Goal: Task Accomplishment & Management: Use online tool/utility

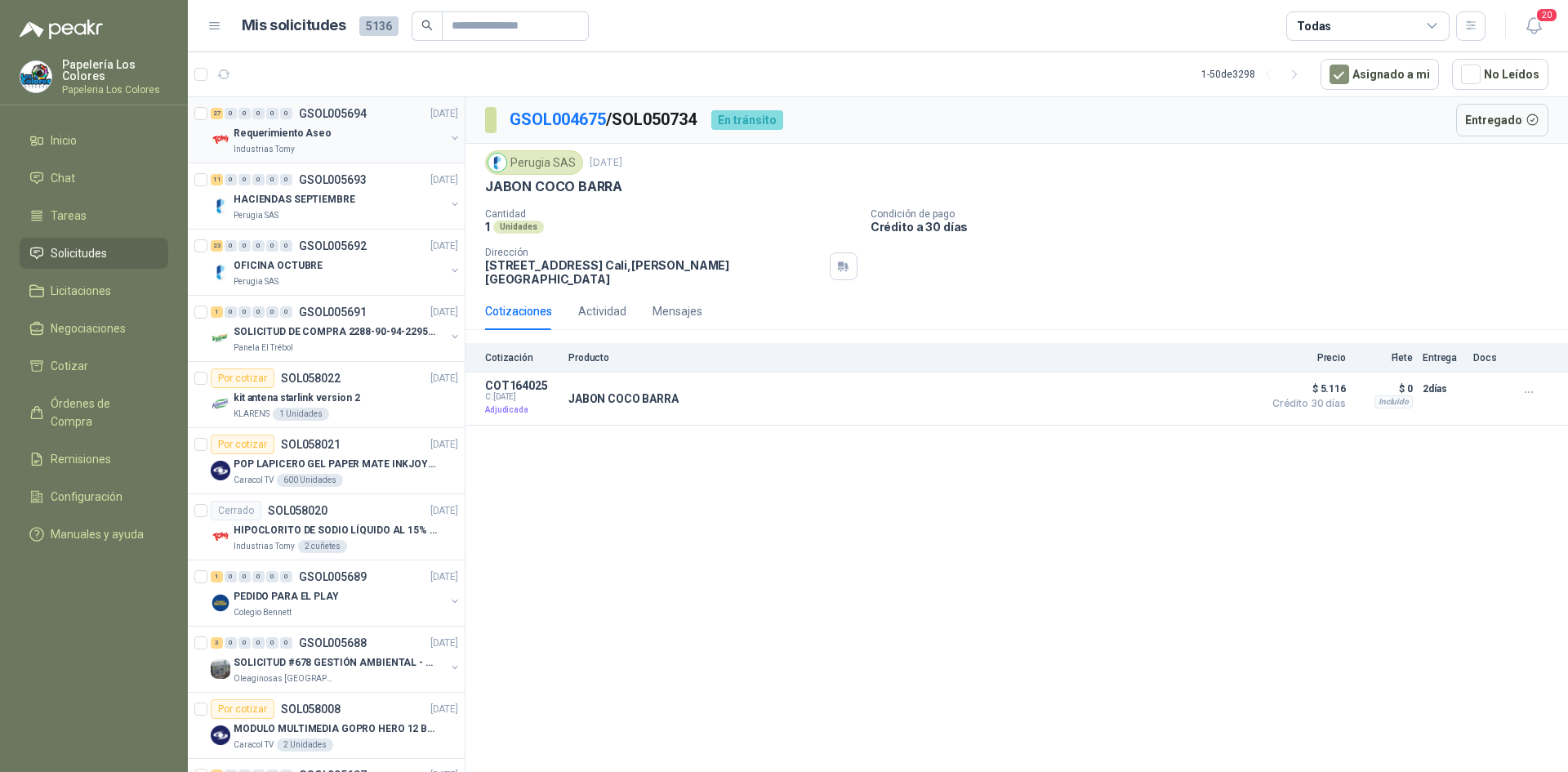
click at [372, 128] on div "Requerimiento Aseo" at bounding box center [340, 132] width 212 height 20
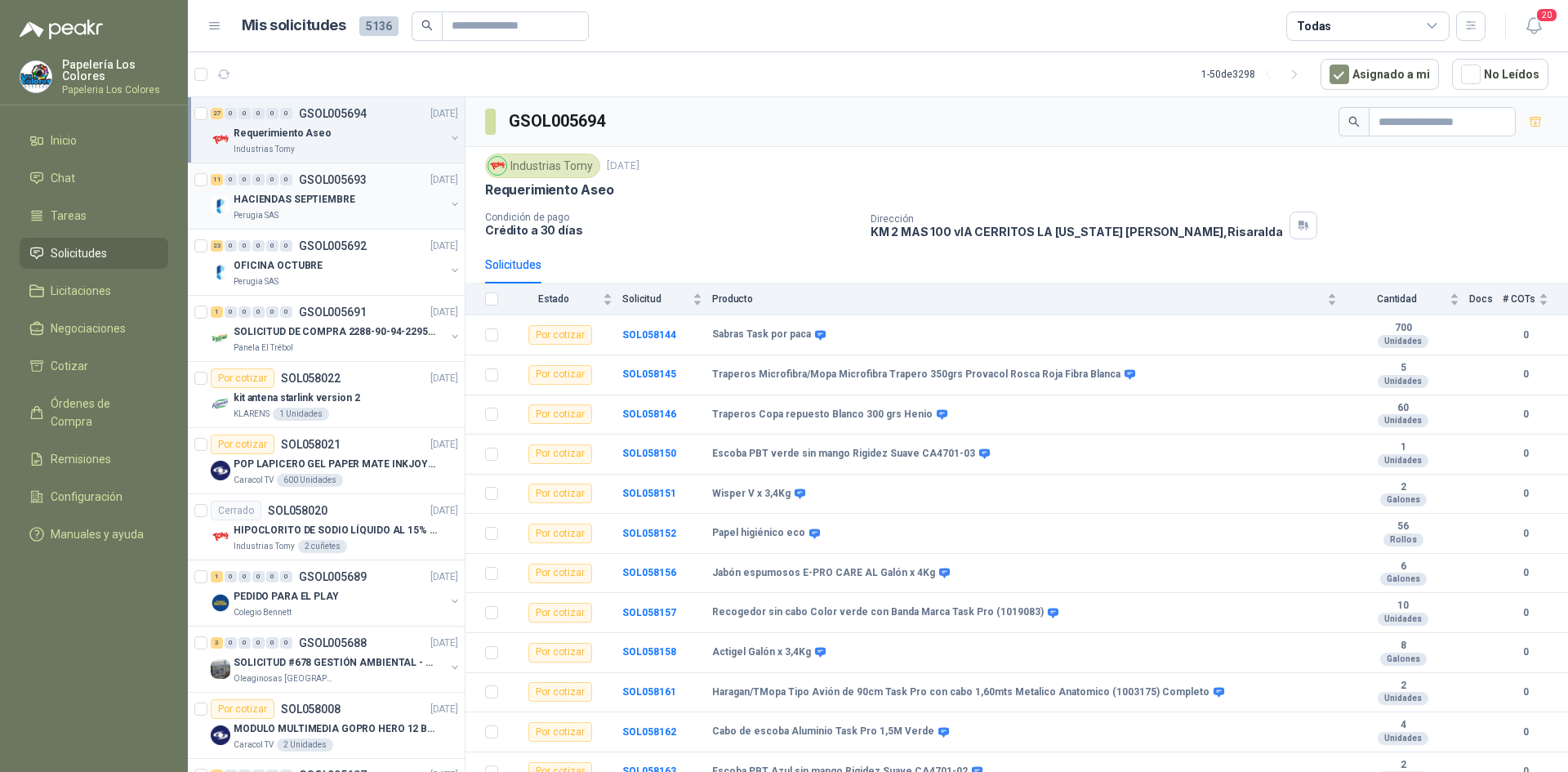
click at [385, 194] on div "HACIENDAS SEPTIEMBRE" at bounding box center [340, 199] width 212 height 20
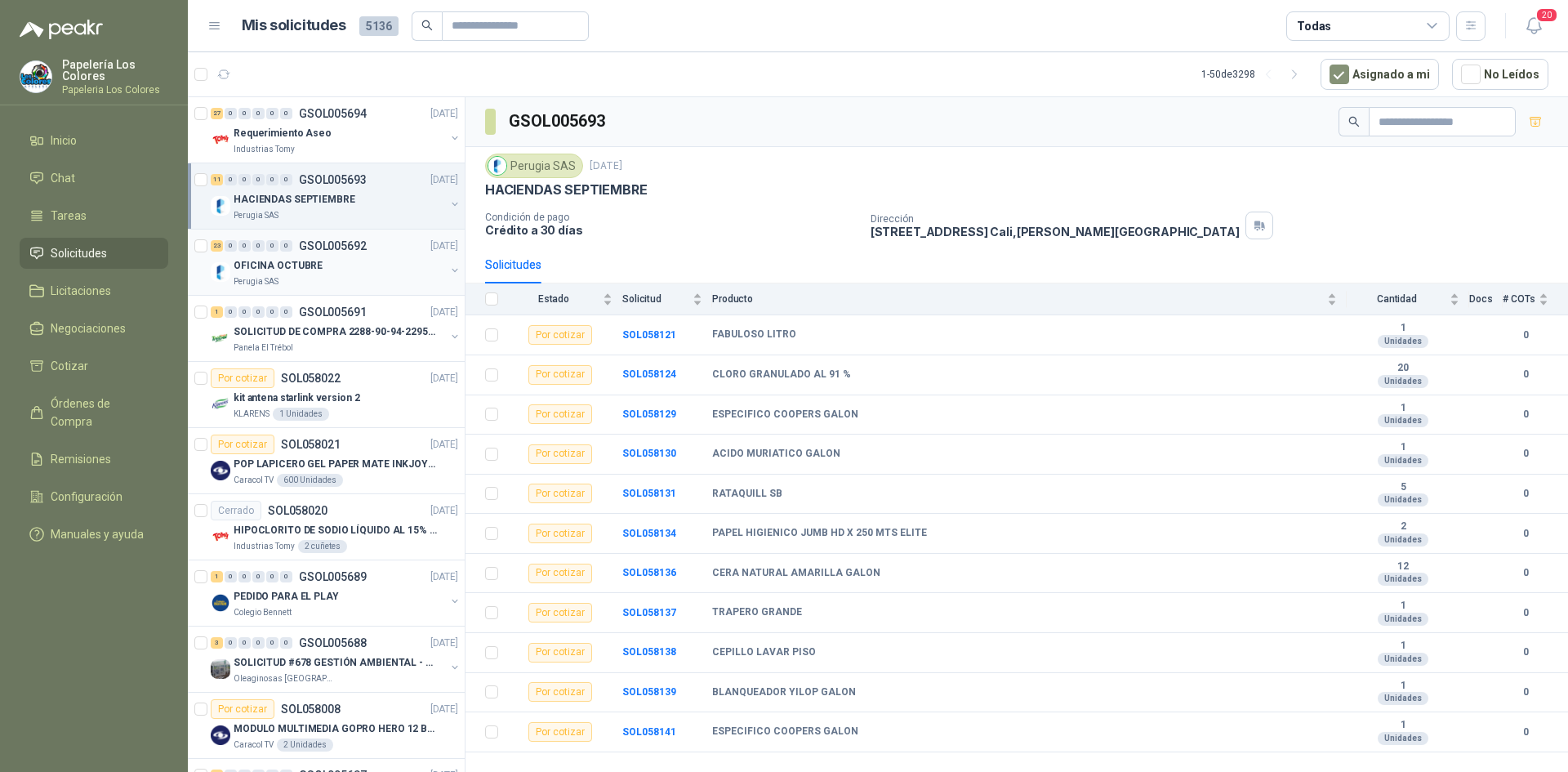
click at [364, 267] on div "OFICINA OCTUBRE" at bounding box center [340, 265] width 212 height 20
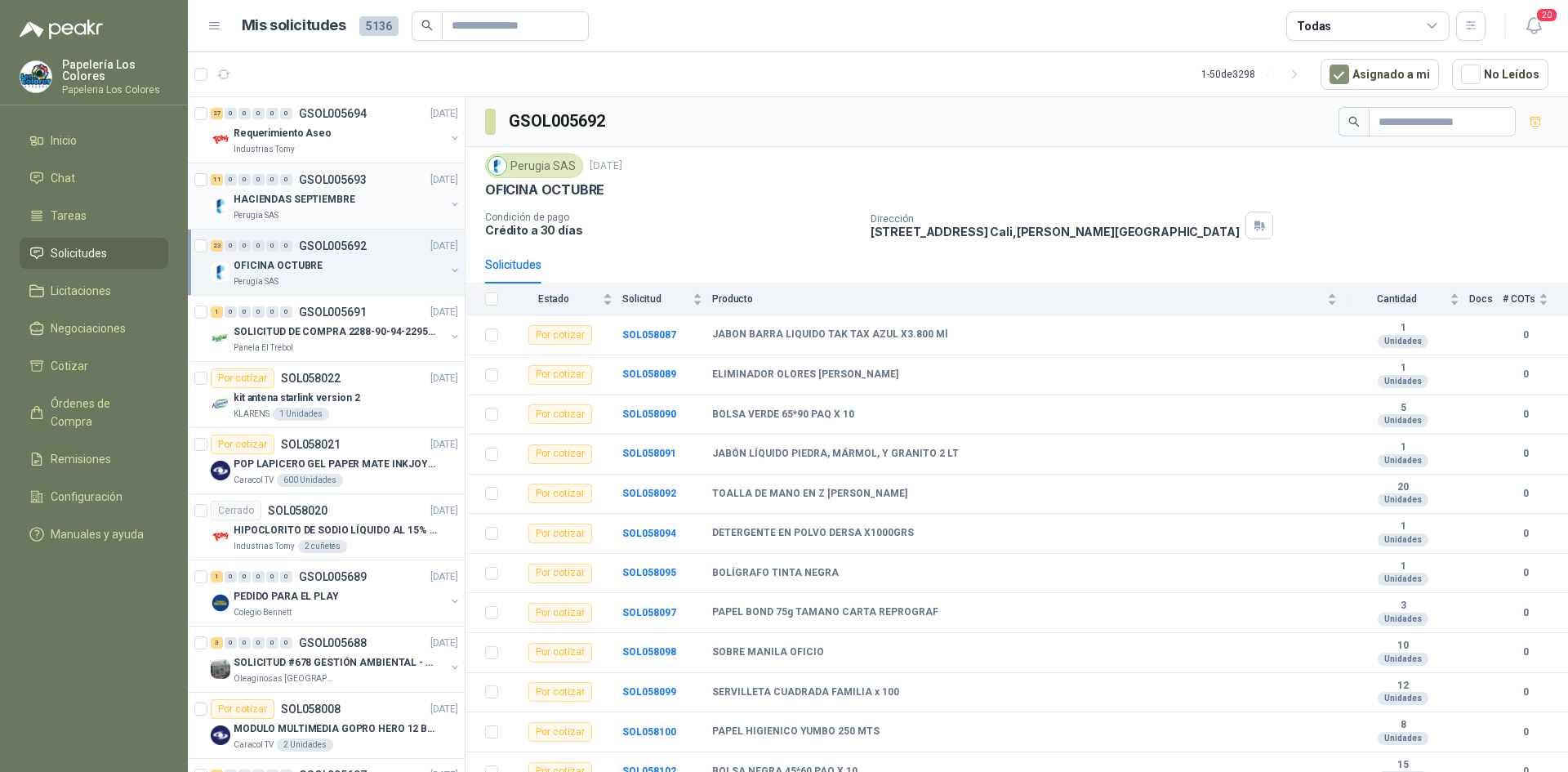
click at [372, 195] on div "HACIENDAS SEPTIEMBRE" at bounding box center [340, 199] width 212 height 20
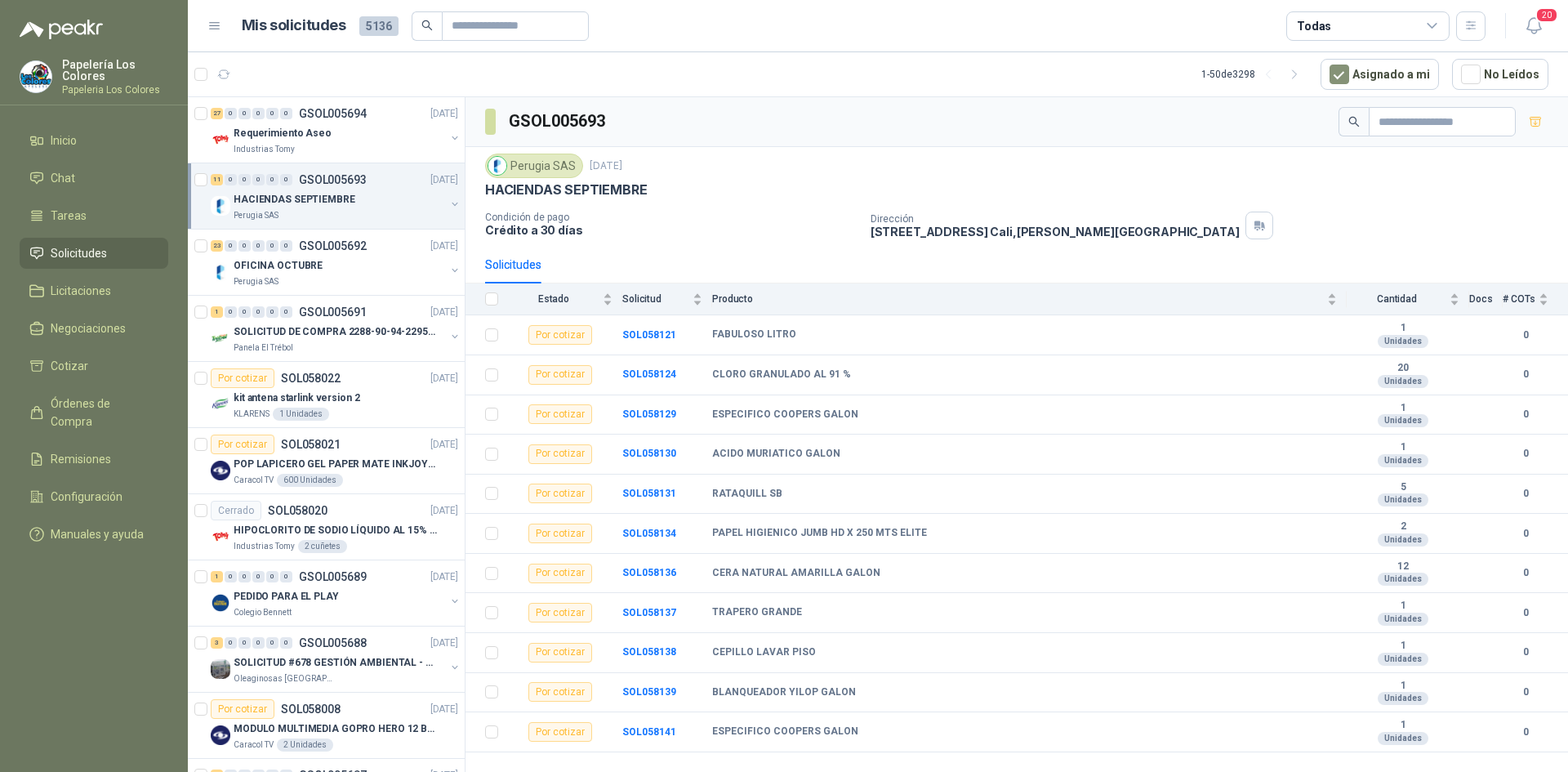
click at [376, 199] on div "HACIENDAS SEPTIEMBRE" at bounding box center [340, 199] width 212 height 20
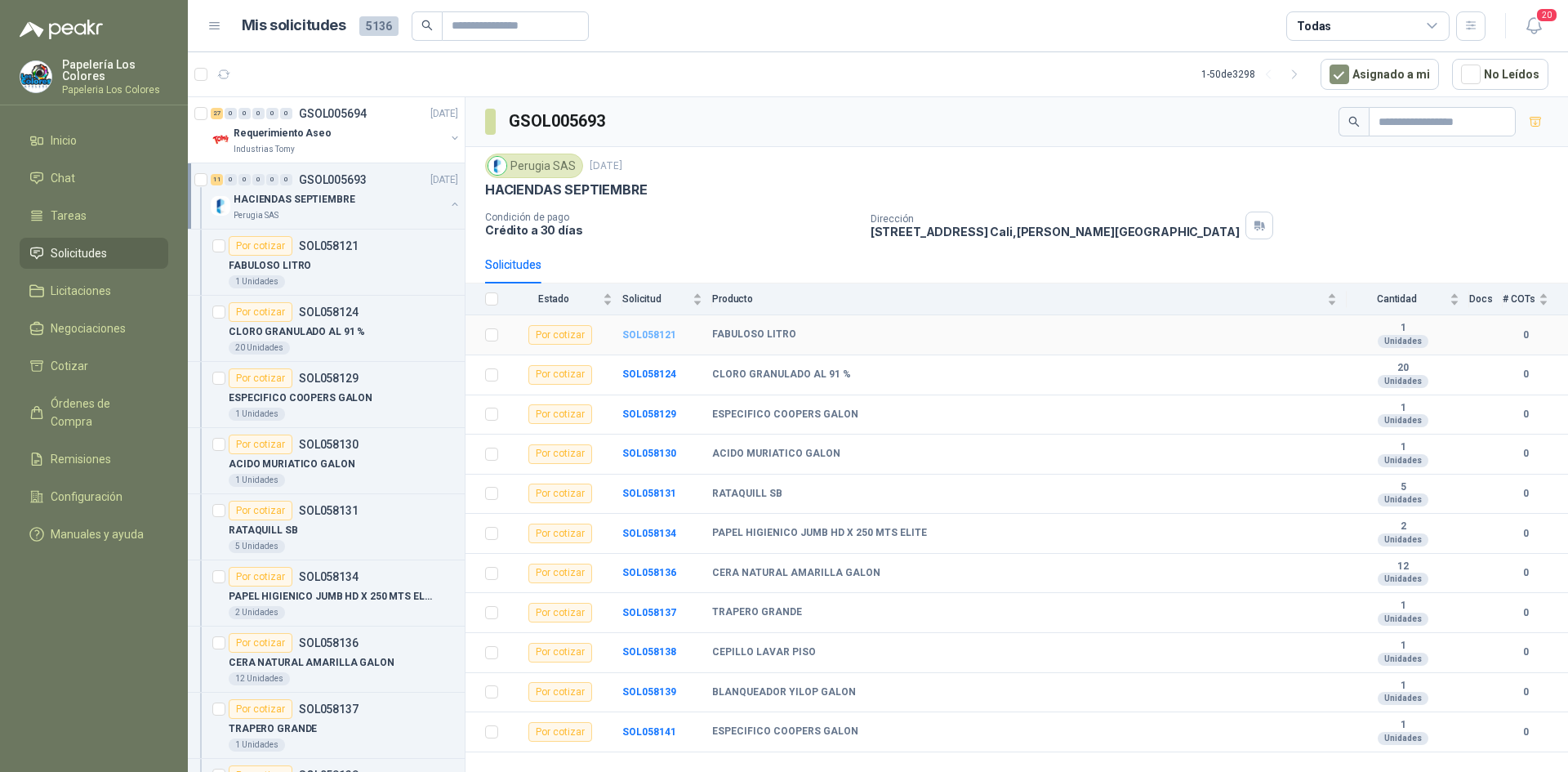
click at [647, 332] on b "SOL058121" at bounding box center [649, 334] width 54 height 11
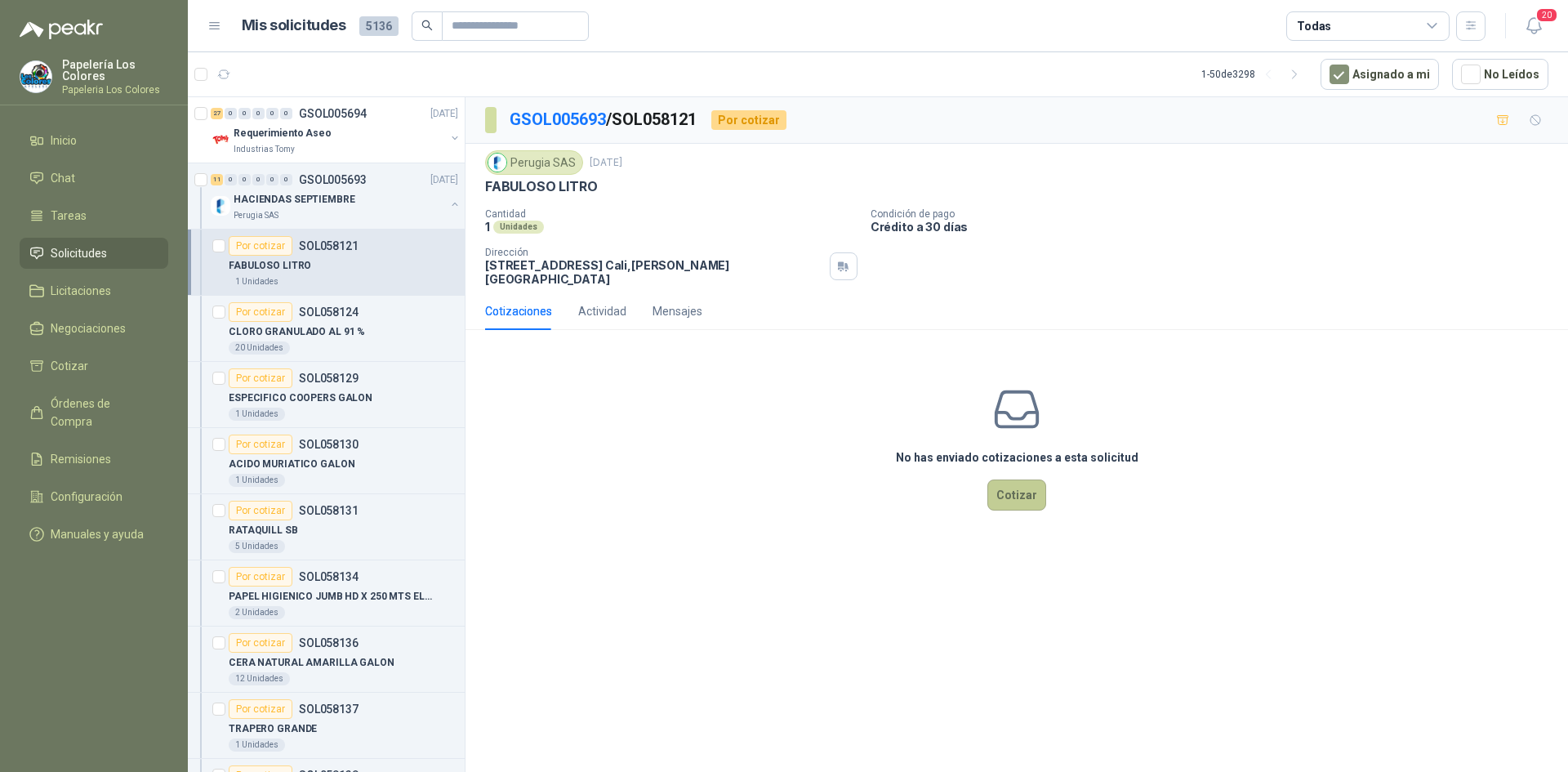
click at [1021, 484] on button "Cotizar" at bounding box center [1016, 494] width 59 height 31
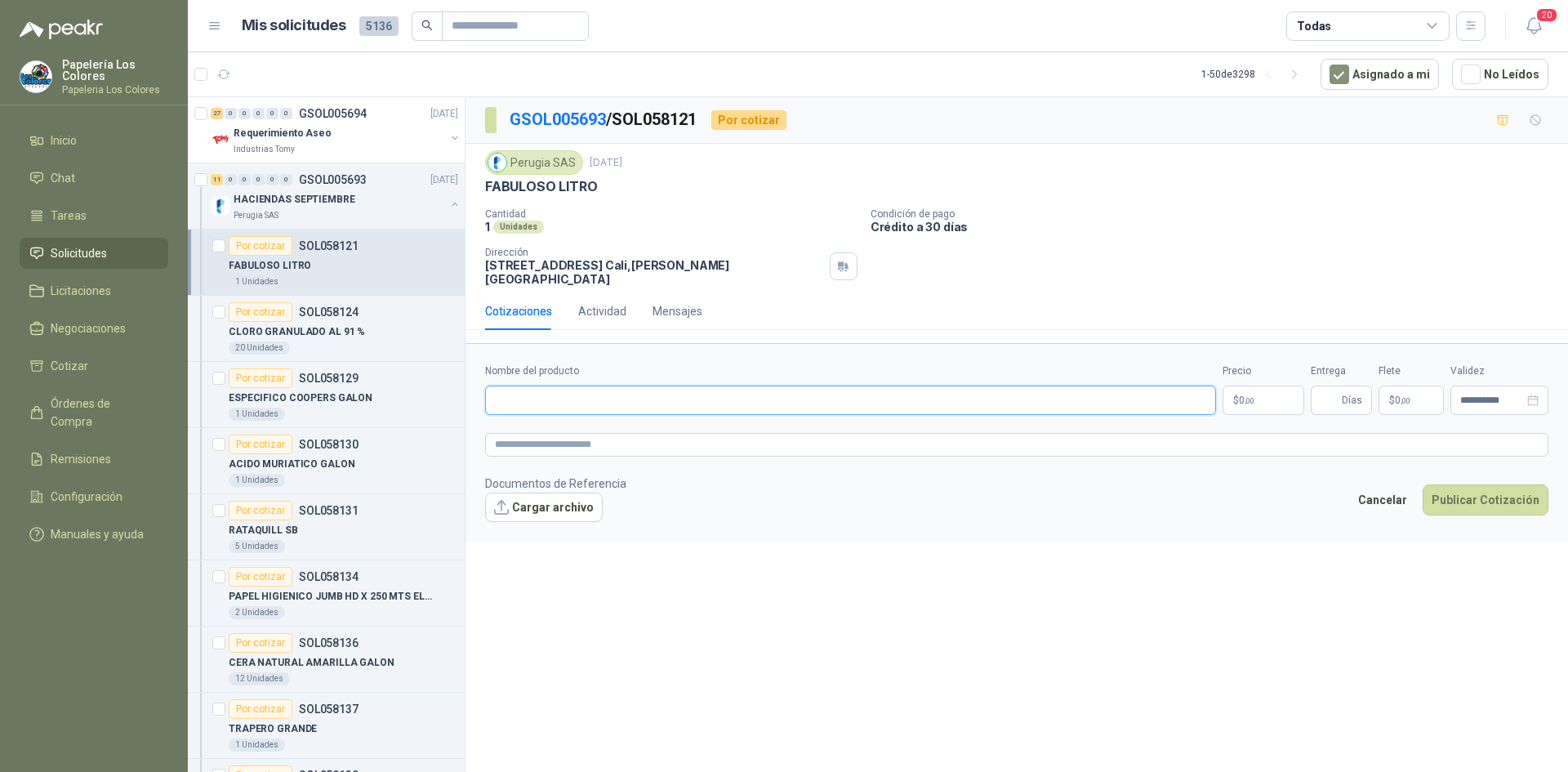
click at [633, 388] on input "Nombre del producto" at bounding box center [851, 400] width 731 height 29
drag, startPoint x: 593, startPoint y: 184, endPoint x: 465, endPoint y: 196, distance: 128.6
click at [465, 196] on div "Perugia SAS 30 sept, 2025 FABULOSO LITRO Cantidad 1 Unidades Condición de pago…" at bounding box center [1016, 218] width 1103 height 149
copy p "FABULOSO LITRO"
click at [647, 395] on input "Nombre del producto" at bounding box center [851, 400] width 731 height 29
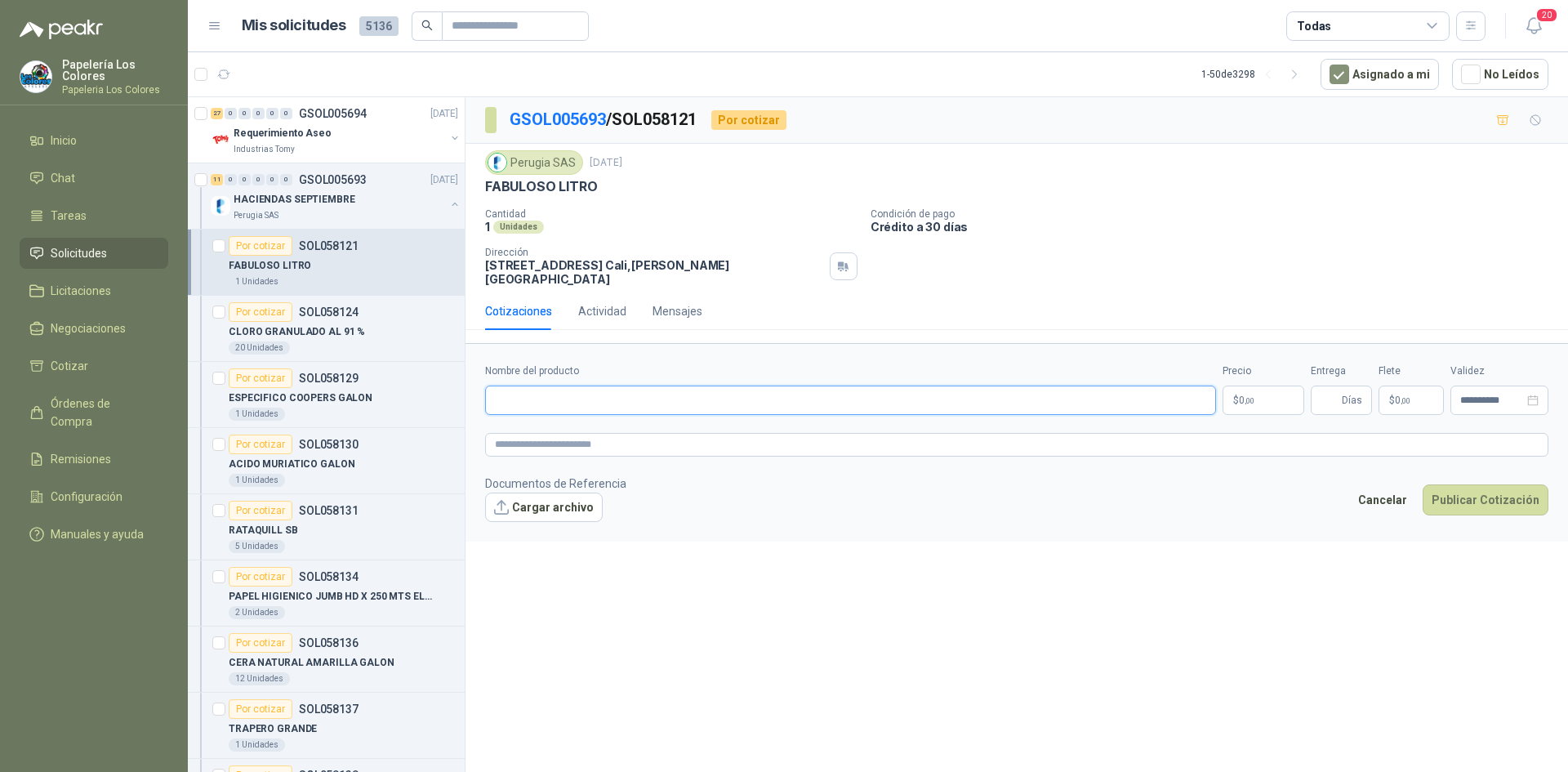
paste input "**********"
type input "**********"
click at [1237, 387] on body "Papelería Los Colores Papeleria Los Colores Inicio Chat Tareas Solicitudes Lici…" at bounding box center [784, 386] width 1568 height 772
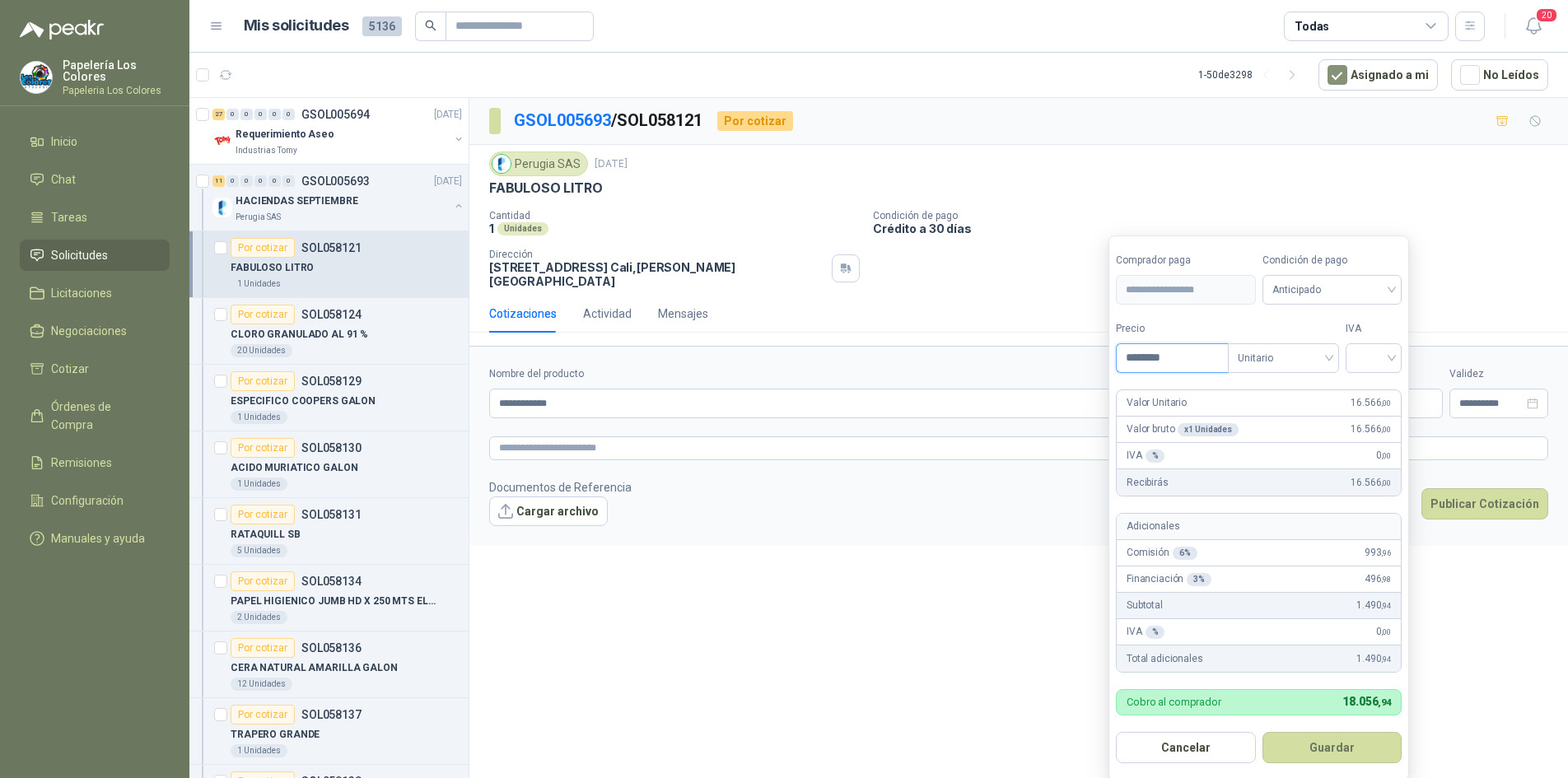
type input "********"
click at [1343, 289] on span "Anticipado" at bounding box center [1333, 289] width 121 height 25
click at [1289, 349] on div "Crédito a 30 días" at bounding box center [1335, 350] width 115 height 18
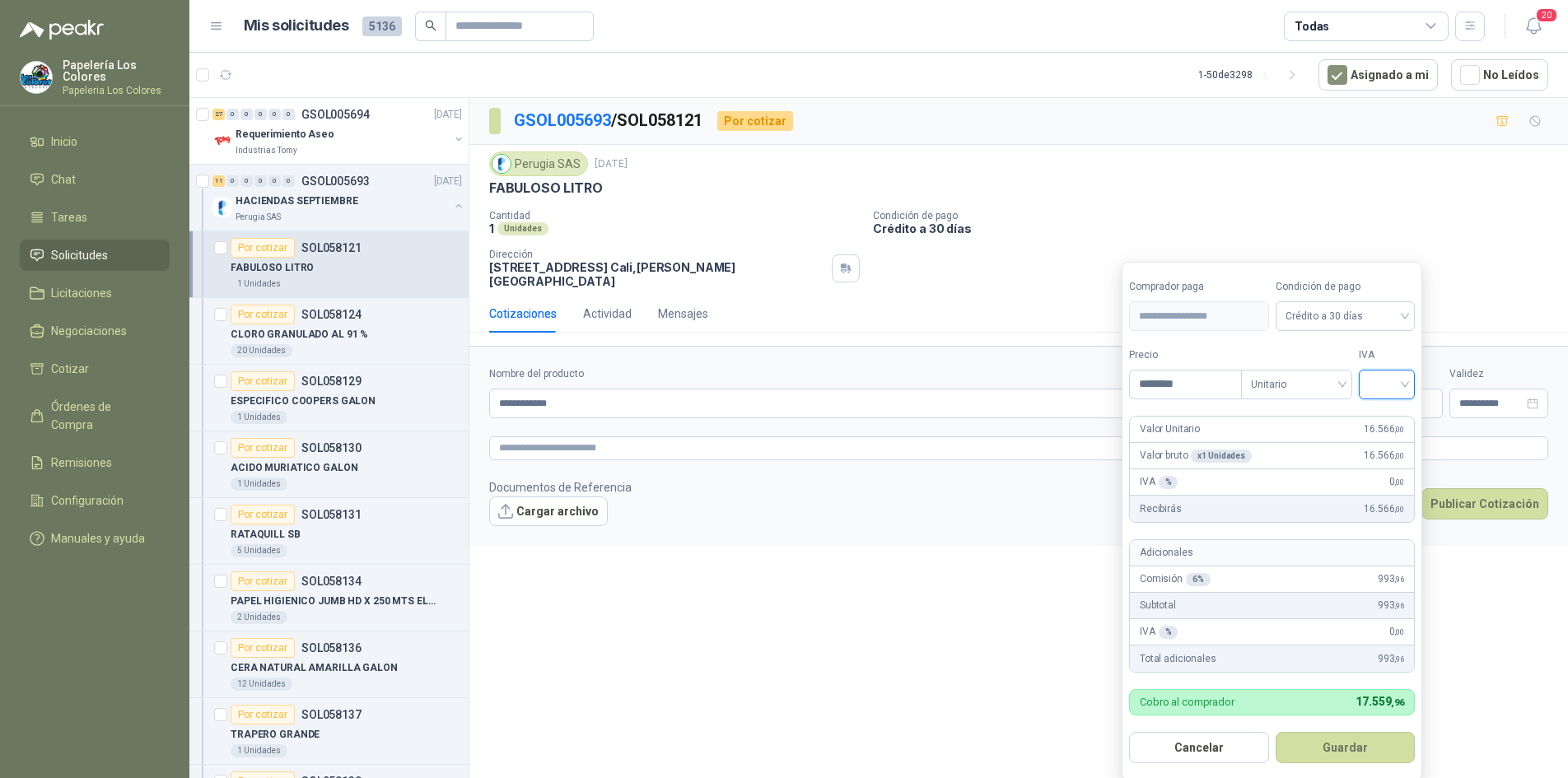
click at [1382, 374] on input "search" at bounding box center [1387, 382] width 36 height 25
click at [1382, 411] on div "19%" at bounding box center [1390, 418] width 30 height 18
click at [1345, 752] on button "Guardar" at bounding box center [1348, 747] width 142 height 31
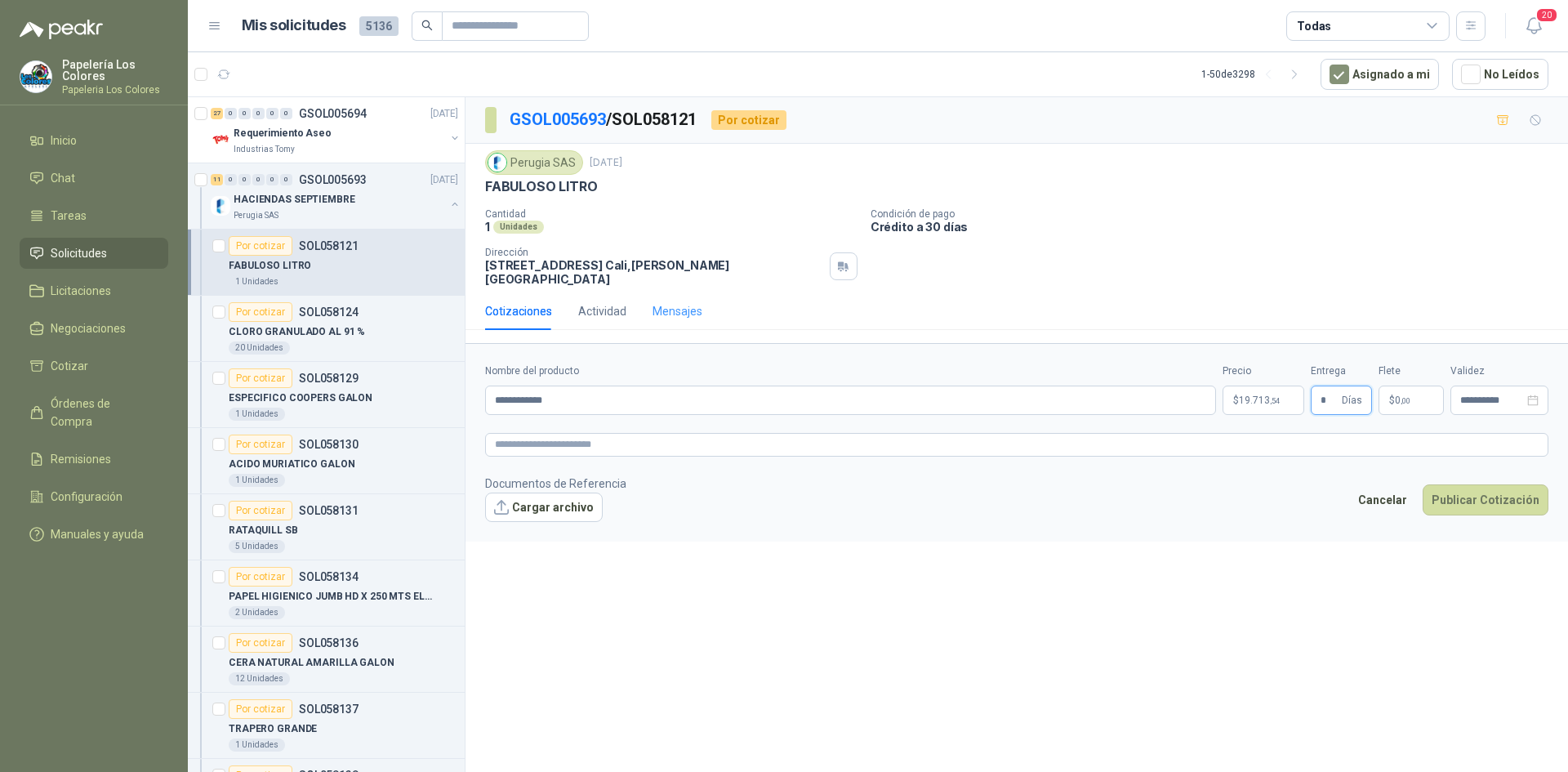
type input "*"
click at [679, 302] on div "Mensajes" at bounding box center [677, 311] width 50 height 18
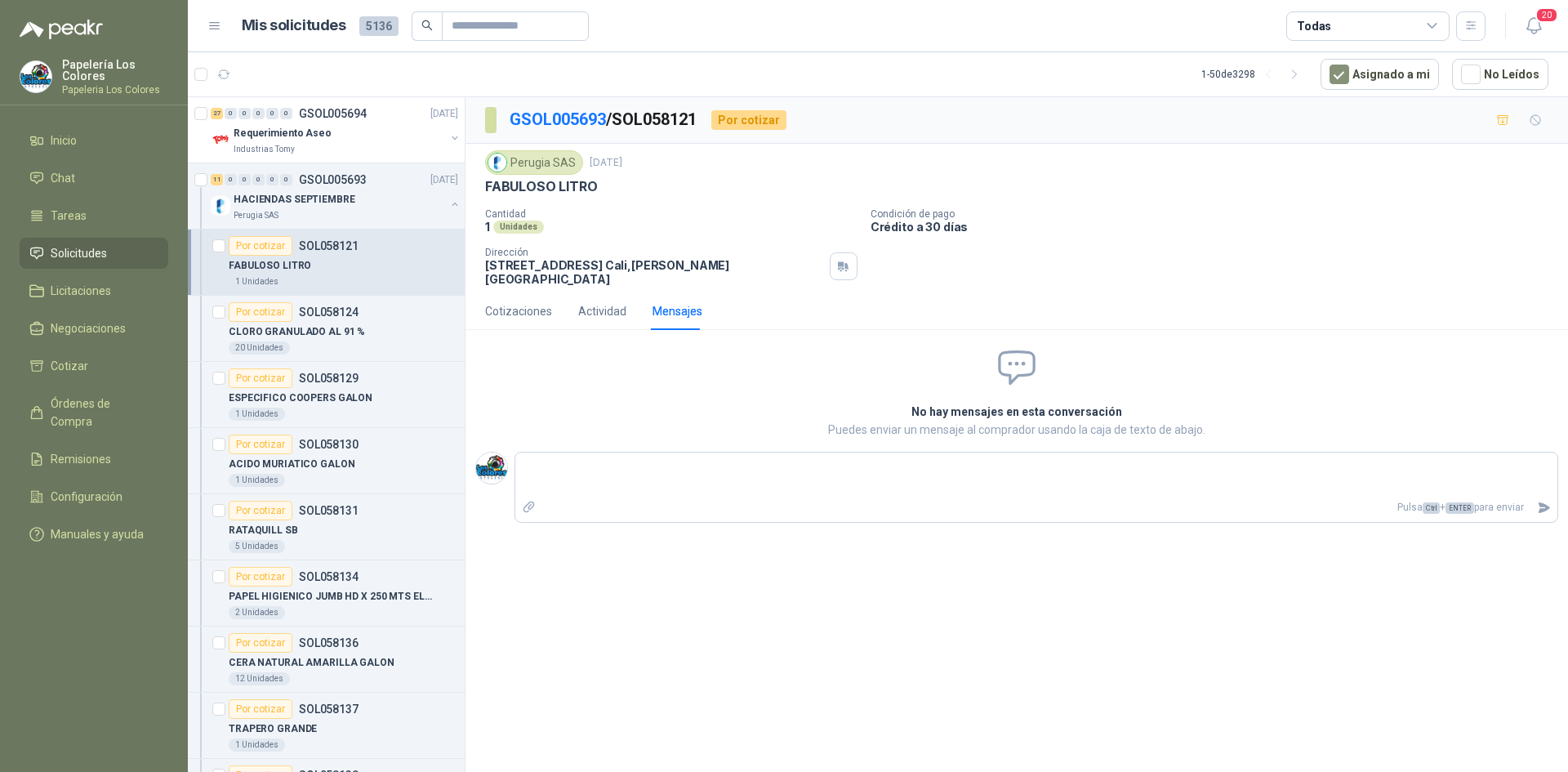
type textarea "*"
type textarea "**"
type textarea "***"
type textarea "****"
type textarea "*****"
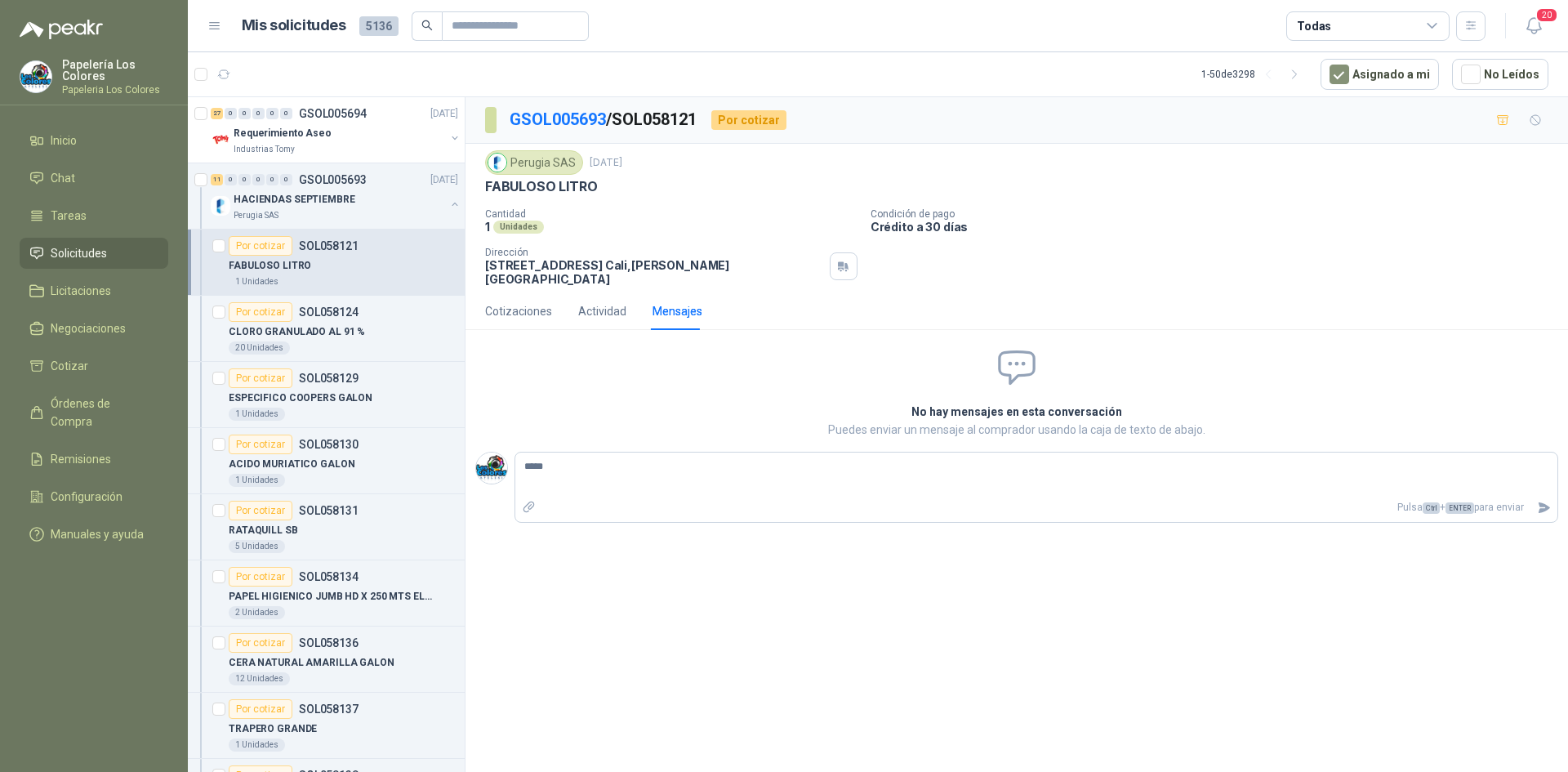
type textarea "******"
type textarea "********"
type textarea "*********"
type textarea "**********"
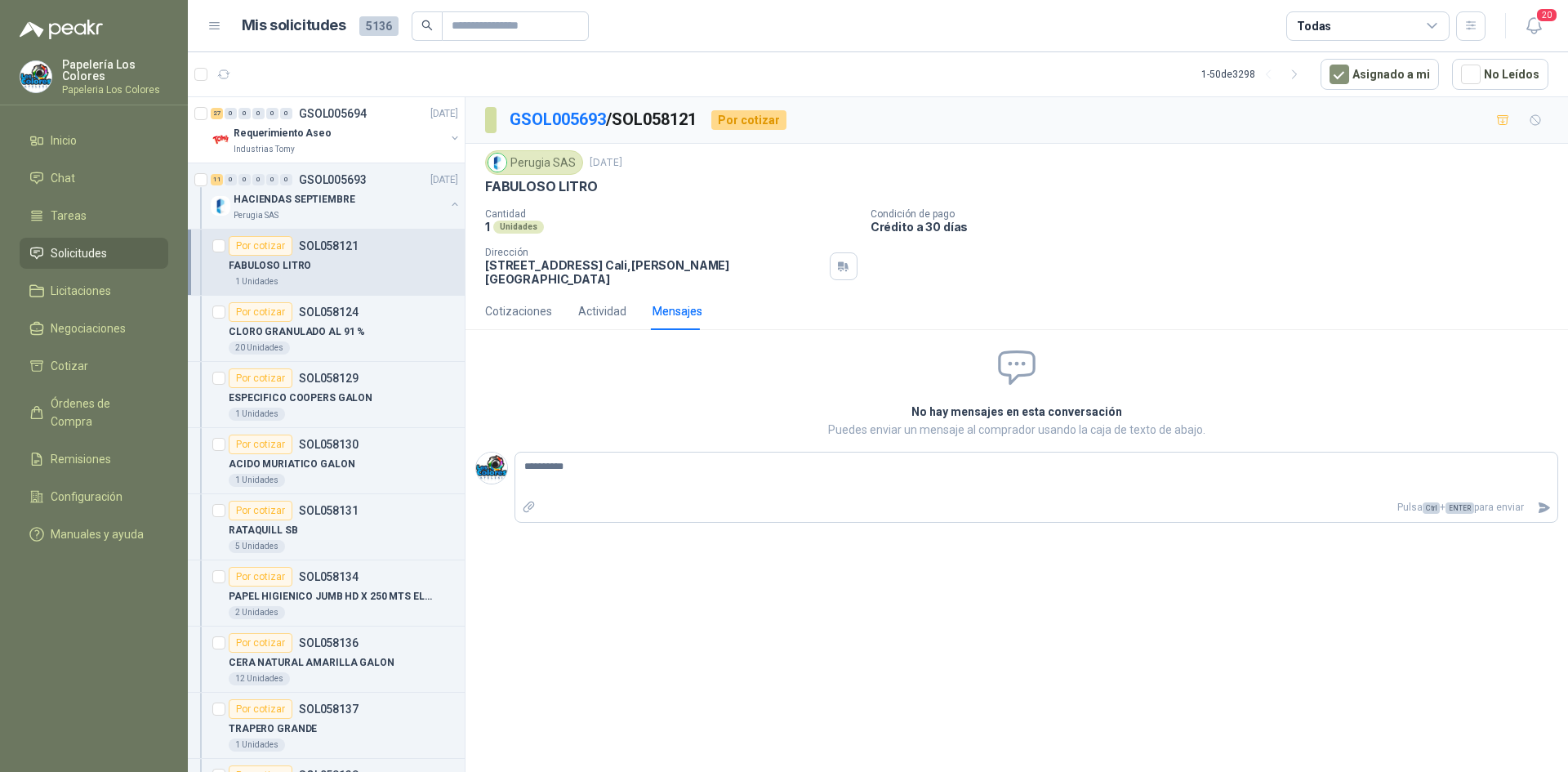
type textarea "**********"
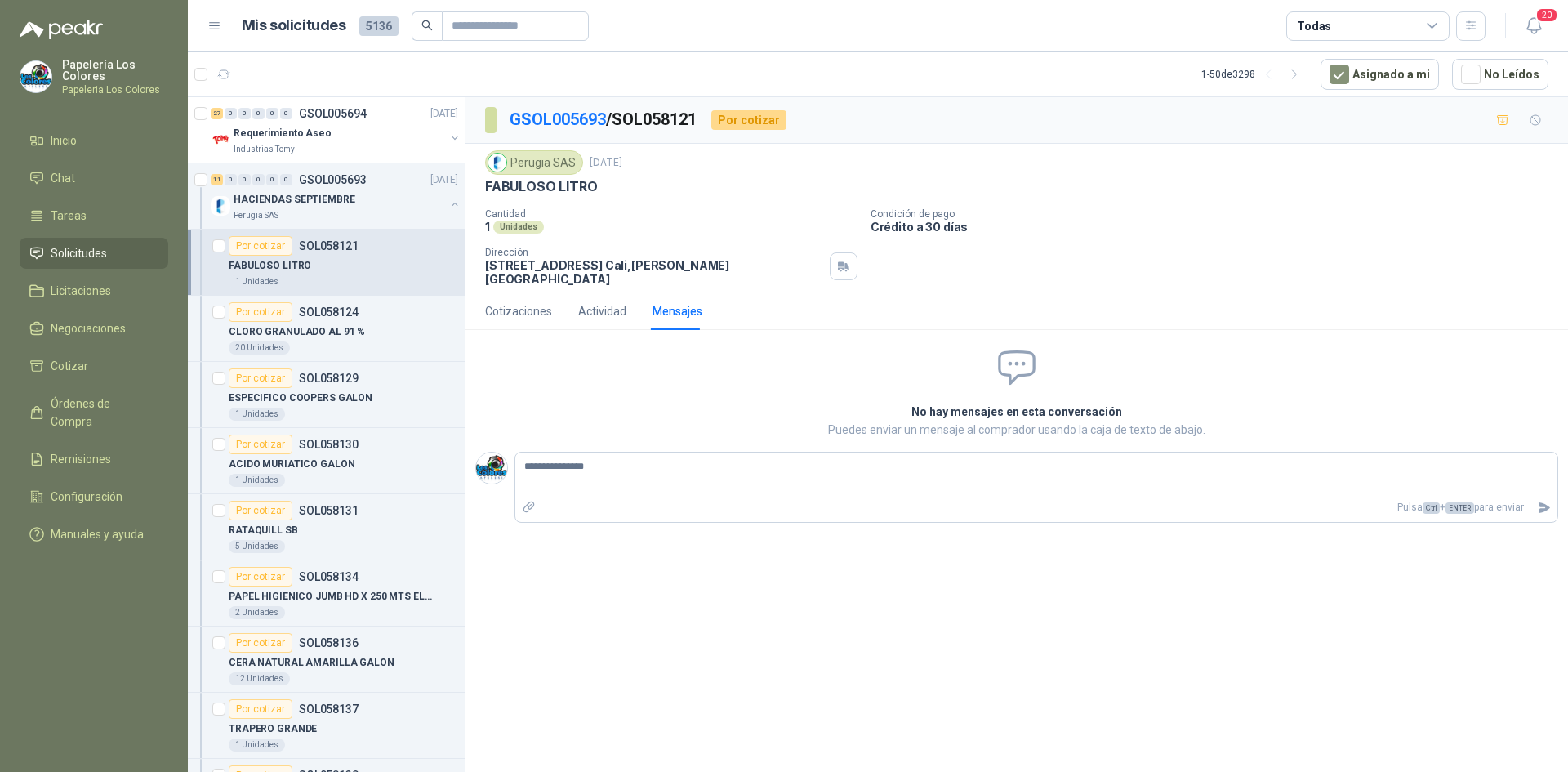
type textarea "**********"
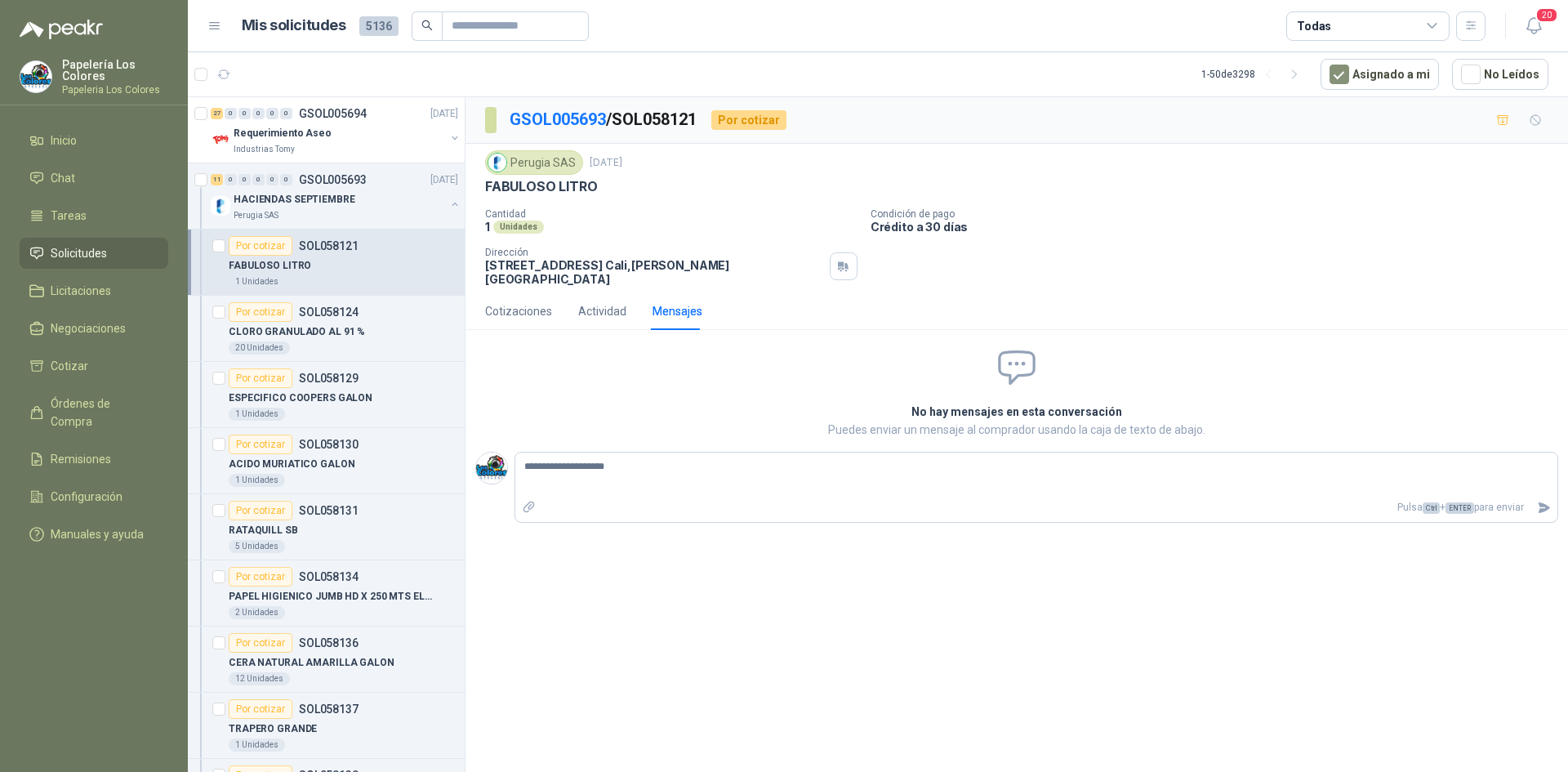
type textarea "**********"
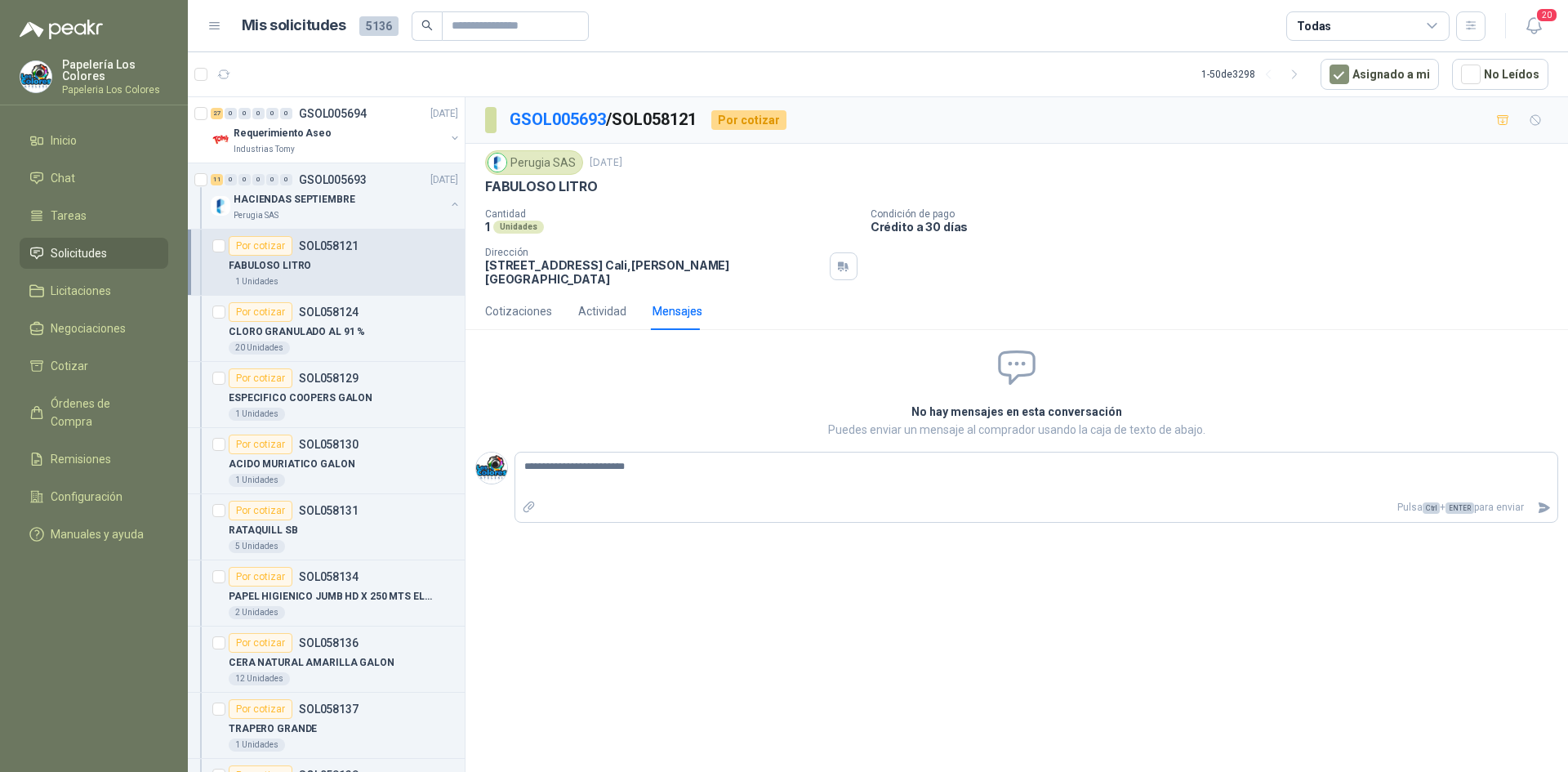
type textarea "**********"
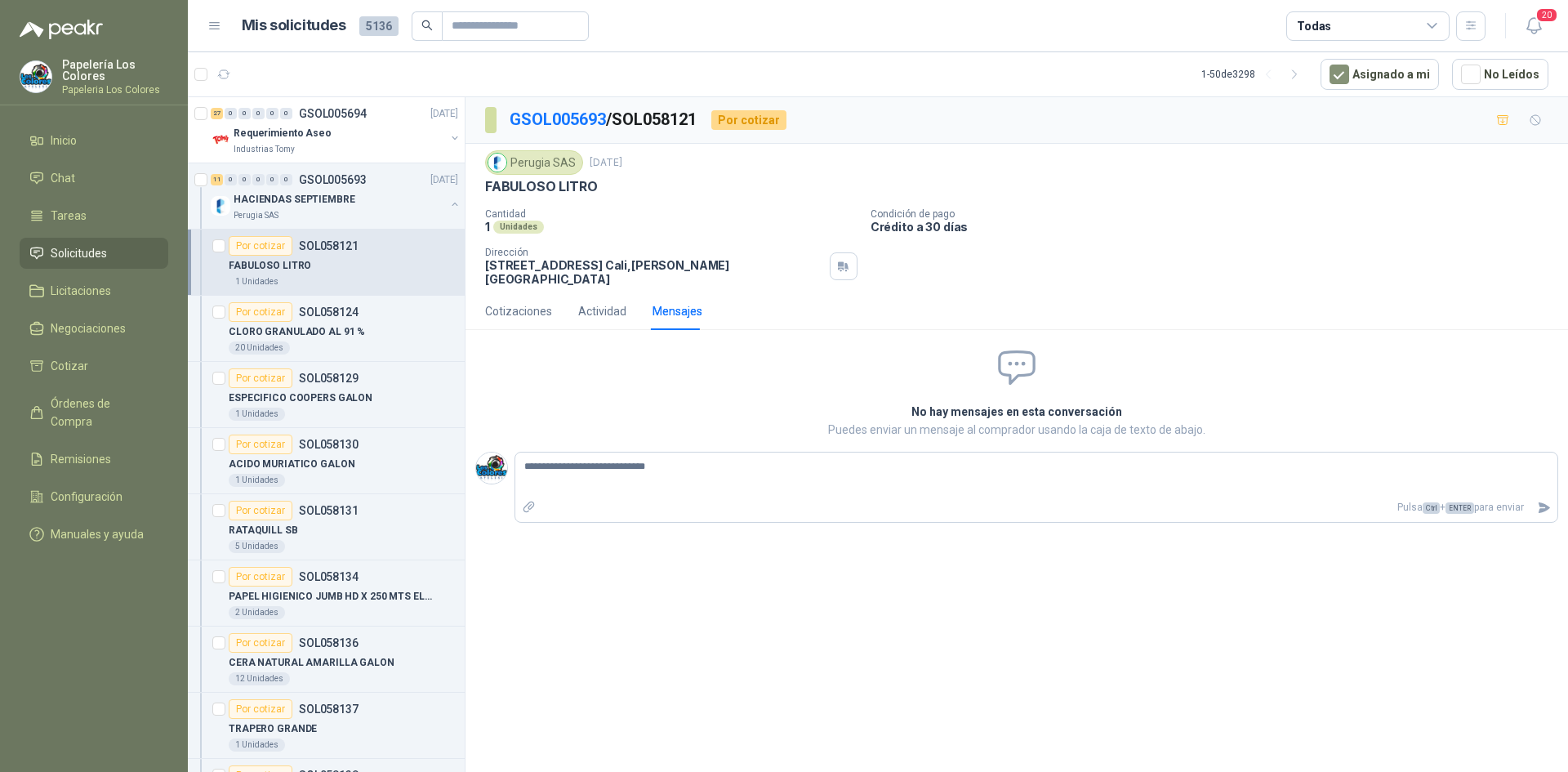
type textarea "**********"
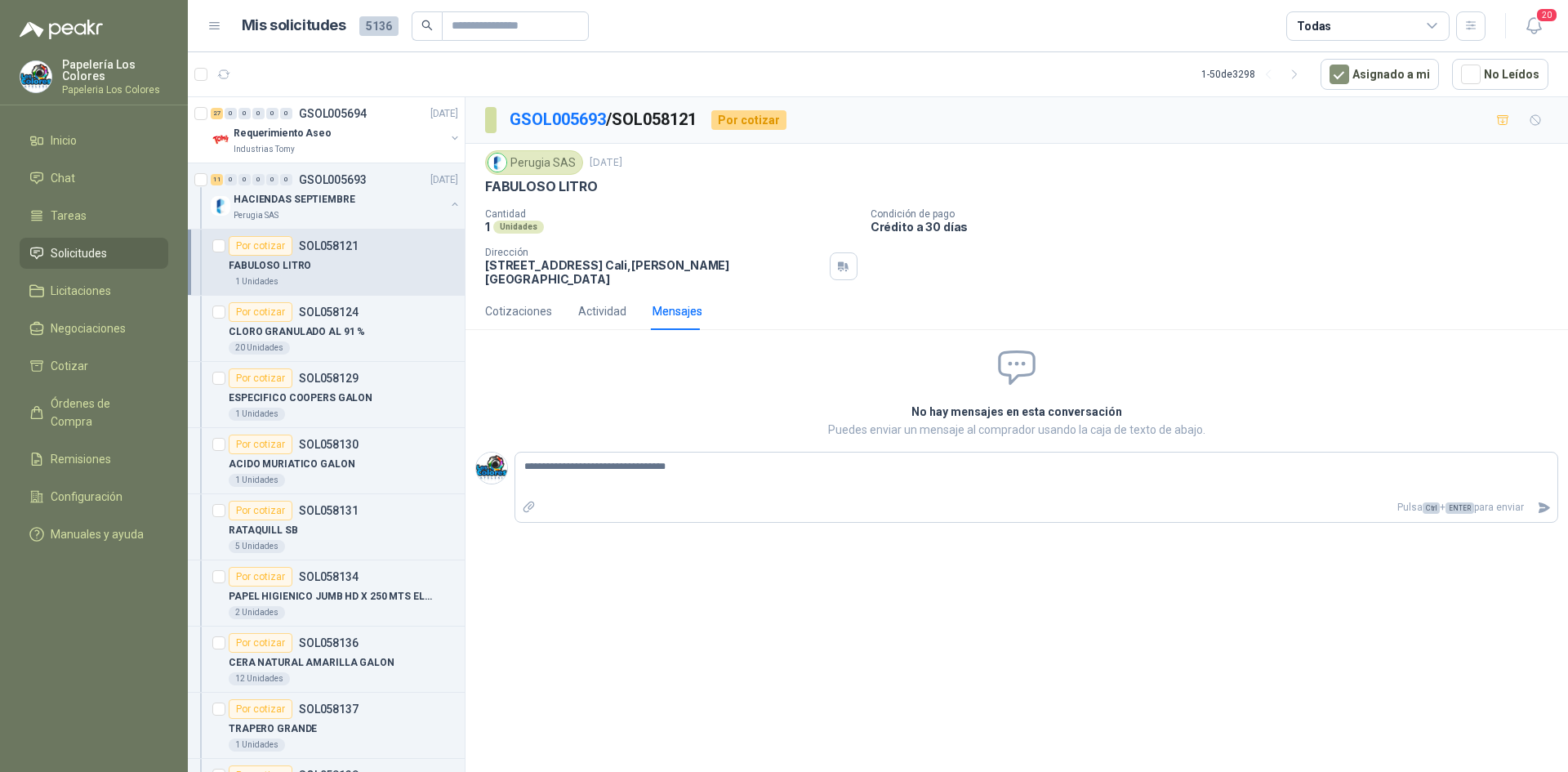
type textarea "**********"
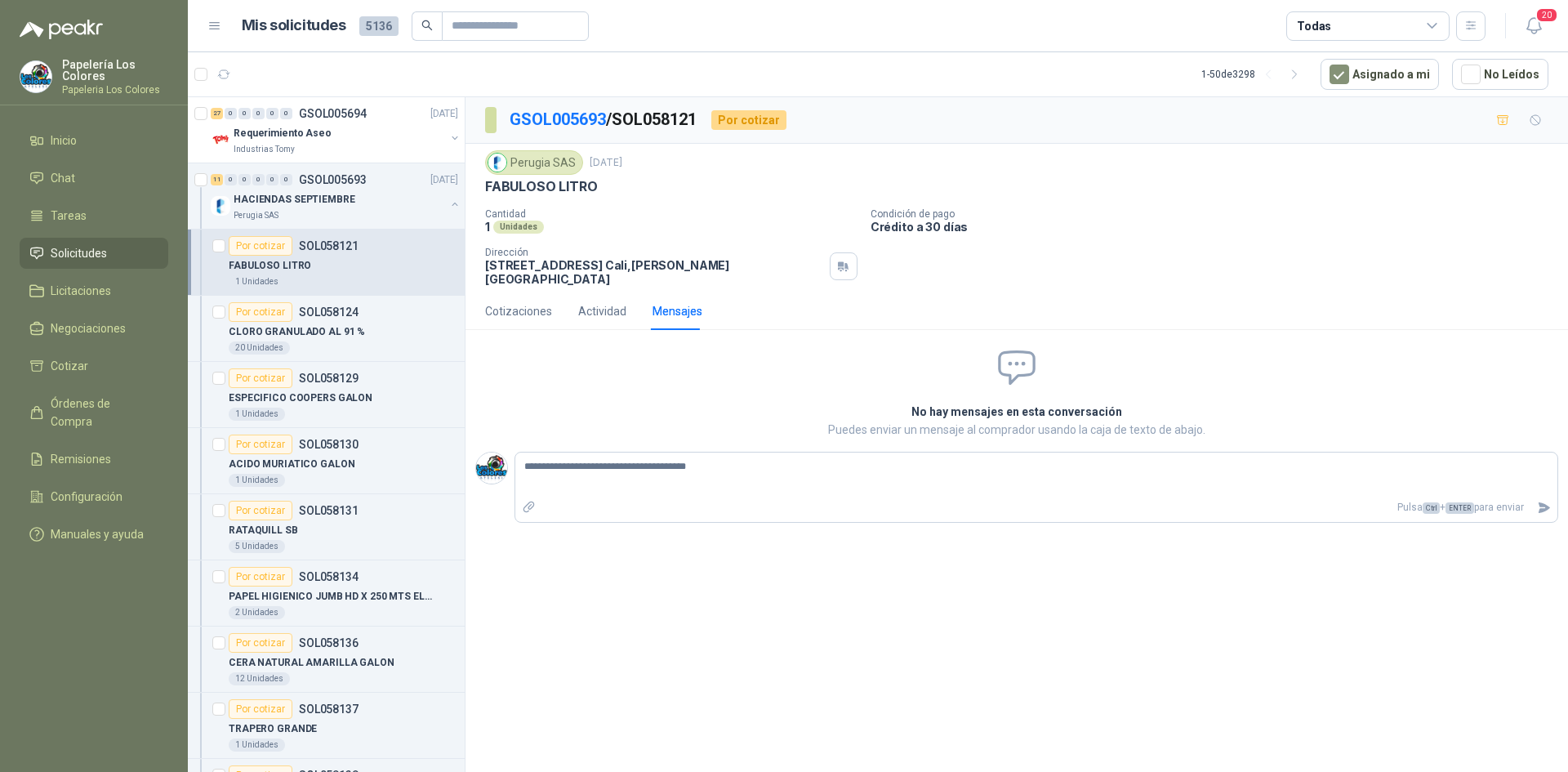
type textarea "**********"
click at [524, 302] on div "Cotizaciones" at bounding box center [518, 311] width 67 height 18
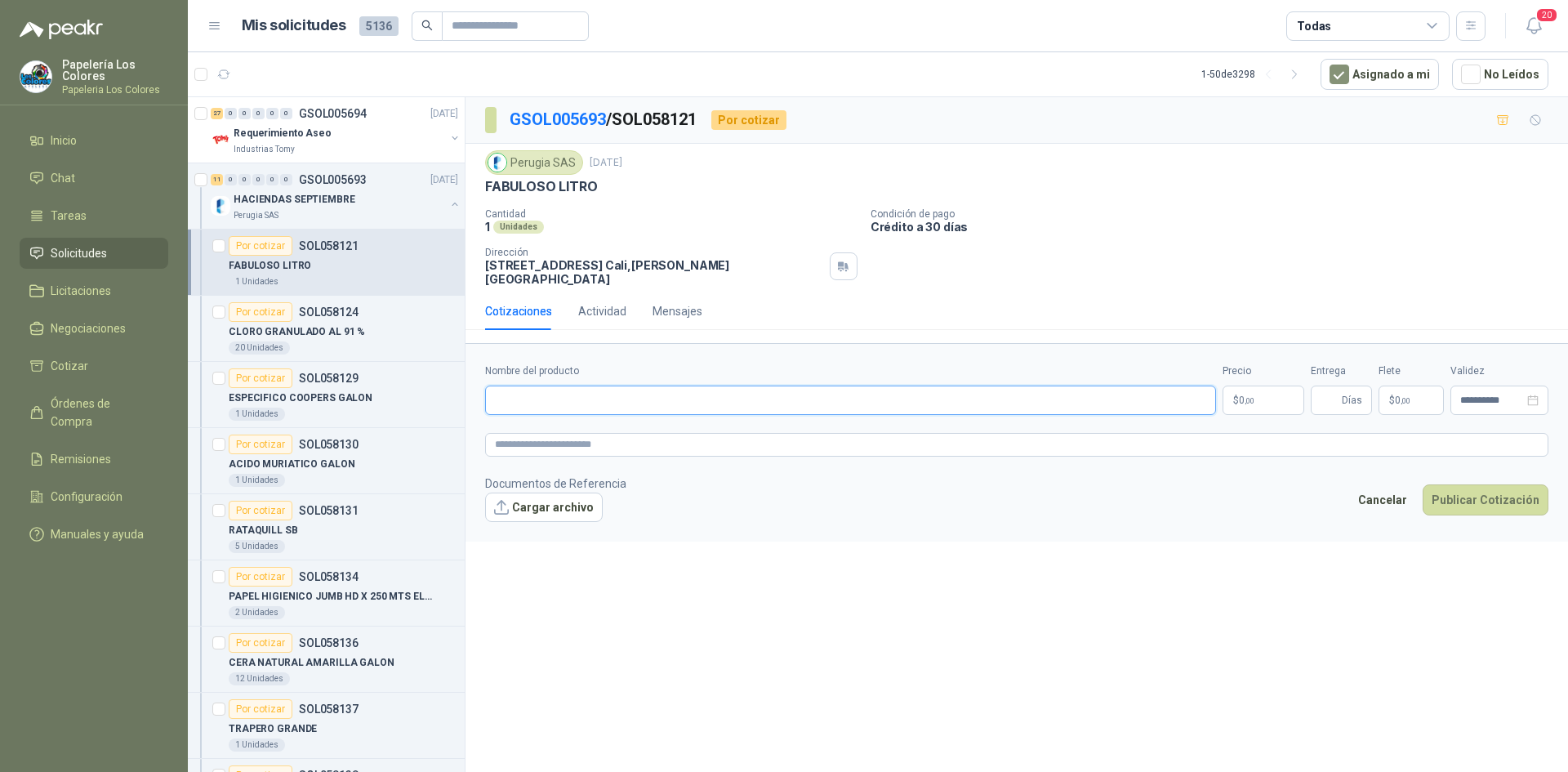
click at [585, 393] on input "Nombre del producto" at bounding box center [851, 400] width 731 height 29
paste input "**********"
type input "**********"
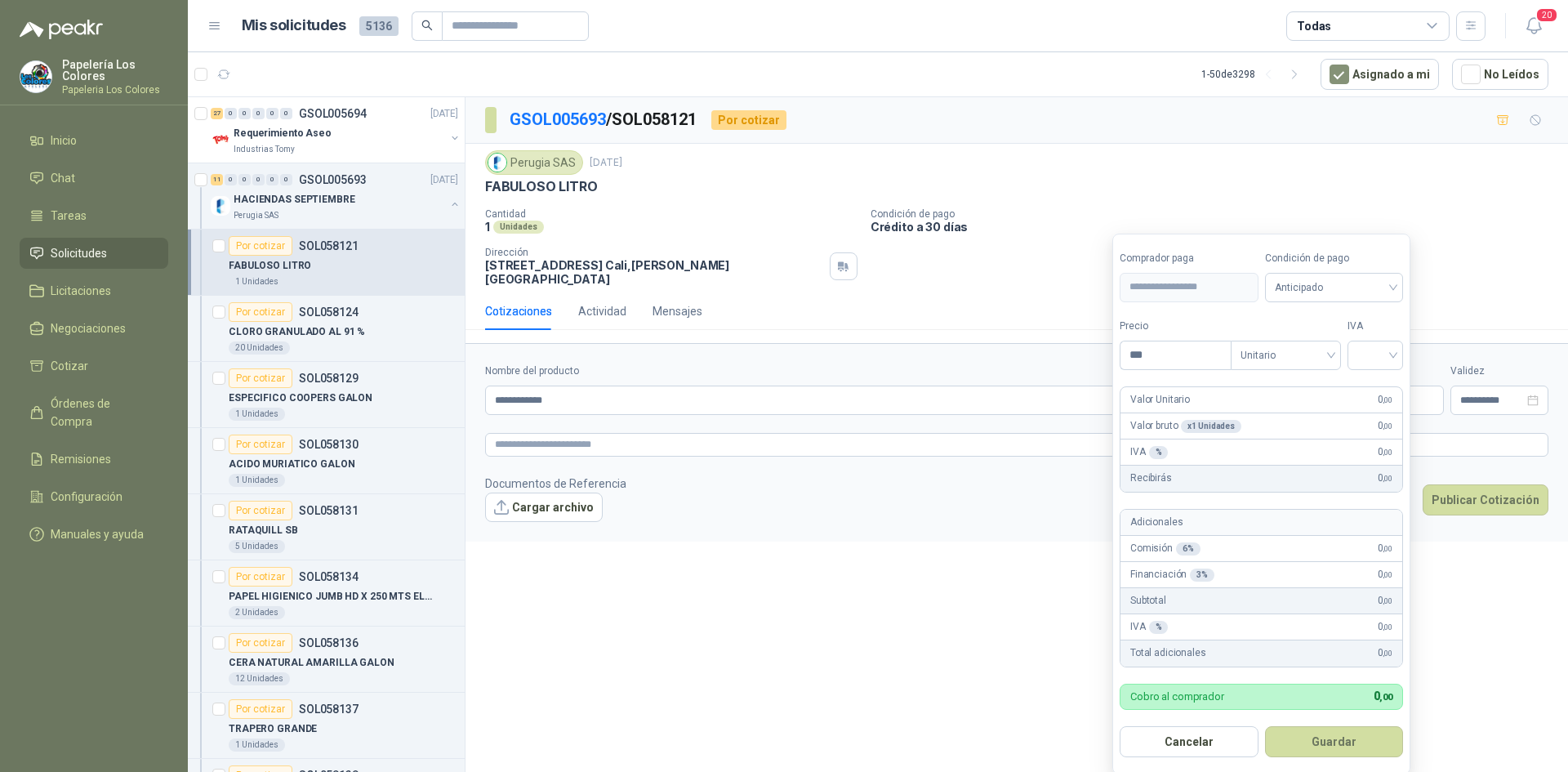
click at [1268, 383] on body "Papelería Los Colores Papeleria Los Colores Inicio Chat Tareas Solicitudes Lici…" at bounding box center [784, 386] width 1568 height 772
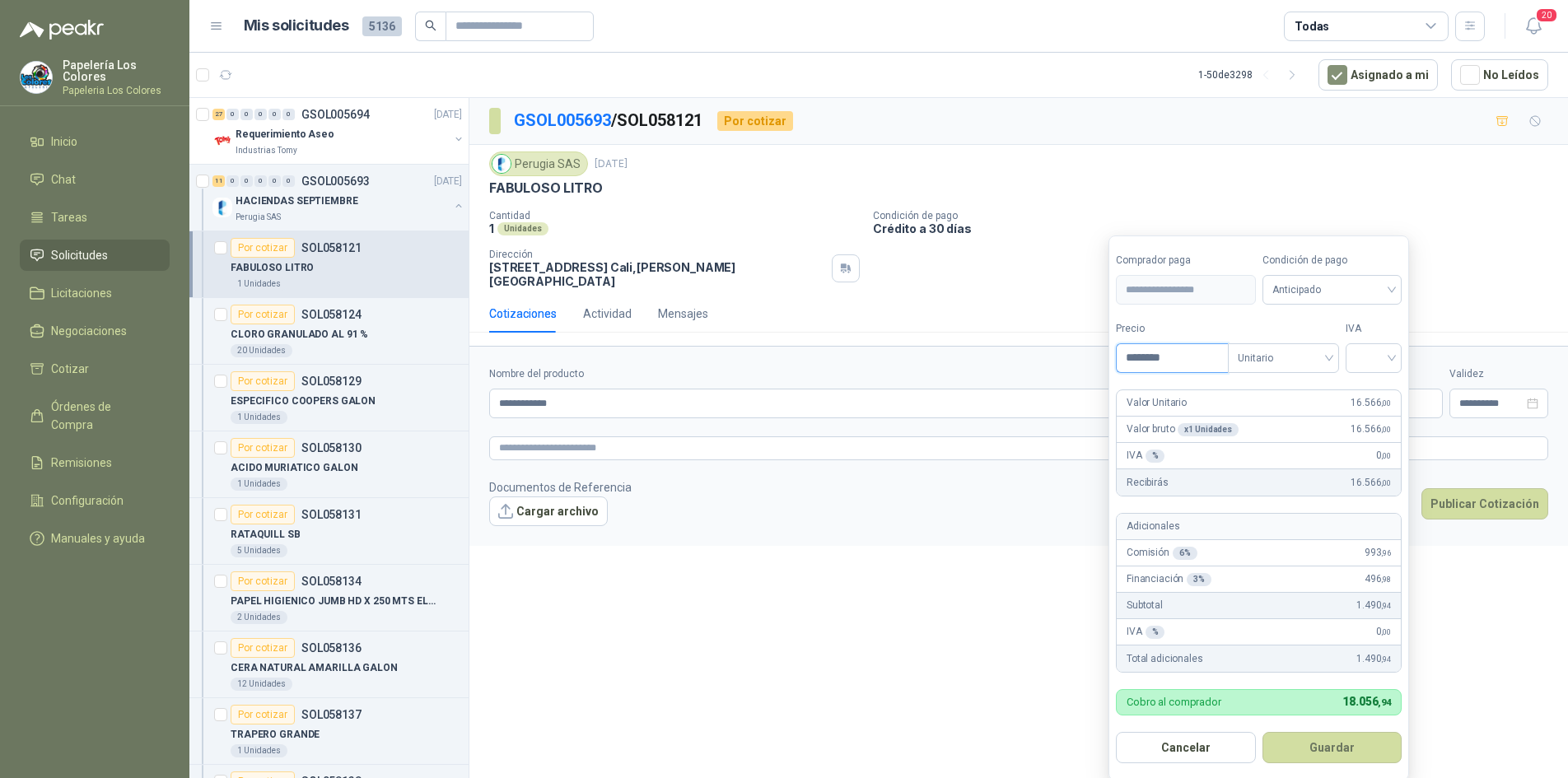
type input "********"
click at [1349, 293] on span "Anticipado" at bounding box center [1333, 289] width 121 height 25
click at [1296, 354] on div "Crédito a 30 días" at bounding box center [1335, 350] width 115 height 18
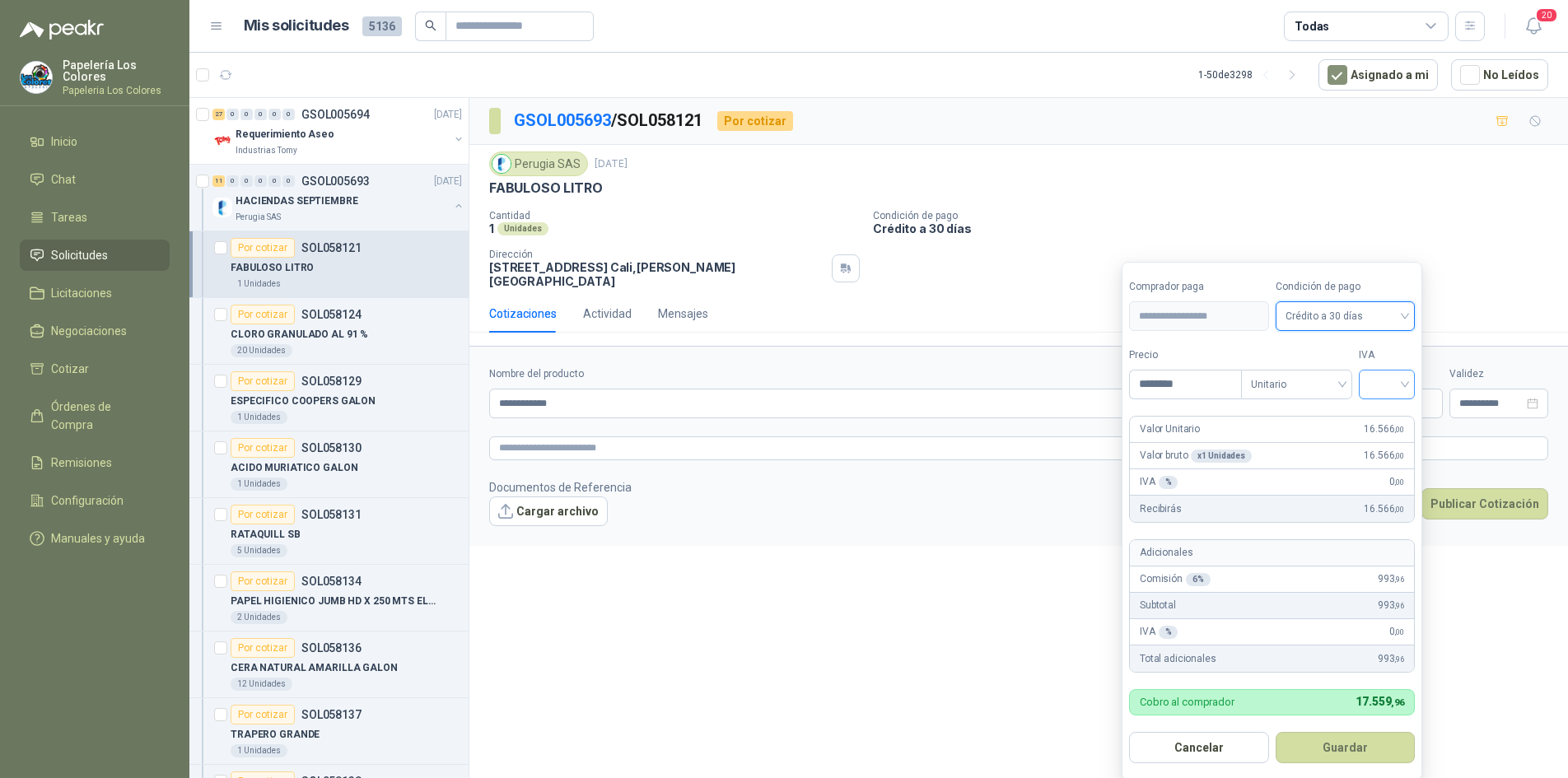
click at [1382, 382] on input "search" at bounding box center [1387, 382] width 36 height 25
click at [1390, 422] on div "19%" at bounding box center [1390, 418] width 30 height 18
click at [1335, 746] on button "Guardar" at bounding box center [1348, 747] width 142 height 31
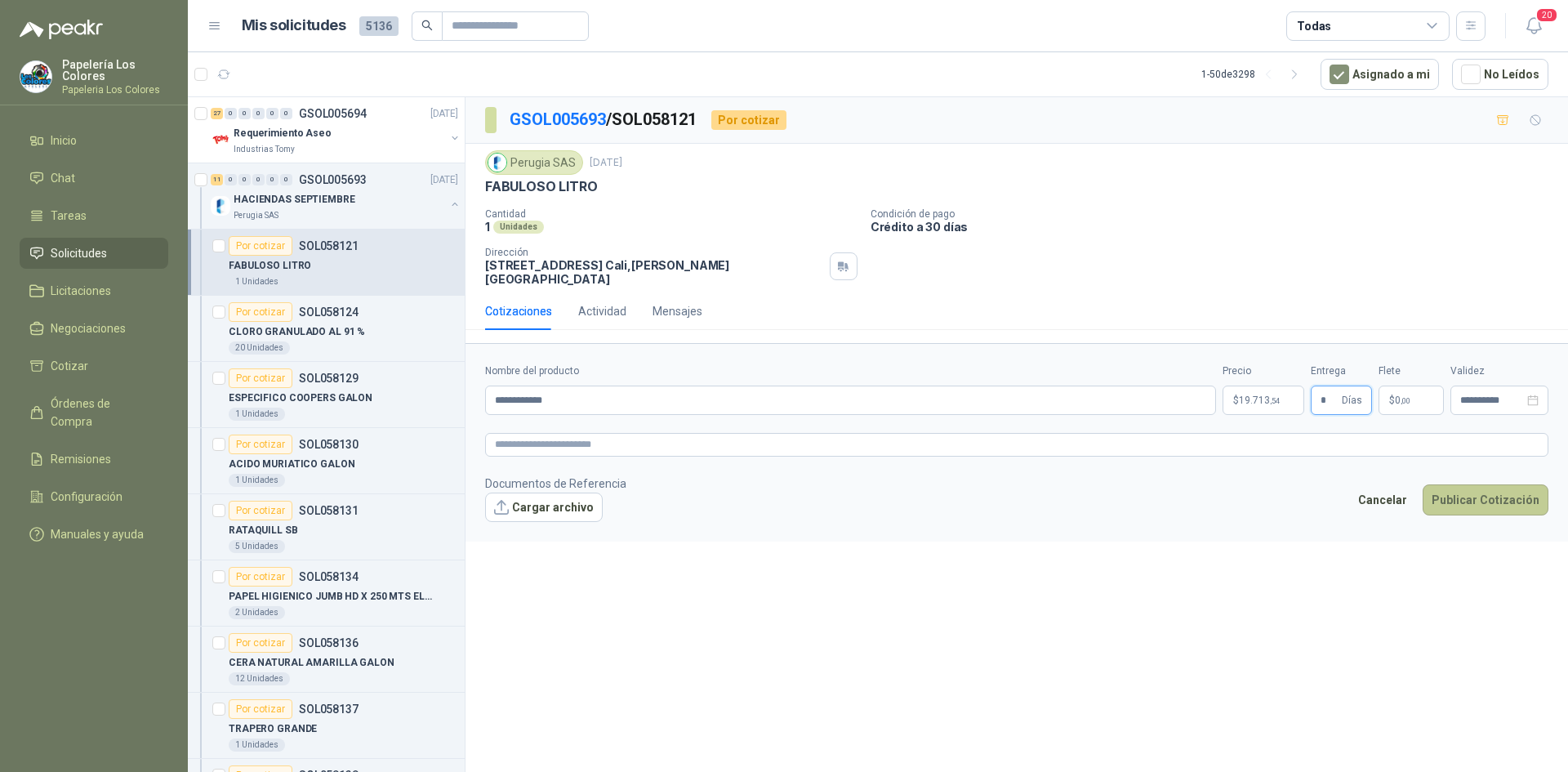
type input "*"
click at [1463, 486] on button "Publicar Cotización" at bounding box center [1485, 500] width 126 height 31
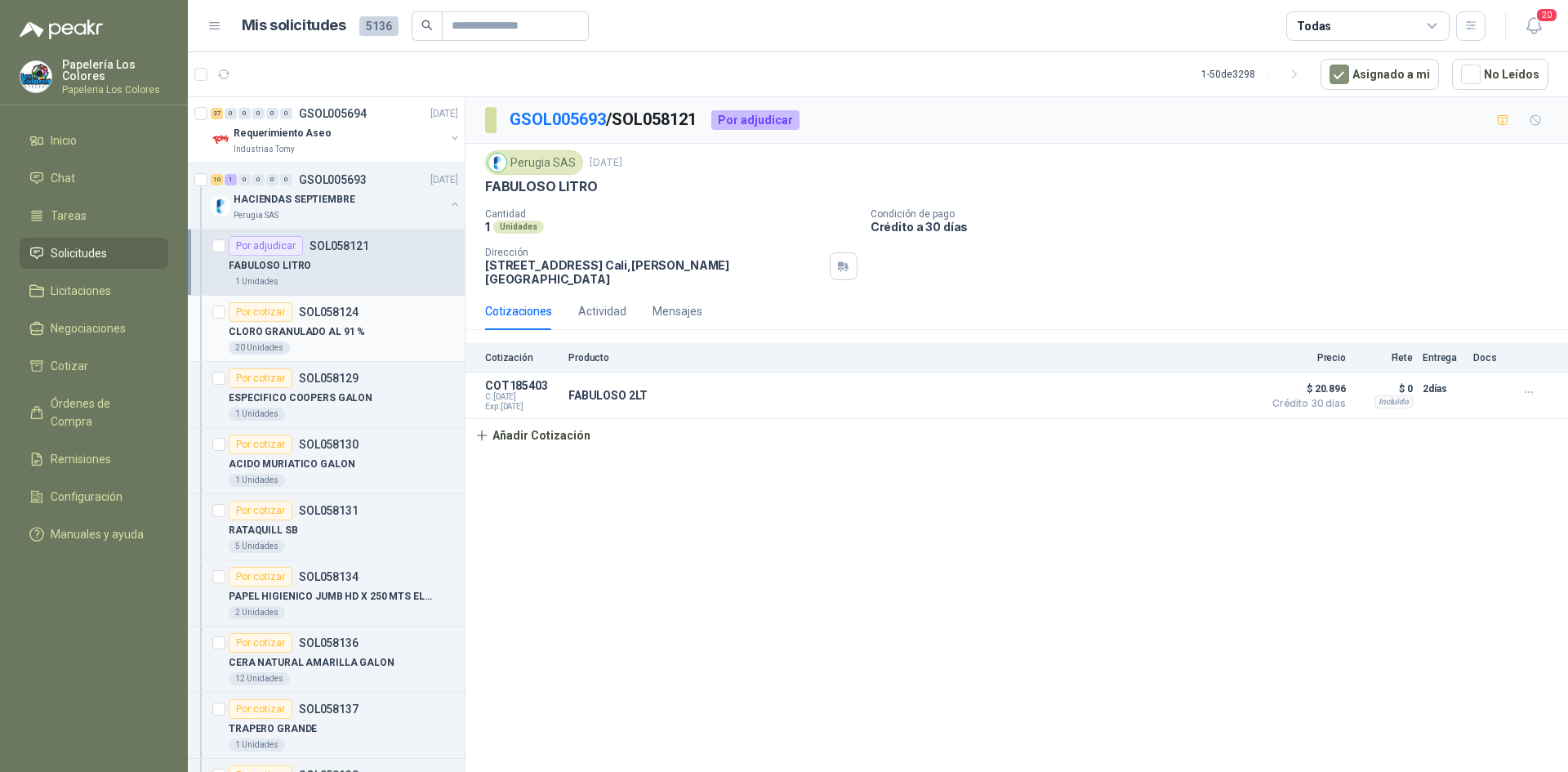
click at [263, 309] on div "Por cotizar" at bounding box center [260, 312] width 64 height 20
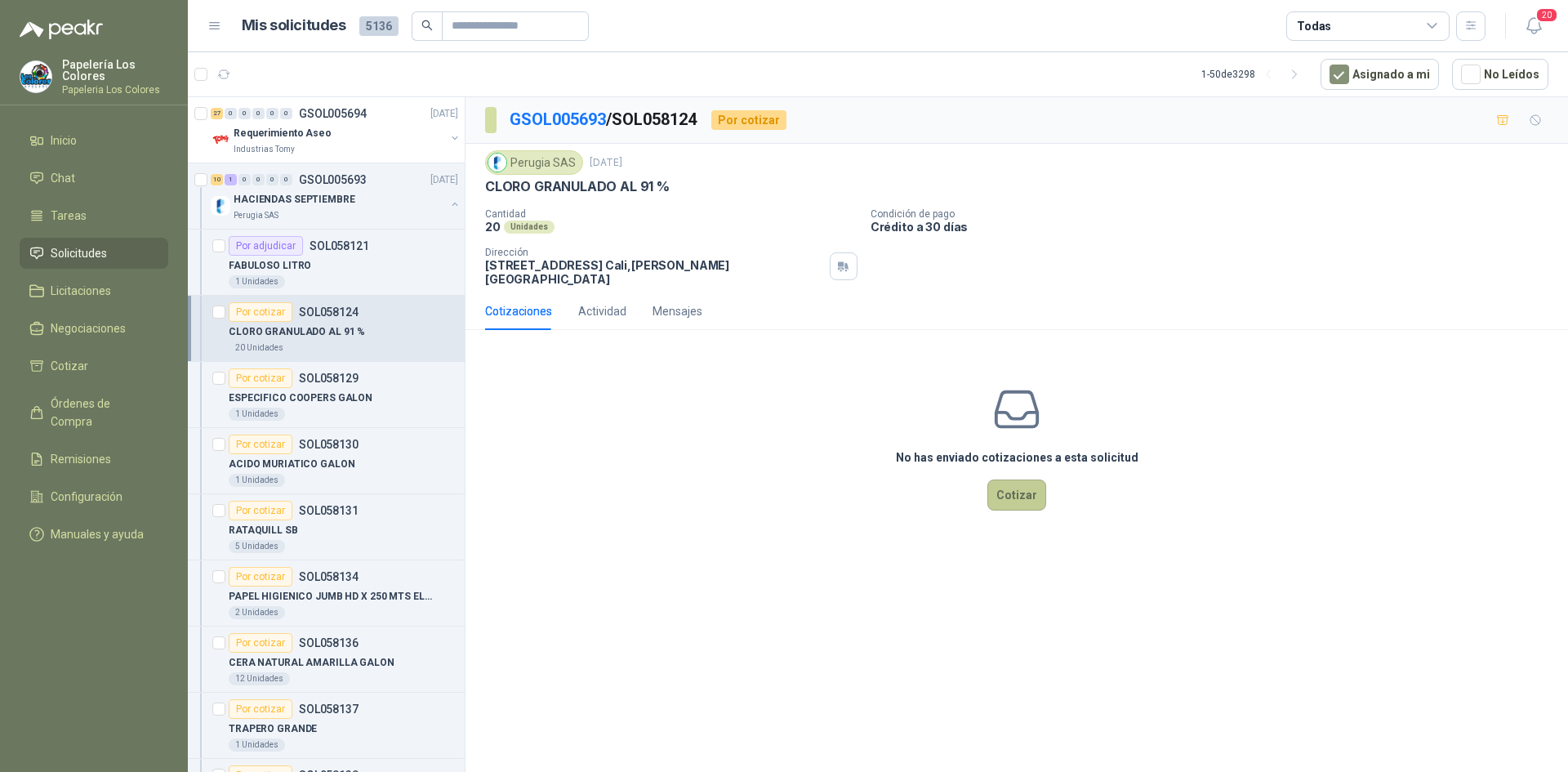
click at [1024, 490] on button "Cotizar" at bounding box center [1016, 494] width 59 height 31
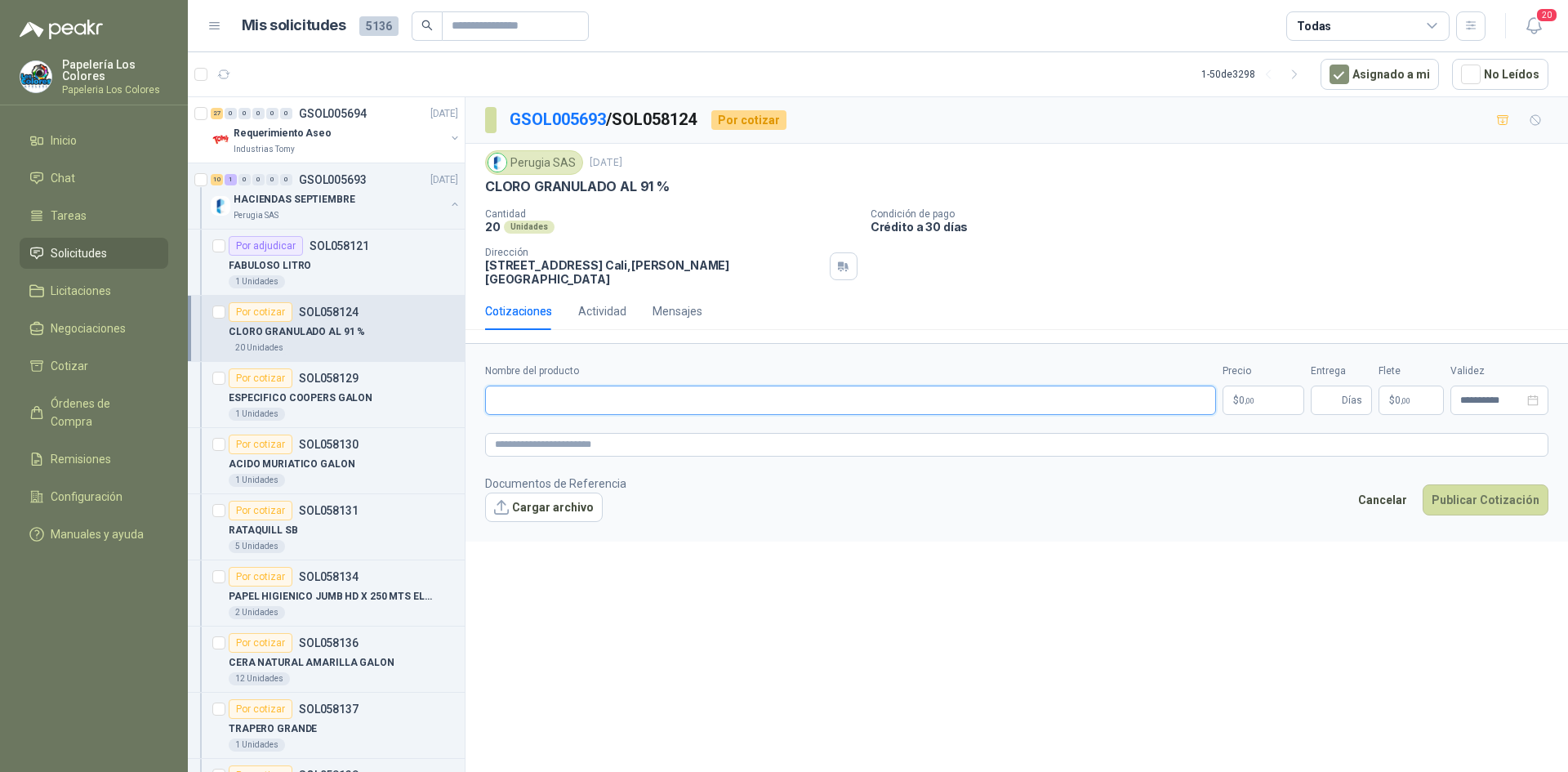
click at [658, 393] on input "Nombre del producto" at bounding box center [851, 400] width 731 height 29
drag, startPoint x: 485, startPoint y: 184, endPoint x: 683, endPoint y: 194, distance: 198.3
click at [683, 194] on div "CLORO GRANULADO AL 91 %" at bounding box center [1016, 187] width 1063 height 17
copy p "CLORO GRANULADO AL 91 %"
click at [563, 387] on input "Nombre del producto" at bounding box center [851, 400] width 731 height 29
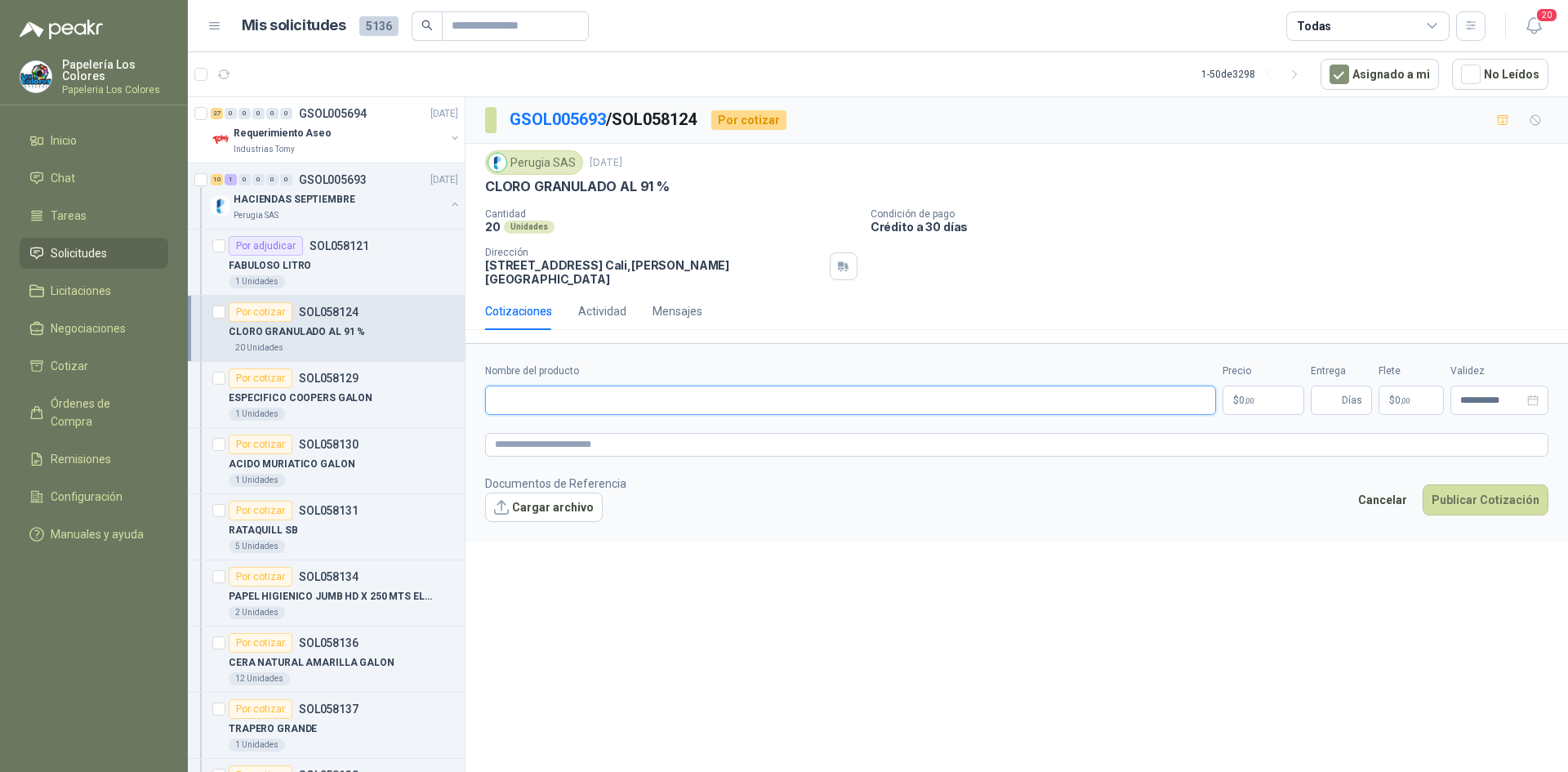
paste input "**********"
type input "**********"
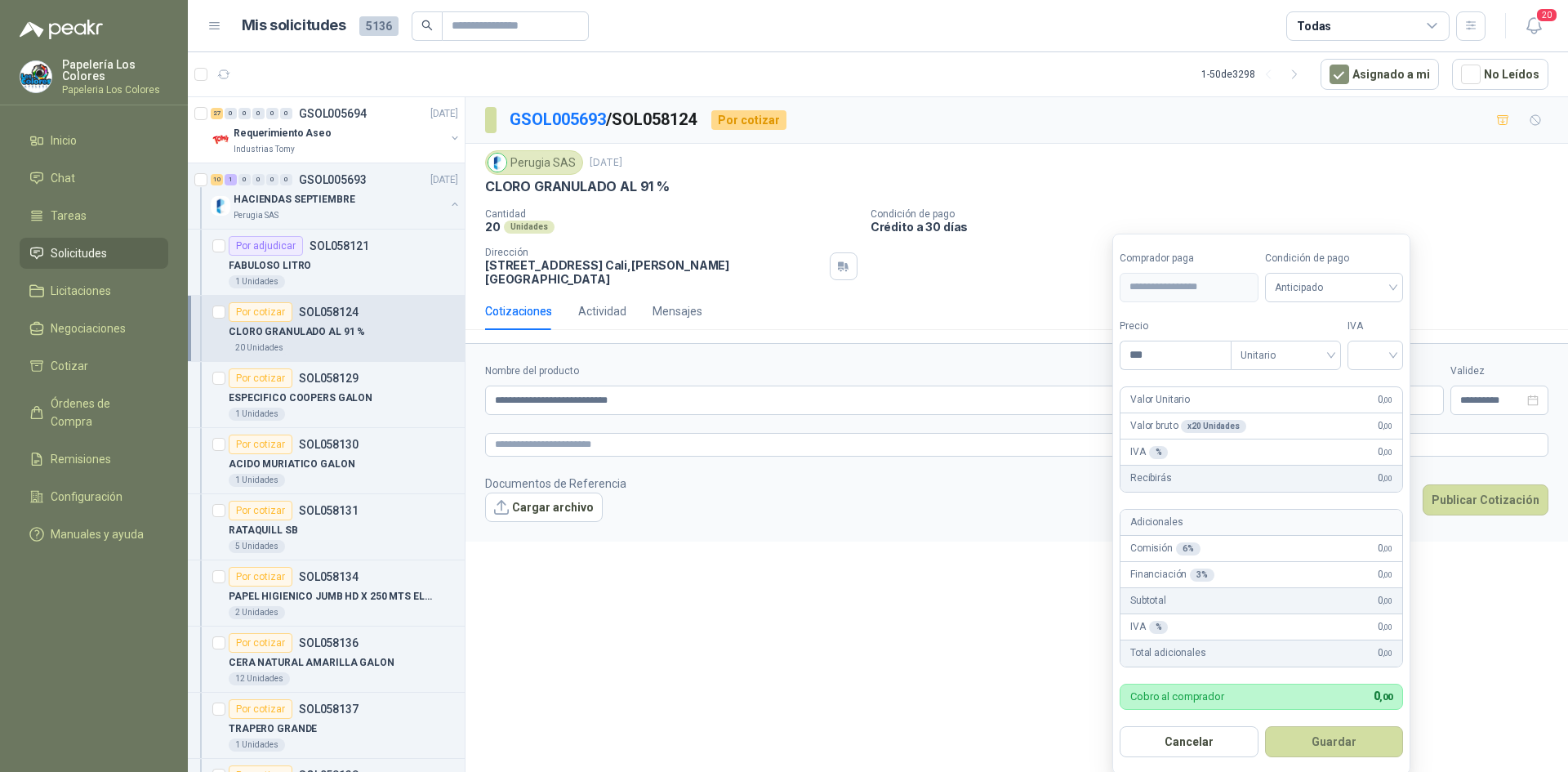
click at [1267, 382] on body "Papelería Los Colores Papeleria Los Colores Inicio Chat Tareas Solicitudes Lici…" at bounding box center [784, 386] width 1568 height 772
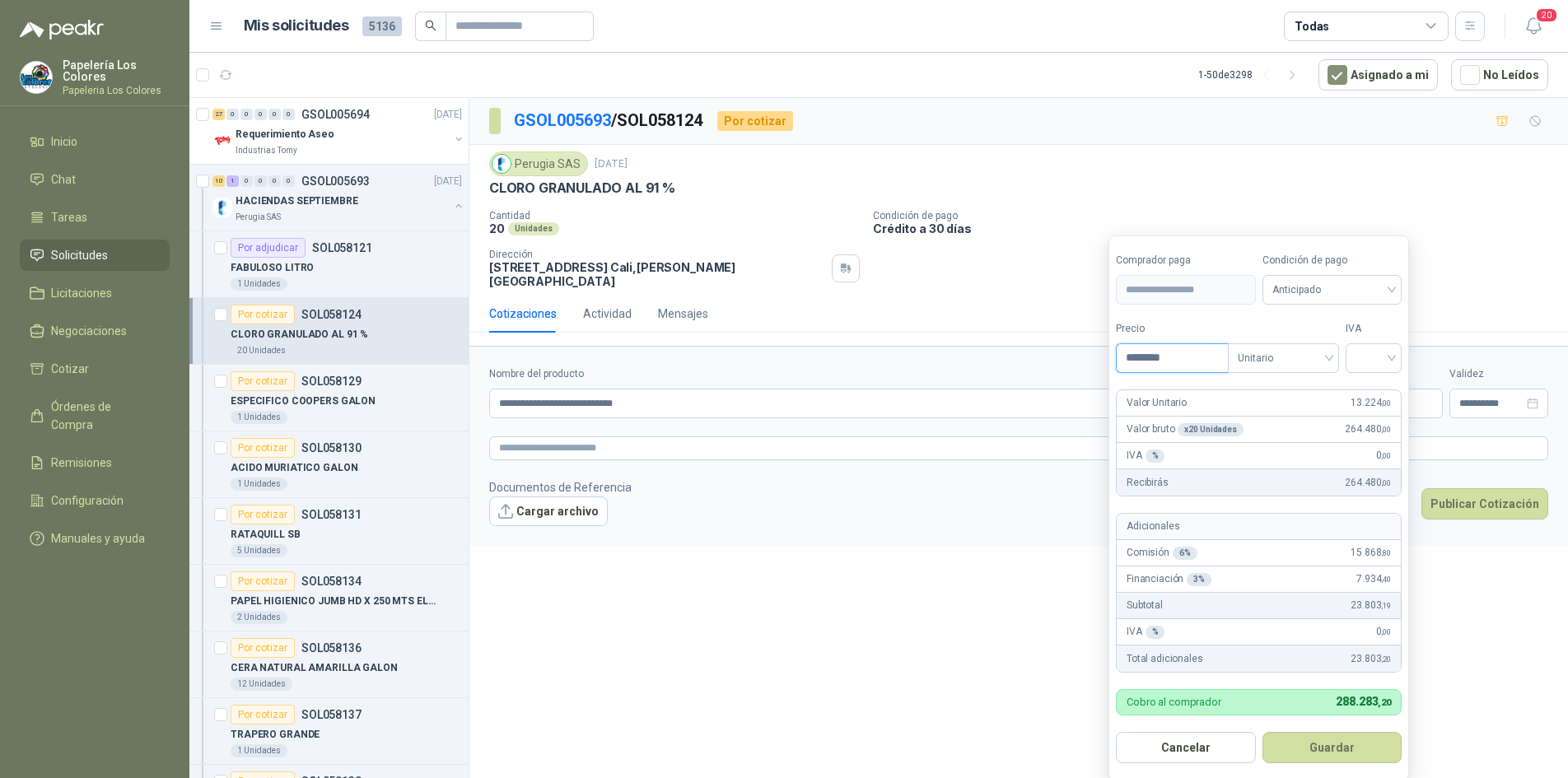
type input "********"
click at [1297, 297] on span "Anticipado" at bounding box center [1333, 289] width 121 height 25
click at [1301, 346] on div "Crédito a 30 días" at bounding box center [1335, 350] width 115 height 18
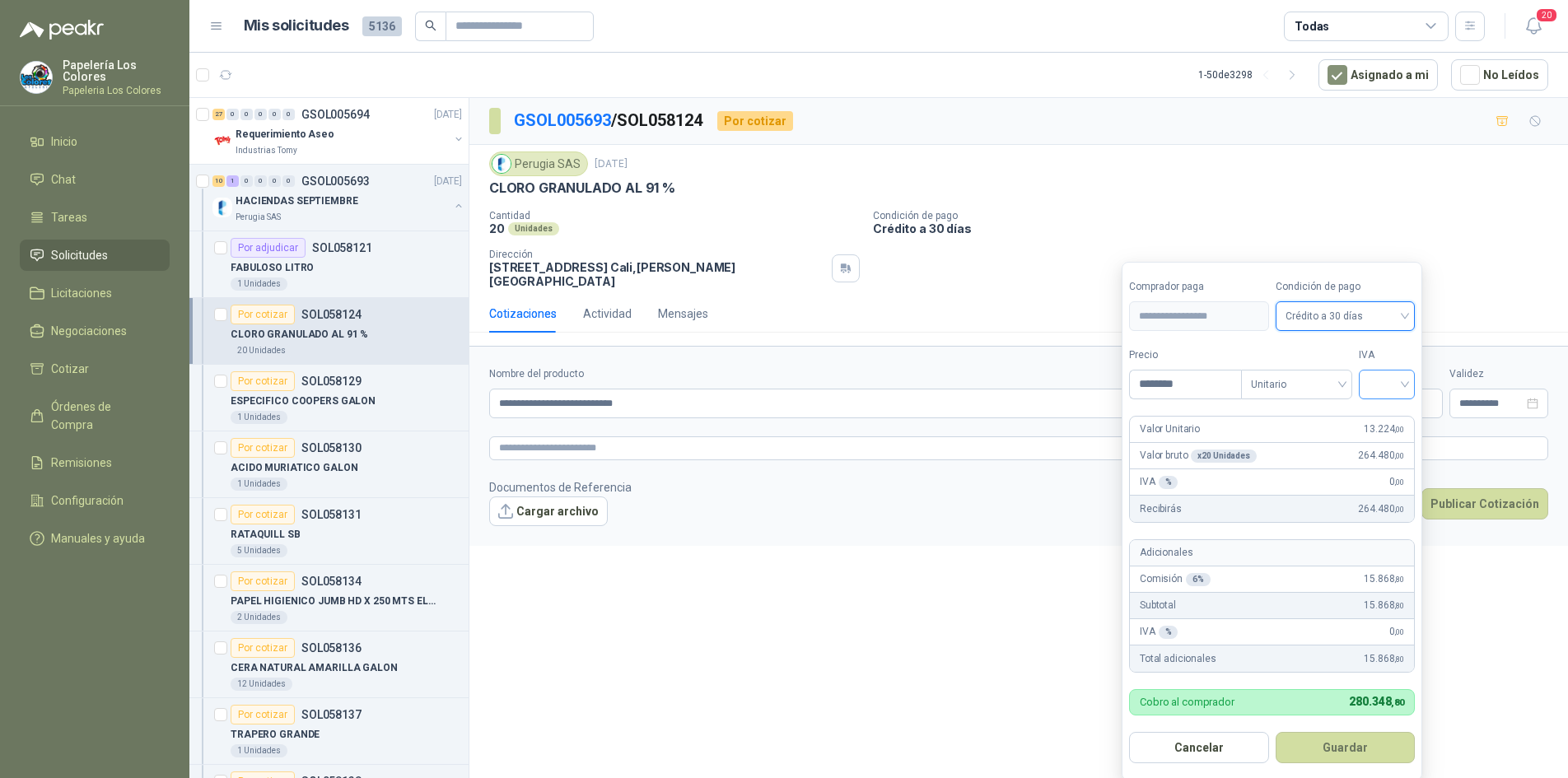
click at [1393, 379] on input "search" at bounding box center [1387, 382] width 36 height 25
click at [1389, 417] on div "19%" at bounding box center [1390, 418] width 30 height 18
click at [1329, 744] on button "Guardar" at bounding box center [1348, 747] width 142 height 31
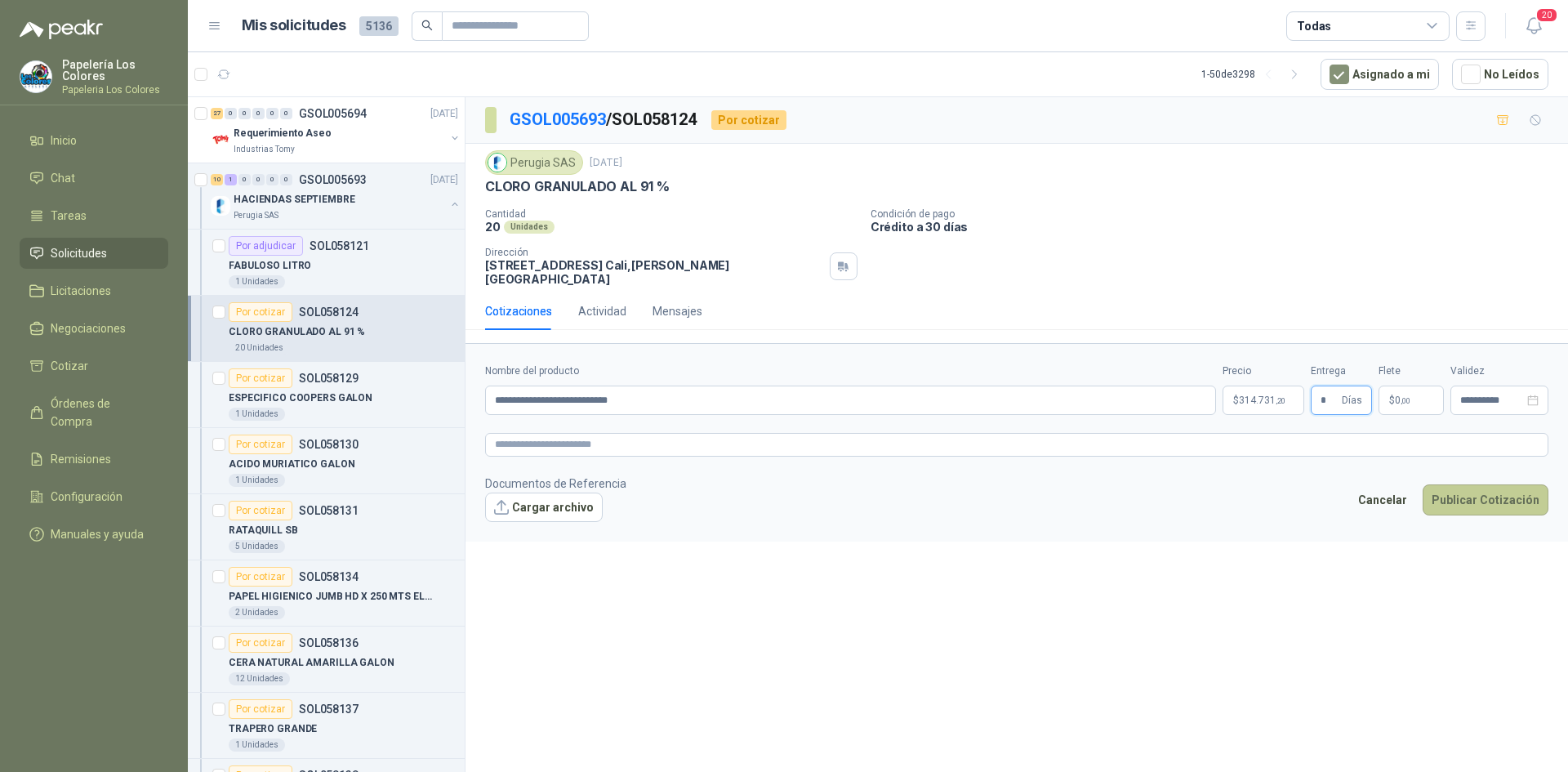
type input "*"
click at [1489, 497] on button "Publicar Cotización" at bounding box center [1485, 500] width 126 height 31
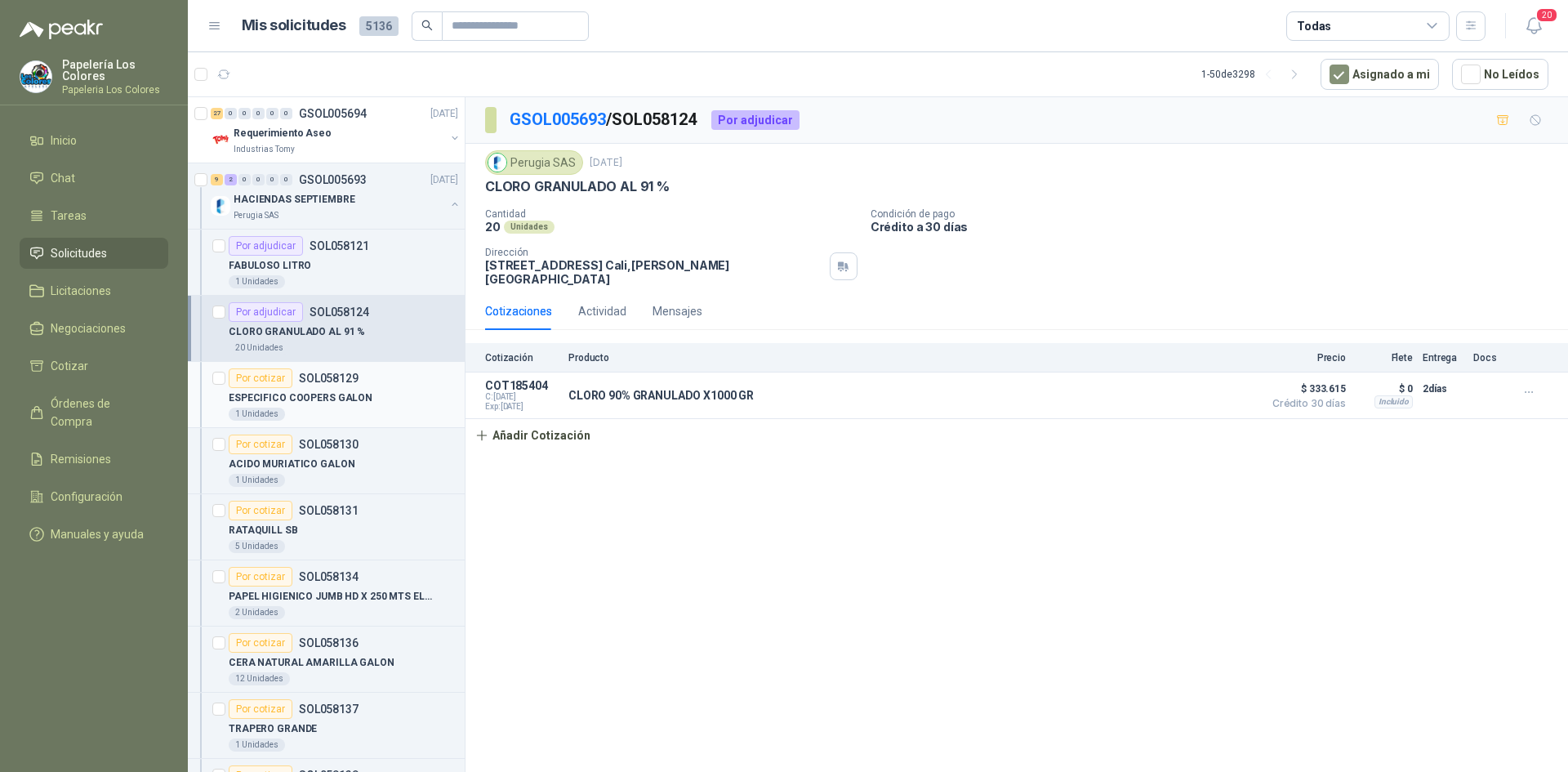
click at [257, 371] on div "Por cotizar" at bounding box center [260, 377] width 64 height 20
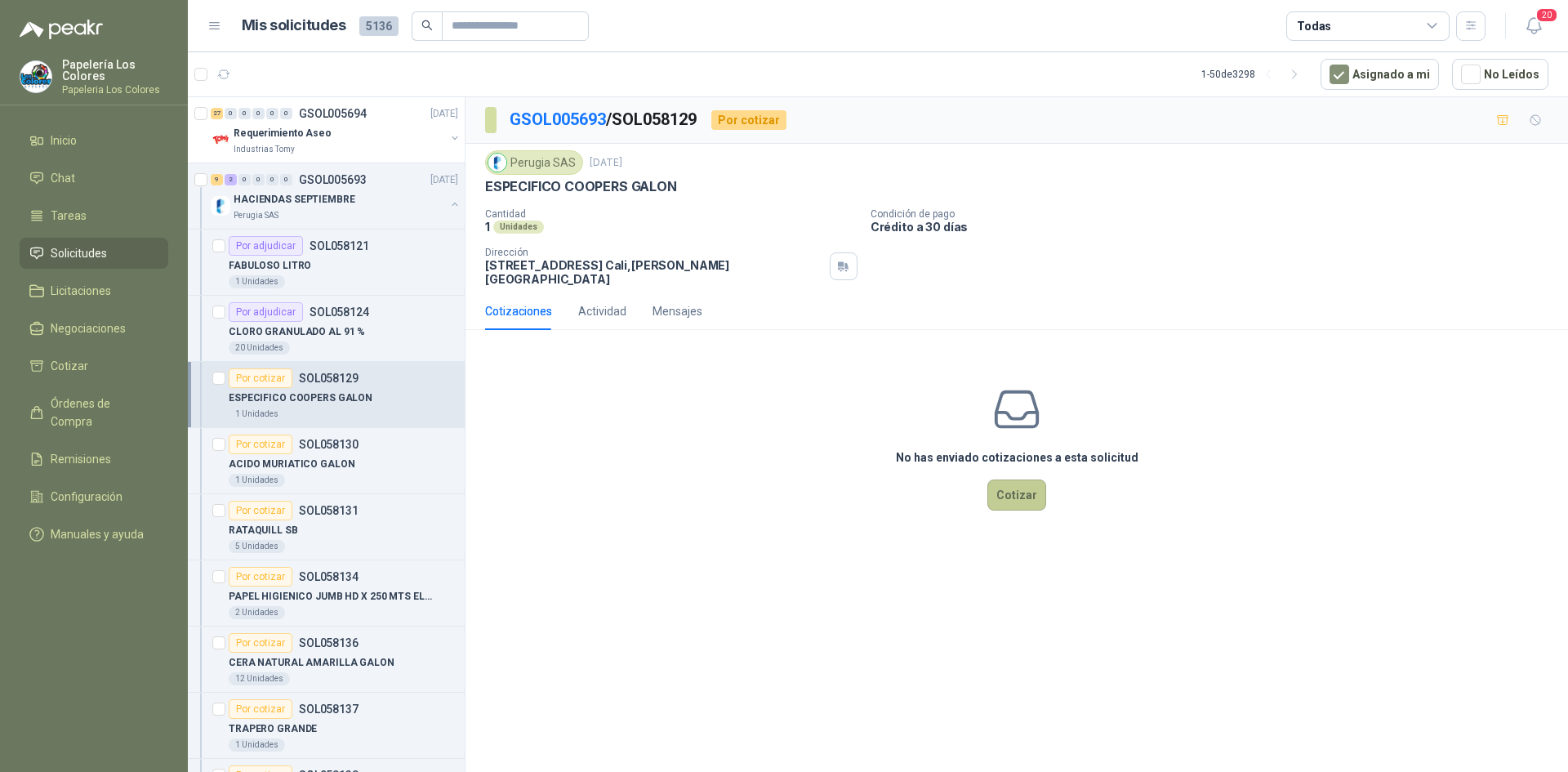
click at [1036, 484] on button "Cotizar" at bounding box center [1016, 494] width 59 height 31
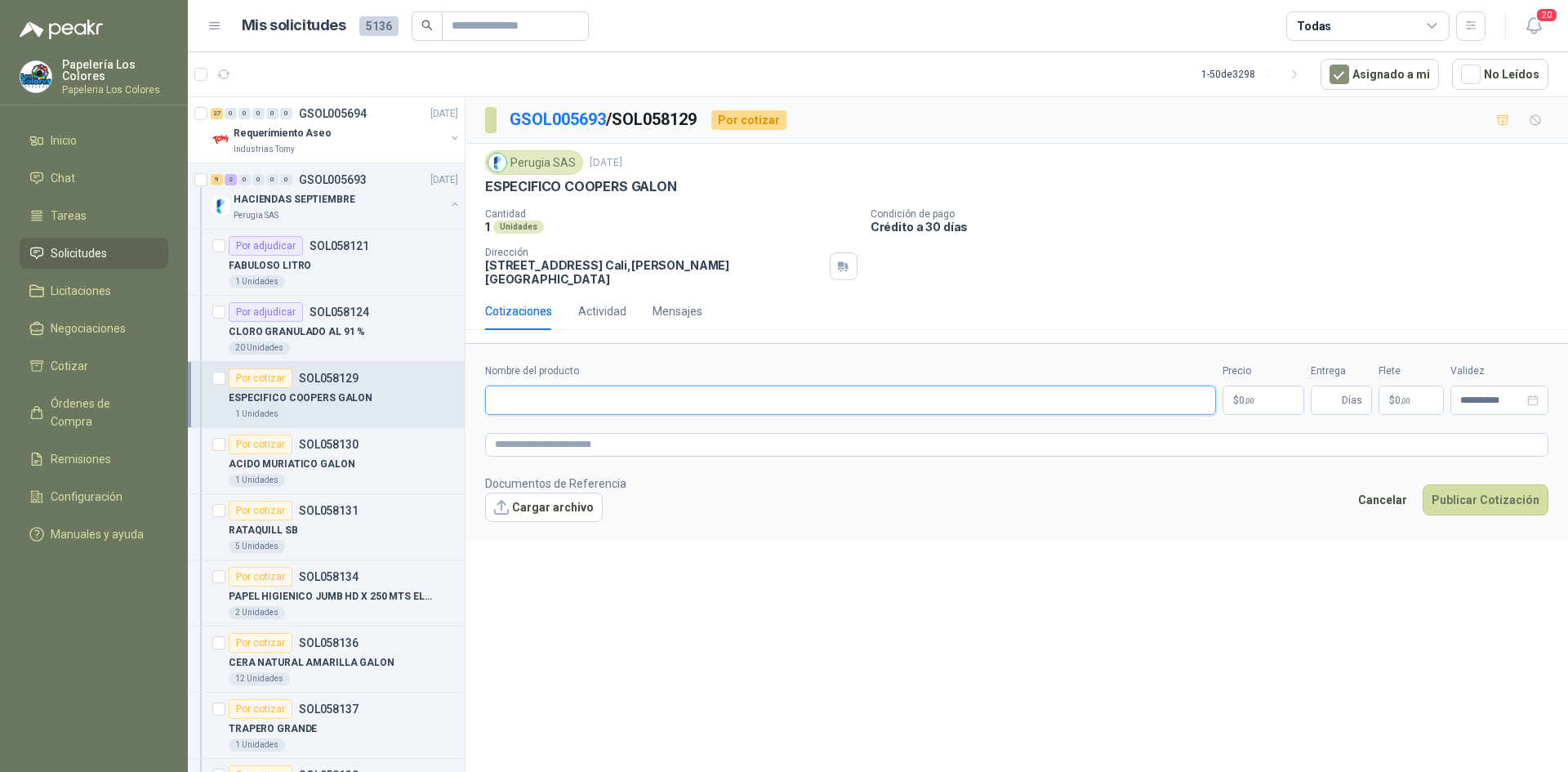
click at [576, 389] on input "Nombre del producto" at bounding box center [851, 400] width 731 height 29
drag, startPoint x: 486, startPoint y: 187, endPoint x: 676, endPoint y: 196, distance: 190.2
click at [676, 196] on div "ESPECIFICO COOPERS GALON" at bounding box center [1016, 187] width 1063 height 17
copy p "ESPECIFICO COOPERS GALON"
click at [264, 436] on div "Por cotizar" at bounding box center [260, 444] width 64 height 20
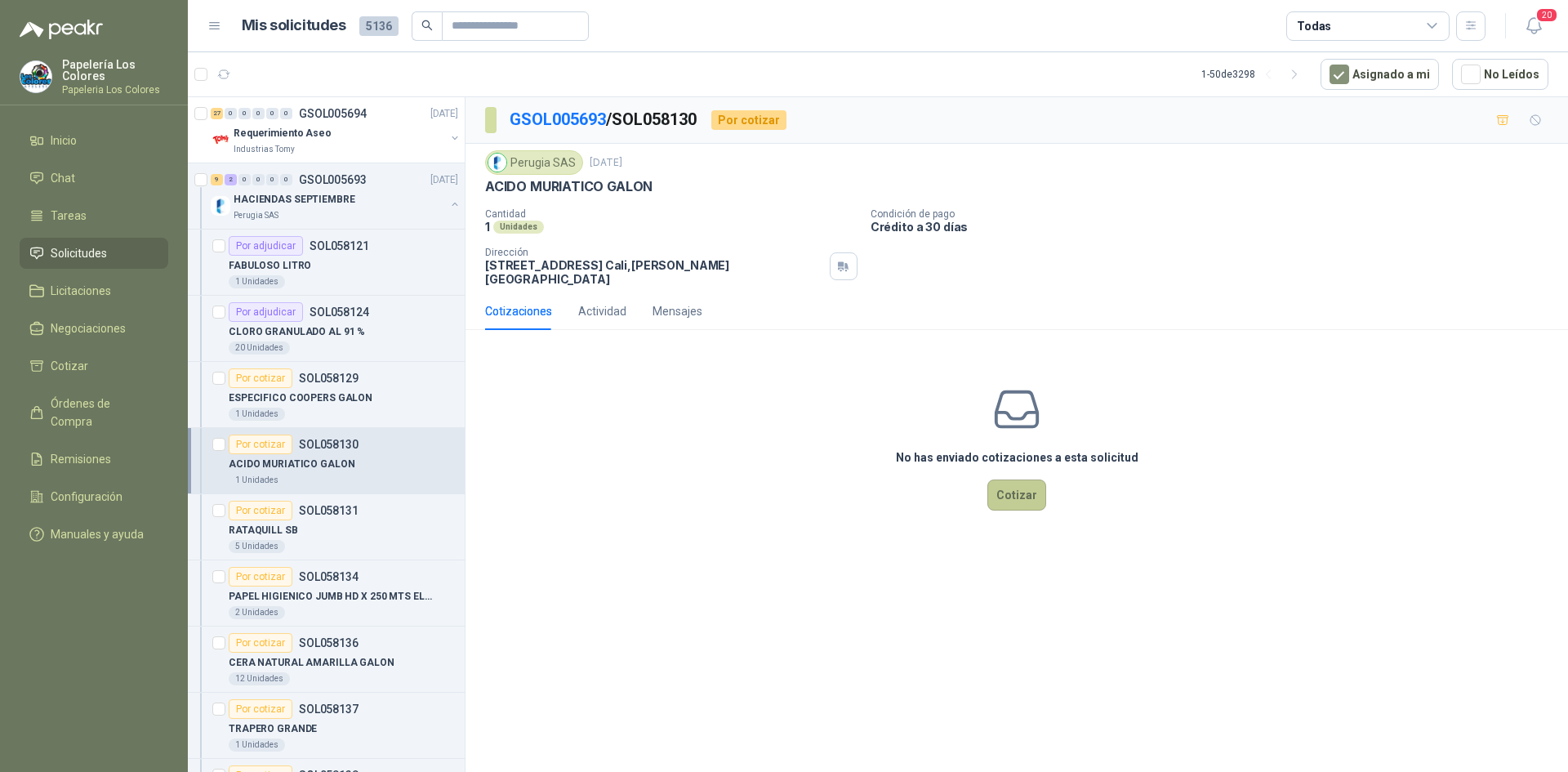
click at [1006, 481] on button "Cotizar" at bounding box center [1016, 494] width 59 height 31
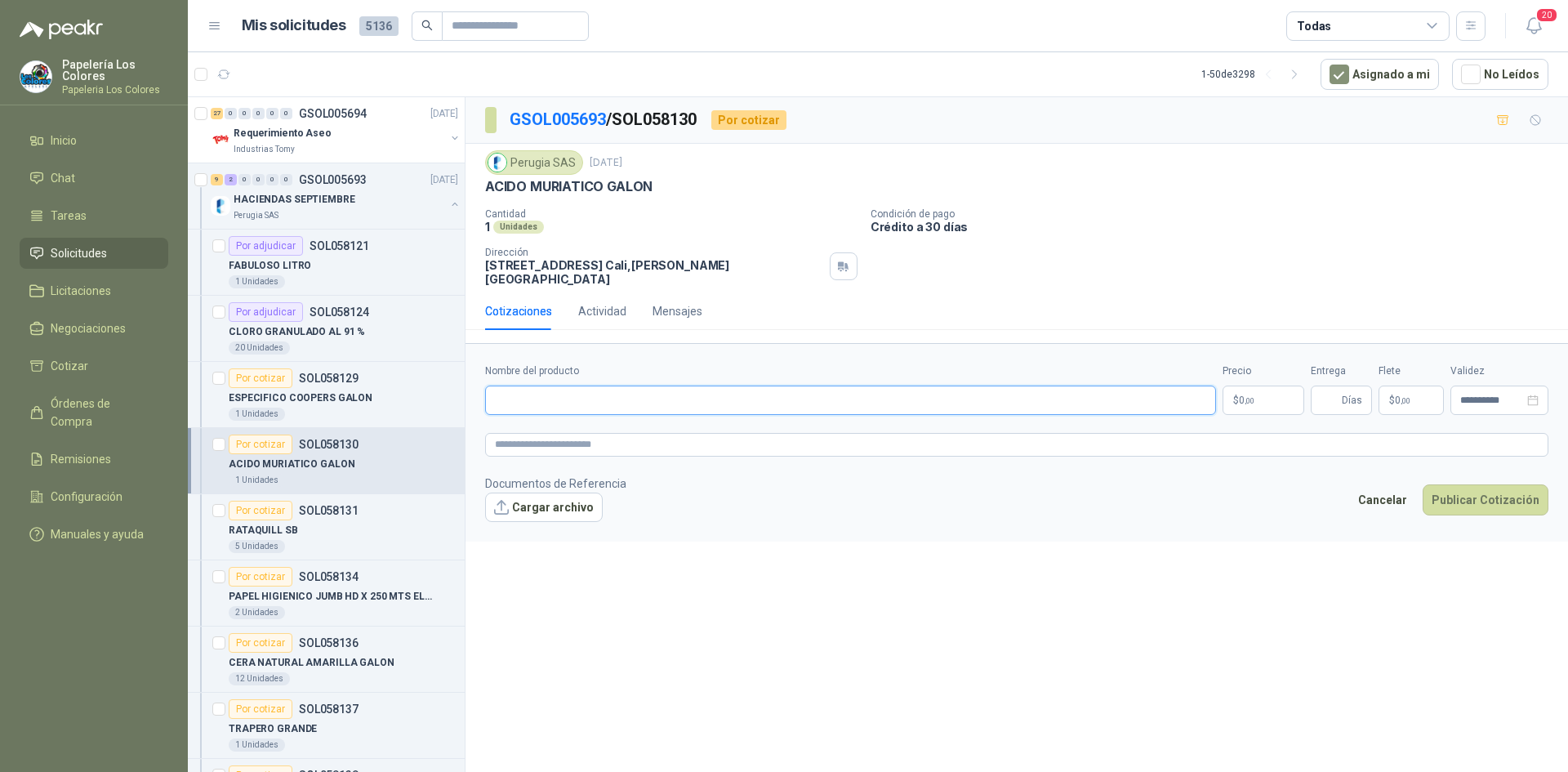
click at [663, 385] on input "Nombre del producto" at bounding box center [851, 400] width 731 height 29
paste input "**********"
type input "**********"
click at [1247, 382] on body "Papelería Los Colores Papeleria Los Colores Inicio Chat Tareas Solicitudes Lici…" at bounding box center [784, 386] width 1568 height 772
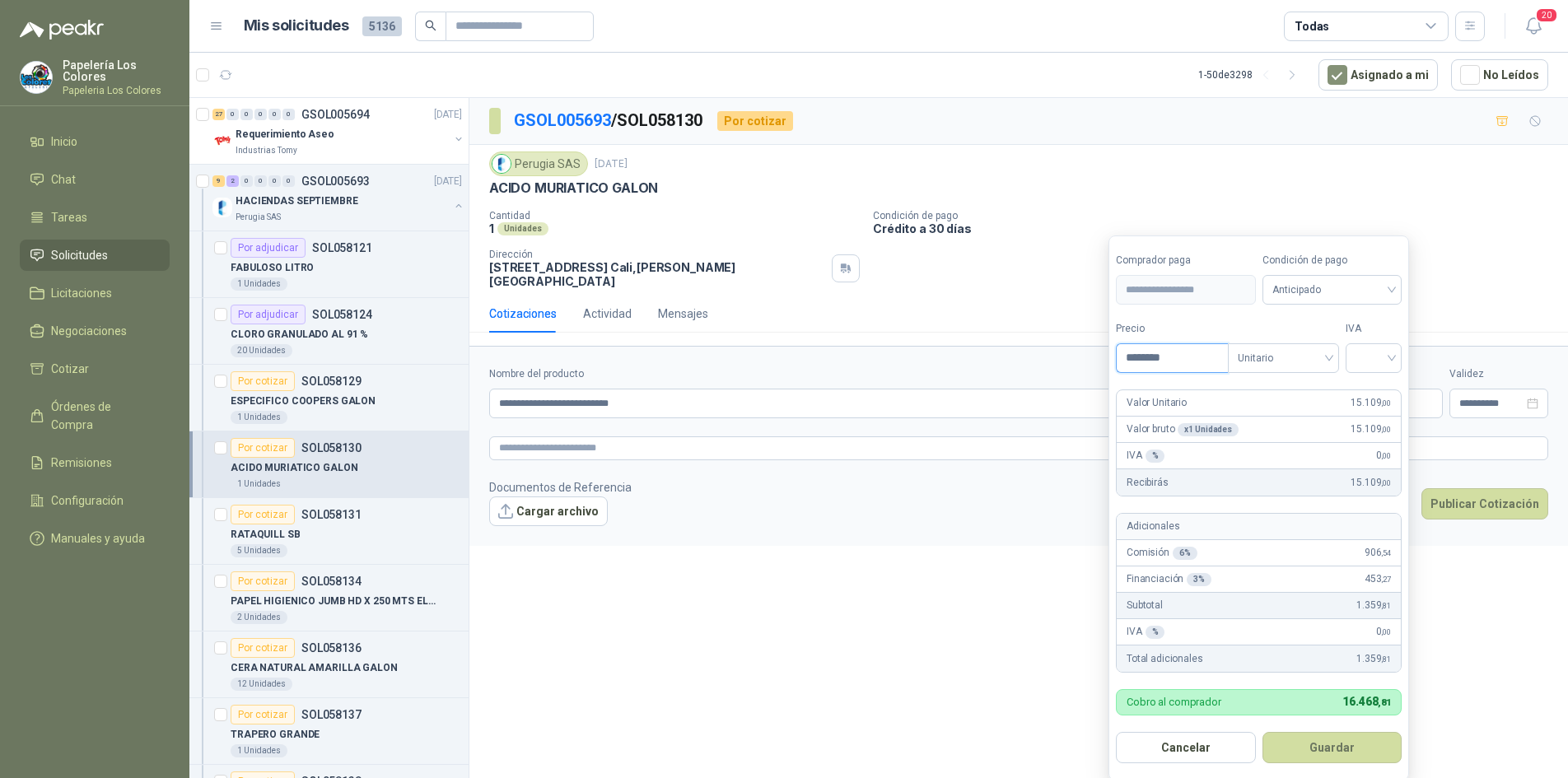
type input "********"
click at [1352, 282] on span "Anticipado" at bounding box center [1333, 289] width 121 height 25
click at [1338, 343] on div "Crédito a 30 días" at bounding box center [1335, 350] width 115 height 18
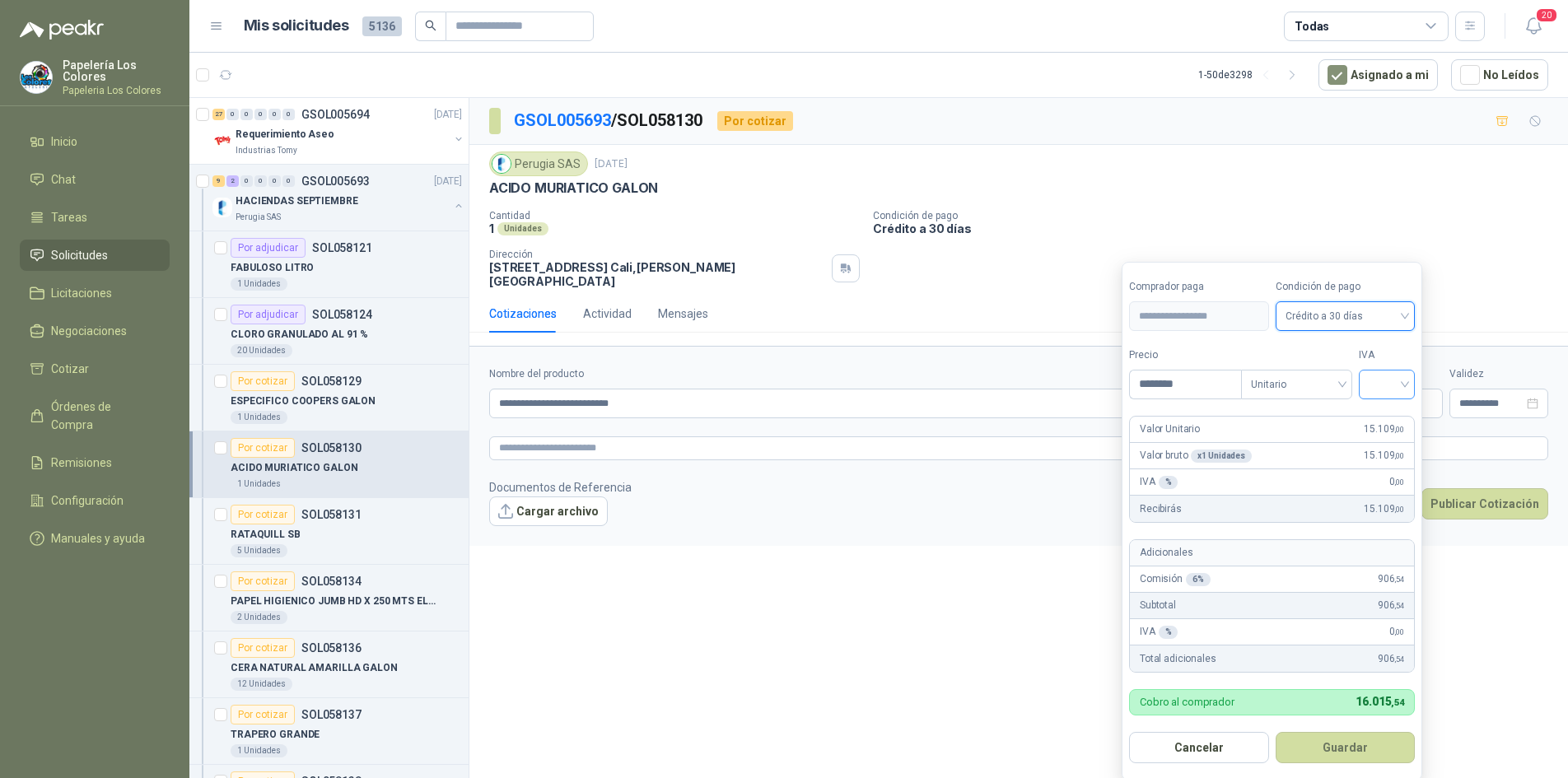
click at [1388, 382] on input "search" at bounding box center [1387, 382] width 36 height 25
click at [1382, 415] on div "19%" at bounding box center [1390, 418] width 30 height 18
click at [1342, 744] on button "Guardar" at bounding box center [1348, 747] width 142 height 31
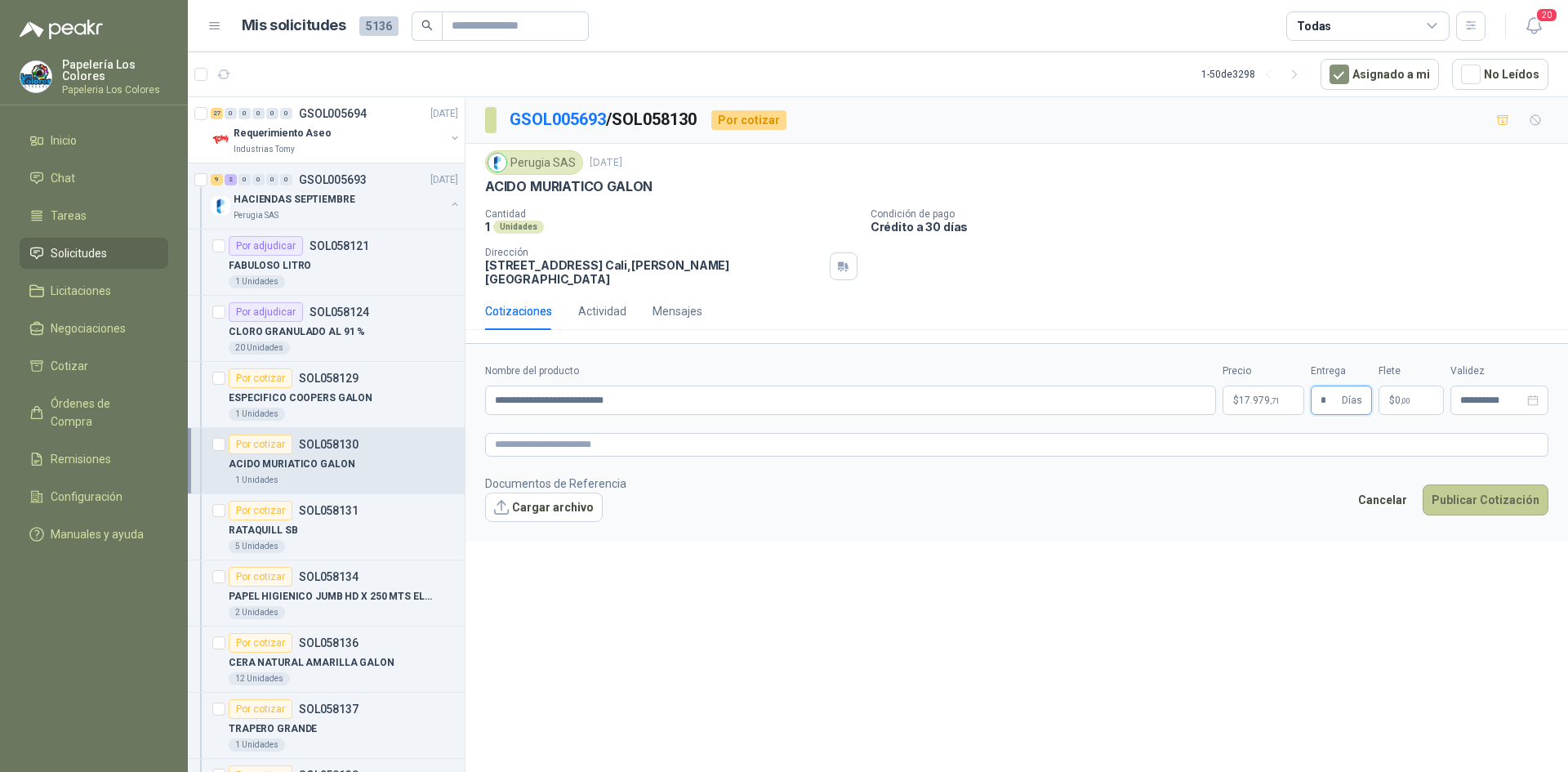
type input "*"
click at [1500, 484] on button "Publicar Cotización" at bounding box center [1485, 500] width 126 height 31
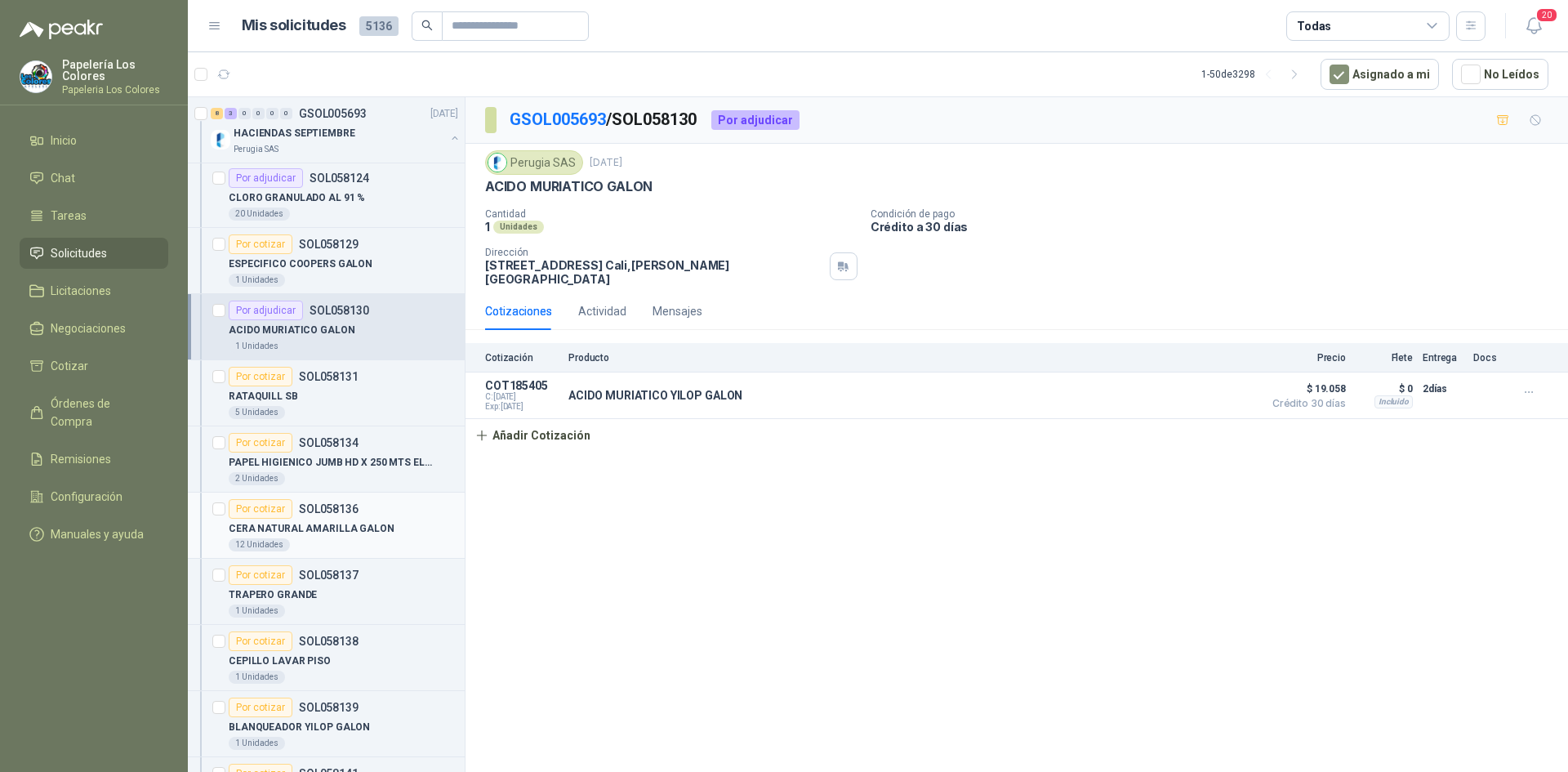
scroll to position [245, 0]
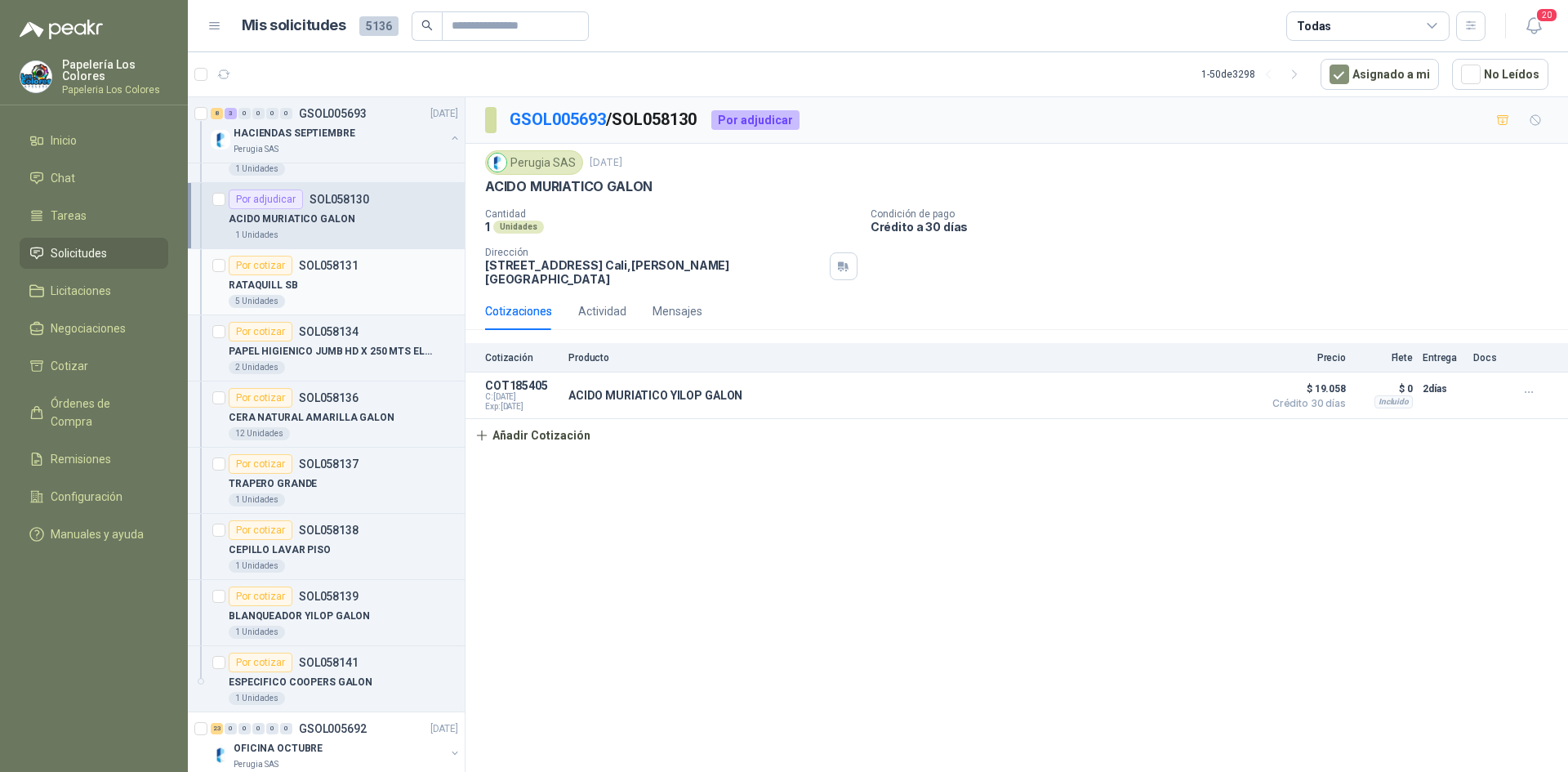
click at [260, 262] on div "Por cotizar" at bounding box center [260, 265] width 64 height 20
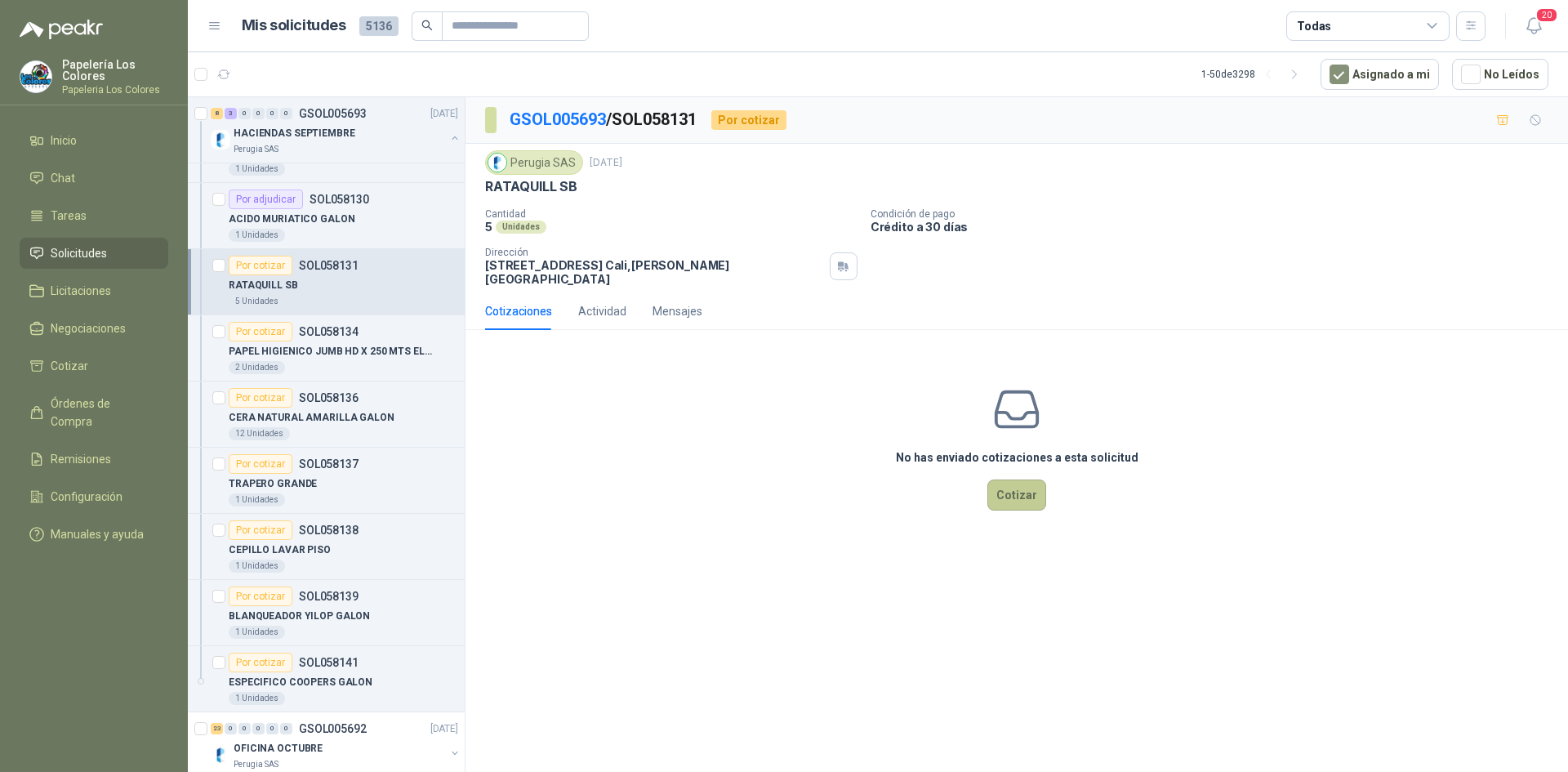
click at [1017, 482] on button "Cotizar" at bounding box center [1016, 494] width 59 height 31
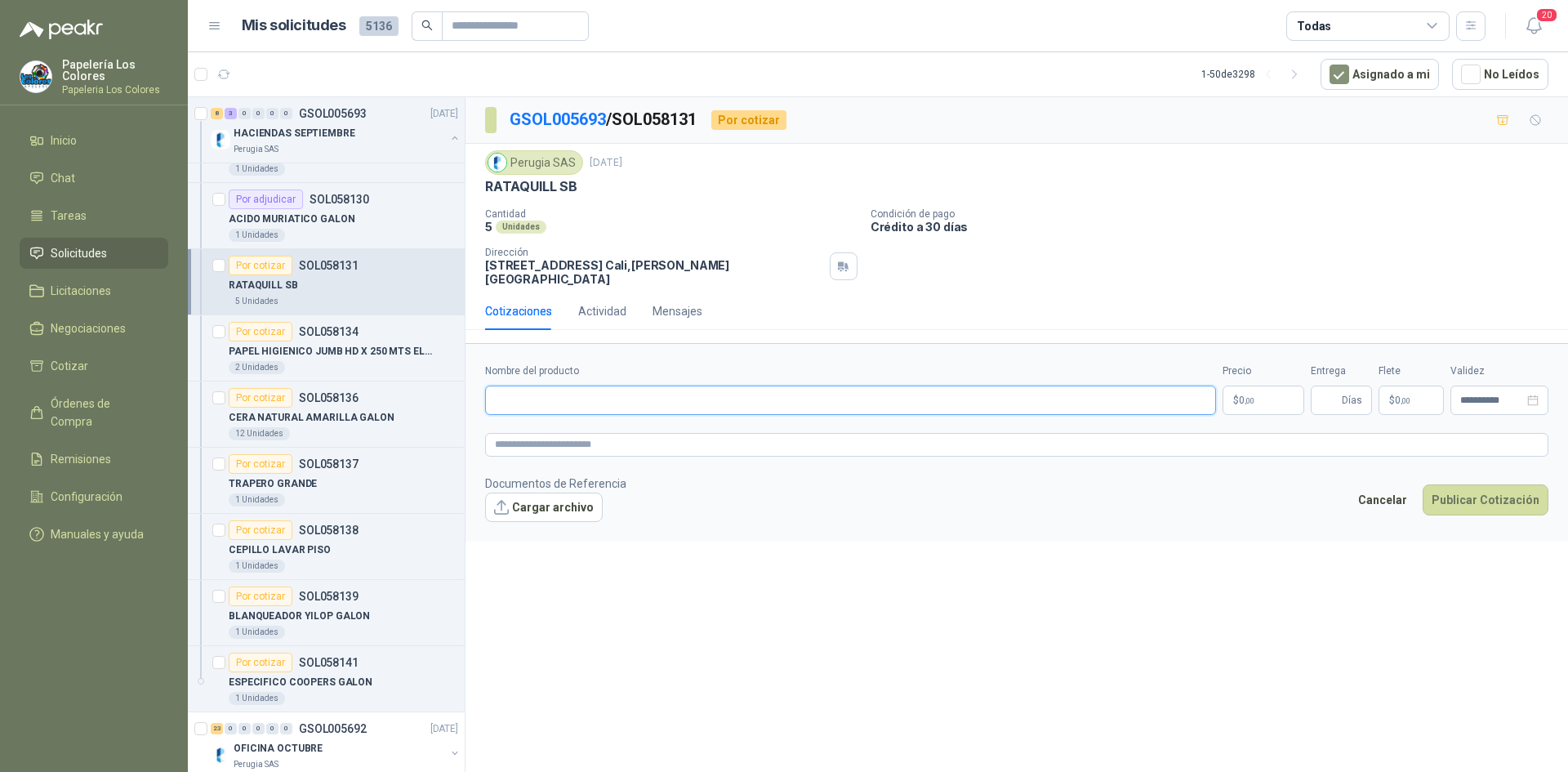
click at [583, 386] on input "Nombre del producto" at bounding box center [851, 400] width 731 height 29
drag, startPoint x: 488, startPoint y: 184, endPoint x: 611, endPoint y: 193, distance: 123.3
click at [611, 193] on div "RATAQUILL SB" at bounding box center [1016, 187] width 1063 height 17
copy p "RATAQUILL SB"
click at [573, 385] on input "Nombre del producto" at bounding box center [851, 400] width 731 height 29
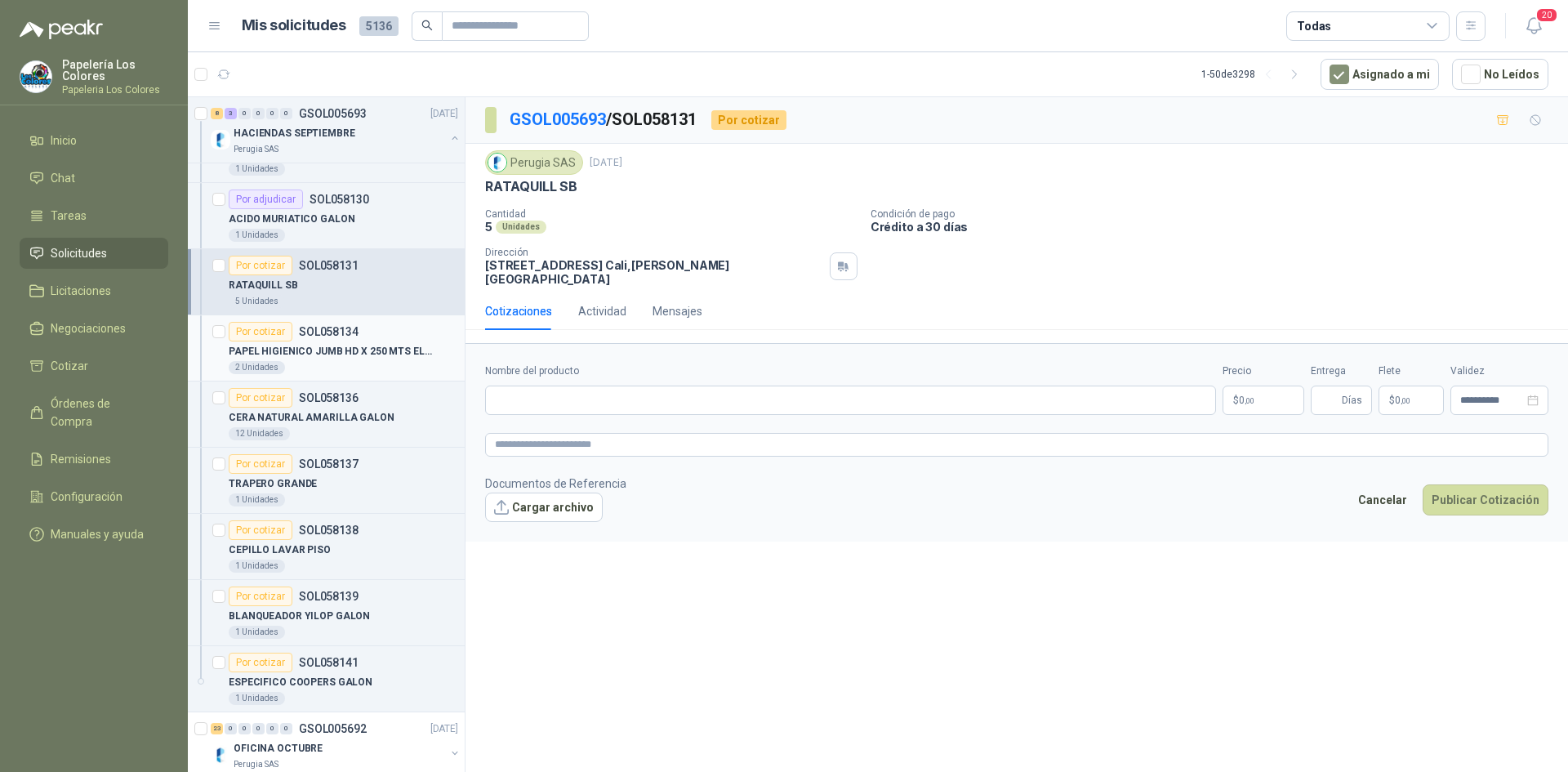
click at [256, 329] on div "Por cotizar" at bounding box center [260, 331] width 64 height 20
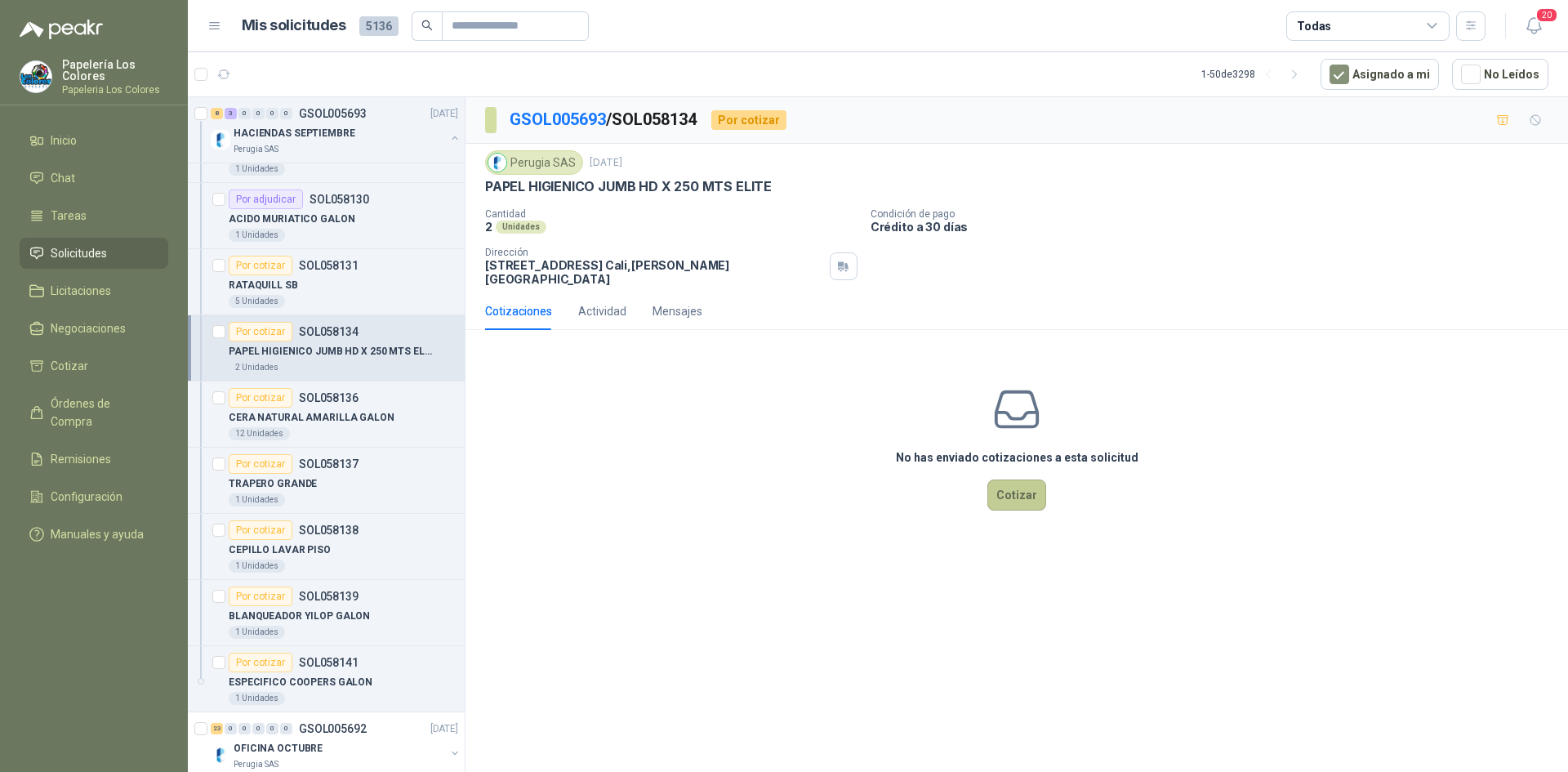
click at [1026, 481] on button "Cotizar" at bounding box center [1016, 494] width 59 height 31
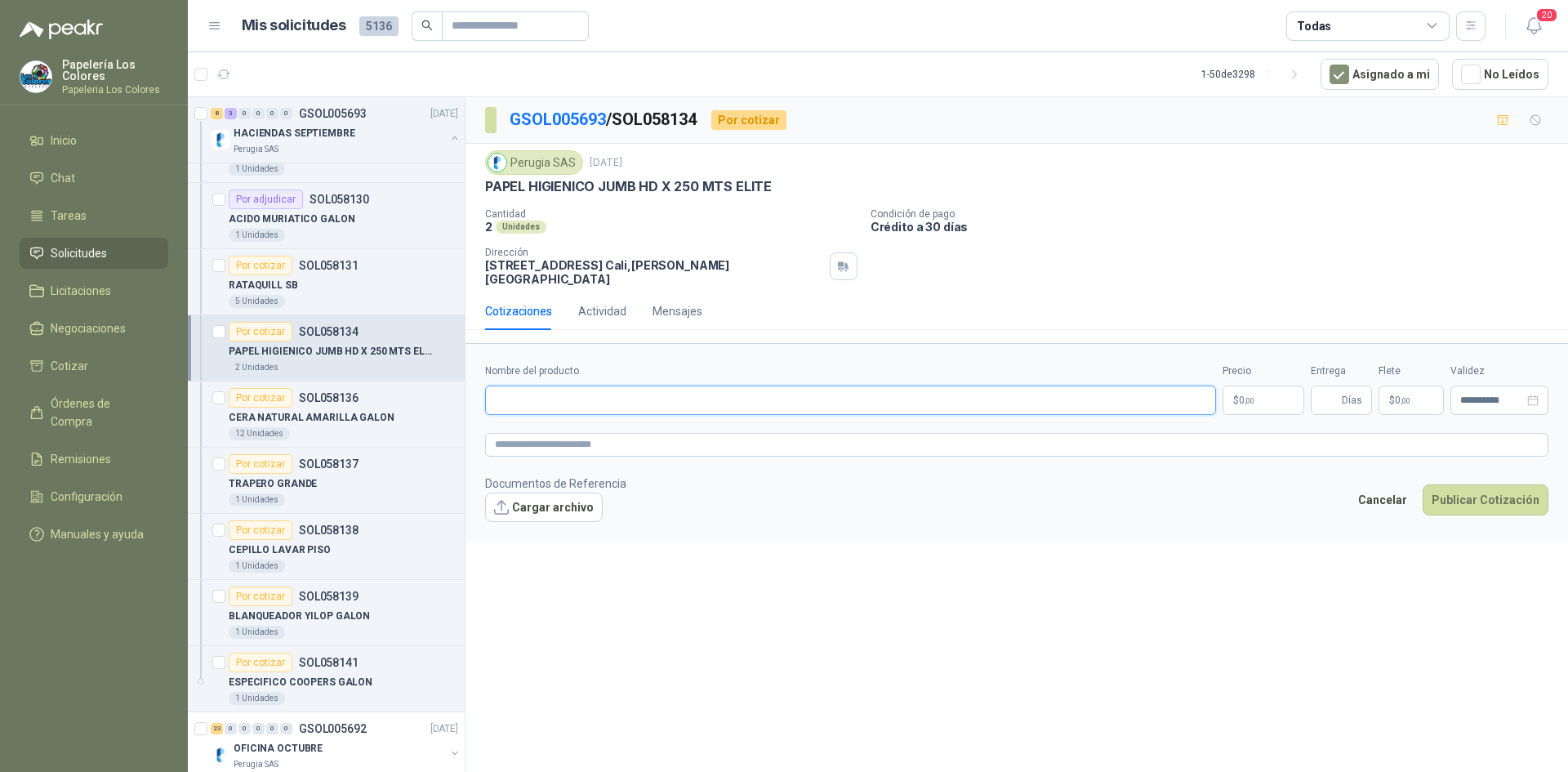
click at [566, 385] on input "Nombre del producto" at bounding box center [851, 400] width 731 height 29
click at [629, 385] on input "Nombre del producto" at bounding box center [851, 400] width 731 height 29
paste input "**********"
type input "**********"
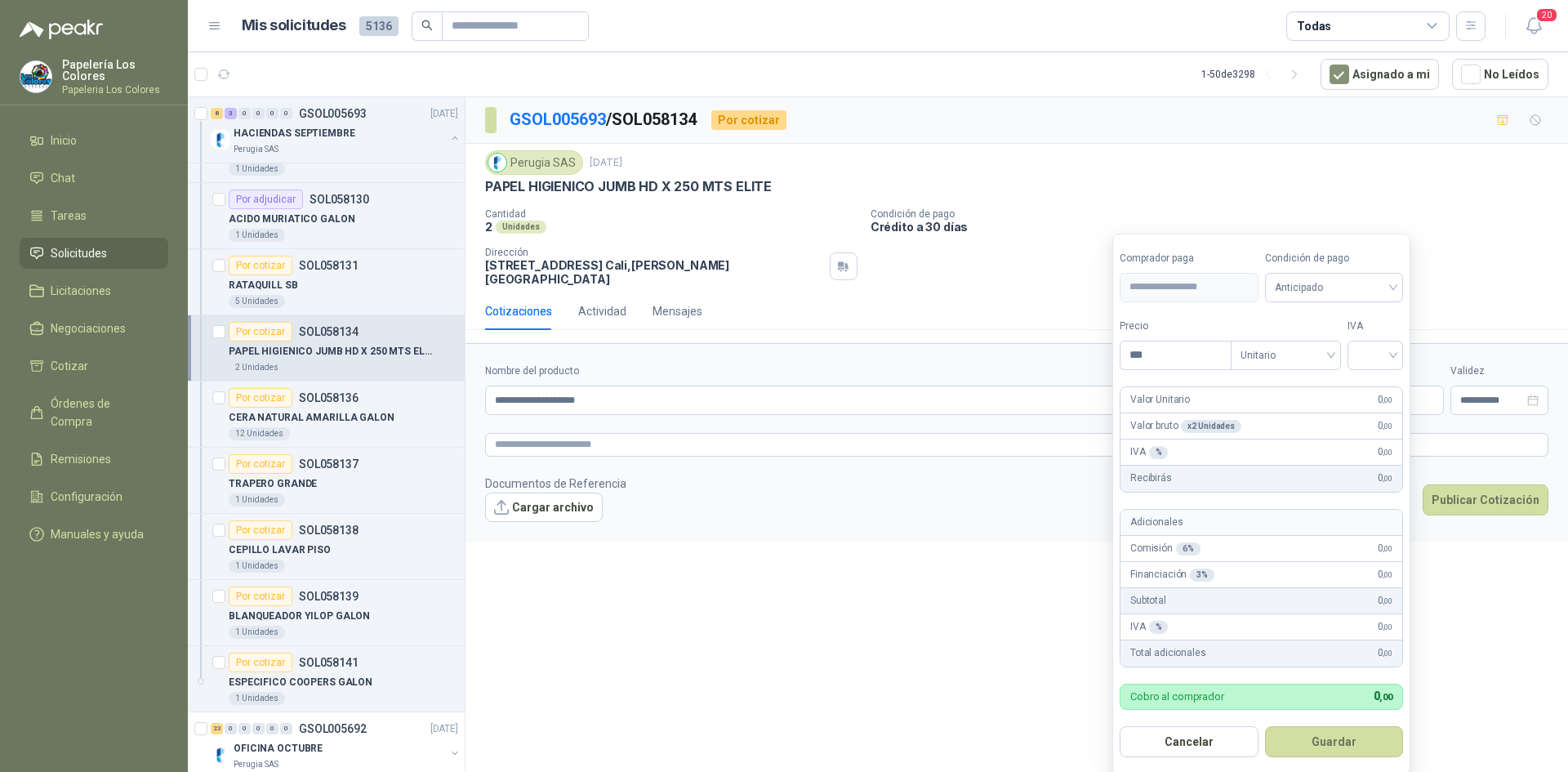
click at [1260, 395] on body "Papelería Los Colores Papeleria Los Colores Inicio Chat Tareas Solicitudes Lici…" at bounding box center [784, 386] width 1568 height 772
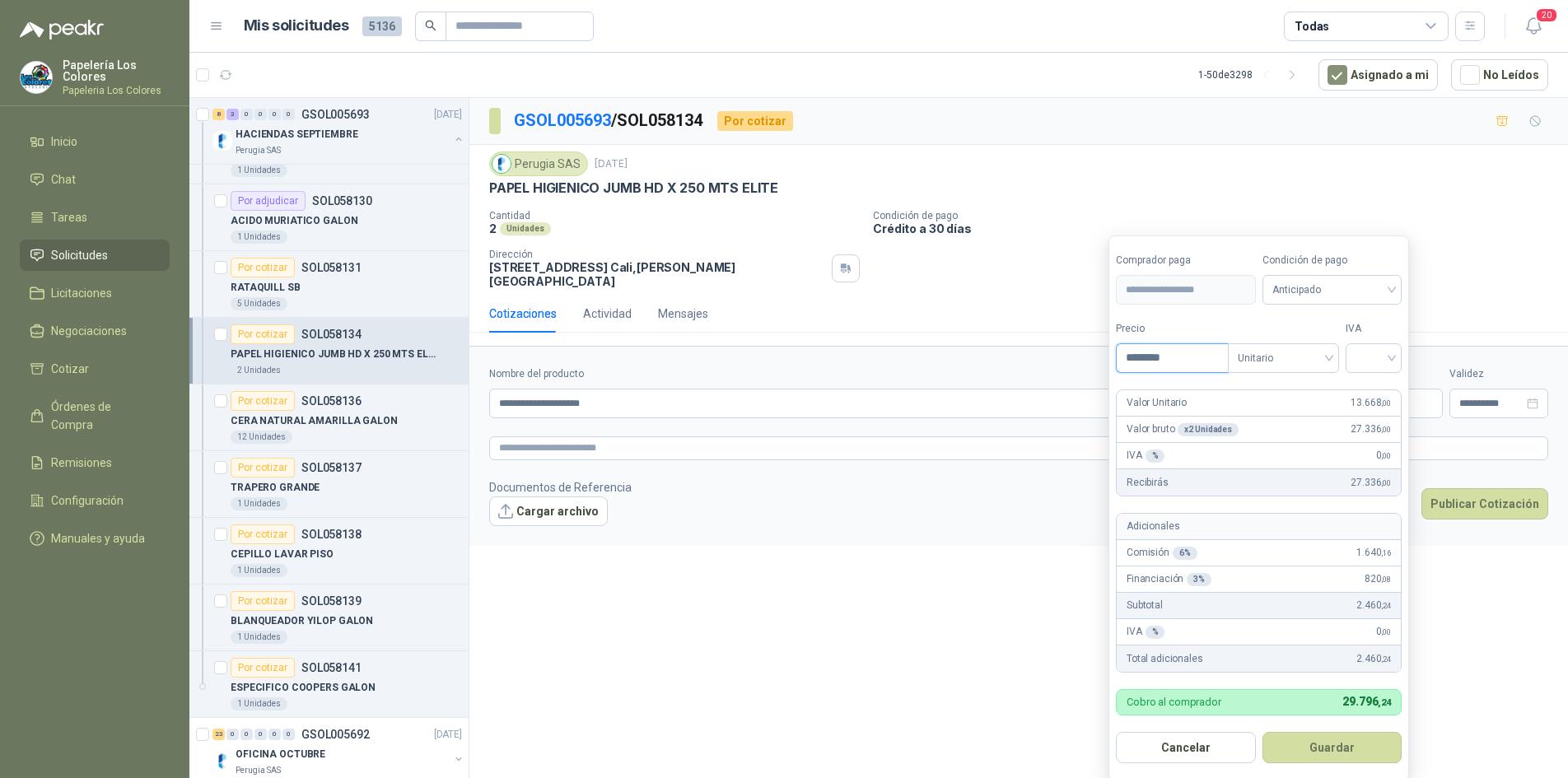
type input "********"
click at [1346, 290] on span "Anticipado" at bounding box center [1333, 289] width 121 height 25
click at [1318, 350] on div "Crédito a 30 días" at bounding box center [1335, 350] width 115 height 18
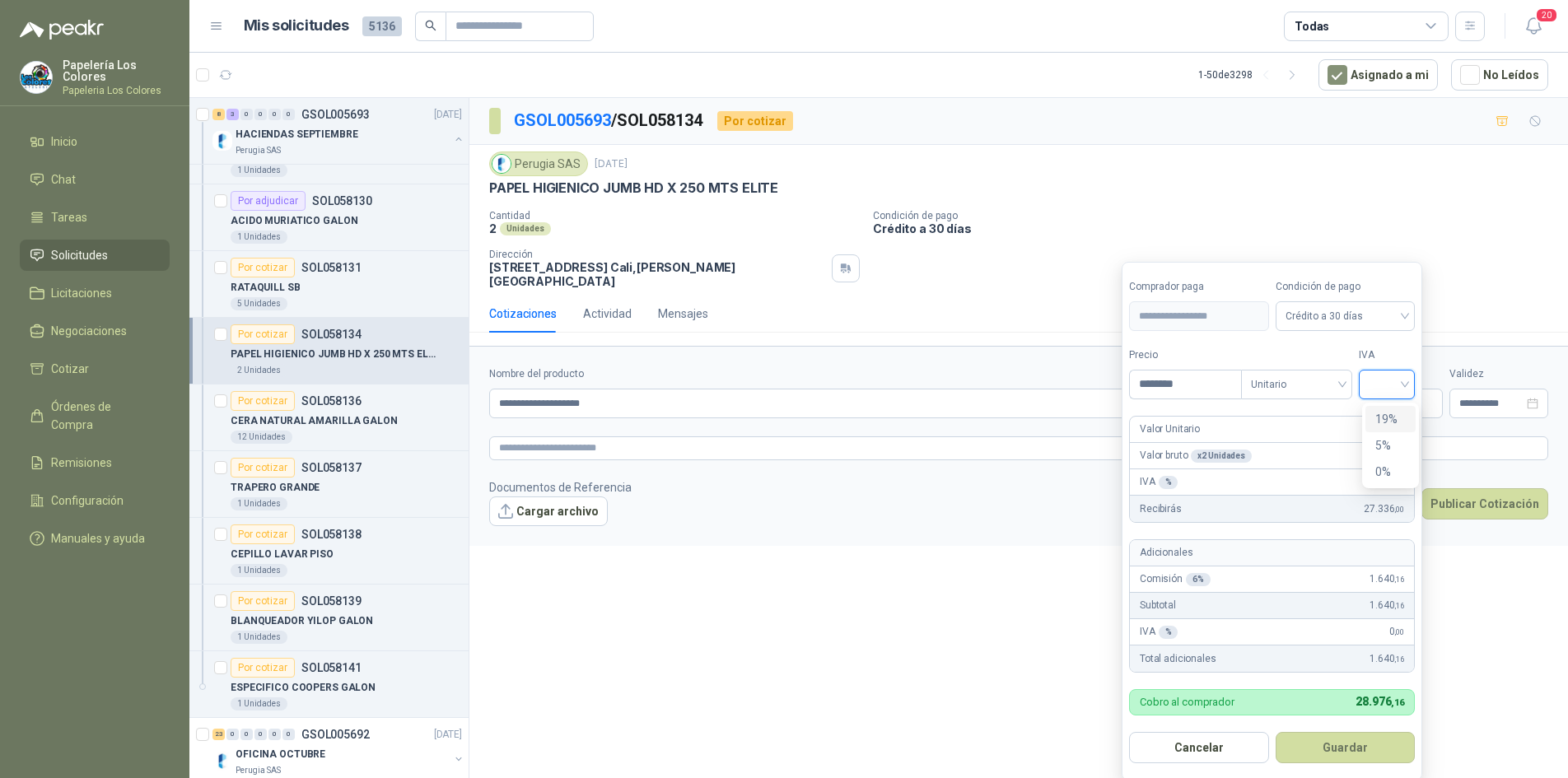
click at [1395, 377] on input "search" at bounding box center [1387, 382] width 36 height 25
click at [1380, 418] on div "19%" at bounding box center [1390, 418] width 30 height 18
click at [1336, 756] on button "Guardar" at bounding box center [1348, 747] width 142 height 31
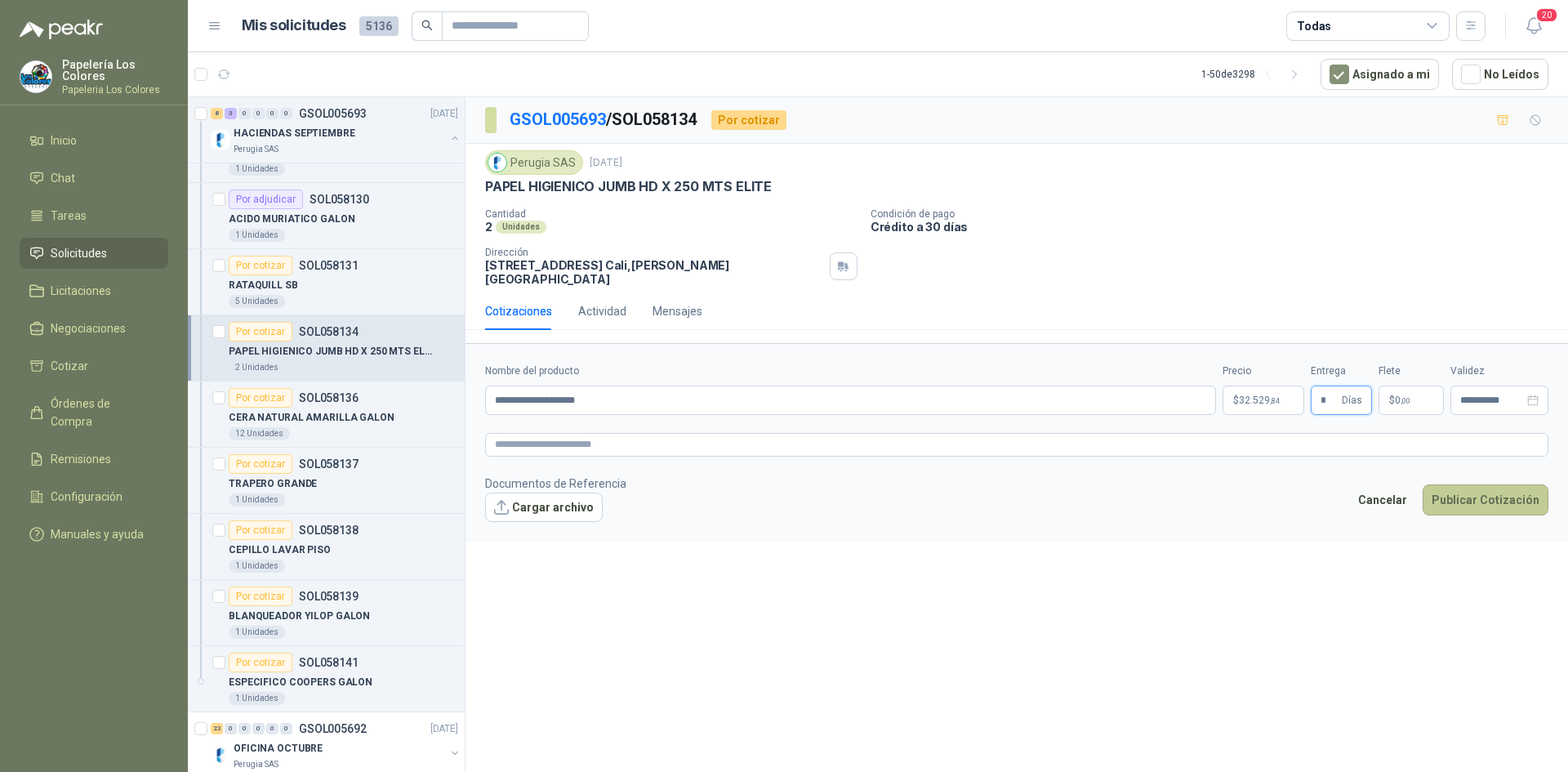
type input "*"
click at [1462, 484] on button "Publicar Cotización" at bounding box center [1485, 500] width 126 height 31
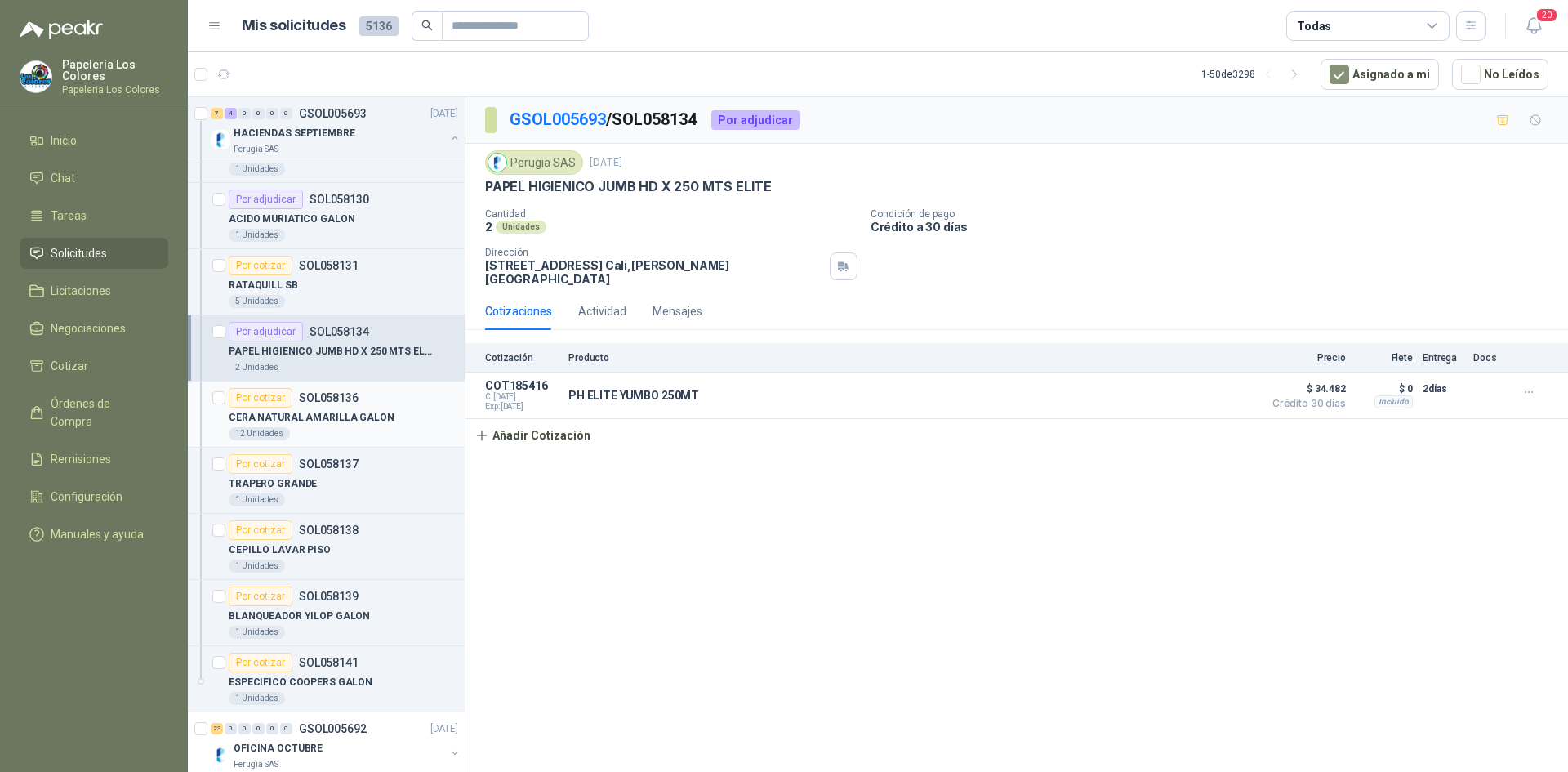
click at [260, 400] on div "Por cotizar" at bounding box center [260, 397] width 64 height 20
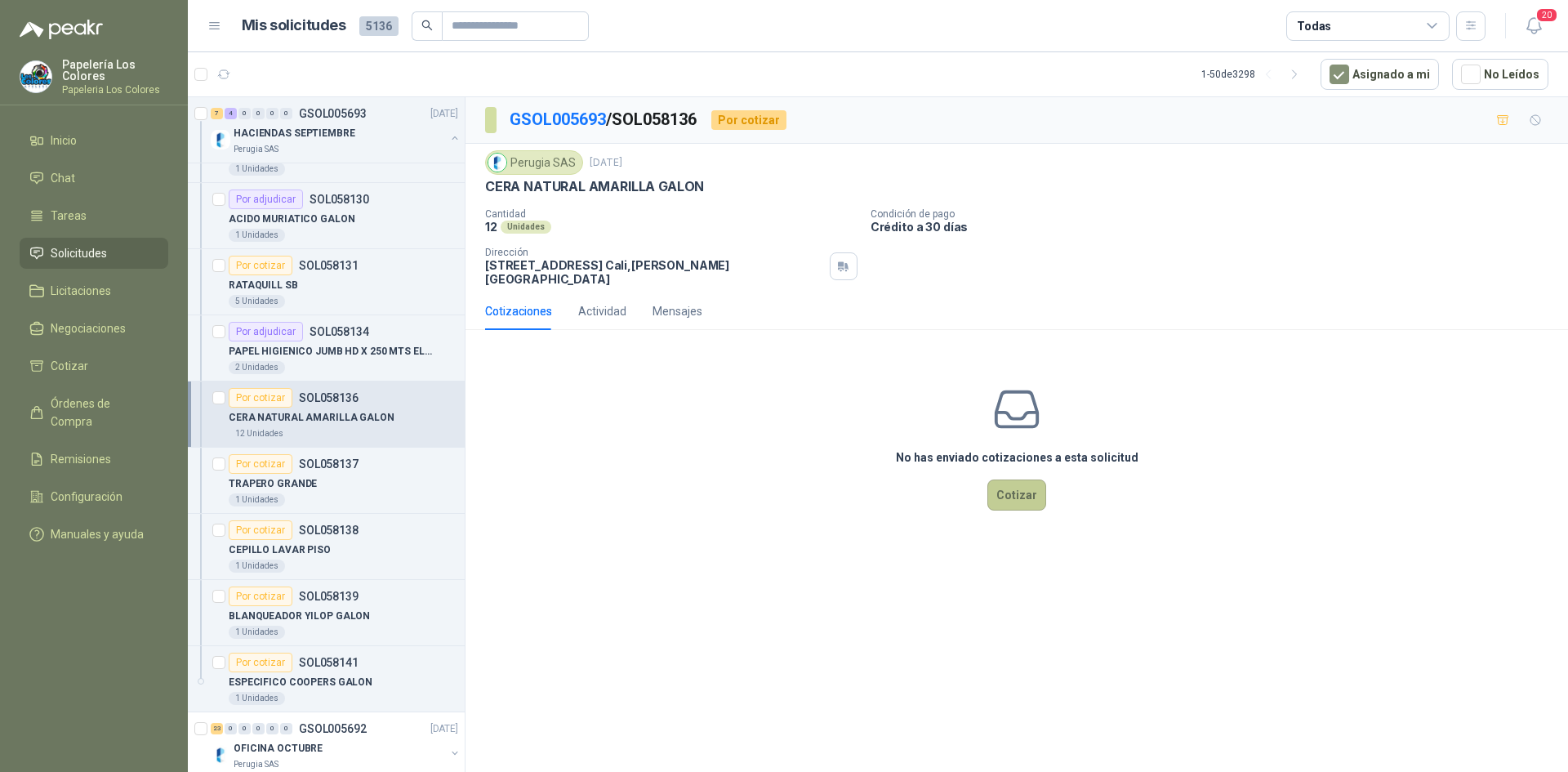
click at [1029, 486] on button "Cotizar" at bounding box center [1016, 494] width 59 height 31
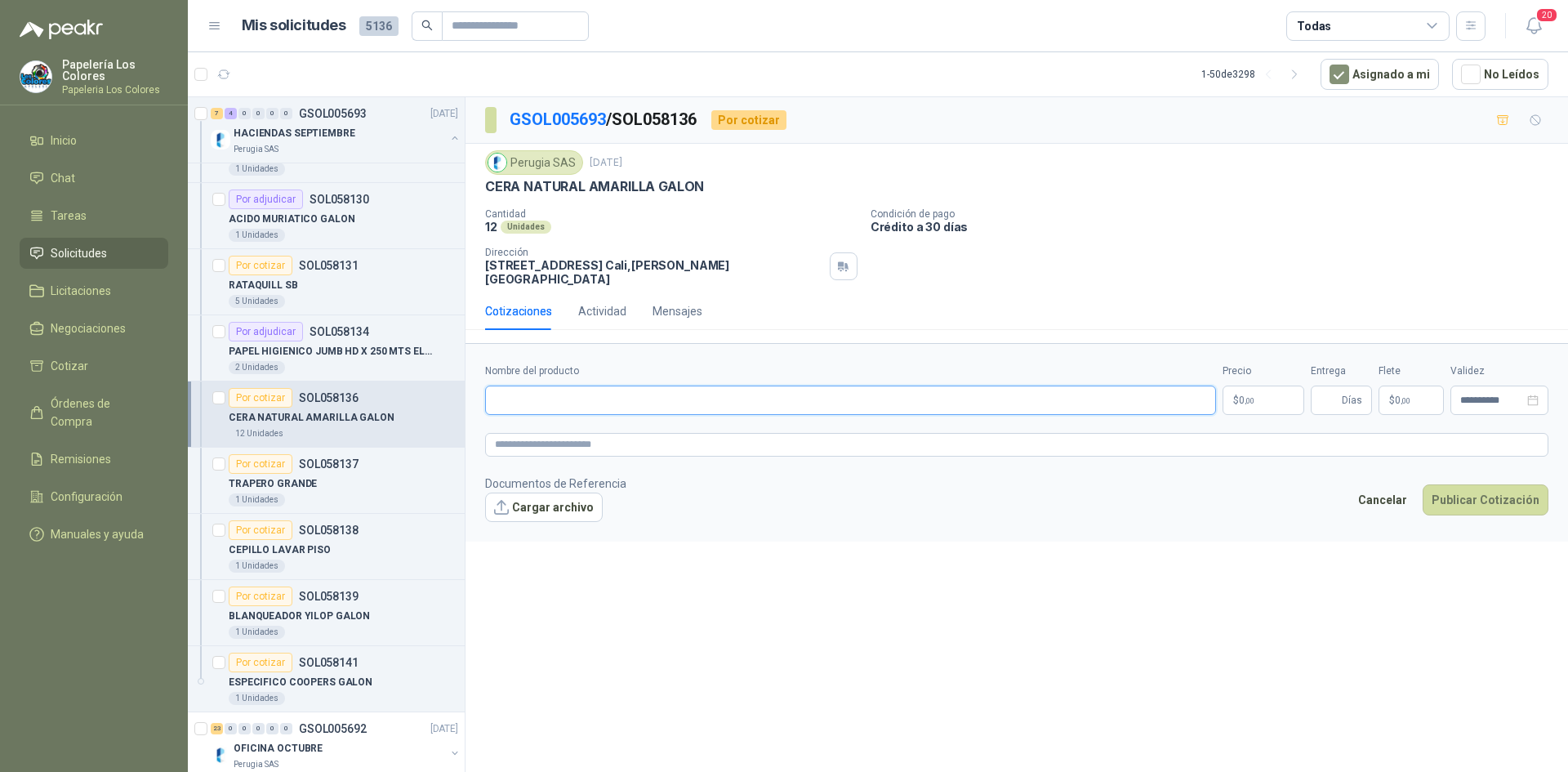
click at [542, 395] on input "Nombre del producto" at bounding box center [851, 400] width 731 height 29
click at [265, 463] on div "Por cotizar" at bounding box center [260, 464] width 64 height 20
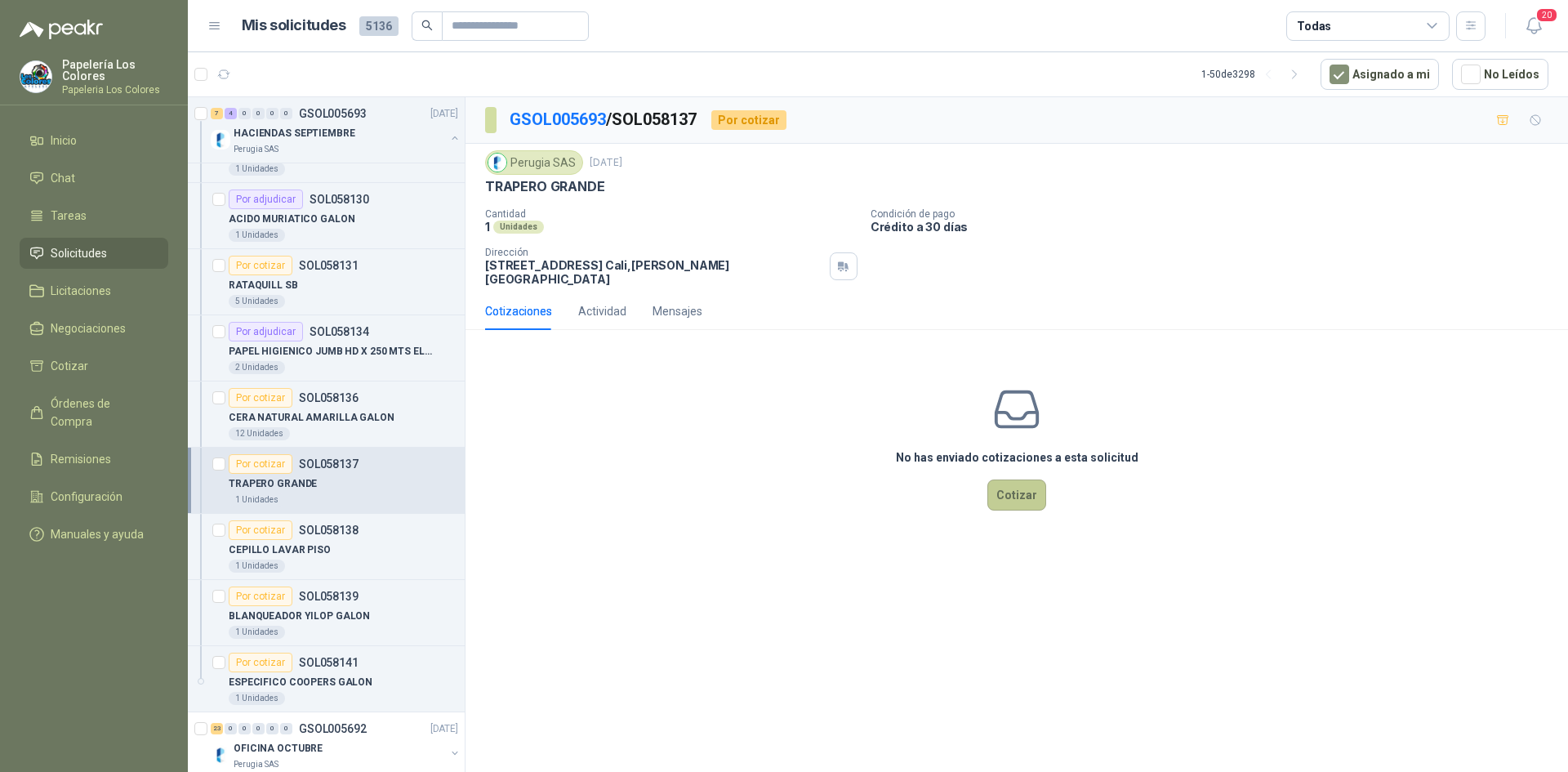
click at [1027, 479] on button "Cotizar" at bounding box center [1016, 494] width 59 height 31
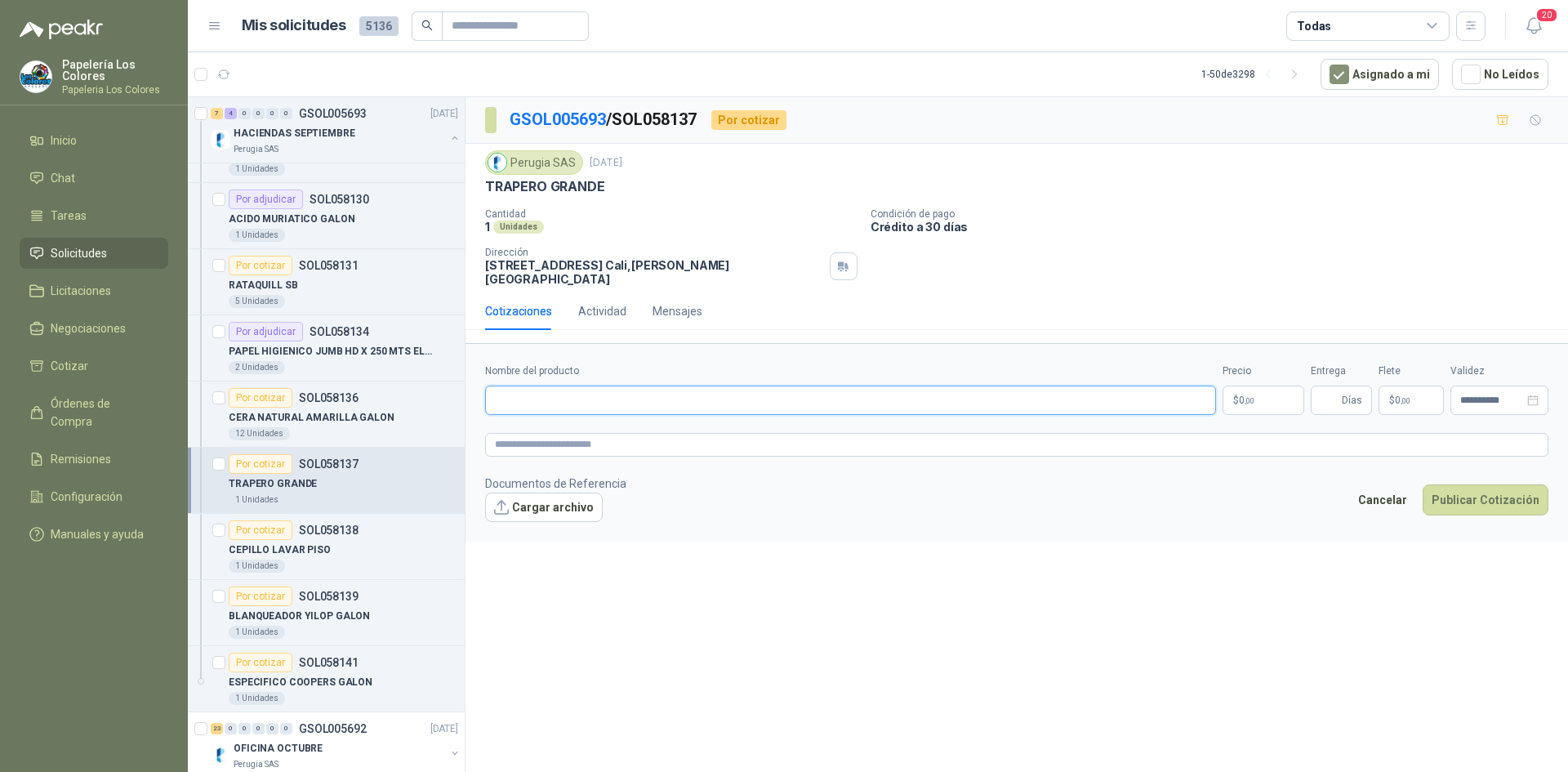
click at [668, 385] on input "Nombre del producto" at bounding box center [851, 400] width 731 height 29
drag, startPoint x: 603, startPoint y: 185, endPoint x: 481, endPoint y: 199, distance: 122.8
click at [481, 199] on div "Perugia SAS 30 sept, 2025 TRAPERO GRANDE Cantidad 1 Unidades Condición de pago…" at bounding box center [1016, 218] width 1103 height 149
copy p "TRAPERO GRANDE"
click at [639, 385] on input "Nombre del producto" at bounding box center [851, 400] width 731 height 29
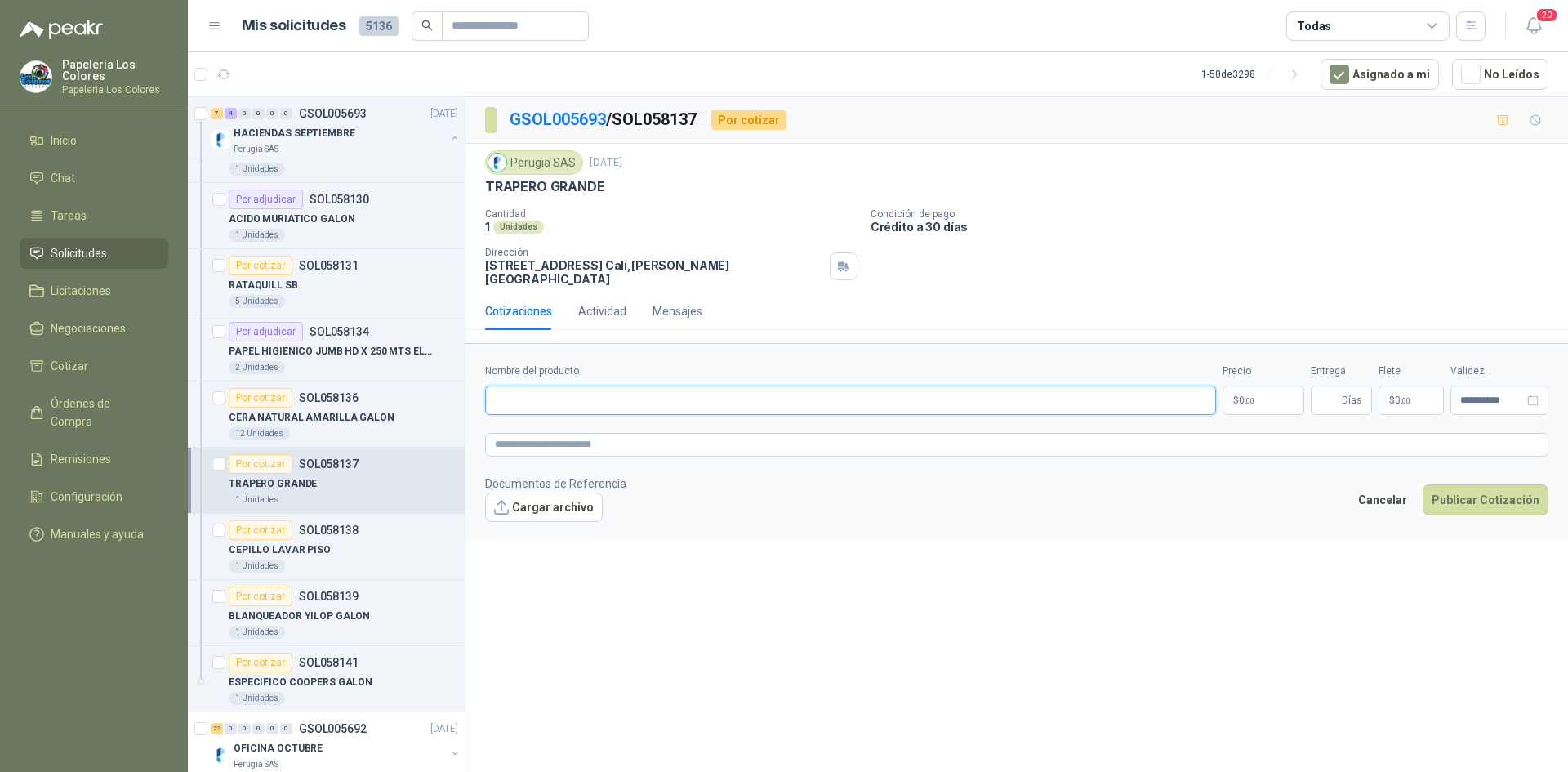
paste input "**********"
type input "**********"
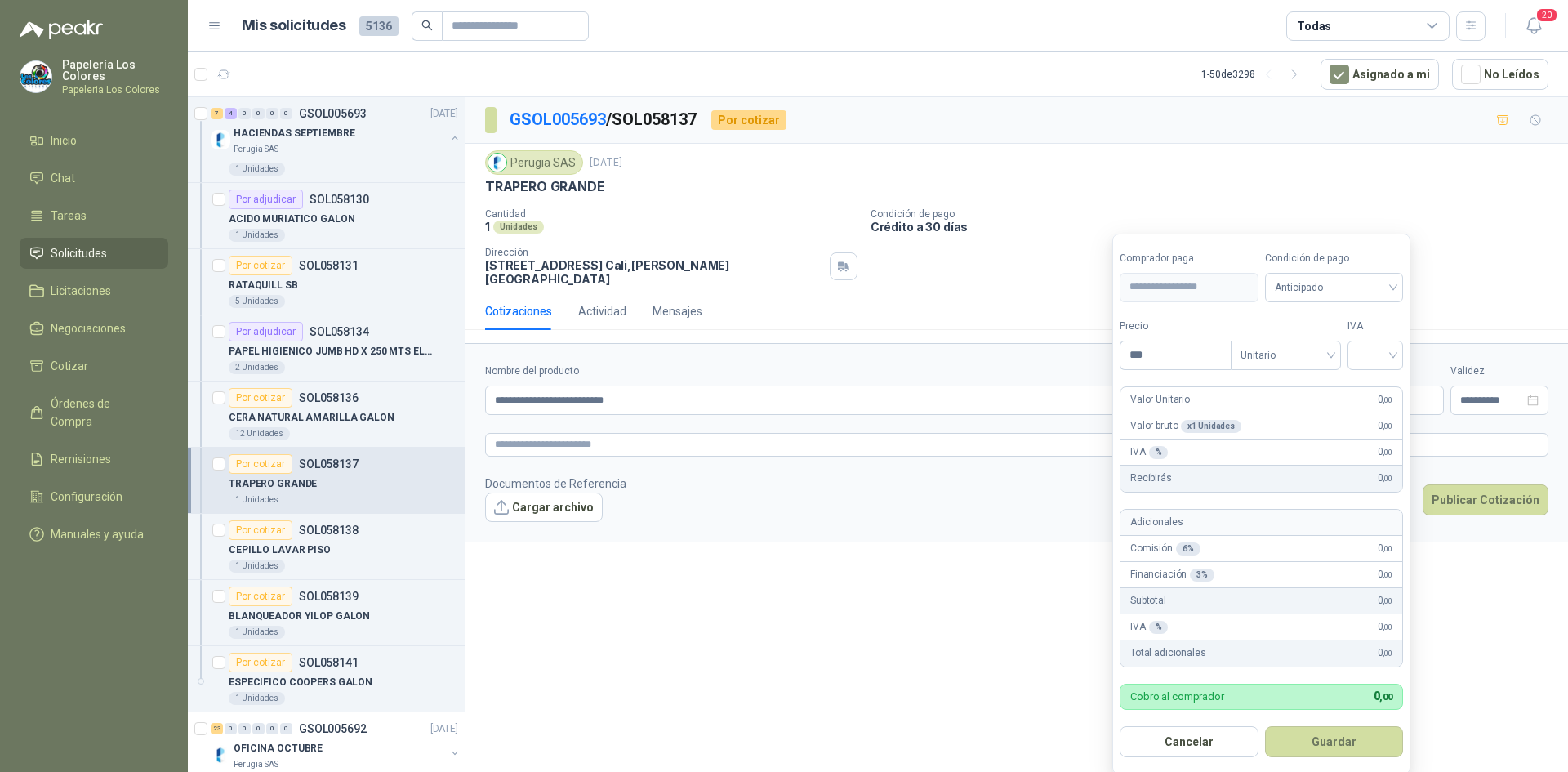
click at [1276, 383] on body "Papelería Los Colores Papeleria Los Colores Inicio Chat Tareas Solicitudes Lici…" at bounding box center [784, 386] width 1568 height 772
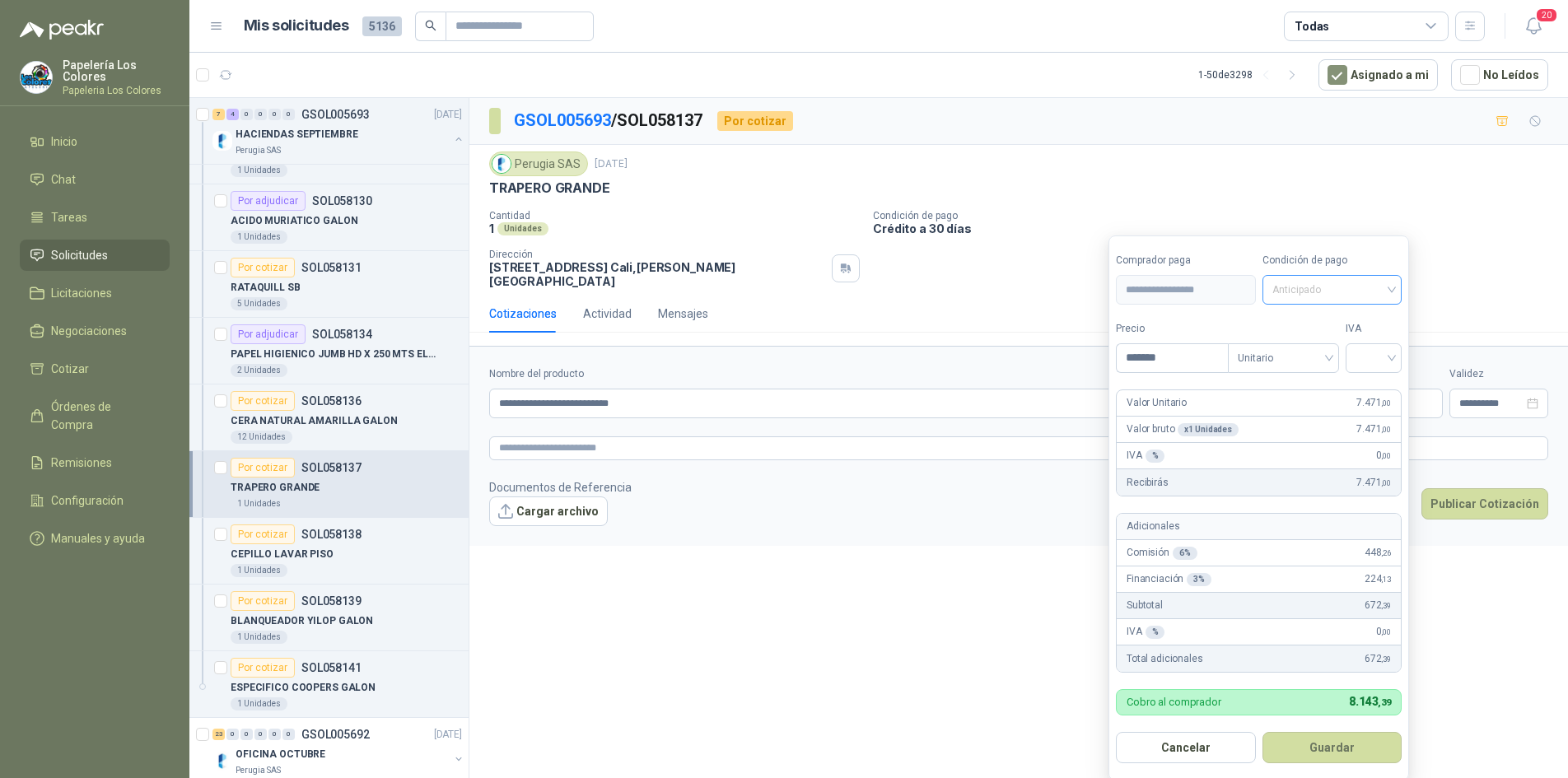
click at [1346, 280] on span "Anticipado" at bounding box center [1333, 289] width 121 height 25
type input "*******"
click at [1315, 347] on div "Crédito a 30 días" at bounding box center [1335, 350] width 115 height 18
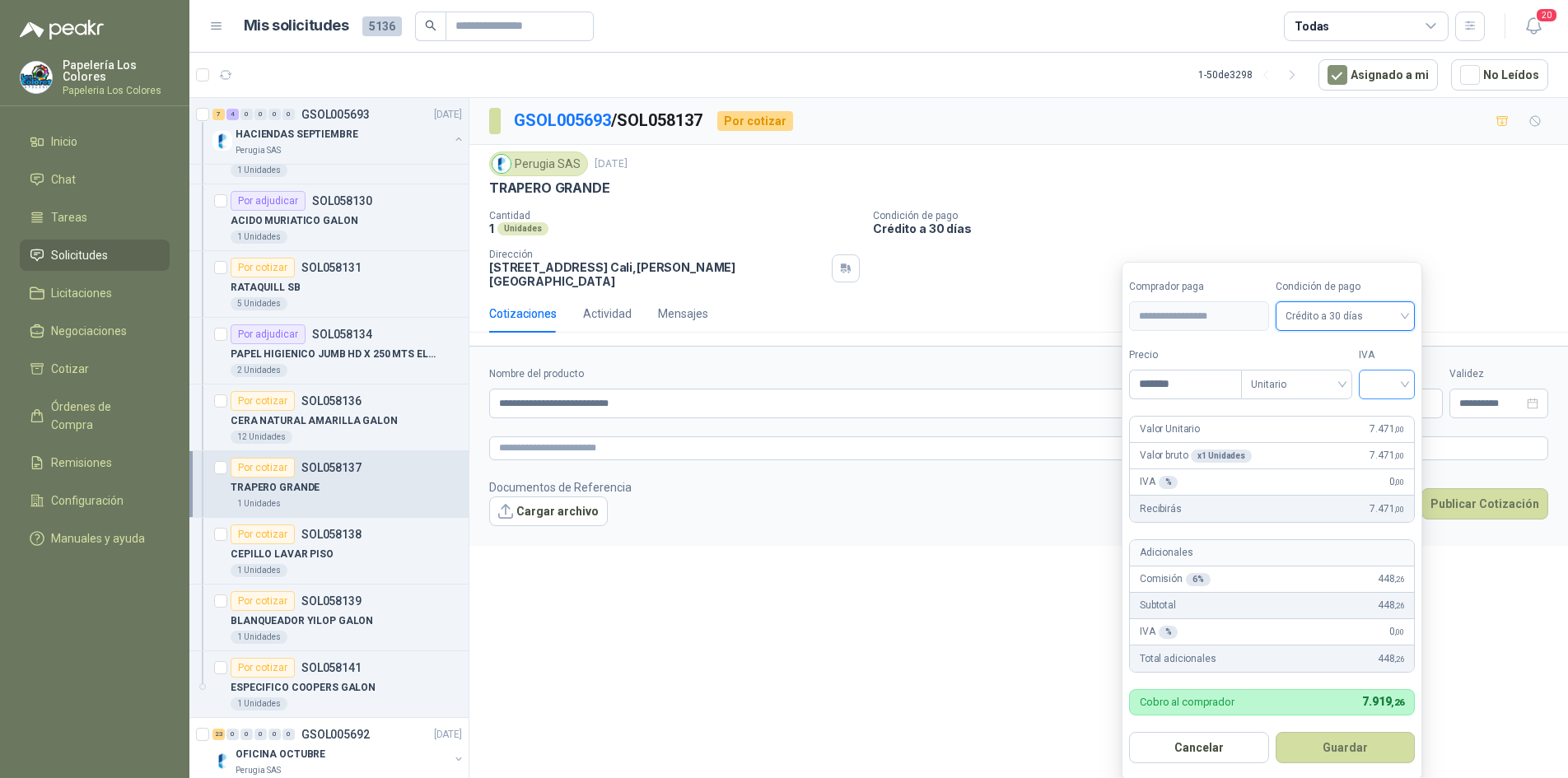
click at [1381, 384] on input "search" at bounding box center [1387, 382] width 36 height 25
click at [1389, 417] on div "19%" at bounding box center [1390, 418] width 30 height 18
click at [1336, 741] on button "Guardar" at bounding box center [1348, 747] width 142 height 31
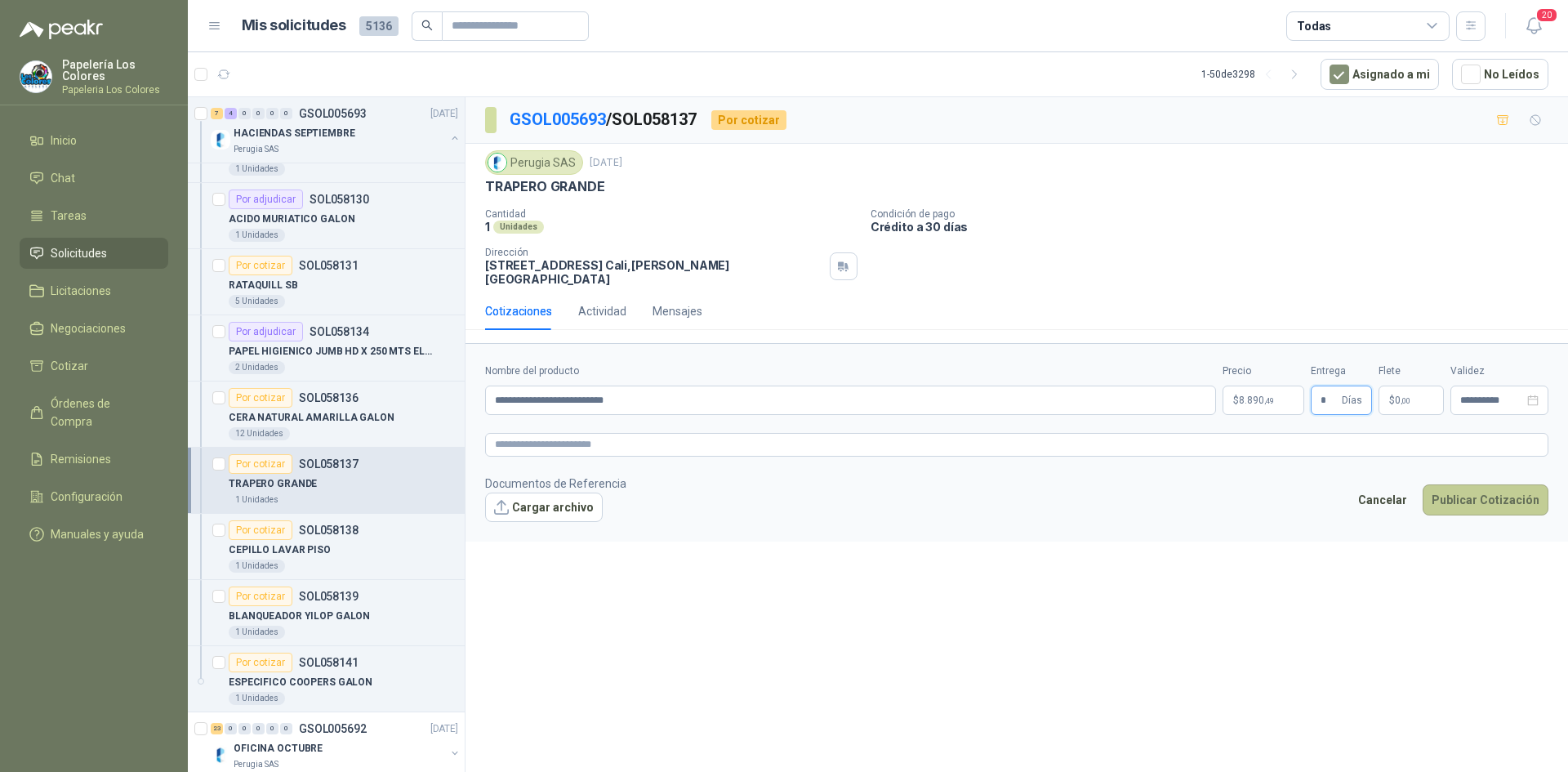
type input "*"
click at [1474, 484] on button "Publicar Cotización" at bounding box center [1485, 500] width 126 height 31
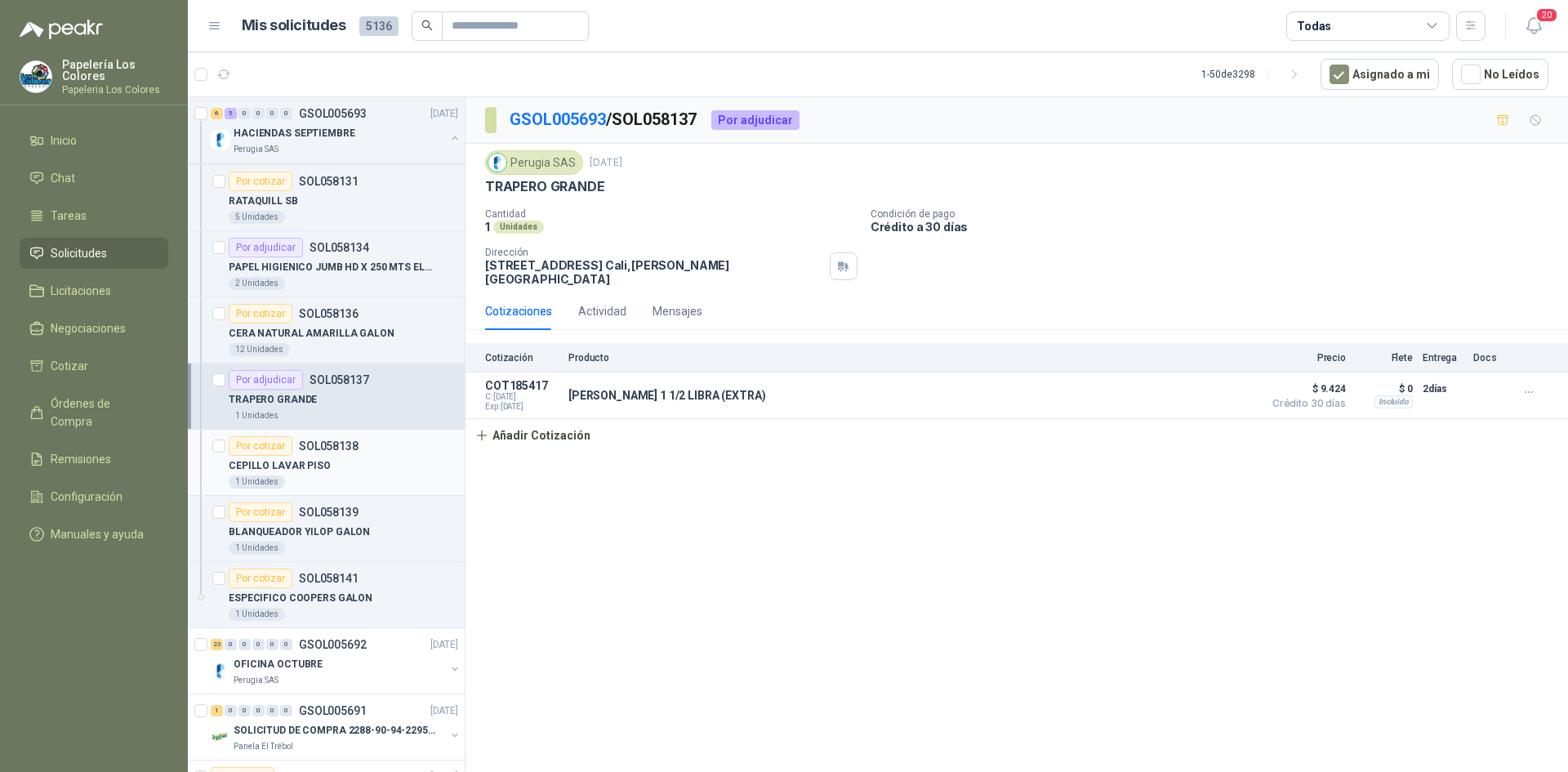
scroll to position [490, 0]
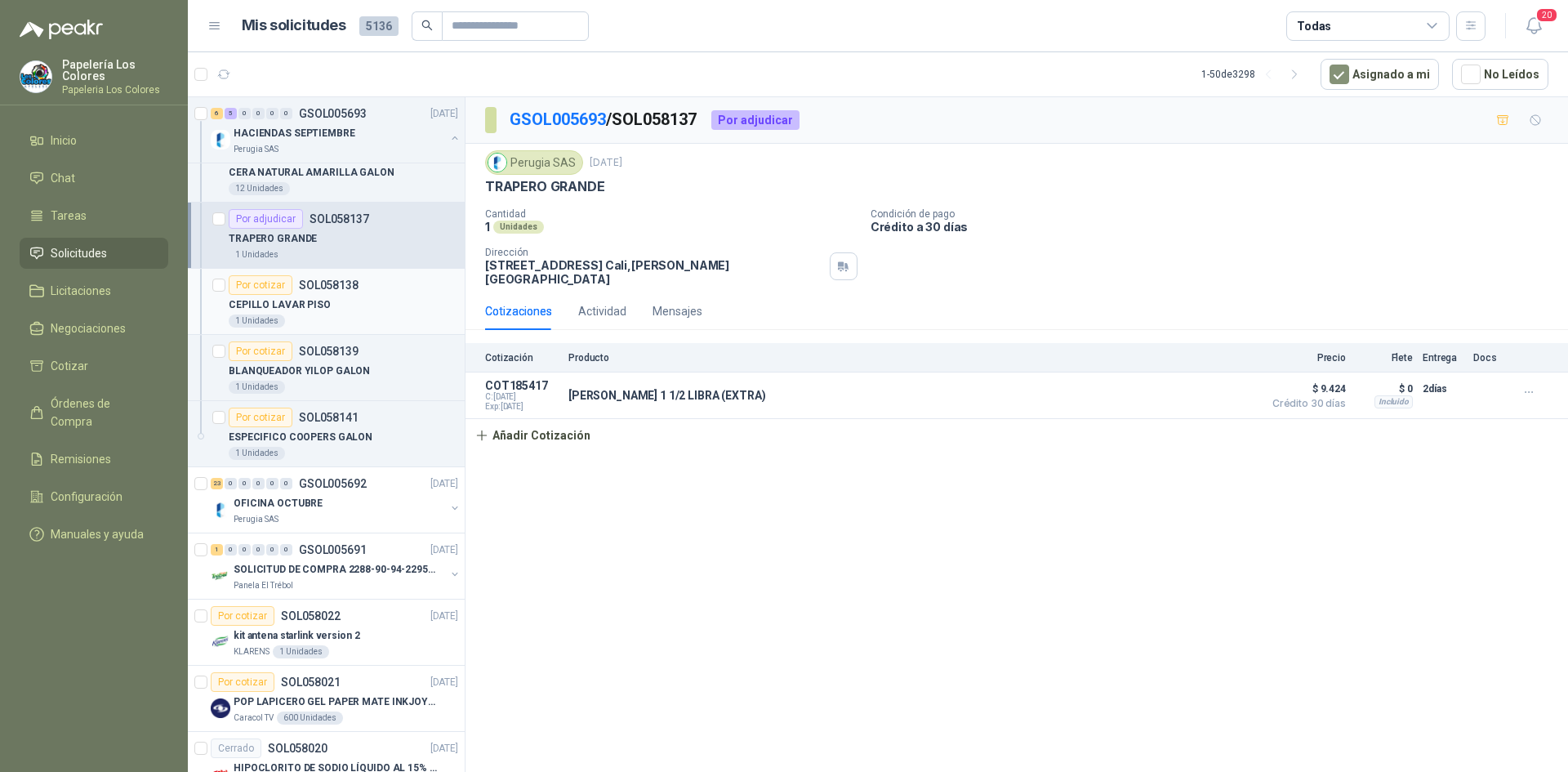
click at [262, 282] on div "Por cotizar" at bounding box center [260, 284] width 64 height 20
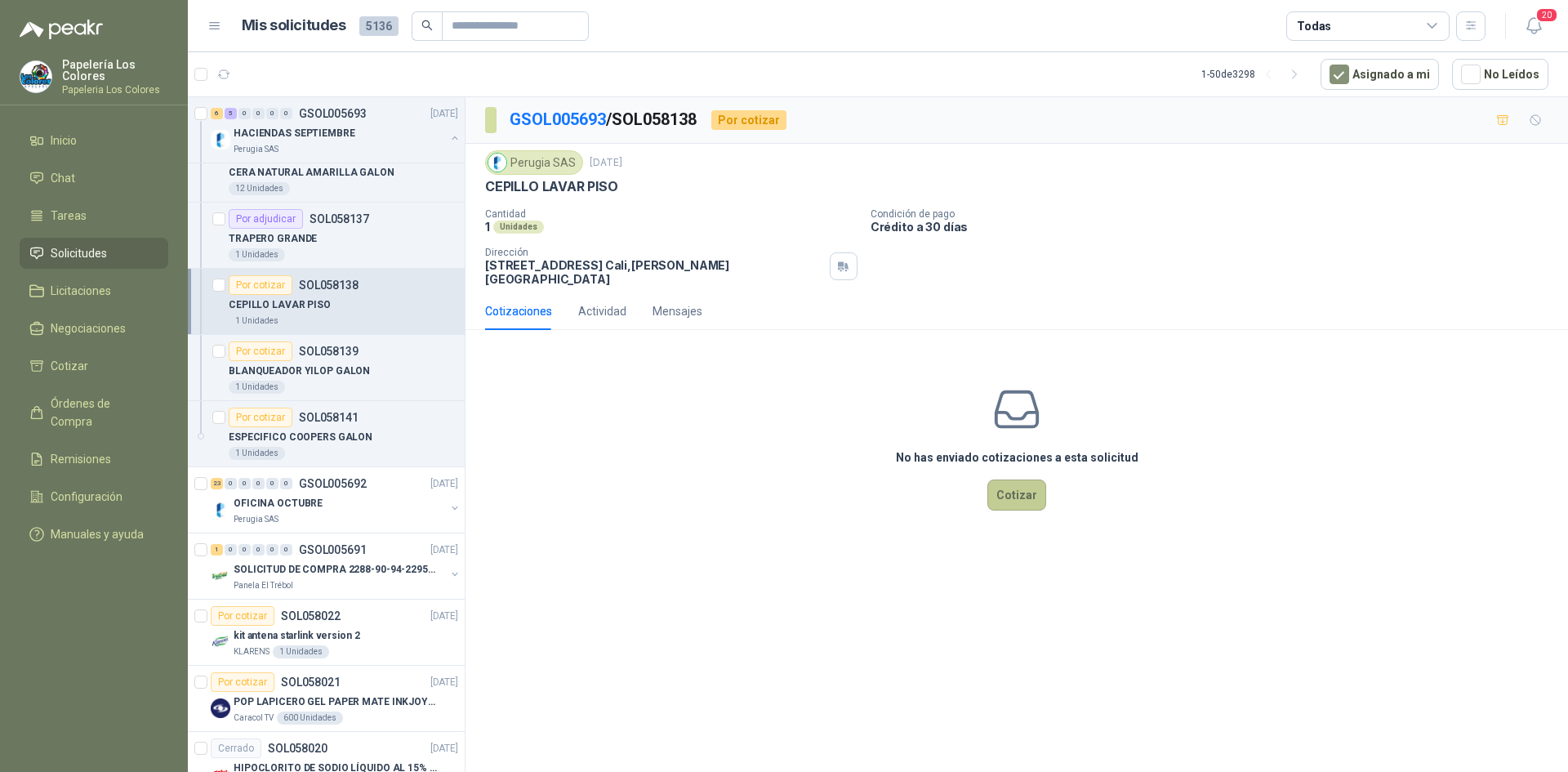
click at [1014, 479] on button "Cotizar" at bounding box center [1016, 494] width 59 height 31
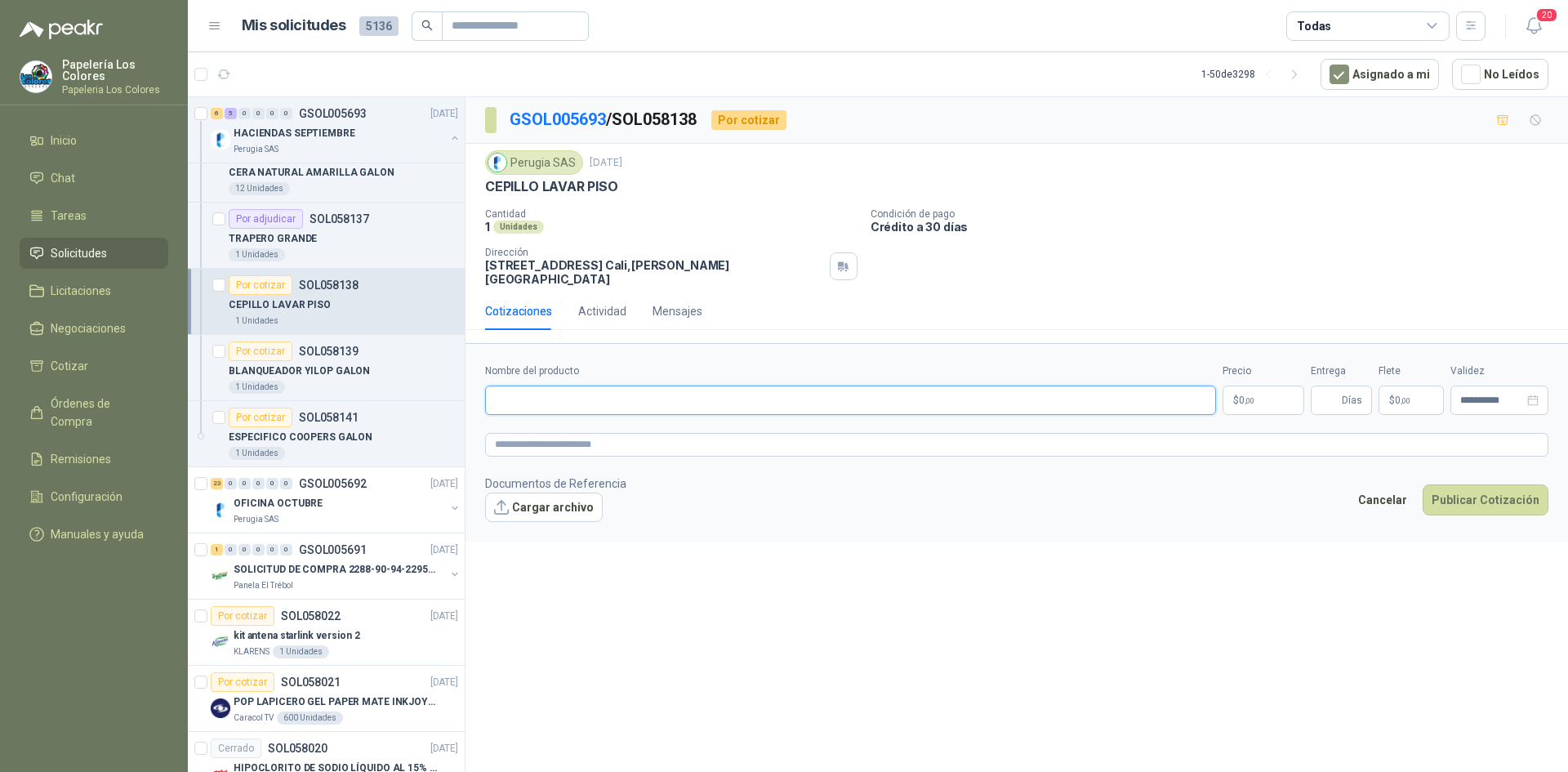
click at [575, 385] on input "Nombre del producto" at bounding box center [851, 400] width 731 height 29
drag, startPoint x: 487, startPoint y: 186, endPoint x: 617, endPoint y: 182, distance: 130.1
click at [617, 182] on p "CEPILLO LAVAR PISO" at bounding box center [552, 187] width 133 height 17
copy p "CEPILLO LAVAR PISO"
click at [549, 385] on input "Nombre del producto" at bounding box center [851, 400] width 731 height 29
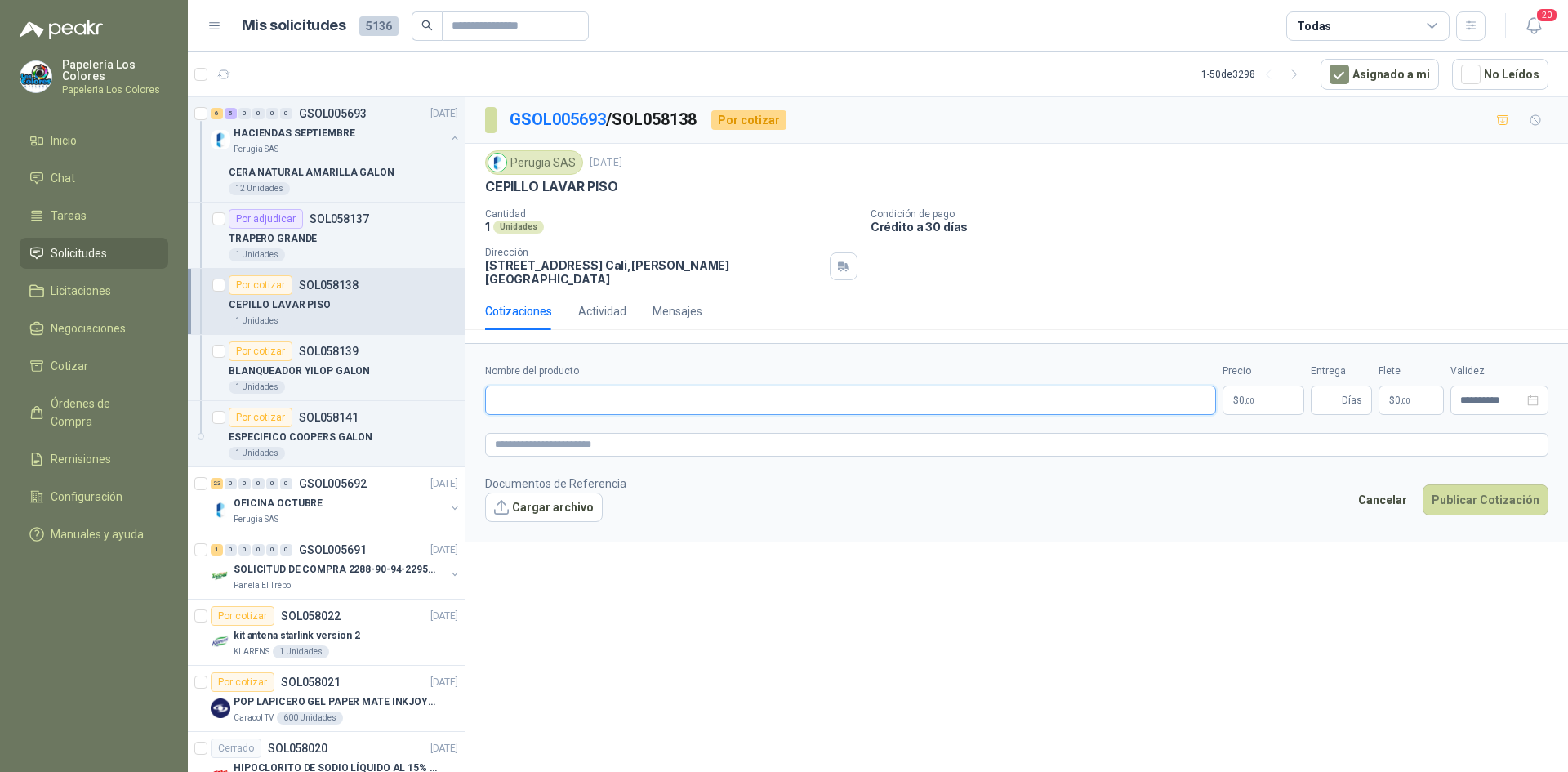
click at [600, 388] on input "Nombre del producto" at bounding box center [851, 400] width 731 height 29
paste input "**********"
type input "**********"
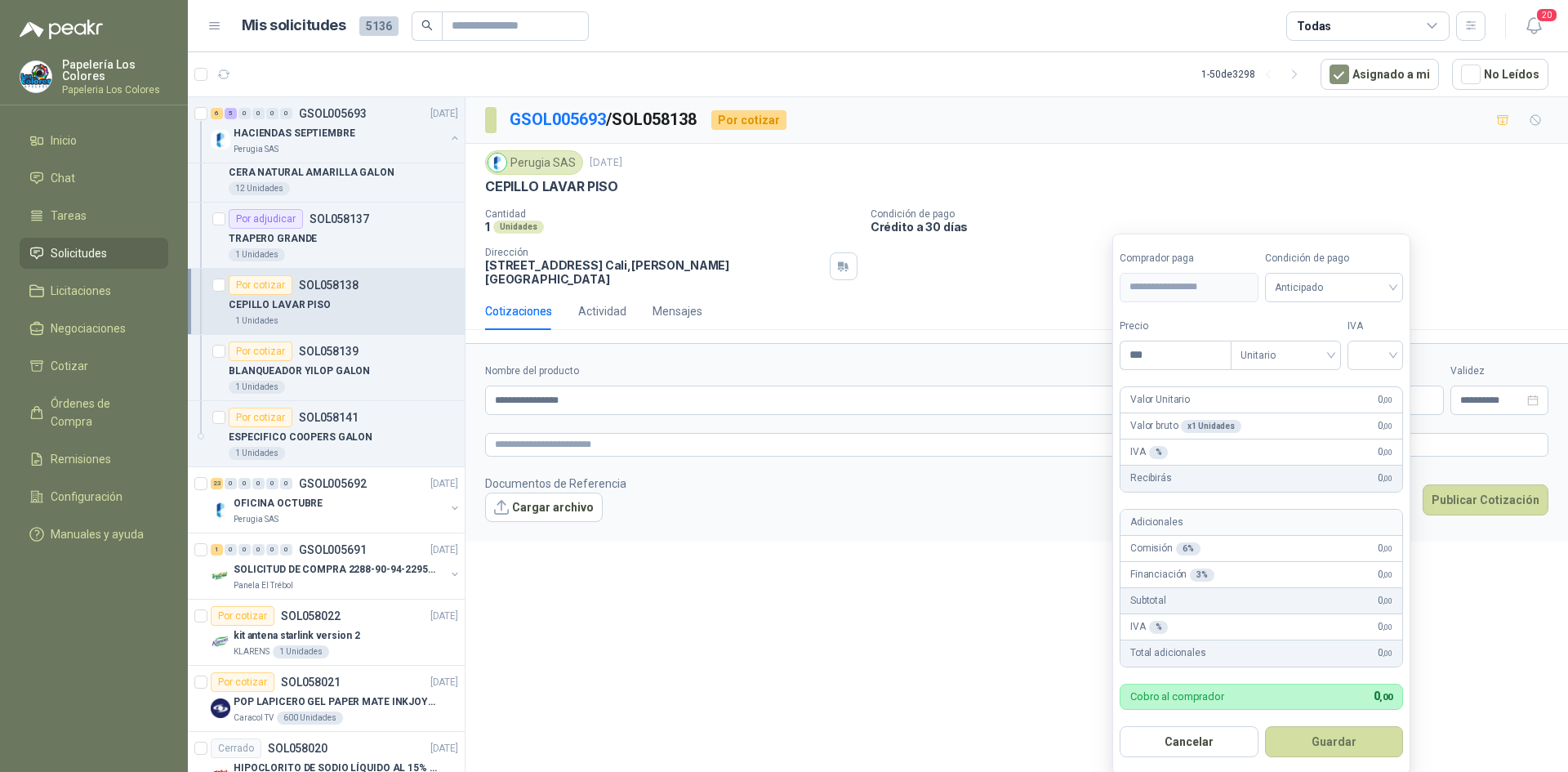
click at [1257, 383] on body "Papelería Los Colores Papeleria Los Colores Inicio Chat Tareas Solicitudes Lici…" at bounding box center [784, 386] width 1568 height 772
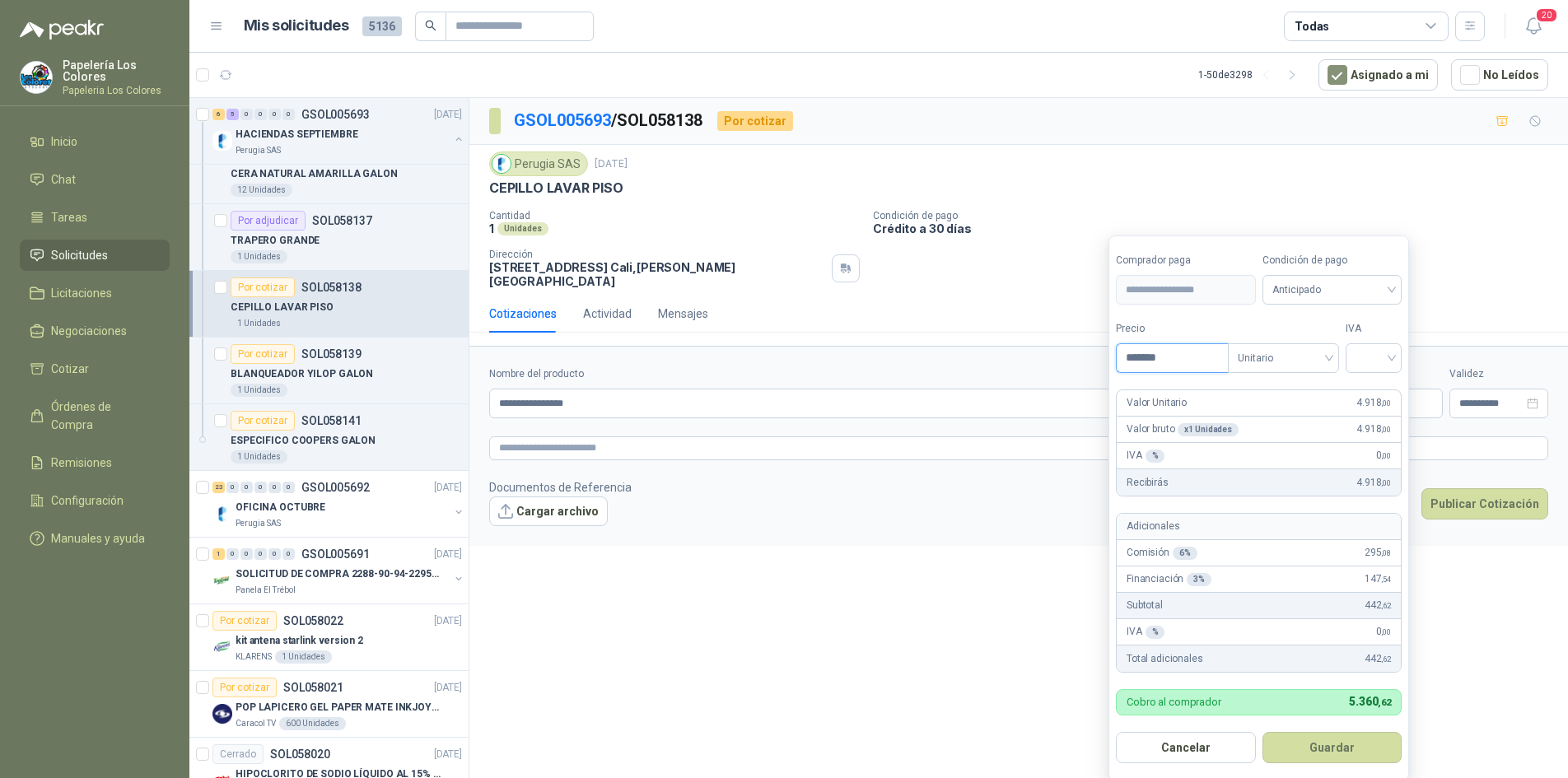
type input "*******"
click at [1325, 280] on span "Anticipado" at bounding box center [1333, 289] width 121 height 25
click at [1311, 348] on div "Crédito a 30 días" at bounding box center [1335, 350] width 115 height 18
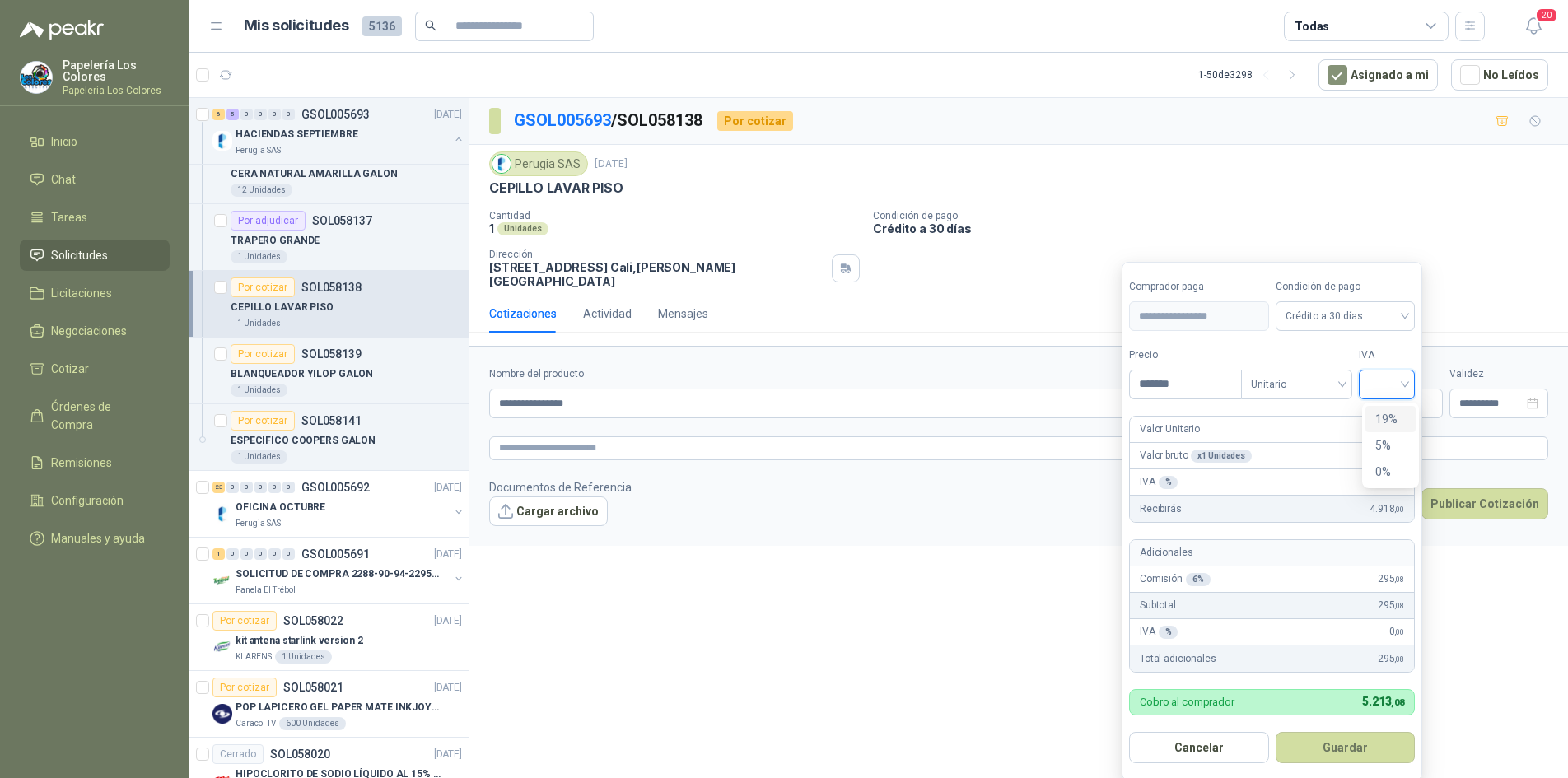
click at [1385, 383] on input "search" at bounding box center [1387, 382] width 36 height 25
click at [1383, 415] on div "19%" at bounding box center [1390, 418] width 30 height 18
click at [1350, 740] on button "Guardar" at bounding box center [1348, 747] width 142 height 31
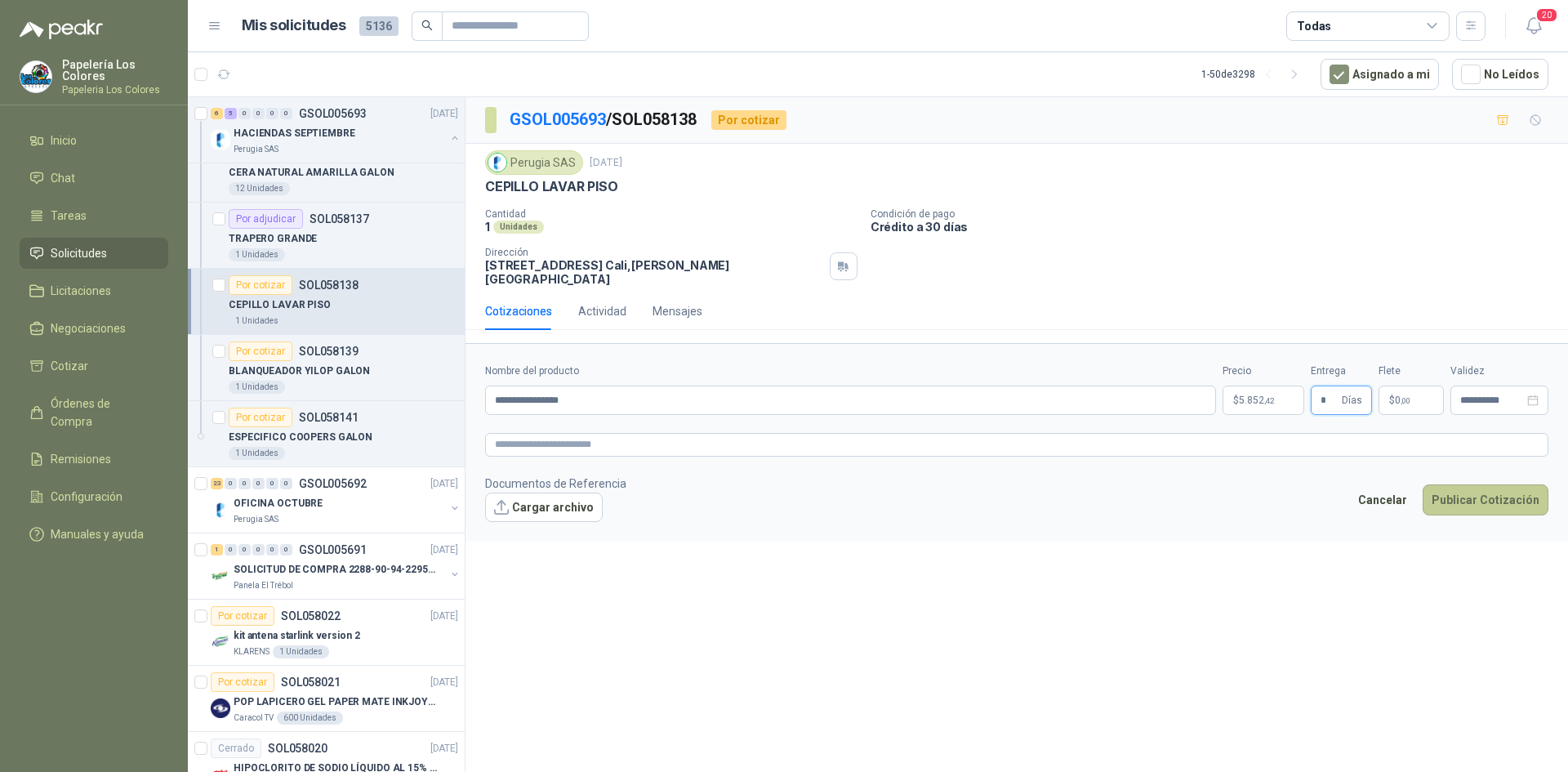
type input "*"
click at [1487, 484] on button "Publicar Cotización" at bounding box center [1485, 500] width 126 height 31
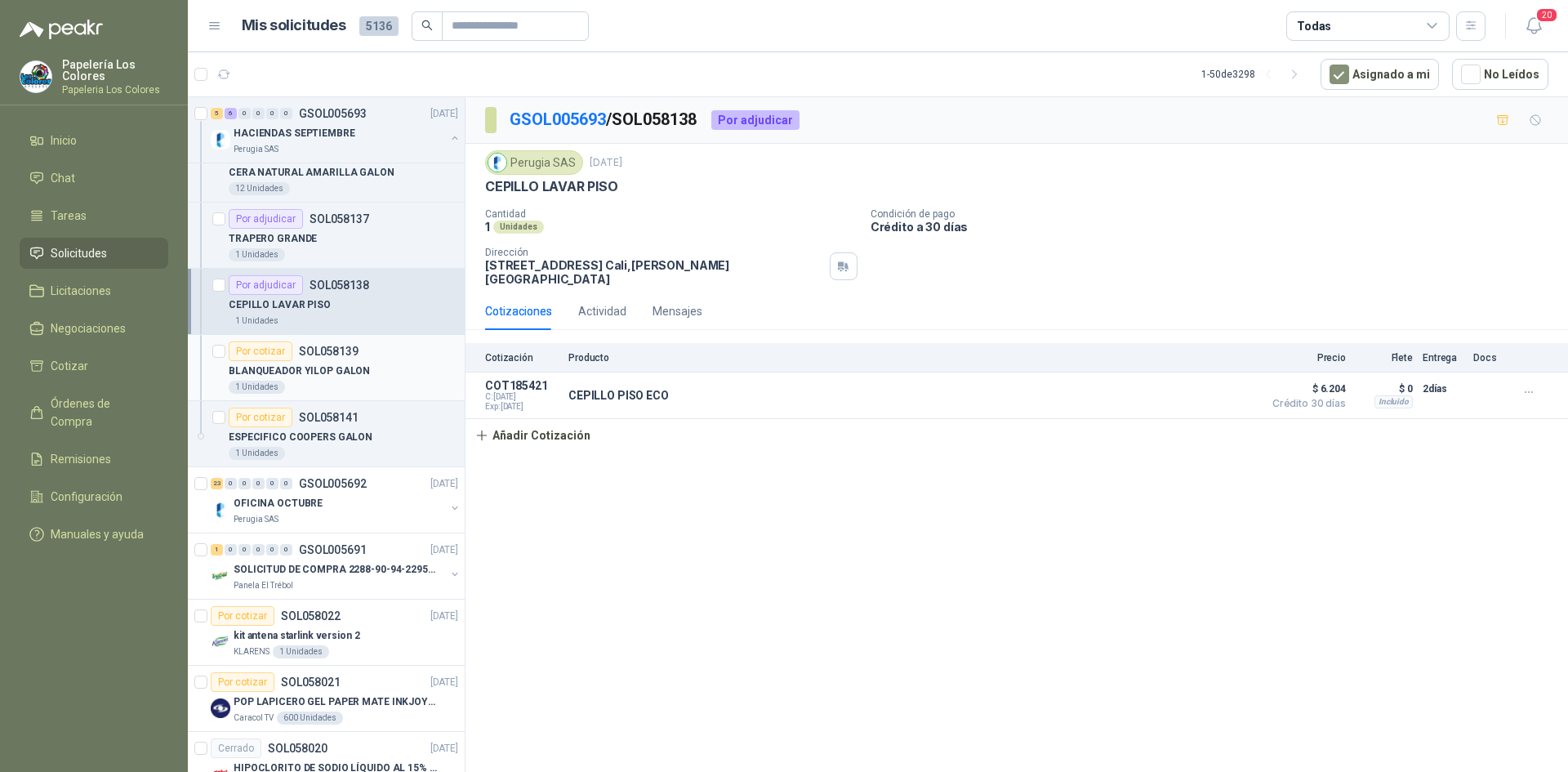
click at [256, 347] on div "Por cotizar" at bounding box center [260, 351] width 64 height 20
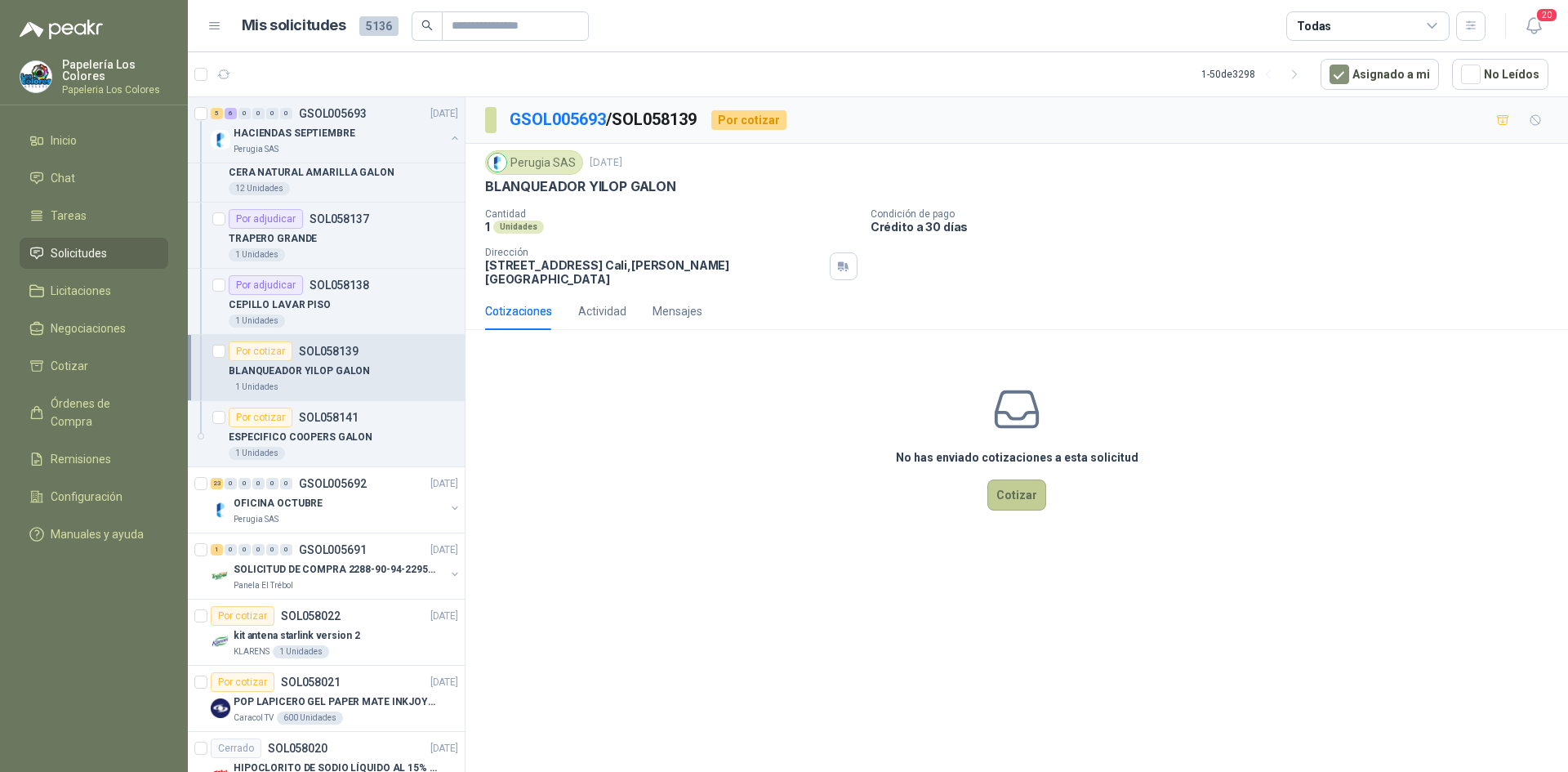
click at [1016, 479] on button "Cotizar" at bounding box center [1016, 494] width 59 height 31
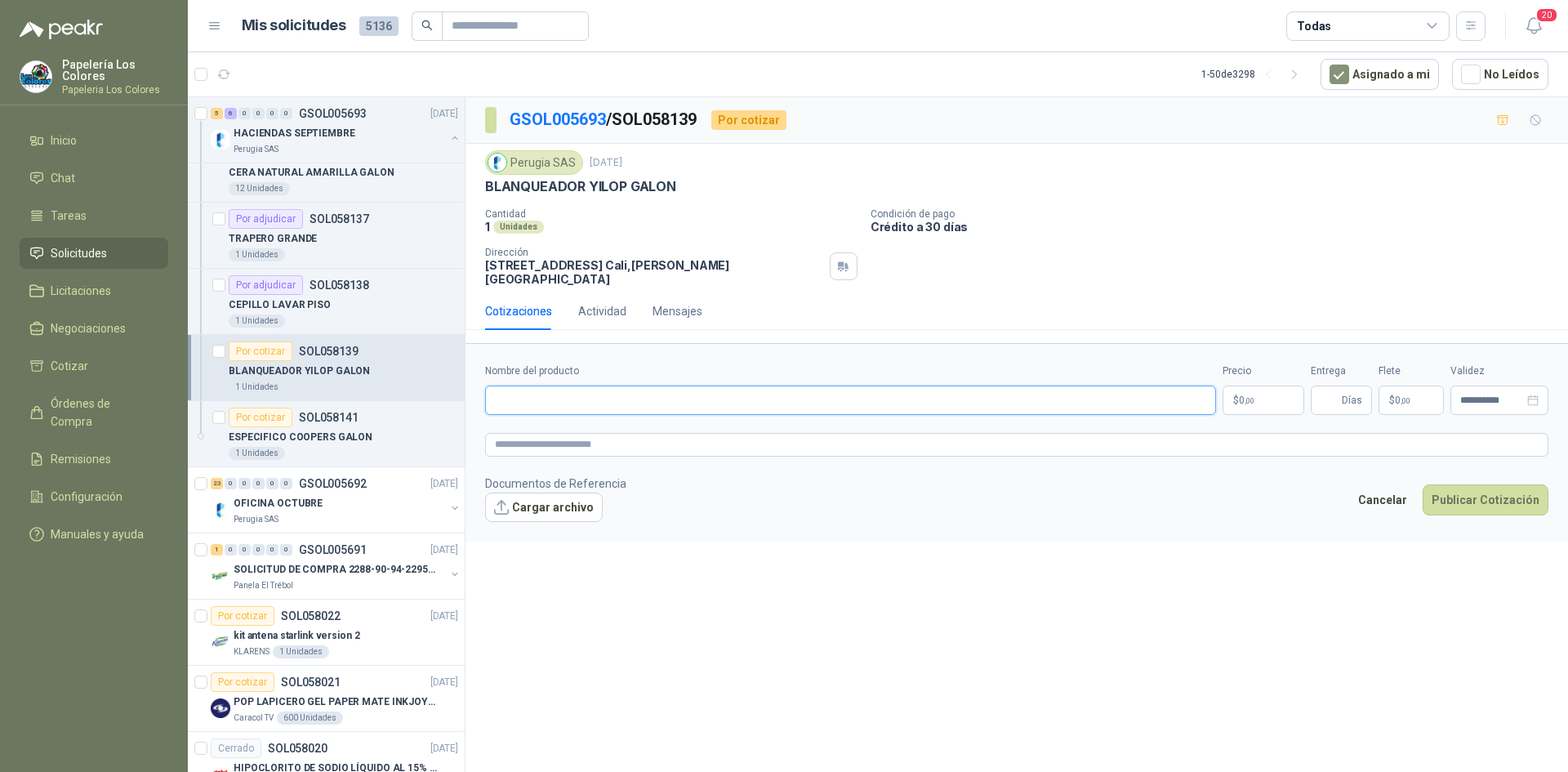
click at [608, 390] on input "Nombre del producto" at bounding box center [851, 400] width 731 height 29
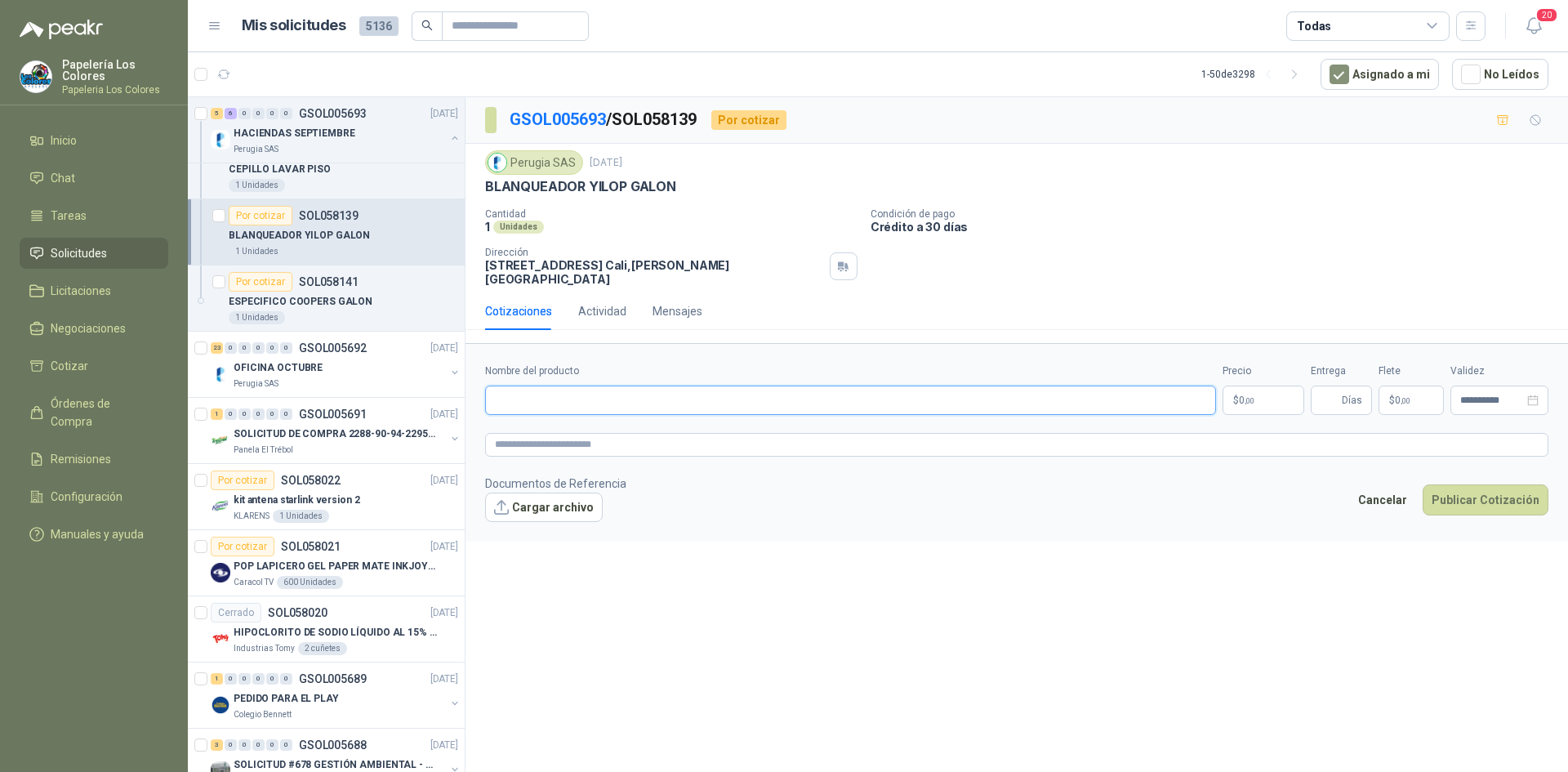
scroll to position [650, 0]
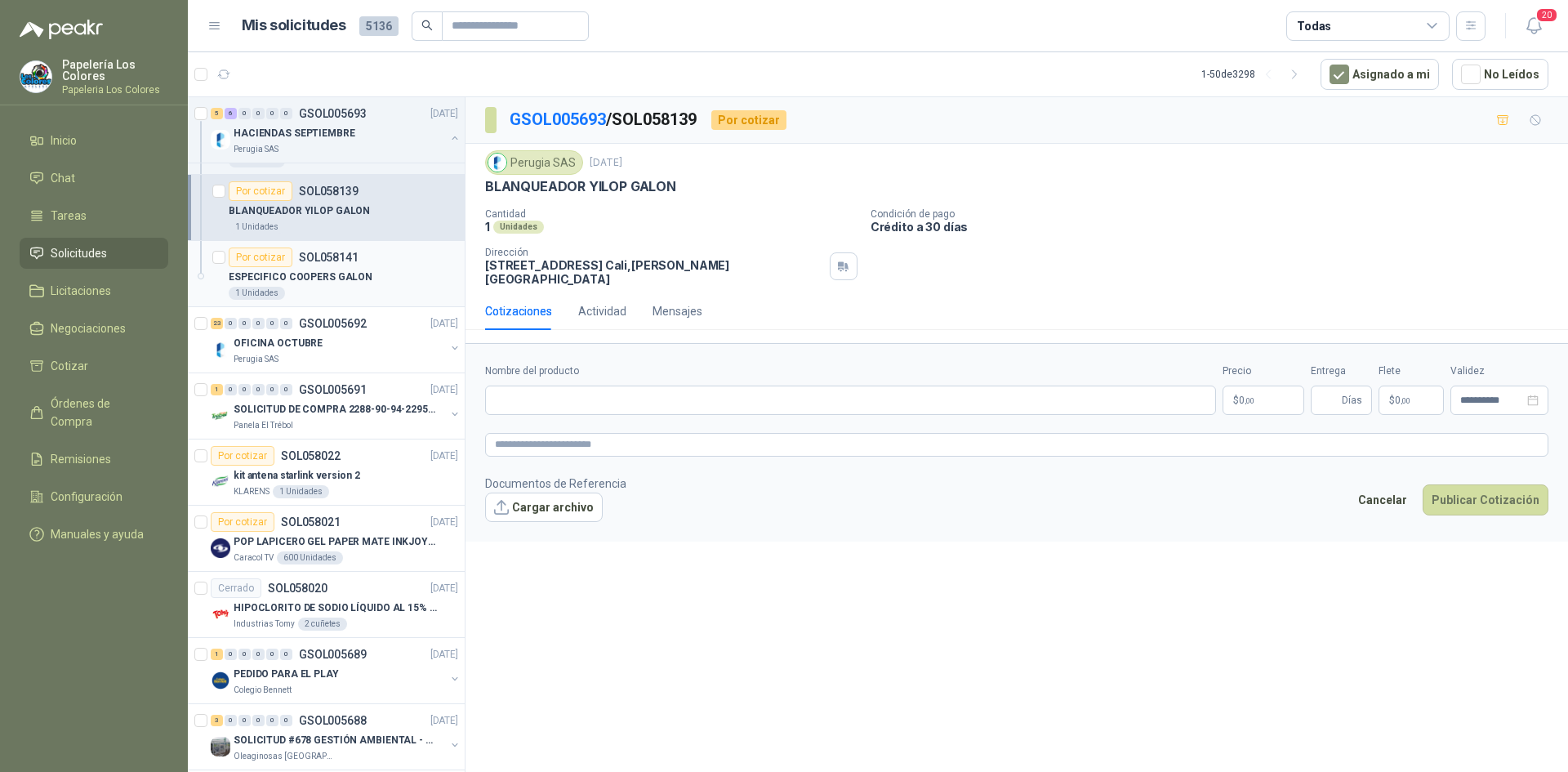
click at [260, 254] on div "Por cotizar" at bounding box center [260, 257] width 64 height 20
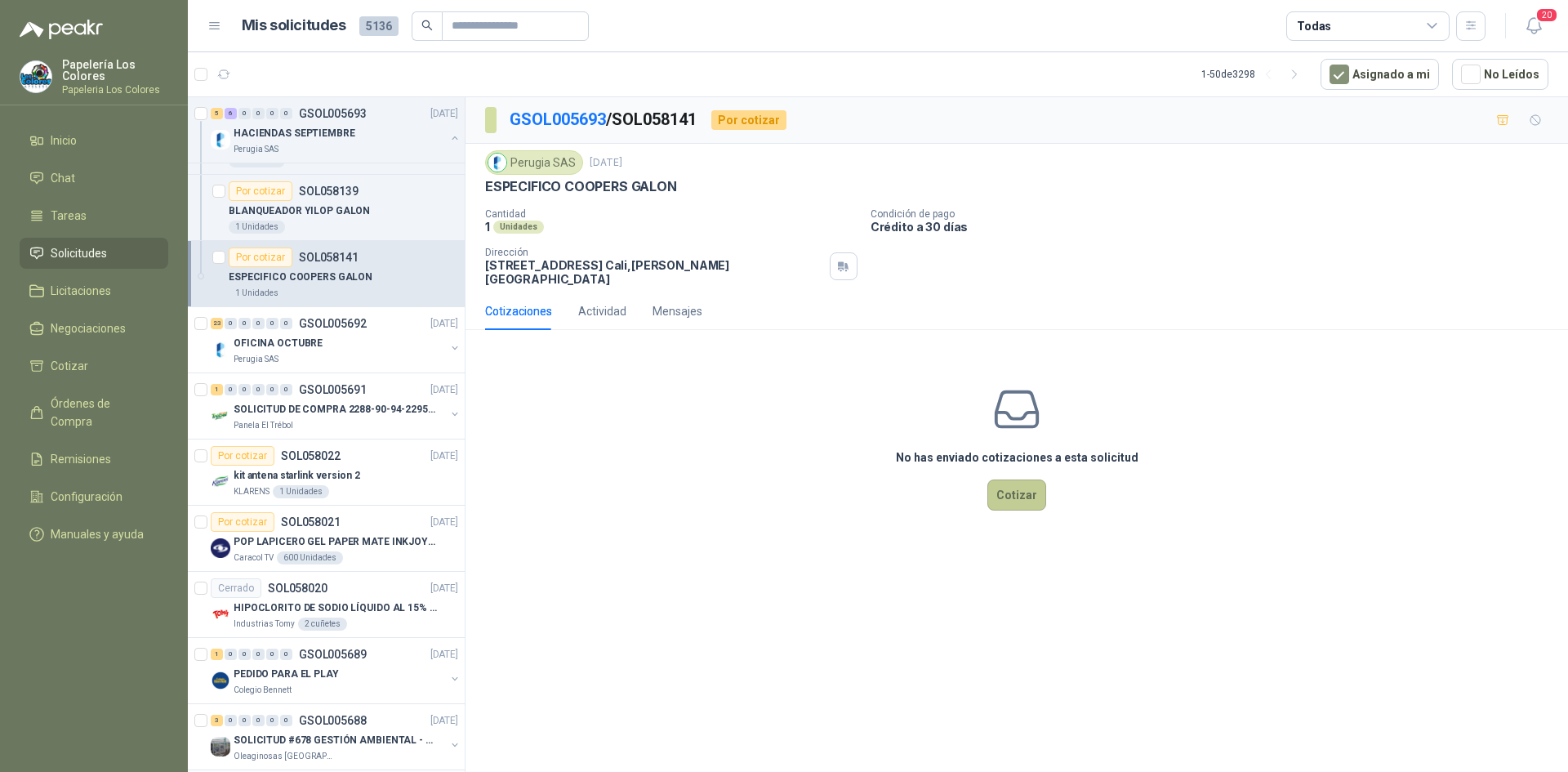
click at [1000, 485] on button "Cotizar" at bounding box center [1016, 494] width 59 height 31
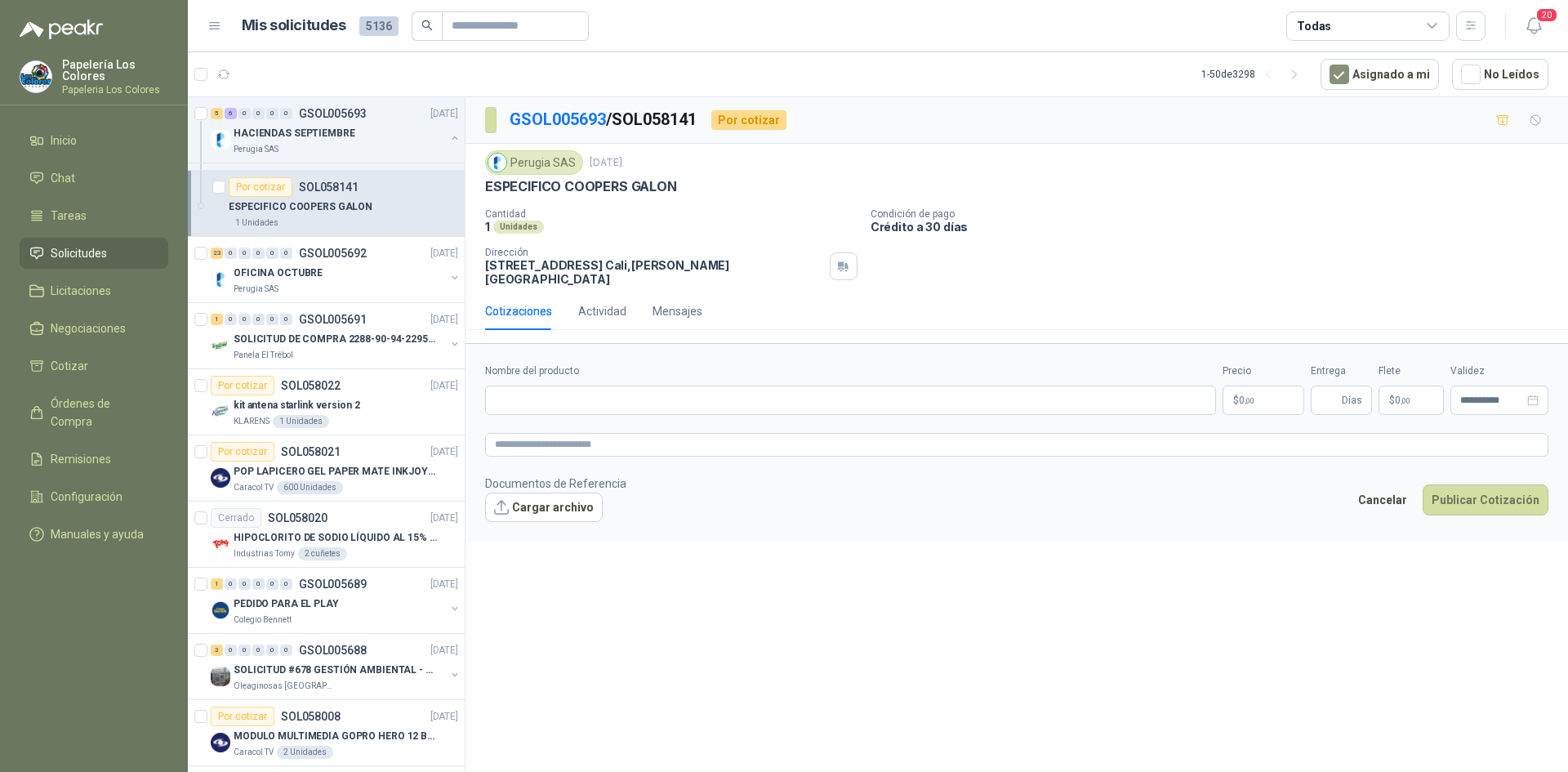
scroll to position [655, 0]
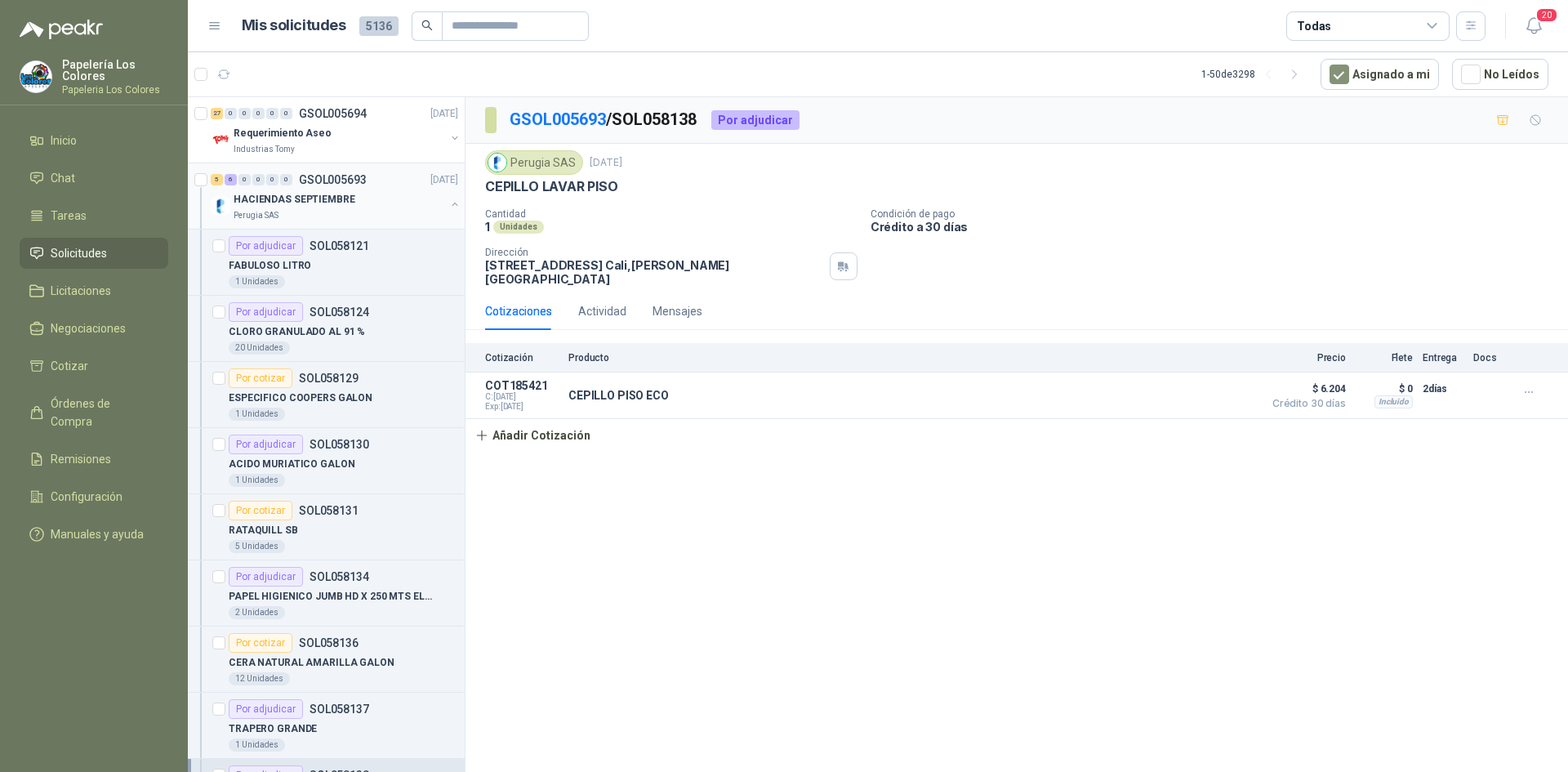
click at [389, 198] on div "HACIENDAS SEPTIEMBRE" at bounding box center [340, 199] width 212 height 20
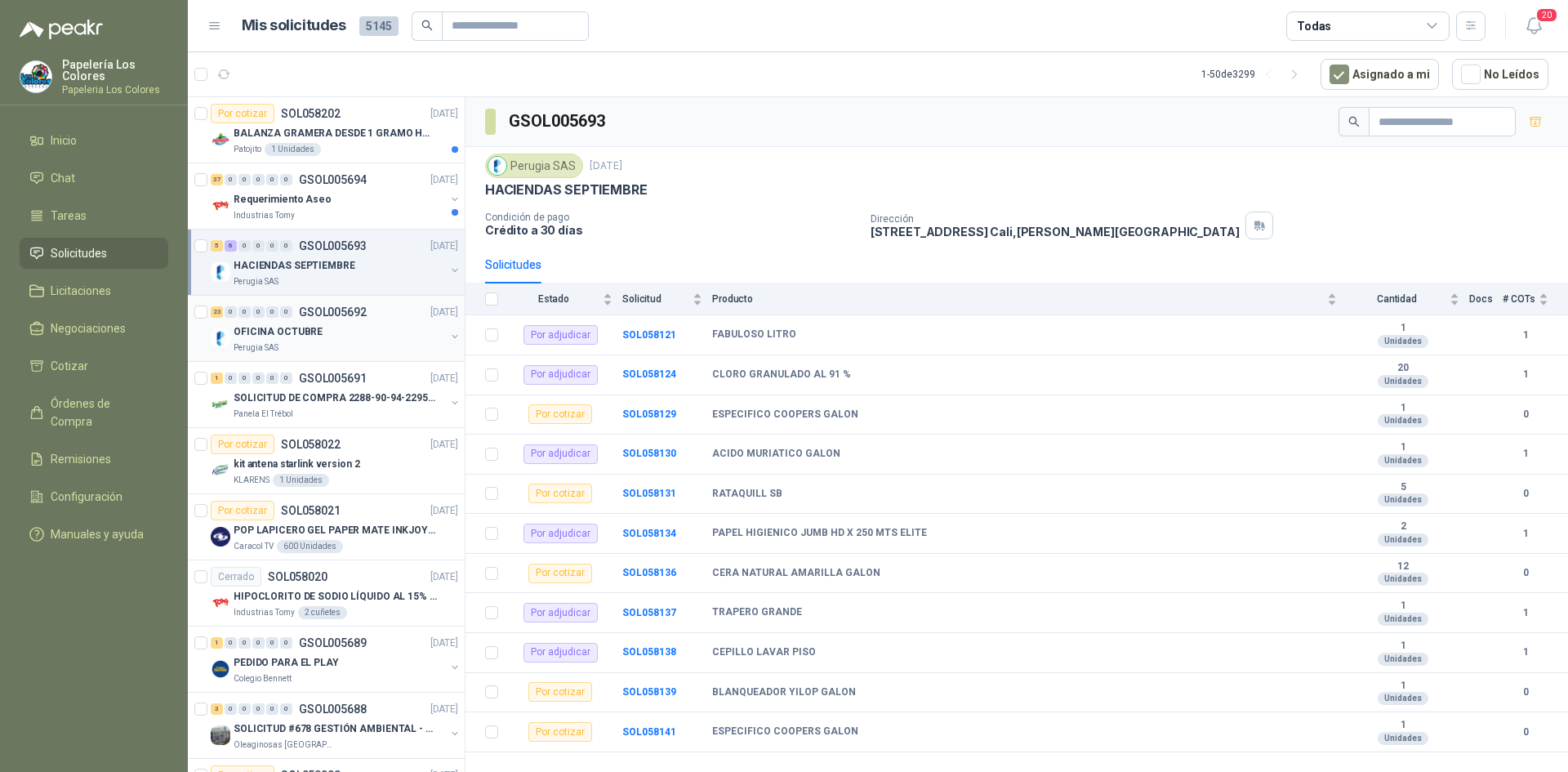
click at [383, 321] on div "23 0 0 0 0 0 GSOL005692 30/09/25" at bounding box center [336, 312] width 251 height 20
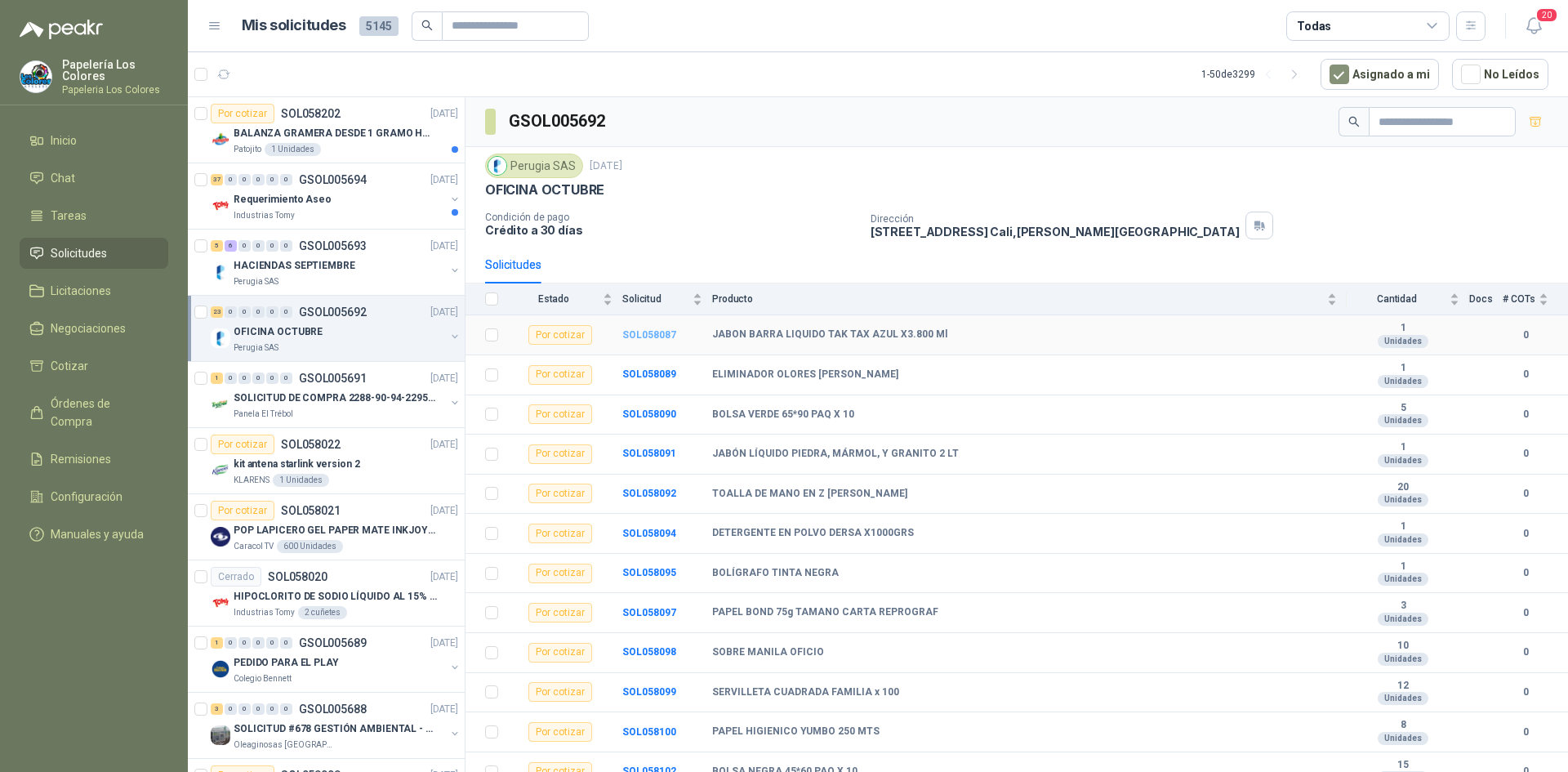
click at [653, 335] on b "SOL058087" at bounding box center [649, 334] width 54 height 11
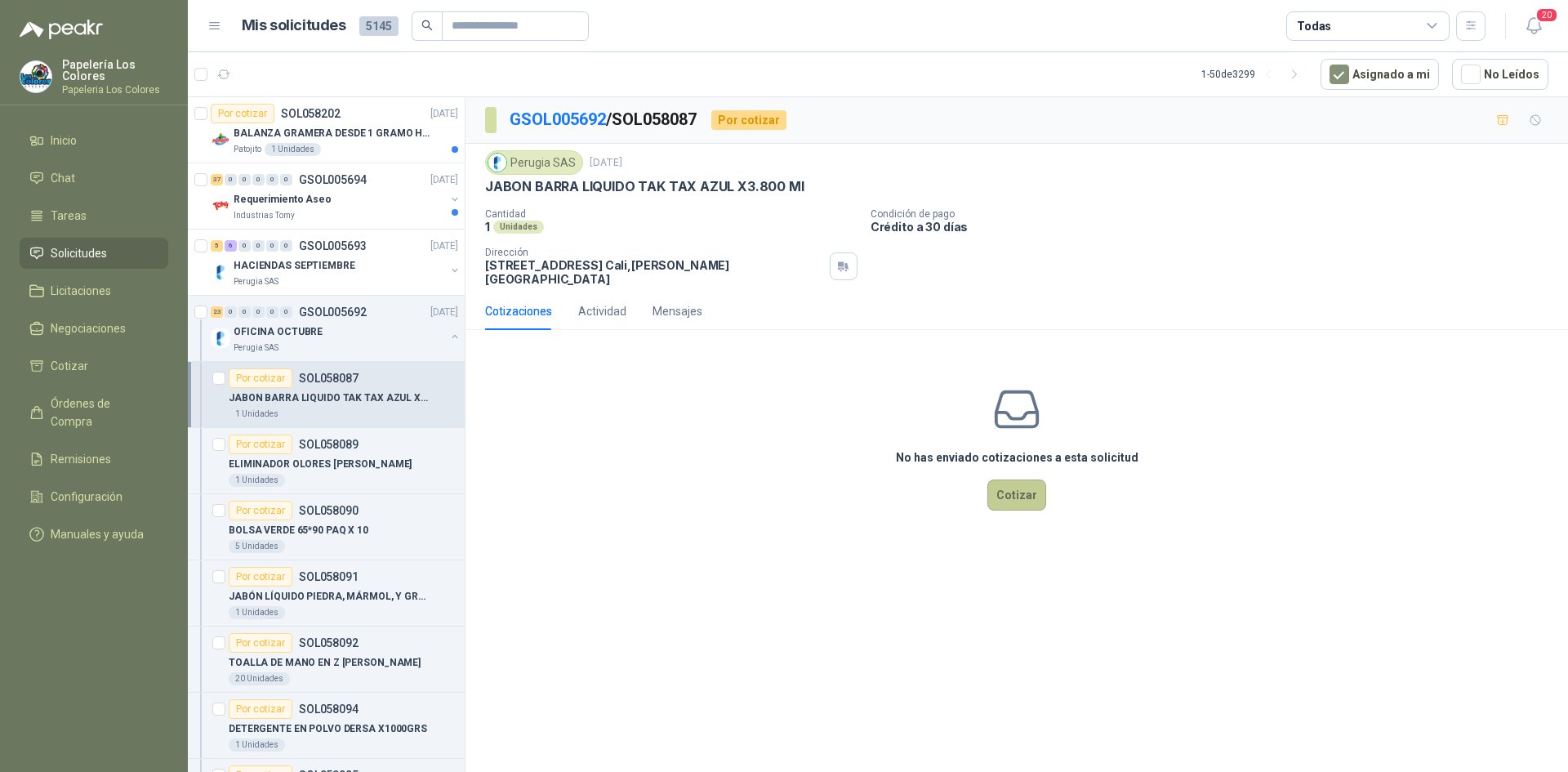
click at [1022, 487] on button "Cotizar" at bounding box center [1016, 494] width 59 height 31
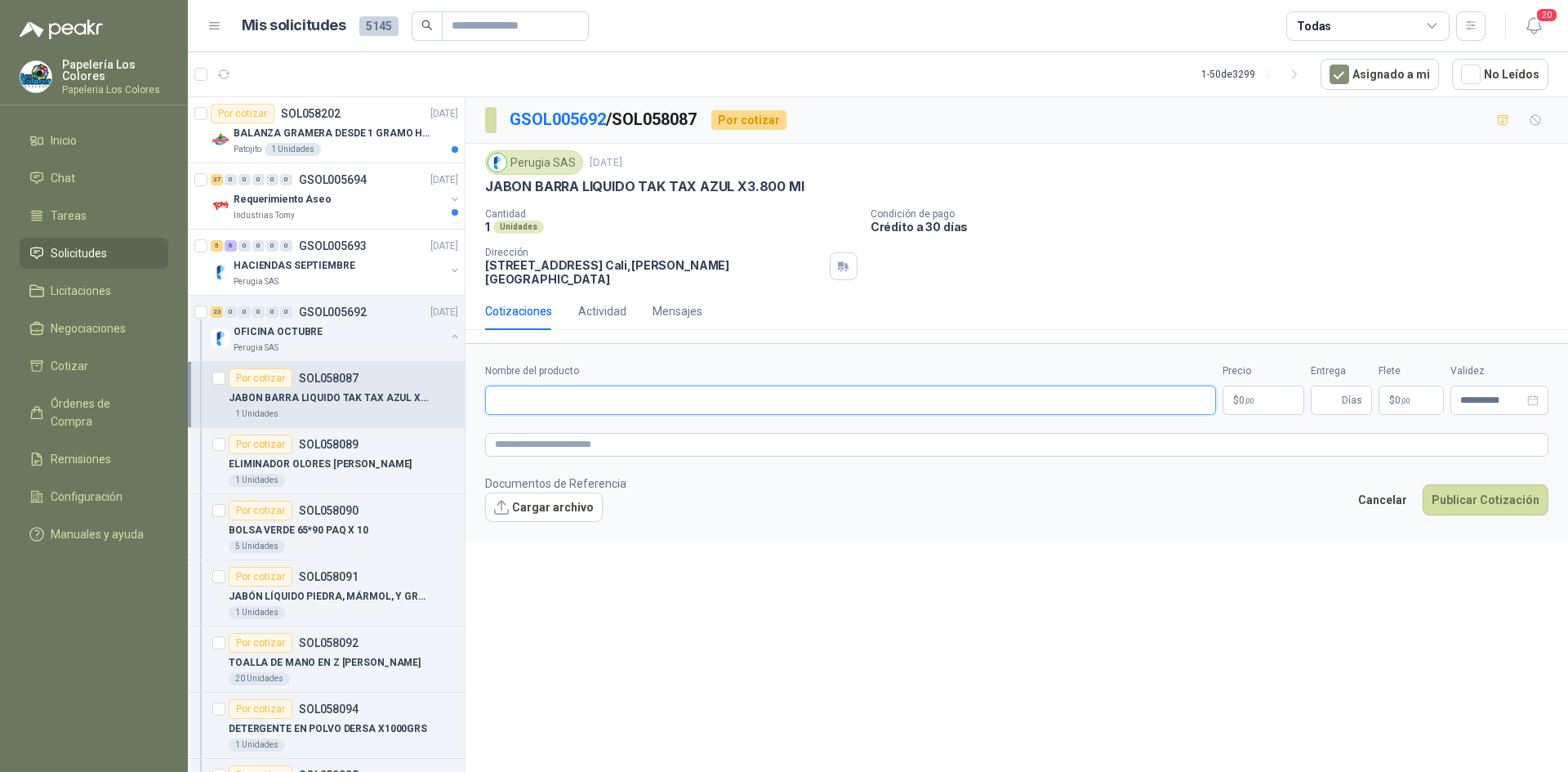
click at [688, 393] on input "Nombre del producto" at bounding box center [851, 400] width 731 height 29
click at [570, 393] on input "Nombre del producto" at bounding box center [851, 400] width 731 height 29
paste input "**********"
type input "**********"
click at [1282, 395] on body "Papelería Los Colores Papeleria Los Colores Inicio Chat Tareas Solicitudes Lici…" at bounding box center [784, 386] width 1568 height 772
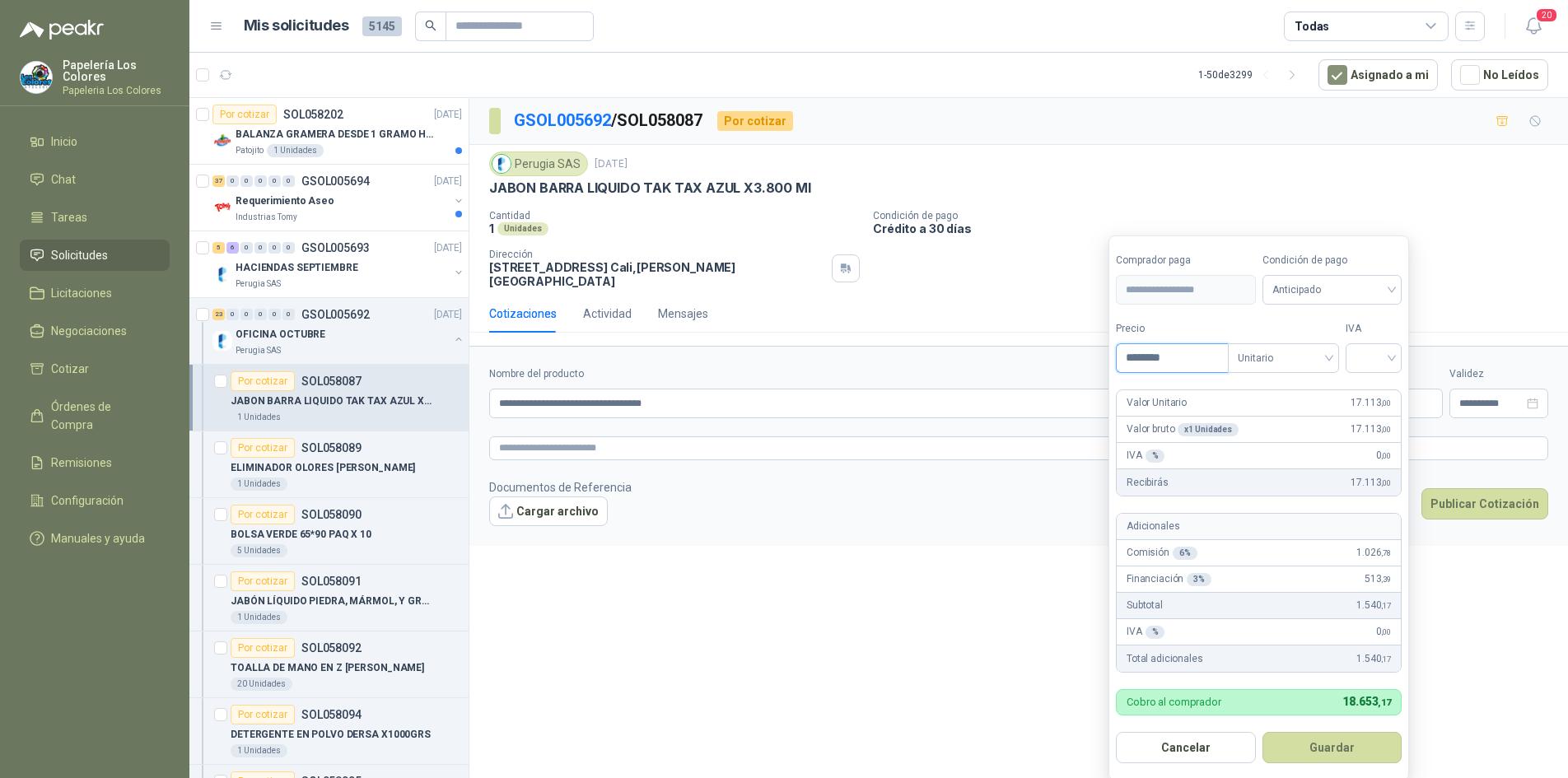
type input "********"
click at [1319, 281] on span "Anticipado" at bounding box center [1333, 289] width 121 height 25
click at [1304, 345] on div "Crédito a 30 días" at bounding box center [1335, 350] width 115 height 18
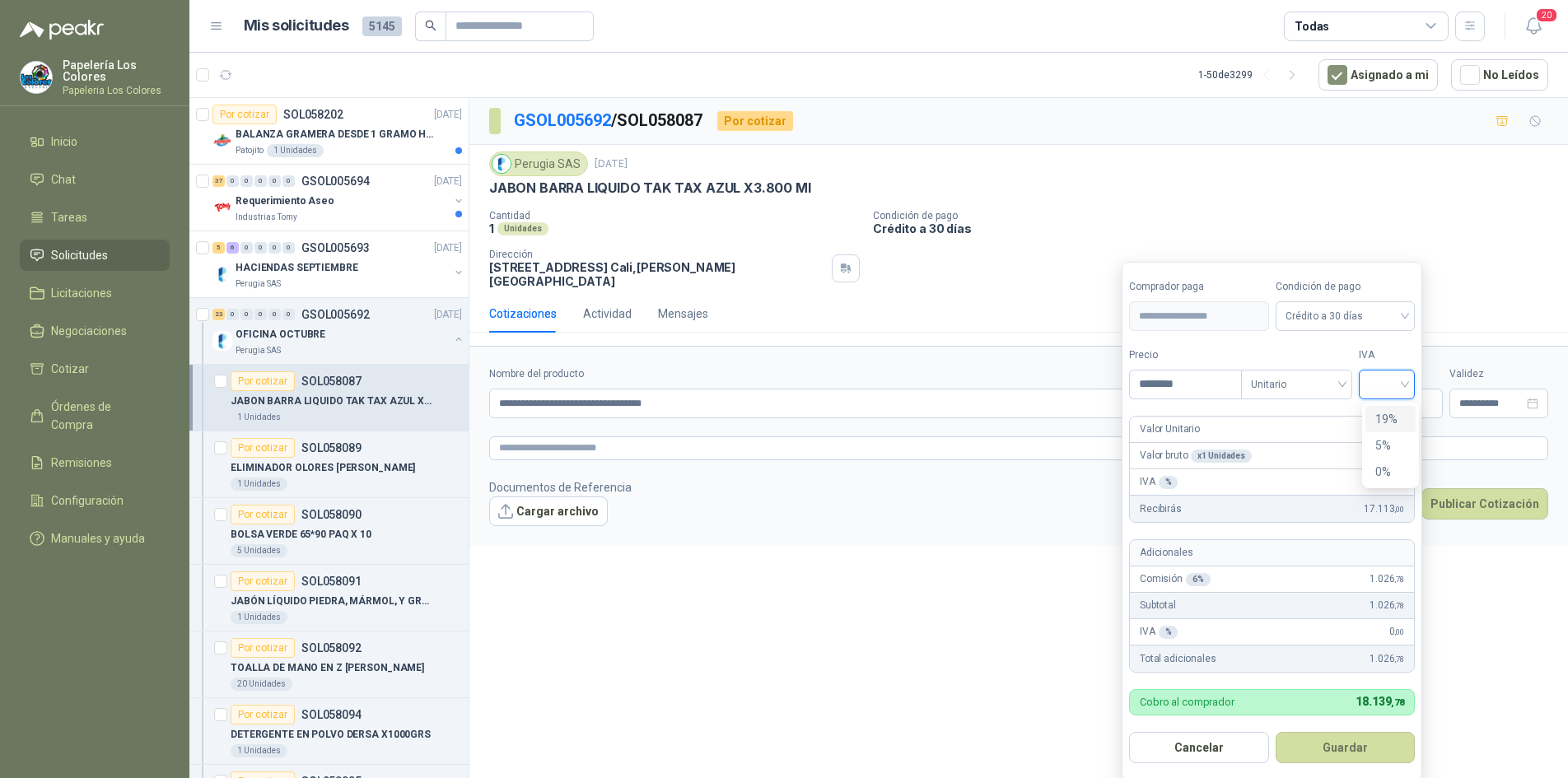
click at [1383, 380] on input "search" at bounding box center [1387, 382] width 36 height 25
click at [1383, 411] on div "19%" at bounding box center [1390, 418] width 30 height 18
click at [1336, 738] on button "Guardar" at bounding box center [1348, 747] width 142 height 31
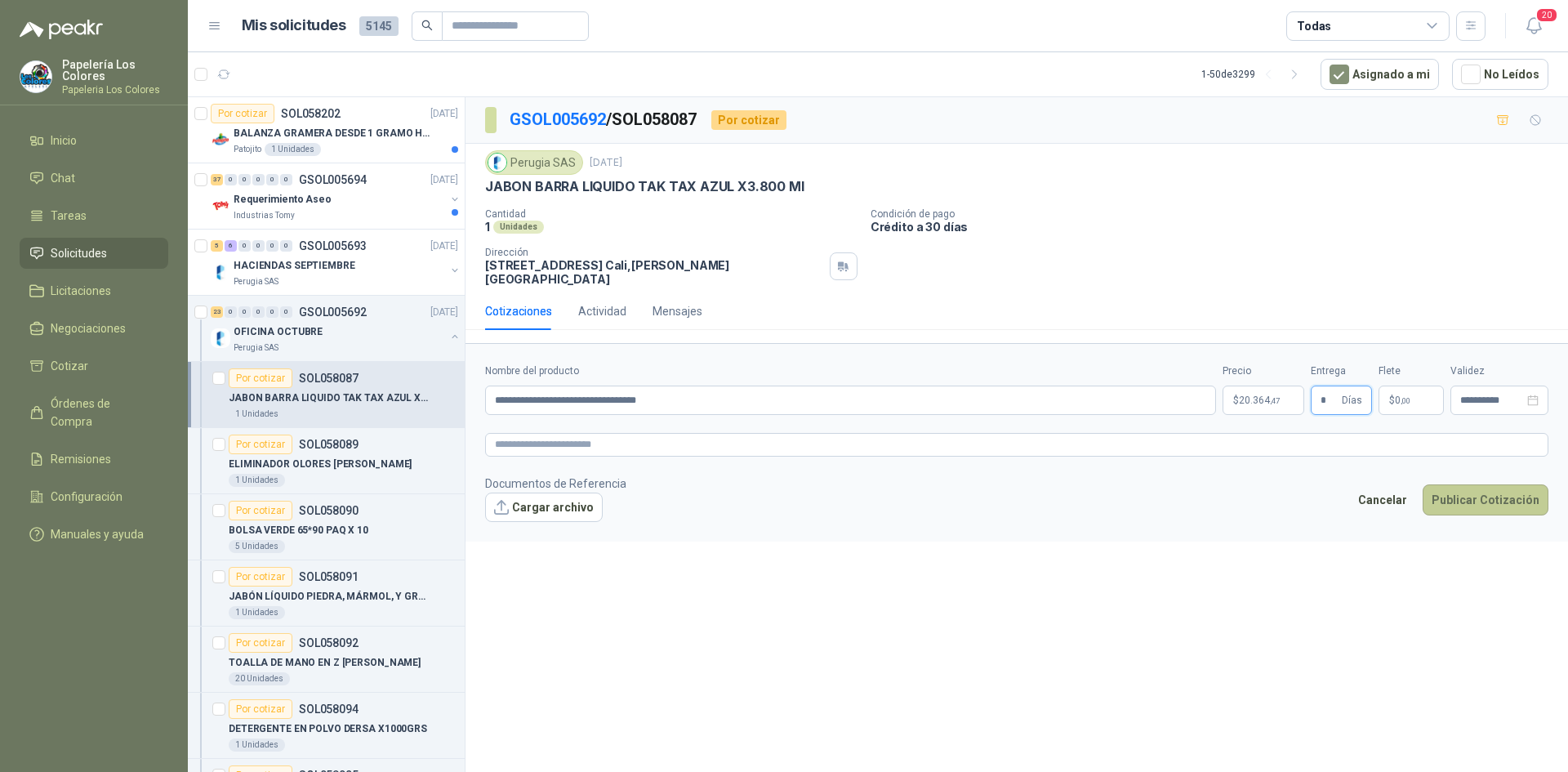
type input "*"
click at [1483, 485] on button "Publicar Cotización" at bounding box center [1485, 500] width 126 height 31
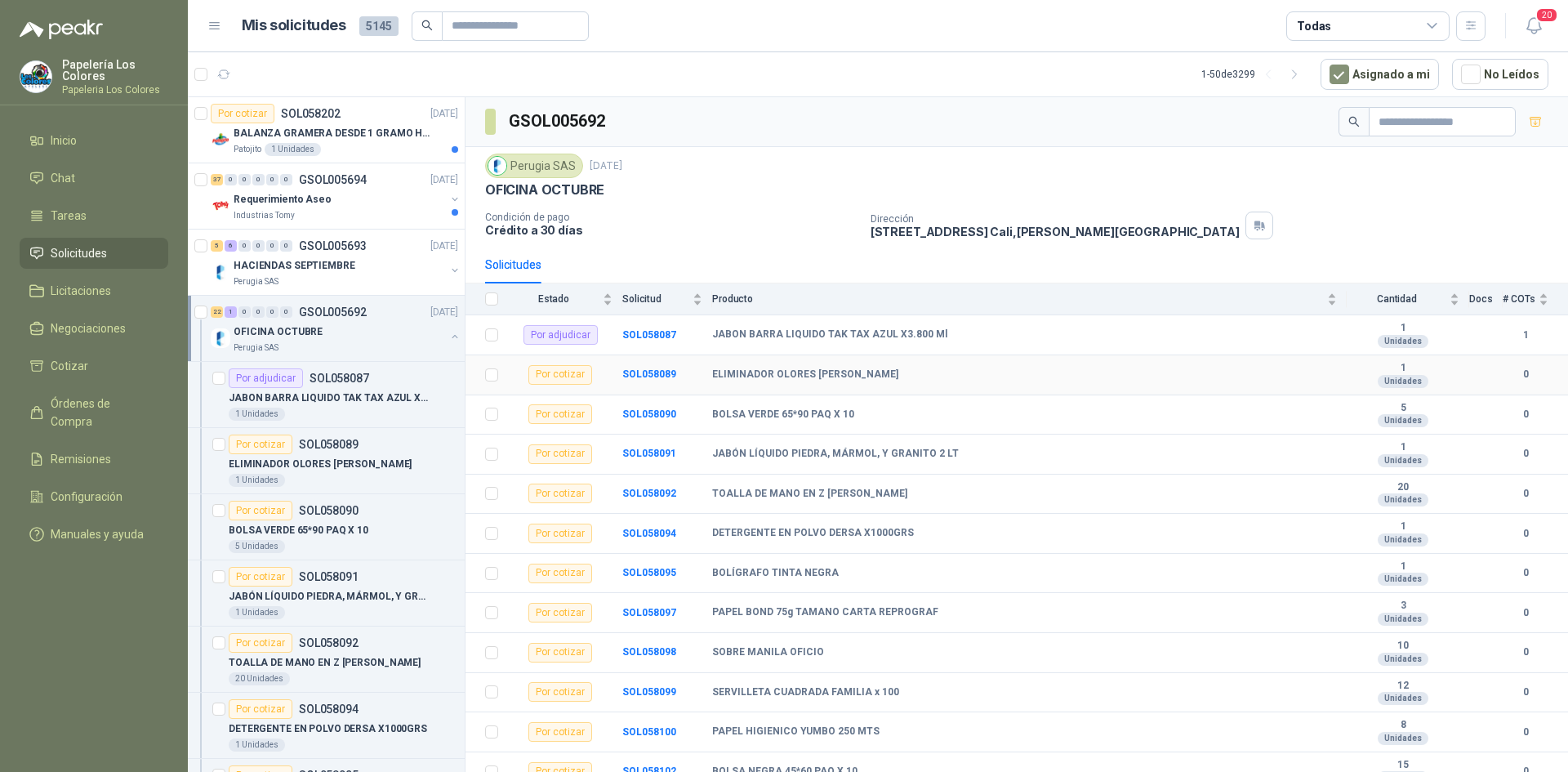
click at [643, 367] on td "SOL058089" at bounding box center [667, 375] width 90 height 40
click at [651, 371] on b "SOL058089" at bounding box center [649, 373] width 54 height 11
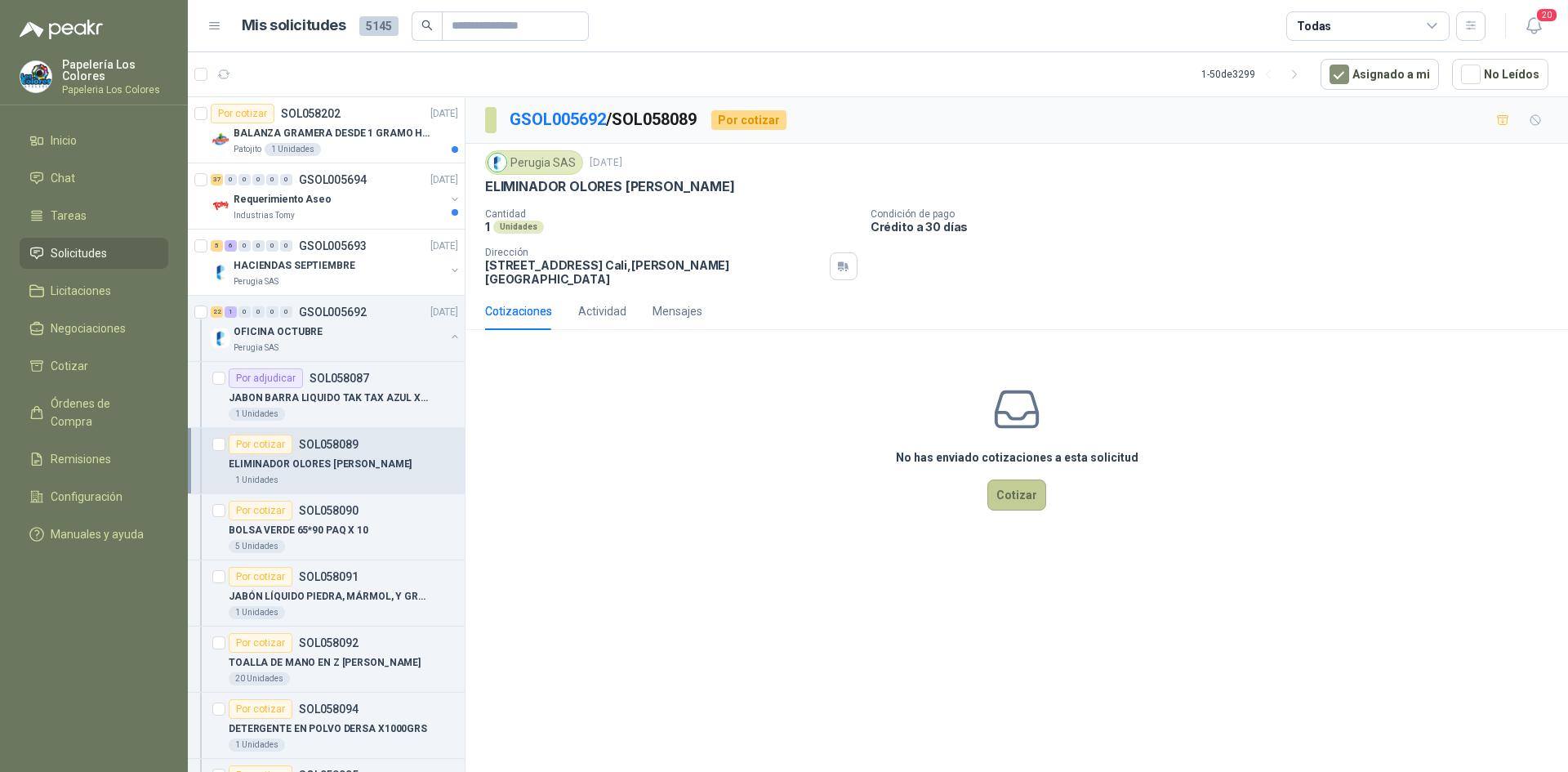
click at [1017, 479] on button "Cotizar" at bounding box center [1016, 494] width 59 height 31
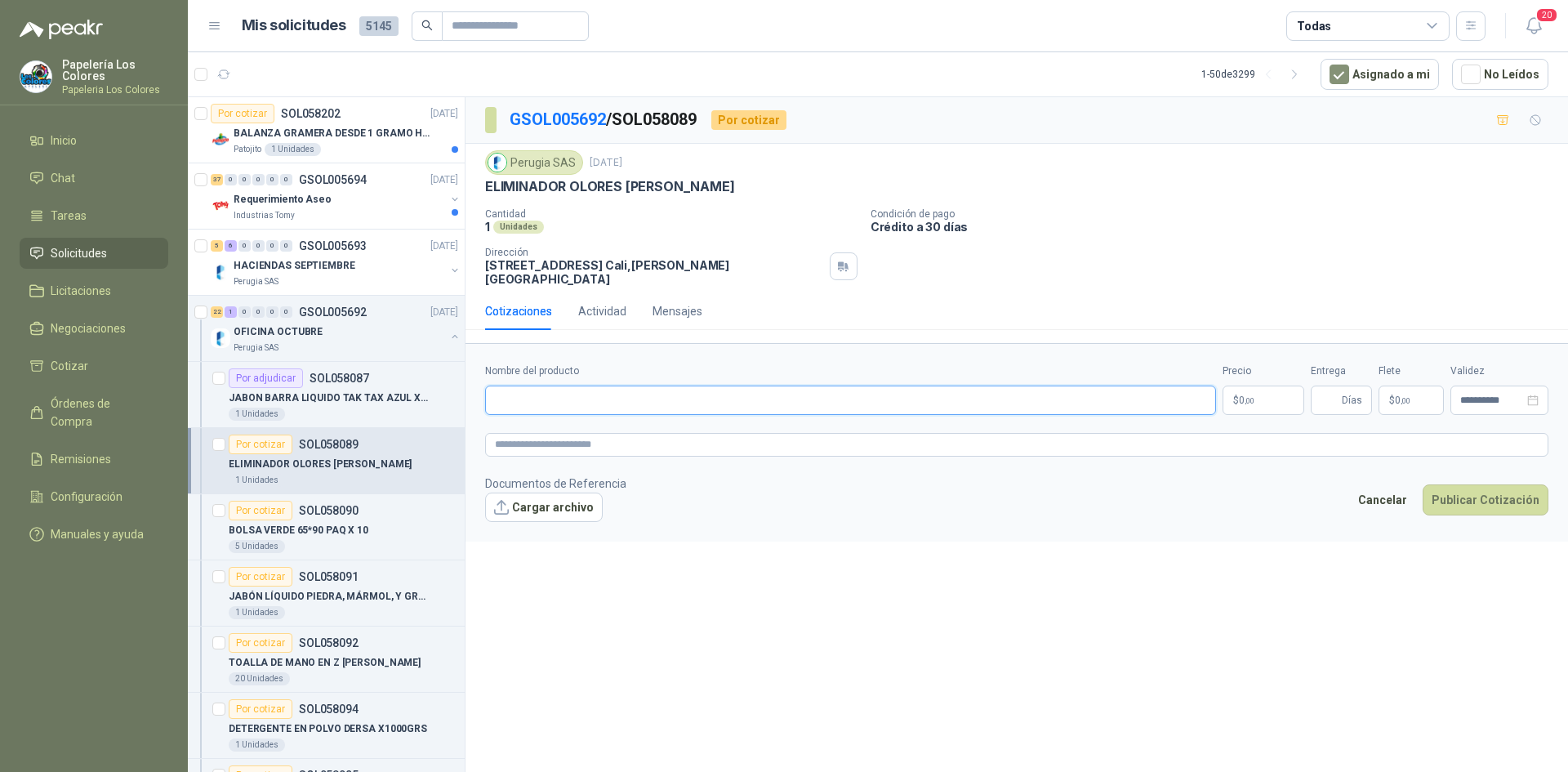
click at [591, 387] on input "Nombre del producto" at bounding box center [851, 400] width 731 height 29
drag, startPoint x: 486, startPoint y: 190, endPoint x: 747, endPoint y: 184, distance: 261.1
click at [747, 184] on div "ELIMINADOR OLORES BONAIRE BAMBU" at bounding box center [1016, 187] width 1063 height 17
copy p "ELIMINADOR OLORES BONAIRE BAMBU"
click at [588, 385] on input "Nombre del producto" at bounding box center [851, 400] width 731 height 29
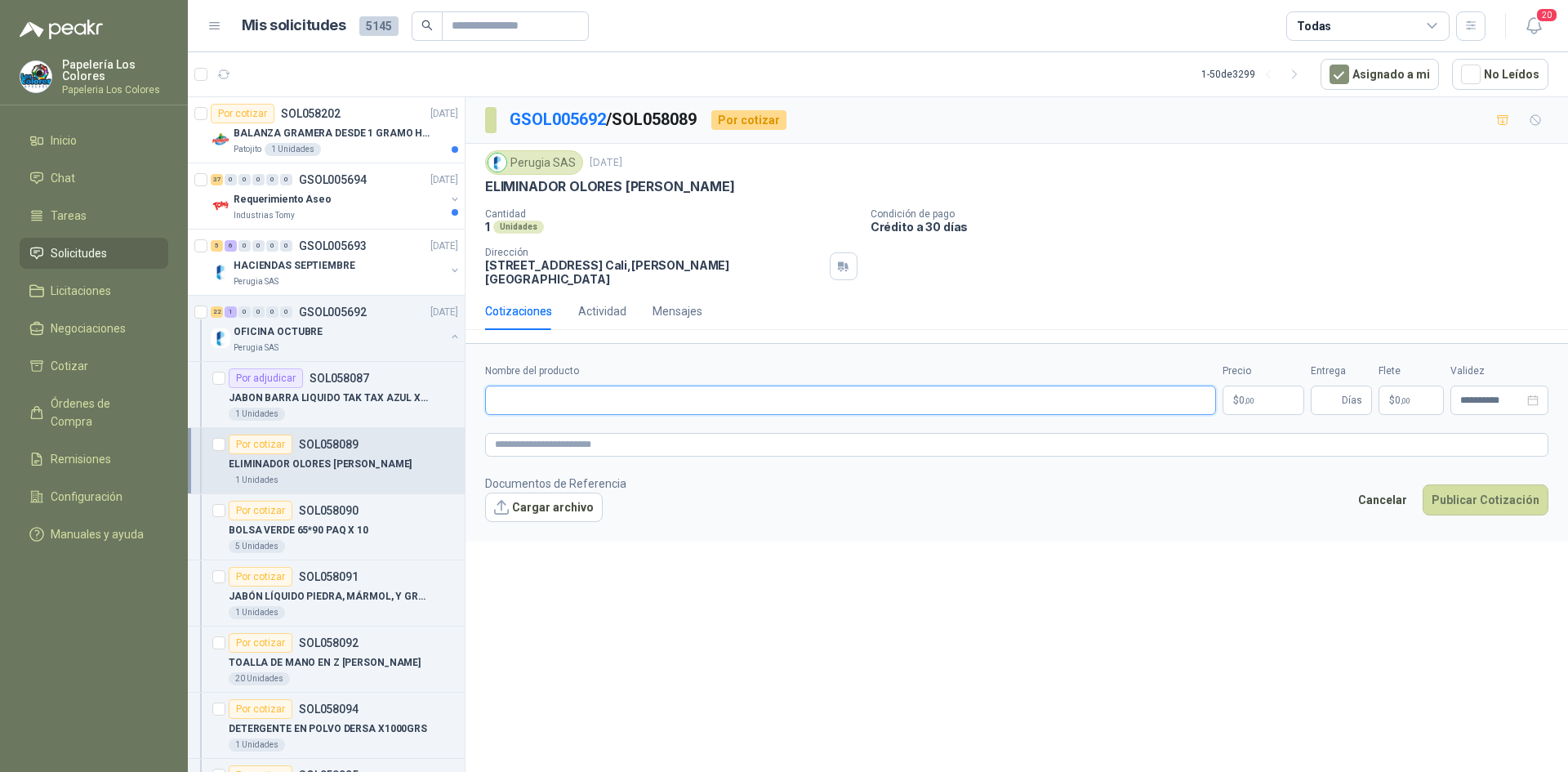
click at [559, 385] on input "Nombre del producto" at bounding box center [851, 400] width 731 height 29
paste input "**********"
type input "**********"
click at [1249, 384] on body "Papelería Los Colores Papeleria Los Colores Inicio Chat Tareas Solicitudes Lici…" at bounding box center [784, 386] width 1568 height 772
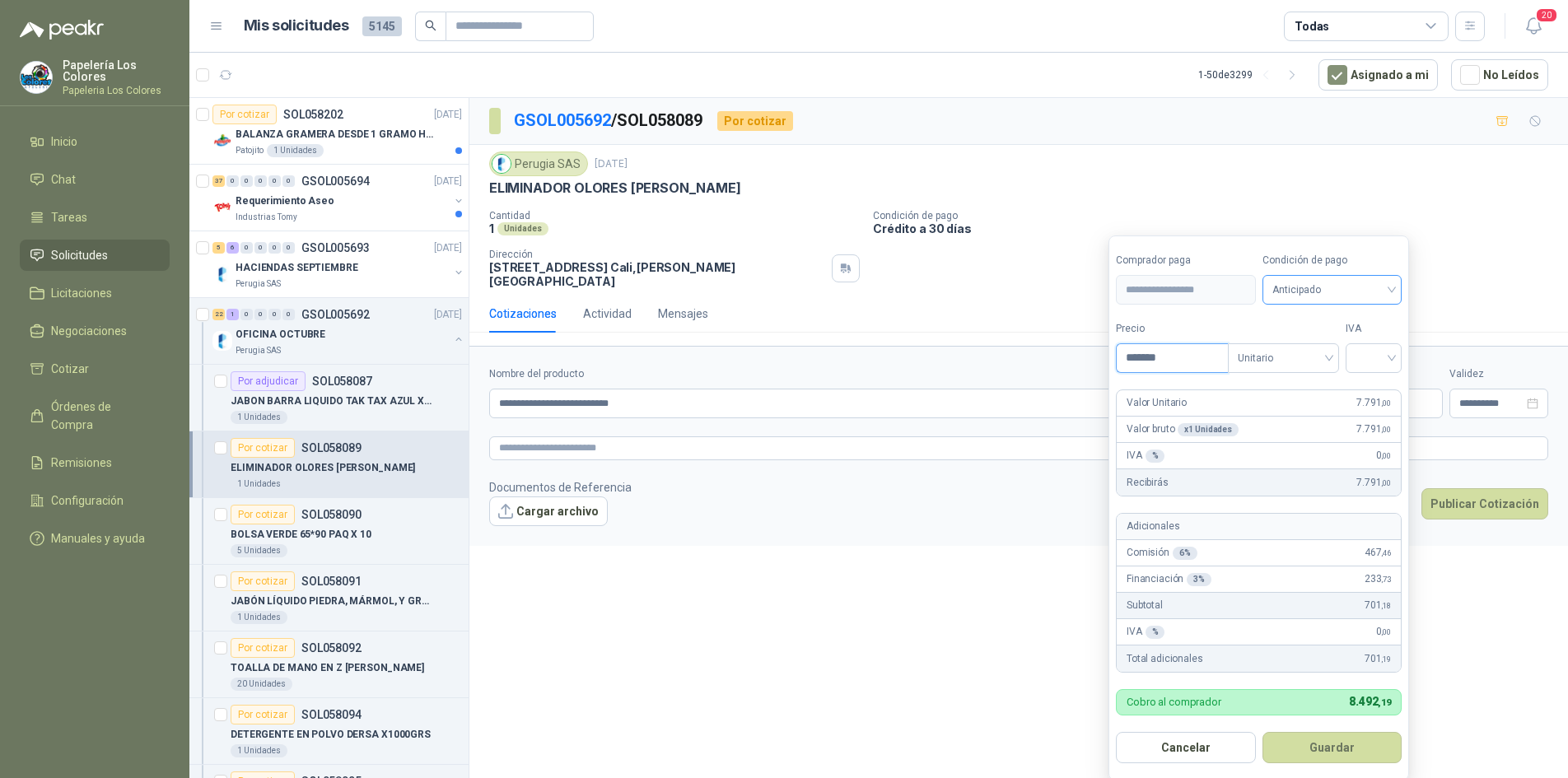
click at [1315, 287] on span "Anticipado" at bounding box center [1333, 289] width 121 height 25
type input "*******"
click at [1329, 344] on div "Crédito a 30 días" at bounding box center [1335, 350] width 115 height 18
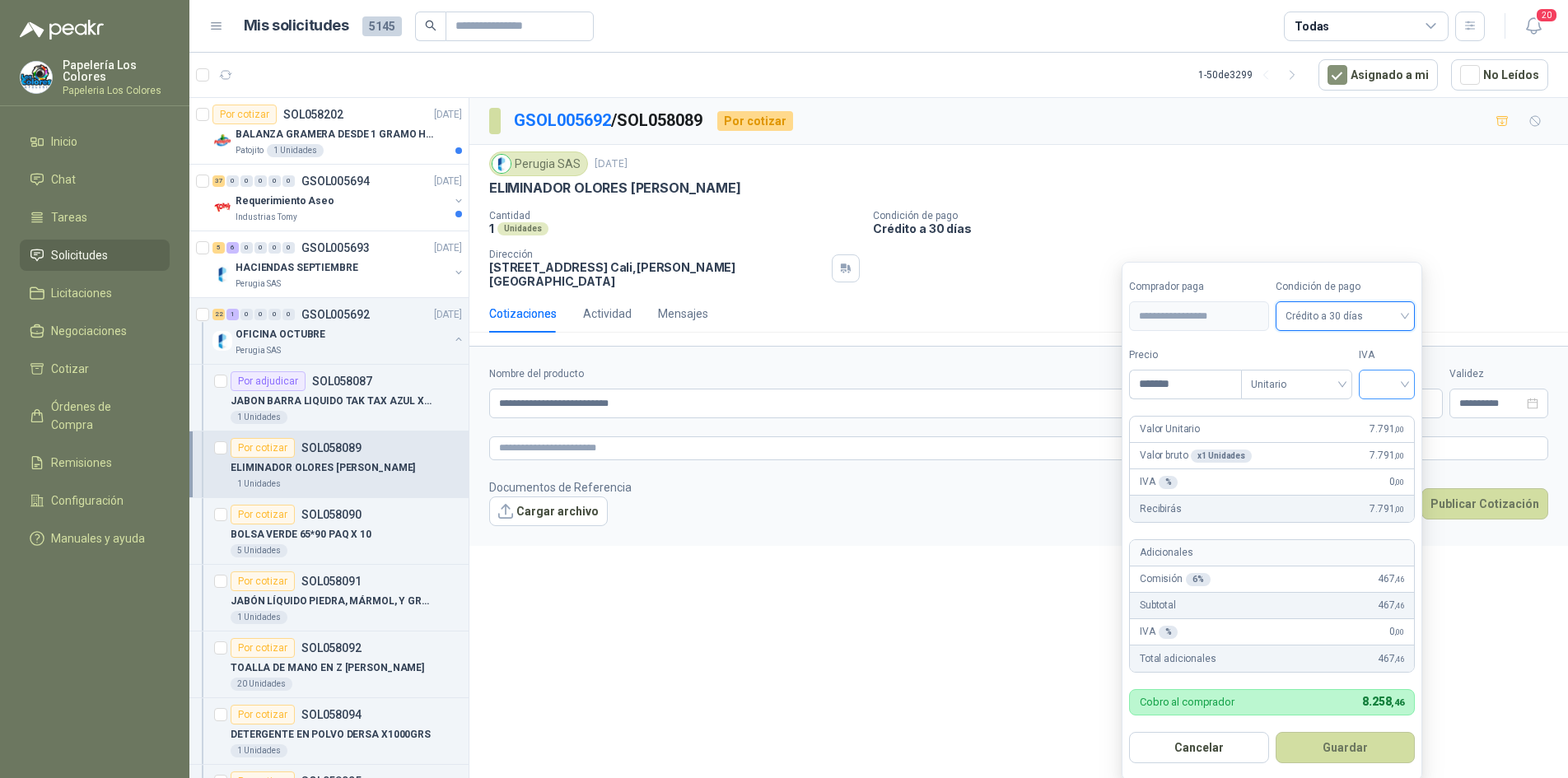
click at [1385, 383] on input "search" at bounding box center [1387, 382] width 36 height 25
click at [1391, 412] on div "19%" at bounding box center [1390, 418] width 30 height 18
click at [1347, 744] on button "Guardar" at bounding box center [1348, 747] width 142 height 31
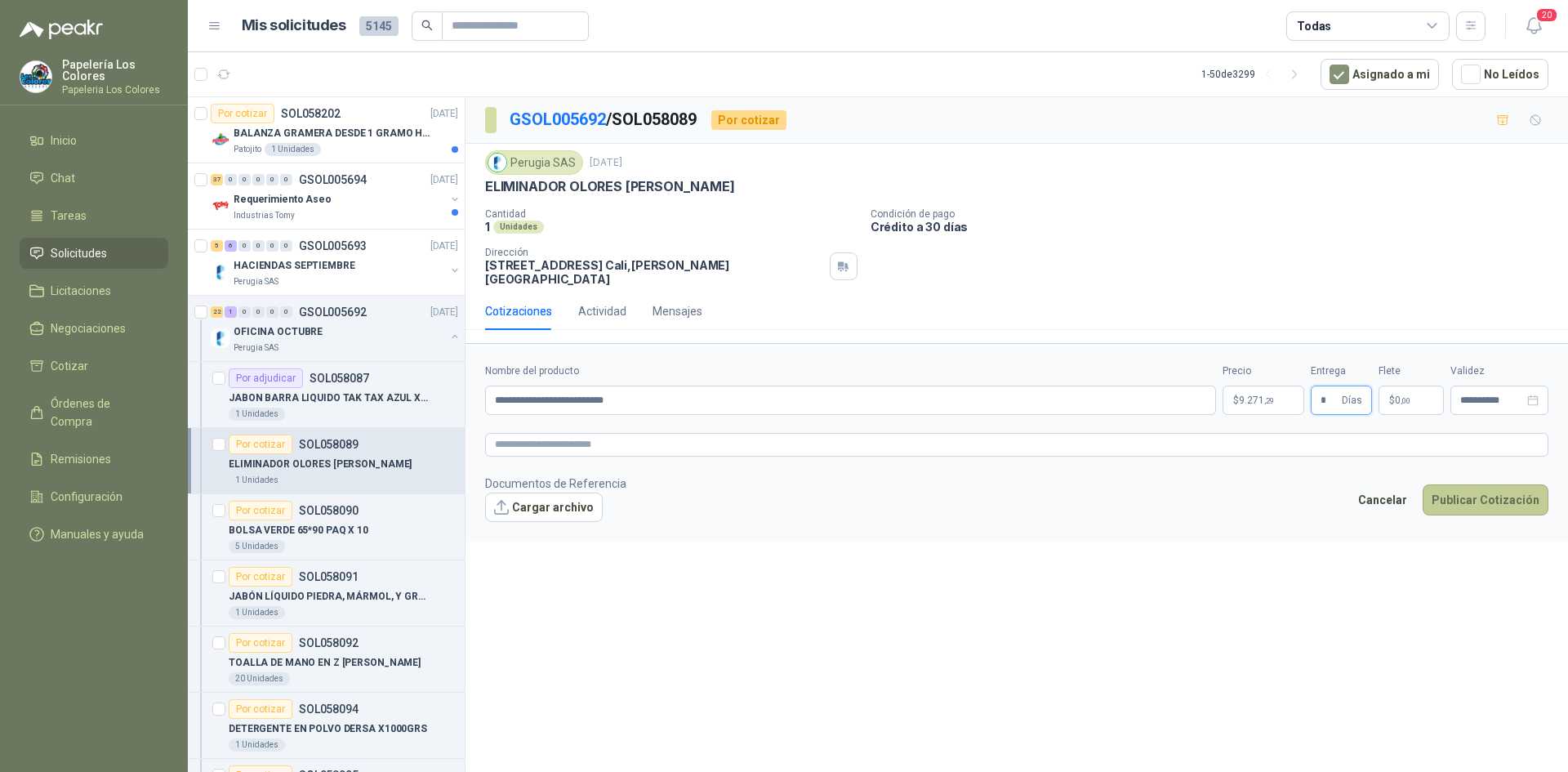
type input "*"
click at [1529, 484] on button "Publicar Cotización" at bounding box center [1485, 500] width 126 height 31
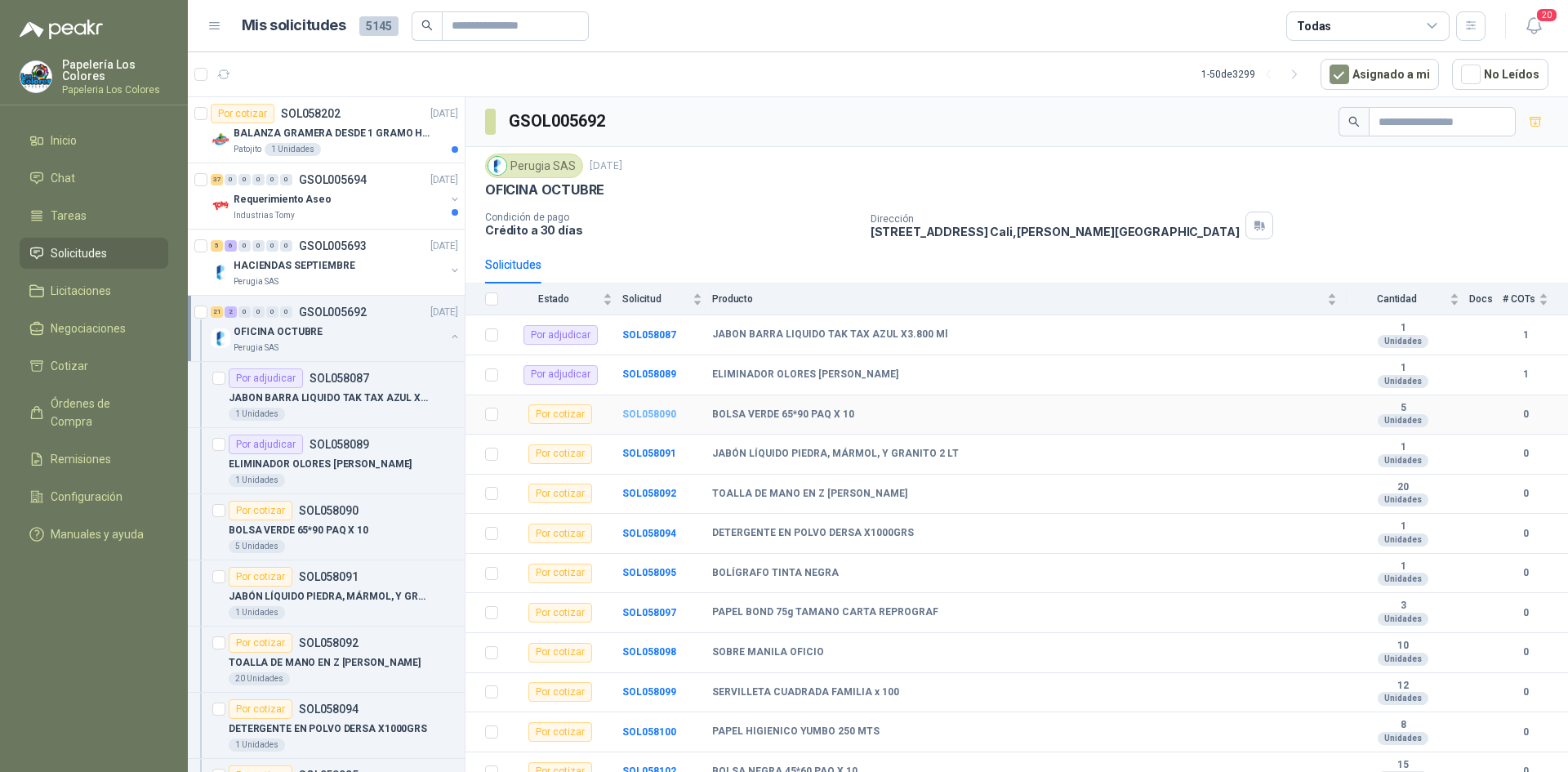
click at [656, 410] on b "SOL058090" at bounding box center [649, 413] width 54 height 11
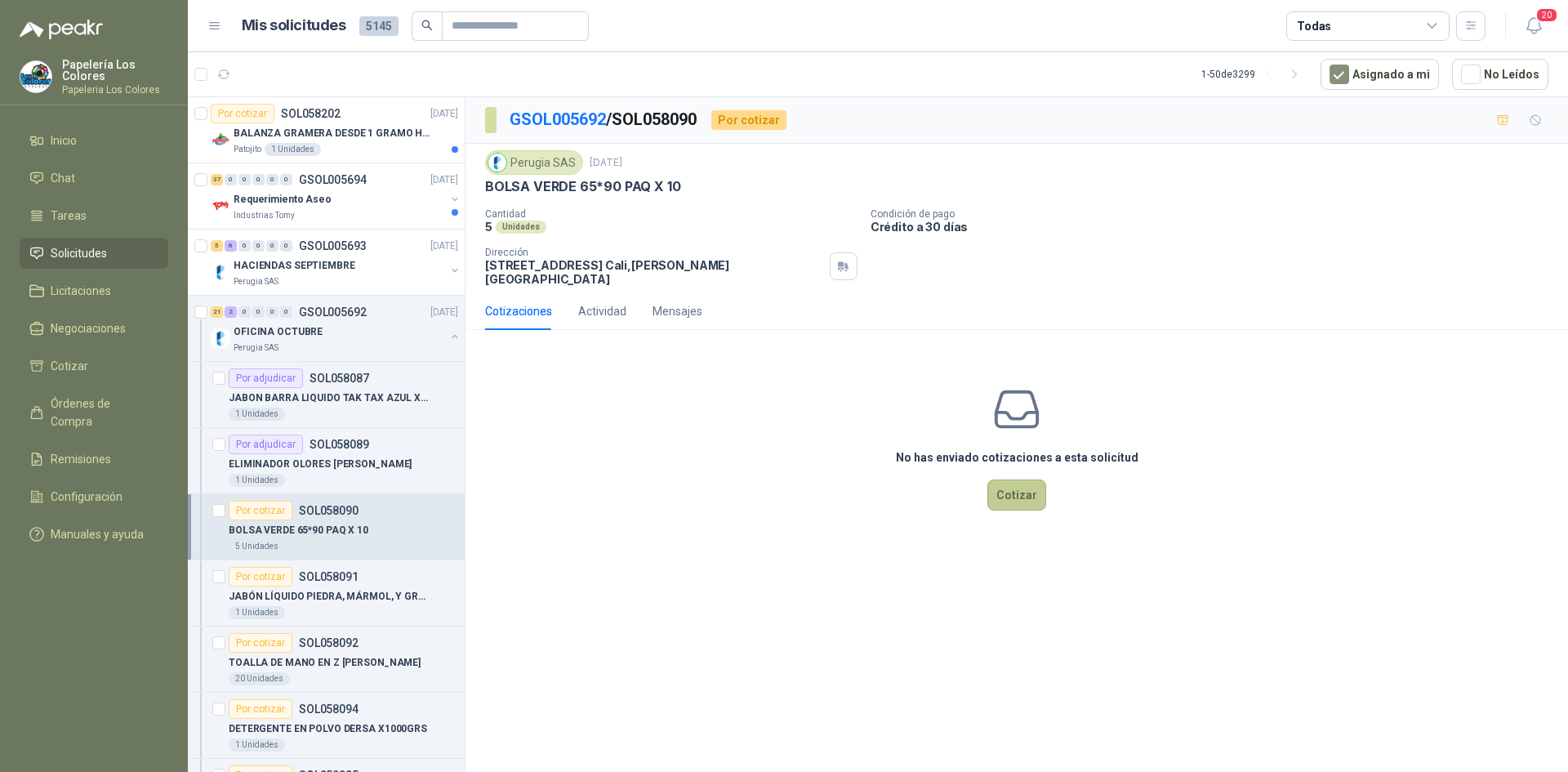
click at [1040, 488] on button "Cotizar" at bounding box center [1016, 494] width 59 height 31
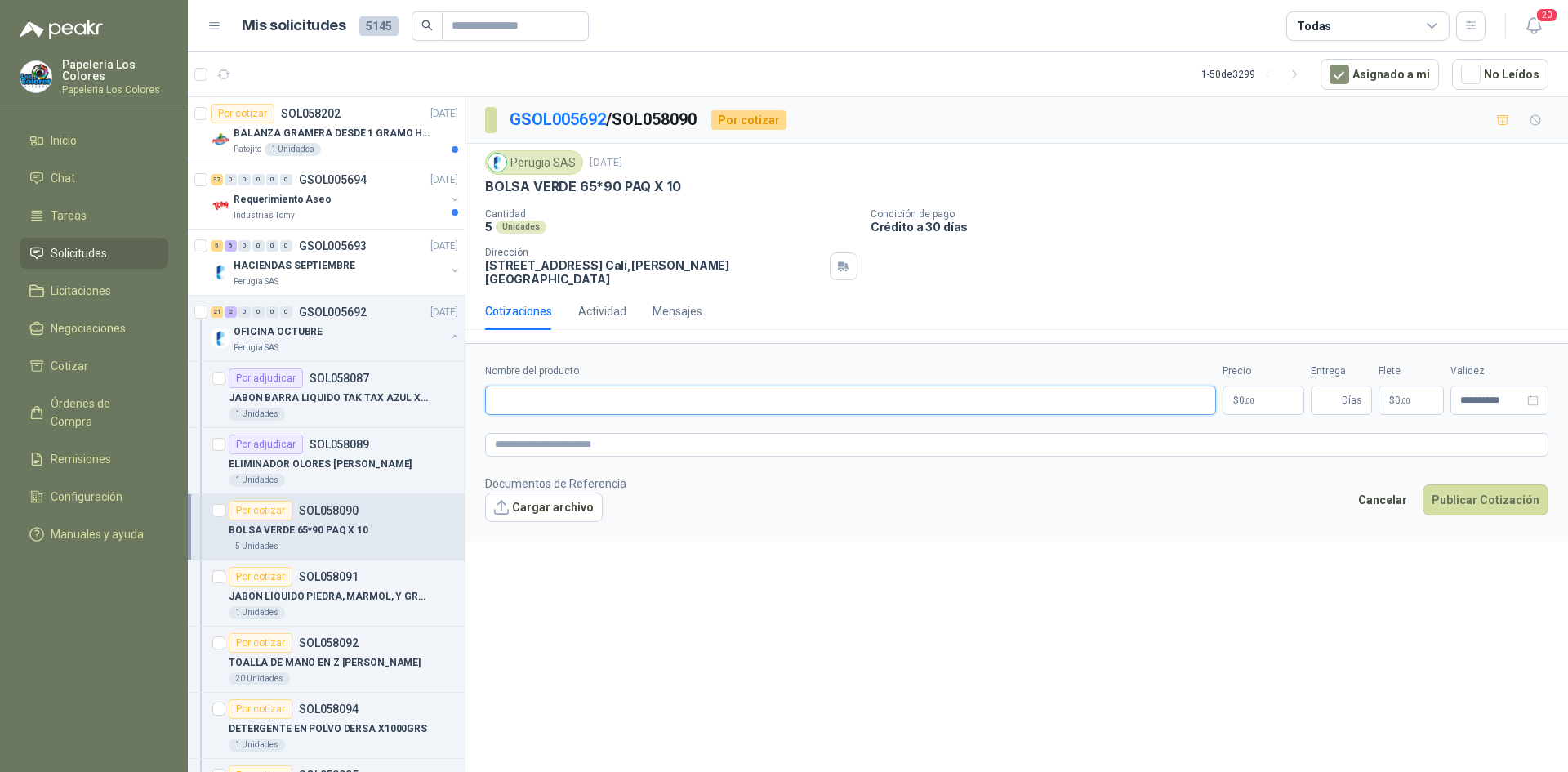
click at [541, 395] on input "Nombre del producto" at bounding box center [851, 400] width 731 height 29
click at [575, 390] on input "Nombre del producto" at bounding box center [851, 400] width 731 height 29
paste input "**********"
type input "**********"
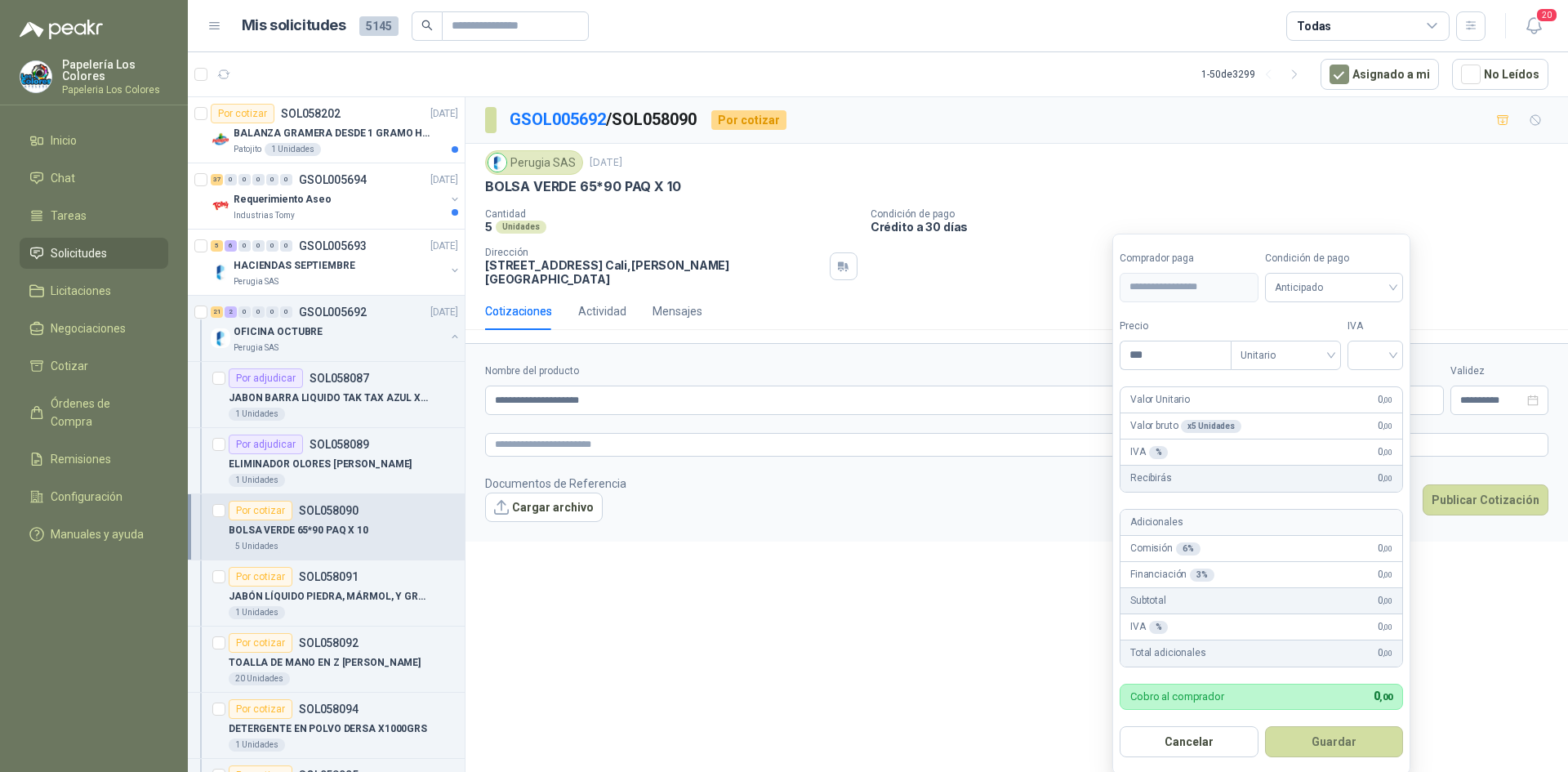
click at [1268, 378] on body "Papelería Los Colores Papeleria Los Colores Inicio Chat Tareas Solicitudes Lici…" at bounding box center [784, 386] width 1568 height 772
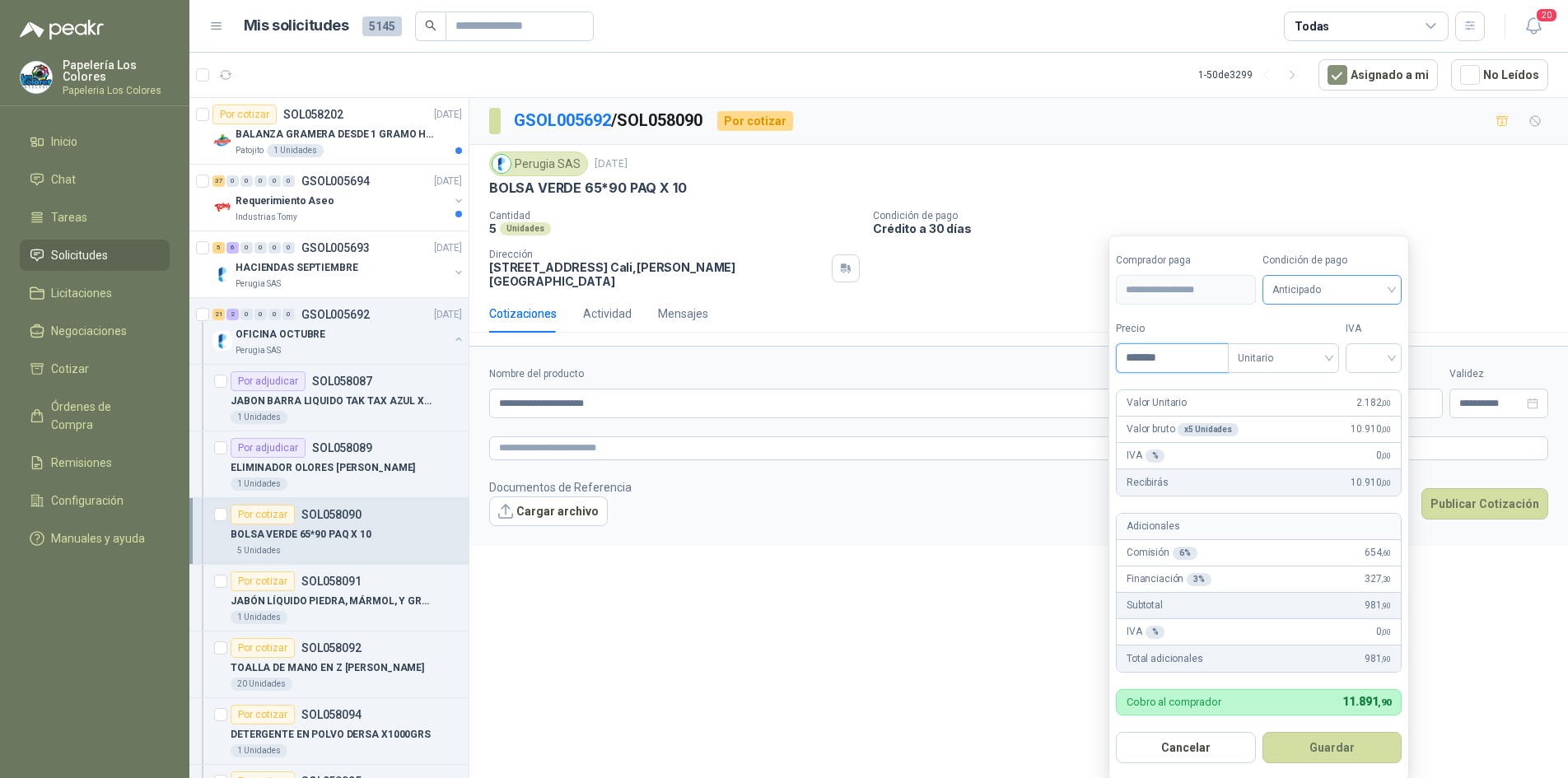
click at [1333, 287] on span "Anticipado" at bounding box center [1333, 289] width 121 height 25
type input "*******"
click at [1352, 339] on div "Crédito a 30 días" at bounding box center [1335, 350] width 135 height 27
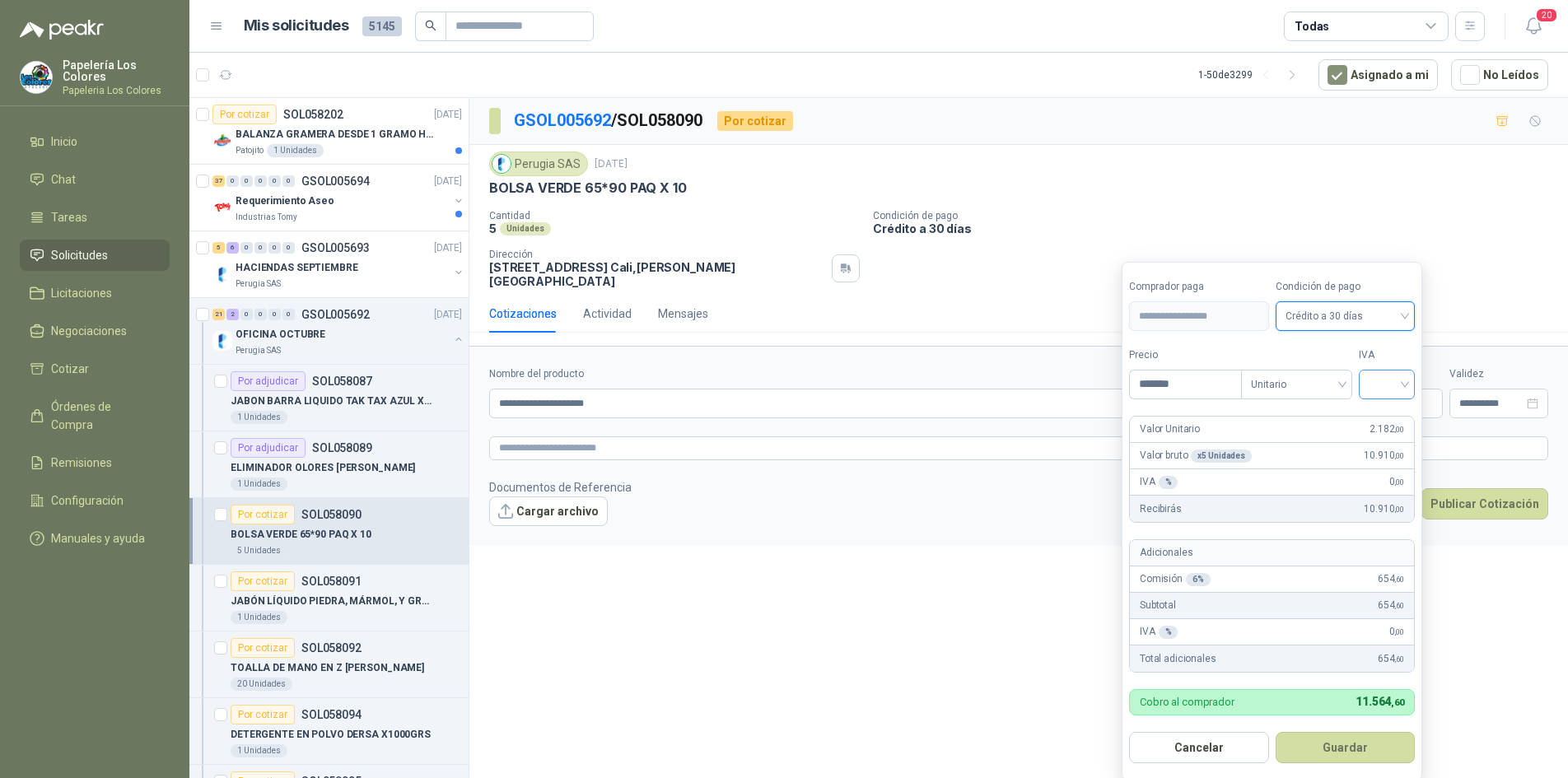
click at [1391, 387] on input "search" at bounding box center [1387, 382] width 36 height 25
click at [1386, 406] on div "19%" at bounding box center [1391, 419] width 50 height 27
click at [1335, 746] on button "Guardar" at bounding box center [1348, 747] width 142 height 31
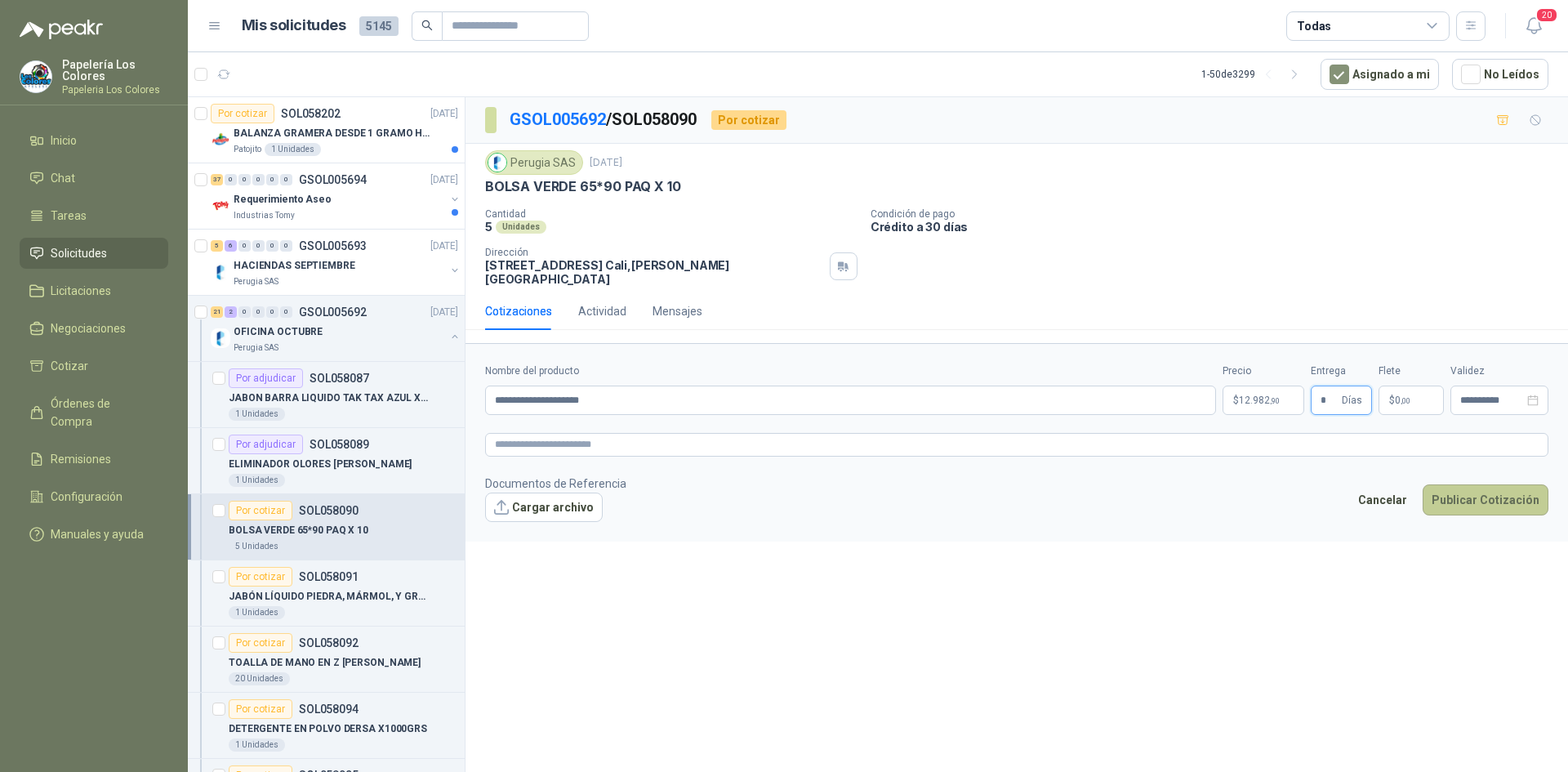
type input "*"
click at [1454, 485] on button "Publicar Cotización" at bounding box center [1485, 500] width 126 height 31
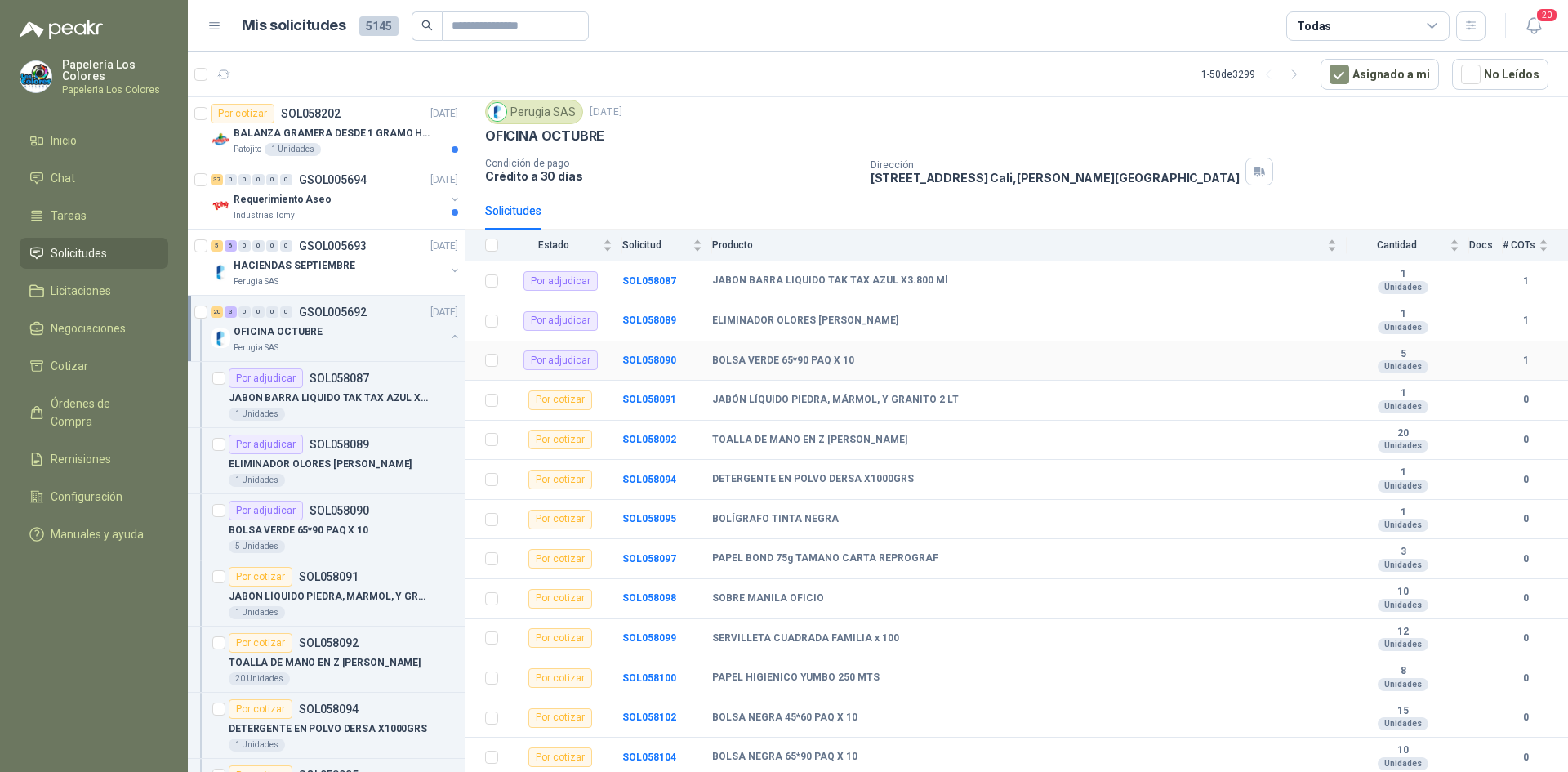
scroll to position [163, 0]
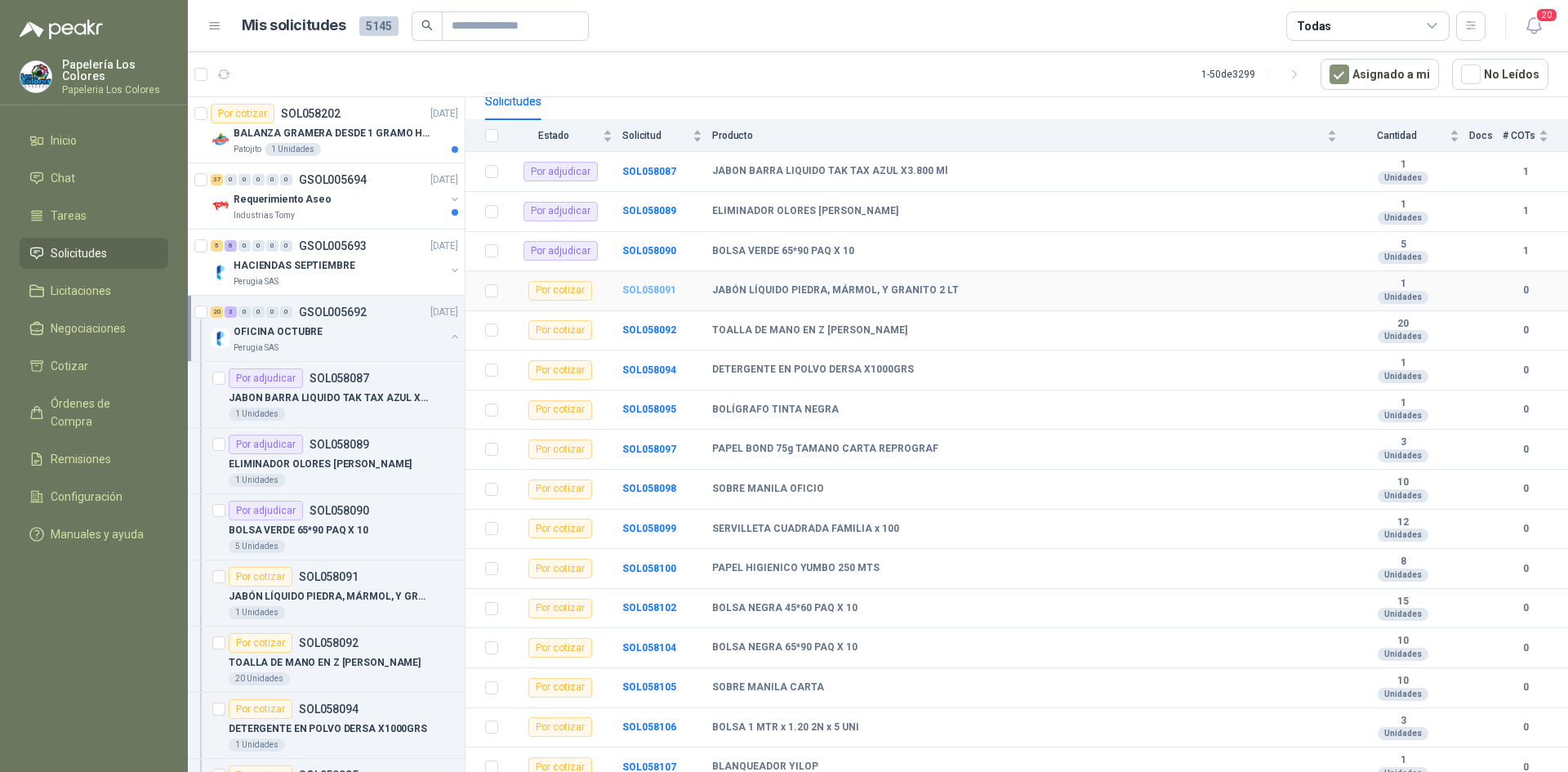
click at [655, 284] on b "SOL058091" at bounding box center [649, 290] width 54 height 11
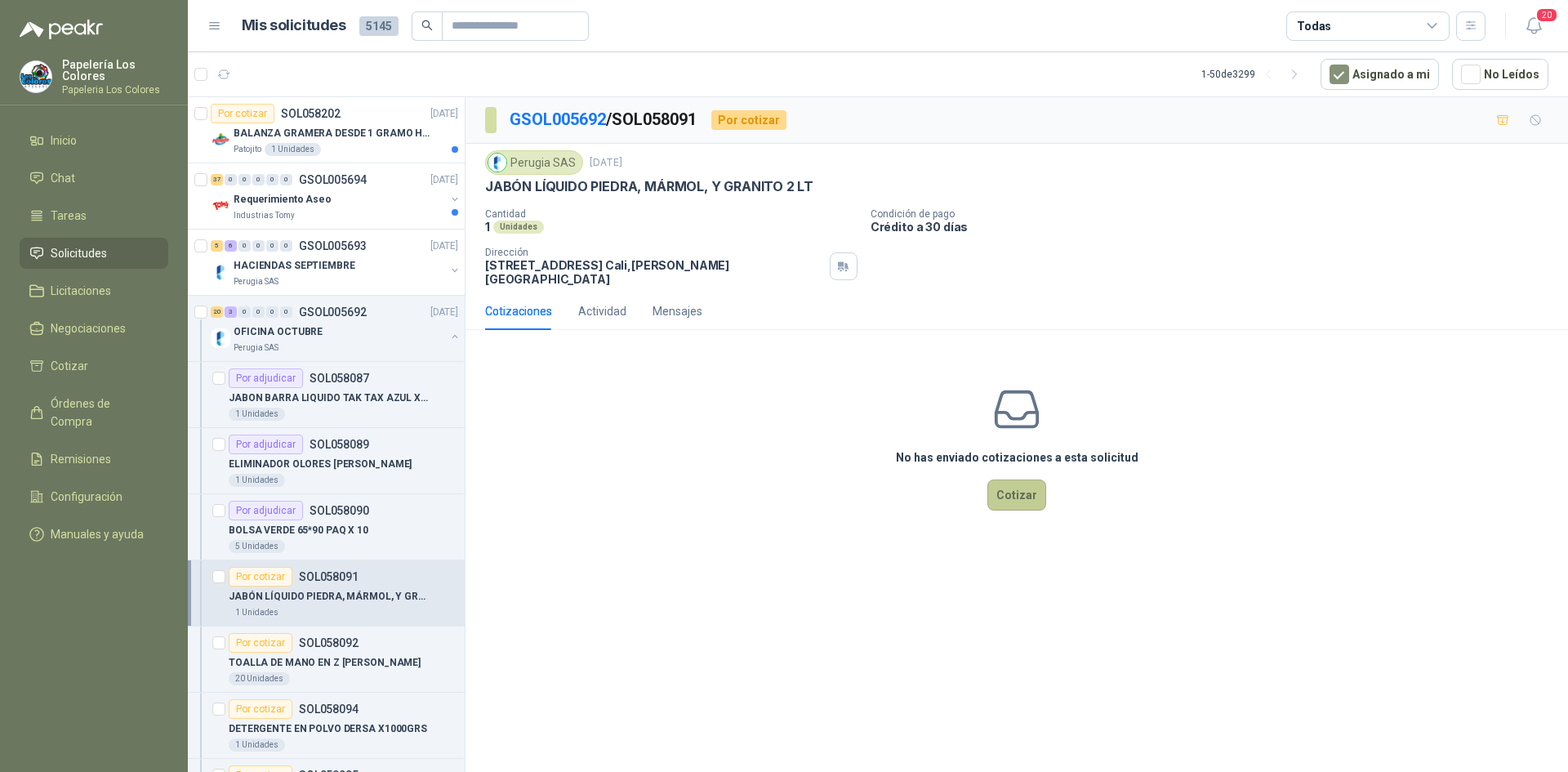
click at [1020, 481] on button "Cotizar" at bounding box center [1016, 494] width 59 height 31
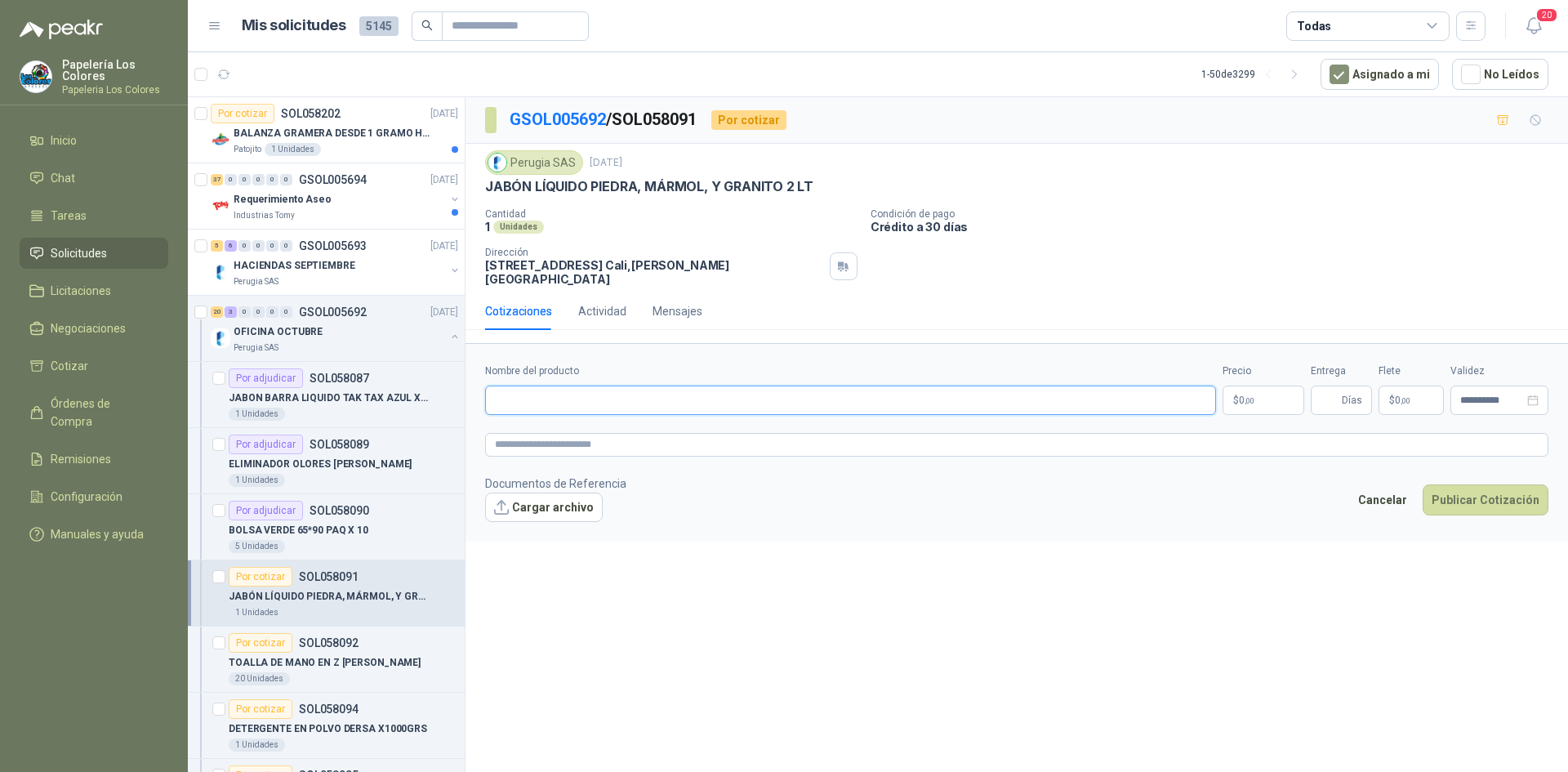
click at [644, 385] on input "Nombre del producto" at bounding box center [851, 400] width 731 height 29
drag, startPoint x: 488, startPoint y: 184, endPoint x: 810, endPoint y: 191, distance: 322.1
click at [810, 191] on div "JABÓN LÍQUIDO PIEDRA, MÁRMOL, Y GRANITO 2 LT" at bounding box center [1016, 187] width 1063 height 17
copy p "JABÓN LÍQUIDO PIEDRA, MÁRMOL, Y GRANITO 2 LT"
click at [574, 387] on input "Nombre del producto" at bounding box center [851, 400] width 731 height 29
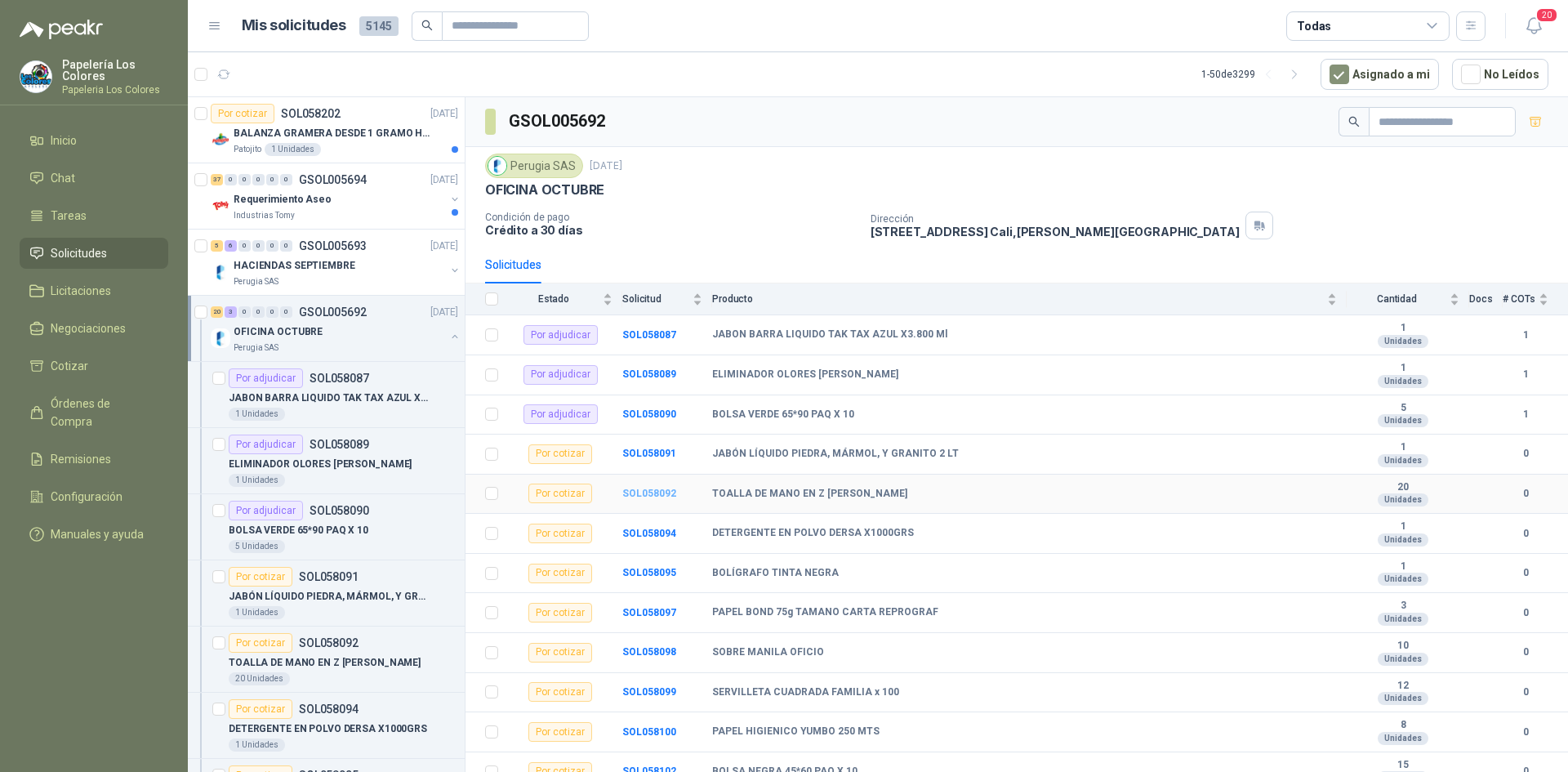
click at [650, 494] on b "SOL058092" at bounding box center [649, 493] width 54 height 11
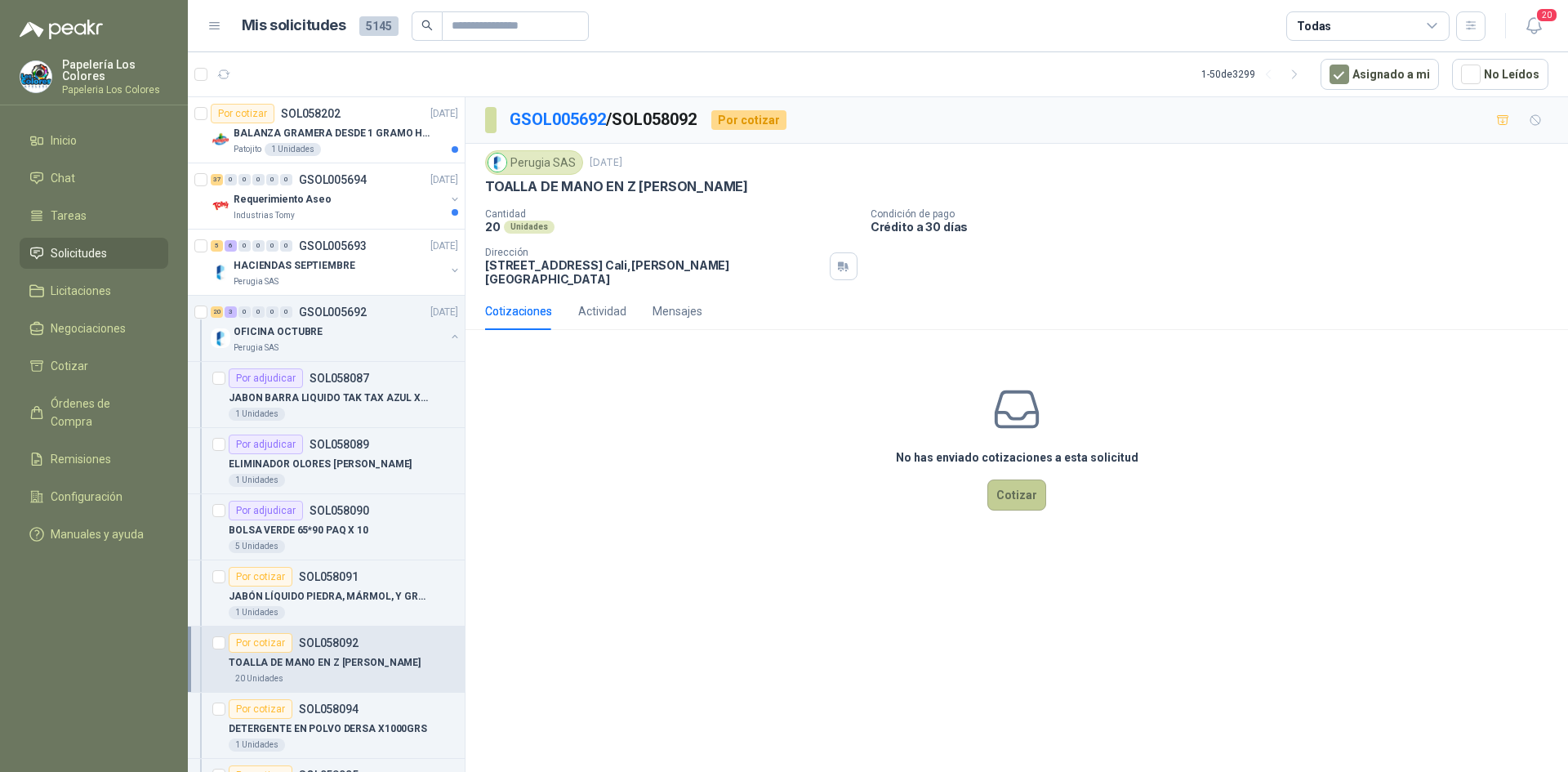
click at [1021, 485] on button "Cotizar" at bounding box center [1016, 494] width 59 height 31
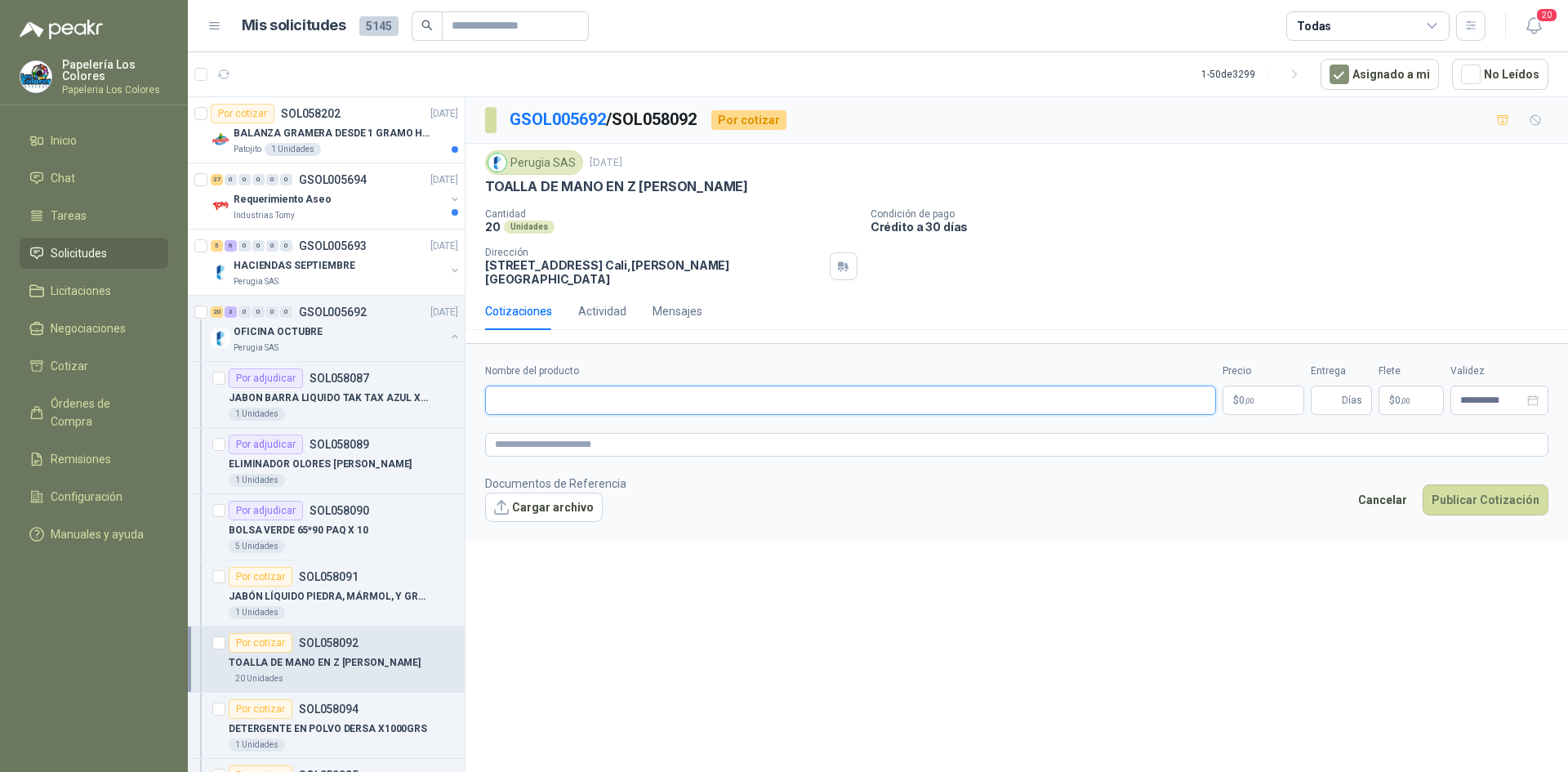
click at [565, 385] on input "Nombre del producto" at bounding box center [851, 400] width 731 height 29
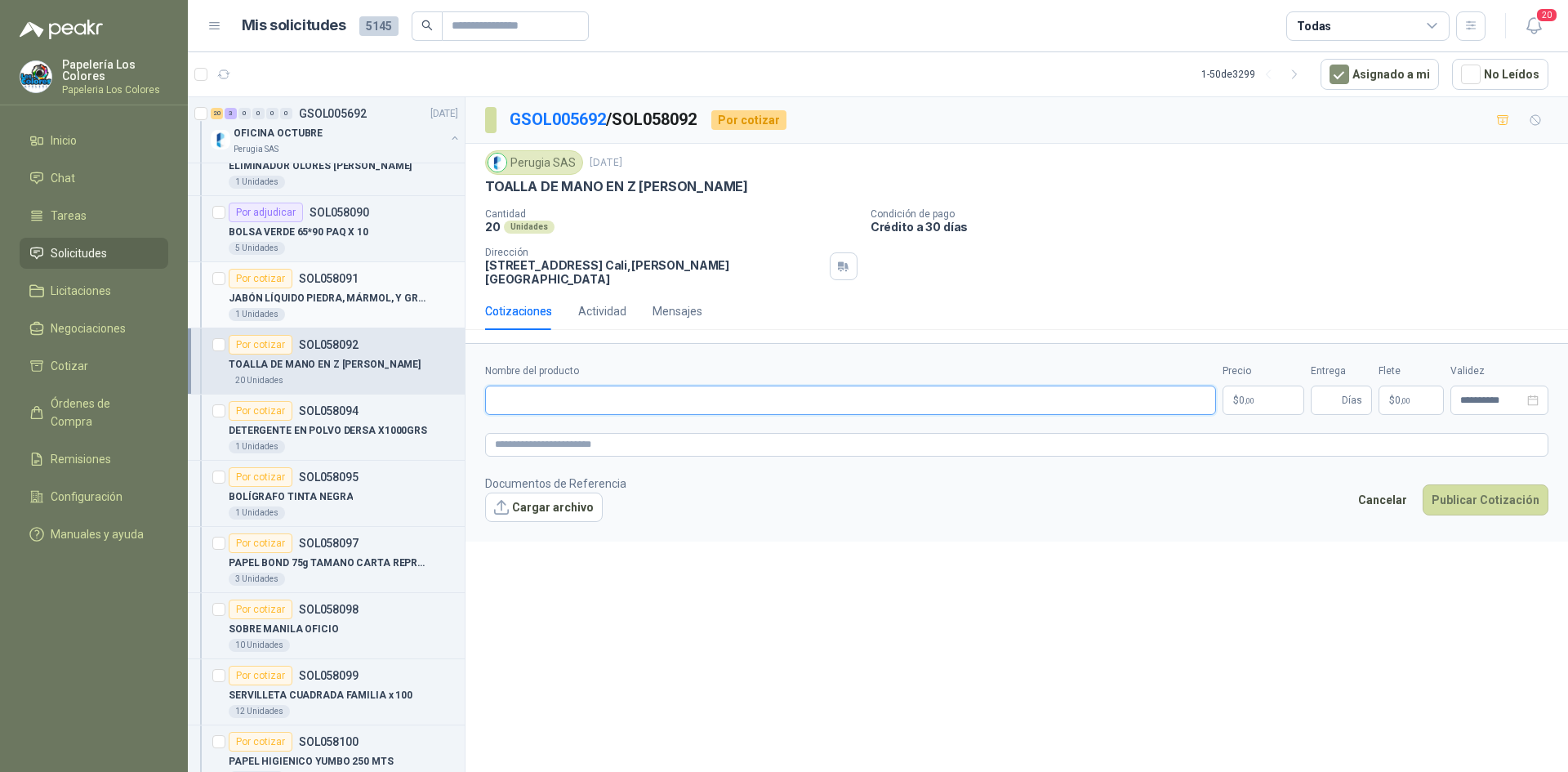
scroll to position [327, 0]
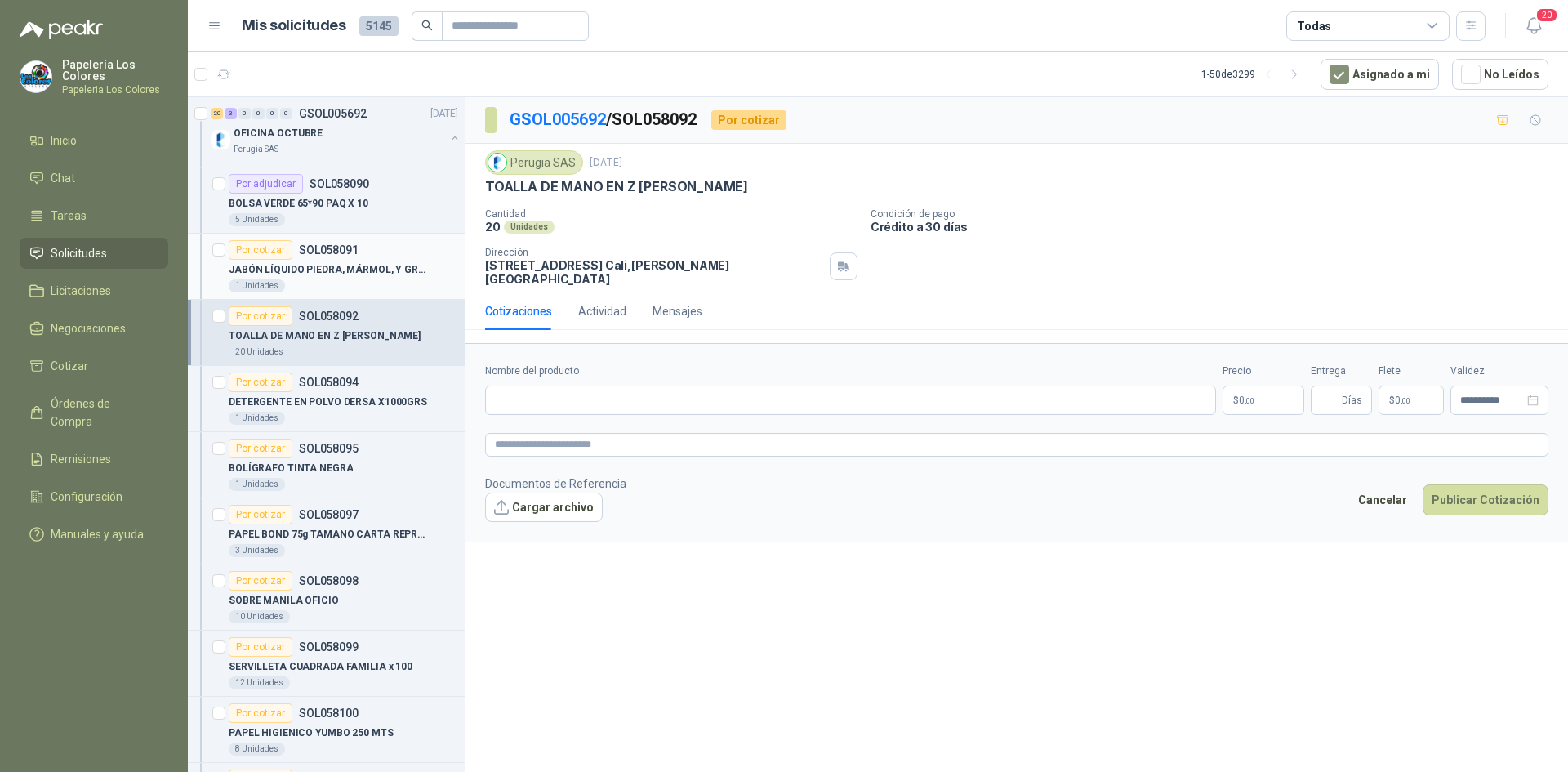
click at [273, 246] on div "Por cotizar" at bounding box center [260, 249] width 64 height 20
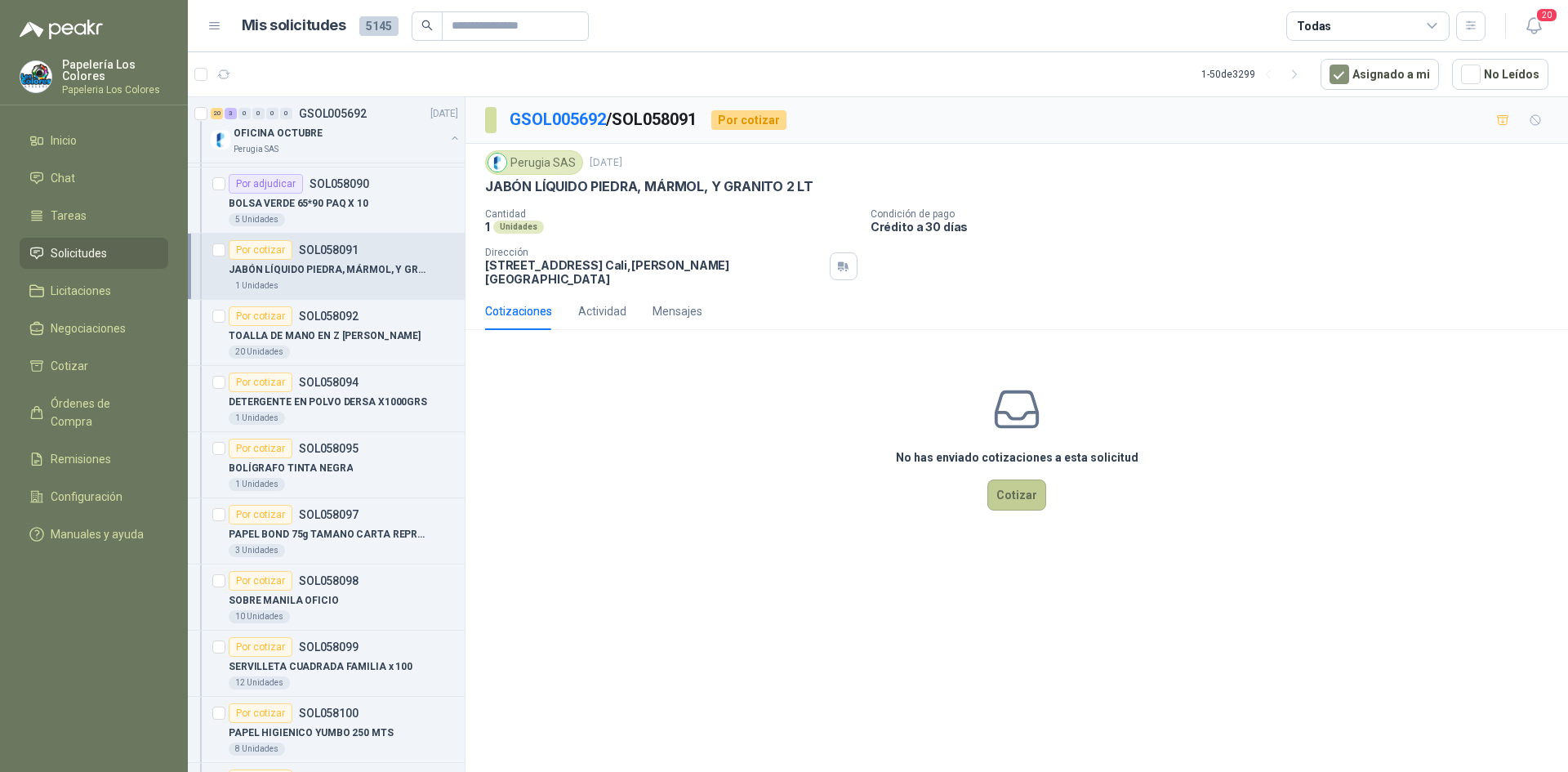
click at [1013, 486] on button "Cotizar" at bounding box center [1016, 494] width 59 height 31
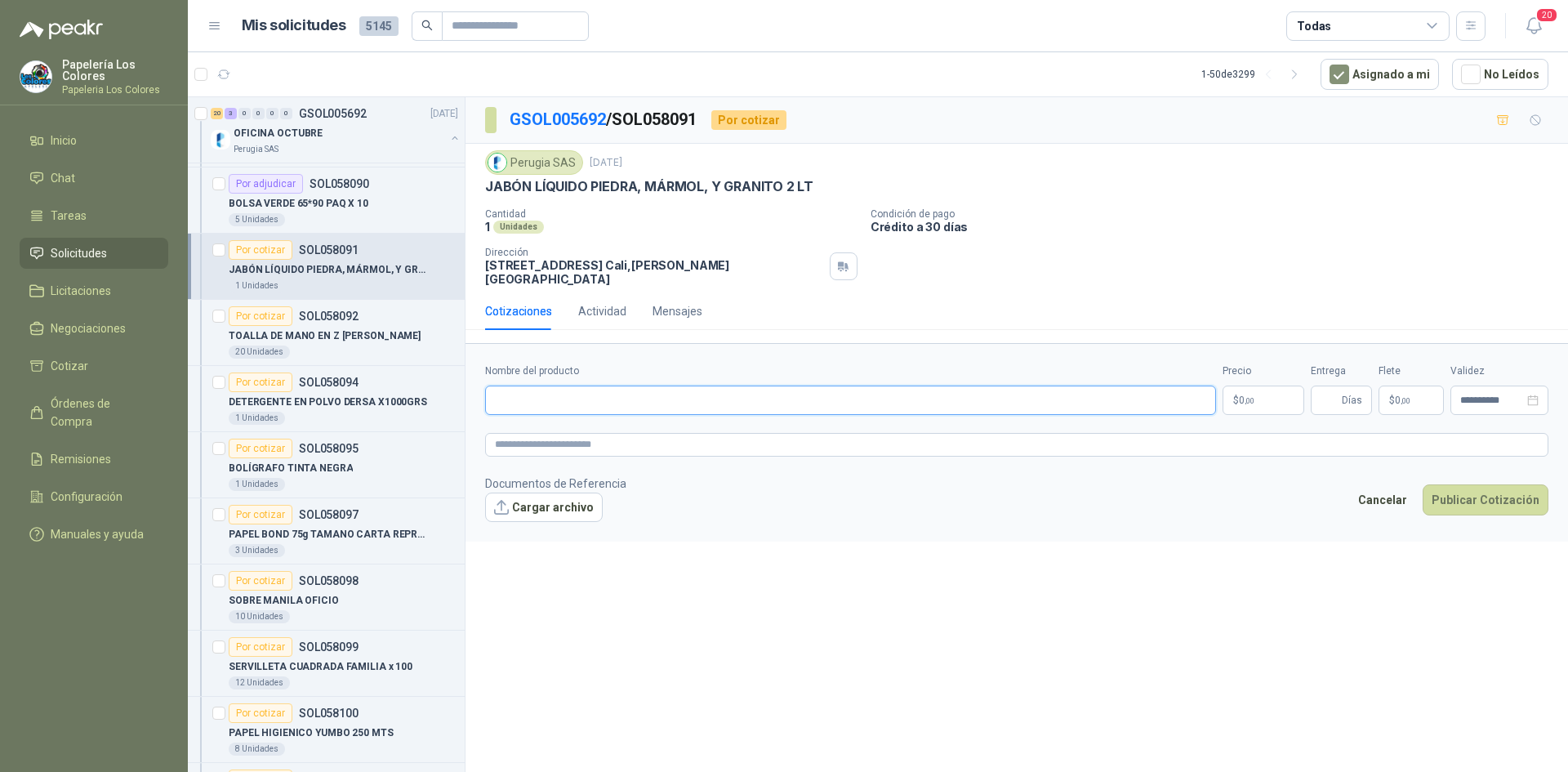
click at [582, 393] on input "Nombre del producto" at bounding box center [851, 400] width 731 height 29
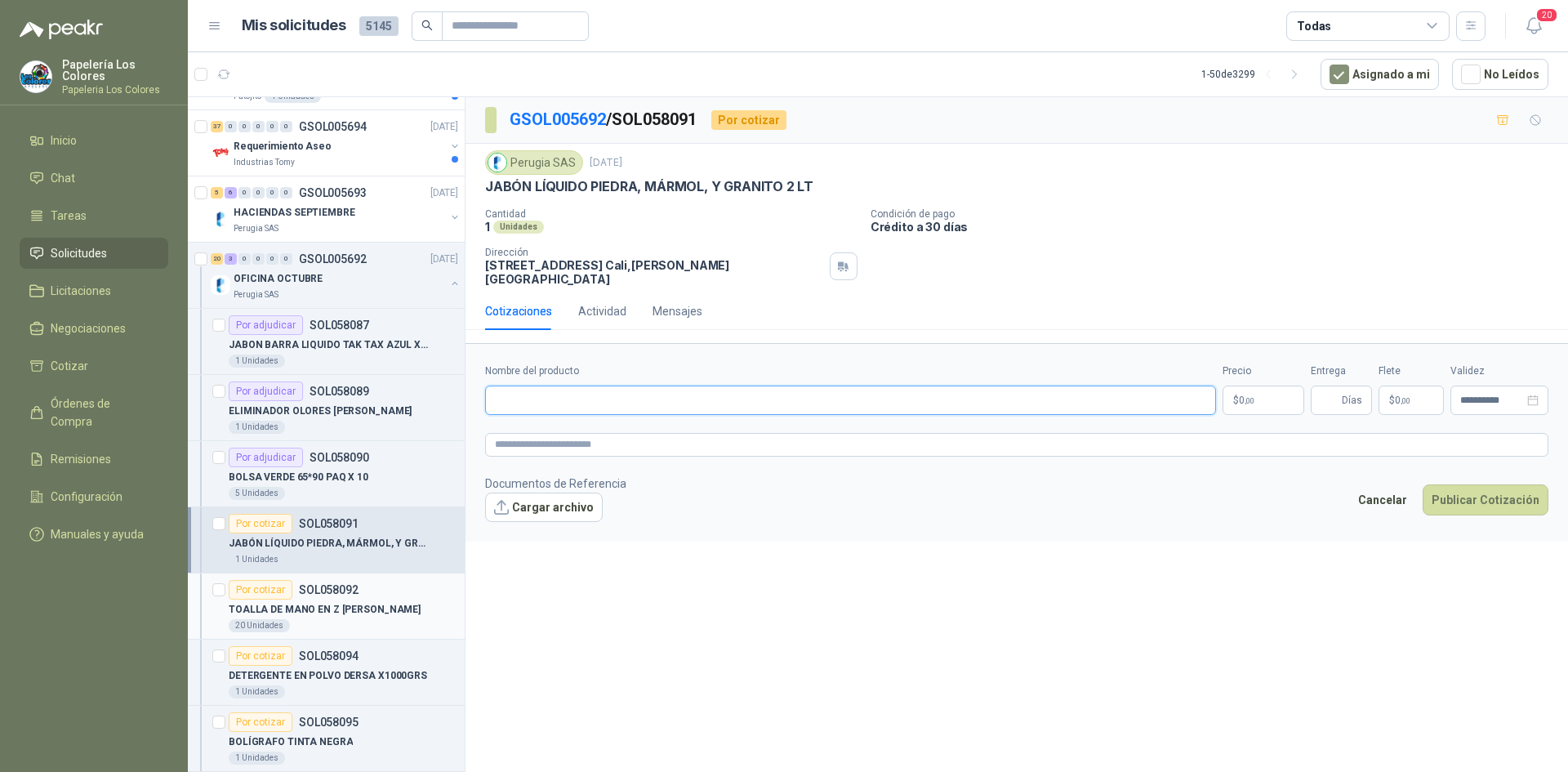
scroll to position [82, 0]
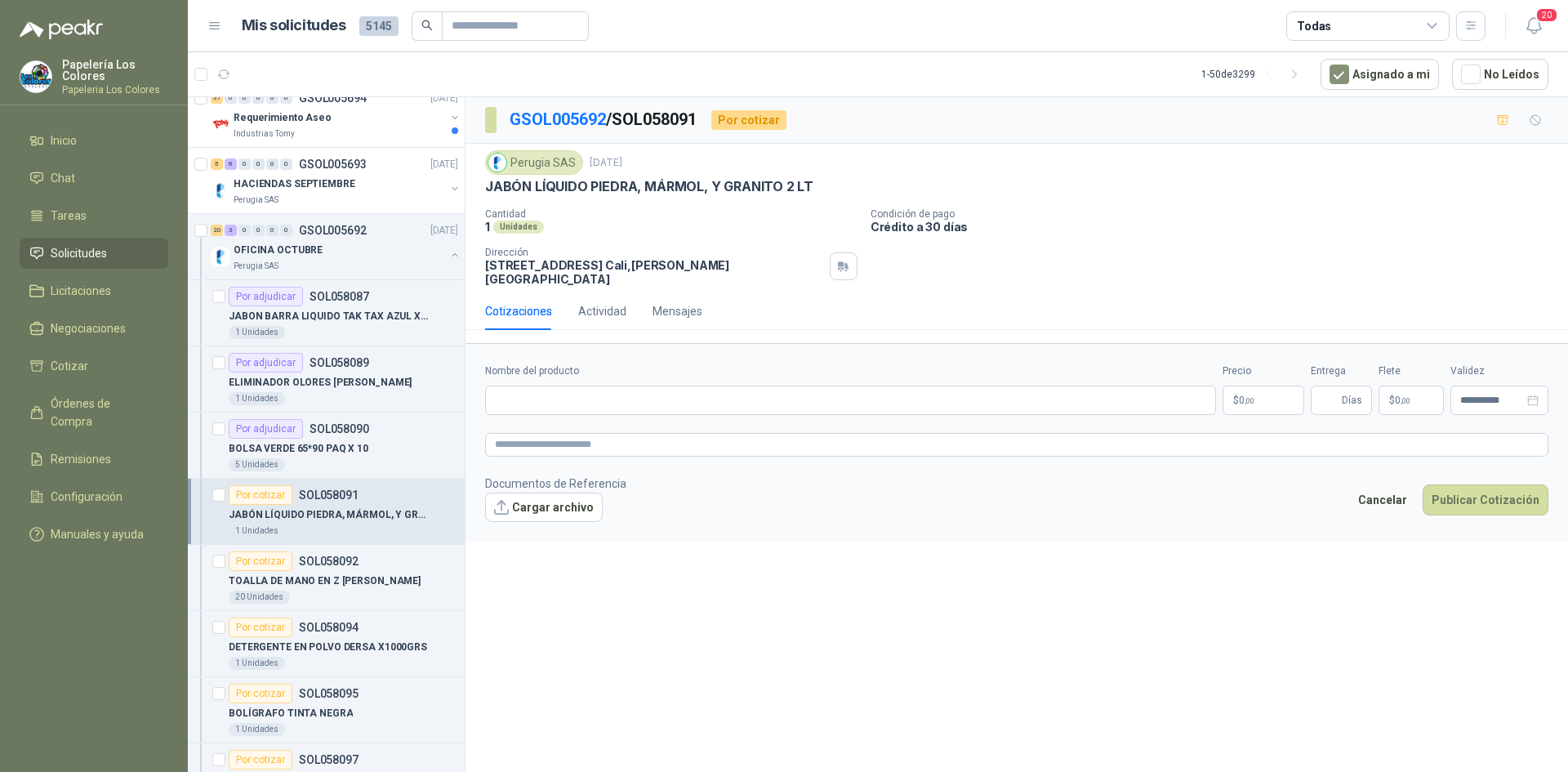
click at [888, 599] on div "**********" at bounding box center [1016, 437] width 1103 height 681
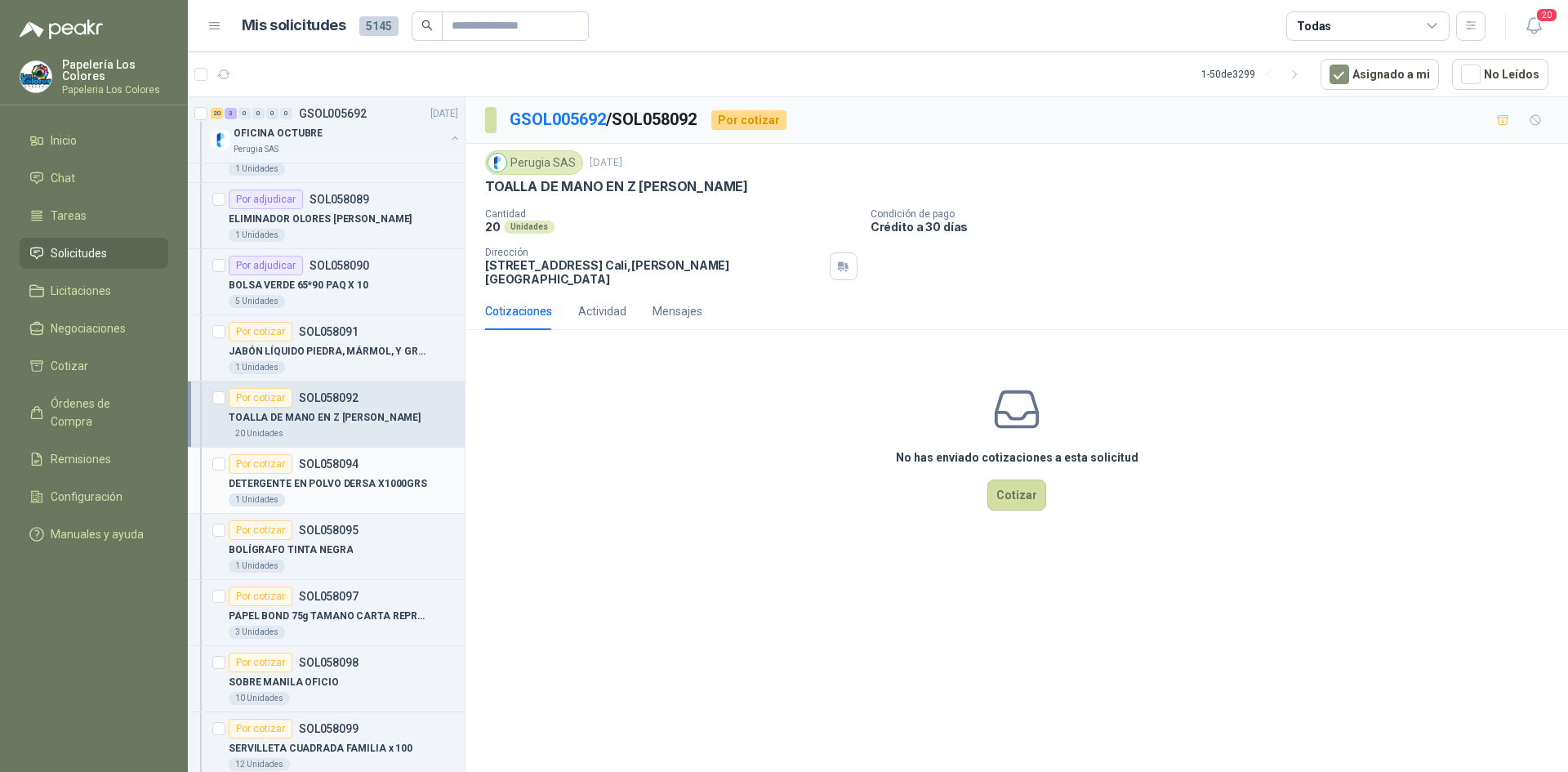
scroll to position [327, 0]
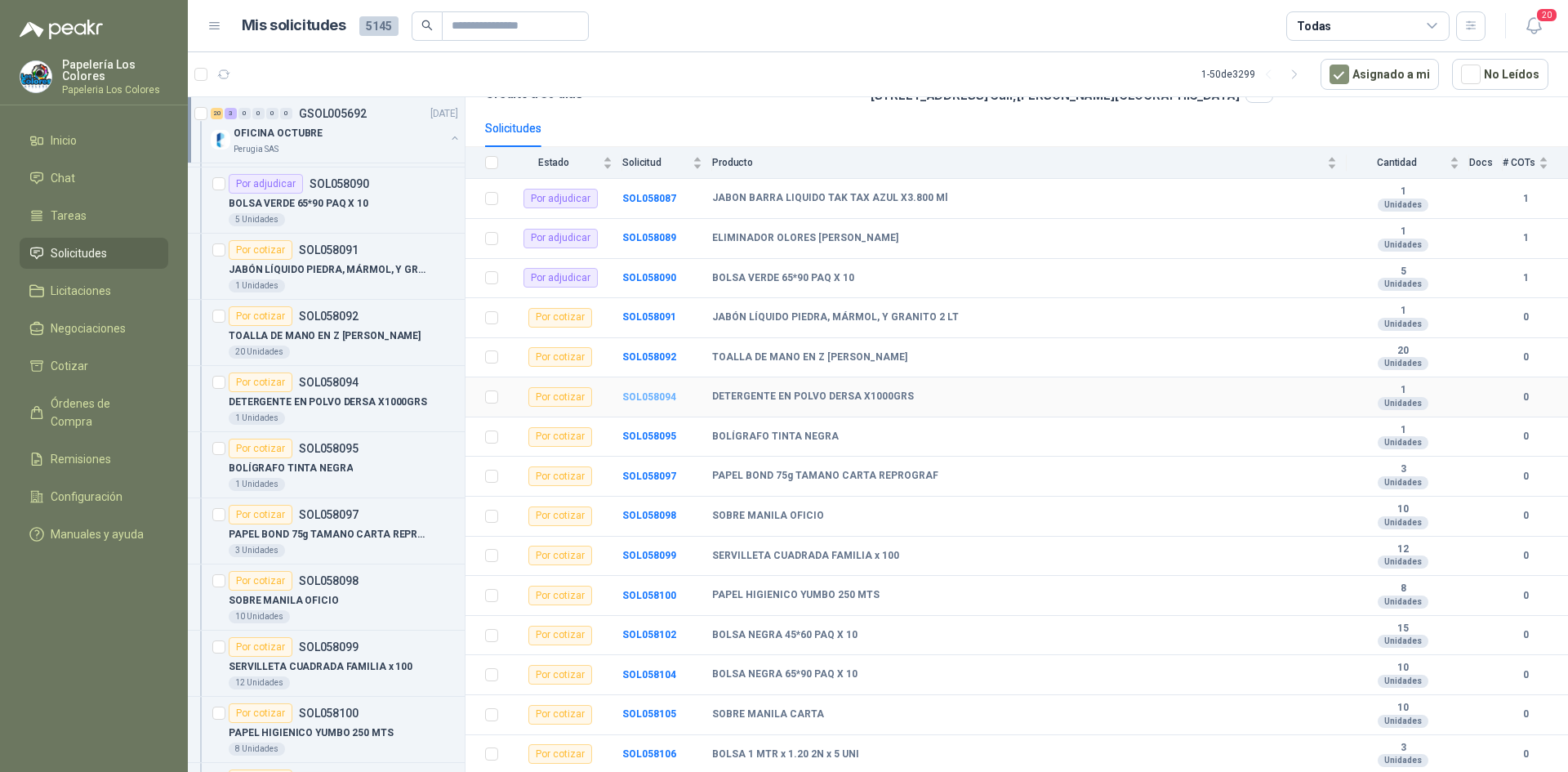
scroll to position [163, 0]
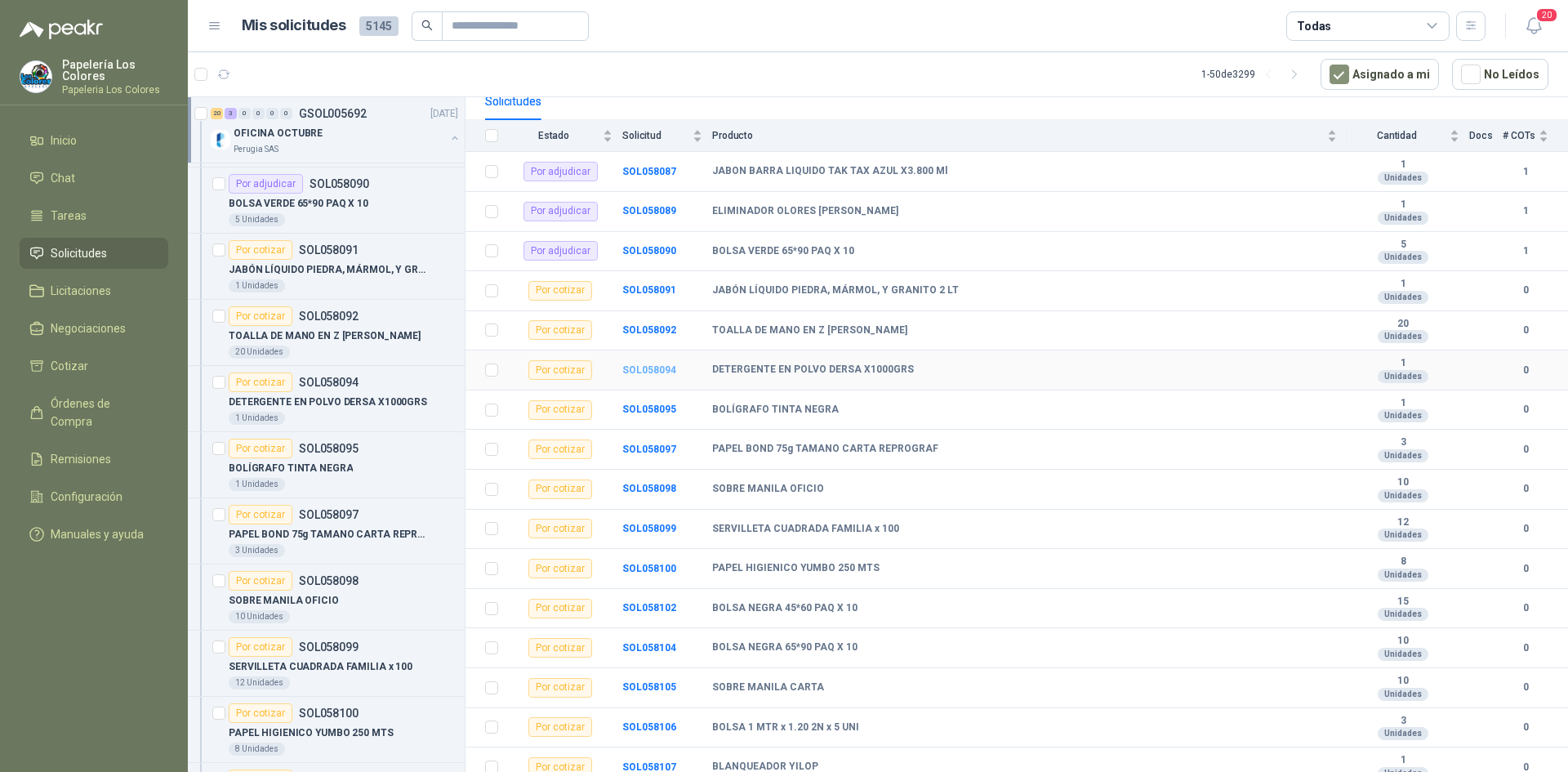
click at [657, 366] on b "SOL058094" at bounding box center [649, 370] width 54 height 11
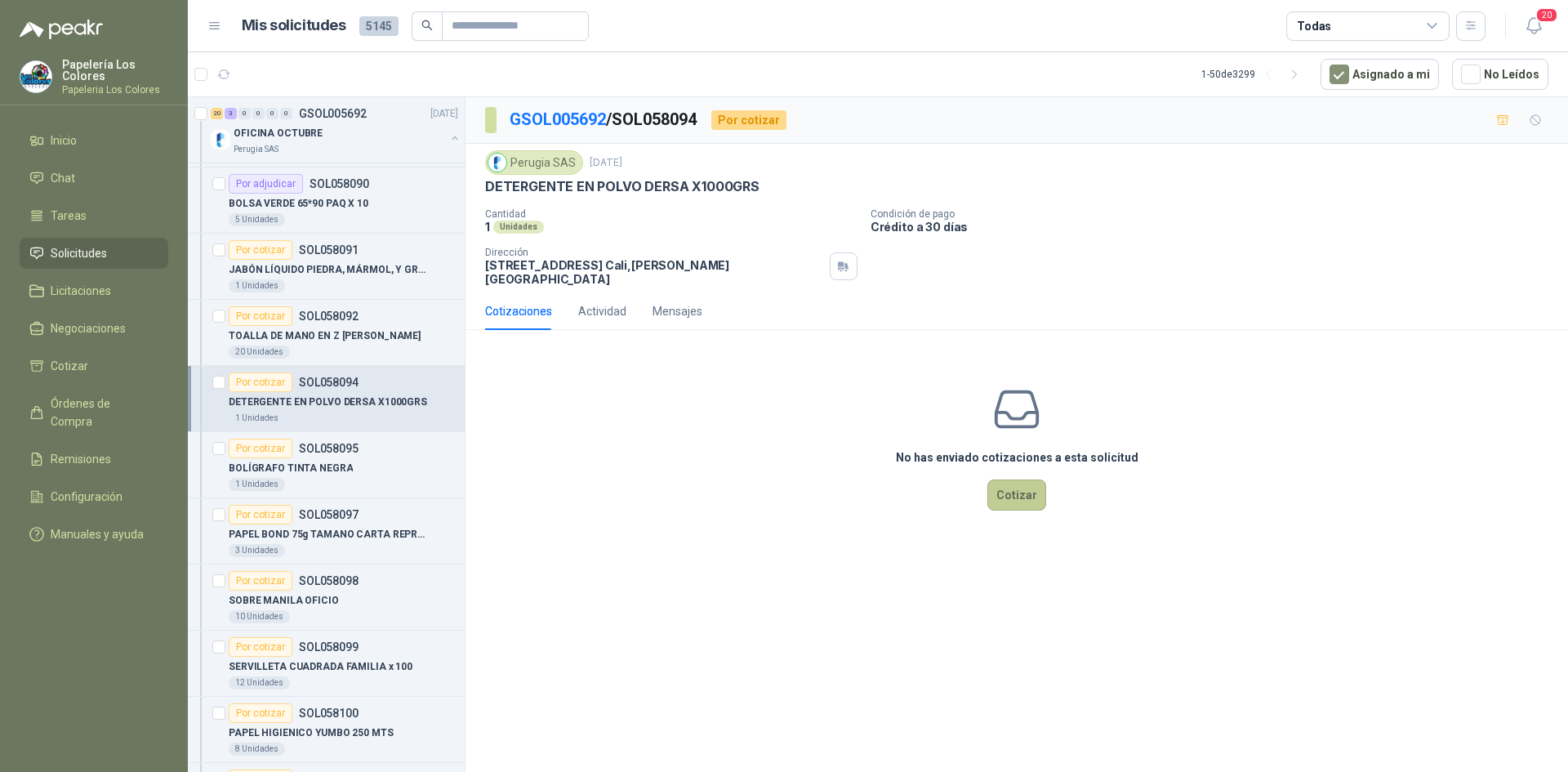
click at [1021, 480] on button "Cotizar" at bounding box center [1016, 494] width 59 height 31
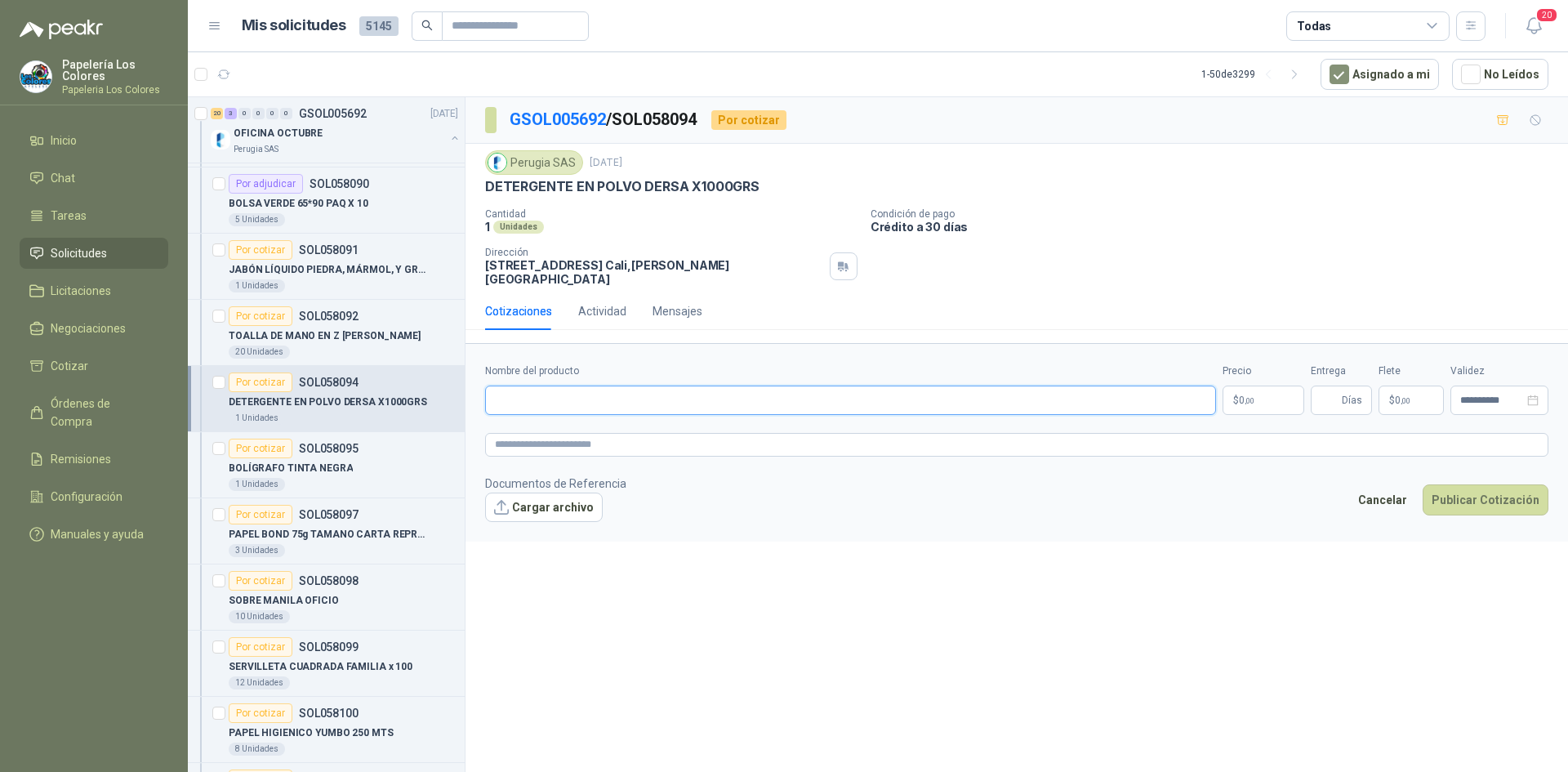
click at [647, 400] on input "Nombre del producto" at bounding box center [851, 400] width 731 height 29
click at [580, 385] on input "Nombre del producto" at bounding box center [851, 400] width 731 height 29
paste input "**********"
type input "**********"
click at [1254, 377] on body "Papelería Los Colores Papeleria Los Colores Inicio Chat Tareas Solicitudes Lici…" at bounding box center [784, 386] width 1568 height 772
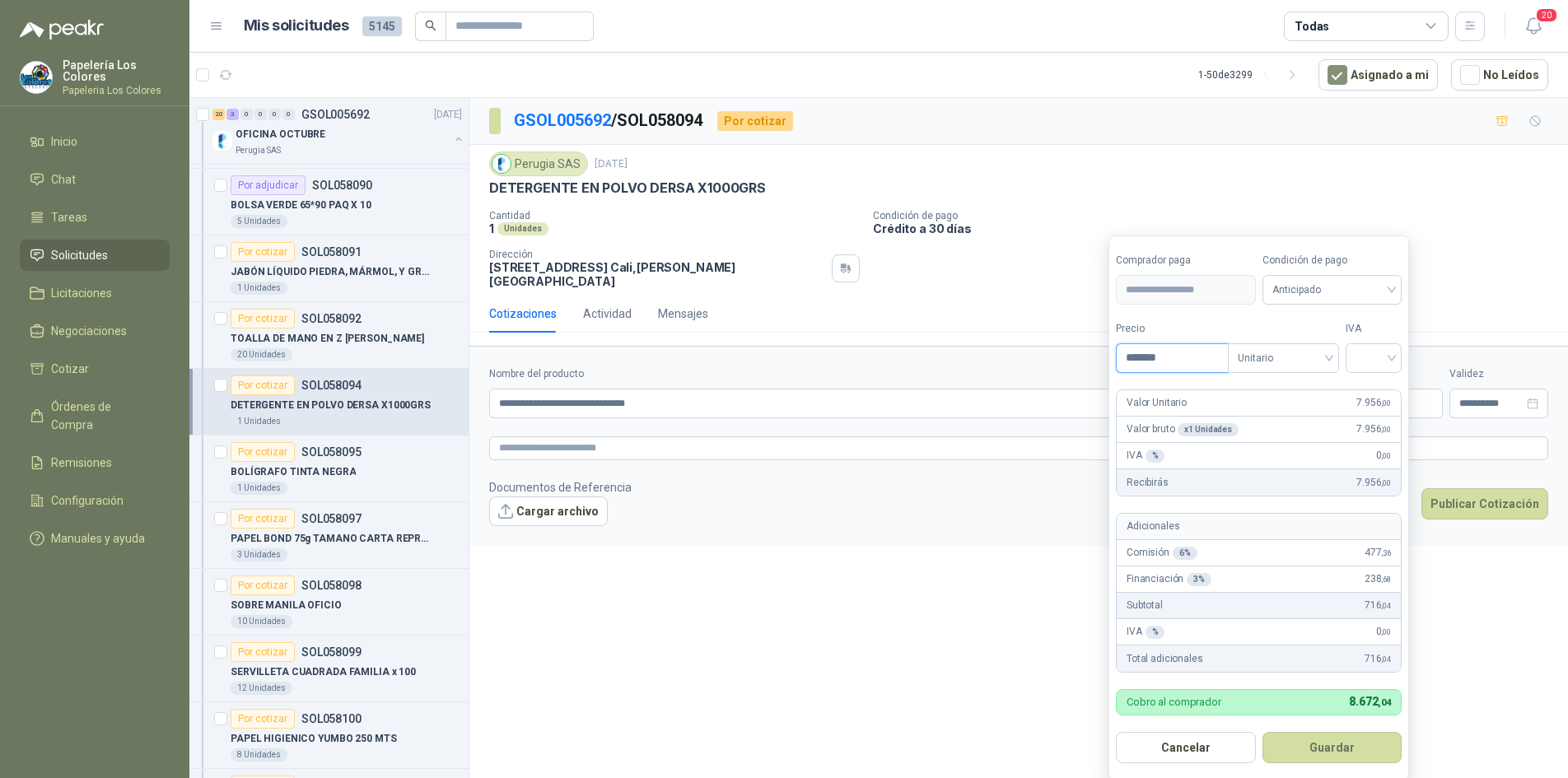
type input "*******"
click at [1301, 287] on span "Anticipado" at bounding box center [1333, 289] width 121 height 25
click at [1317, 350] on div "Crédito a 30 días" at bounding box center [1335, 350] width 115 height 18
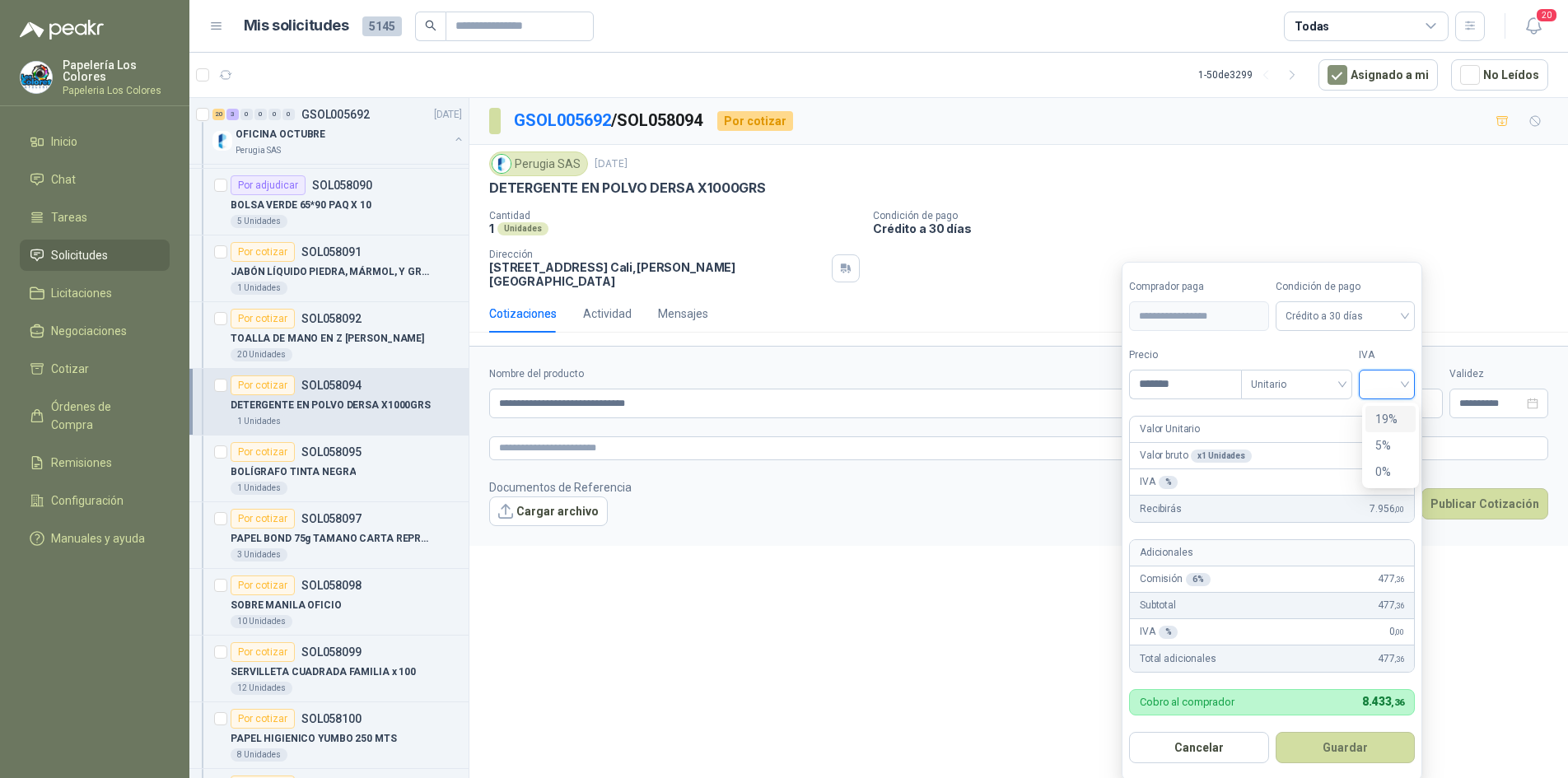
click at [1382, 380] on input "search" at bounding box center [1387, 382] width 36 height 25
click at [1388, 412] on div "19%" at bounding box center [1390, 418] width 30 height 18
click at [1341, 747] on button "Guardar" at bounding box center [1348, 747] width 142 height 31
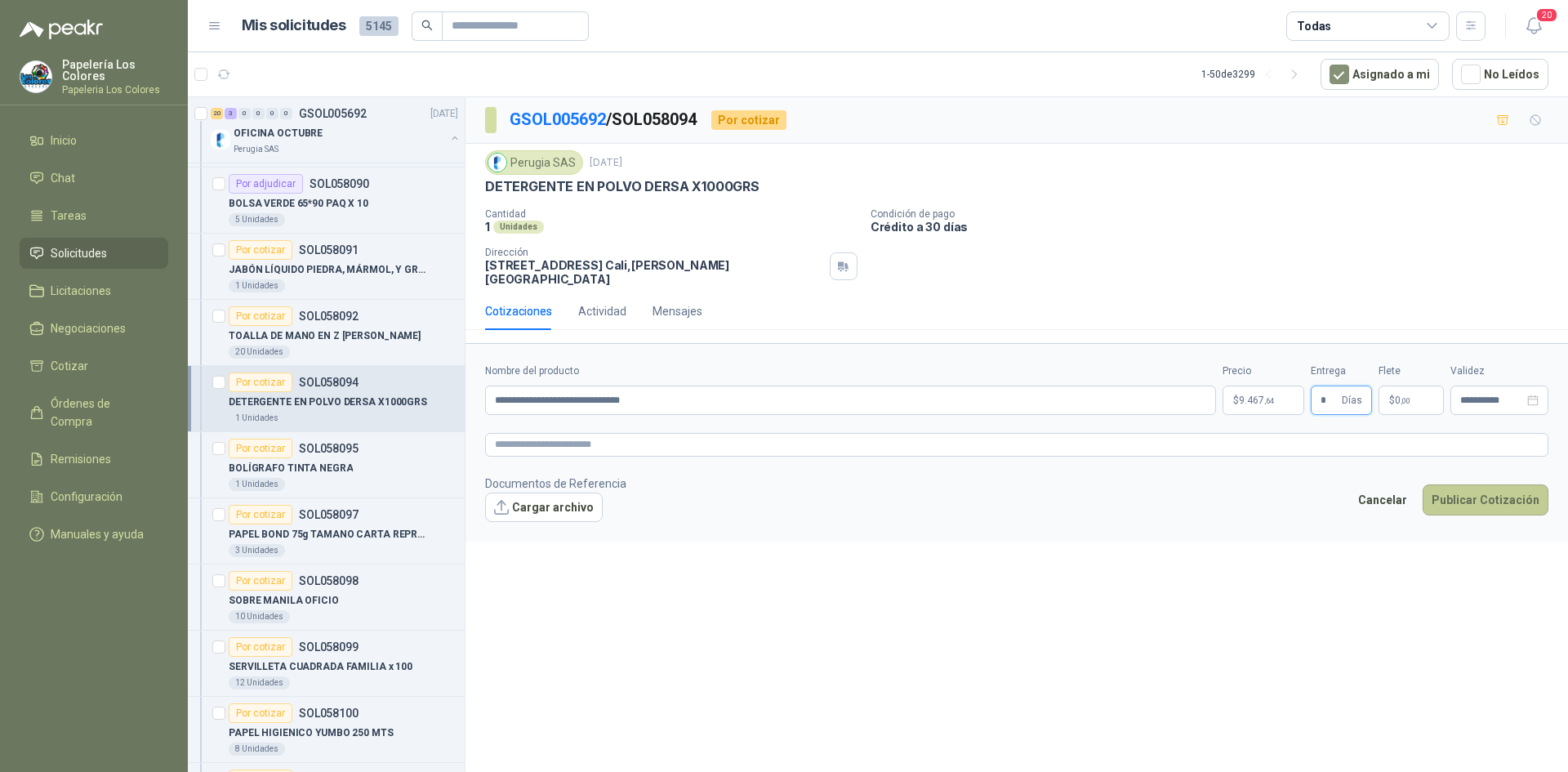
type input "*"
click at [1487, 484] on button "Publicar Cotización" at bounding box center [1485, 500] width 126 height 31
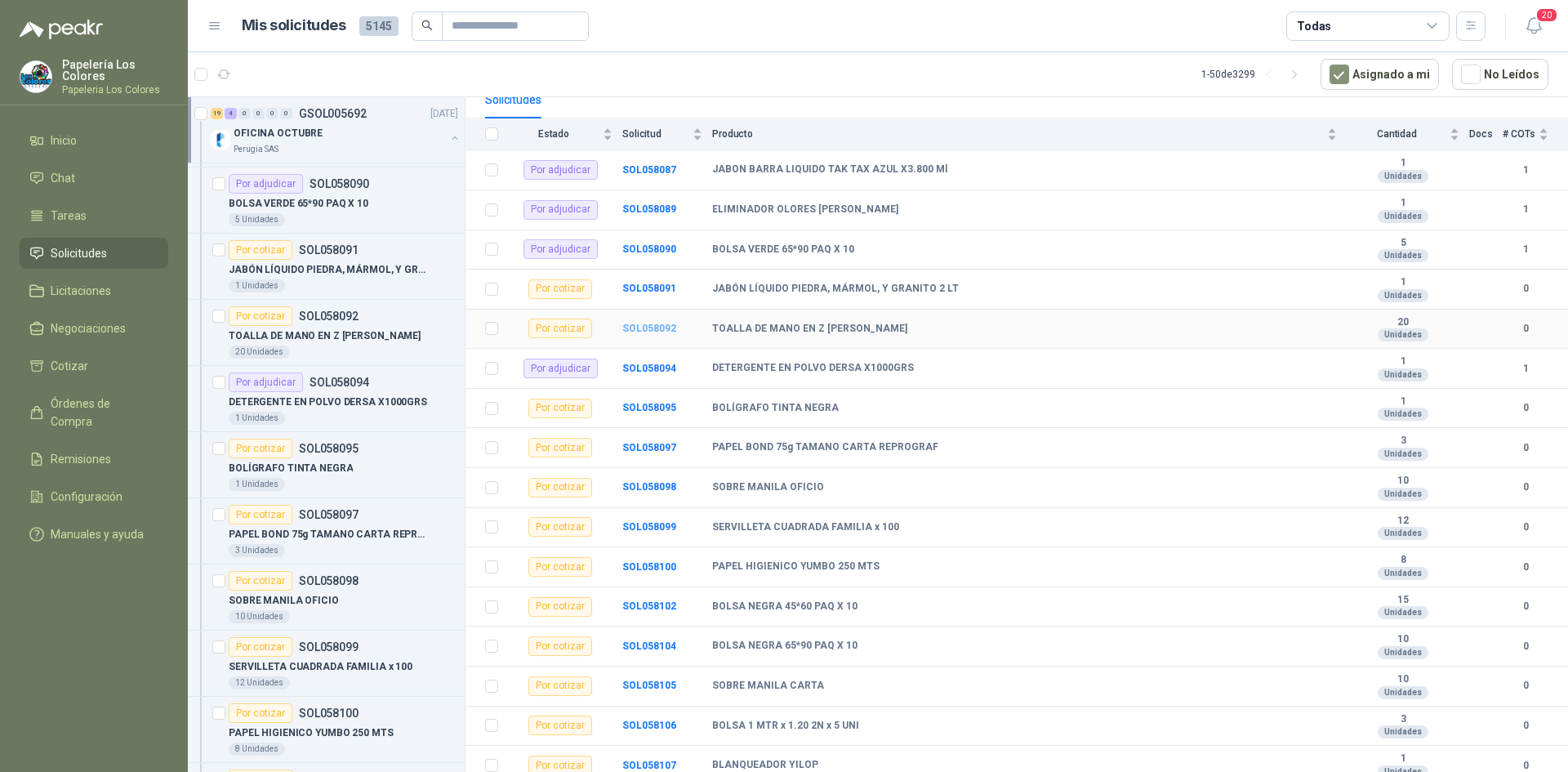
scroll to position [245, 0]
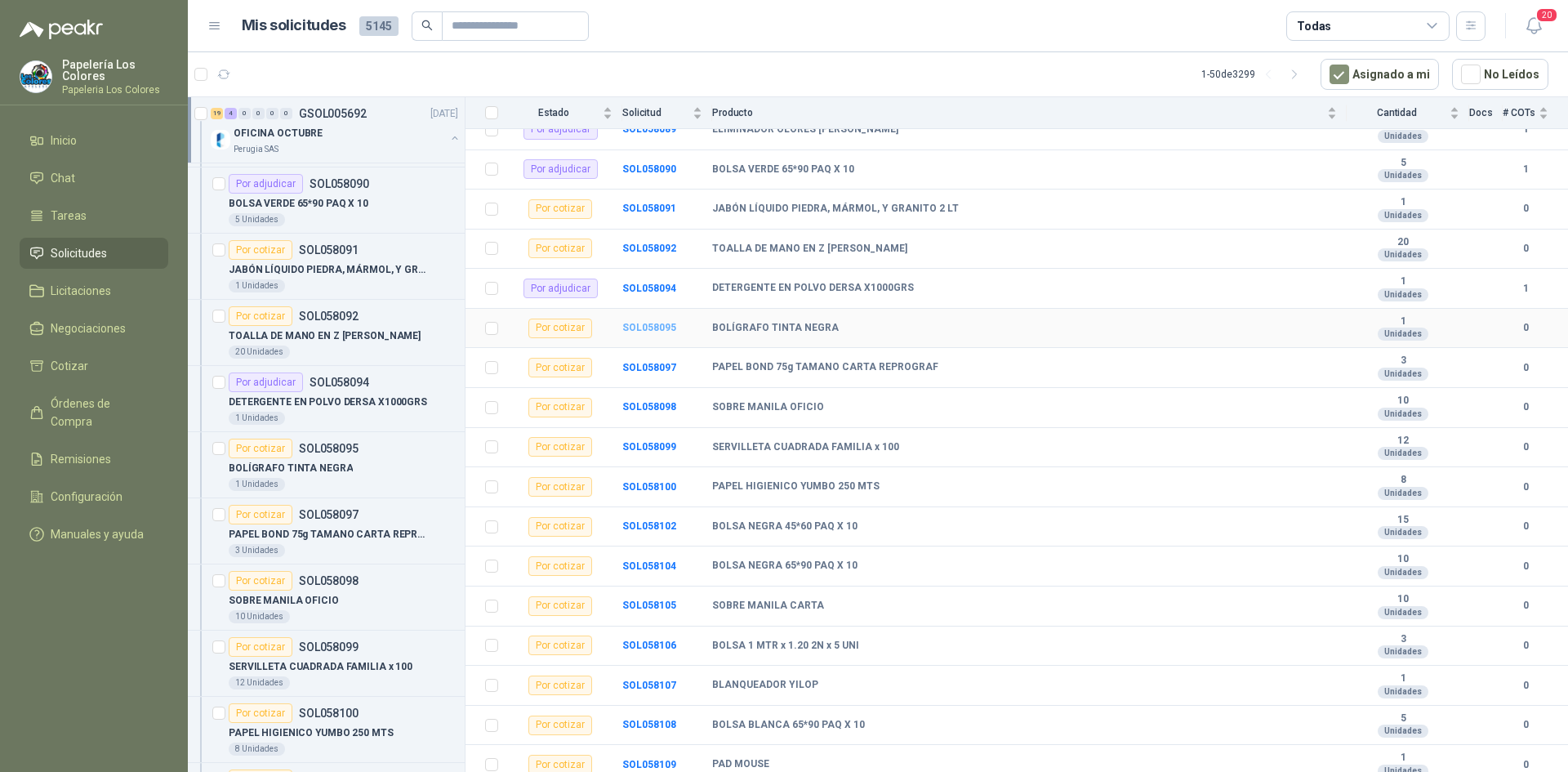
click at [657, 325] on b "SOL058095" at bounding box center [649, 327] width 54 height 11
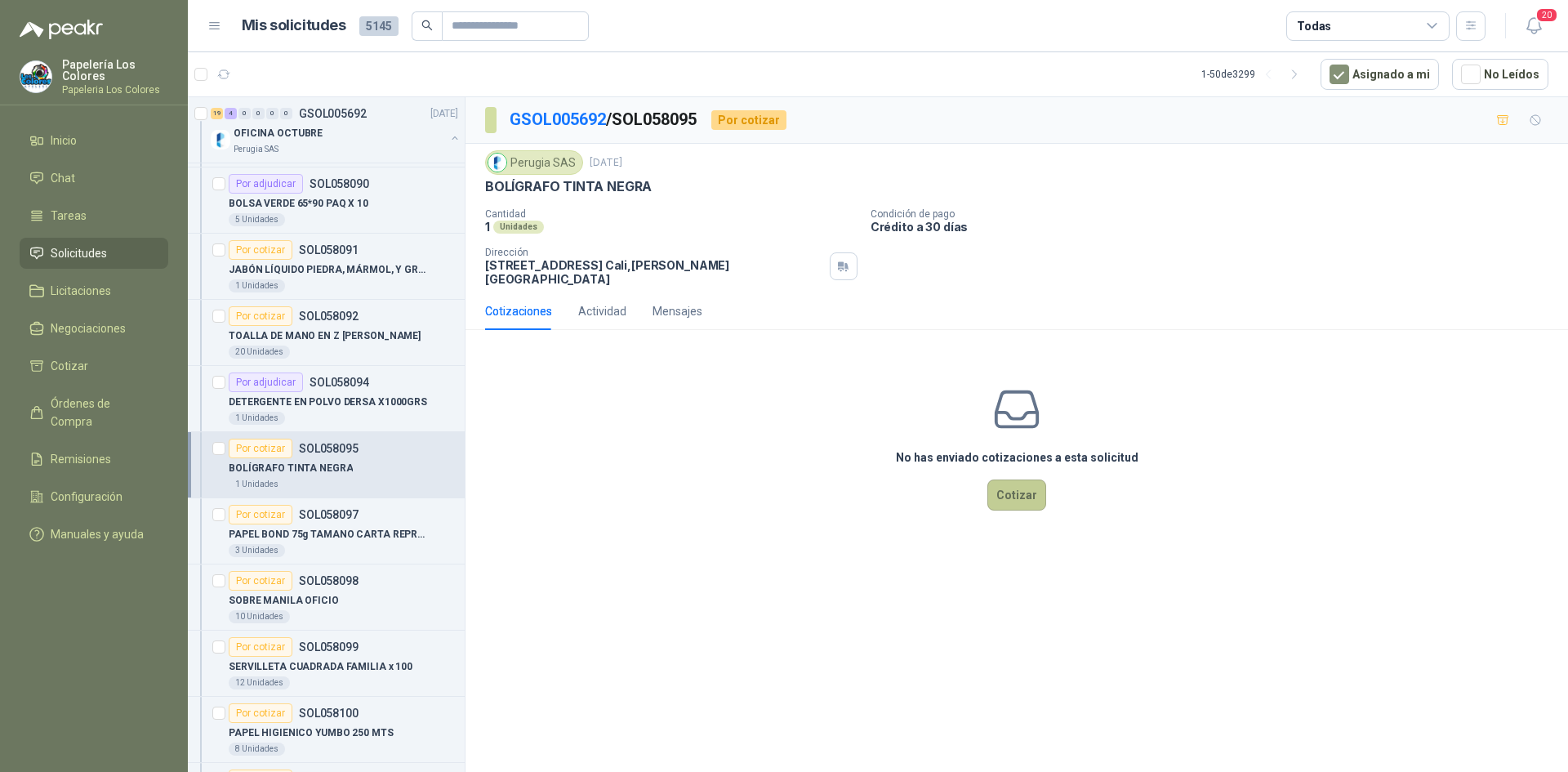
click at [1020, 482] on button "Cotizar" at bounding box center [1016, 494] width 59 height 31
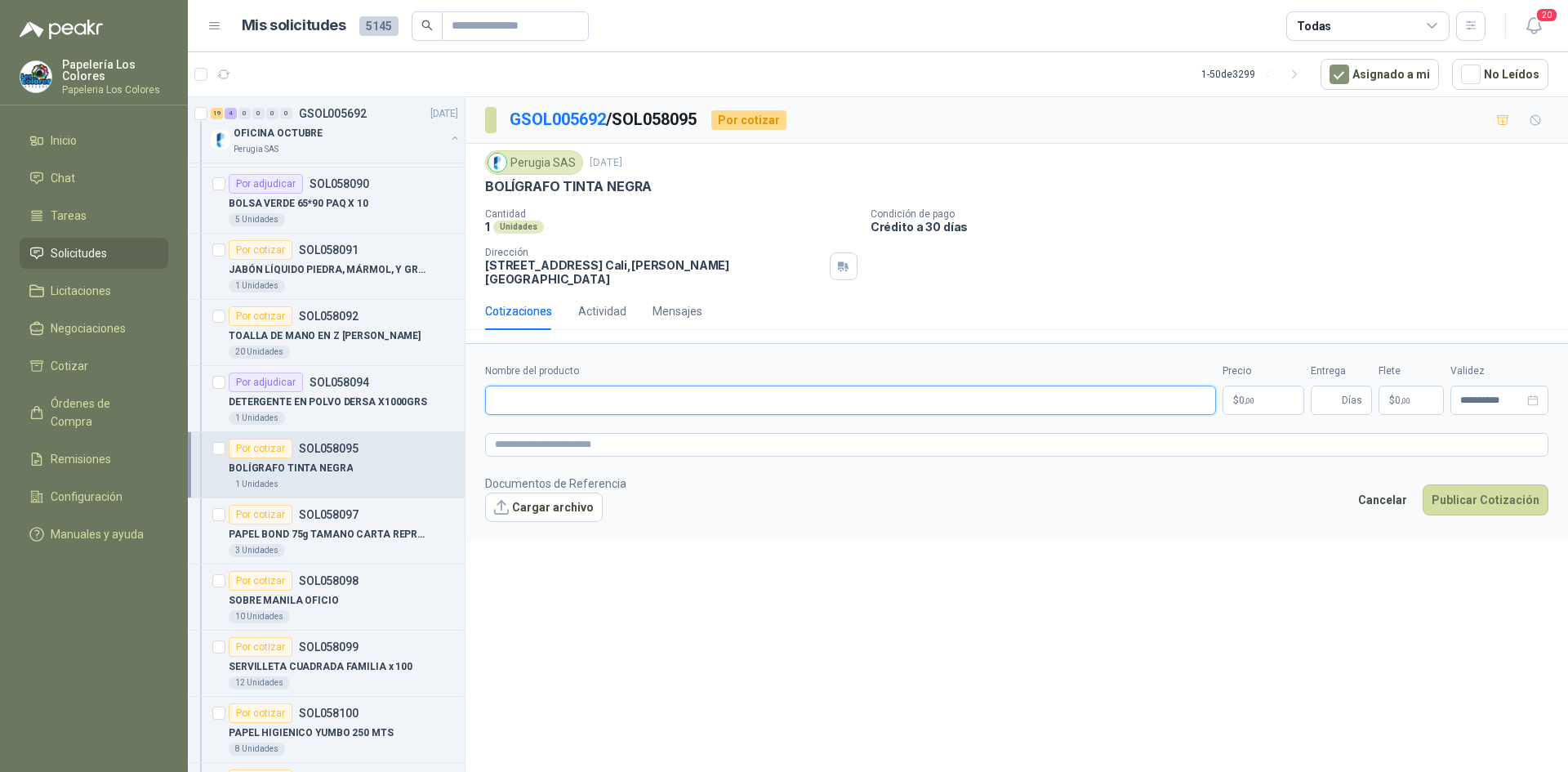
click at [545, 389] on input "Nombre del producto" at bounding box center [851, 400] width 731 height 29
click at [693, 385] on input "Nombre del producto" at bounding box center [851, 400] width 731 height 29
paste input "**********"
type input "**********"
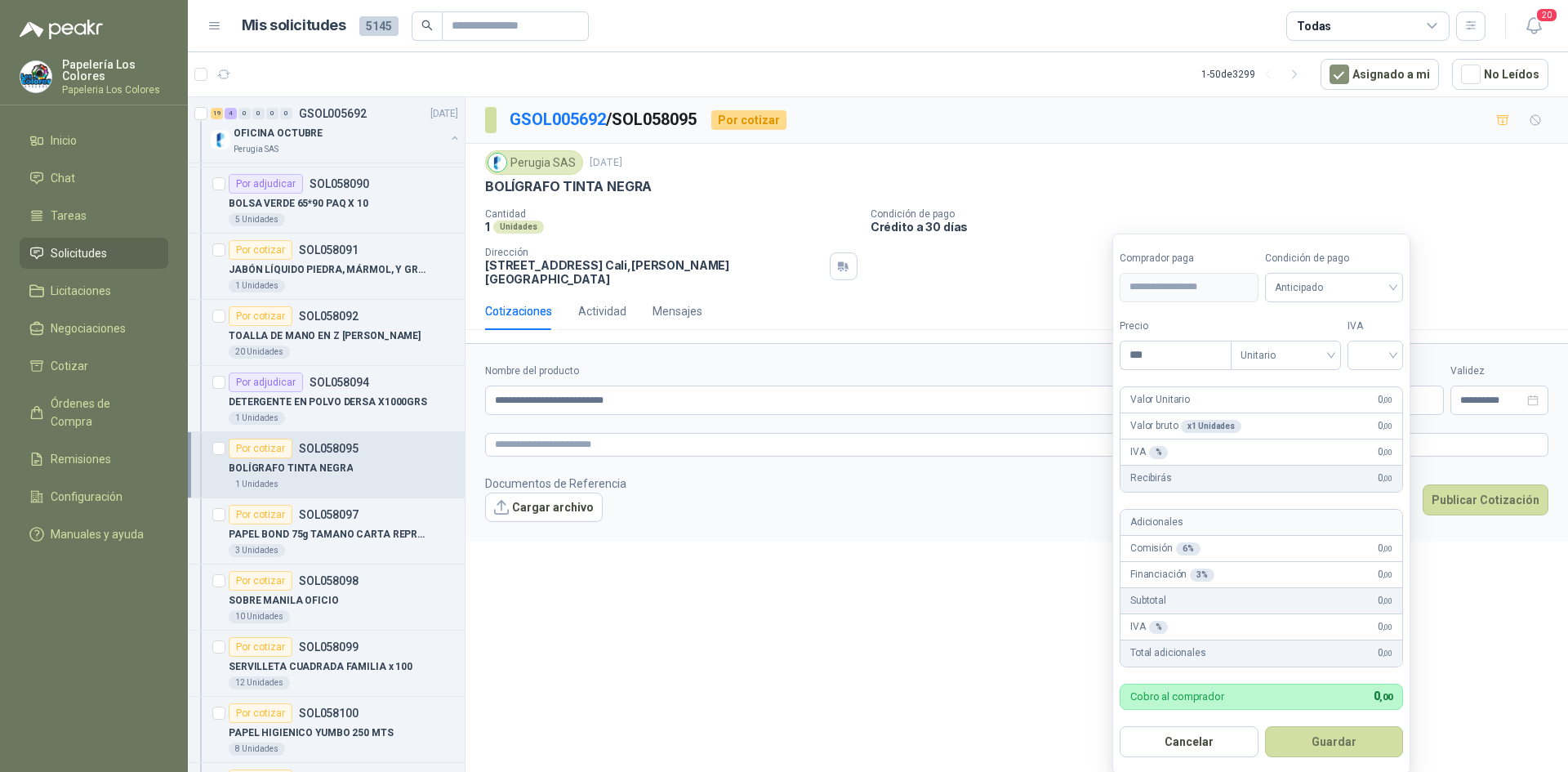
click at [1236, 385] on body "Papelería Los Colores Papeleria Los Colores Inicio Chat Tareas Solicitudes Lici…" at bounding box center [784, 386] width 1568 height 772
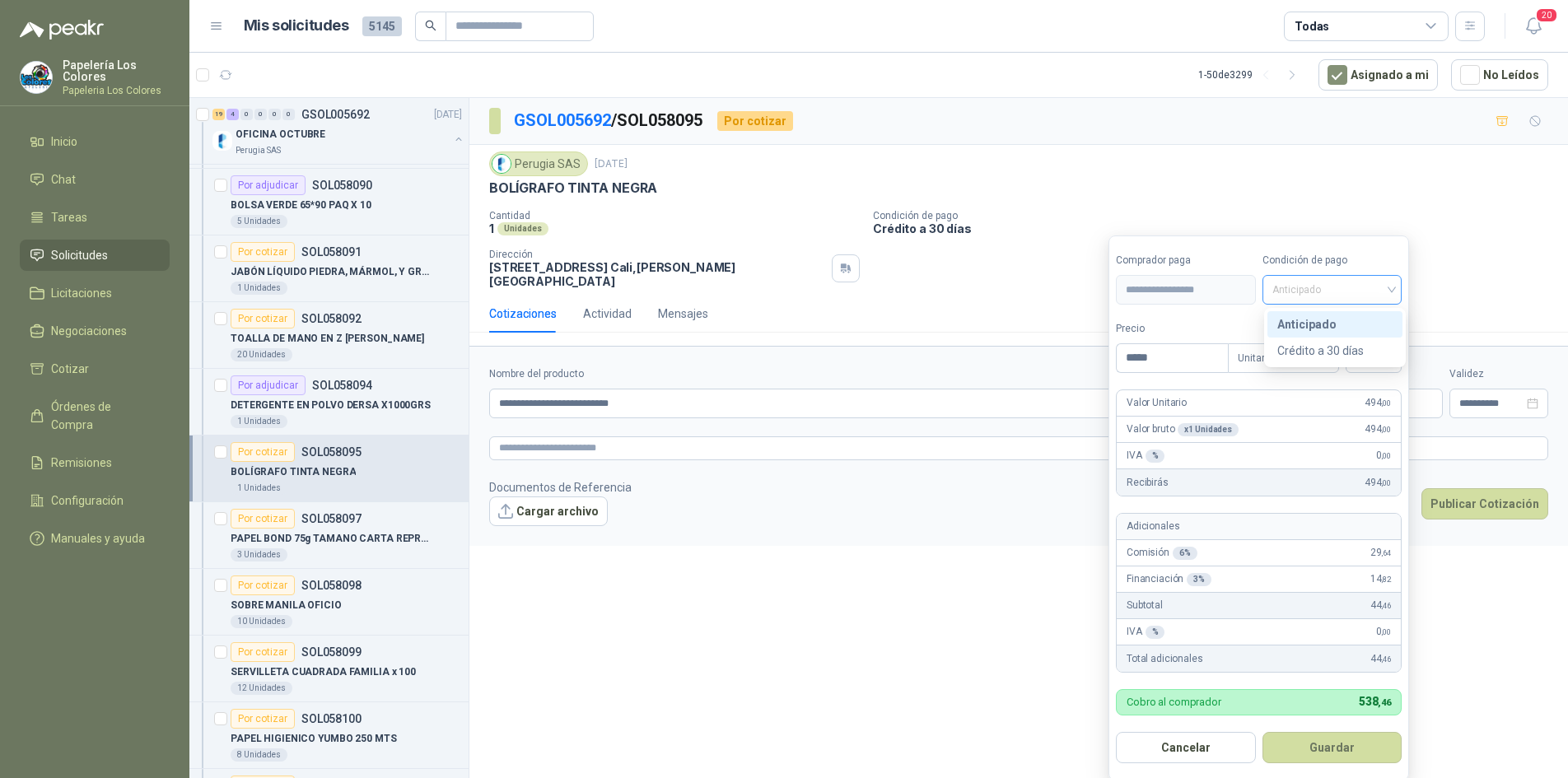
click at [1308, 282] on span "Anticipado" at bounding box center [1333, 289] width 121 height 25
type input "*****"
click at [1308, 355] on div "Crédito a 30 días" at bounding box center [1335, 350] width 115 height 18
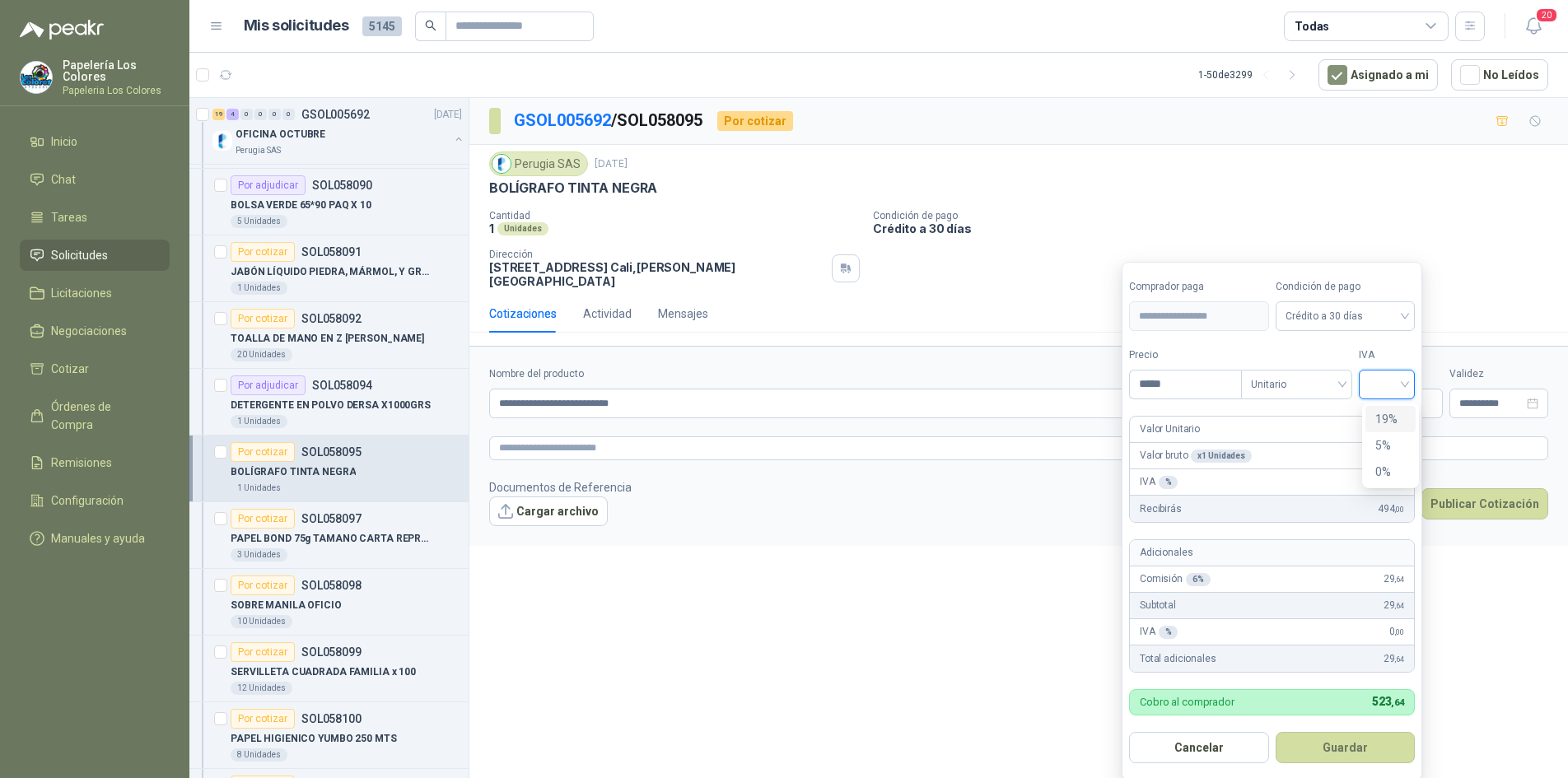
click at [1397, 384] on input "search" at bounding box center [1387, 382] width 36 height 25
click at [1397, 418] on div "19%" at bounding box center [1390, 418] width 30 height 18
click at [1355, 745] on button "Guardar" at bounding box center [1348, 747] width 142 height 31
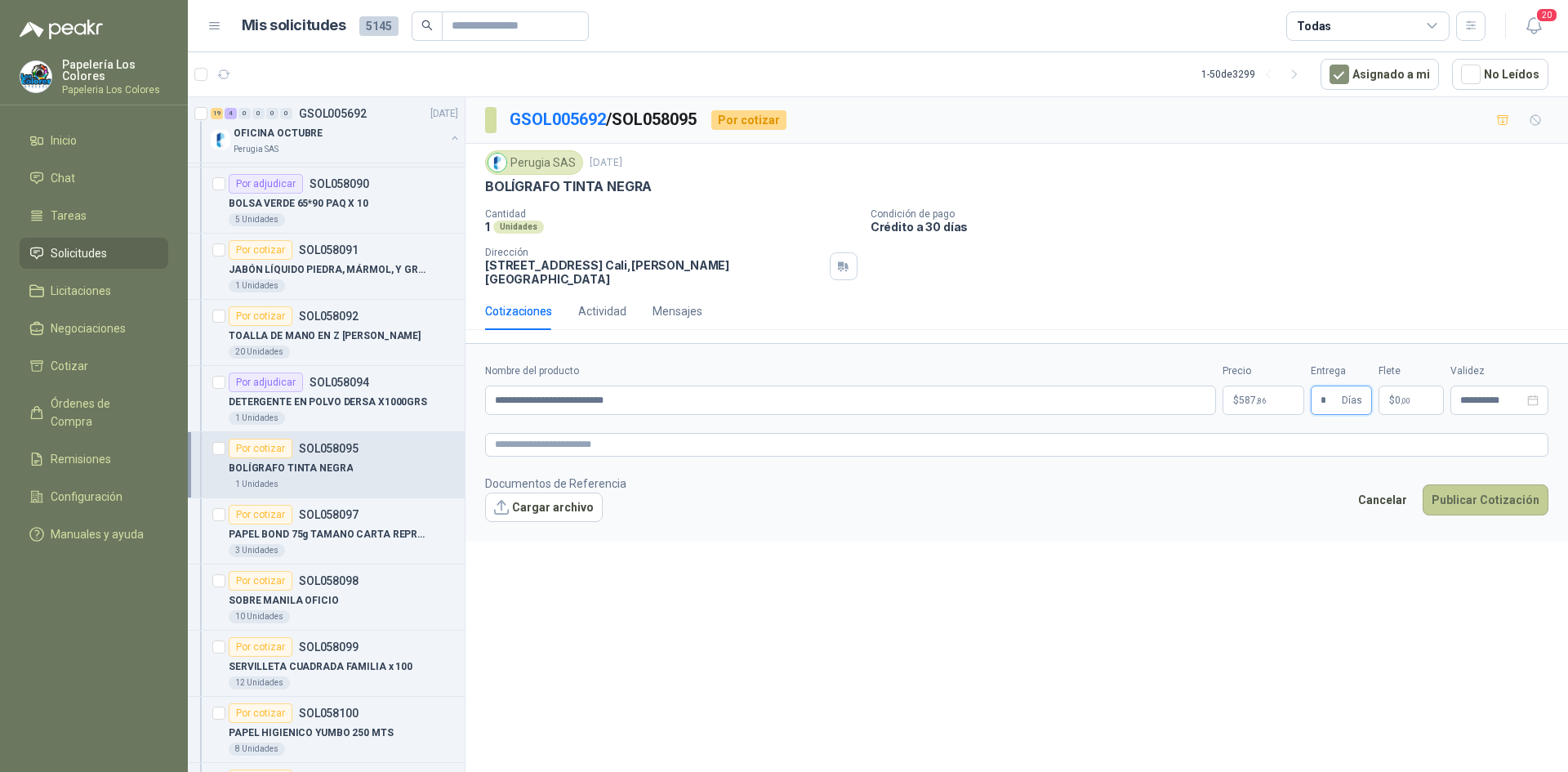
type input "*"
click at [1491, 486] on button "Publicar Cotización" at bounding box center [1485, 500] width 126 height 31
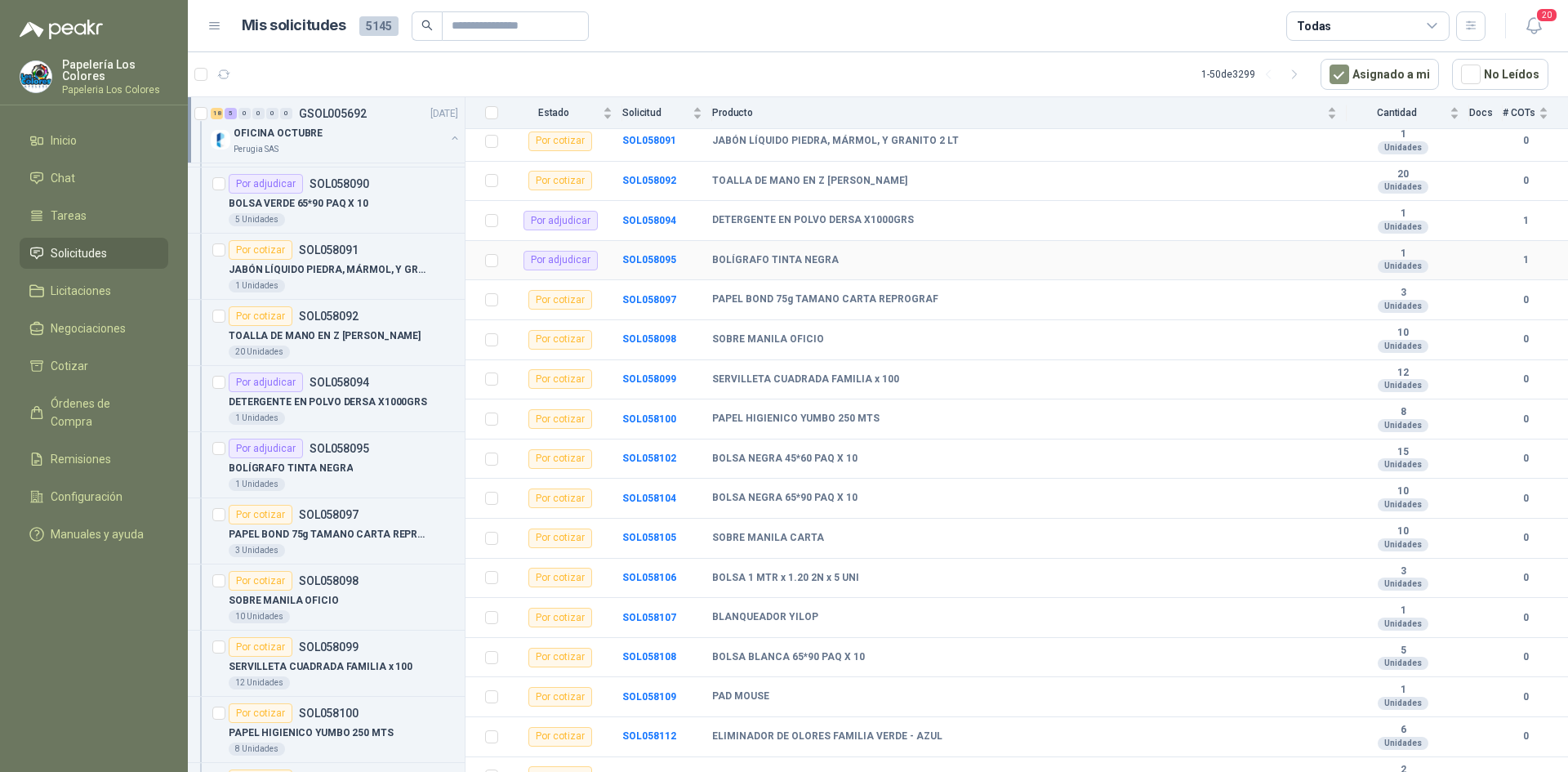
scroll to position [327, 0]
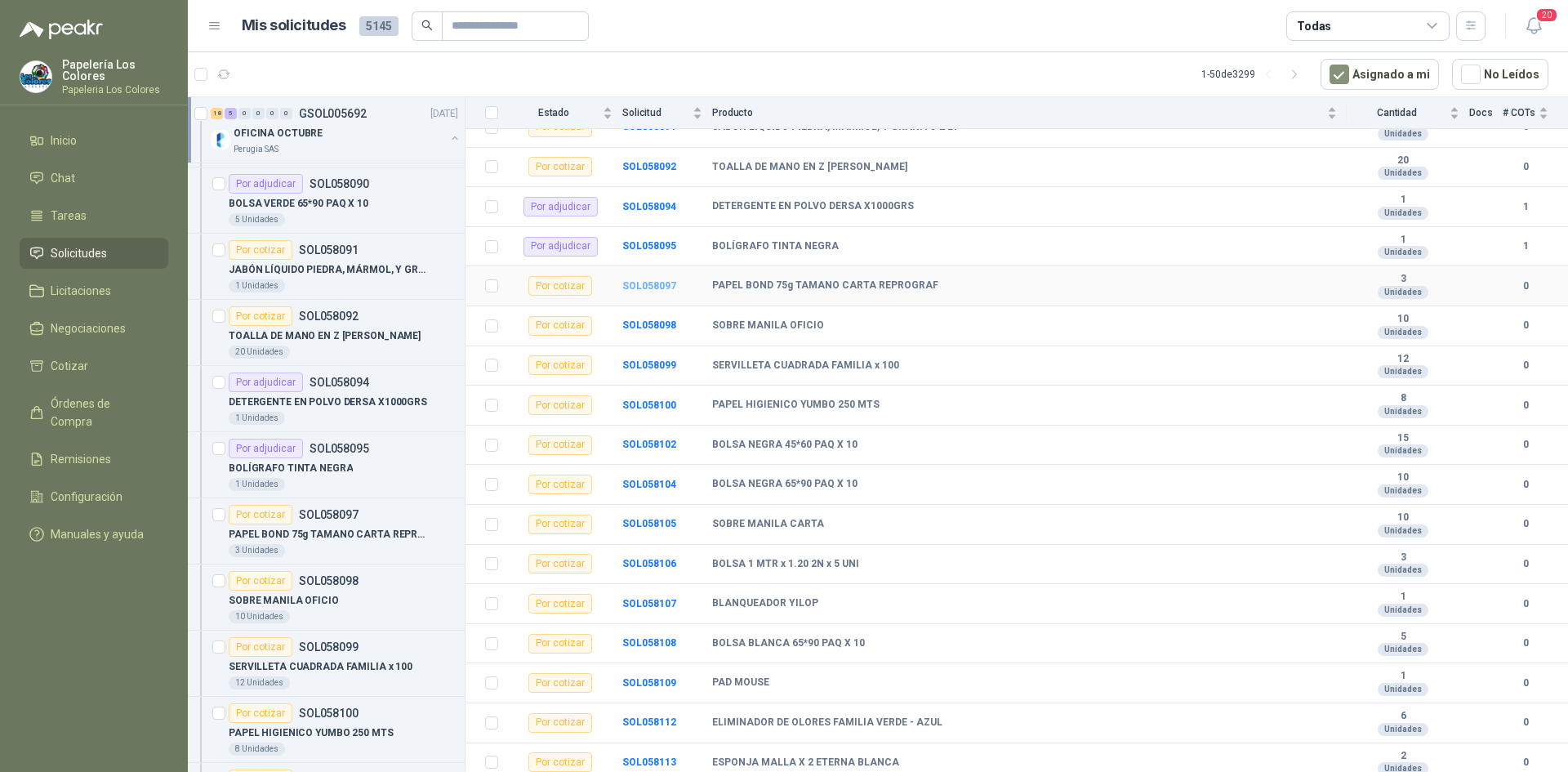
click at [656, 290] on b "SOL058097" at bounding box center [649, 285] width 54 height 11
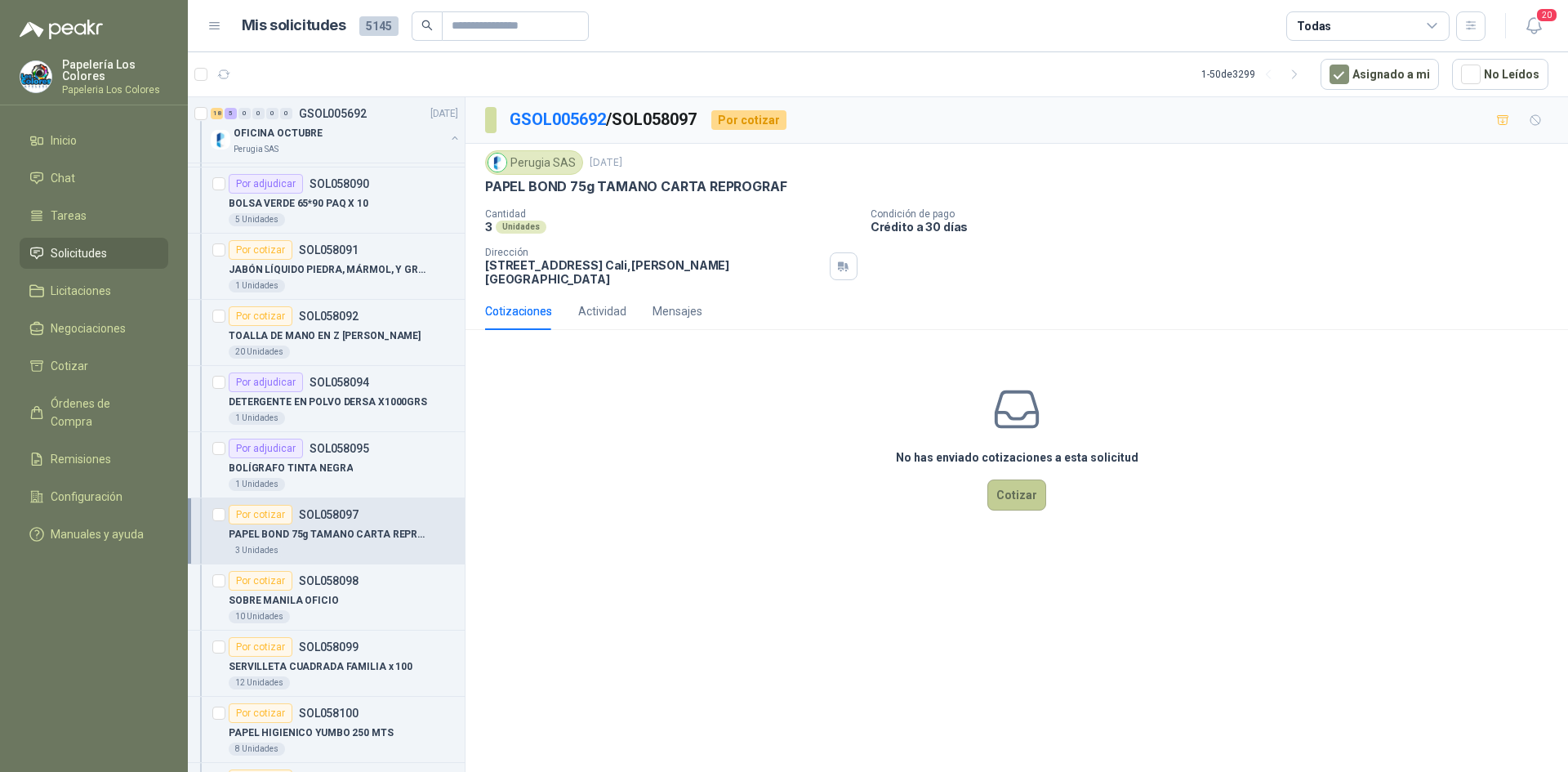
click at [1024, 483] on button "Cotizar" at bounding box center [1016, 494] width 59 height 31
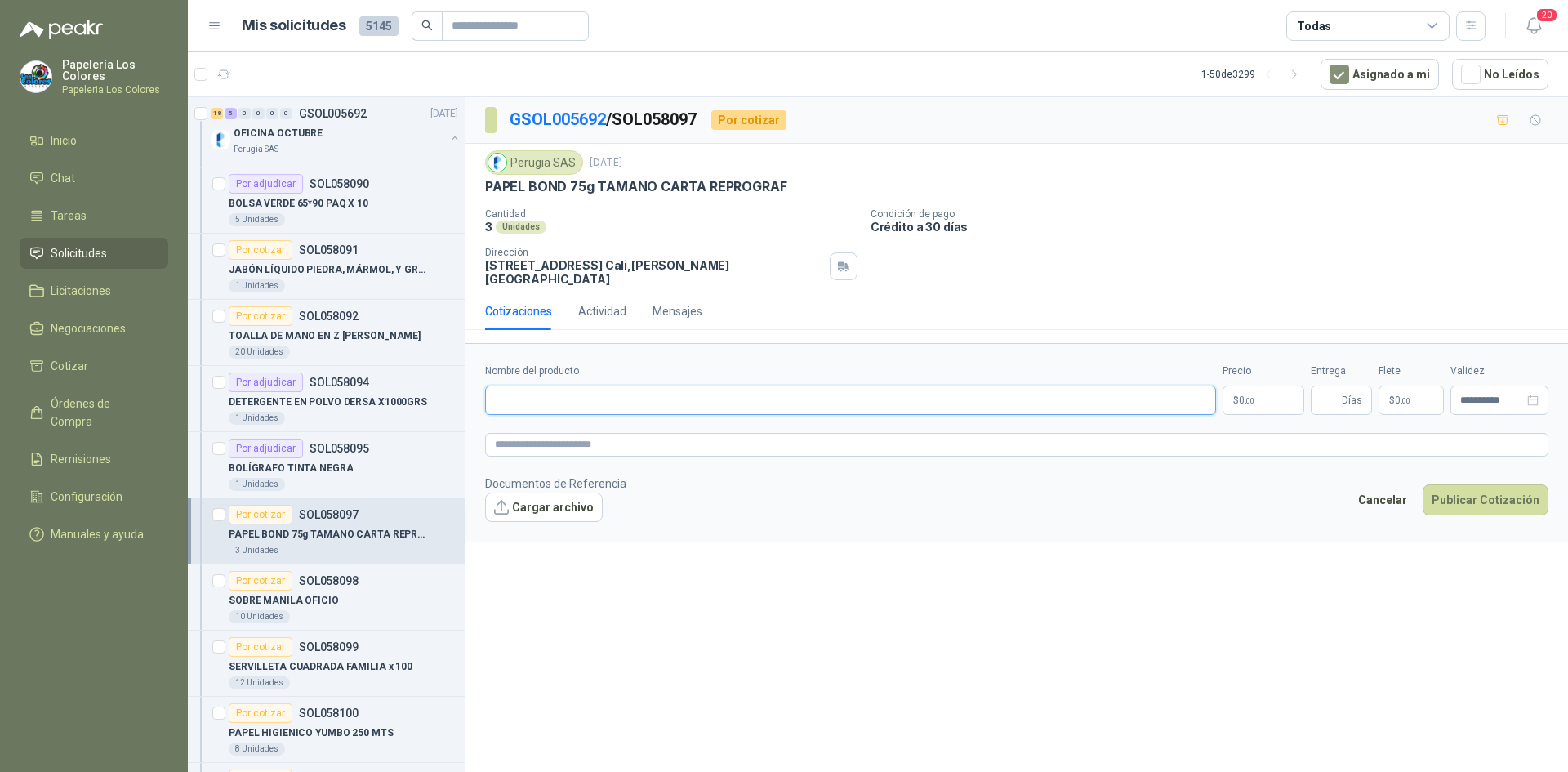
click at [642, 385] on input "Nombre del producto" at bounding box center [851, 400] width 731 height 29
click at [564, 394] on input "Nombre del producto" at bounding box center [851, 400] width 731 height 29
paste input "**********"
type input "**********"
click at [1242, 392] on body "Papelería Los Colores Papeleria Los Colores Inicio Chat Tareas Solicitudes Lici…" at bounding box center [784, 386] width 1568 height 772
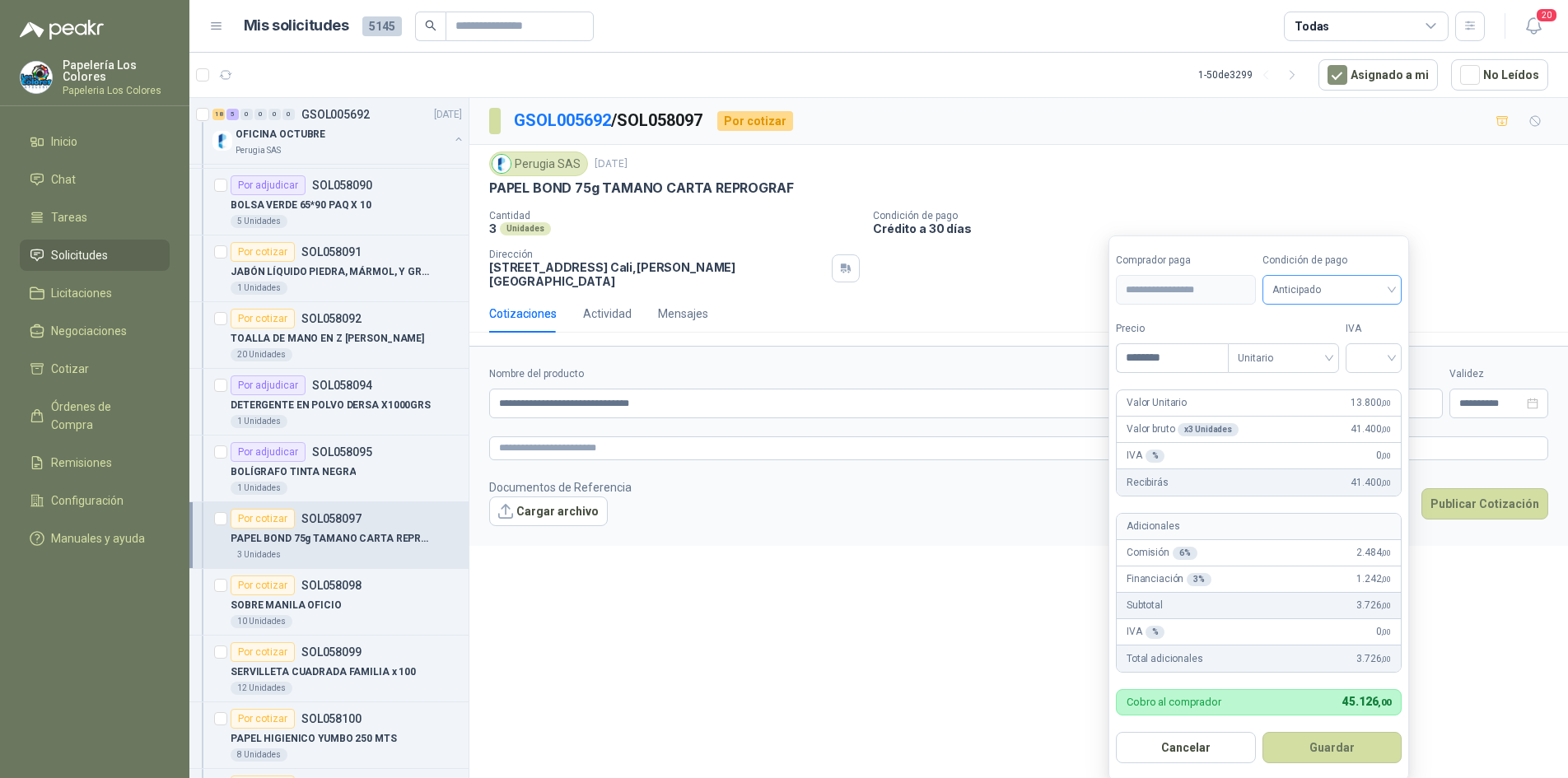
click at [1353, 287] on span "Anticipado" at bounding box center [1333, 289] width 121 height 25
type input "********"
click at [1340, 348] on div "Crédito a 30 días" at bounding box center [1335, 350] width 115 height 18
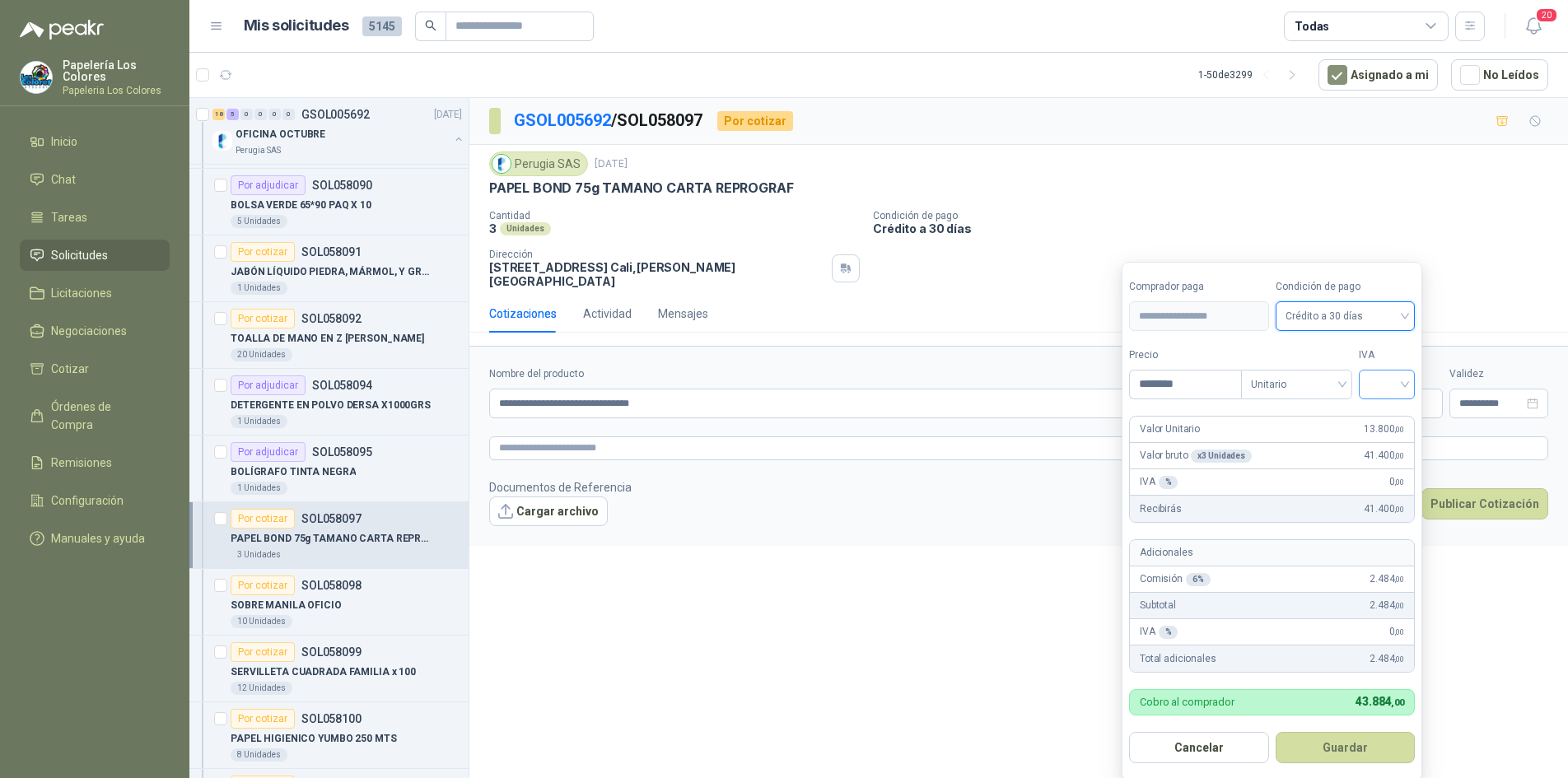
click at [1413, 387] on div at bounding box center [1386, 384] width 56 height 29
click at [1390, 411] on div "19%" at bounding box center [1390, 418] width 30 height 18
click at [1322, 747] on button "Guardar" at bounding box center [1348, 747] width 142 height 31
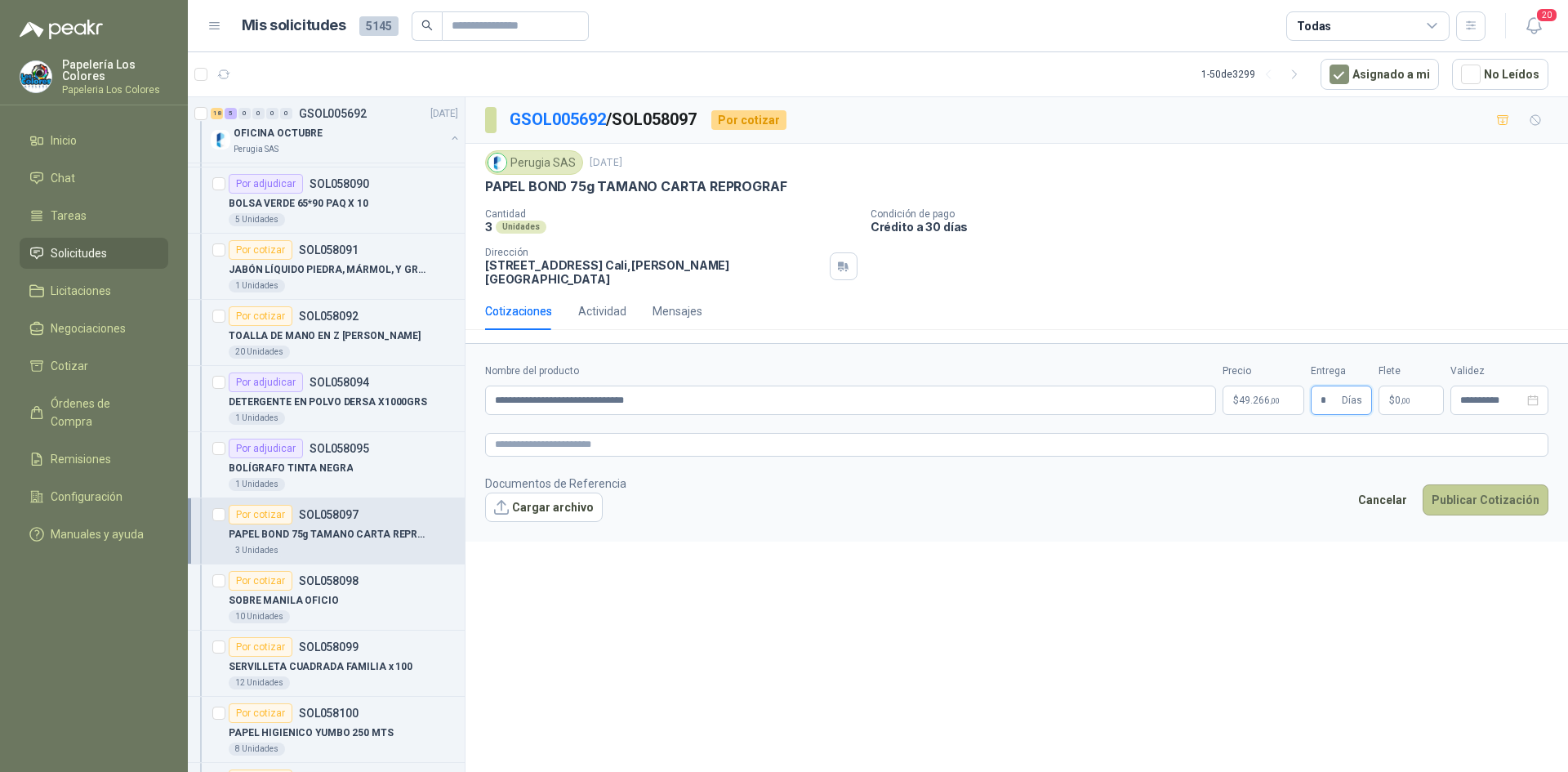
type input "*"
click at [1471, 484] on button "Publicar Cotización" at bounding box center [1485, 500] width 126 height 31
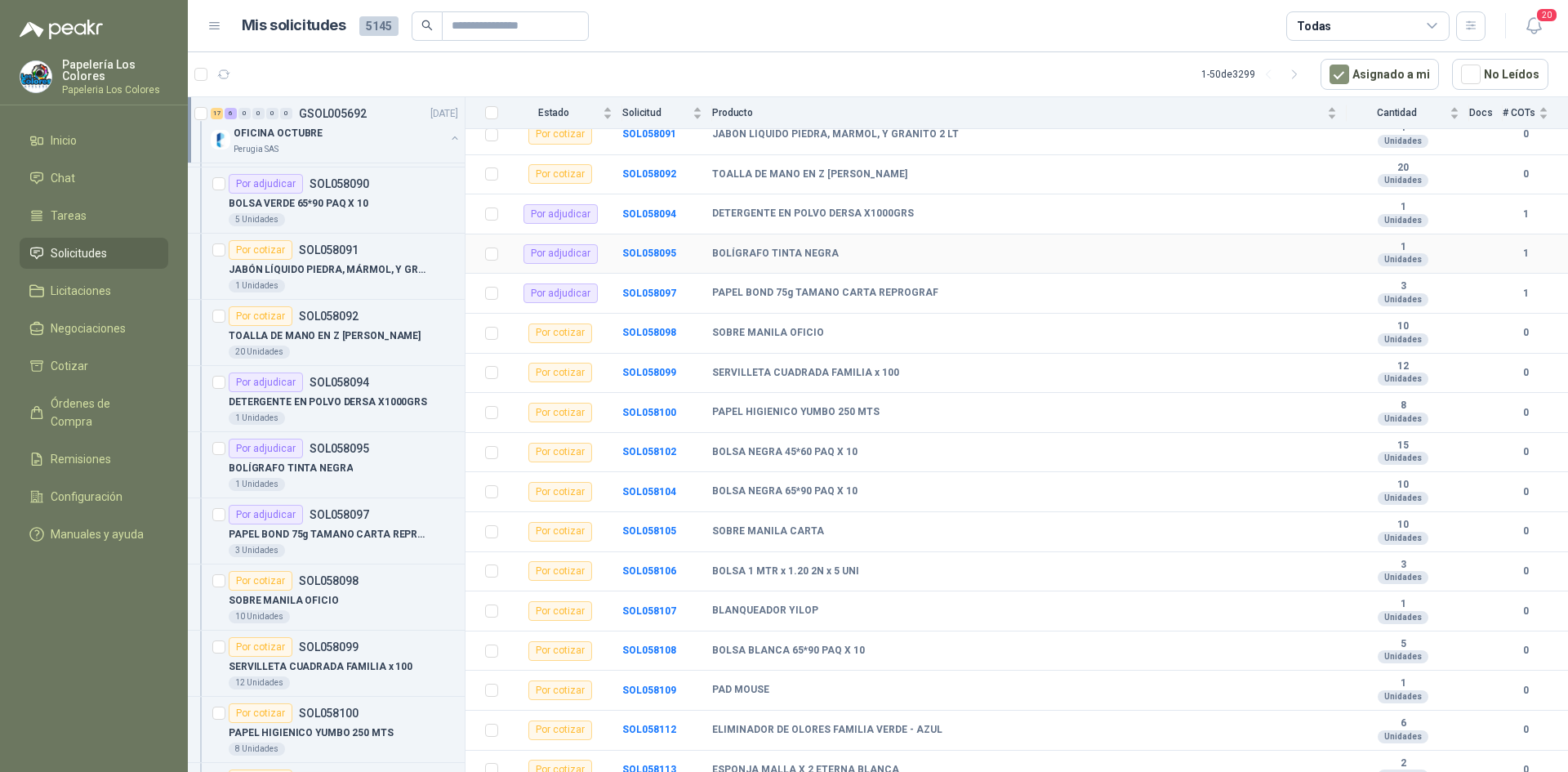
scroll to position [327, 0]
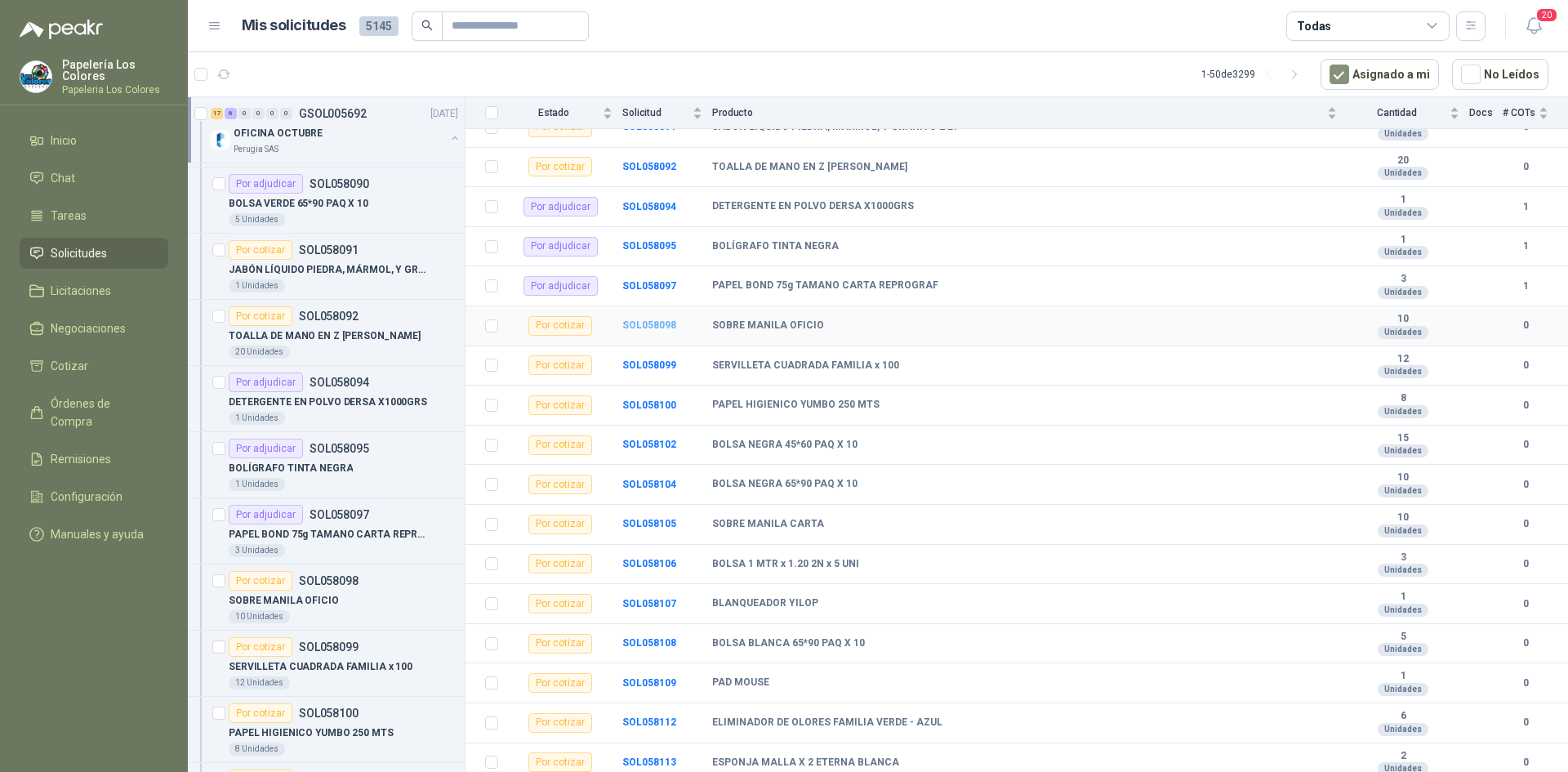
click at [649, 320] on b "SOL058098" at bounding box center [649, 325] width 54 height 11
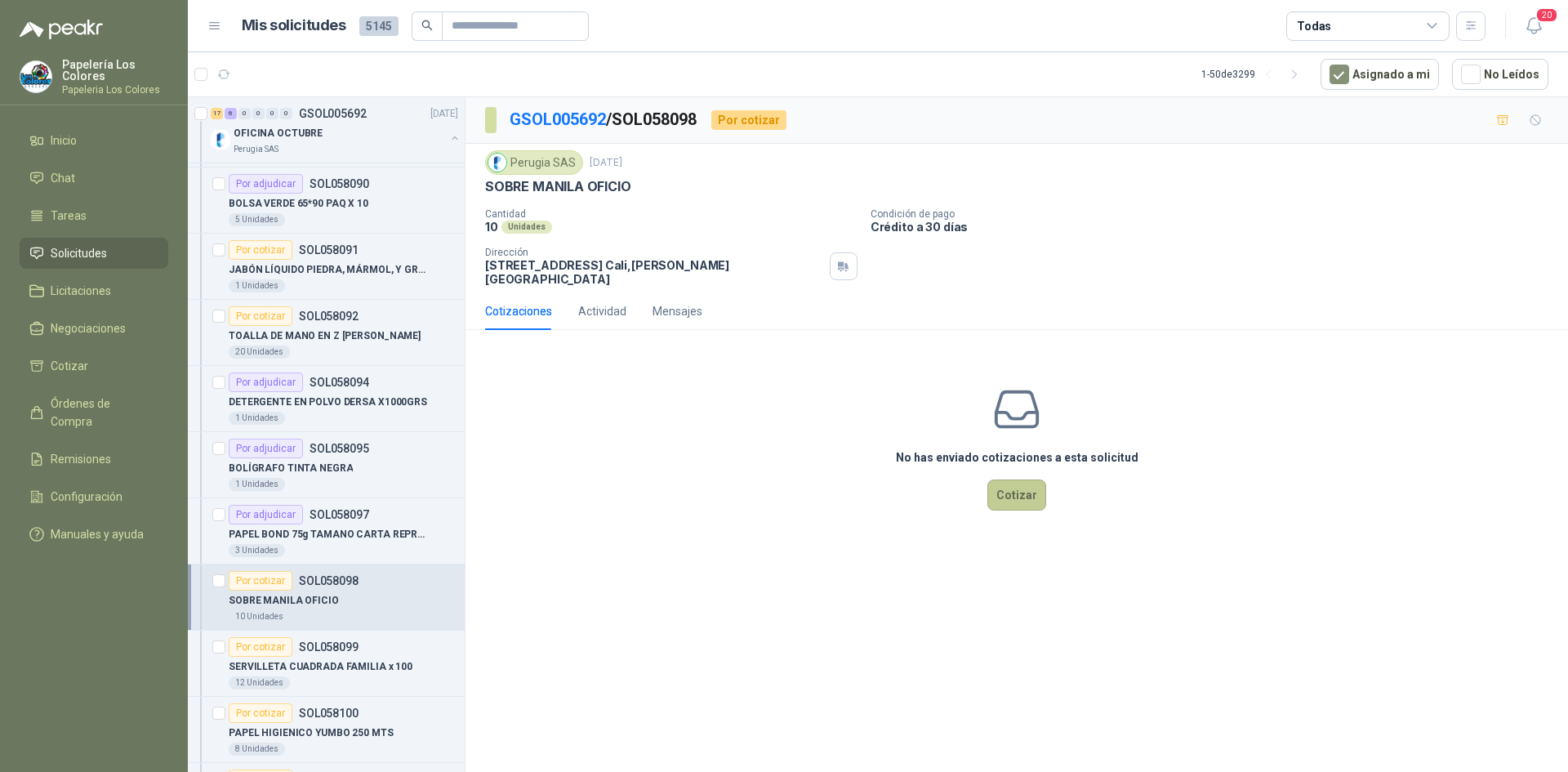
click at [1015, 479] on button "Cotizar" at bounding box center [1016, 494] width 59 height 31
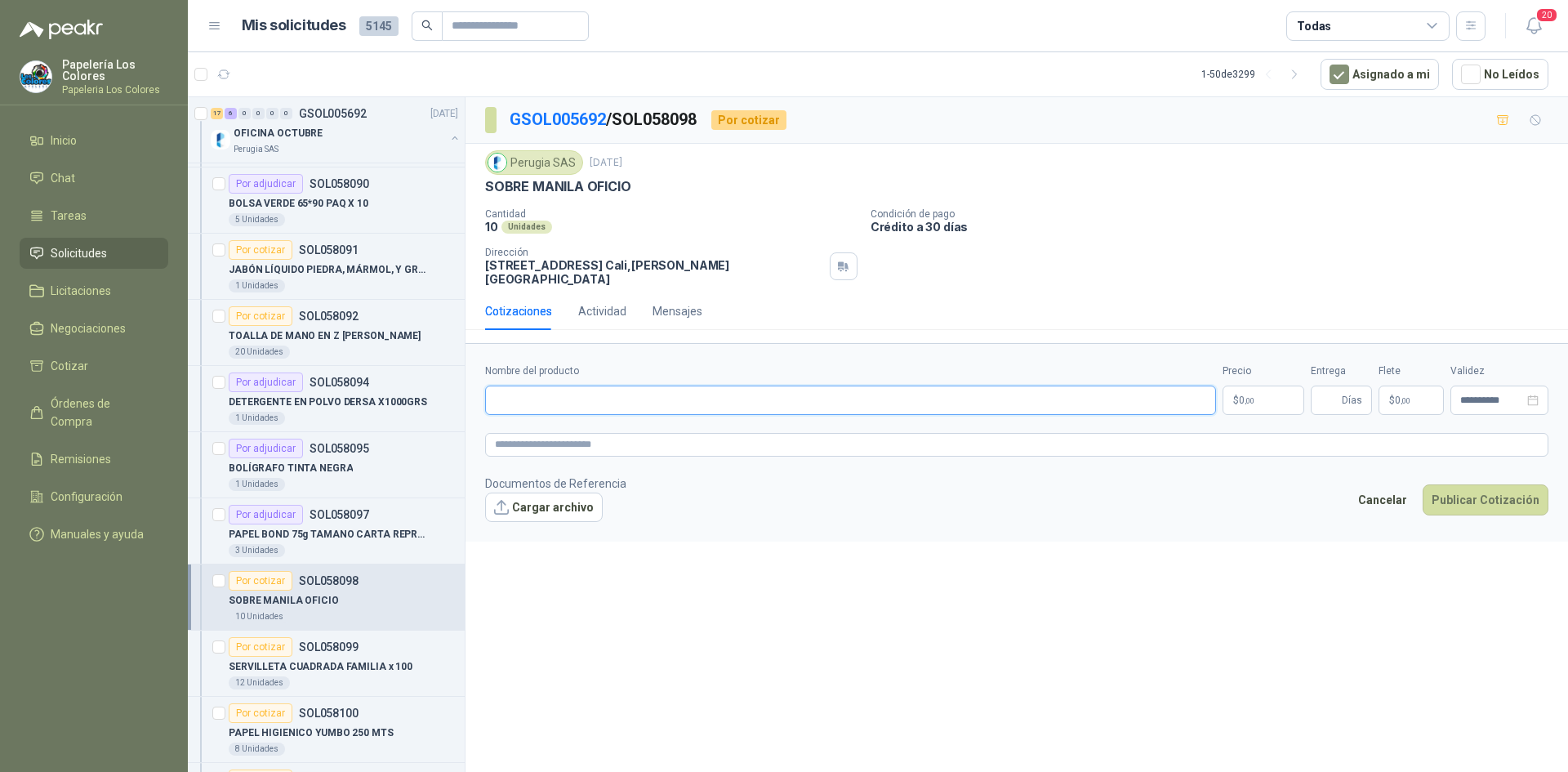
click at [566, 385] on input "Nombre del producto" at bounding box center [851, 400] width 731 height 29
click at [605, 389] on input "Nombre del producto" at bounding box center [851, 400] width 731 height 29
paste input "**********"
type input "**********"
click at [1273, 390] on body "Papelería Los Colores Papeleria Los Colores Inicio Chat Tareas Solicitudes Lici…" at bounding box center [784, 386] width 1568 height 772
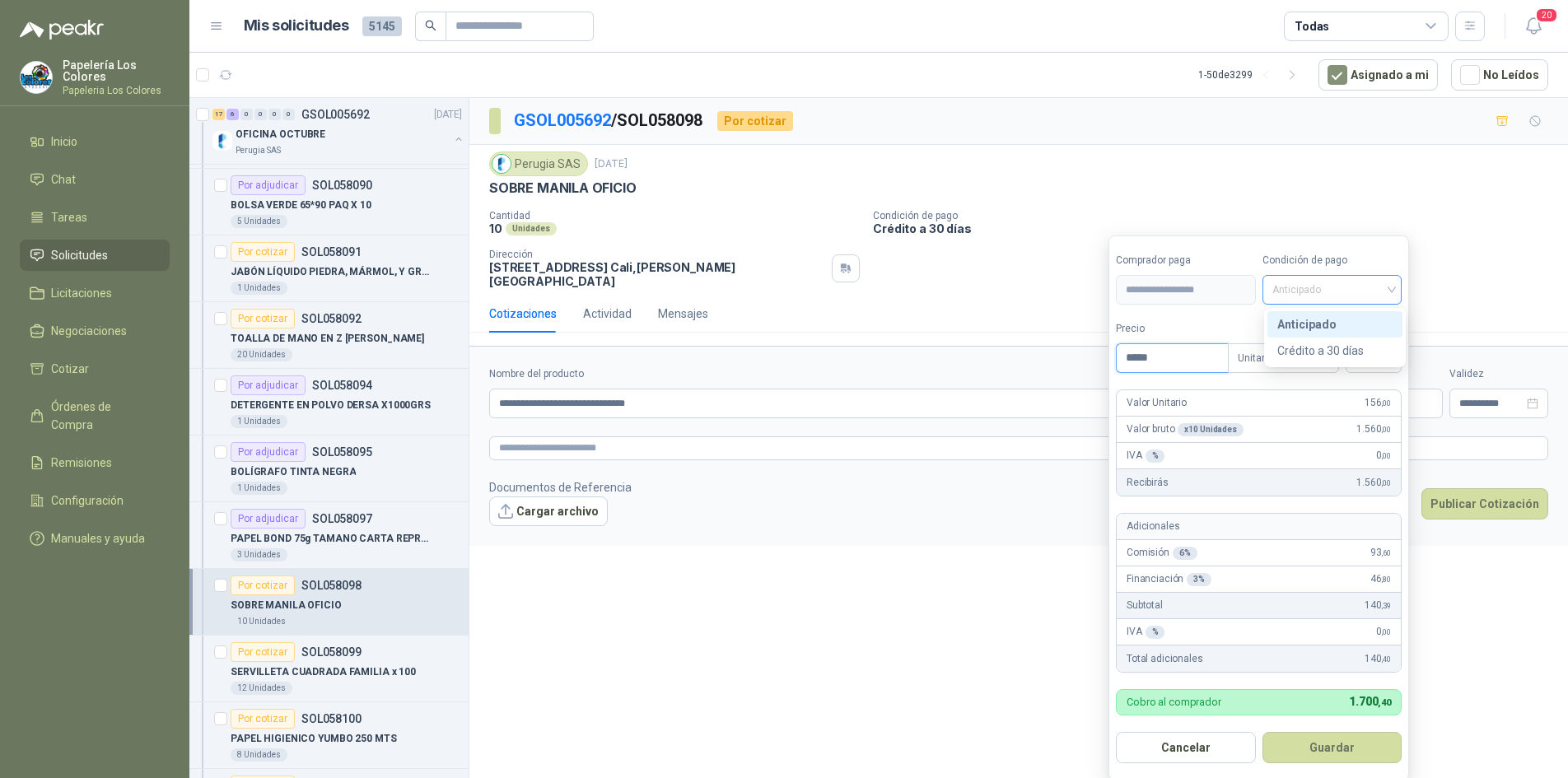
click at [1328, 293] on span "Anticipado" at bounding box center [1333, 289] width 121 height 25
type input "*****"
click at [1312, 350] on div "Crédito a 30 días" at bounding box center [1335, 350] width 115 height 18
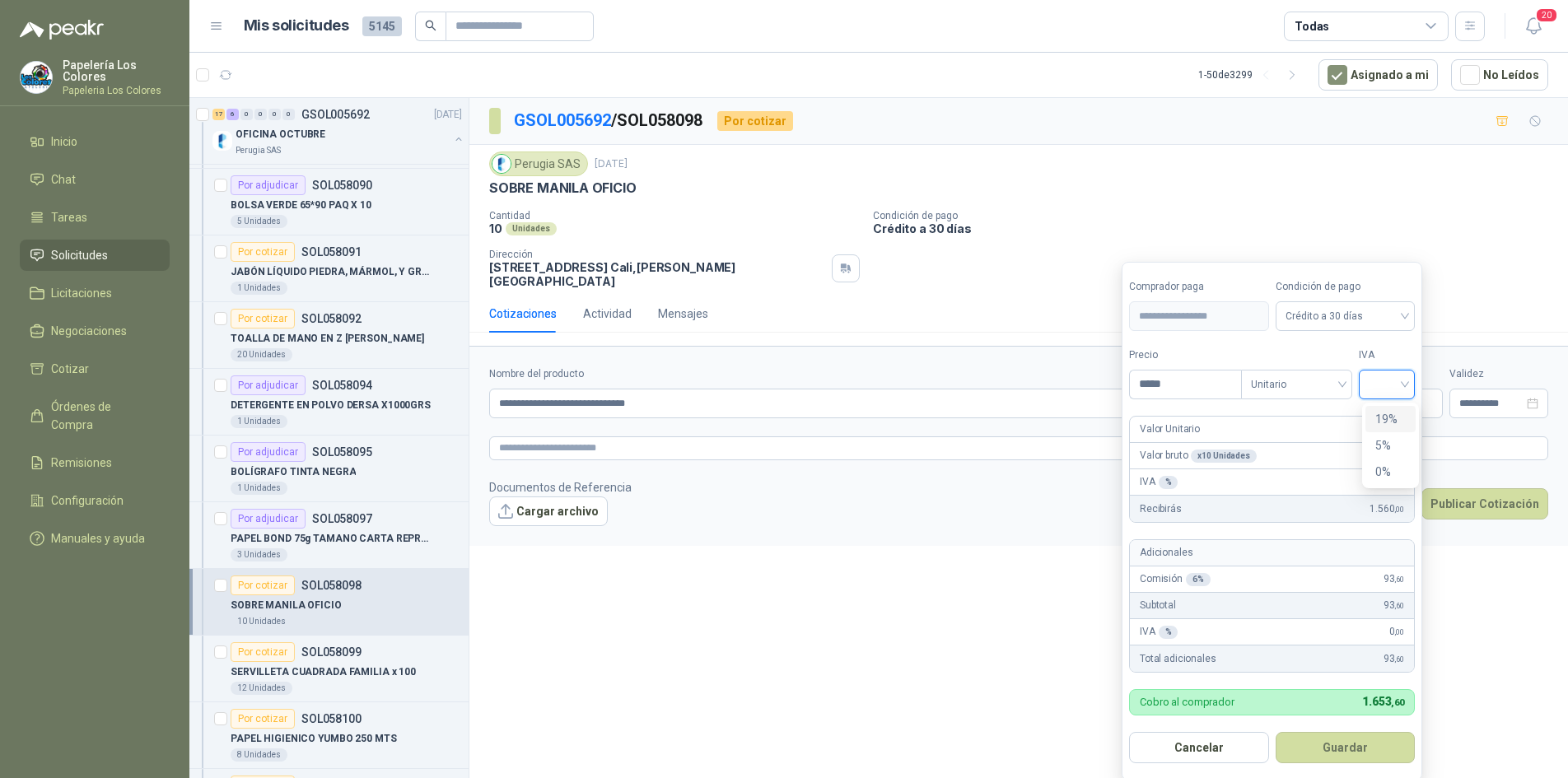
click at [1405, 391] on input "search" at bounding box center [1387, 382] width 36 height 25
click at [1391, 415] on div "19%" at bounding box center [1390, 418] width 30 height 18
click at [1338, 745] on button "Guardar" at bounding box center [1348, 747] width 142 height 31
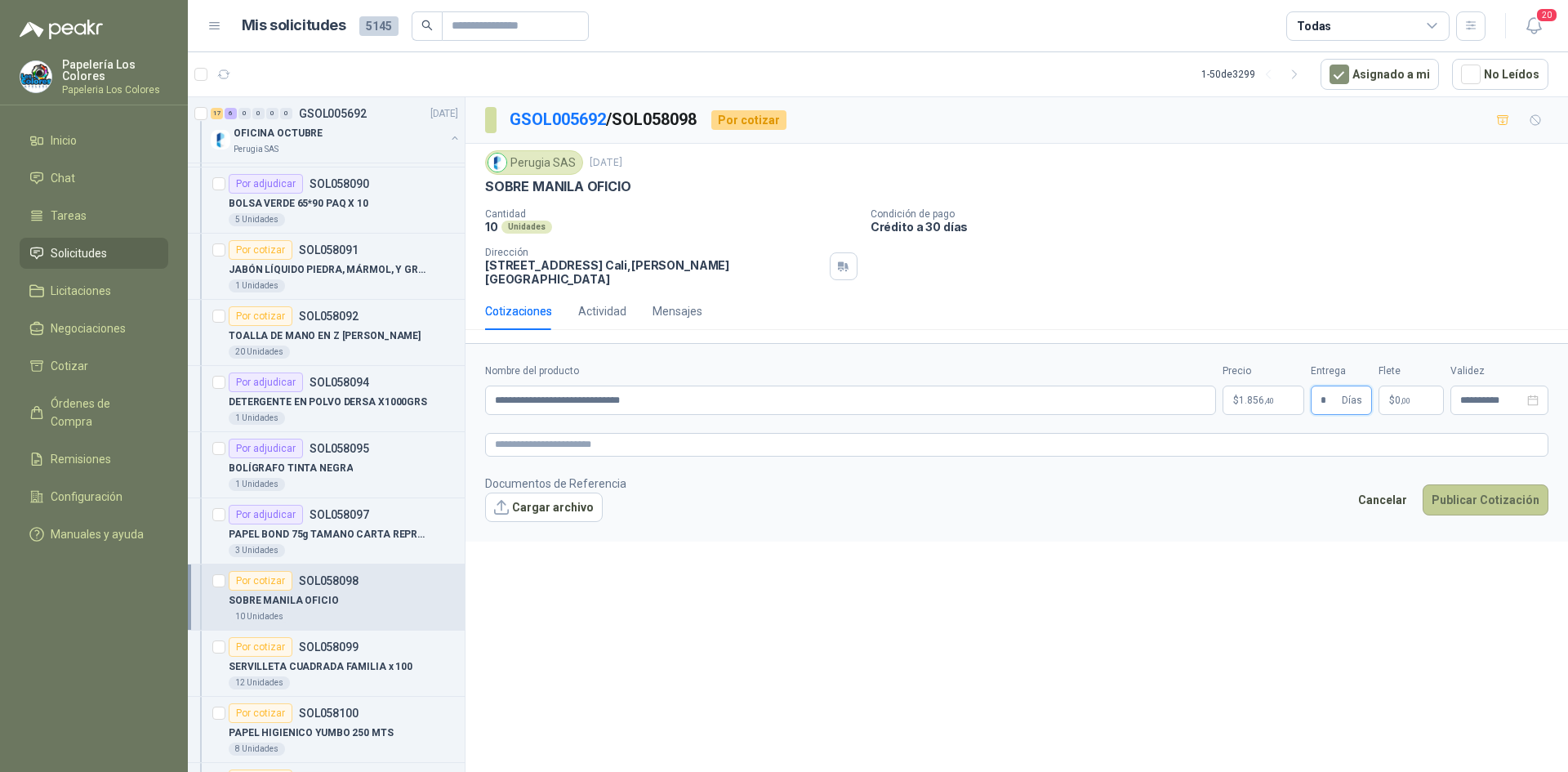
type input "*"
click at [1485, 484] on button "Publicar Cotización" at bounding box center [1485, 500] width 126 height 31
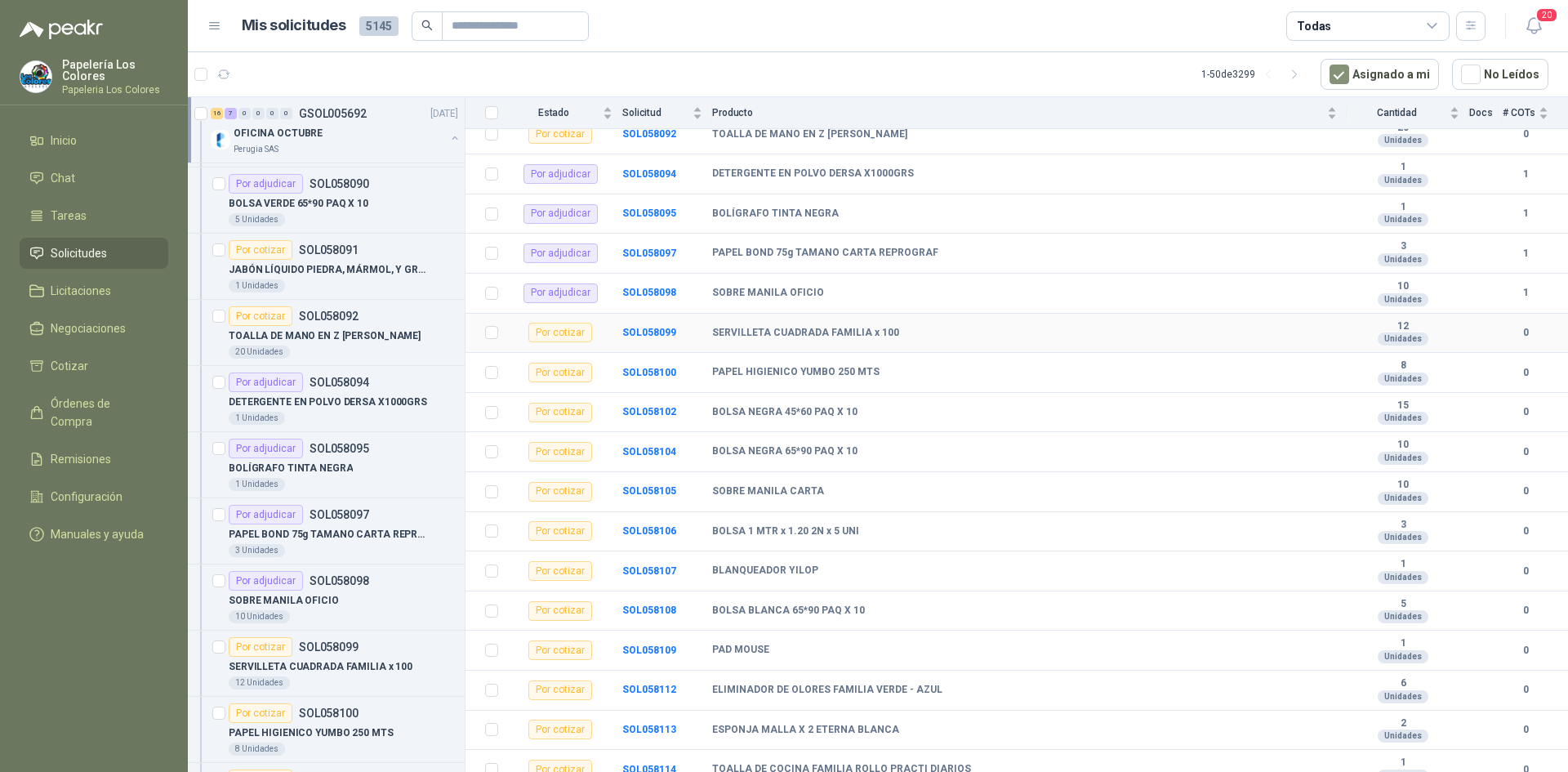
scroll to position [451, 0]
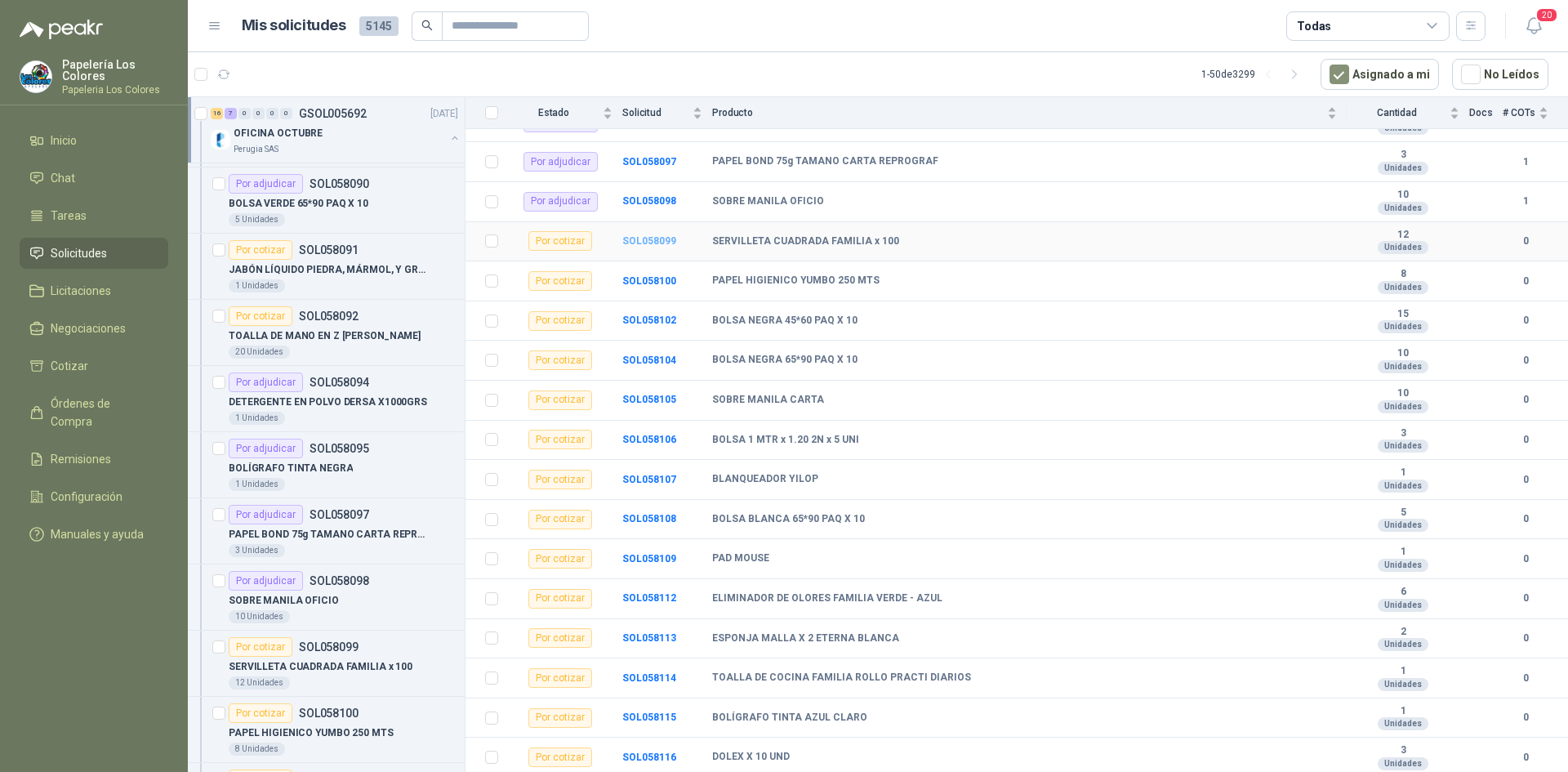
click at [649, 237] on b "SOL058099" at bounding box center [649, 240] width 54 height 11
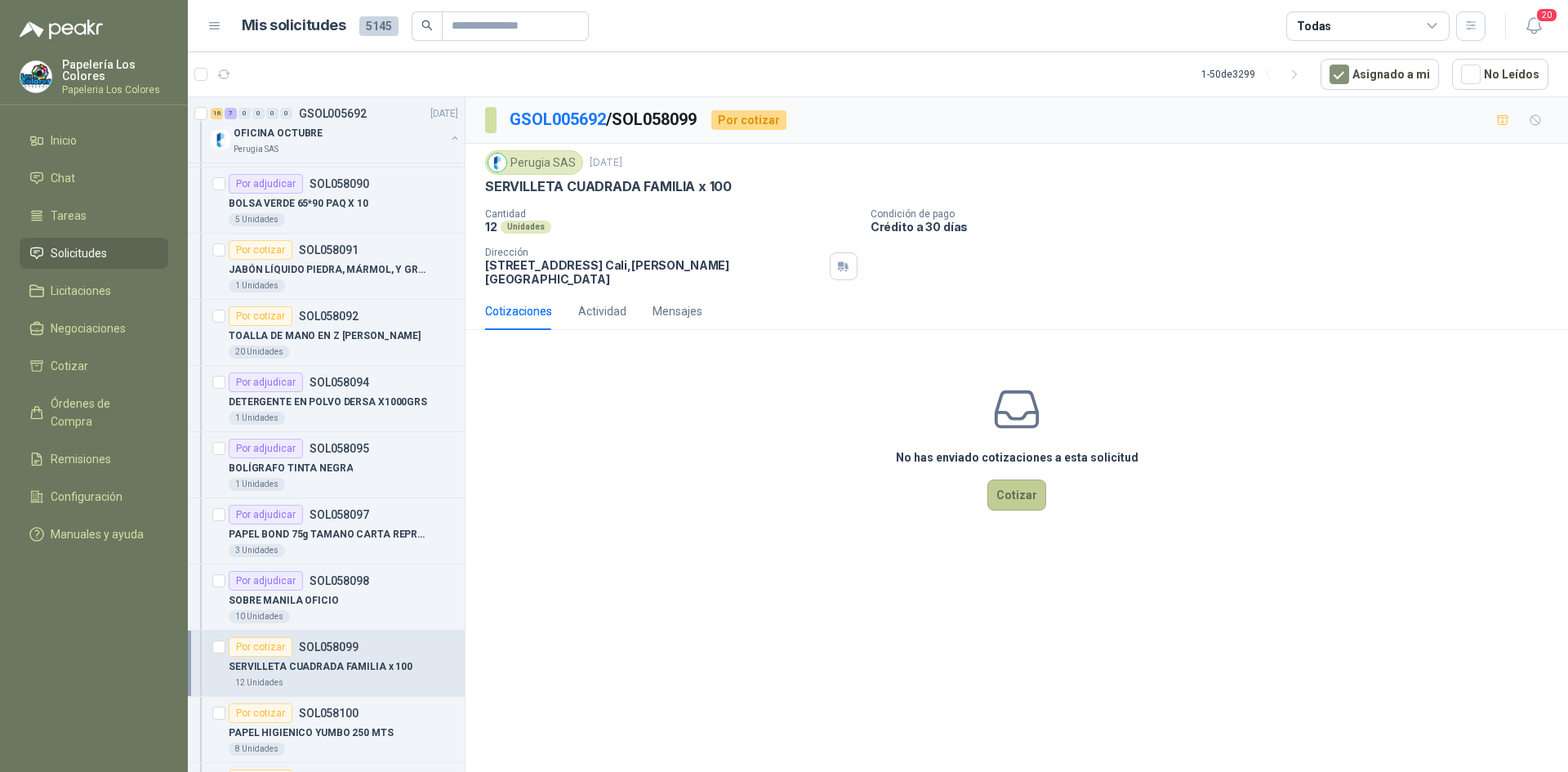
click at [1009, 479] on button "Cotizar" at bounding box center [1016, 494] width 59 height 31
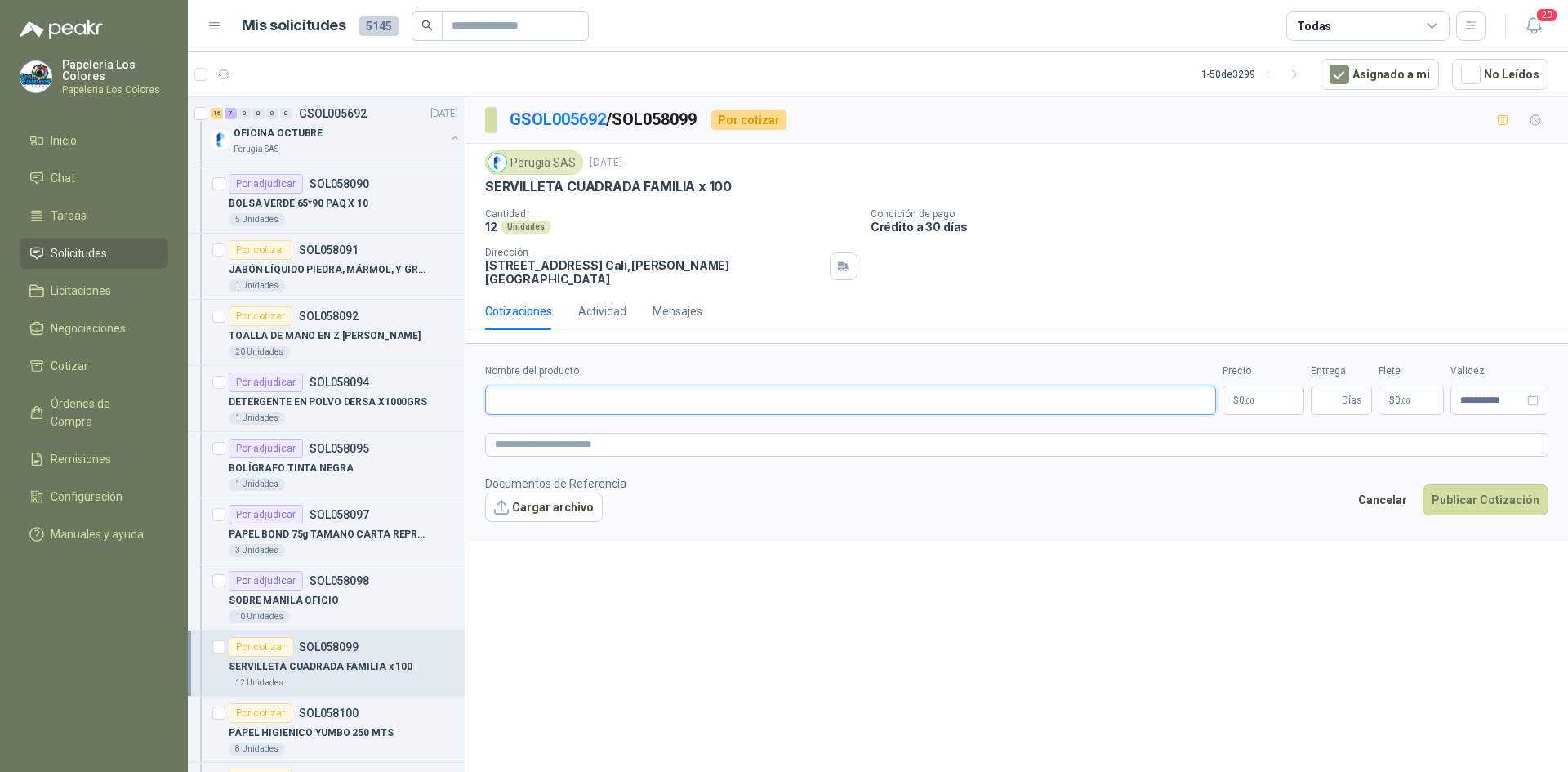
click at [638, 385] on input "Nombre del producto" at bounding box center [851, 400] width 731 height 29
drag, startPoint x: 486, startPoint y: 184, endPoint x: 732, endPoint y: 199, distance: 246.5
click at [732, 199] on div "Perugia SAS 30 sept, 2025 SERVILLETA CUADRADA FAMILIA x 100 Cantidad 12 Unidad…" at bounding box center [1016, 218] width 1063 height 136
copy p "SERVILLETA CUADRADA FAMILIA x 100"
click at [608, 368] on div "Nombre del producto" at bounding box center [851, 389] width 731 height 51
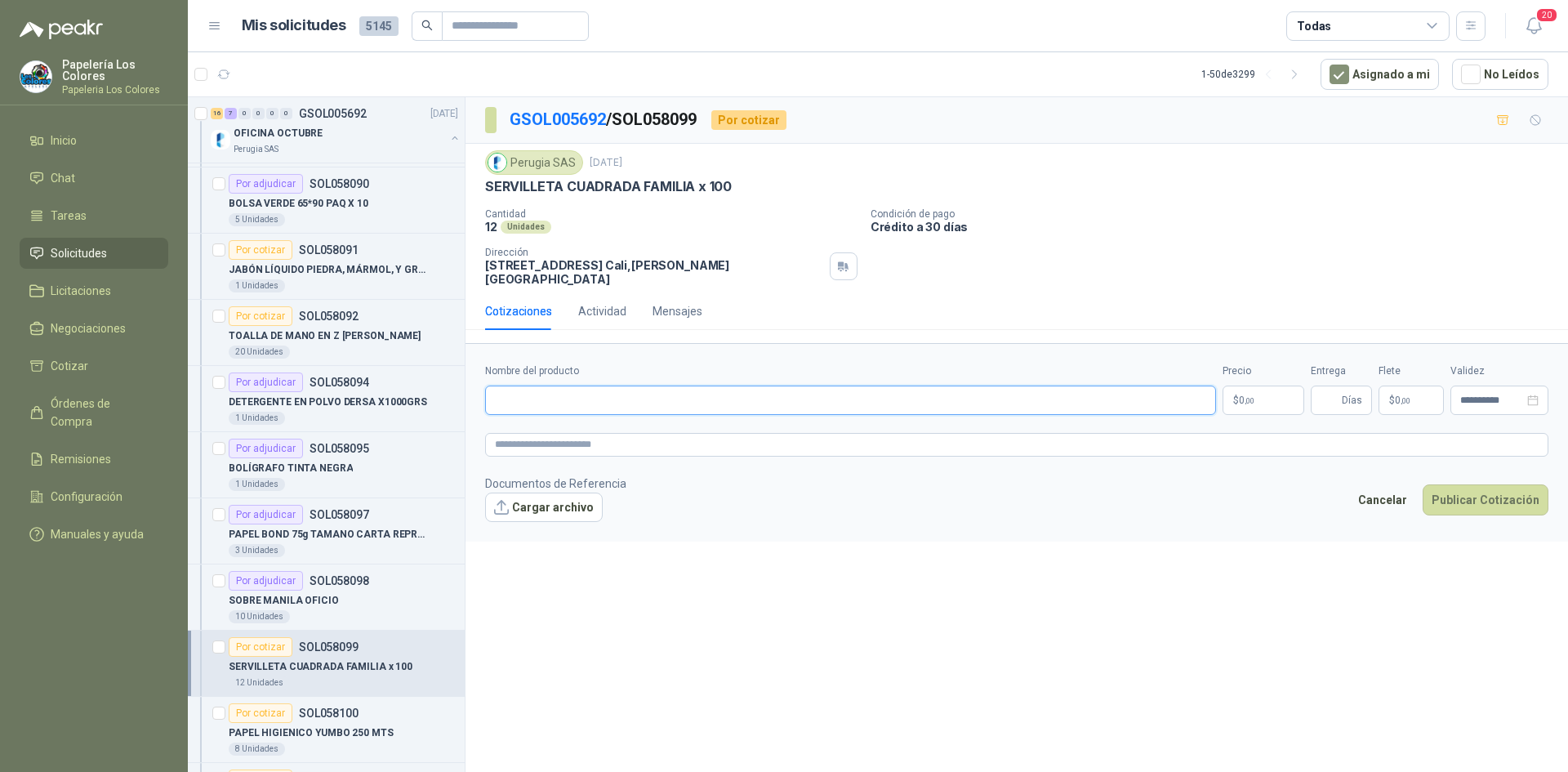
click at [608, 389] on input "Nombre del producto" at bounding box center [851, 400] width 731 height 29
paste input "**********"
type input "**********"
click at [1259, 383] on body "Papelería Los Colores Papeleria Los Colores Inicio Chat Tareas Solicitudes Lici…" at bounding box center [784, 386] width 1568 height 772
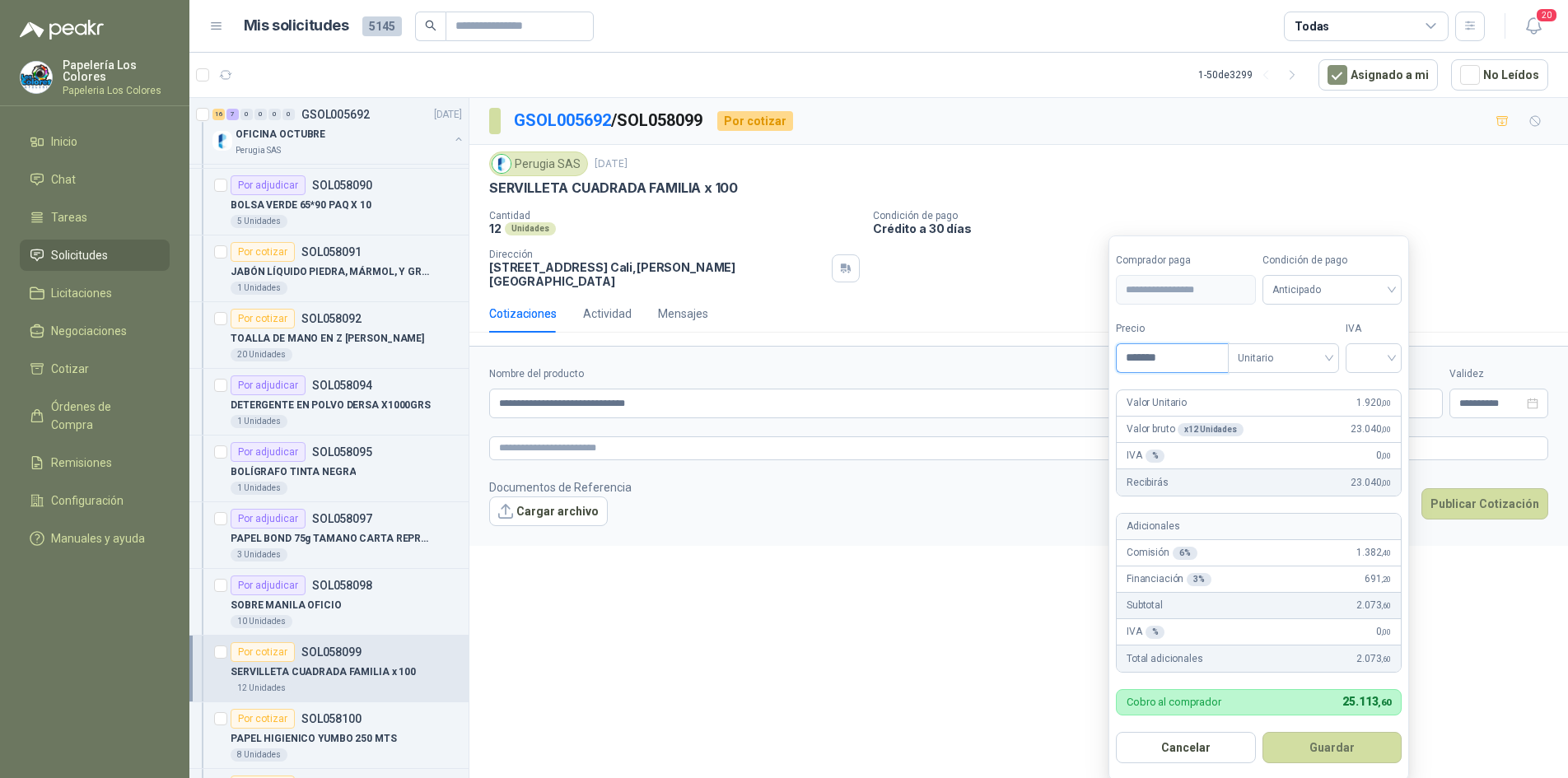
type input "*******"
click at [1350, 283] on span "Anticipado" at bounding box center [1333, 289] width 121 height 25
click at [1317, 347] on div "Crédito a 30 días" at bounding box center [1335, 350] width 115 height 18
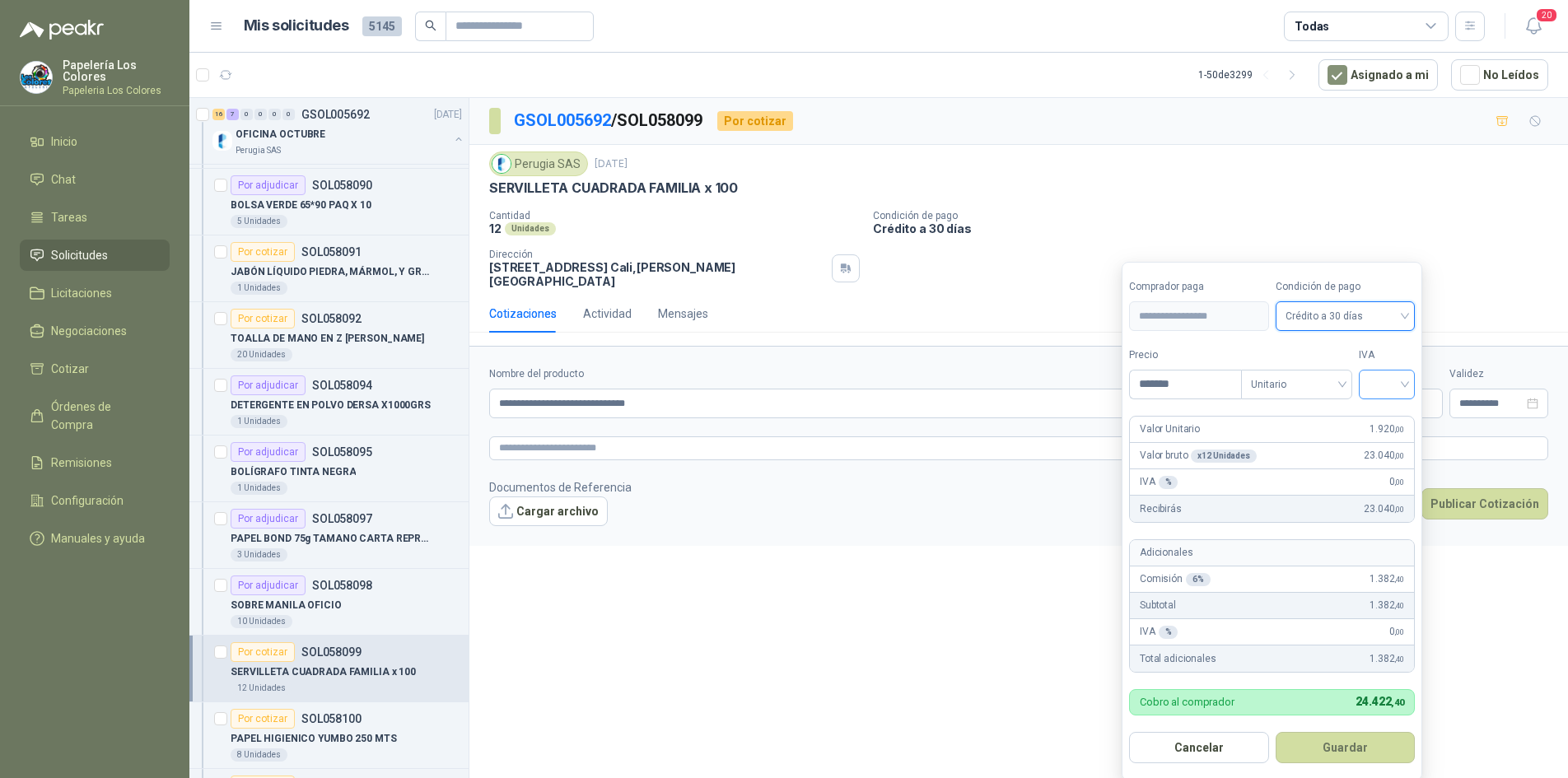
click at [1379, 379] on input "search" at bounding box center [1387, 382] width 36 height 25
click at [1386, 418] on div "19%" at bounding box center [1390, 418] width 30 height 18
click at [1361, 754] on button "Guardar" at bounding box center [1348, 747] width 142 height 31
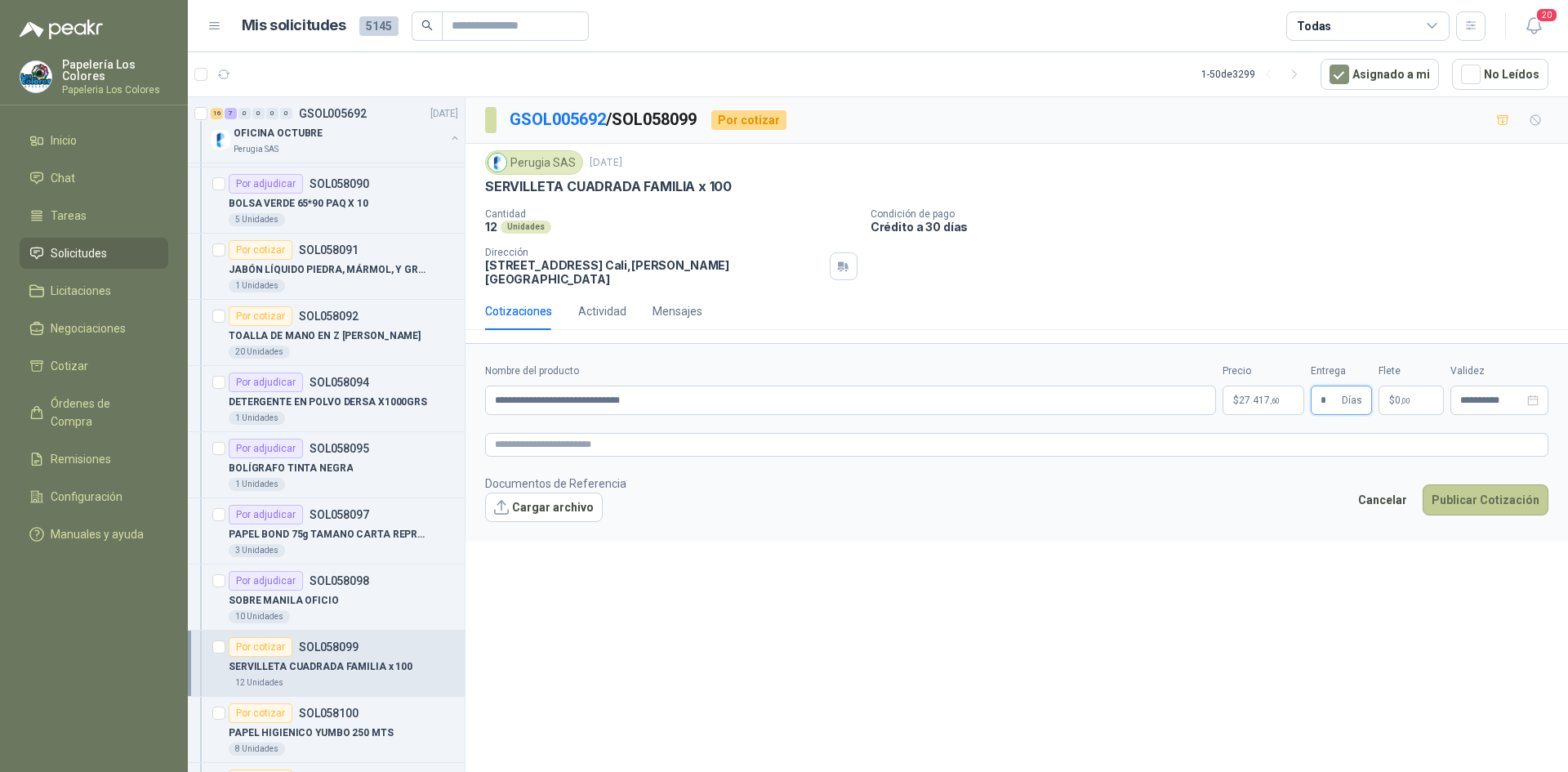
type input "*"
click at [1475, 488] on button "Publicar Cotización" at bounding box center [1485, 500] width 126 height 31
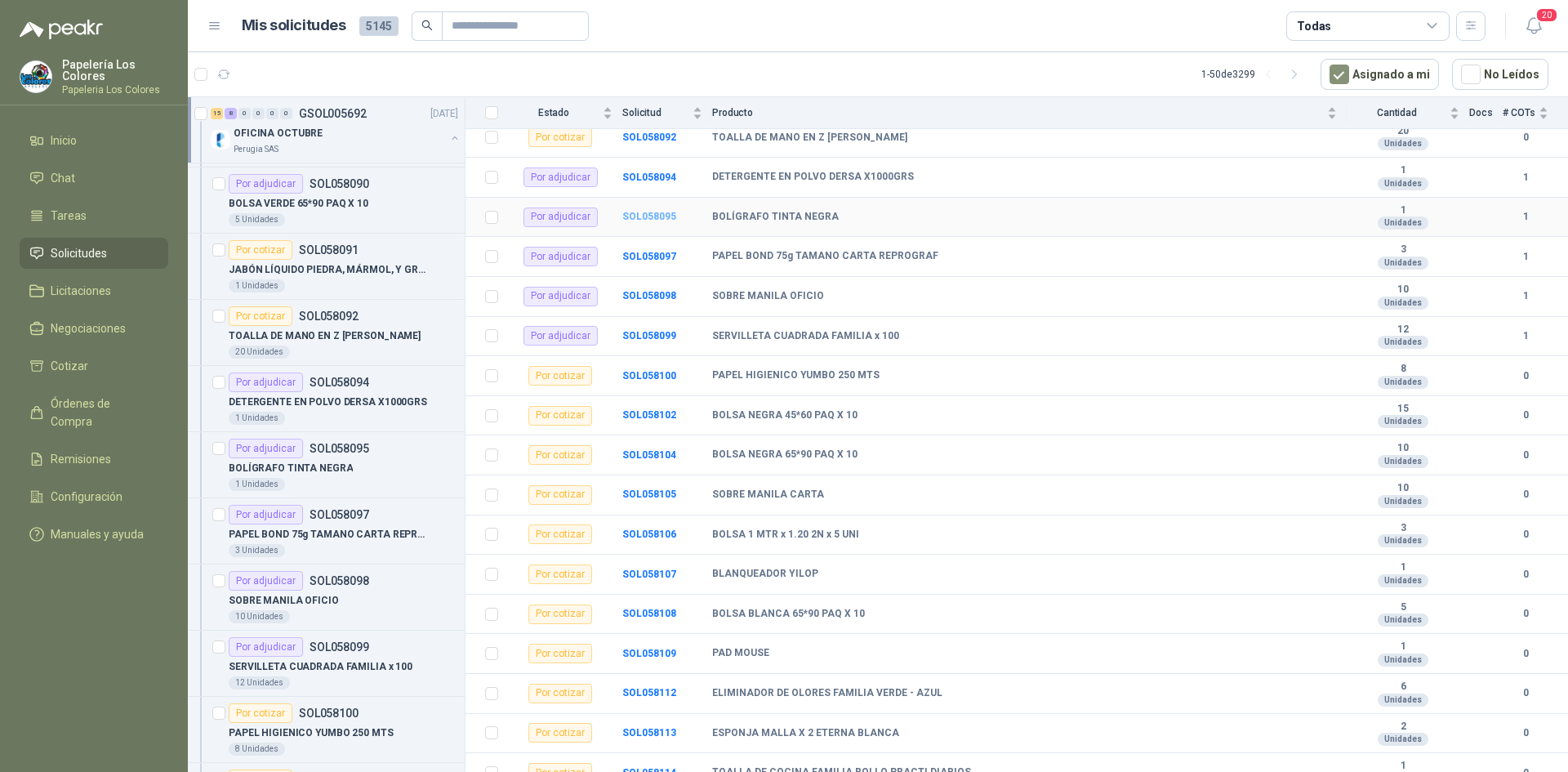
scroll to position [408, 0]
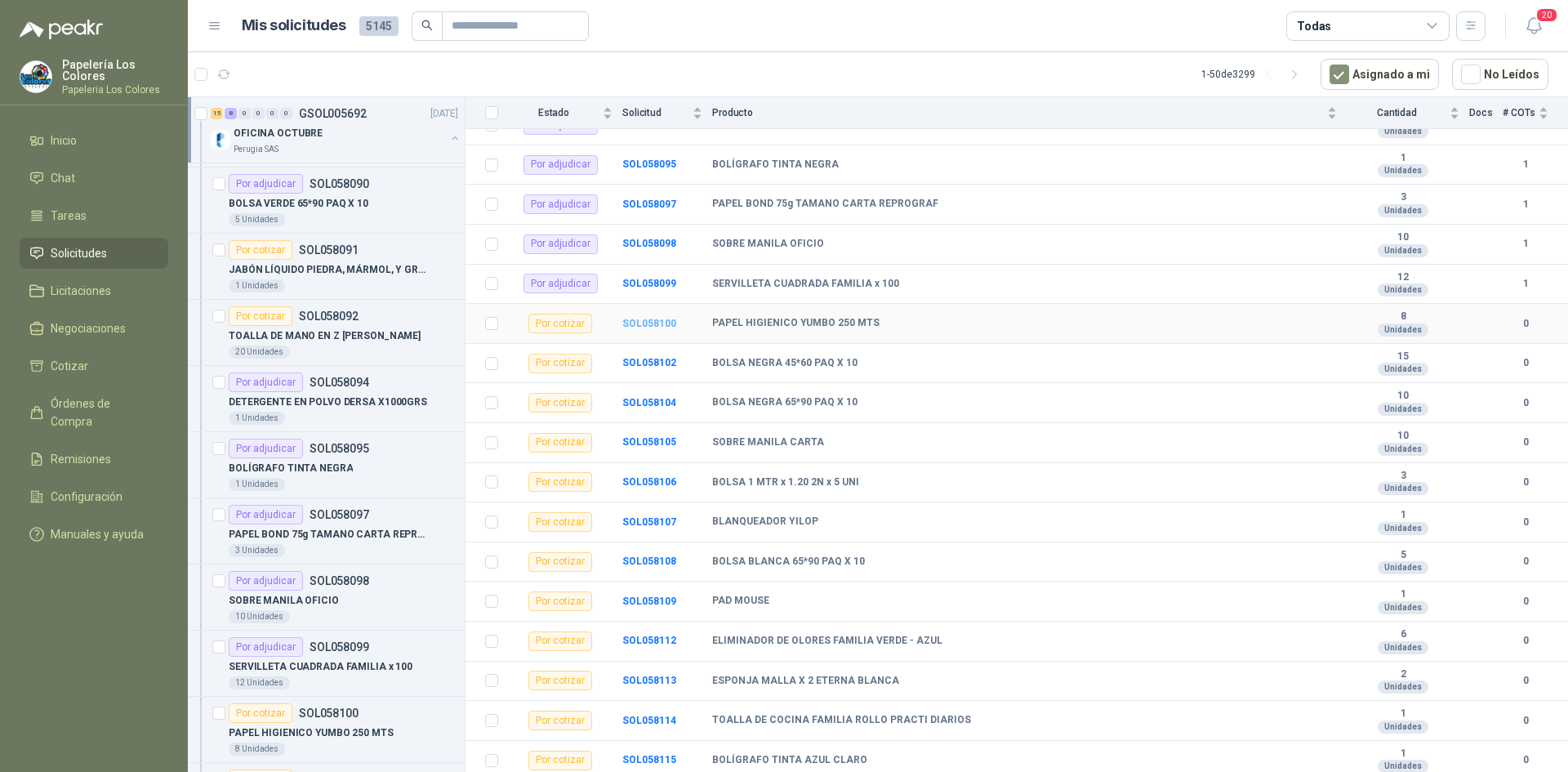
click at [639, 325] on b "SOL058100" at bounding box center [649, 323] width 54 height 11
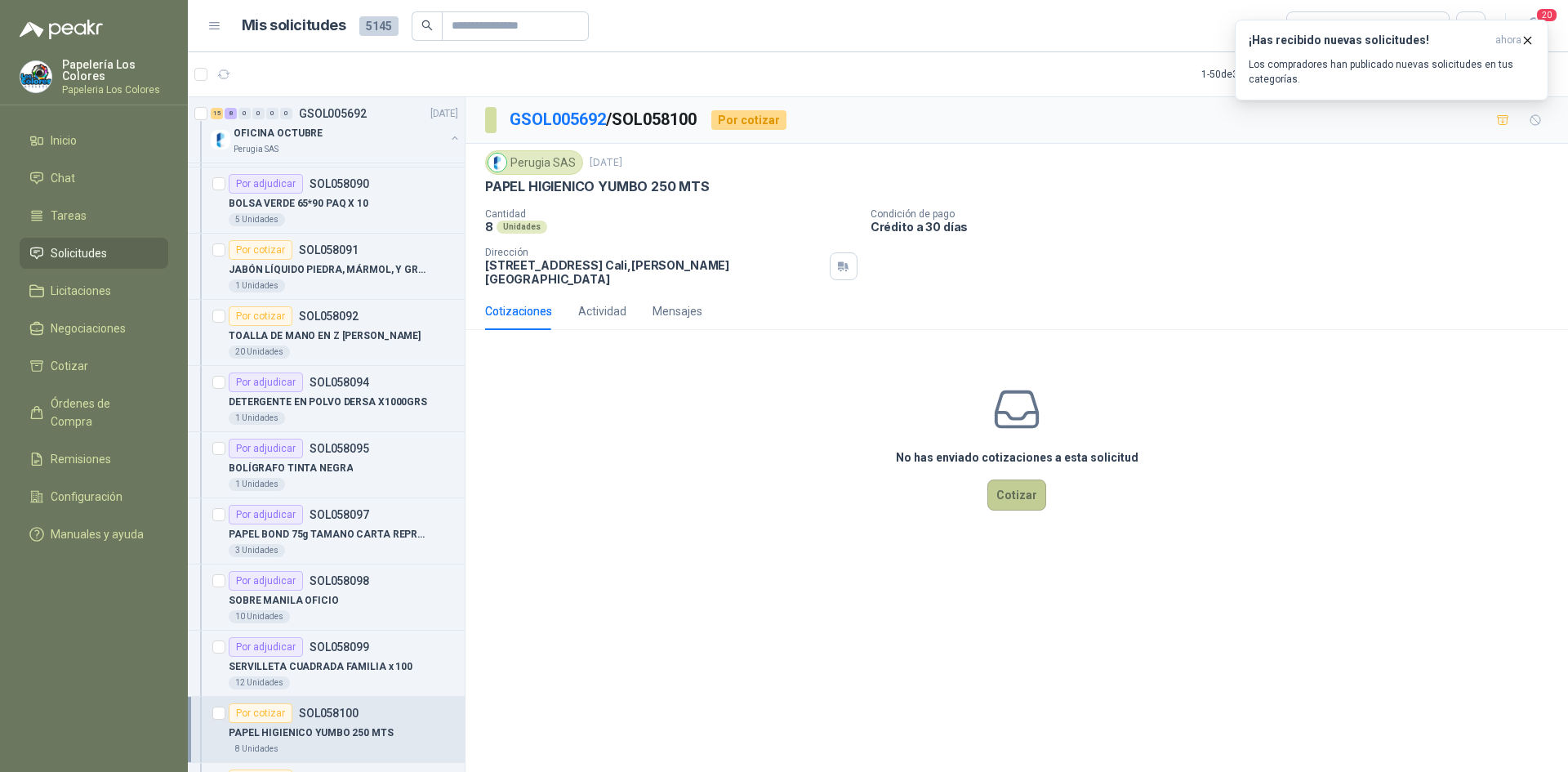
click at [1030, 485] on button "Cotizar" at bounding box center [1016, 494] width 59 height 31
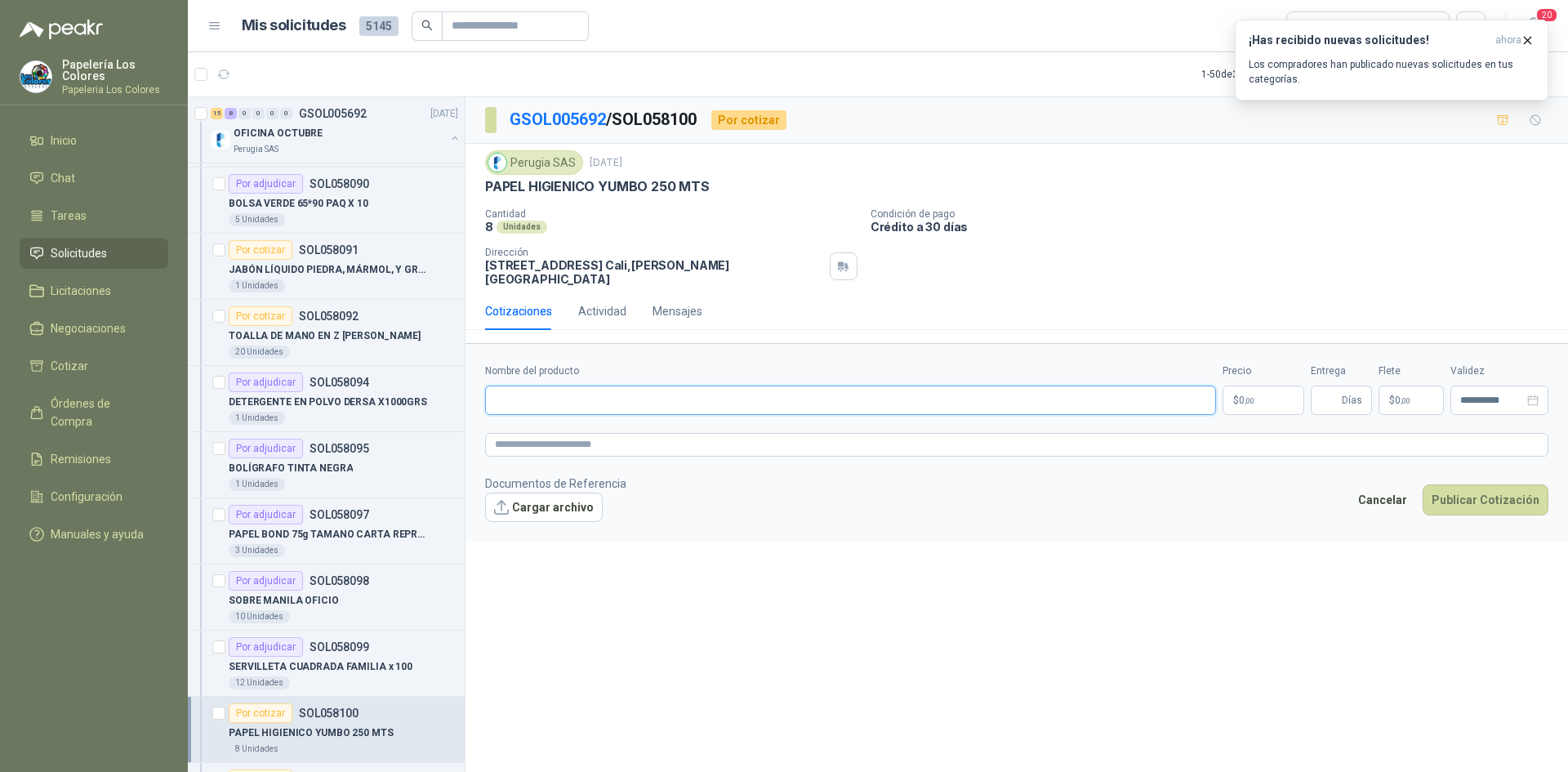
click at [578, 385] on input "Nombre del producto" at bounding box center [851, 400] width 731 height 29
click at [649, 385] on input "Nombre del producto" at bounding box center [851, 400] width 731 height 29
paste input "**********"
type input "**********"
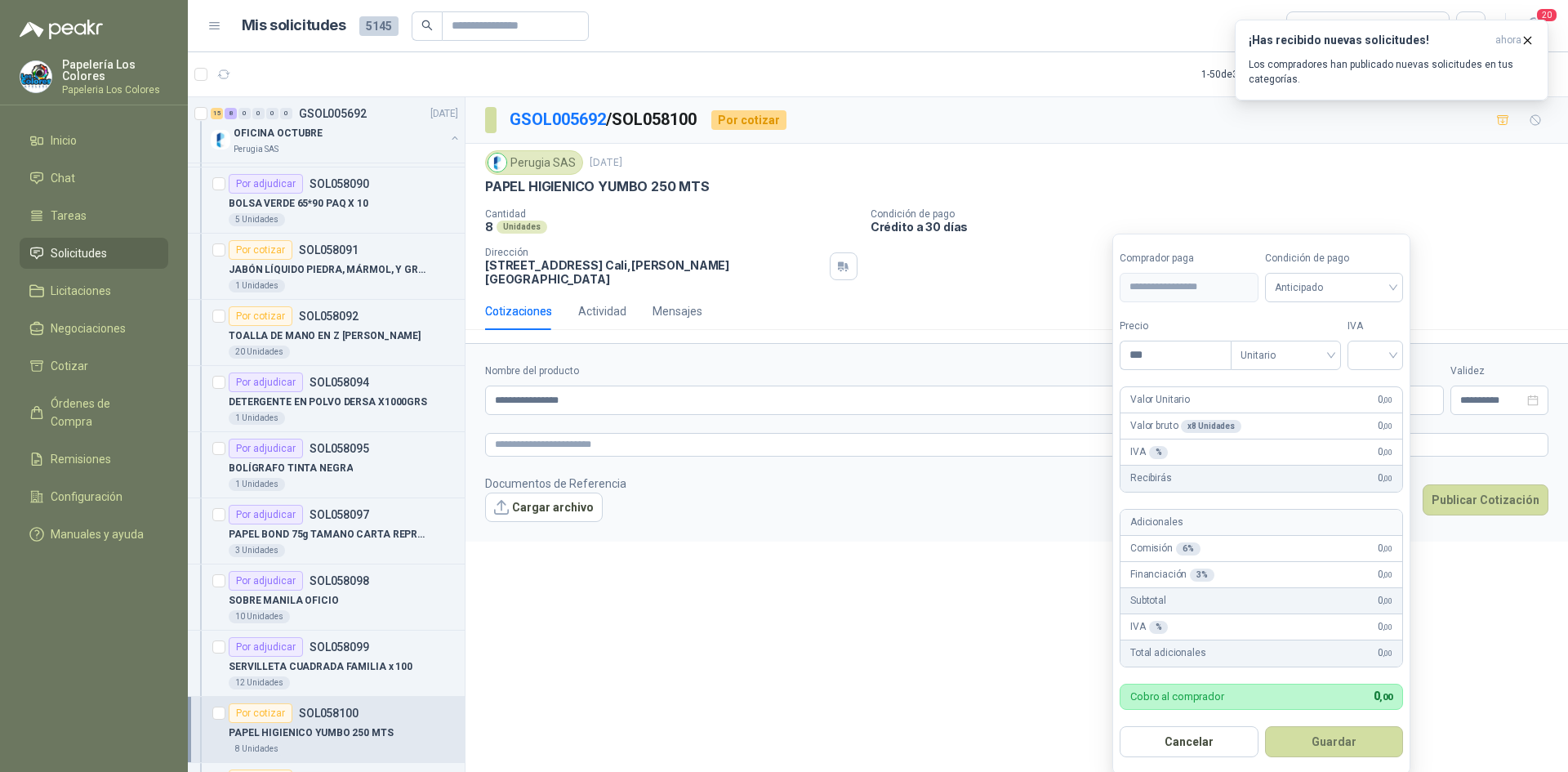
click at [1260, 383] on body "Papelería Los Colores Papeleria Los Colores Inicio Chat Tareas Solicitudes Lici…" at bounding box center [784, 386] width 1568 height 772
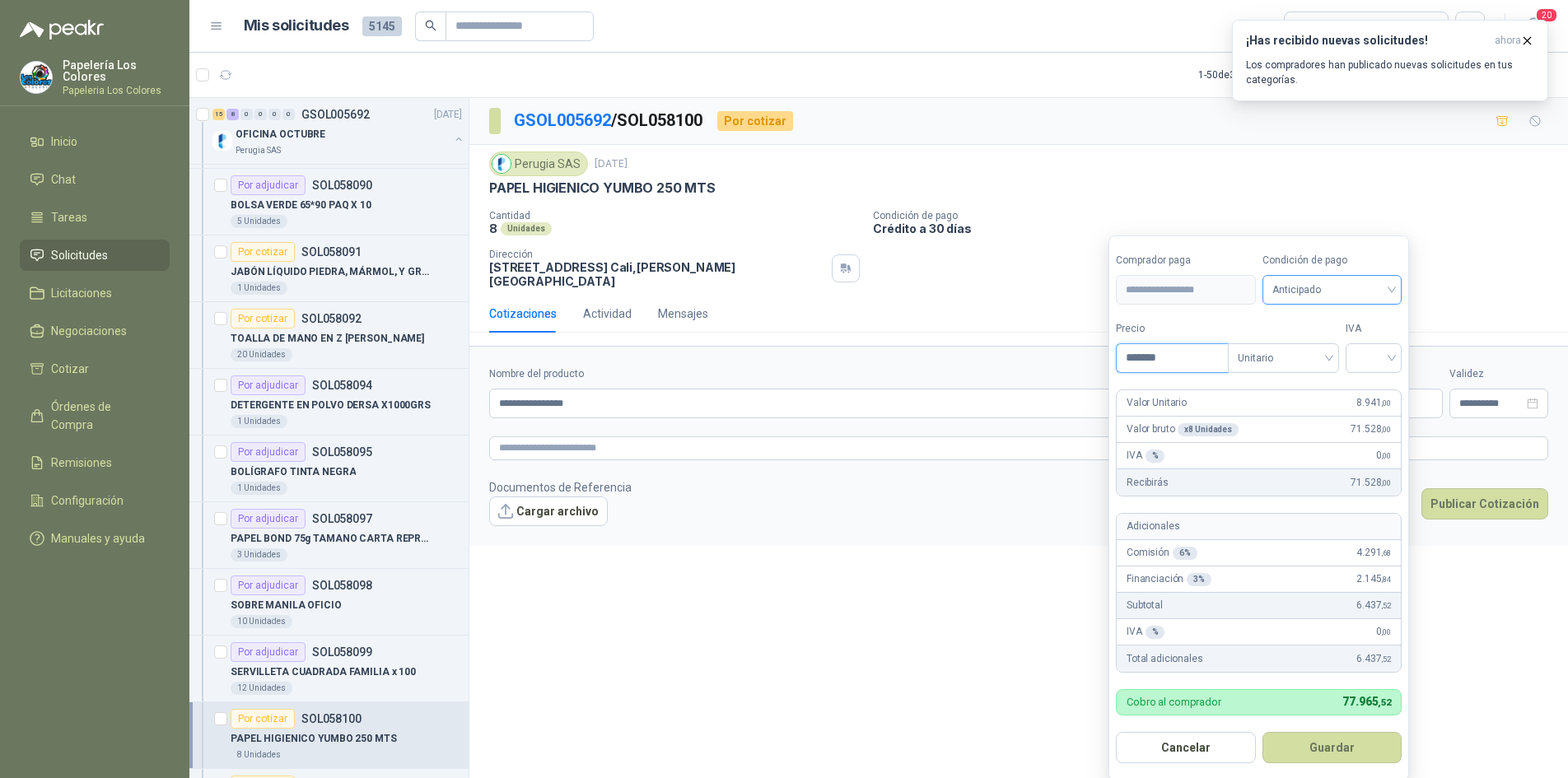
click at [1333, 296] on span "Anticipado" at bounding box center [1333, 289] width 121 height 25
type input "*******"
click at [1334, 345] on div "Crédito a 30 días" at bounding box center [1335, 350] width 115 height 18
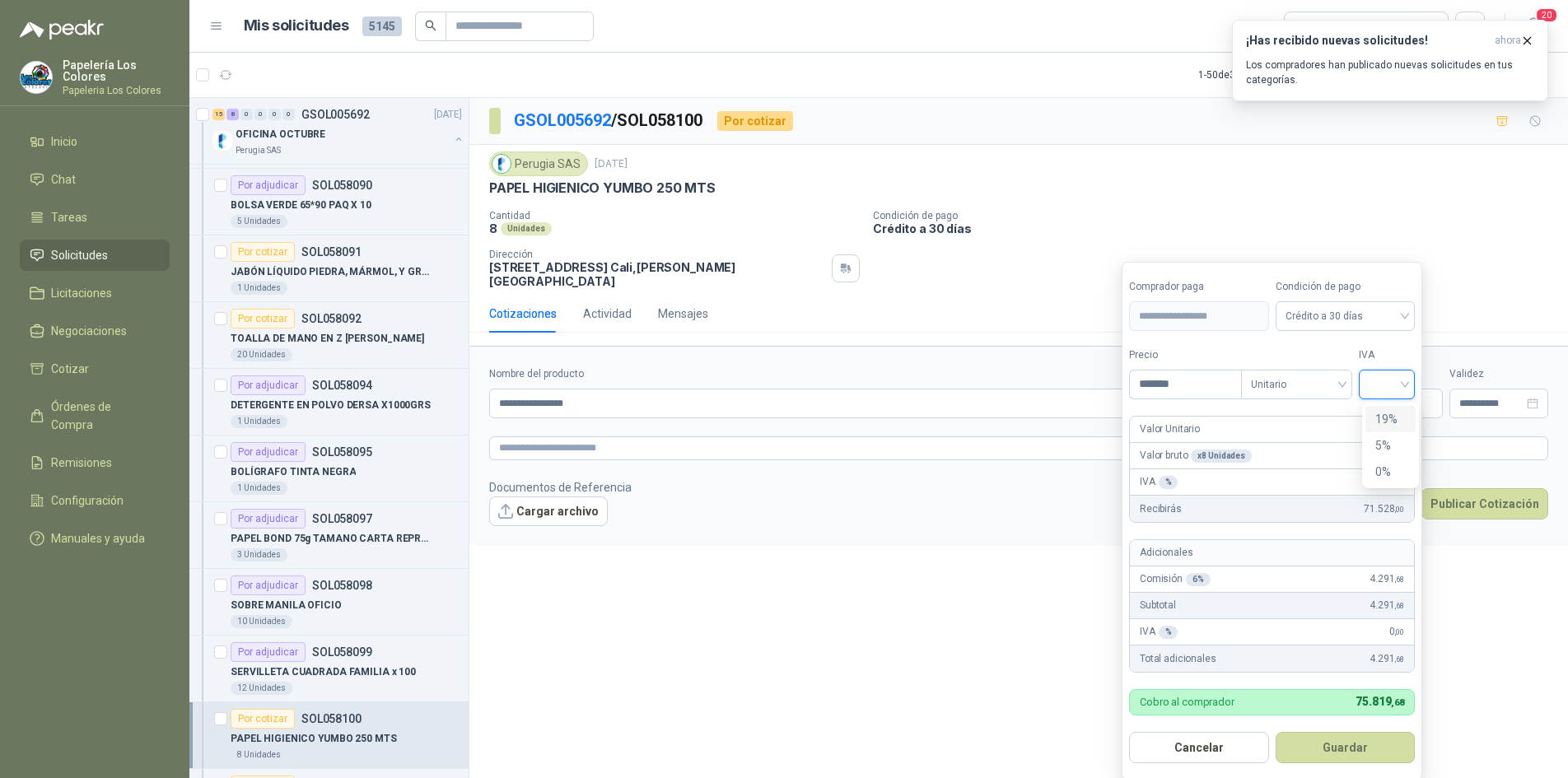
click at [1391, 384] on input "search" at bounding box center [1387, 382] width 36 height 25
click at [1388, 417] on div "19%" at bounding box center [1390, 418] width 30 height 18
click at [1360, 746] on button "Guardar" at bounding box center [1348, 747] width 142 height 31
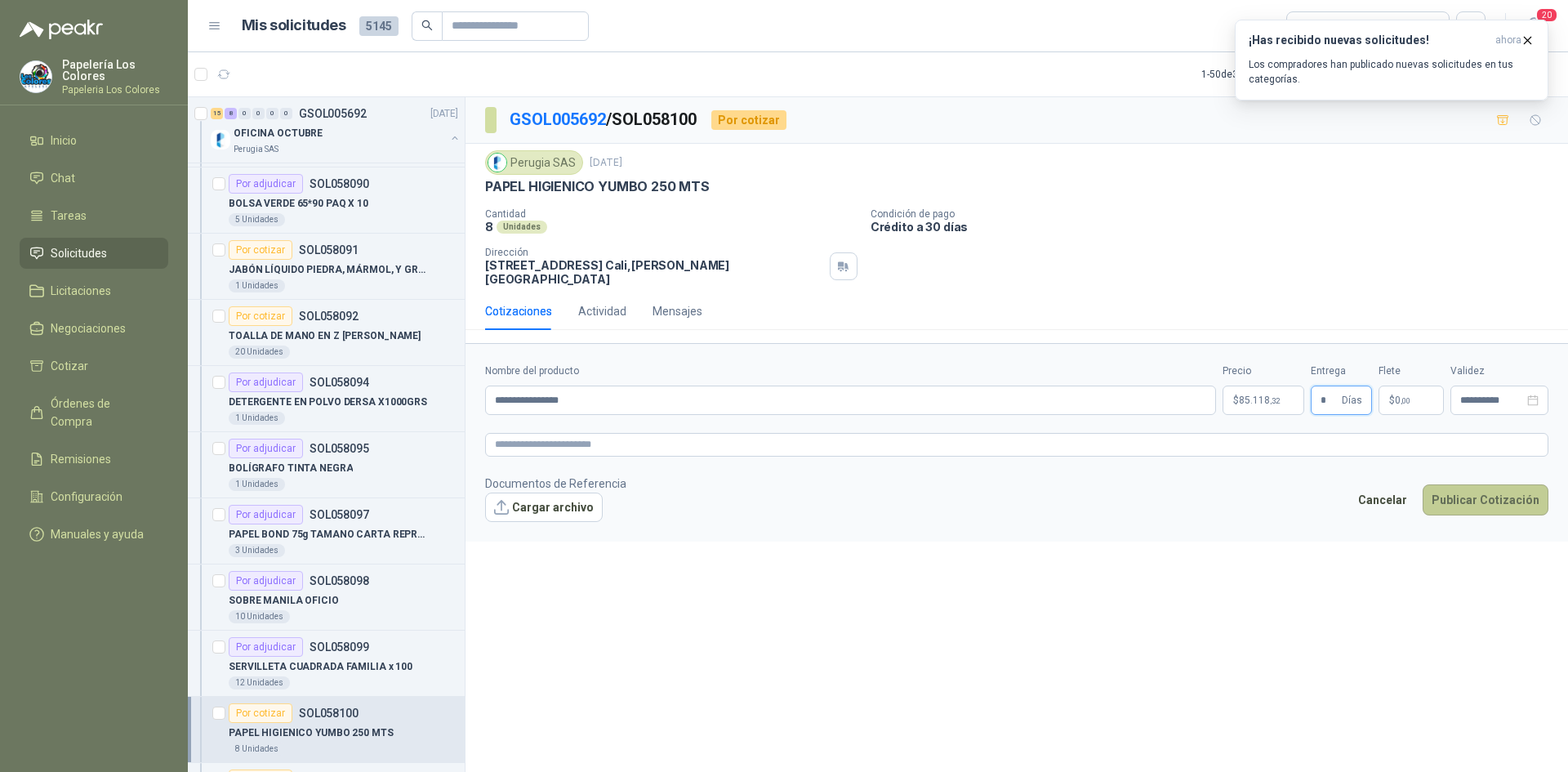
type input "*"
click at [1461, 486] on button "Publicar Cotización" at bounding box center [1485, 500] width 126 height 31
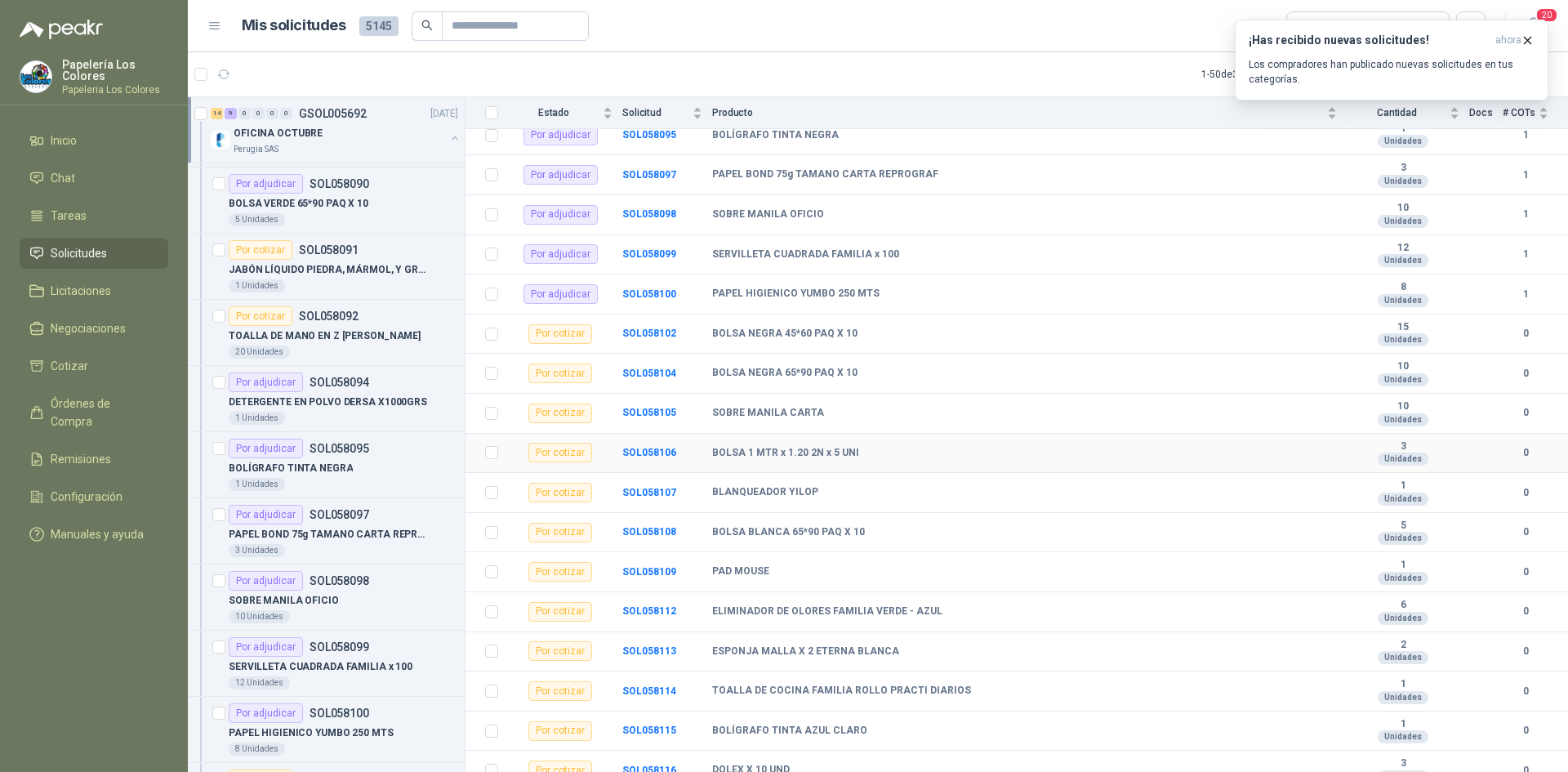
scroll to position [451, 0]
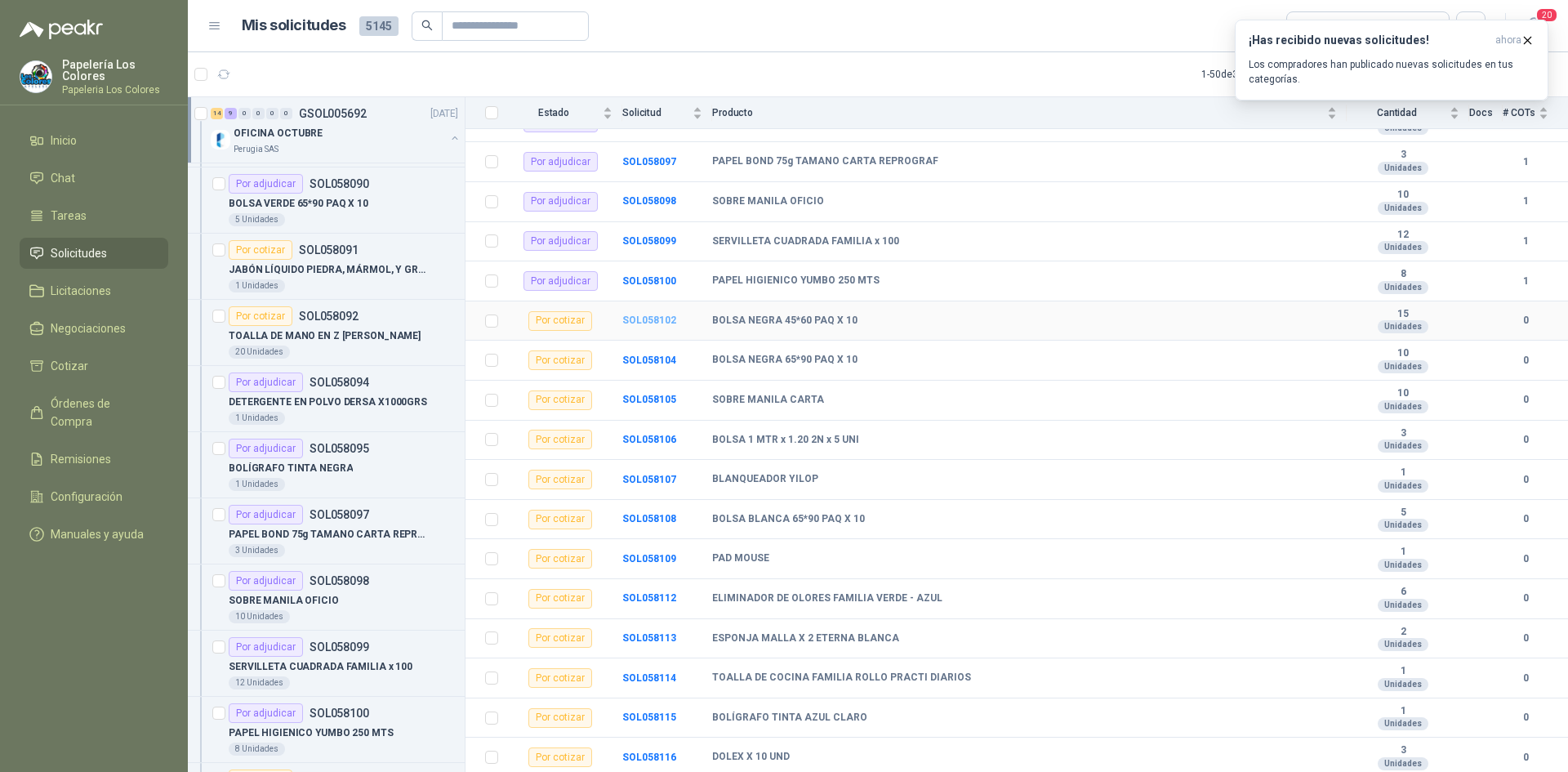
click at [646, 322] on b "SOL058102" at bounding box center [649, 319] width 54 height 11
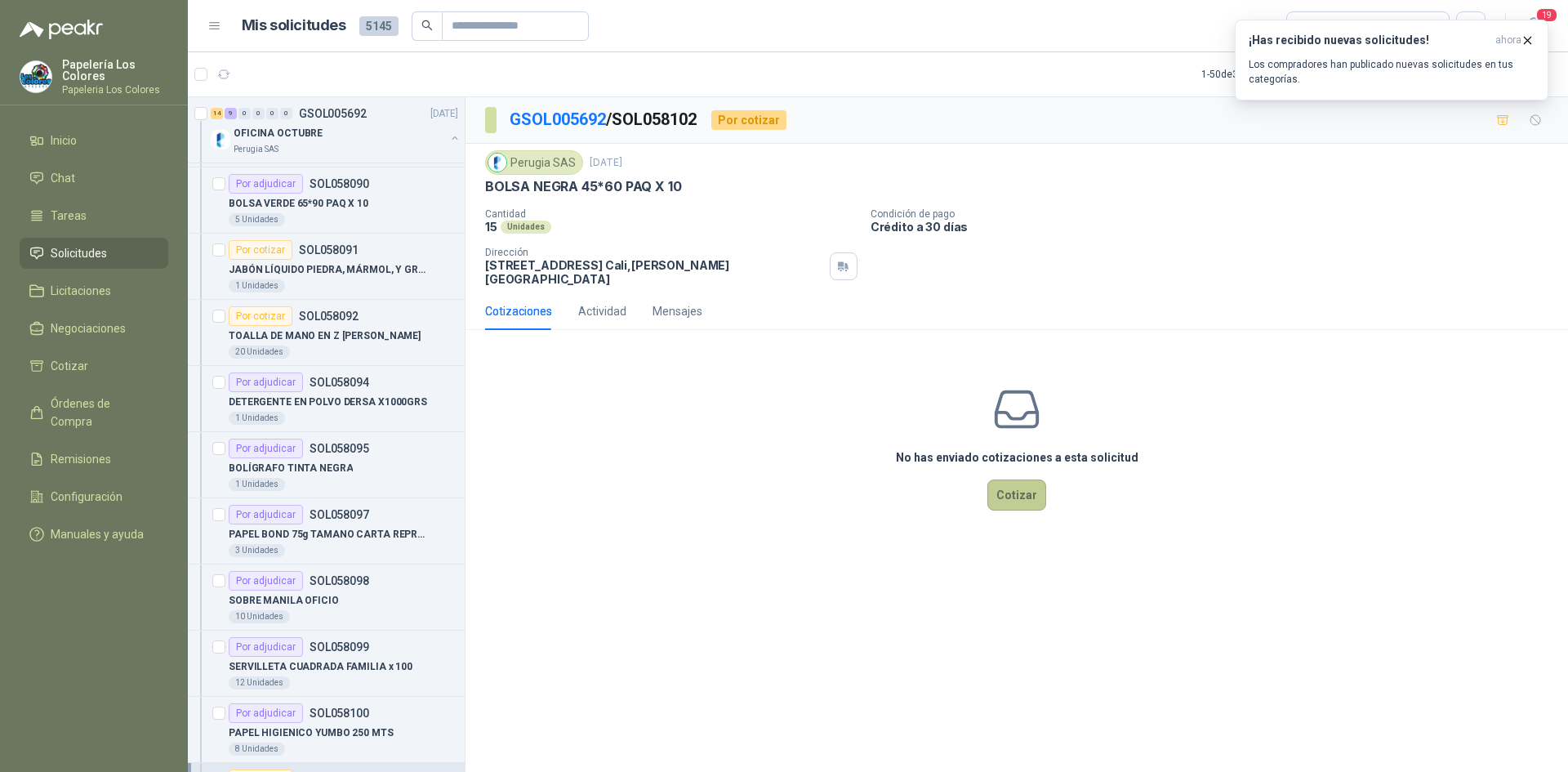
click at [1003, 479] on button "Cotizar" at bounding box center [1016, 494] width 59 height 31
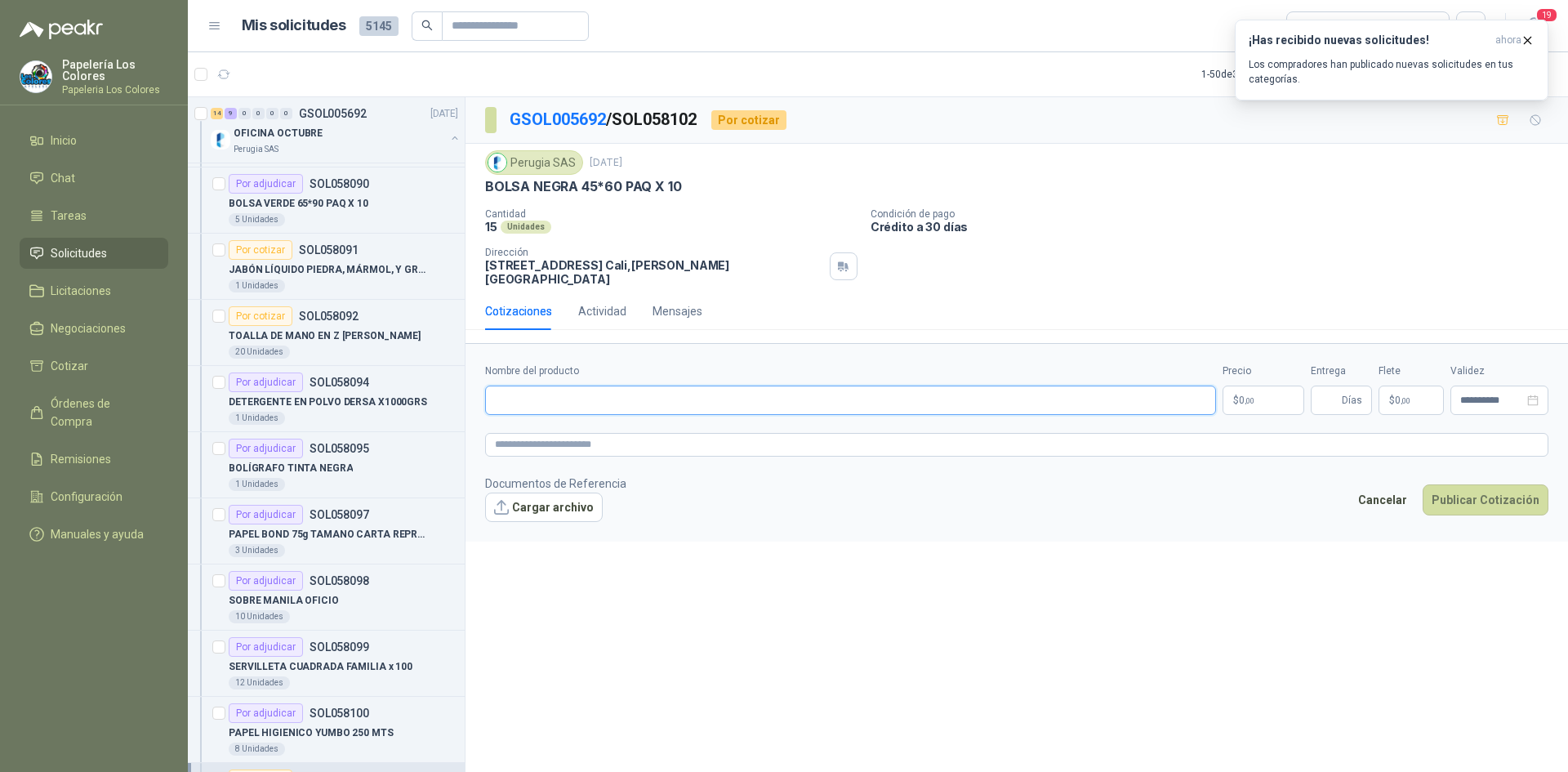
click at [610, 386] on input "Nombre del producto" at bounding box center [851, 400] width 731 height 29
click at [724, 386] on input "Nombre del producto" at bounding box center [851, 400] width 731 height 29
paste input "**********"
type input "**********"
click at [1274, 384] on body "Papelería Los Colores Papeleria Los Colores Inicio Chat Tareas Solicitudes Lici…" at bounding box center [784, 386] width 1568 height 772
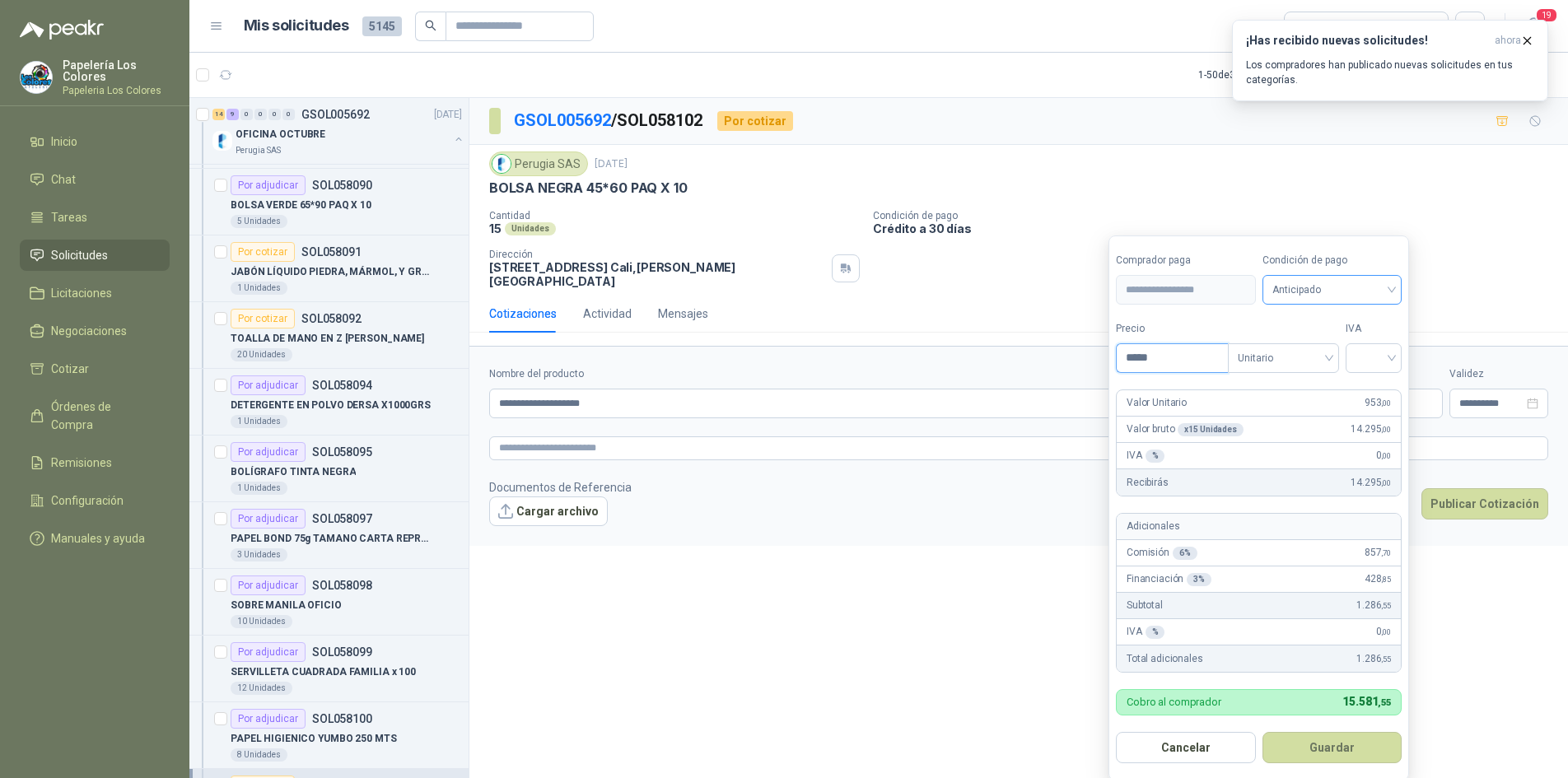
click at [1319, 285] on span "Anticipado" at bounding box center [1333, 289] width 121 height 25
type input "*****"
click at [1314, 346] on div "Crédito a 30 días" at bounding box center [1335, 350] width 115 height 18
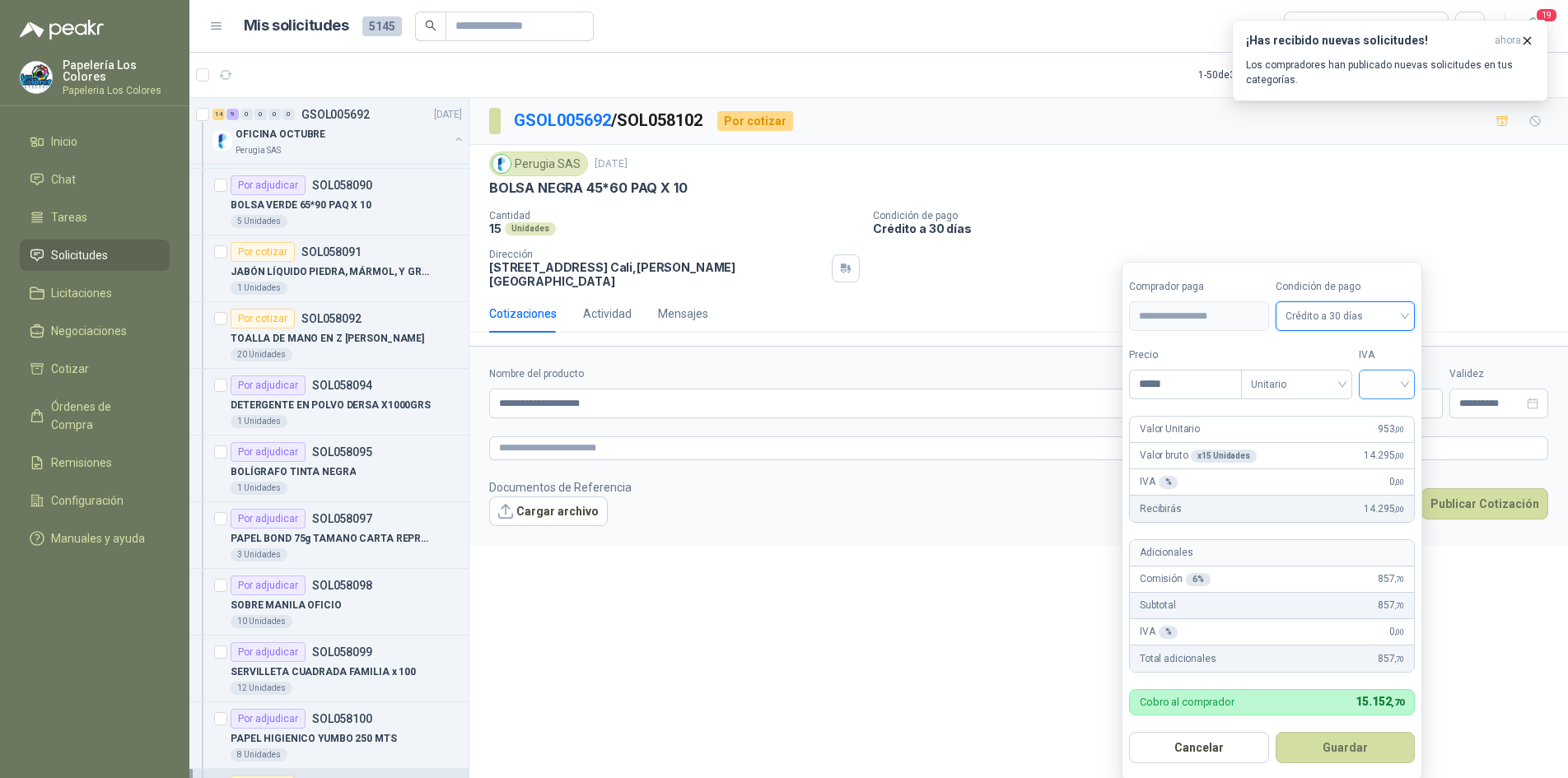
click at [1384, 380] on input "search" at bounding box center [1387, 382] width 36 height 25
click at [1385, 410] on div "19%" at bounding box center [1390, 418] width 30 height 18
click at [1351, 741] on button "Guardar" at bounding box center [1348, 747] width 142 height 31
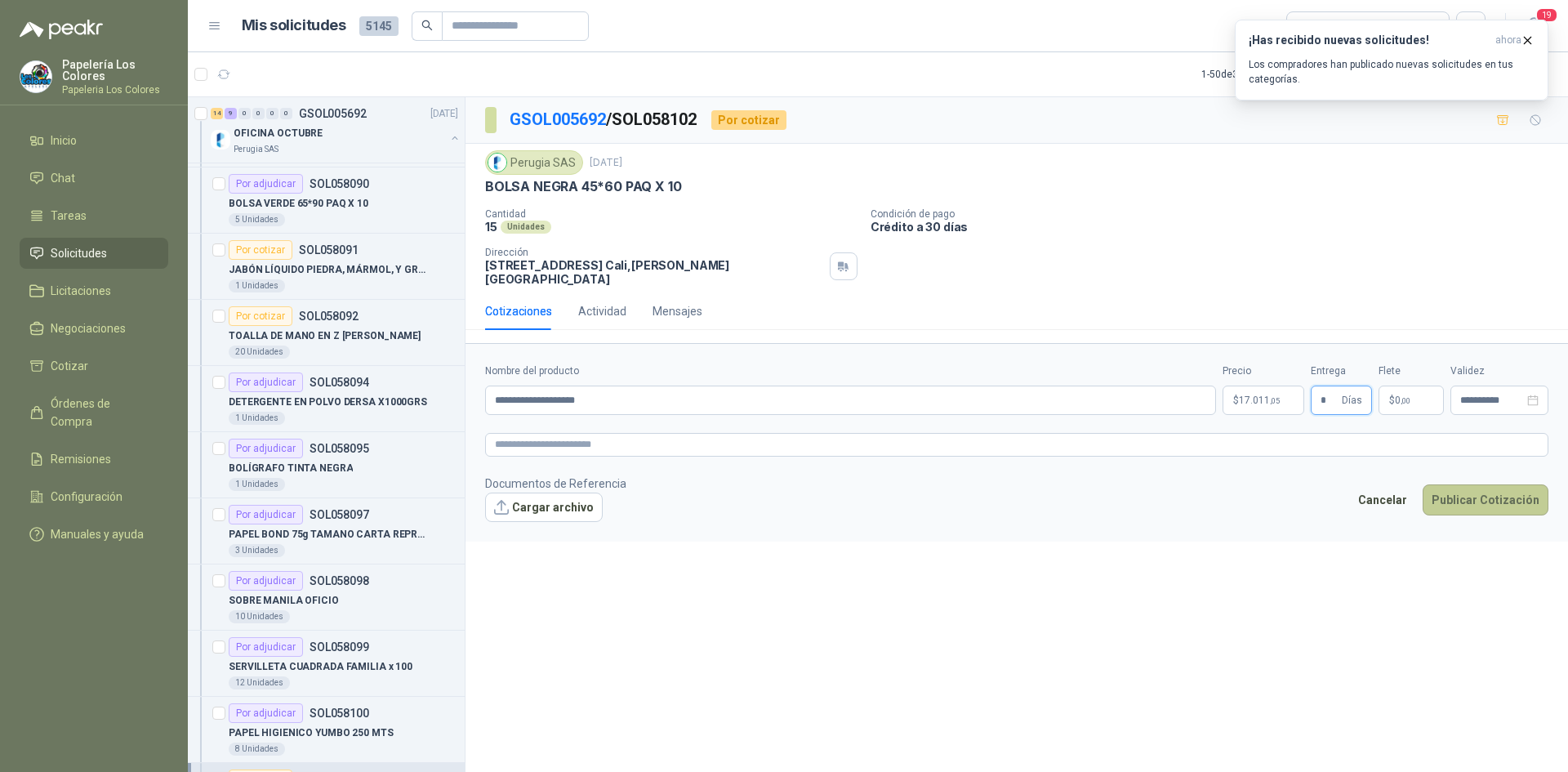
type input "*"
click at [1472, 484] on button "Publicar Cotización" at bounding box center [1485, 500] width 126 height 31
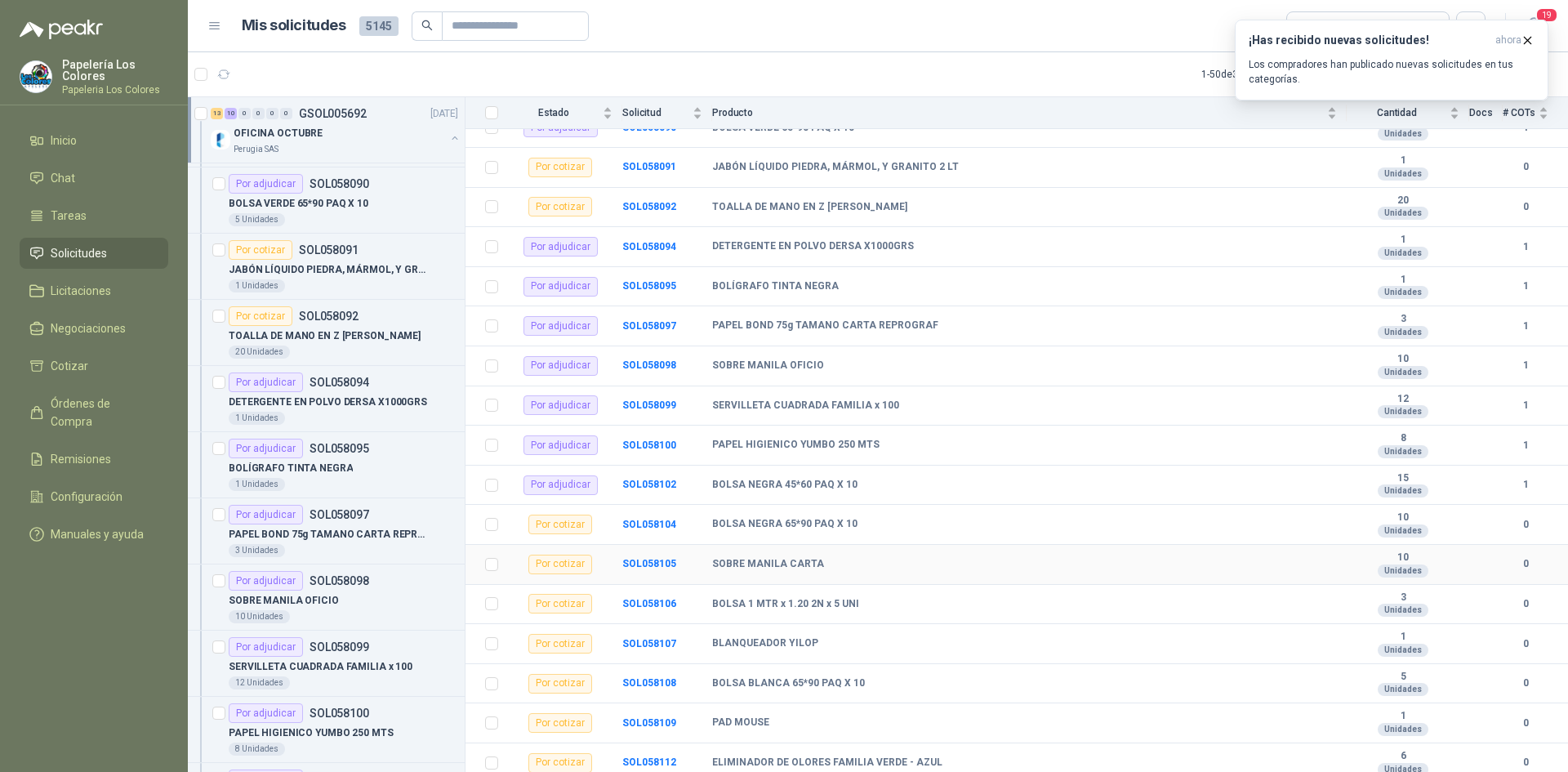
scroll to position [408, 0]
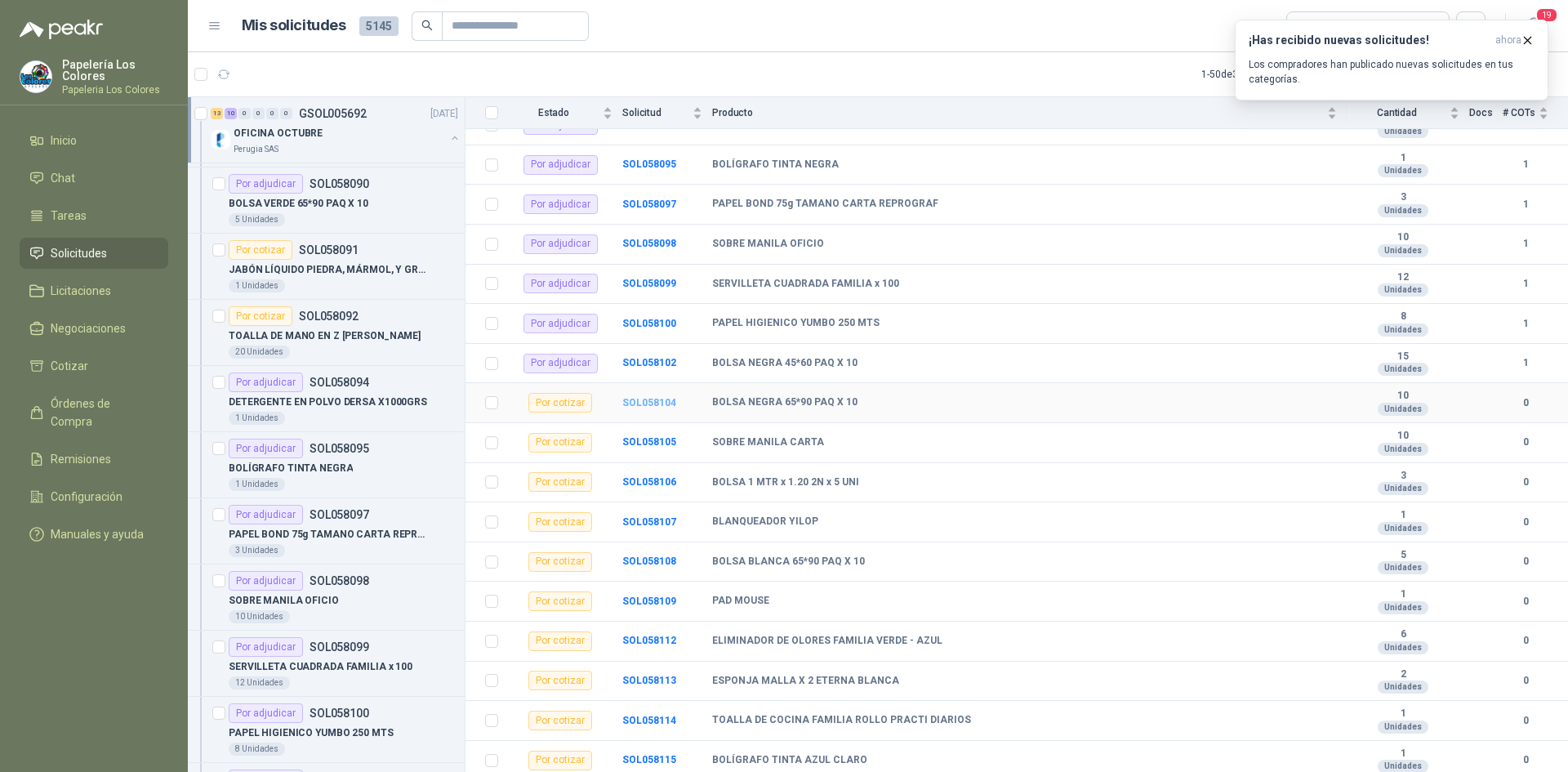
click at [650, 405] on b "SOL058104" at bounding box center [649, 402] width 54 height 11
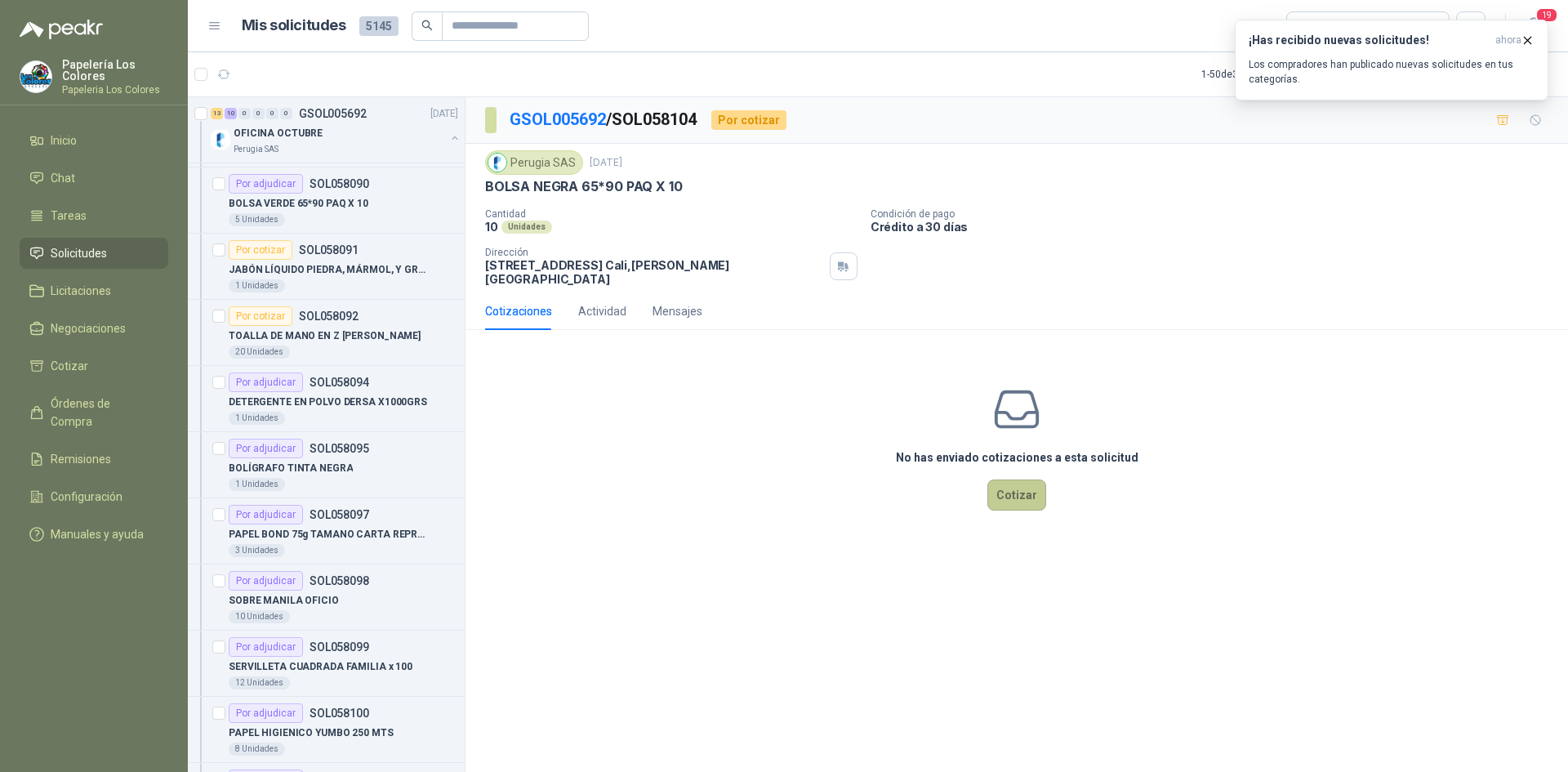
click at [1007, 479] on button "Cotizar" at bounding box center [1016, 494] width 59 height 31
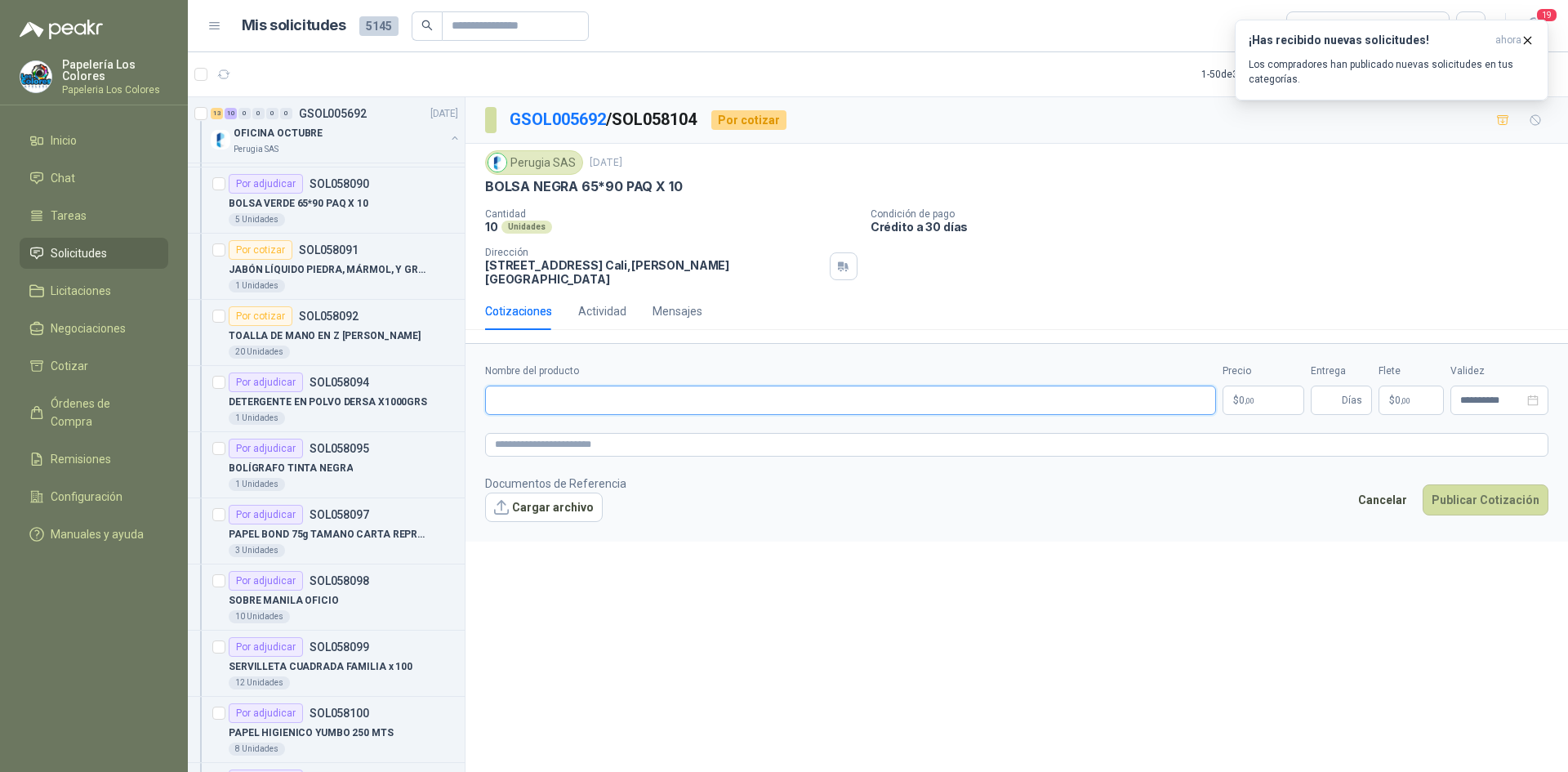
click at [516, 385] on input "Nombre del producto" at bounding box center [851, 400] width 731 height 29
click at [530, 387] on input "Nombre del producto" at bounding box center [851, 400] width 731 height 29
paste input "**********"
type input "**********"
click at [1255, 388] on body "Papelería Los Colores Papeleria Los Colores Inicio Chat Tareas Solicitudes Lici…" at bounding box center [784, 386] width 1568 height 772
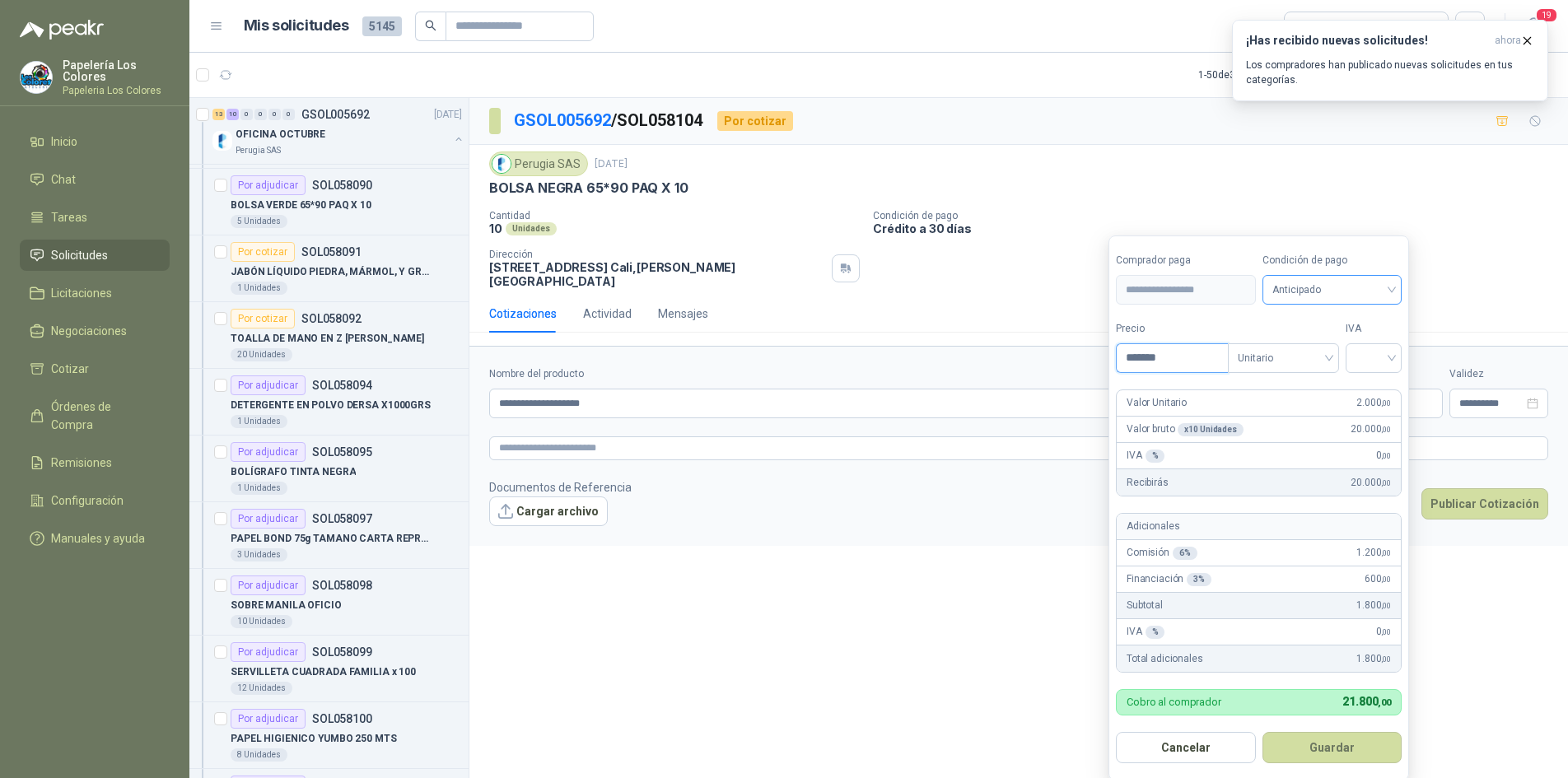
click at [1330, 292] on span "Anticipado" at bounding box center [1333, 289] width 121 height 25
type input "*******"
click at [1326, 347] on div "Crédito a 30 días" at bounding box center [1335, 350] width 115 height 18
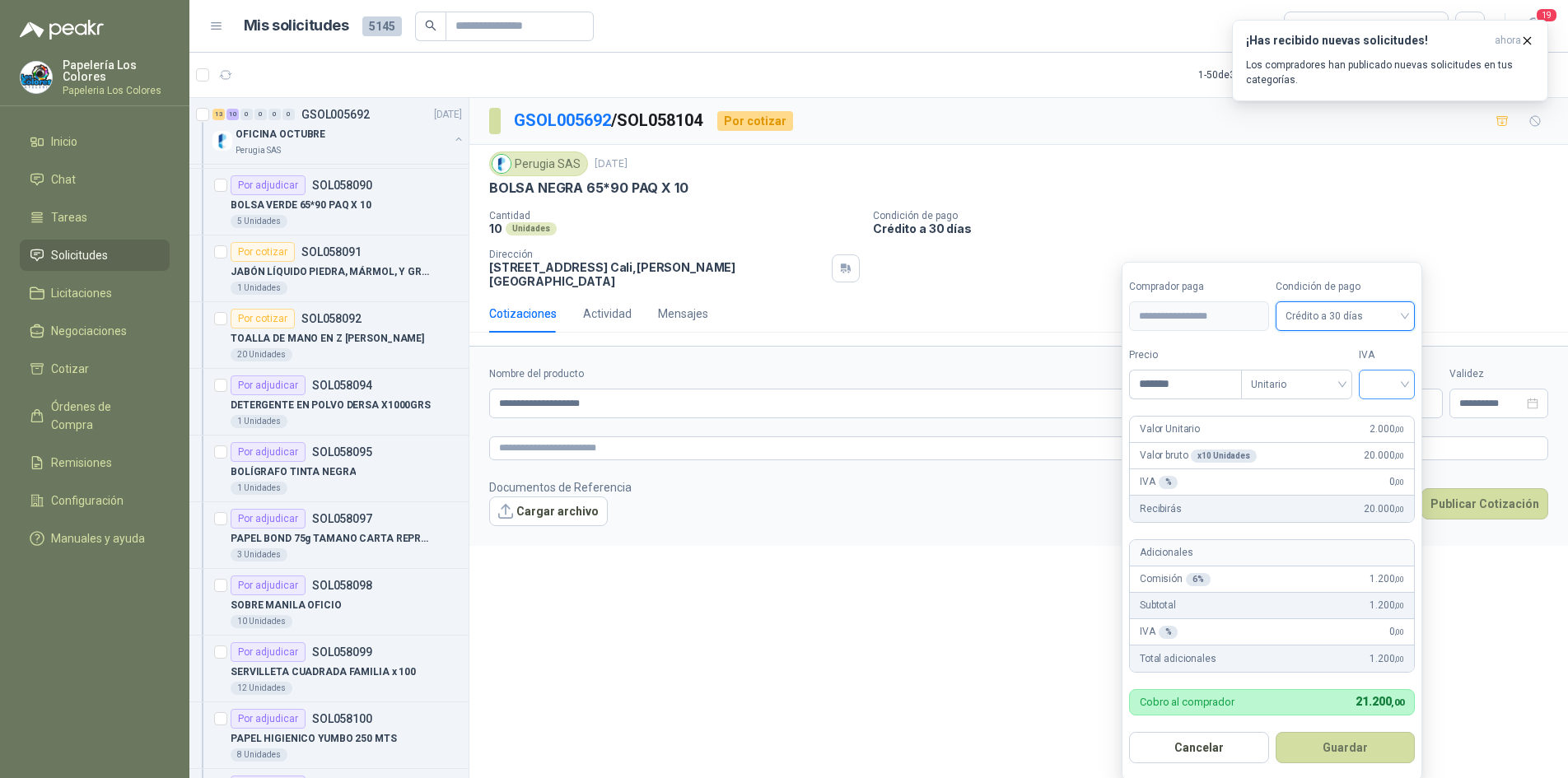
click at [1389, 381] on input "search" at bounding box center [1387, 382] width 36 height 25
click at [1392, 413] on div "19%" at bounding box center [1390, 418] width 30 height 18
click at [1353, 746] on button "Guardar" at bounding box center [1348, 747] width 142 height 31
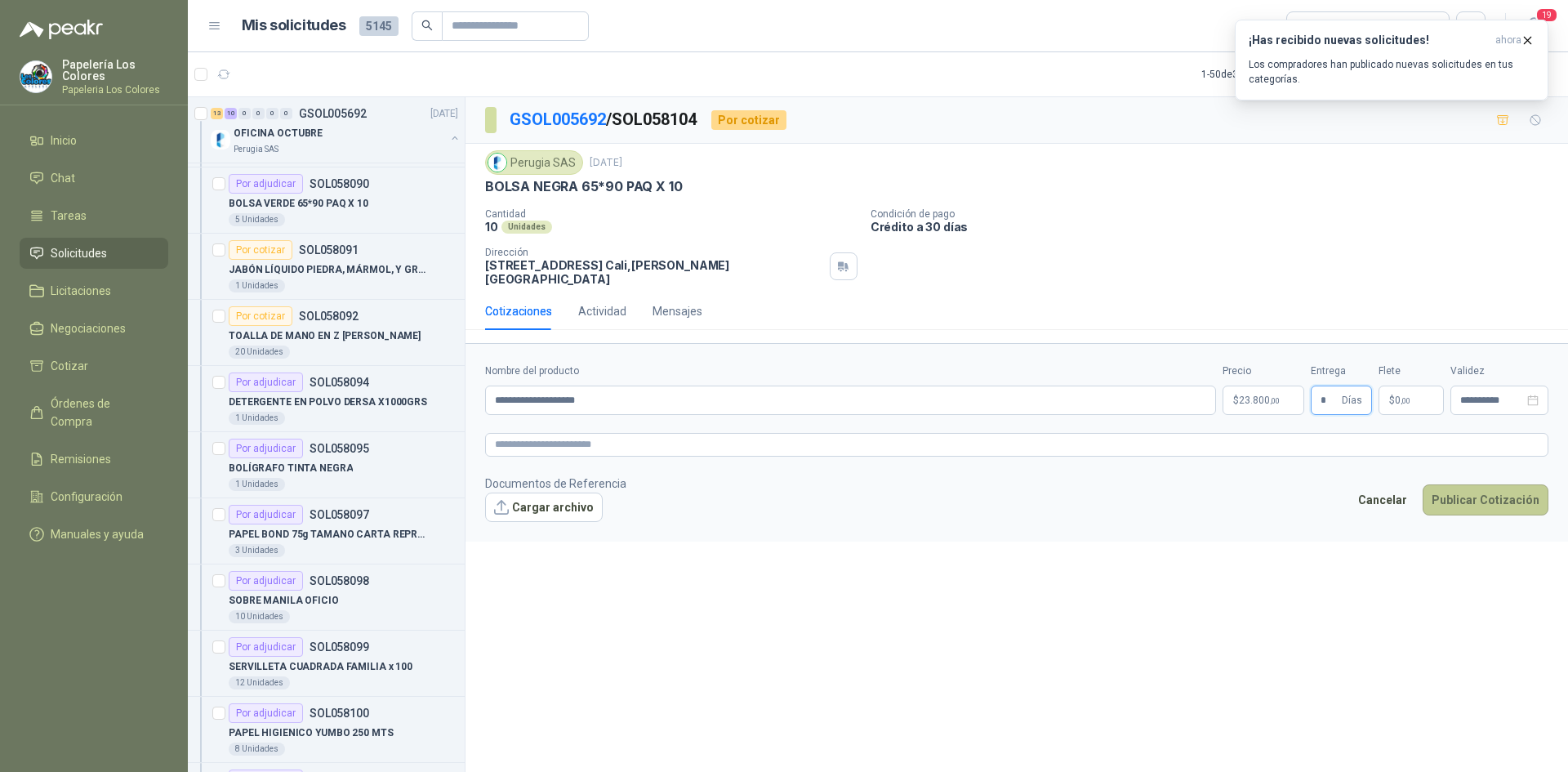
type input "*"
click at [1507, 484] on button "Publicar Cotización" at bounding box center [1485, 500] width 126 height 31
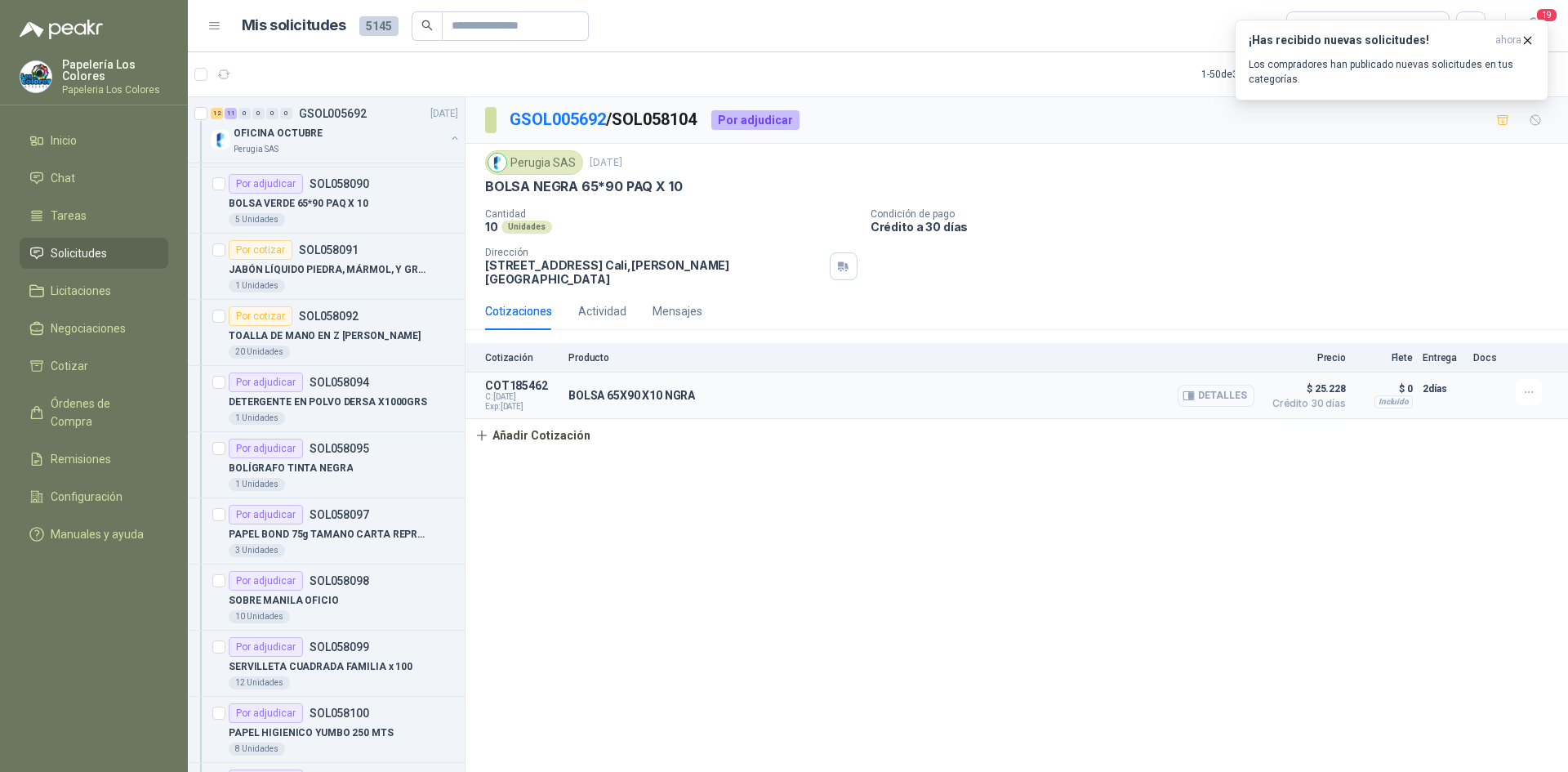
click at [1231, 384] on button "Detalles" at bounding box center [1216, 395] width 77 height 22
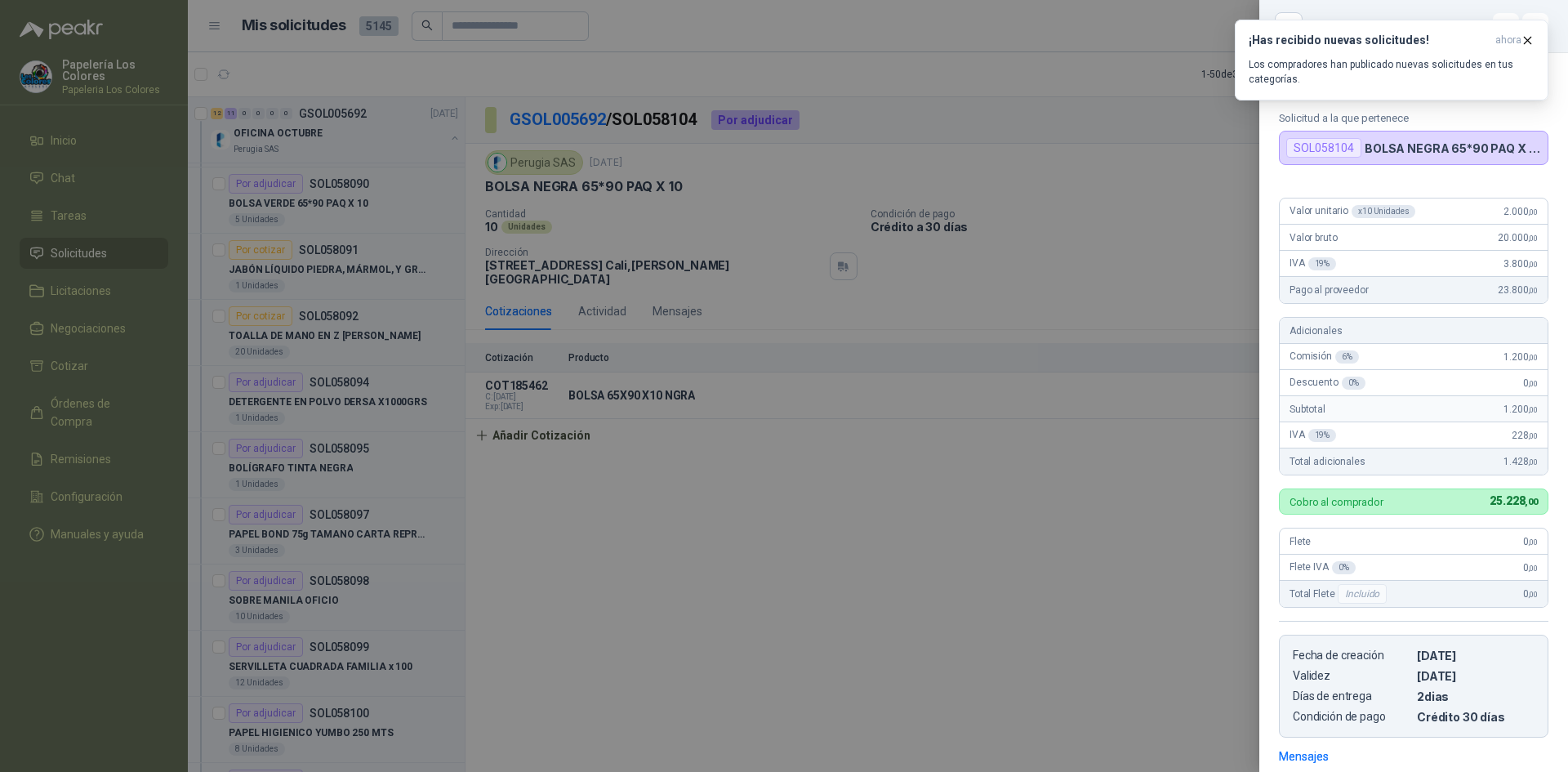
click at [1026, 527] on div at bounding box center [784, 386] width 1568 height 772
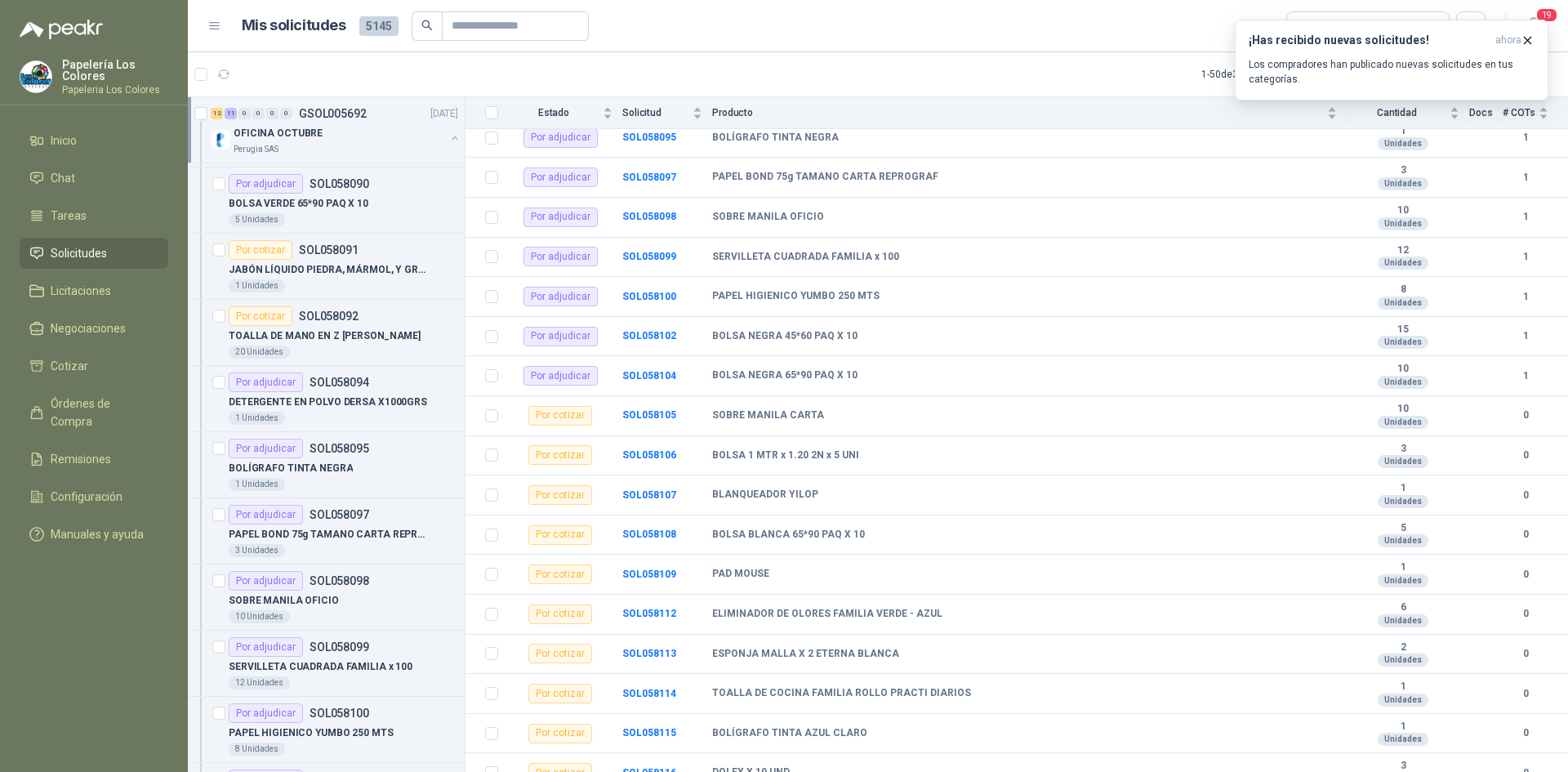
scroll to position [451, 0]
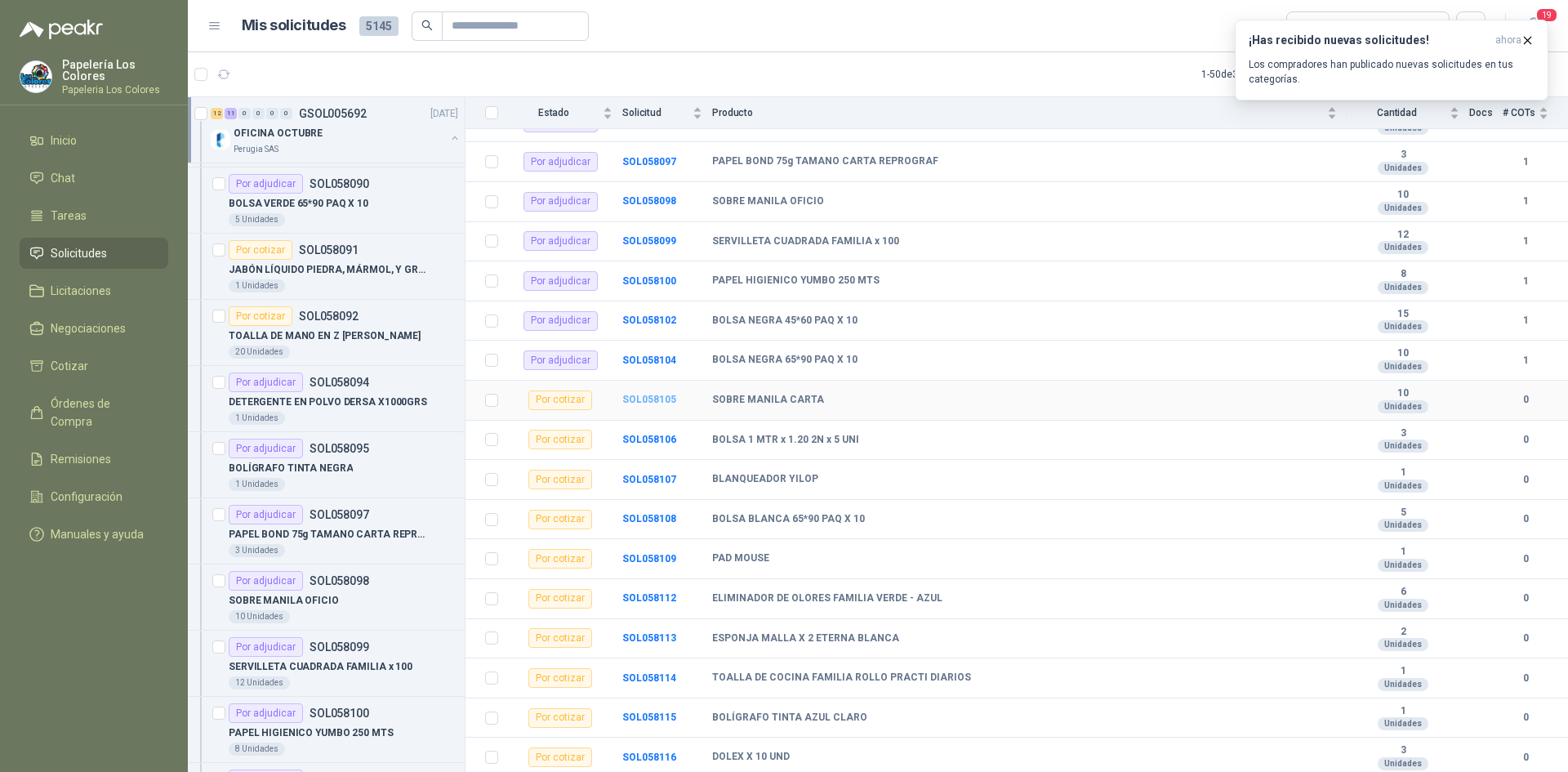
click at [659, 402] on b "SOL058105" at bounding box center [649, 399] width 54 height 11
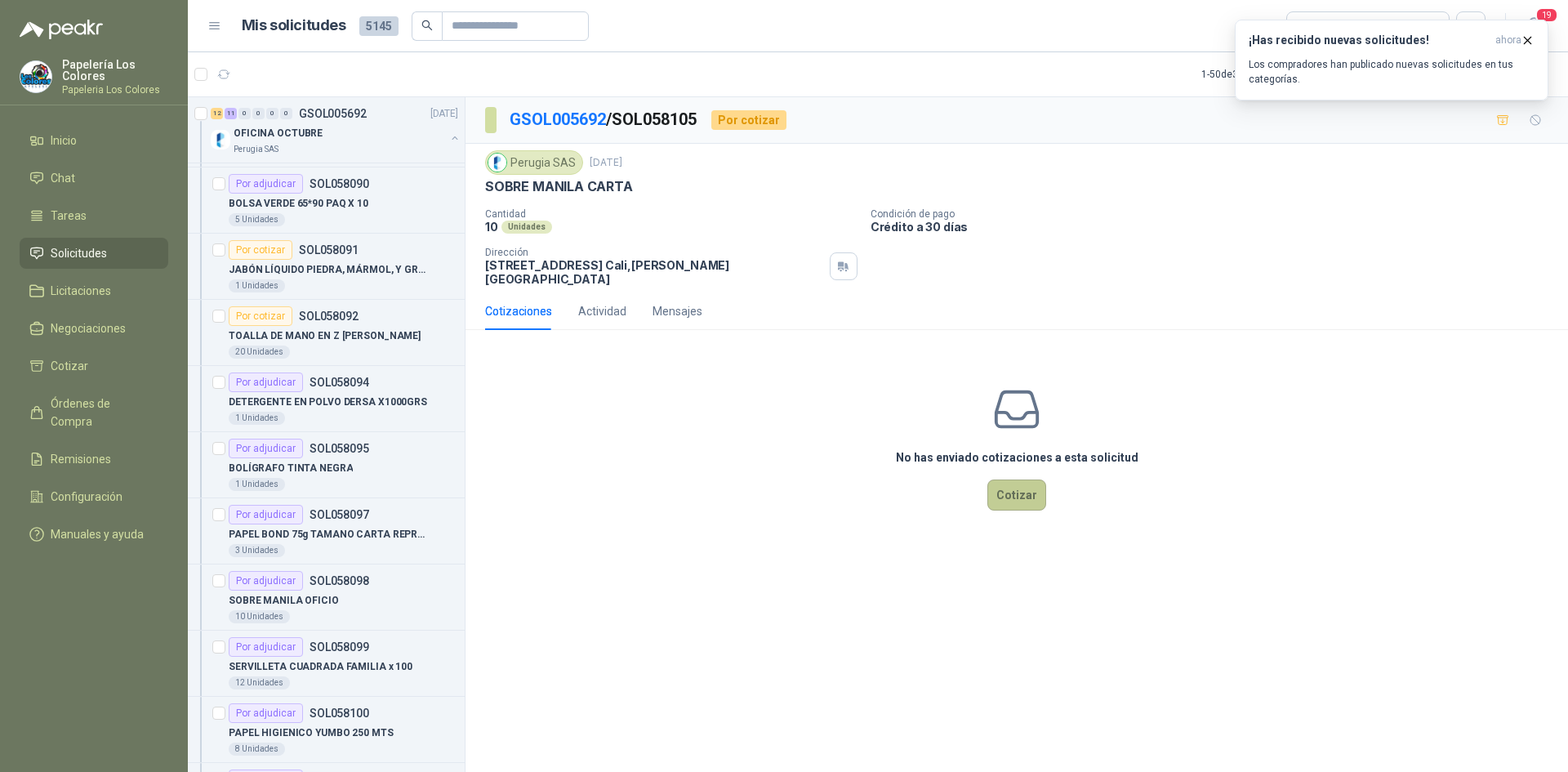
click at [1010, 483] on button "Cotizar" at bounding box center [1016, 494] width 59 height 31
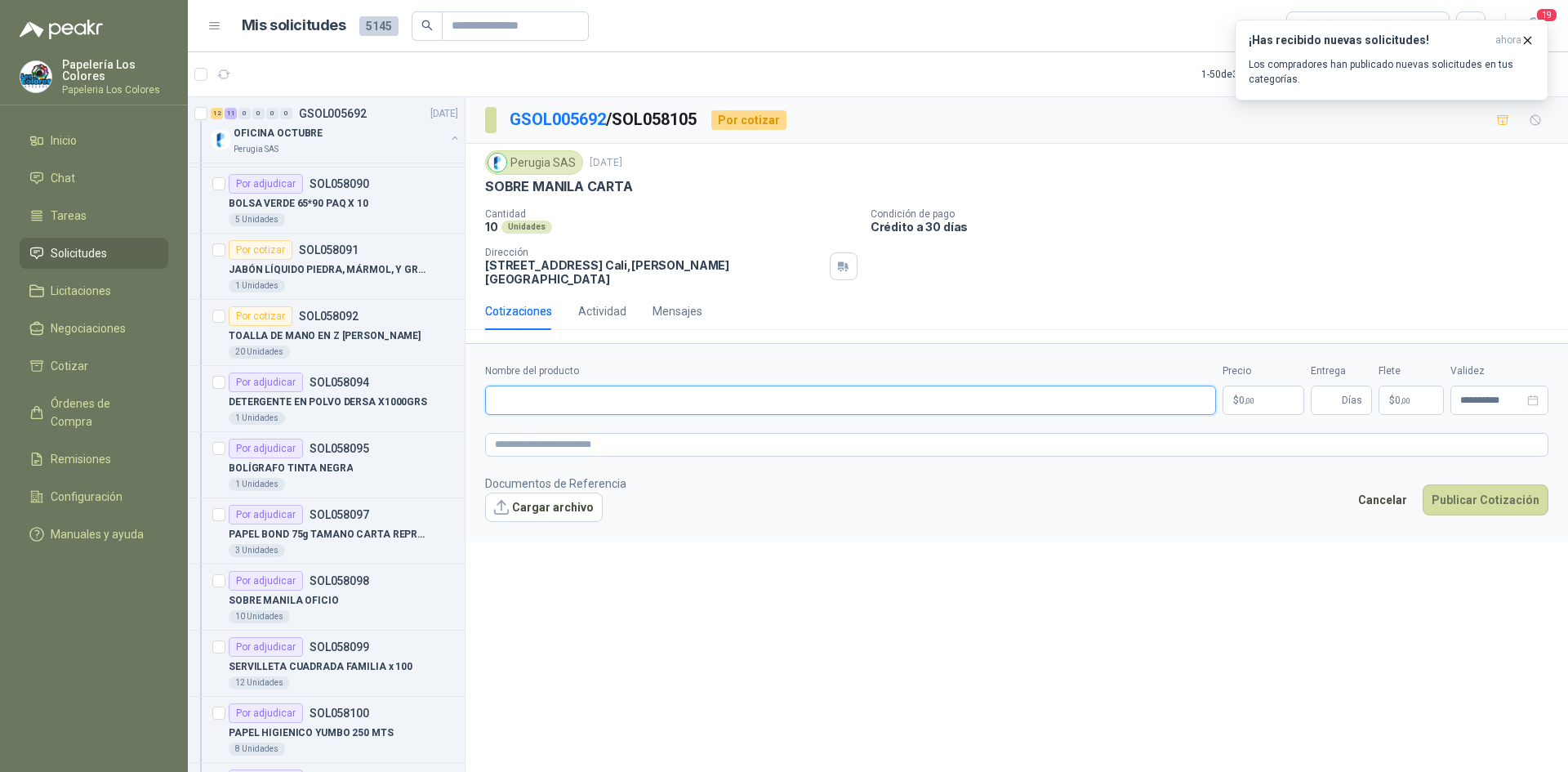
click at [544, 389] on input "Nombre del producto" at bounding box center [851, 400] width 731 height 29
click at [629, 385] on input "Nombre del producto" at bounding box center [851, 400] width 731 height 29
paste input "**********"
type input "**********"
click at [1273, 385] on body "Papelería Los Colores Papeleria Los Colores Inicio Chat Tareas Solicitudes Lici…" at bounding box center [784, 386] width 1568 height 772
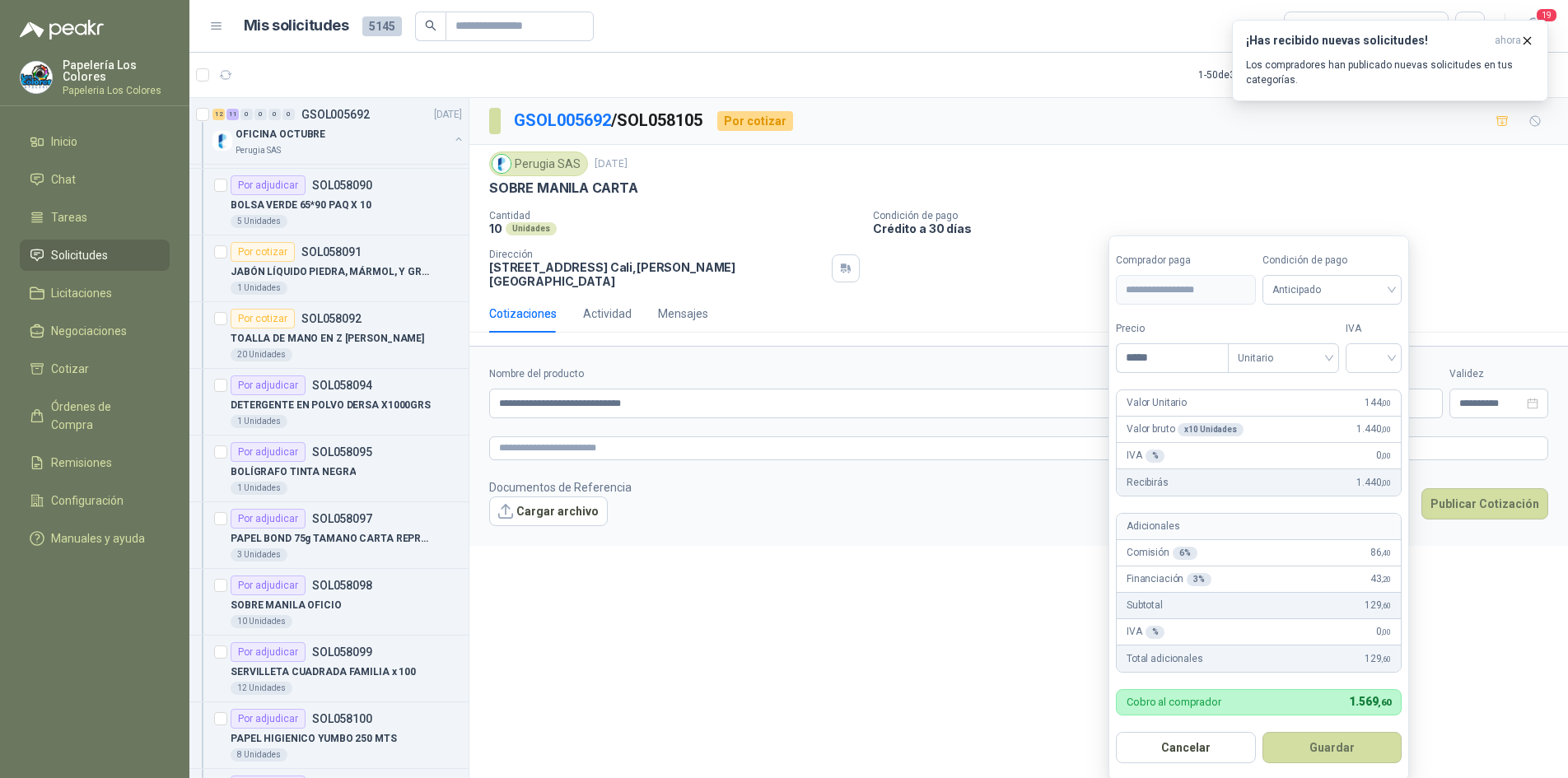
type input "*****"
click at [1337, 293] on span "Anticipado" at bounding box center [1333, 289] width 121 height 25
click at [1329, 349] on div "Crédito a 30 días" at bounding box center [1335, 350] width 115 height 18
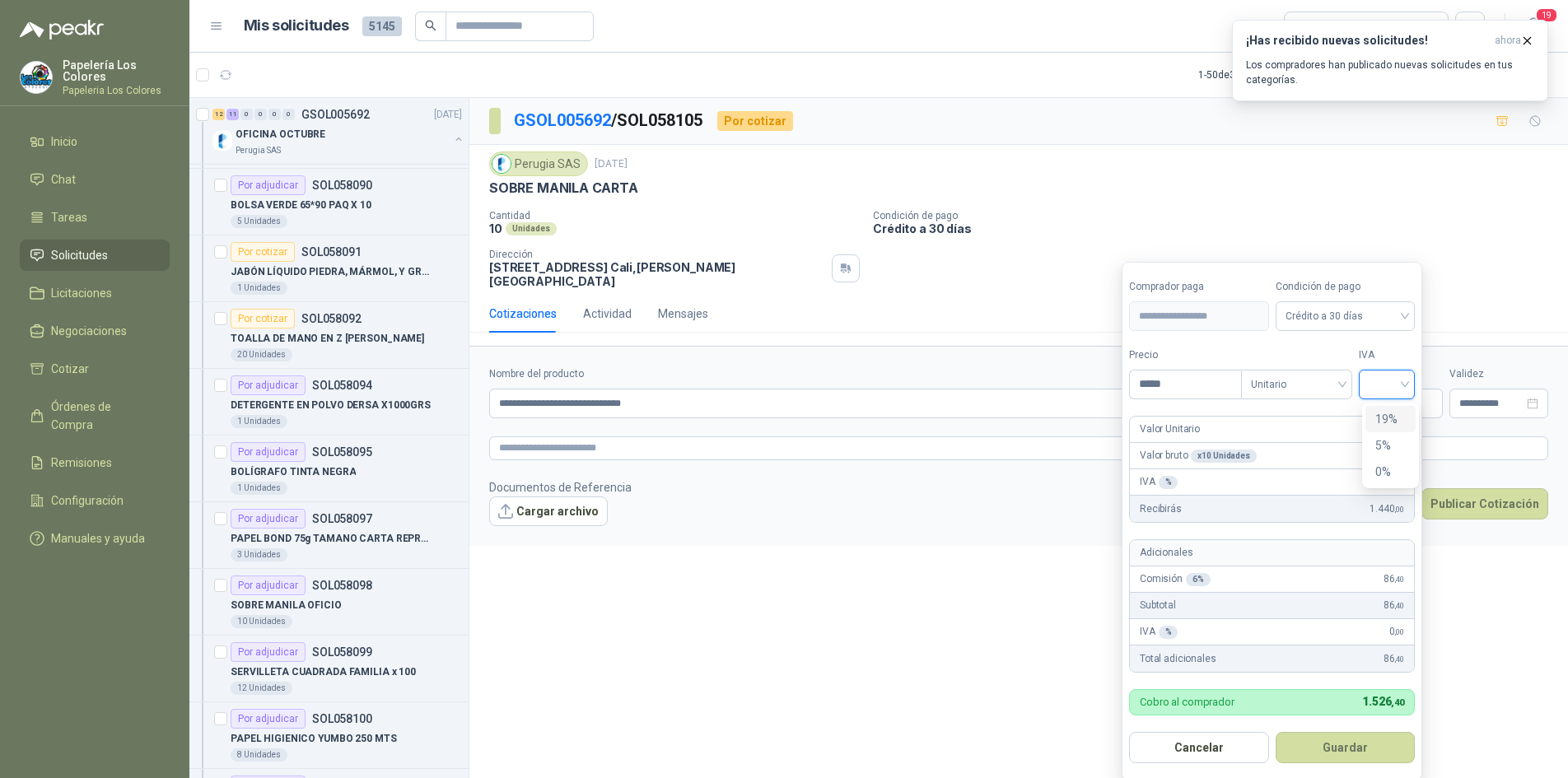
click at [1381, 382] on input "search" at bounding box center [1387, 382] width 36 height 25
click at [1388, 415] on div "19%" at bounding box center [1390, 418] width 30 height 18
click at [1344, 743] on button "Guardar" at bounding box center [1348, 747] width 142 height 31
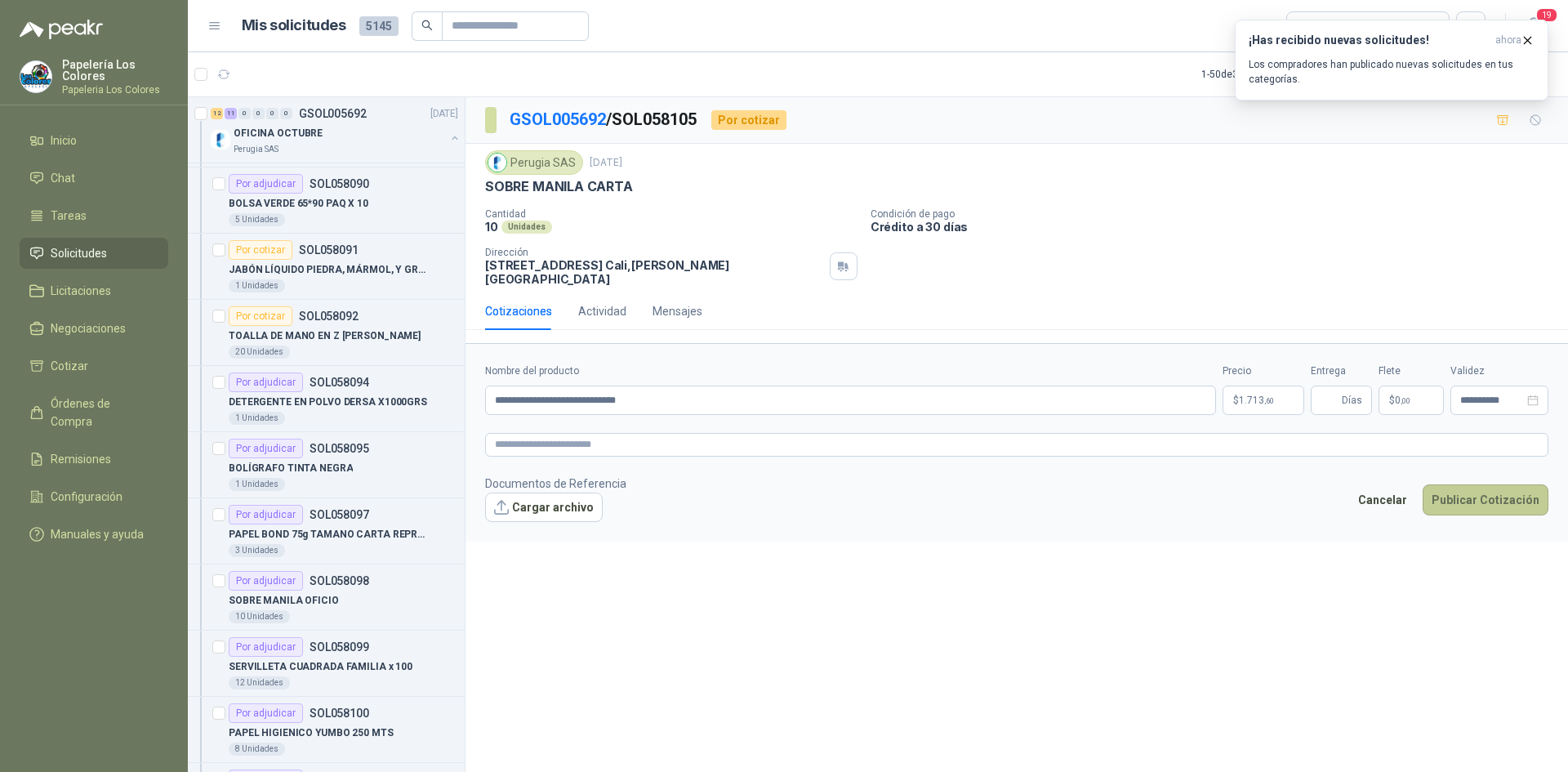
click at [1471, 484] on button "Publicar Cotización" at bounding box center [1485, 500] width 126 height 31
click at [1338, 386] on input "Entrega" at bounding box center [1330, 400] width 18 height 28
type input "*"
click at [1480, 484] on button "Publicar Cotización" at bounding box center [1485, 500] width 126 height 31
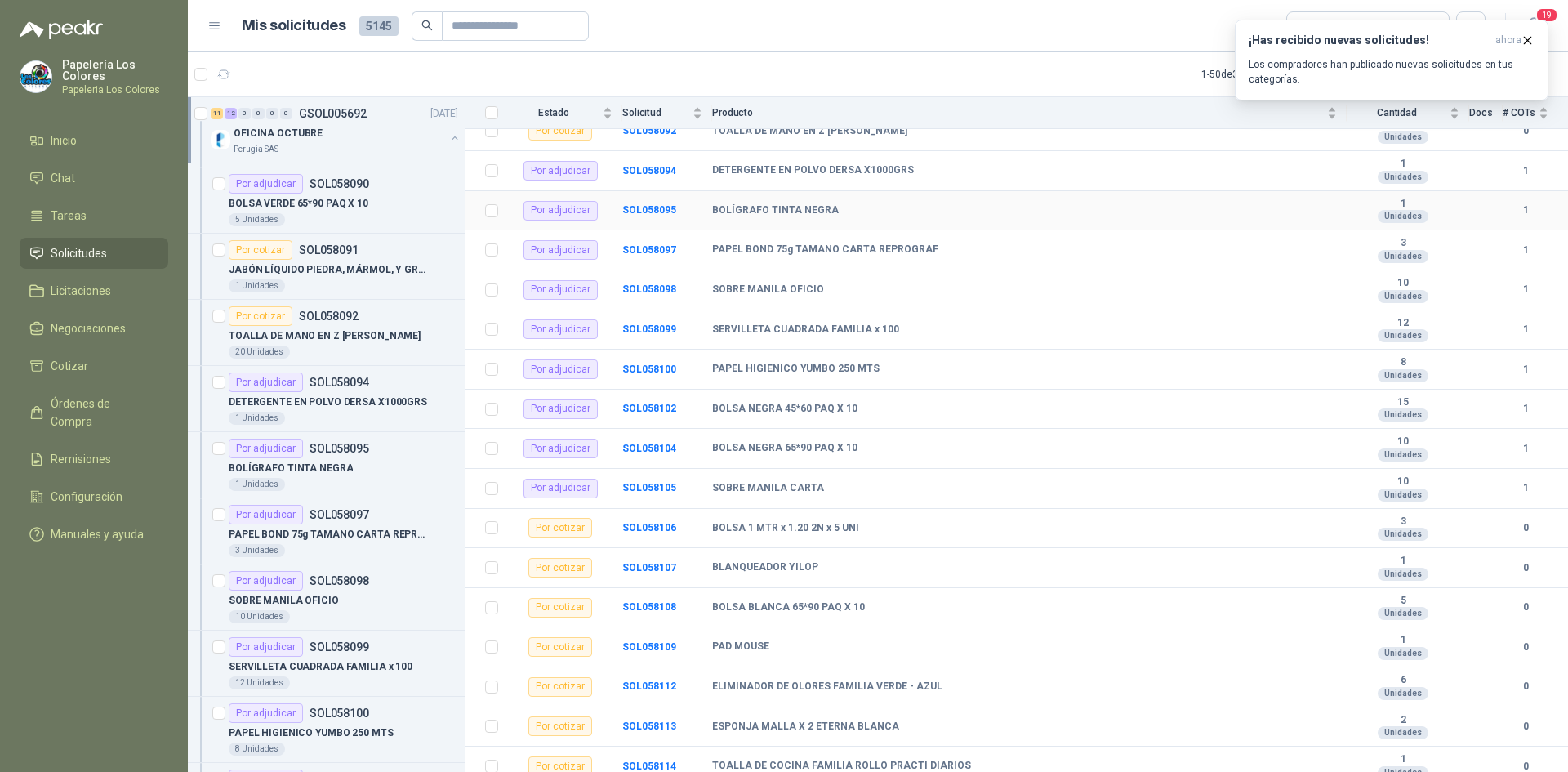
scroll to position [451, 0]
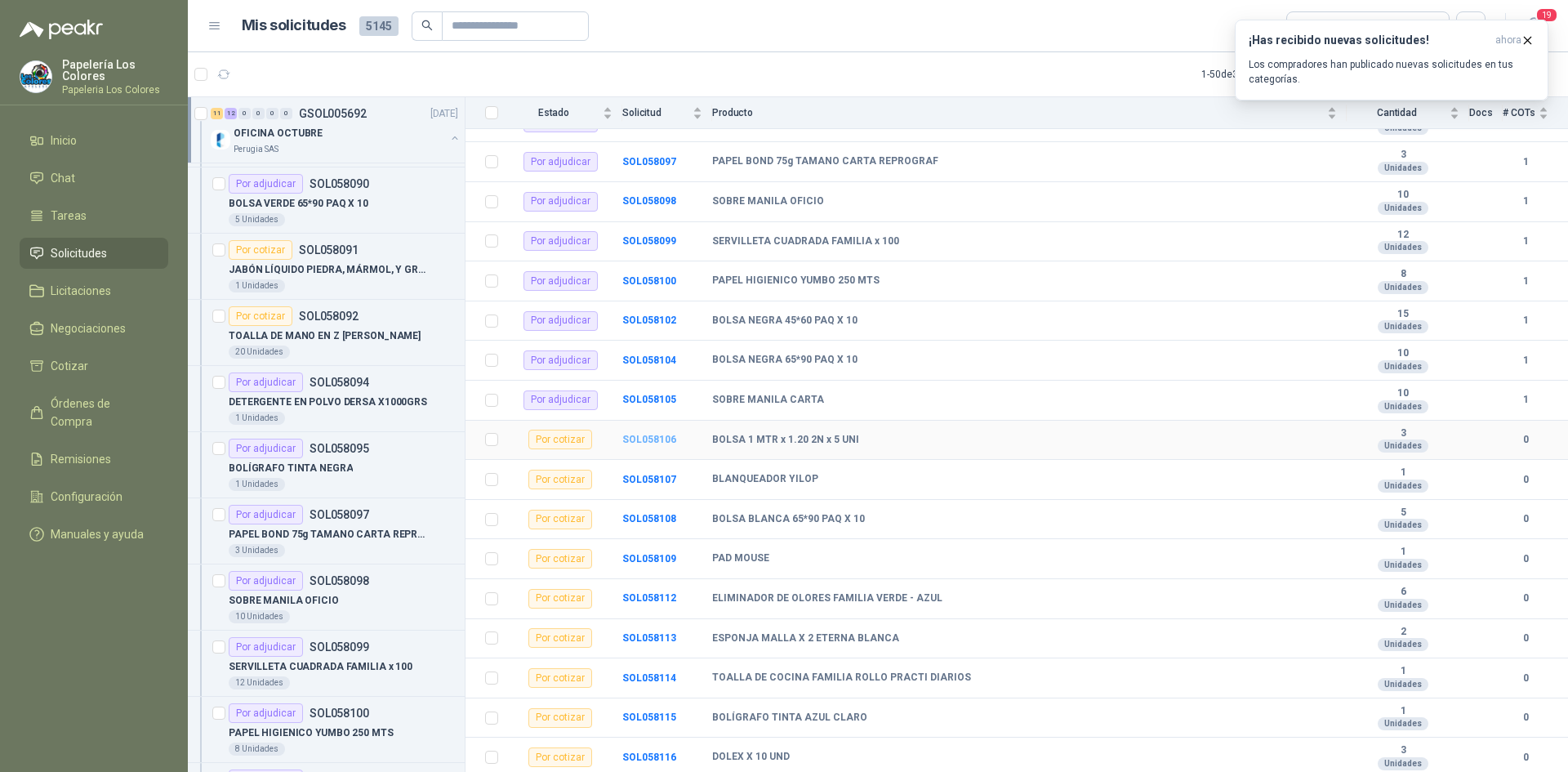
click at [645, 437] on b "SOL058106" at bounding box center [649, 439] width 54 height 11
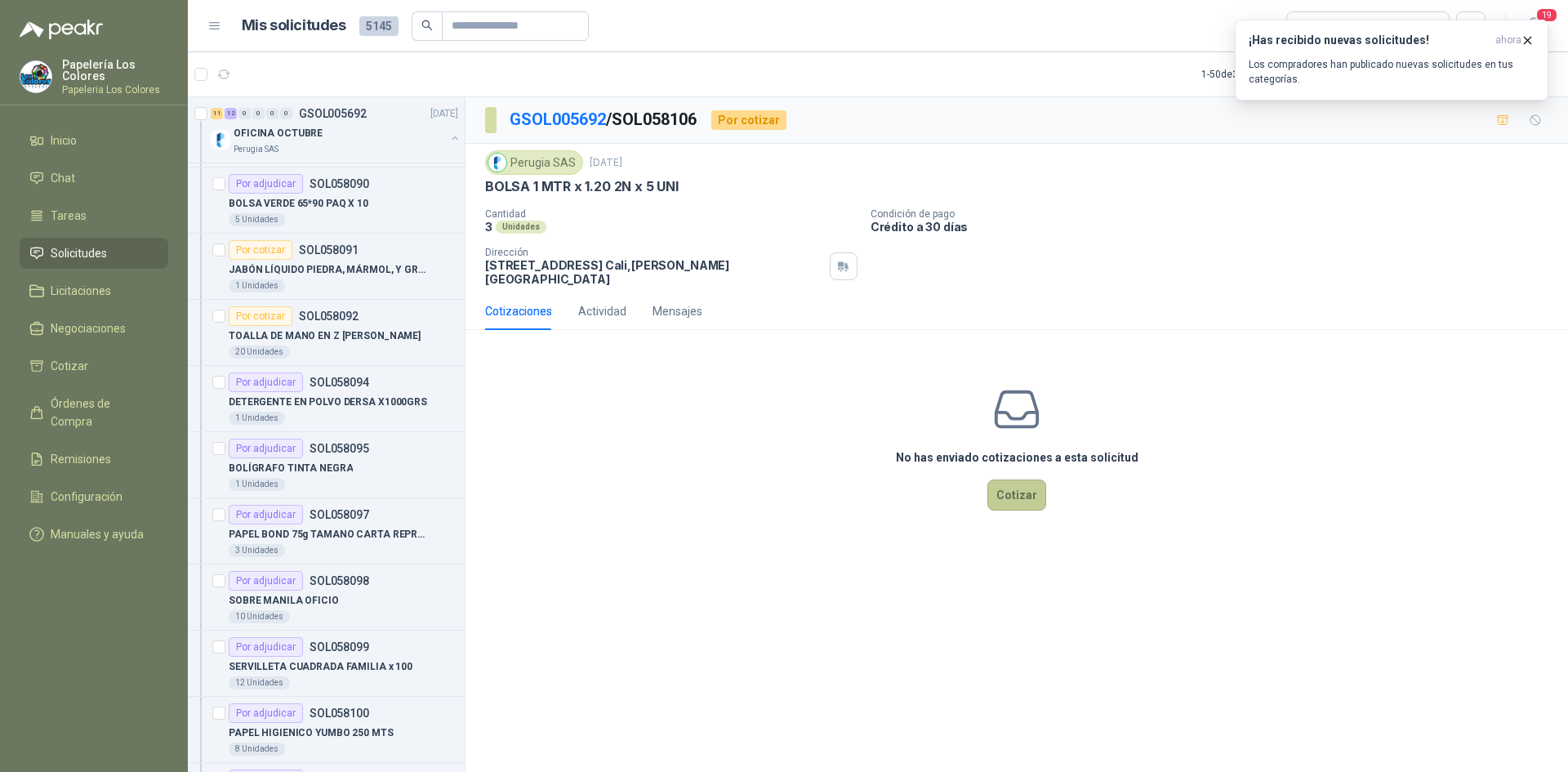
click at [1028, 479] on button "Cotizar" at bounding box center [1016, 494] width 59 height 31
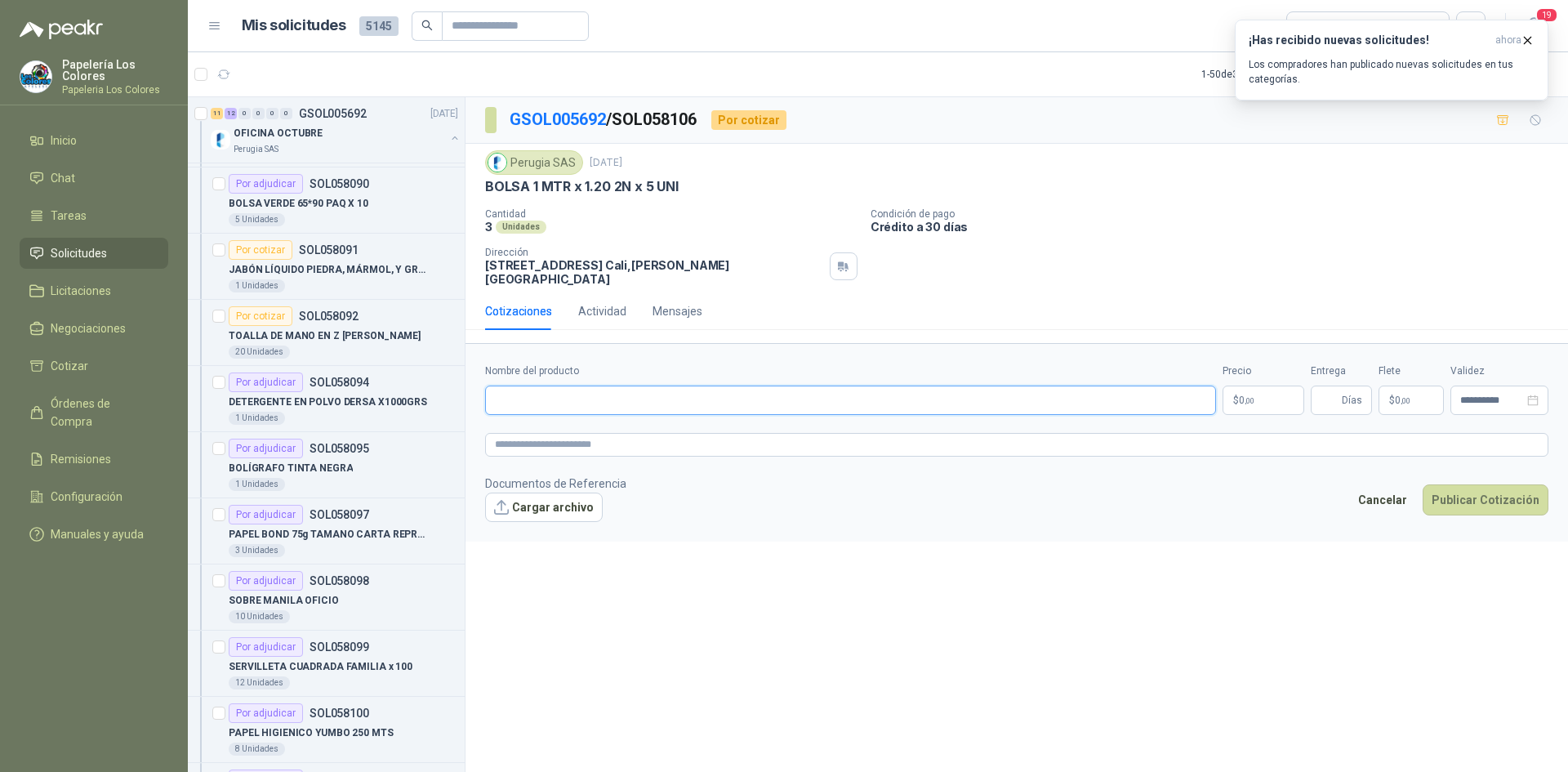
click at [594, 390] on input "Nombre del producto" at bounding box center [851, 400] width 731 height 29
drag, startPoint x: 489, startPoint y: 184, endPoint x: 676, endPoint y: 198, distance: 187.5
click at [676, 198] on div "Perugia SAS 30 sept, 2025 BOLSA 1 MTR x 1.20 2N x 5 UNI Cantidad 3 Unidades Co…" at bounding box center [1016, 218] width 1063 height 136
copy p "BOLSA 1 MTR x 1.20 2N x 5 UNI"
click at [591, 385] on input "Nombre del producto" at bounding box center [851, 400] width 731 height 29
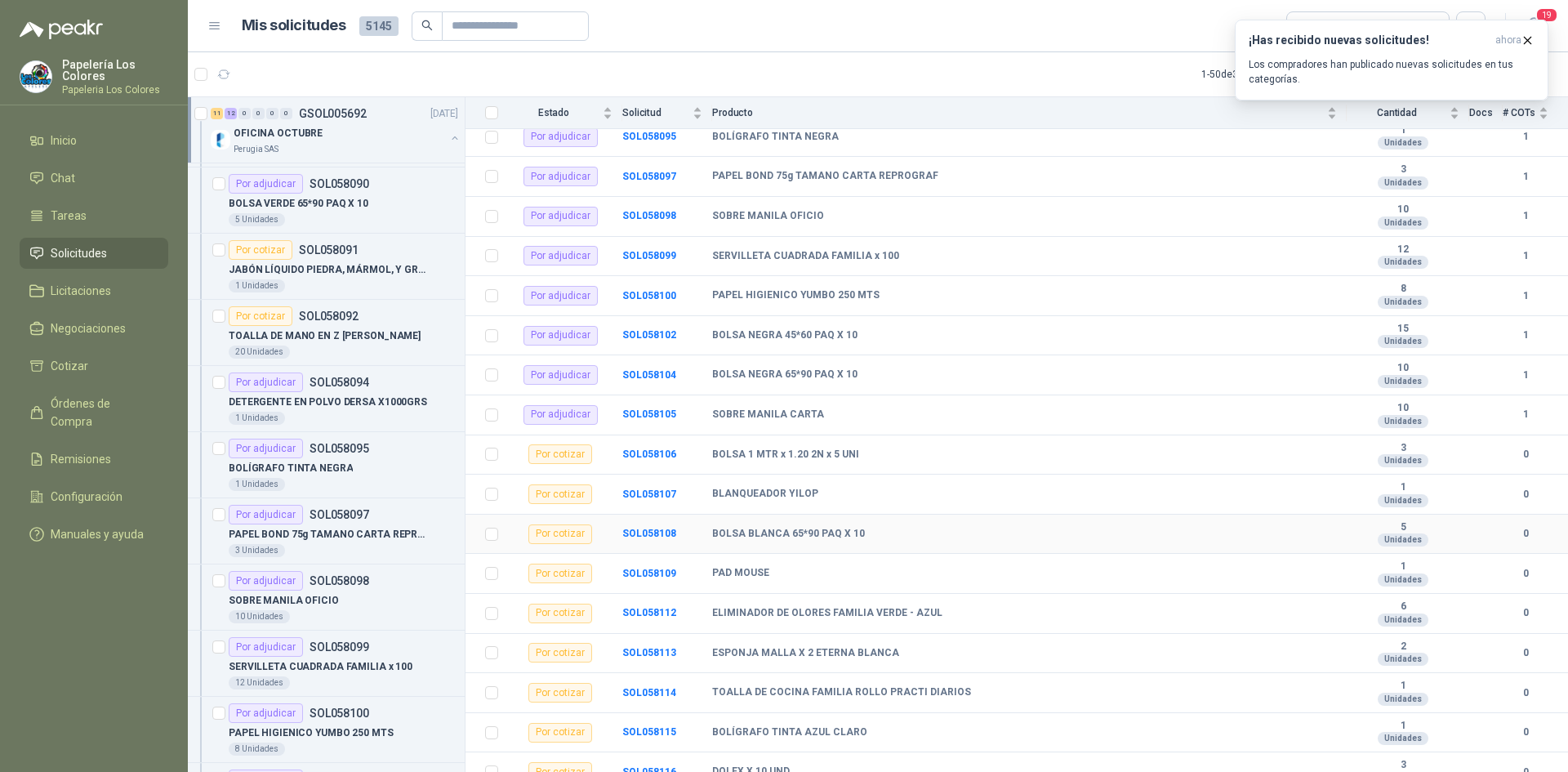
scroll to position [451, 0]
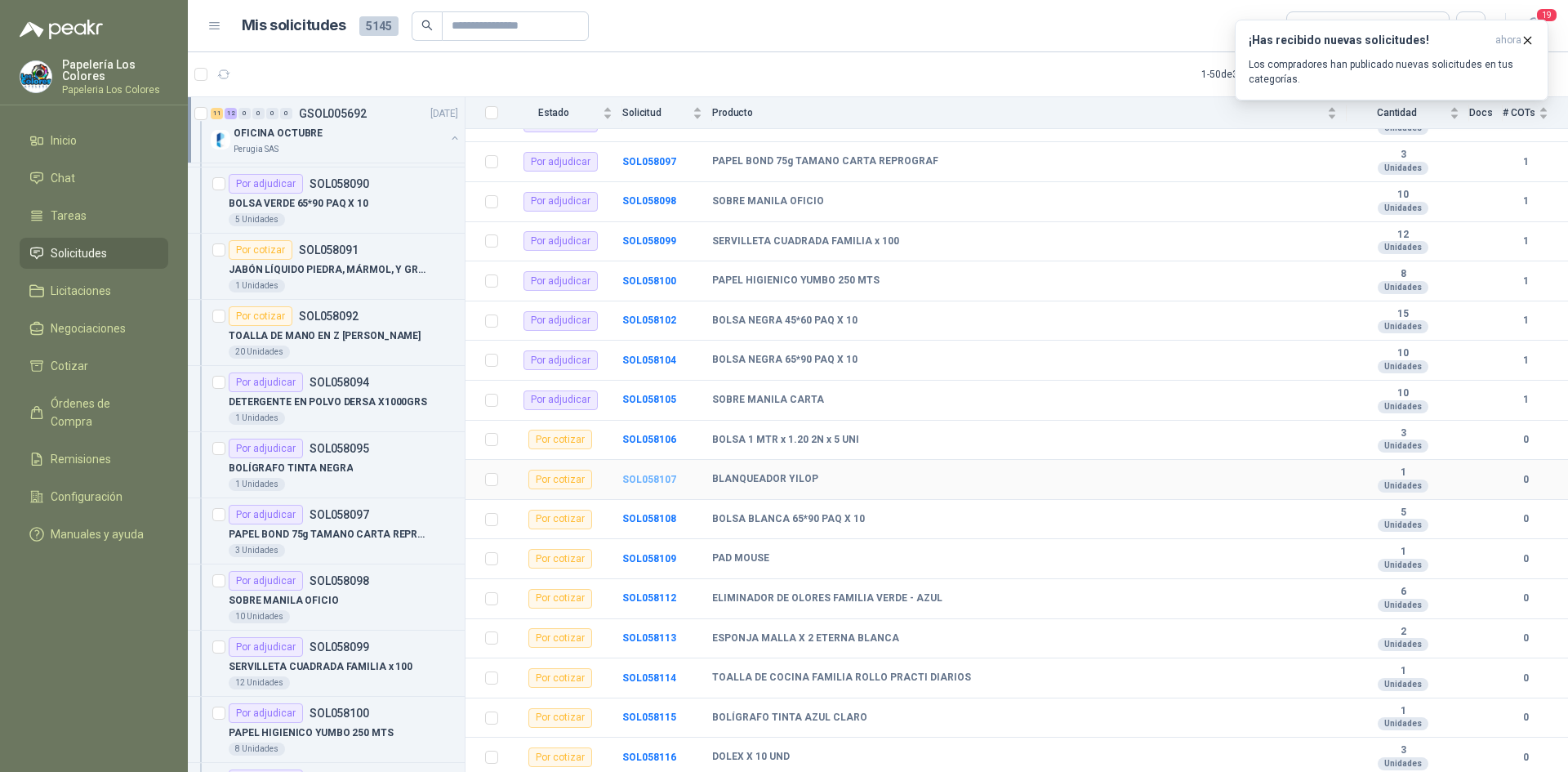
click at [654, 482] on b "SOL058107" at bounding box center [649, 479] width 54 height 11
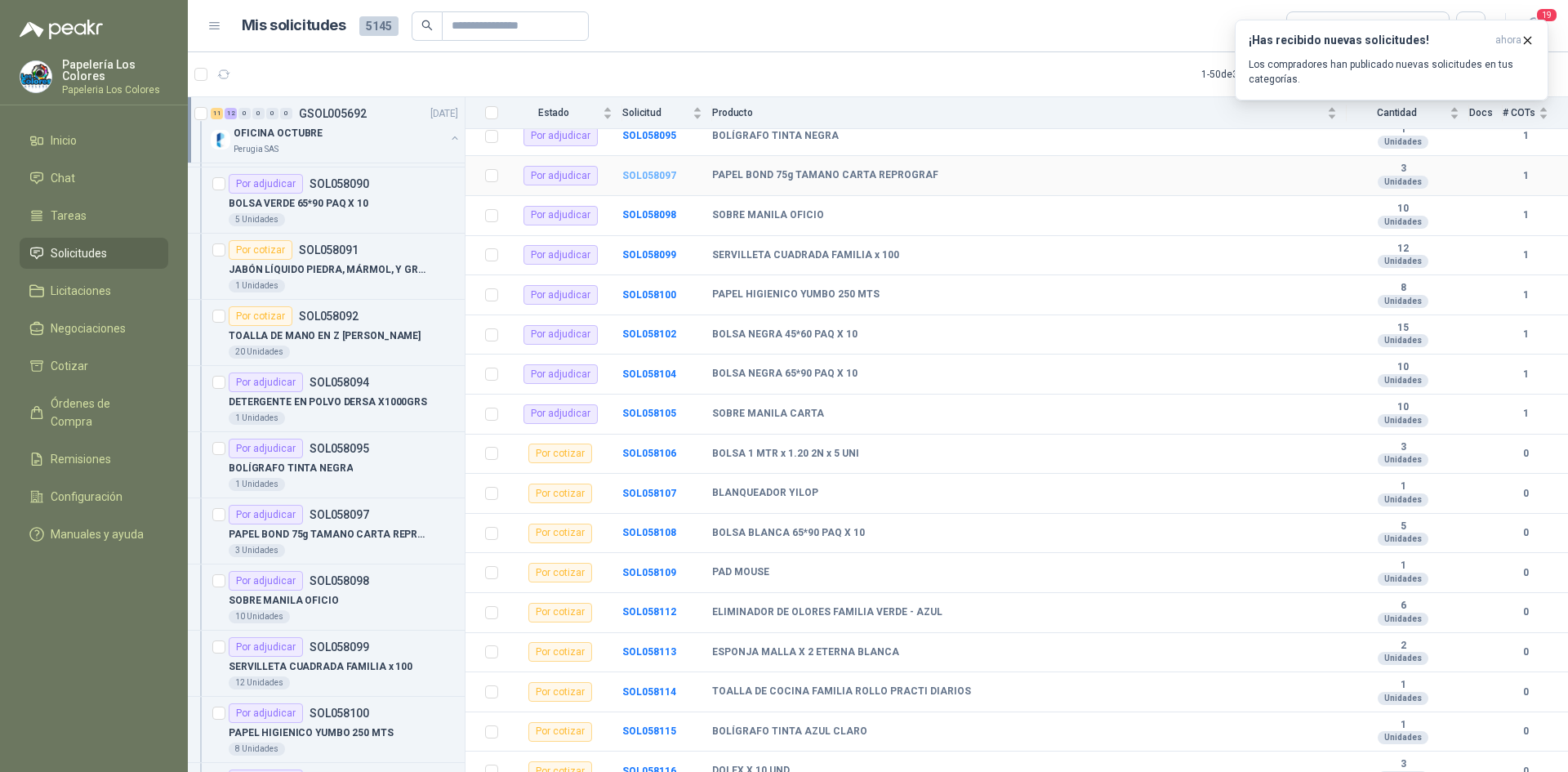
scroll to position [451, 0]
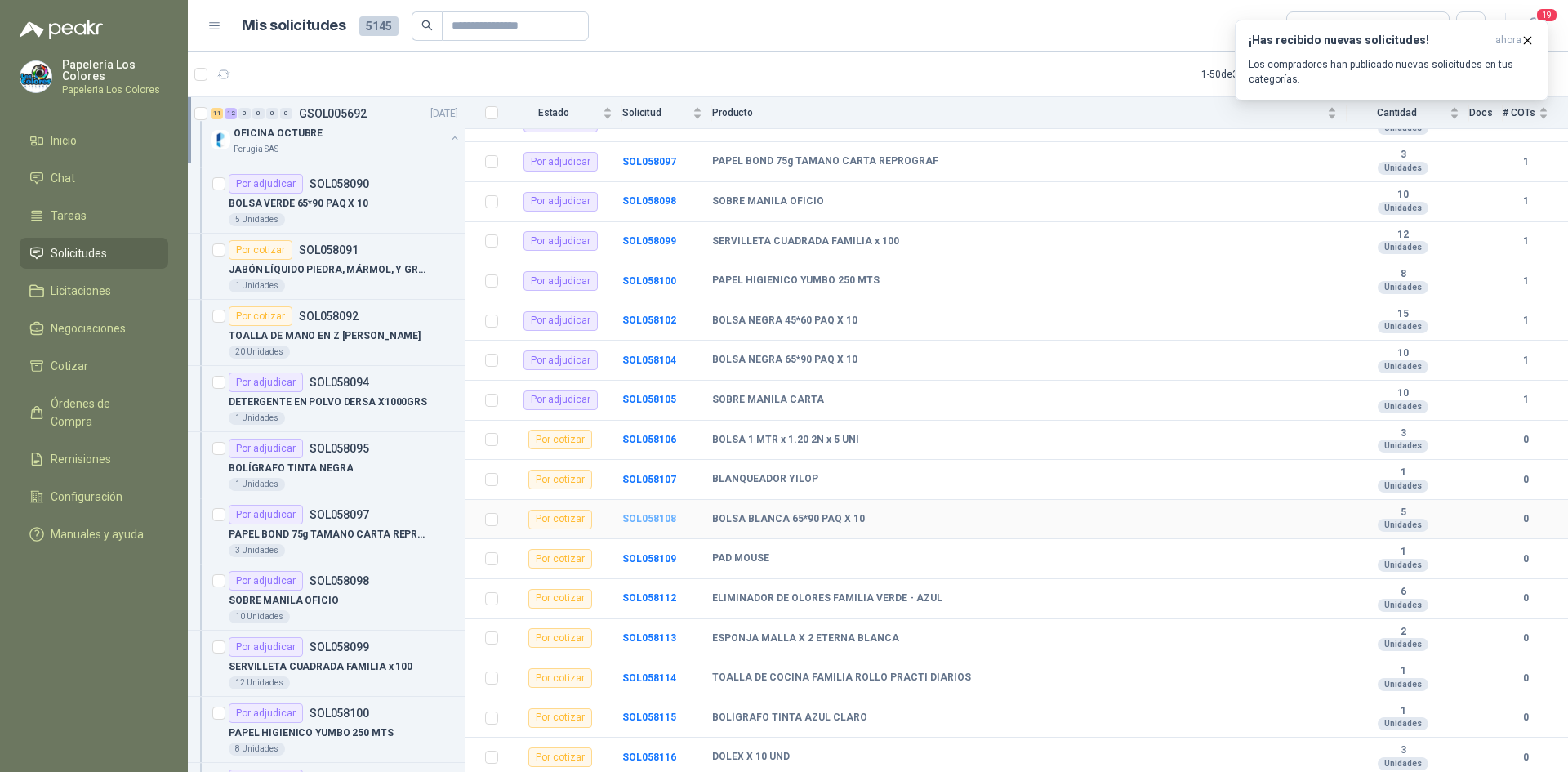
click at [650, 521] on b "SOL058108" at bounding box center [649, 518] width 54 height 11
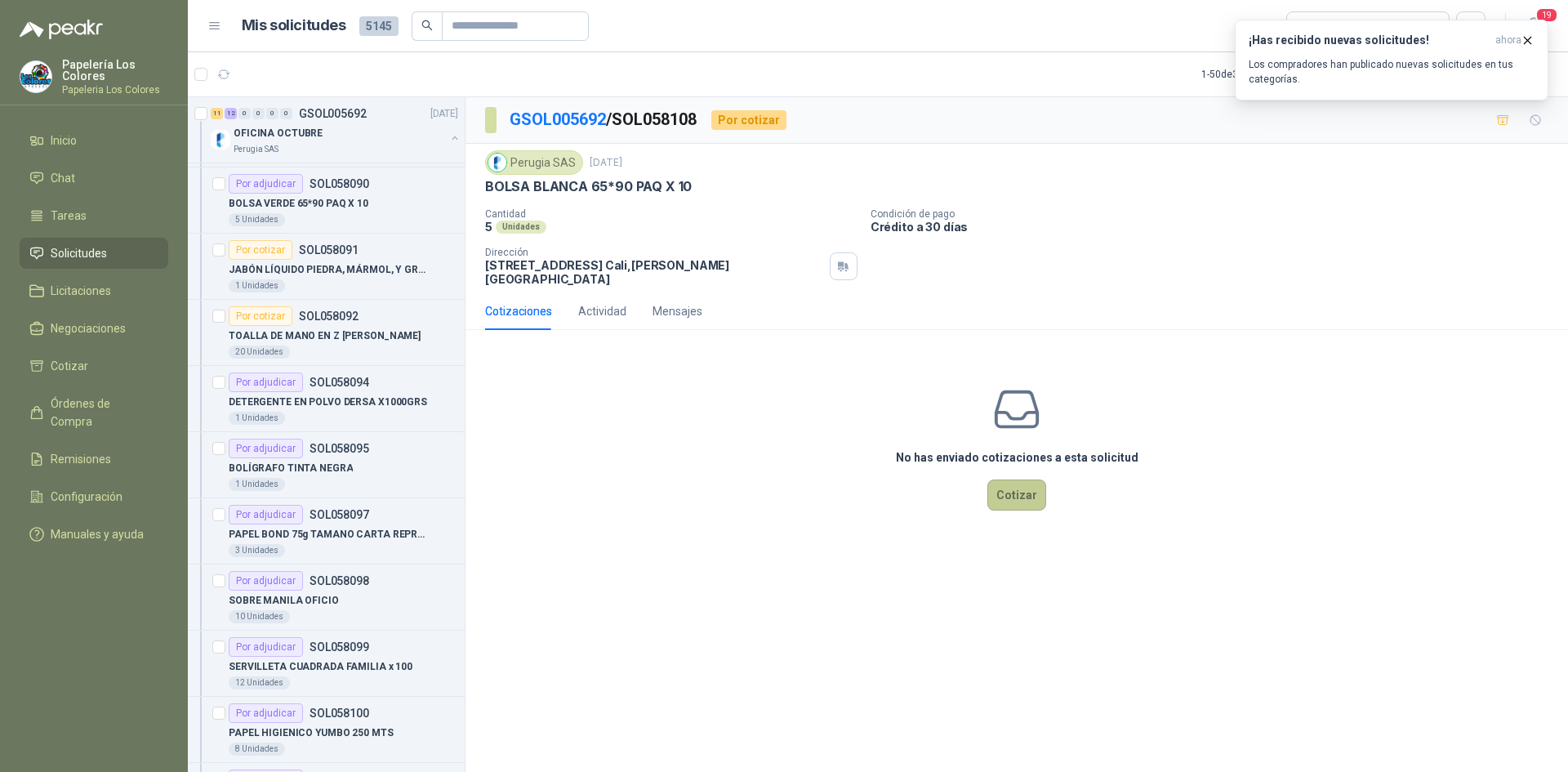
click at [1022, 490] on button "Cotizar" at bounding box center [1016, 494] width 59 height 31
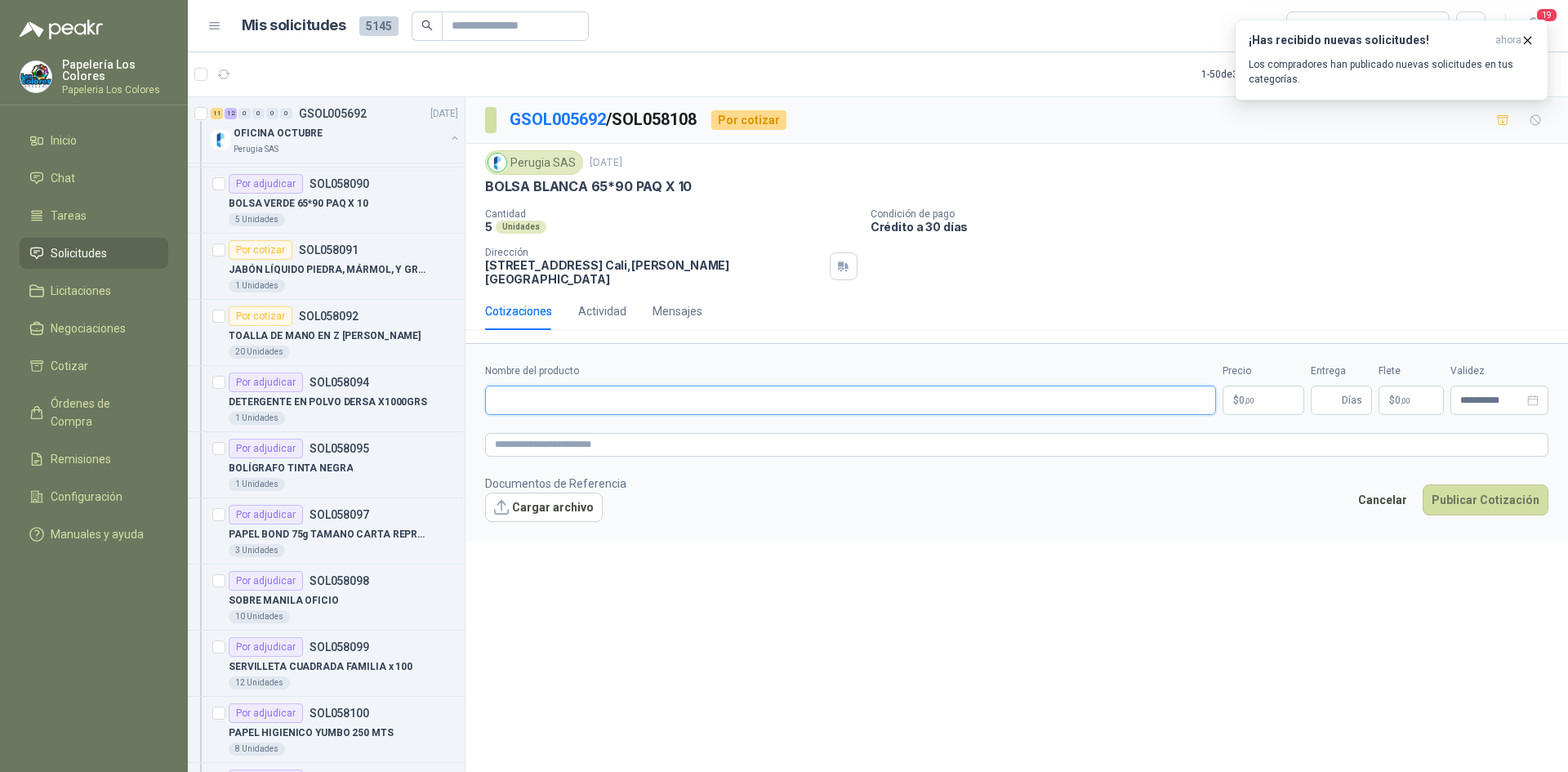
click at [535, 385] on input "Nombre del producto" at bounding box center [851, 400] width 731 height 29
click at [577, 387] on input "Nombre del producto" at bounding box center [851, 400] width 731 height 29
paste input "**********"
type input "**********"
click at [1248, 385] on body "Papelería Los Colores Papeleria Los Colores Inicio Chat Tareas Solicitudes Lici…" at bounding box center [784, 386] width 1568 height 772
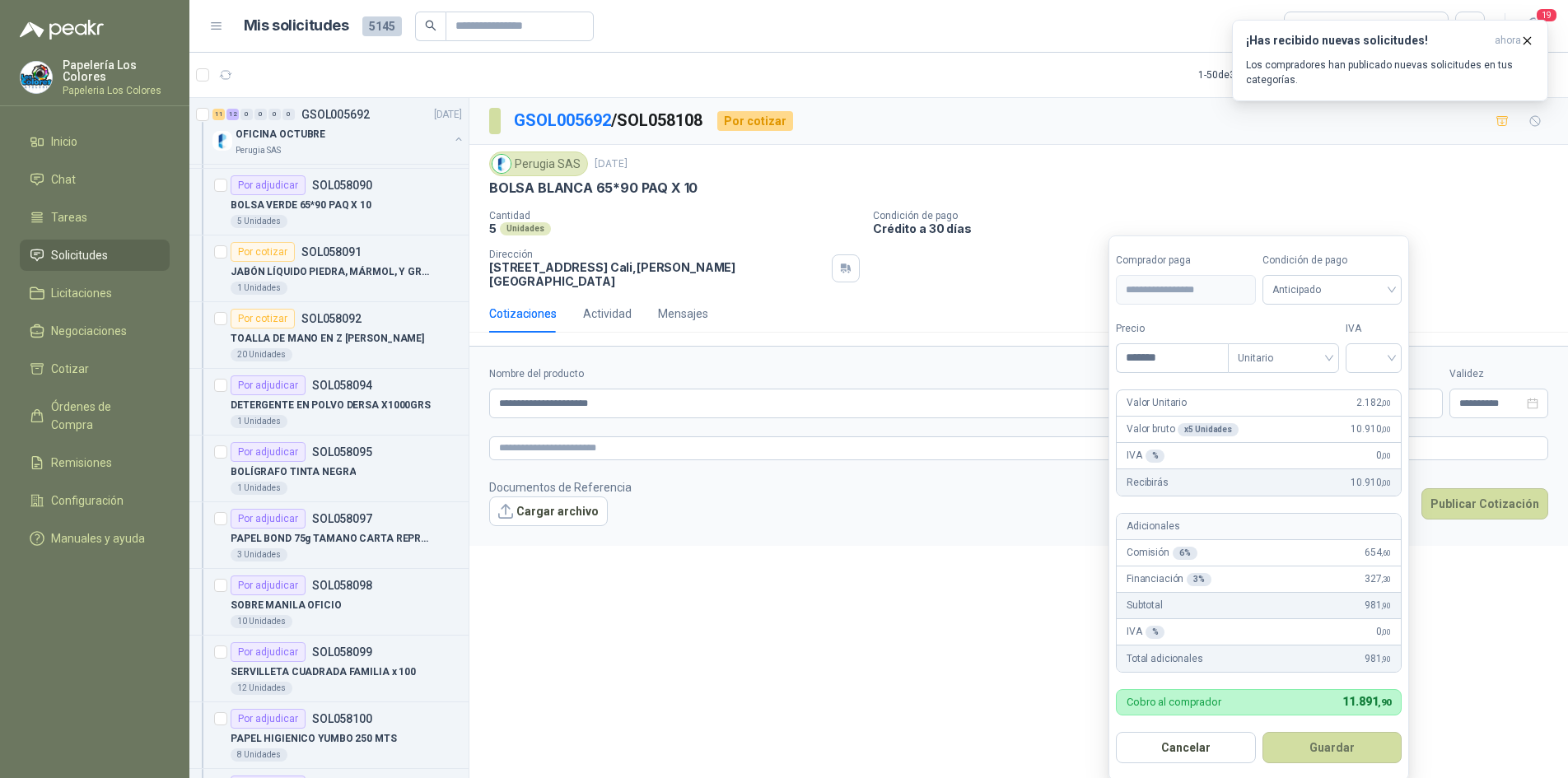
type input "*******"
click at [1340, 294] on span "Anticipado" at bounding box center [1333, 289] width 121 height 25
click at [1317, 341] on div "Crédito a 30 días" at bounding box center [1335, 350] width 135 height 27
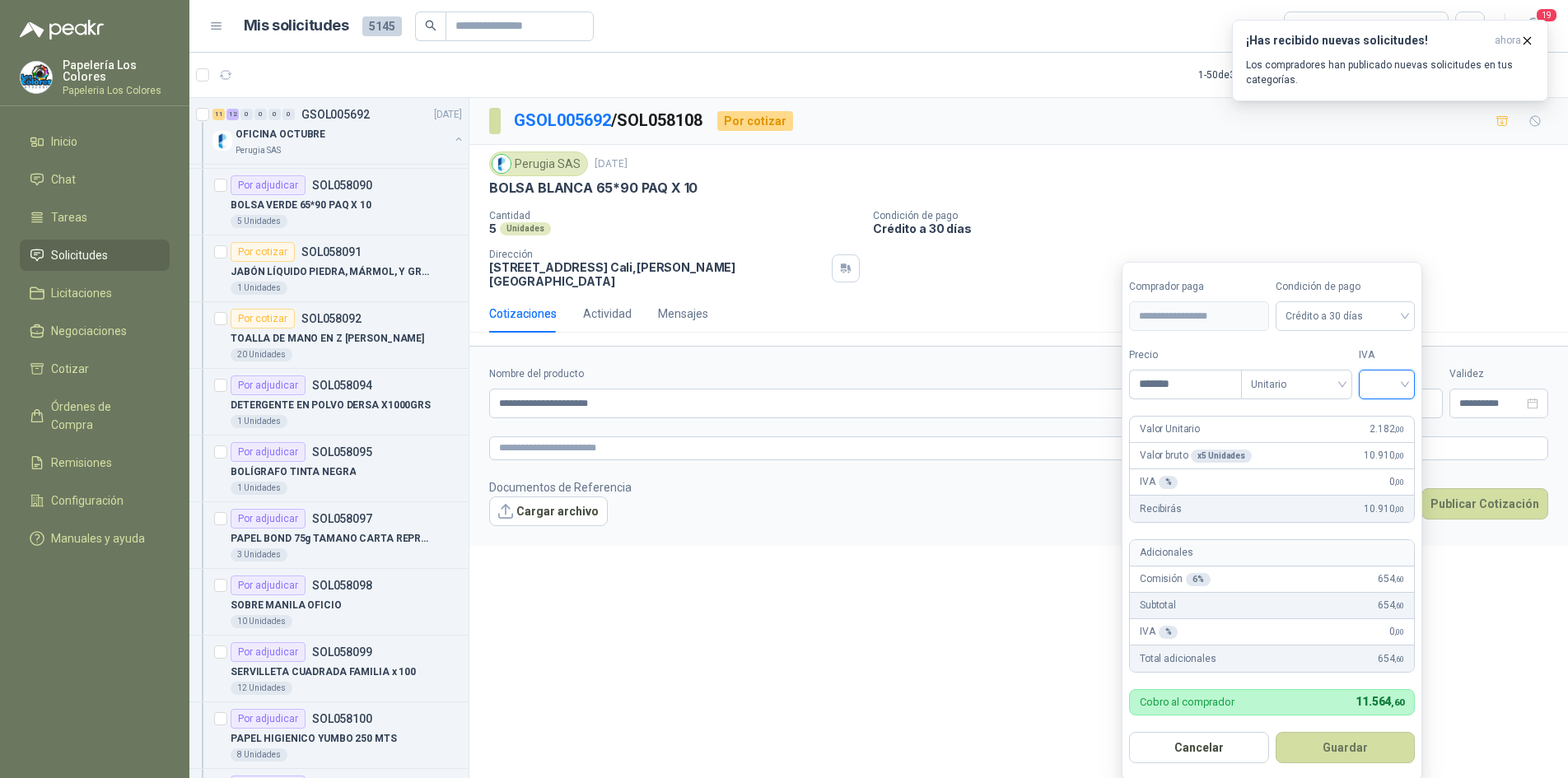
click at [1385, 377] on input "search" at bounding box center [1387, 382] width 36 height 25
click at [1379, 418] on div "19%" at bounding box center [1390, 418] width 30 height 18
click at [1359, 750] on button "Guardar" at bounding box center [1348, 747] width 142 height 31
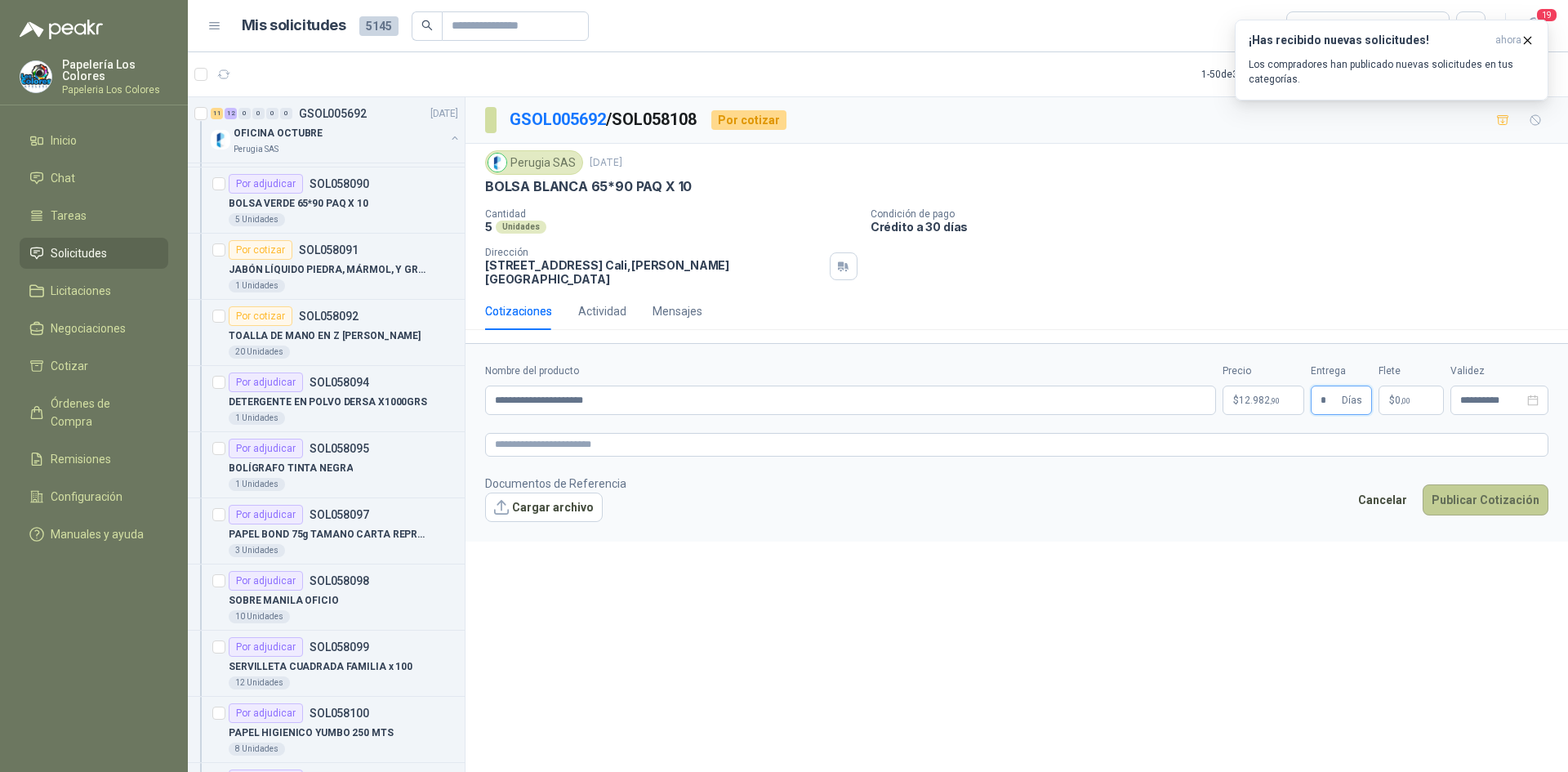
type input "*"
click at [1478, 484] on button "Publicar Cotización" at bounding box center [1485, 500] width 126 height 31
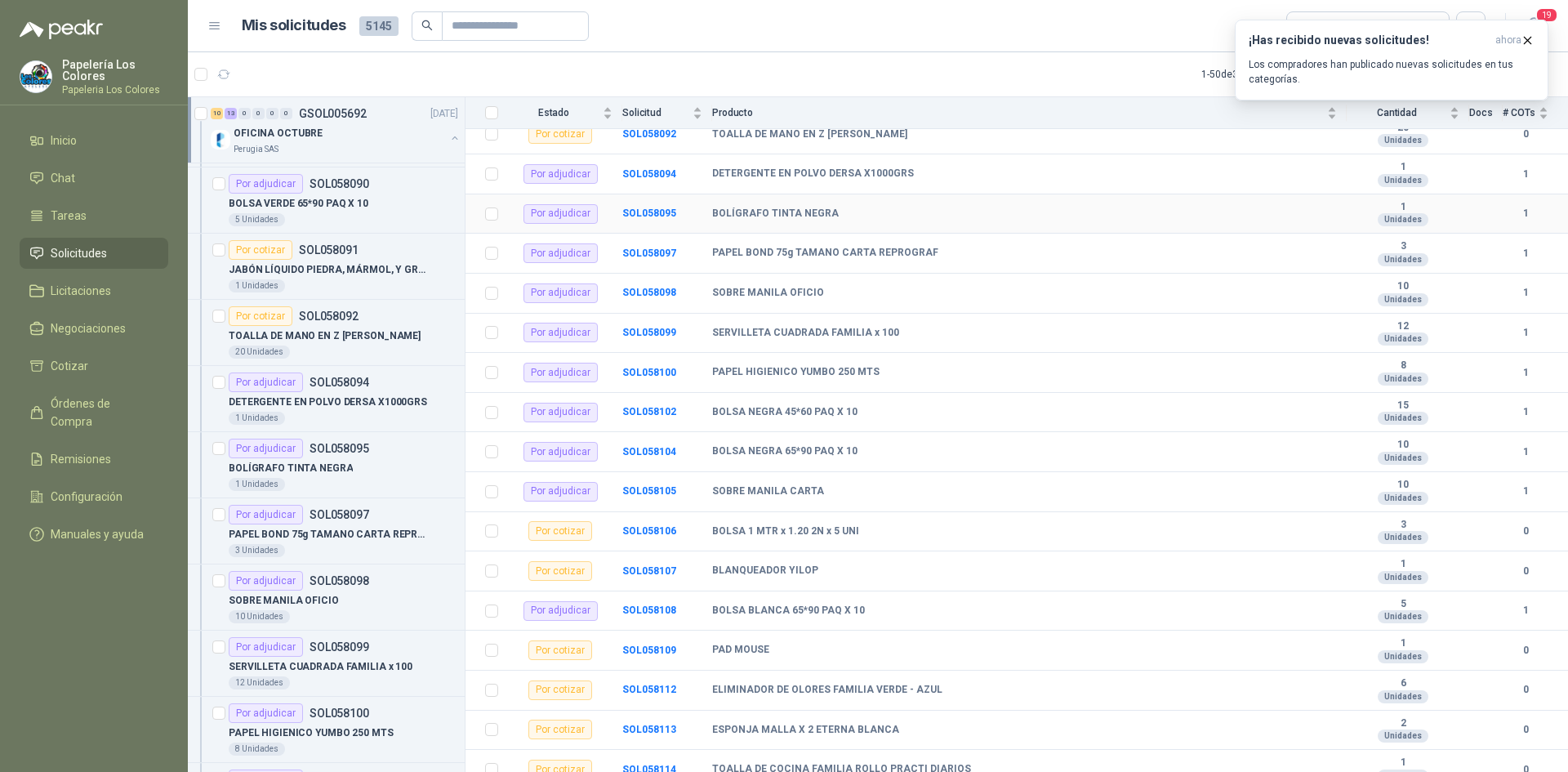
scroll to position [451, 0]
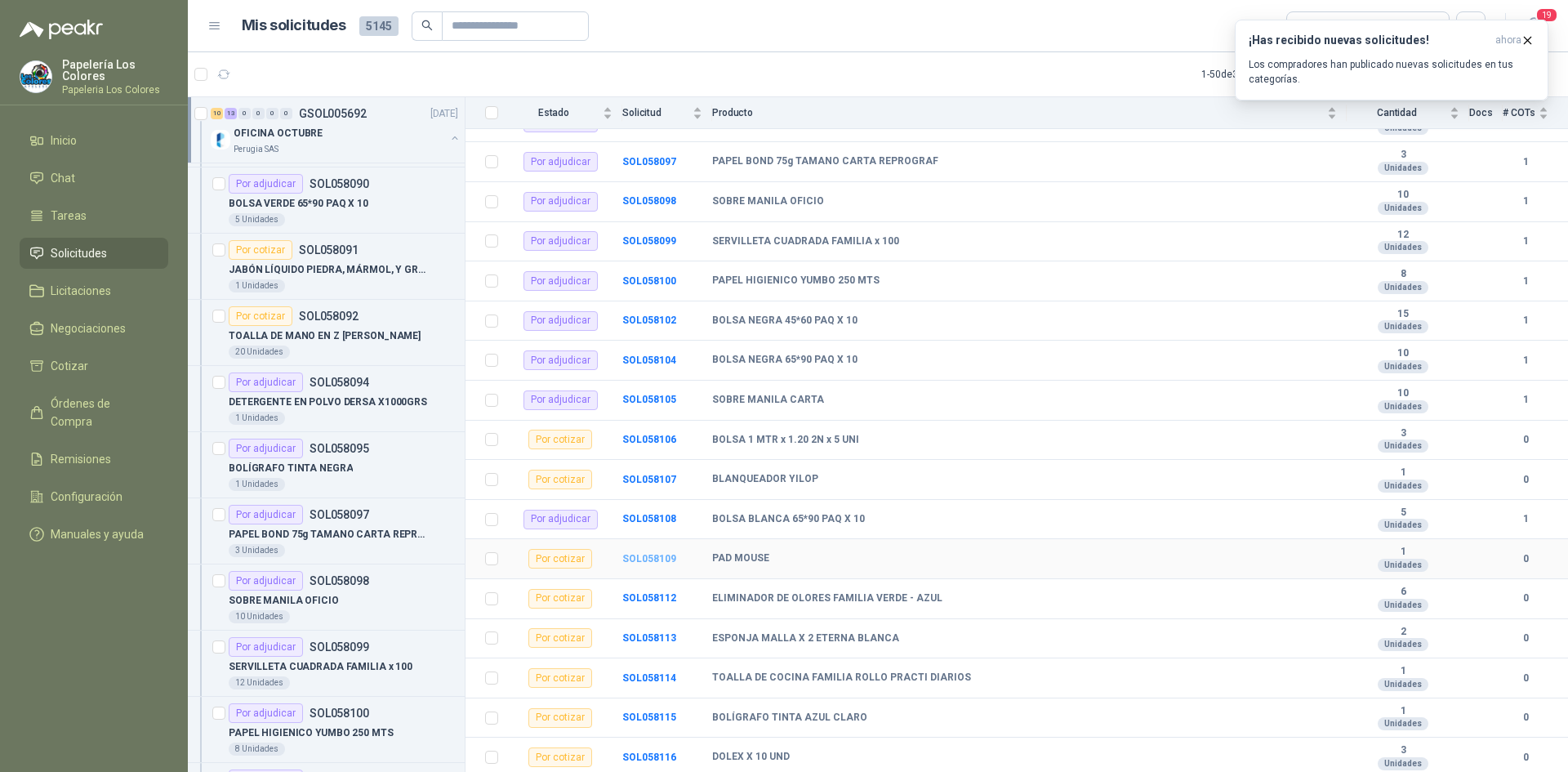
click at [644, 555] on b "SOL058109" at bounding box center [649, 559] width 54 height 11
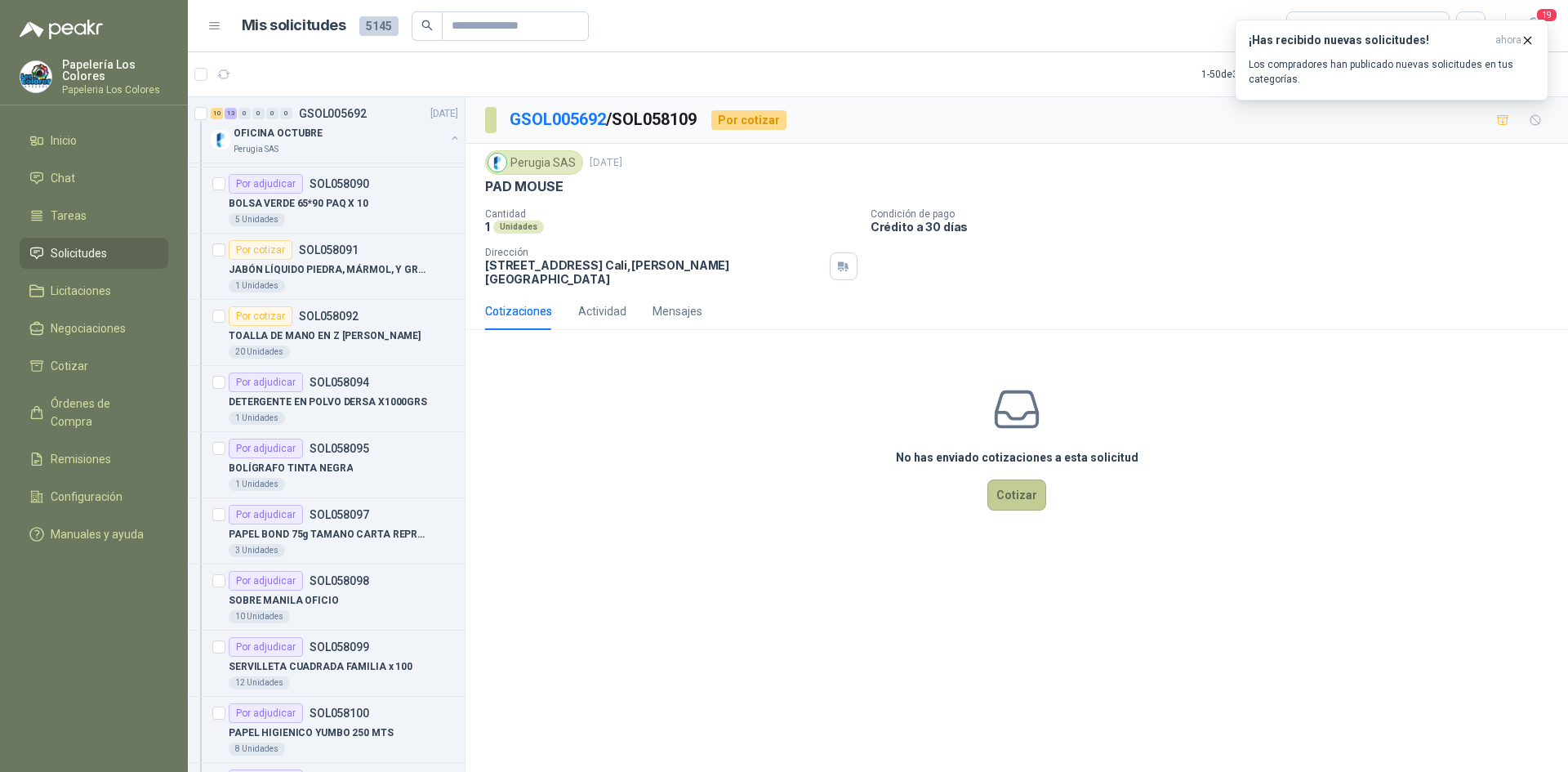
click at [1026, 479] on button "Cotizar" at bounding box center [1016, 494] width 59 height 31
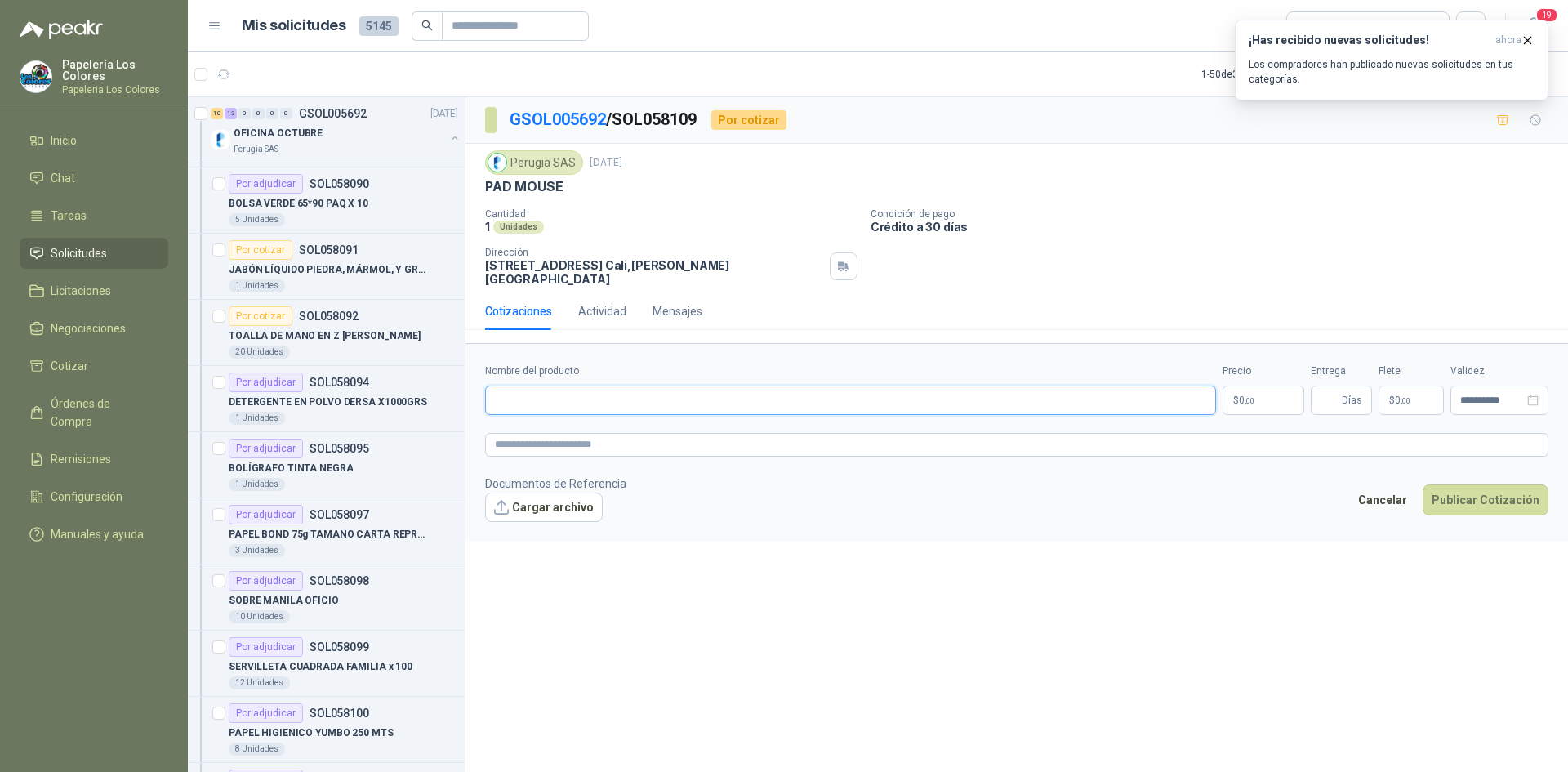
click at [591, 385] on input "Nombre del producto" at bounding box center [851, 400] width 731 height 29
click at [692, 386] on input "Nombre del producto" at bounding box center [851, 400] width 731 height 29
paste input "**********"
type input "**********"
click at [1266, 386] on body "Papelería Los Colores Papeleria Los Colores Inicio Chat Tareas Solicitudes Lici…" at bounding box center [784, 386] width 1568 height 772
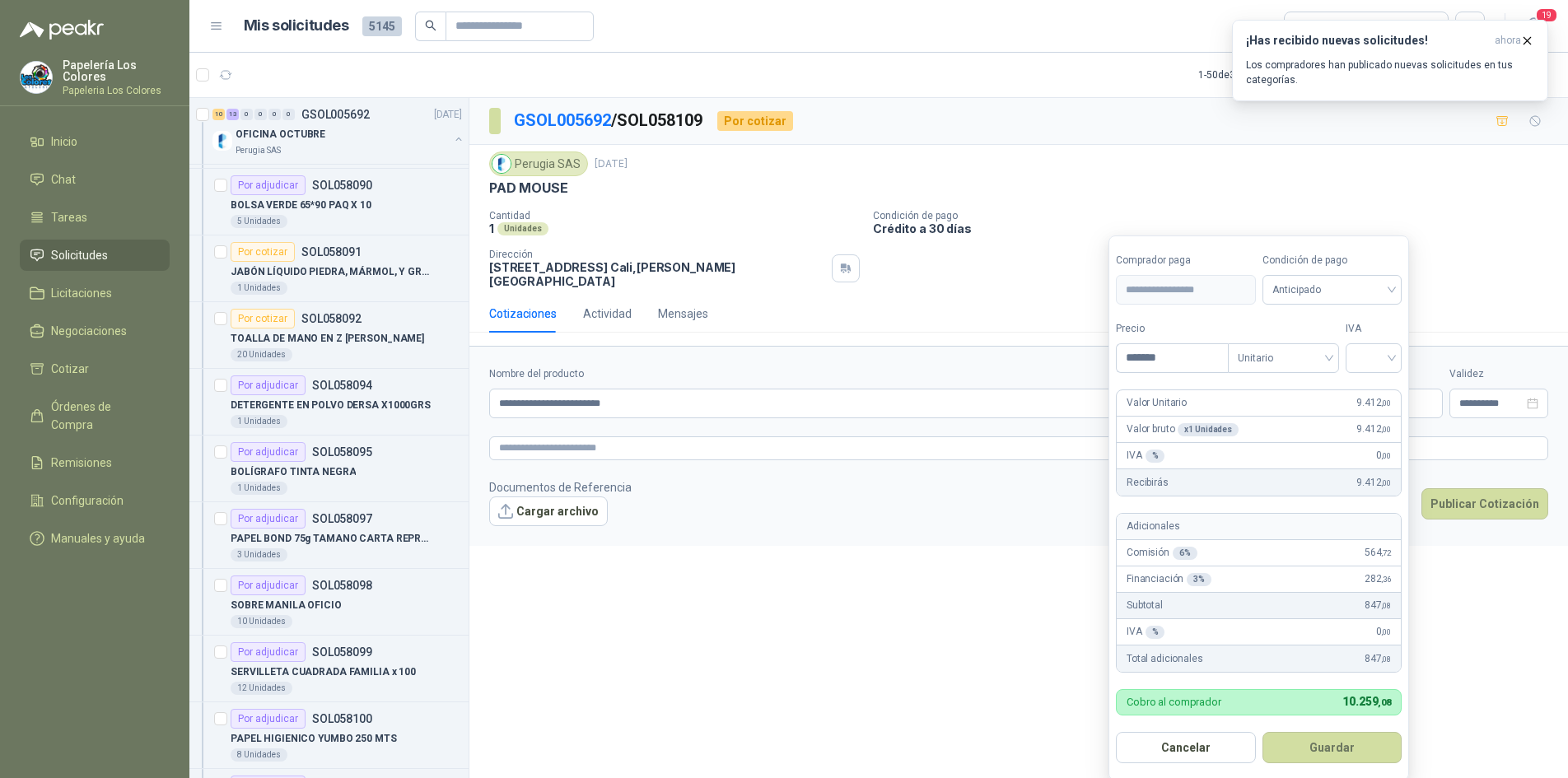
type input "*******"
click at [1349, 292] on span "Anticipado" at bounding box center [1333, 289] width 121 height 25
click at [1338, 342] on div "Crédito a 30 días" at bounding box center [1335, 350] width 115 height 18
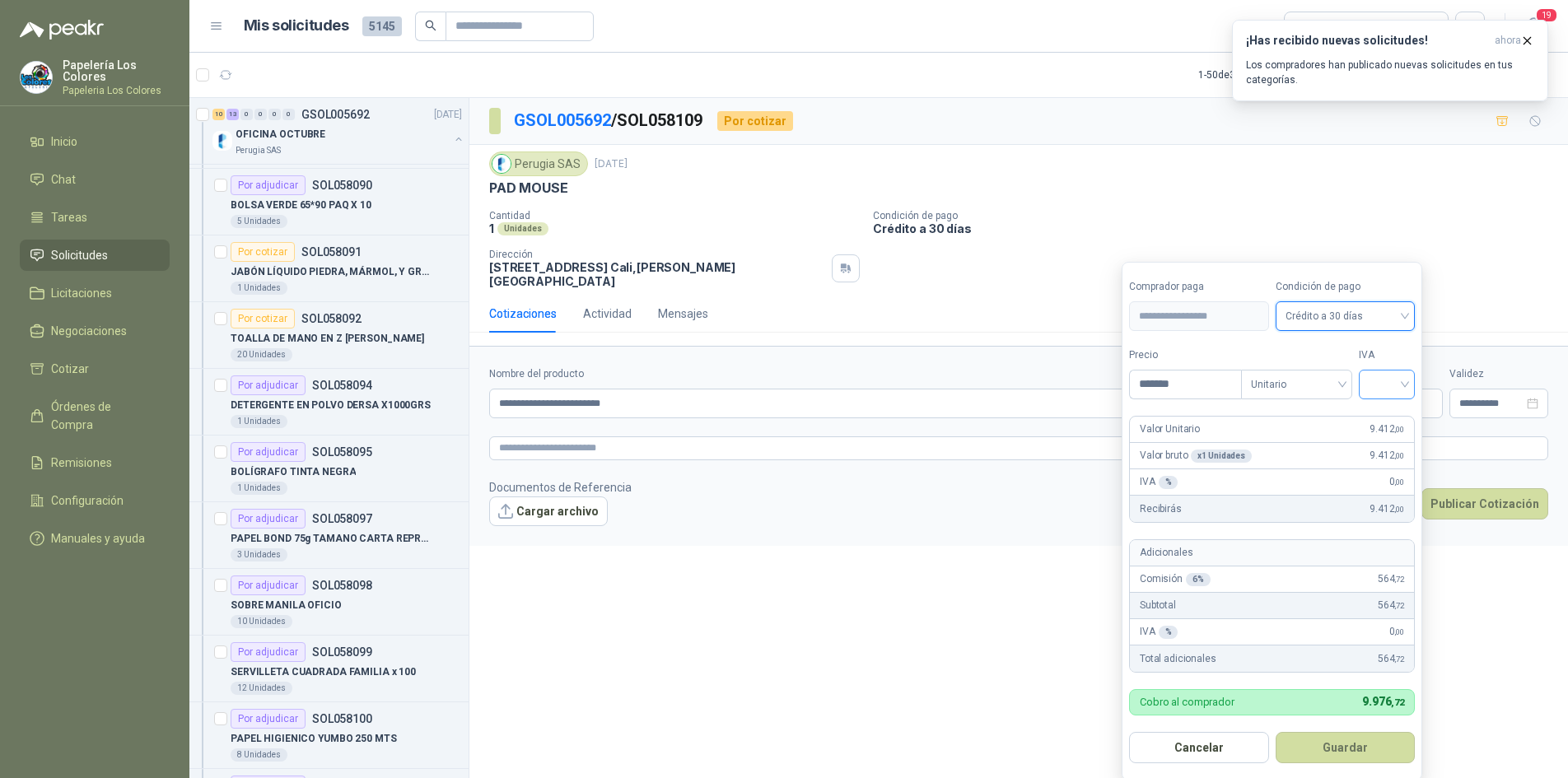
click at [1378, 380] on input "search" at bounding box center [1387, 382] width 36 height 25
click at [1387, 417] on div "19%" at bounding box center [1390, 418] width 30 height 18
click at [1345, 746] on button "Guardar" at bounding box center [1348, 747] width 142 height 31
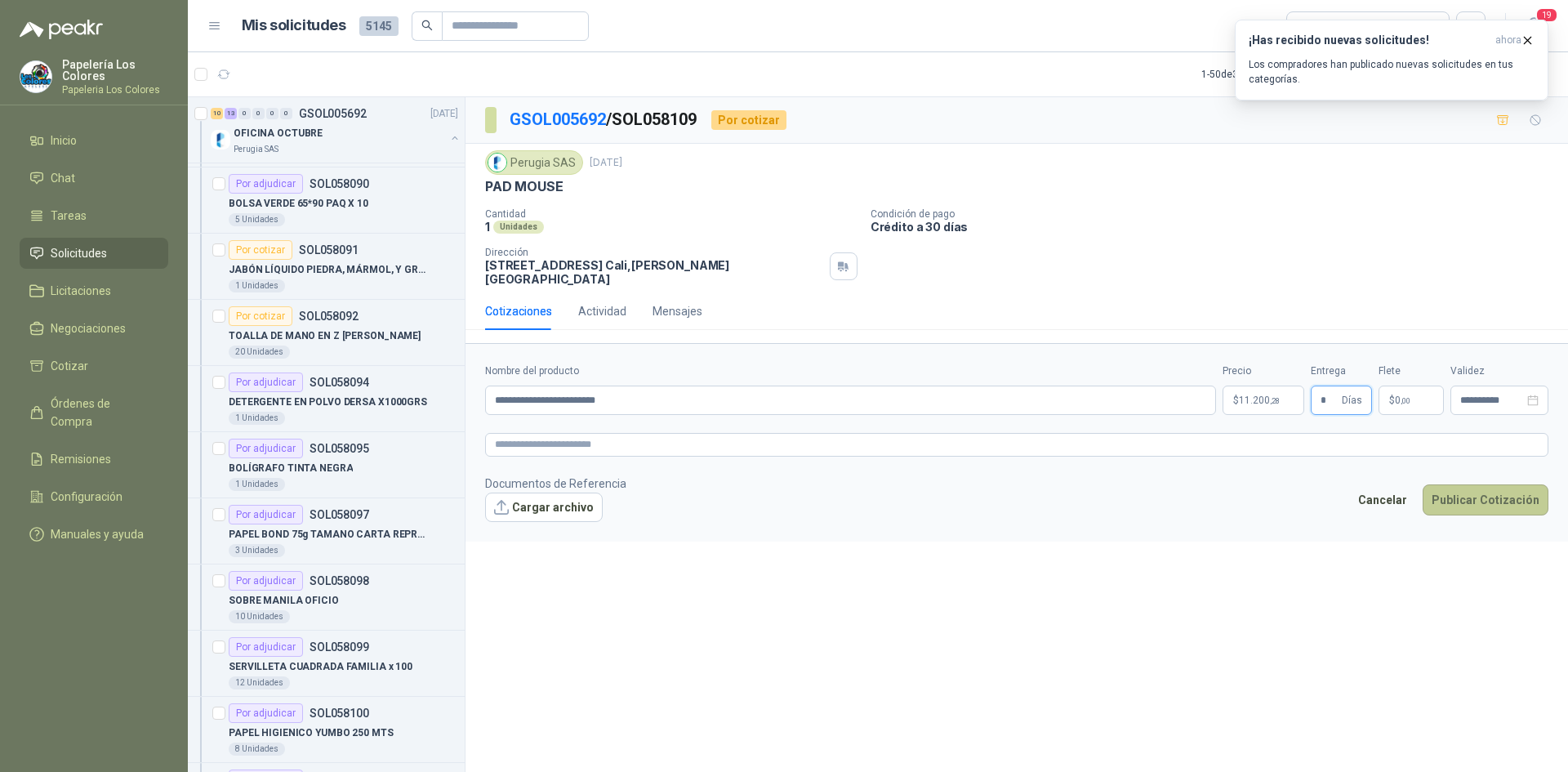
type input "*"
click at [1468, 485] on button "Publicar Cotización" at bounding box center [1485, 500] width 126 height 31
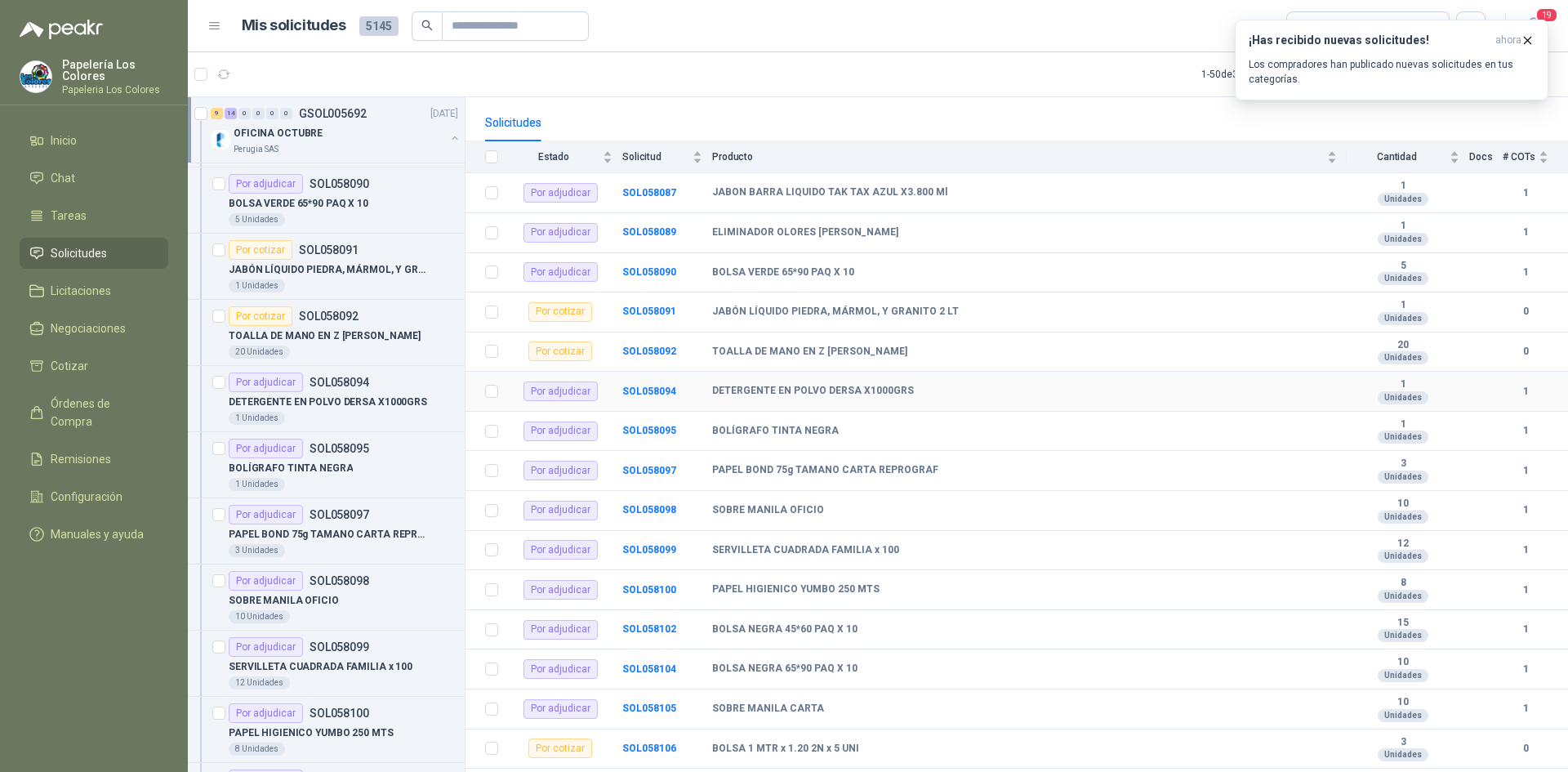
scroll to position [451, 0]
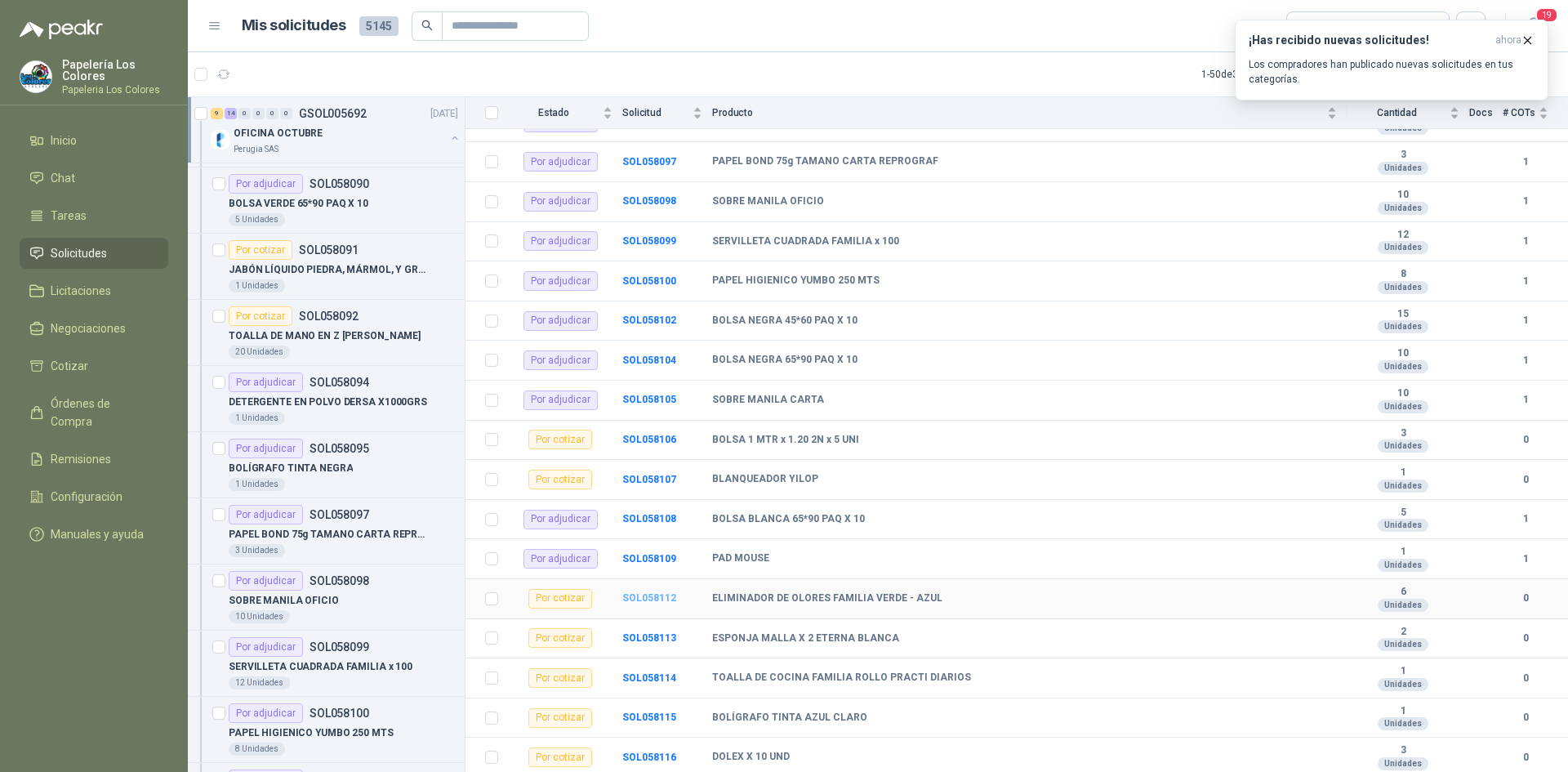
click at [652, 594] on b "SOL058112" at bounding box center [649, 597] width 54 height 11
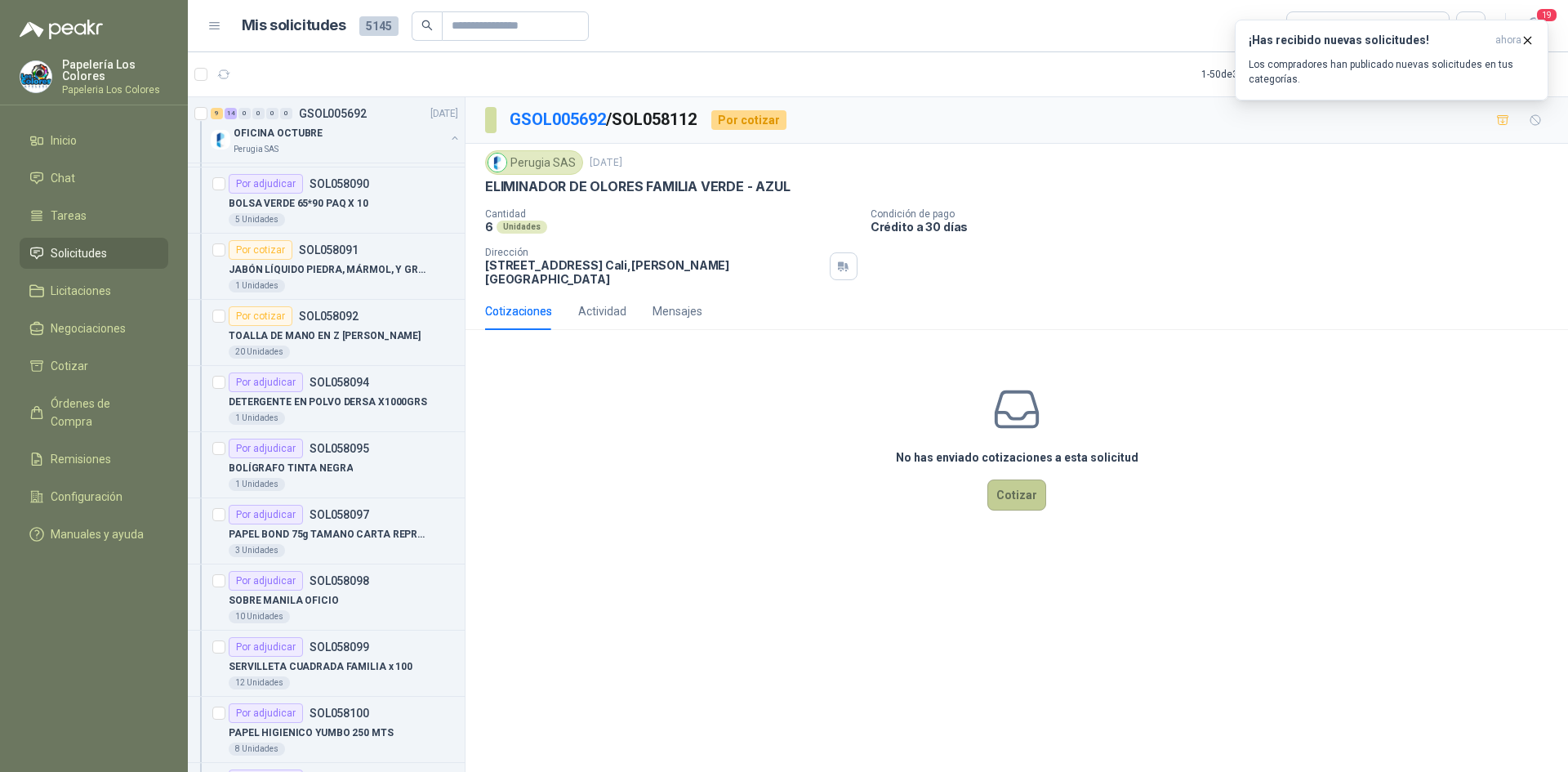
click at [1021, 487] on button "Cotizar" at bounding box center [1016, 494] width 59 height 31
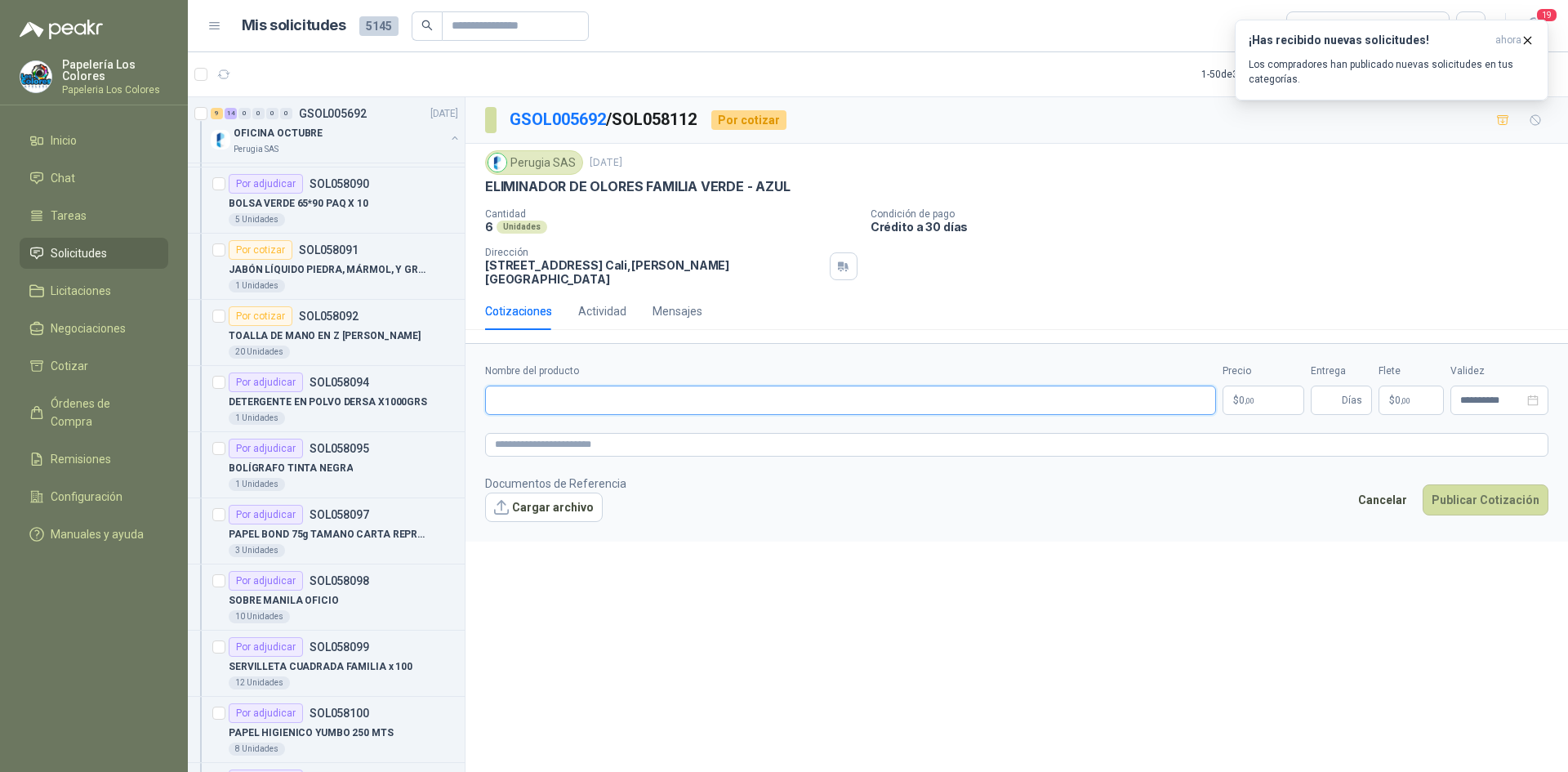
click at [639, 385] on input "Nombre del producto" at bounding box center [851, 400] width 731 height 29
click at [575, 385] on input "Nombre del producto" at bounding box center [851, 400] width 731 height 29
paste input "**********"
type input "**********"
click at [1262, 380] on body "Papelería Los Colores Papeleria Los Colores Inicio Chat Tareas Solicitudes Lici…" at bounding box center [784, 386] width 1568 height 772
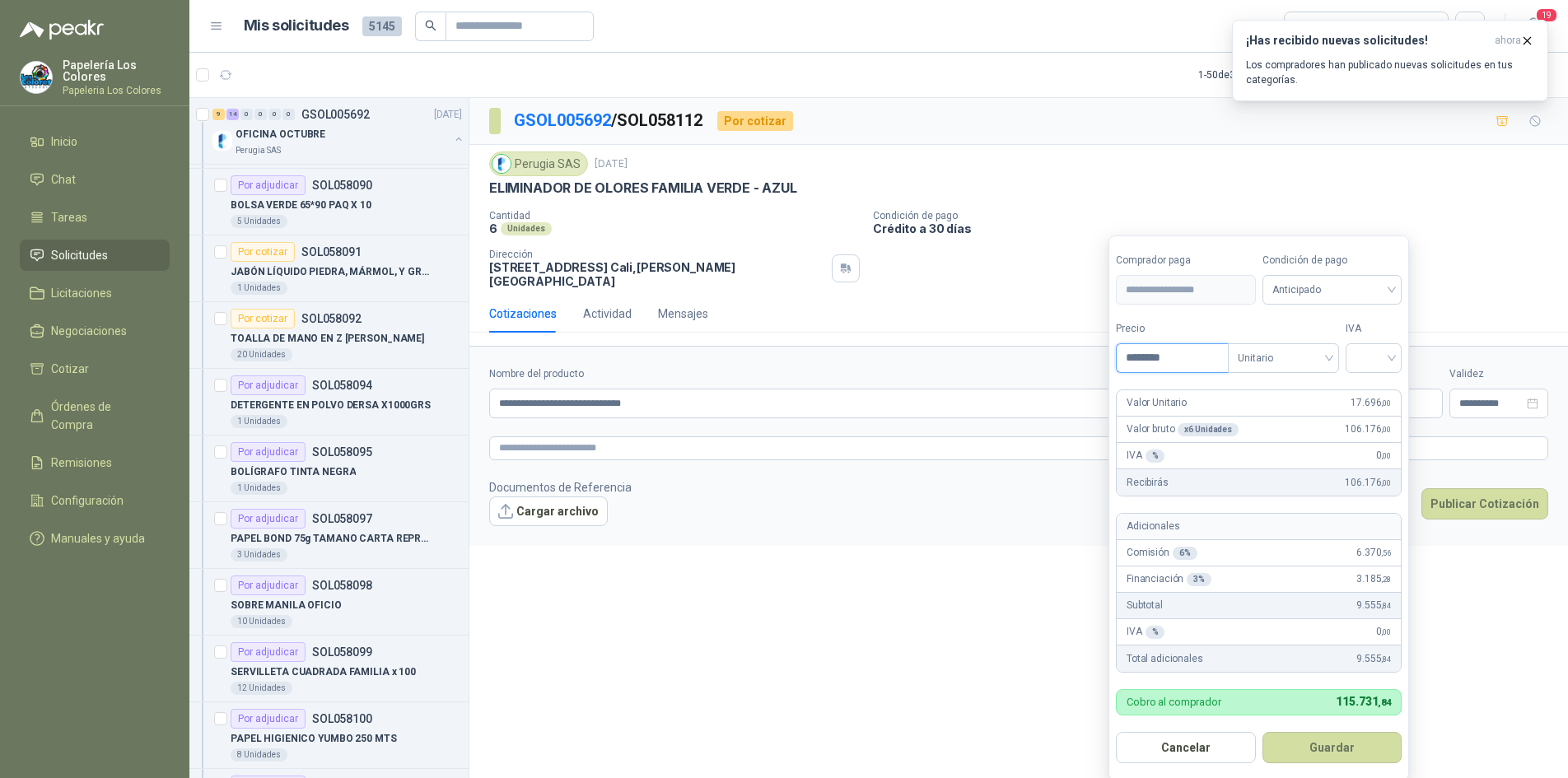
type input "********"
click at [1315, 280] on span "Anticipado" at bounding box center [1333, 289] width 121 height 25
click at [1326, 347] on div "Crédito a 30 días" at bounding box center [1335, 350] width 115 height 18
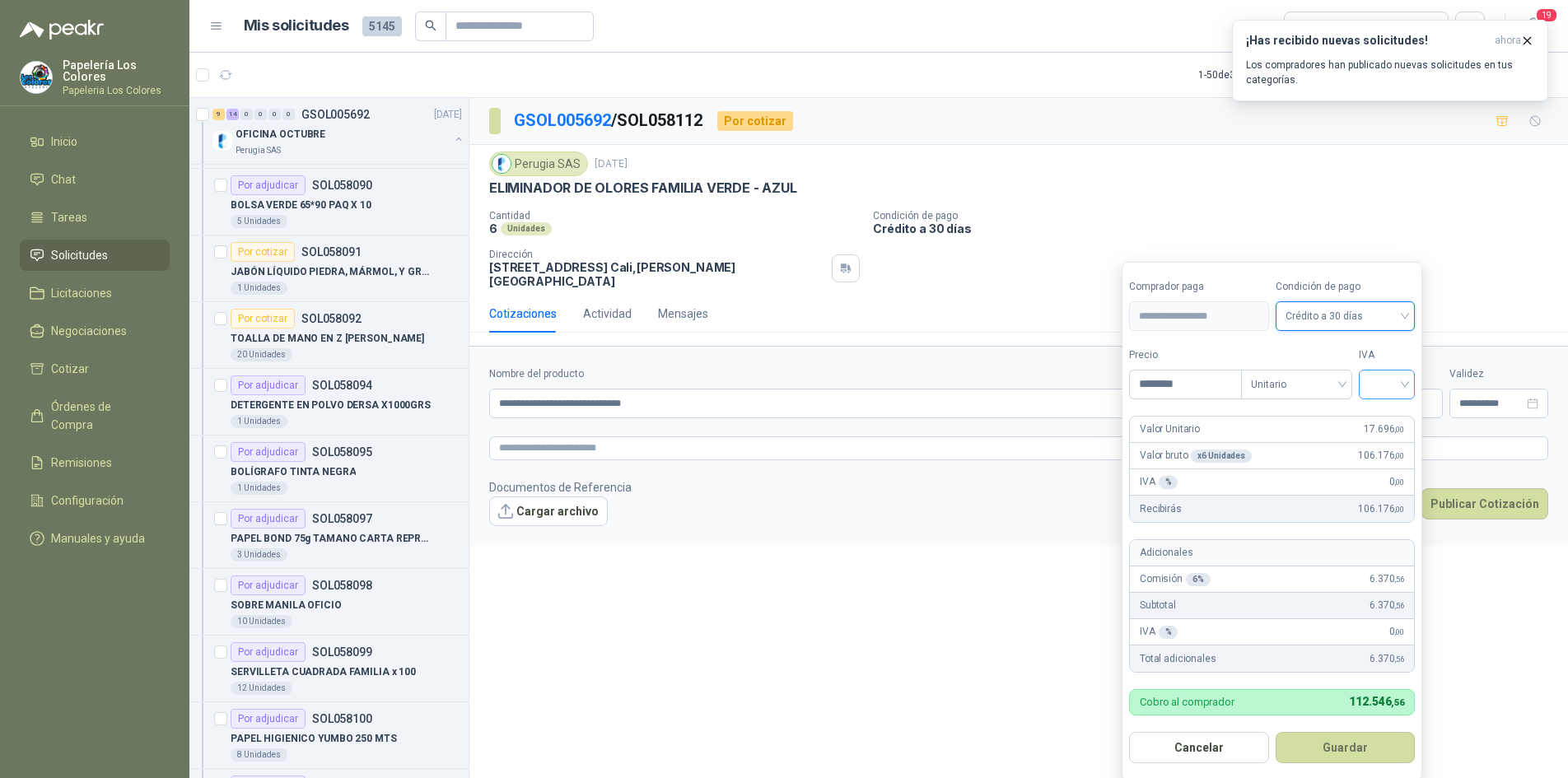
click at [1379, 382] on input "search" at bounding box center [1387, 382] width 36 height 25
click at [1384, 413] on div "19%" at bounding box center [1390, 418] width 30 height 18
click at [1351, 753] on button "Guardar" at bounding box center [1348, 747] width 142 height 31
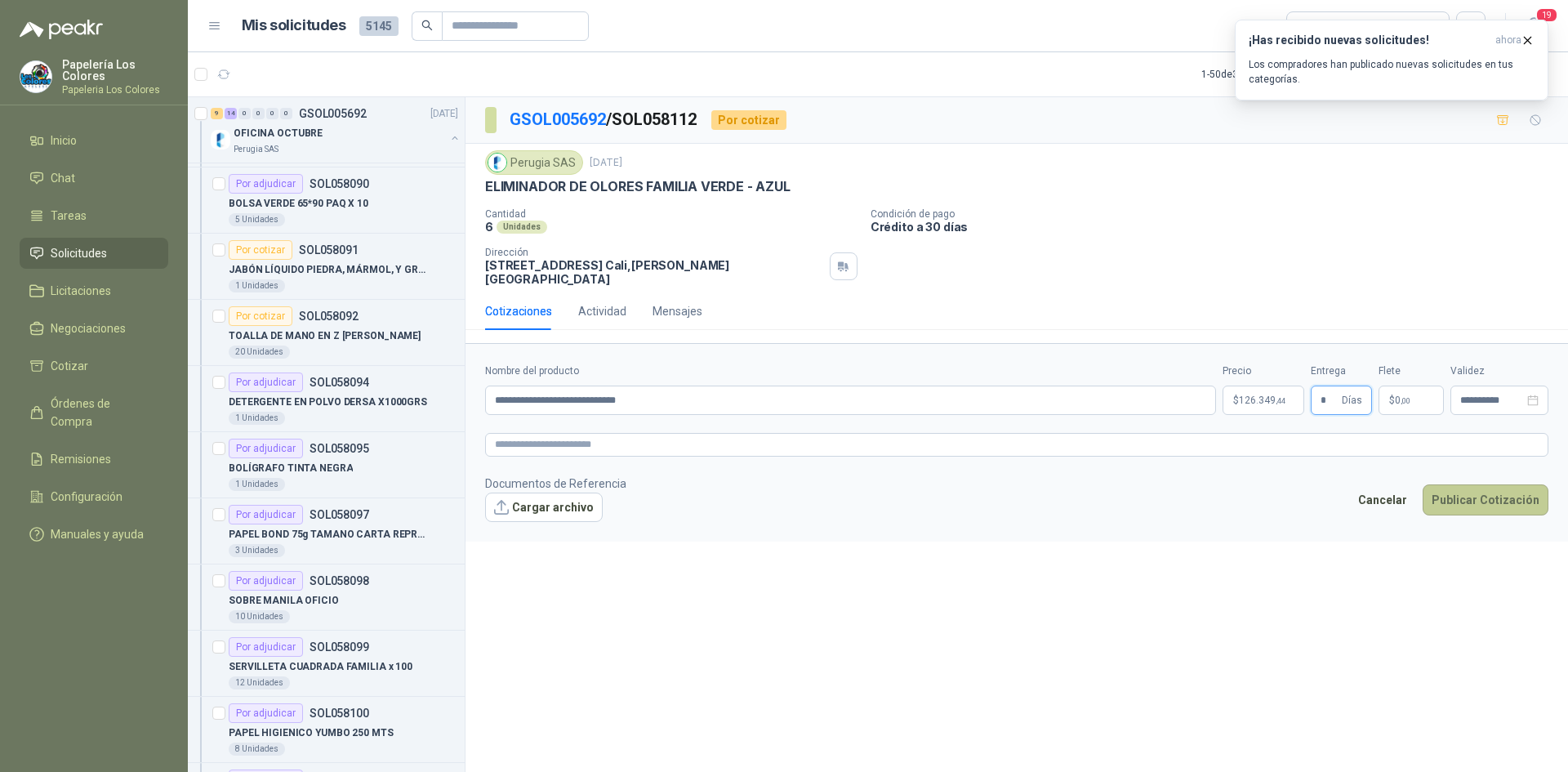
type input "*"
click at [1489, 484] on button "Publicar Cotización" at bounding box center [1485, 500] width 126 height 31
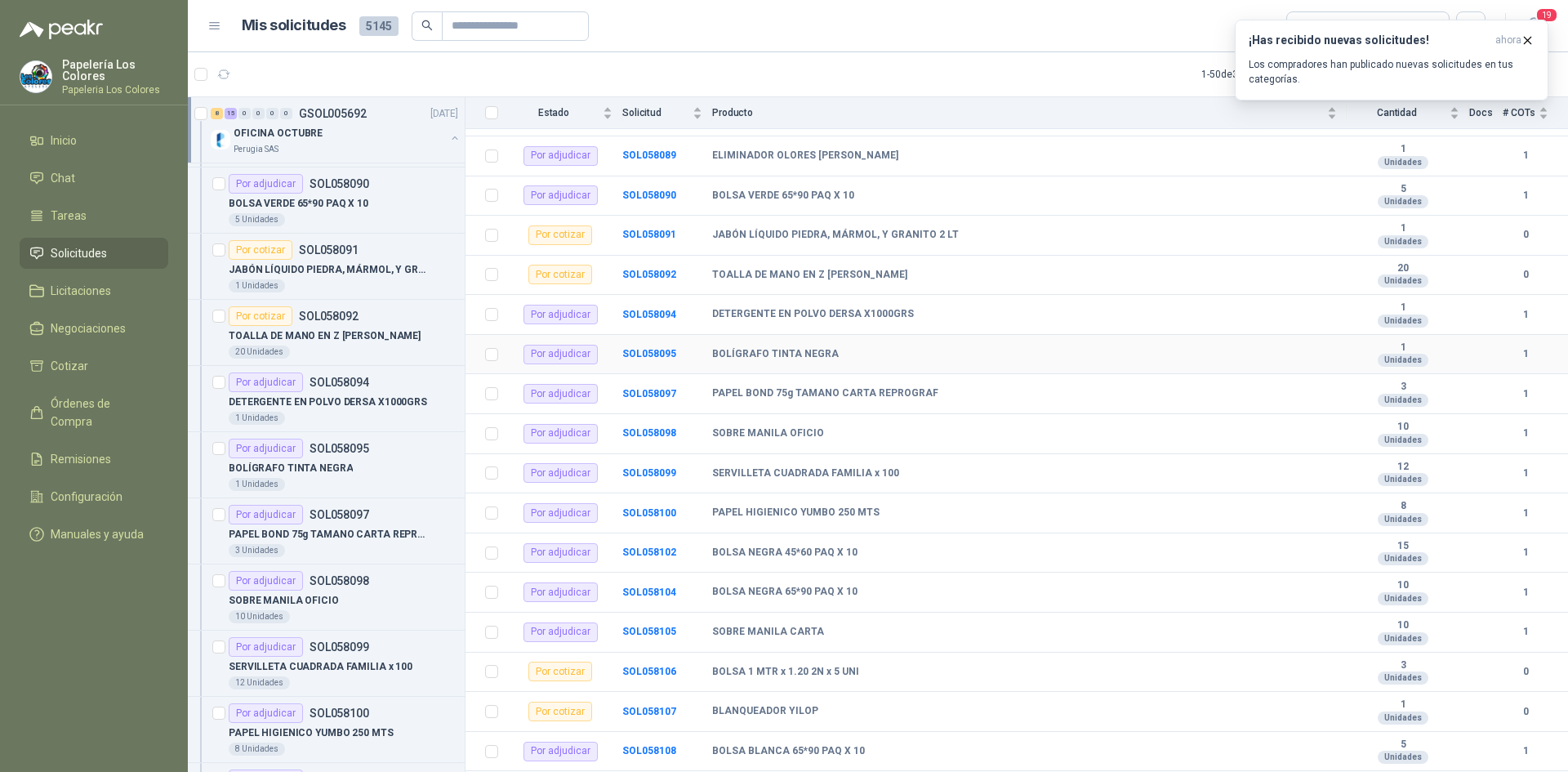
scroll to position [451, 0]
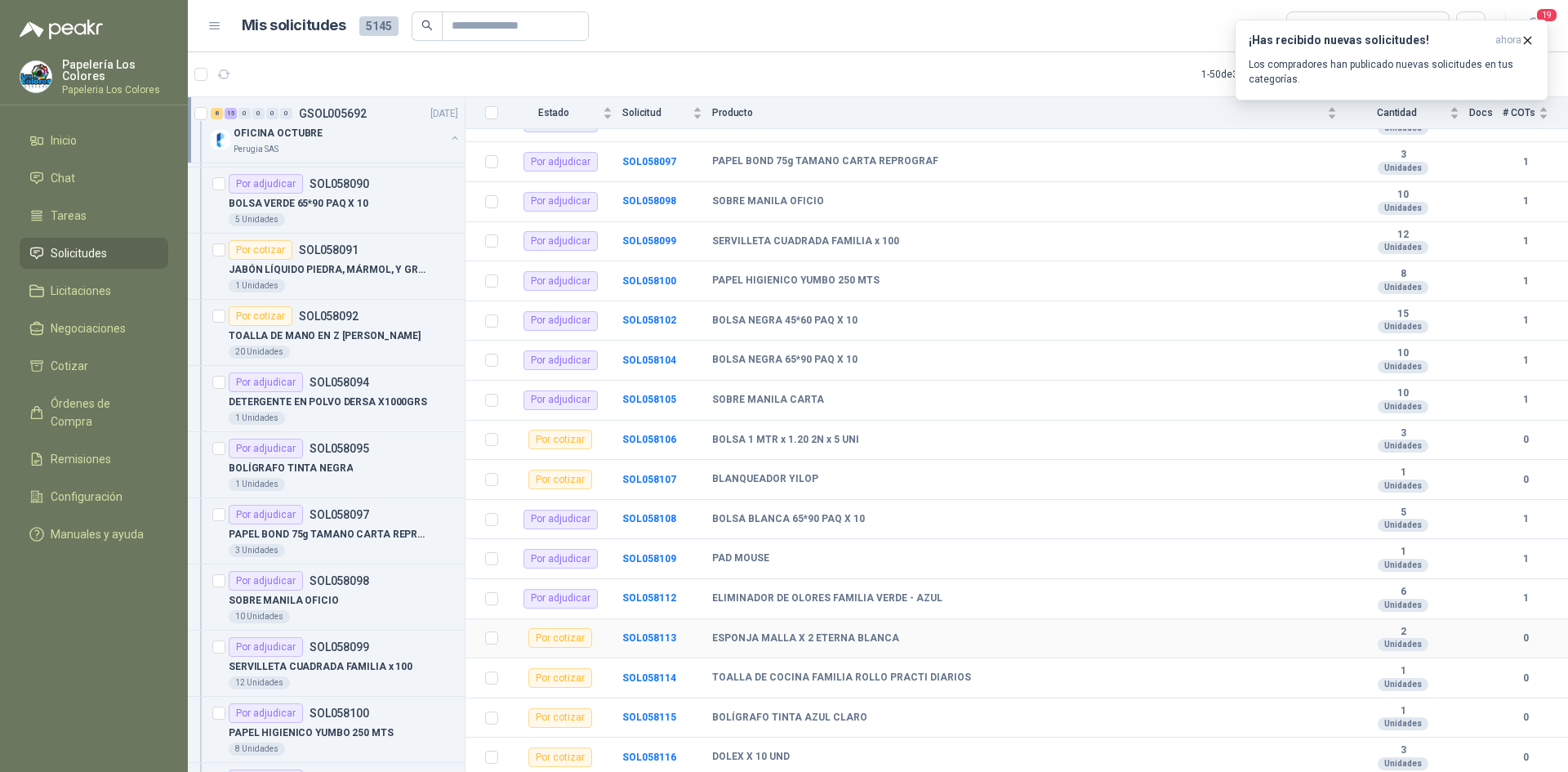
click at [648, 630] on td "SOL058113" at bounding box center [667, 639] width 90 height 40
click at [653, 636] on b "SOL058113" at bounding box center [649, 637] width 54 height 11
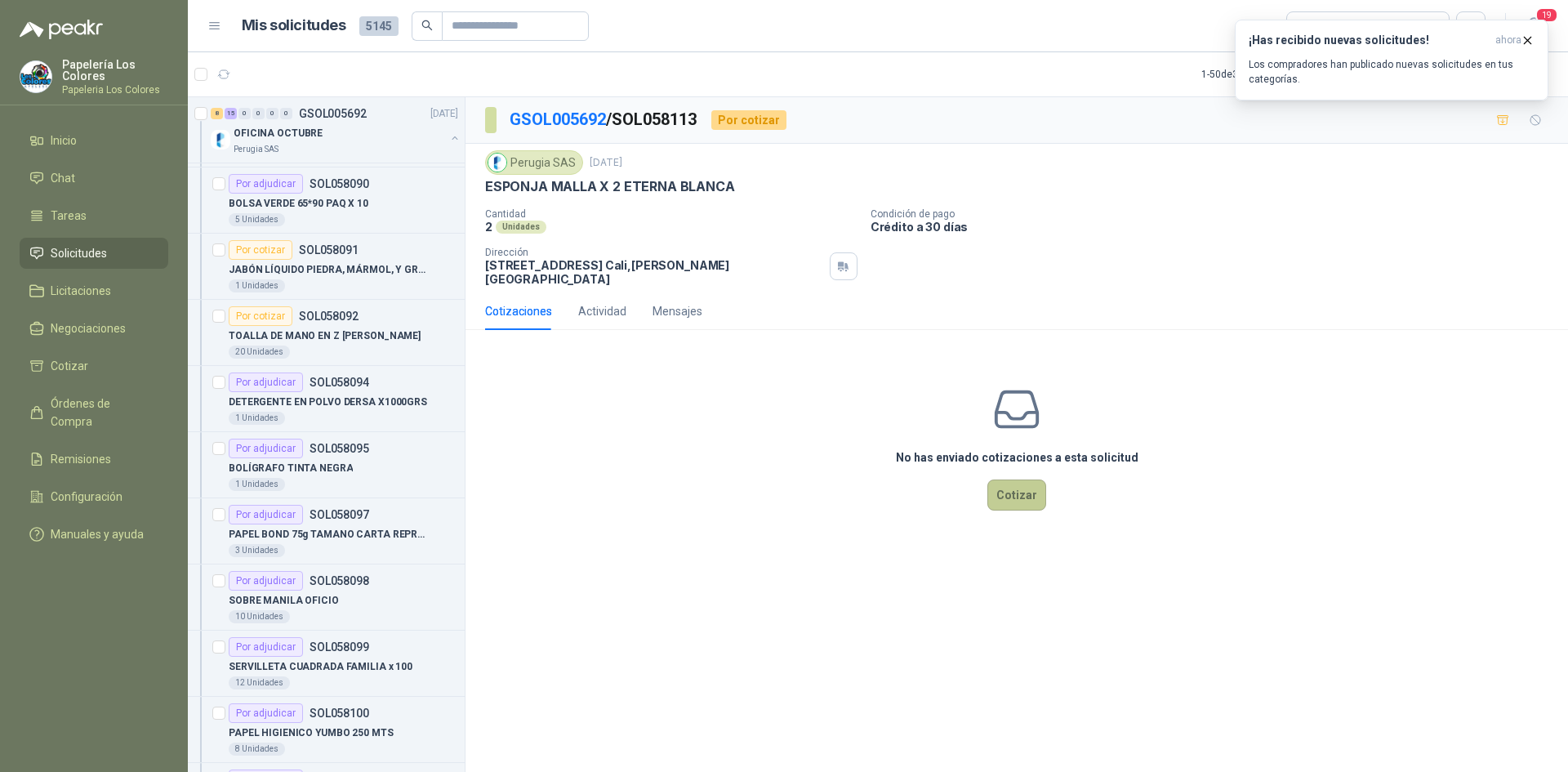
click at [1026, 479] on button "Cotizar" at bounding box center [1016, 494] width 59 height 31
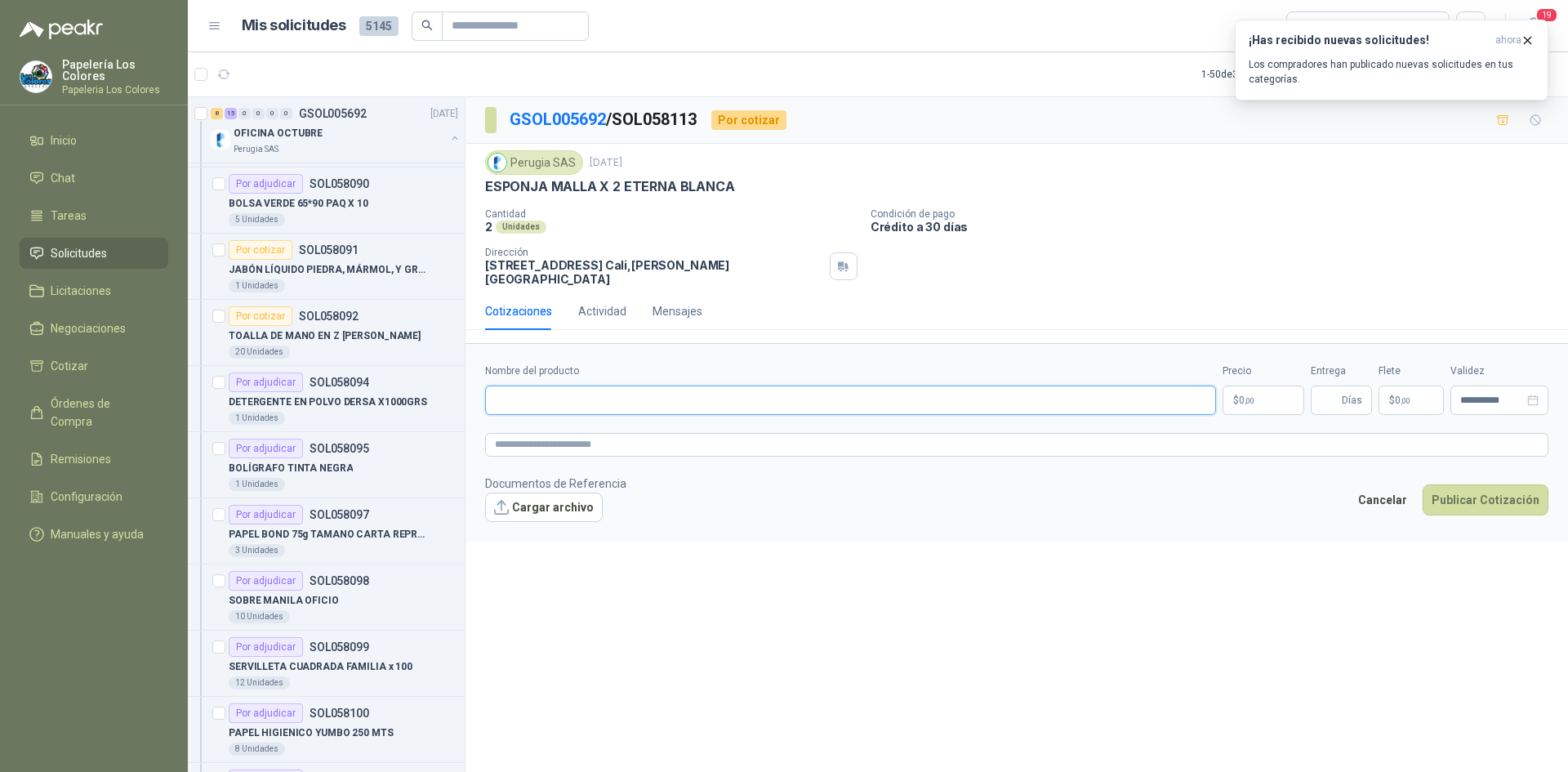
click at [558, 385] on input "Nombre del producto" at bounding box center [851, 400] width 731 height 29
click at [483, 185] on div "Perugia SAS 30 sept, 2025 ESPONJA MALLA X 2 ETERNA BLANCA Cantidad 2 Unidades …" at bounding box center [1016, 218] width 1103 height 149
drag, startPoint x: 488, startPoint y: 185, endPoint x: 743, endPoint y: 181, distance: 255.0
click at [743, 181] on div "ESPONJA MALLA X 2 ETERNA BLANCA" at bounding box center [1016, 187] width 1063 height 17
copy p "ESPONJA MALLA X 2 ETERNA BLANCA"
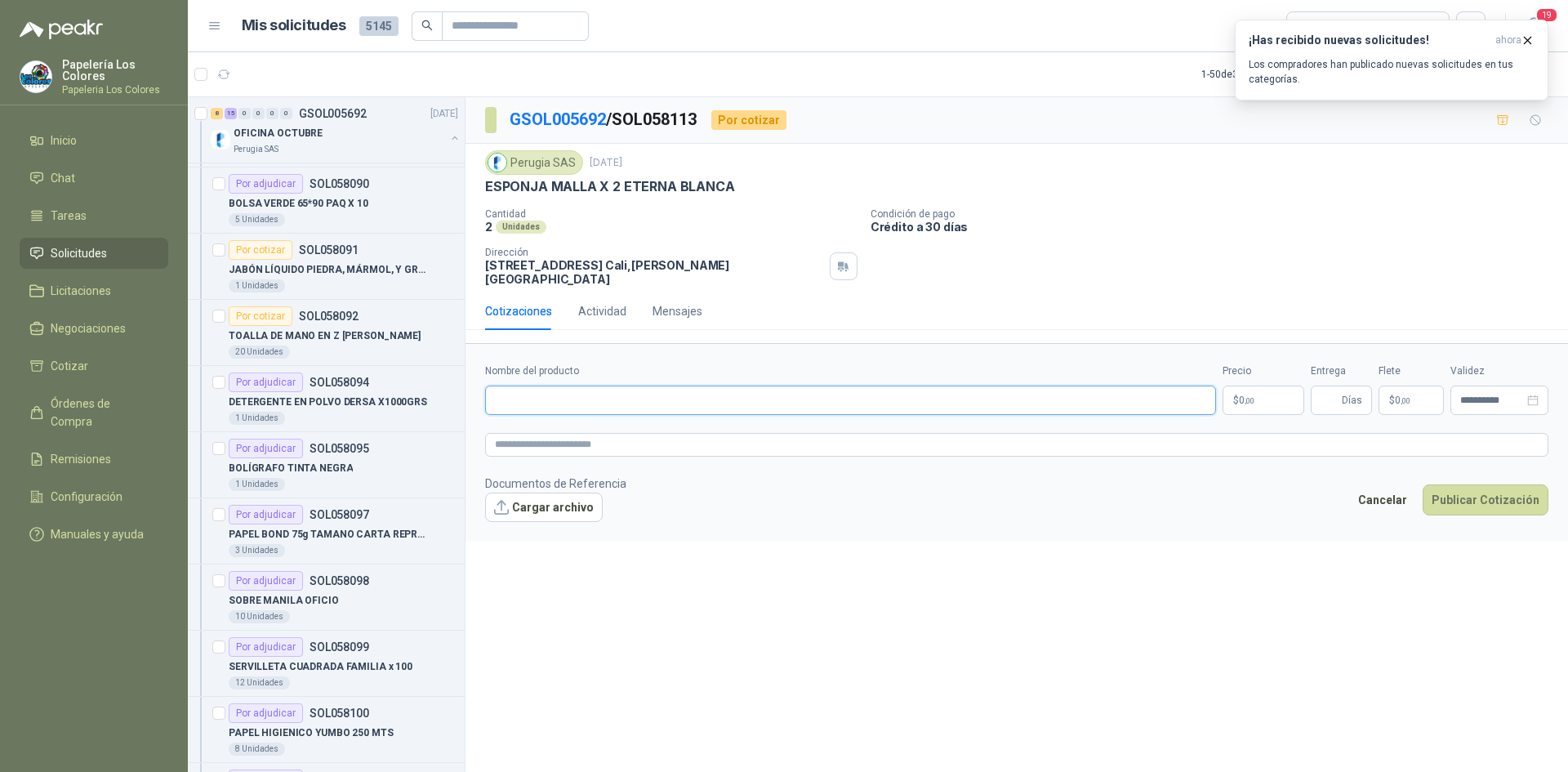
click at [594, 385] on input "Nombre del producto" at bounding box center [851, 400] width 731 height 29
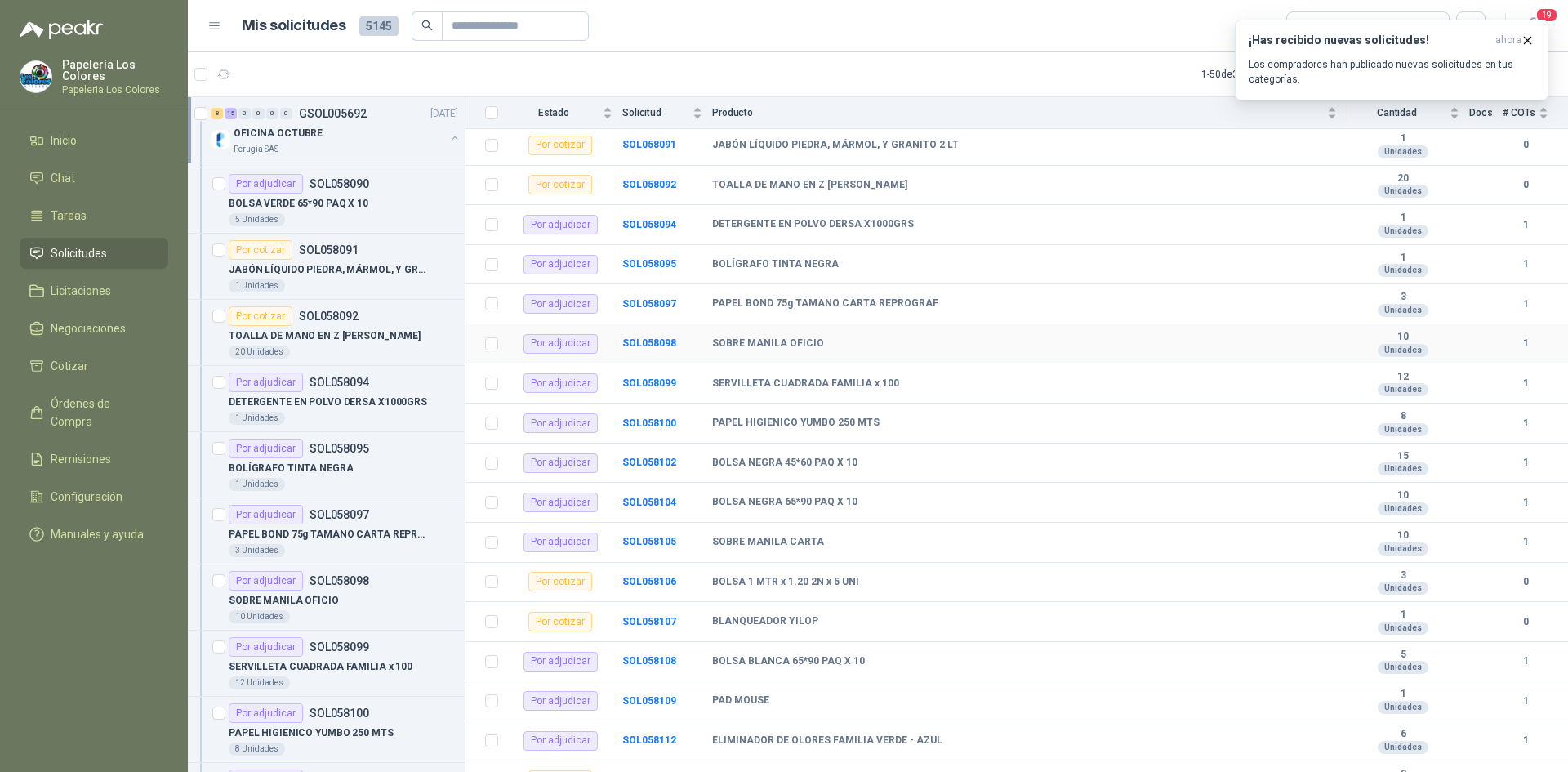
scroll to position [451, 0]
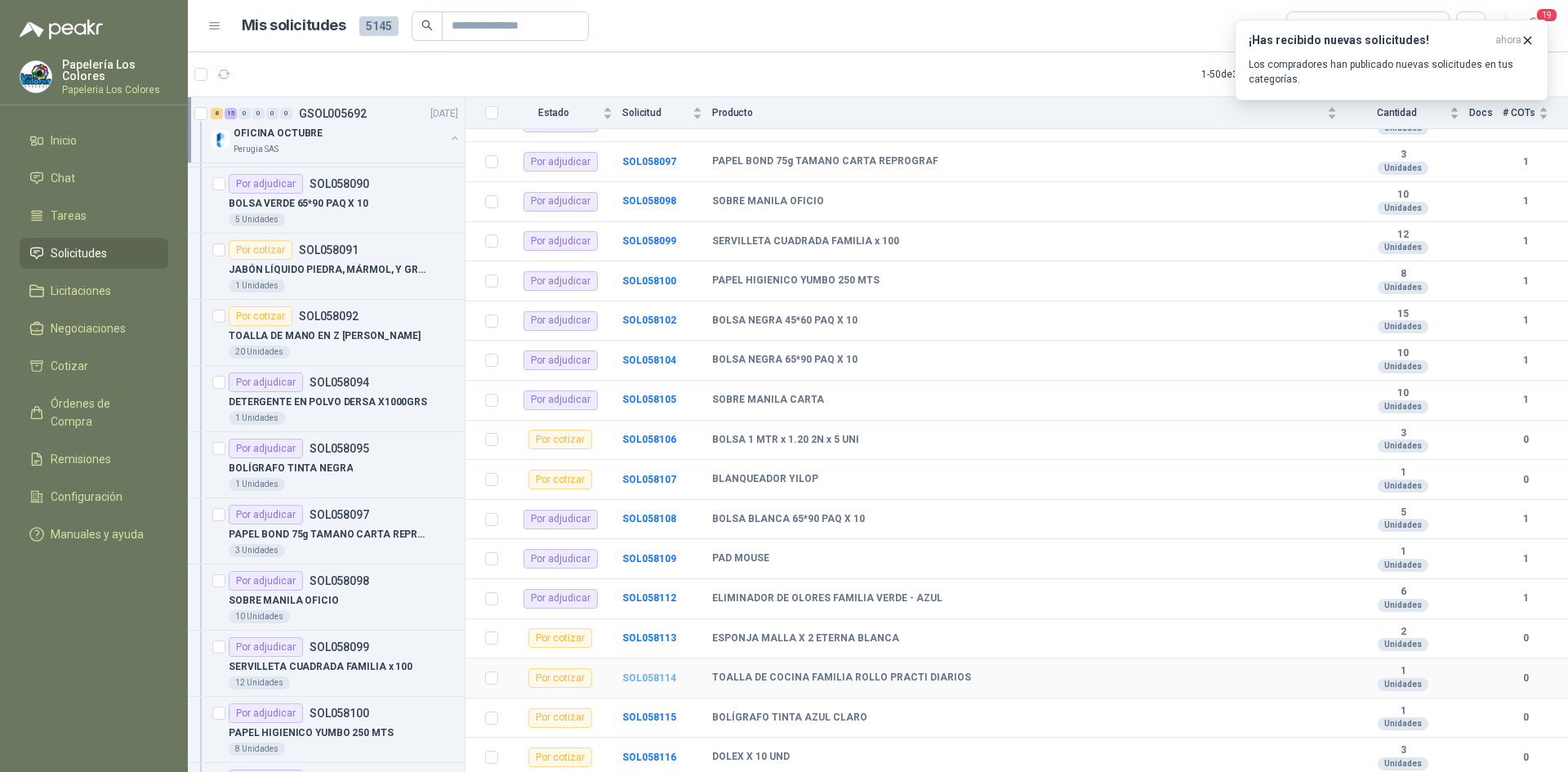
click at [640, 681] on b "SOL058114" at bounding box center [649, 677] width 54 height 11
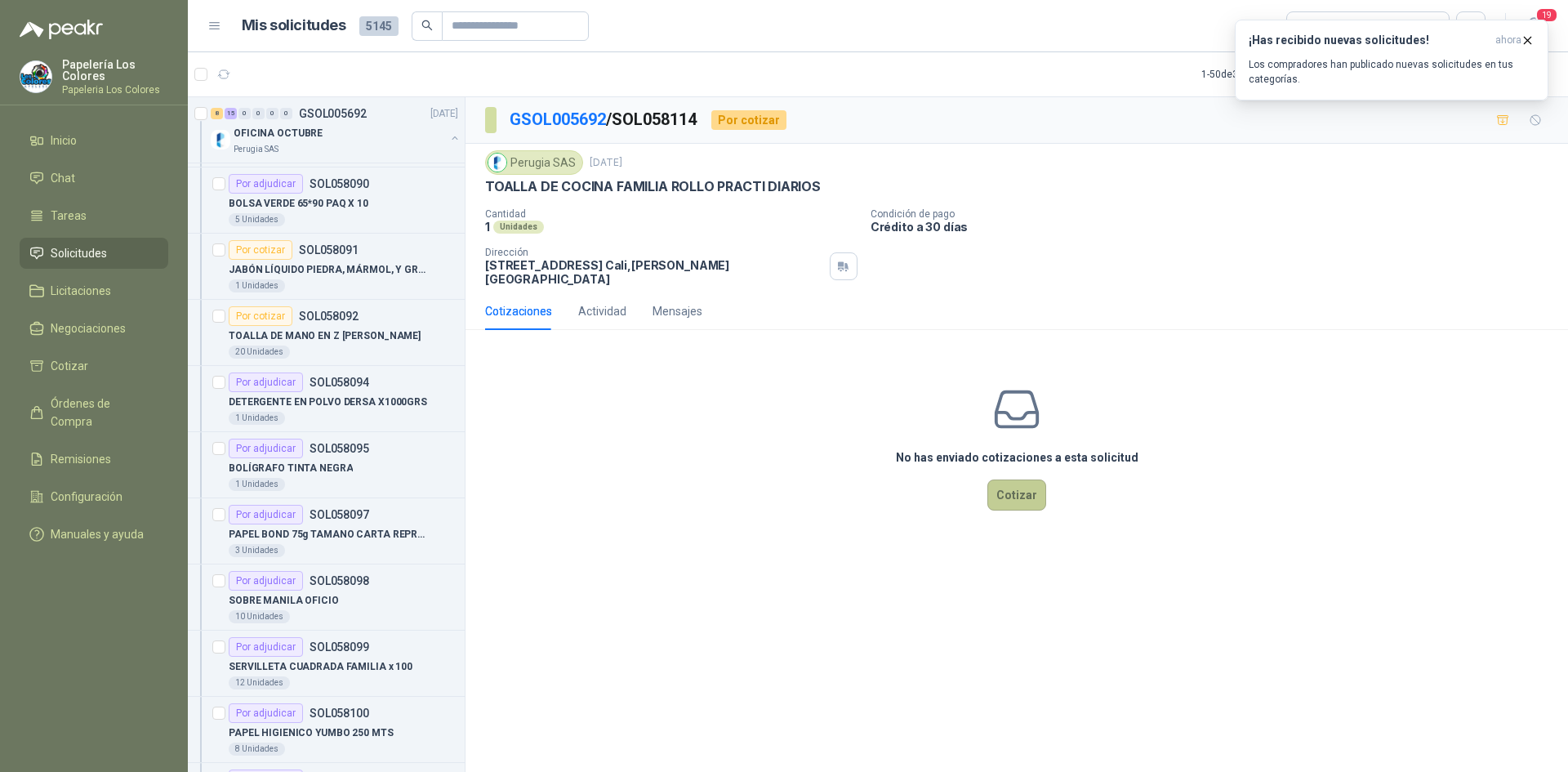
click at [1016, 482] on button "Cotizar" at bounding box center [1016, 494] width 59 height 31
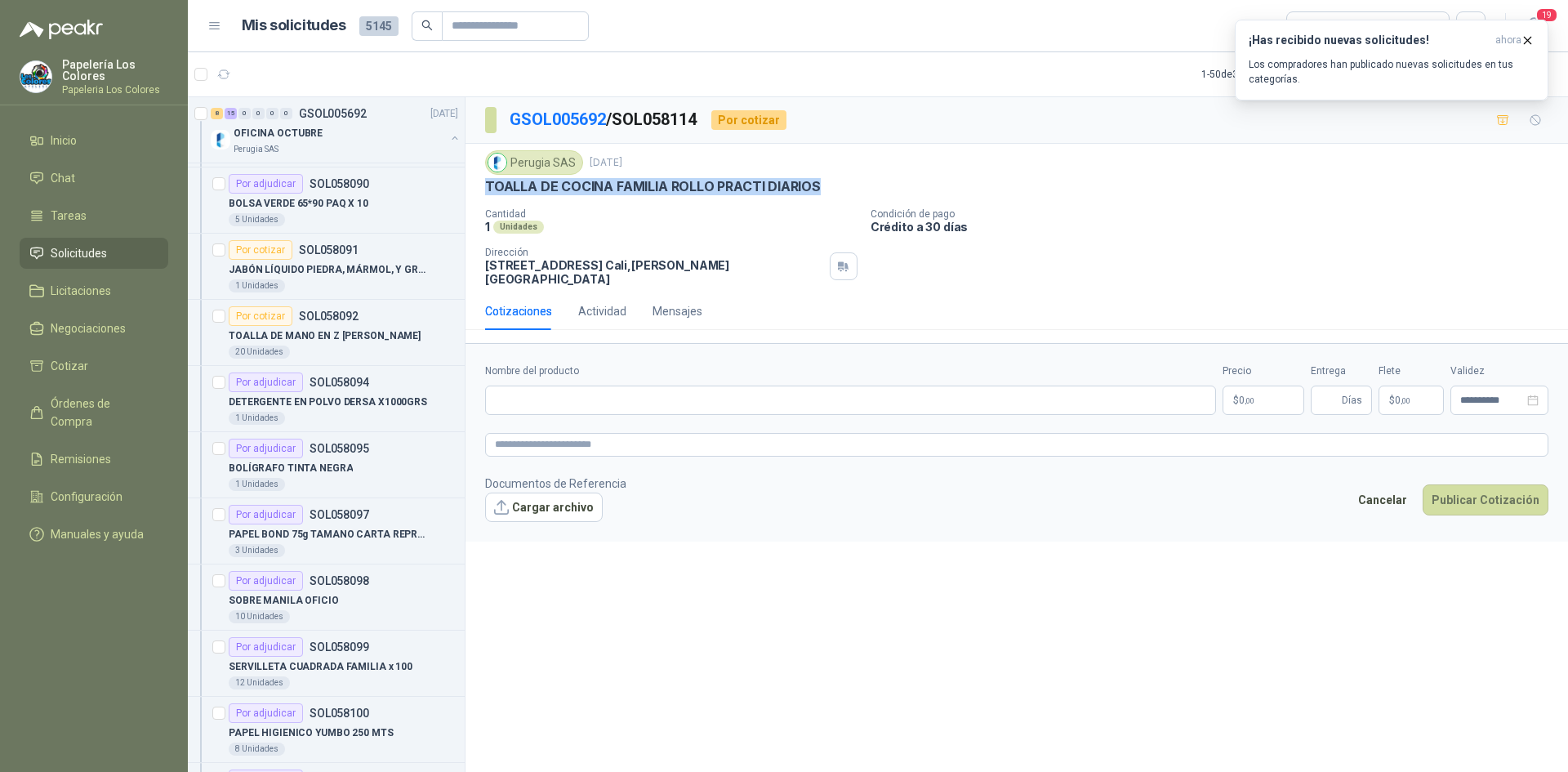
drag, startPoint x: 489, startPoint y: 180, endPoint x: 820, endPoint y: 188, distance: 331.1
click at [818, 188] on div "TOALLA DE COCINA FAMILIA ROLLO PRACTI DIARIOS" at bounding box center [1016, 187] width 1063 height 17
copy p "TOALLA DE COCINA FAMILIA ROLLO PRACTI DIARIOS"
click at [676, 385] on input "Nombre del producto" at bounding box center [851, 400] width 731 height 29
click at [594, 395] on input "Nombre del producto" at bounding box center [851, 400] width 731 height 29
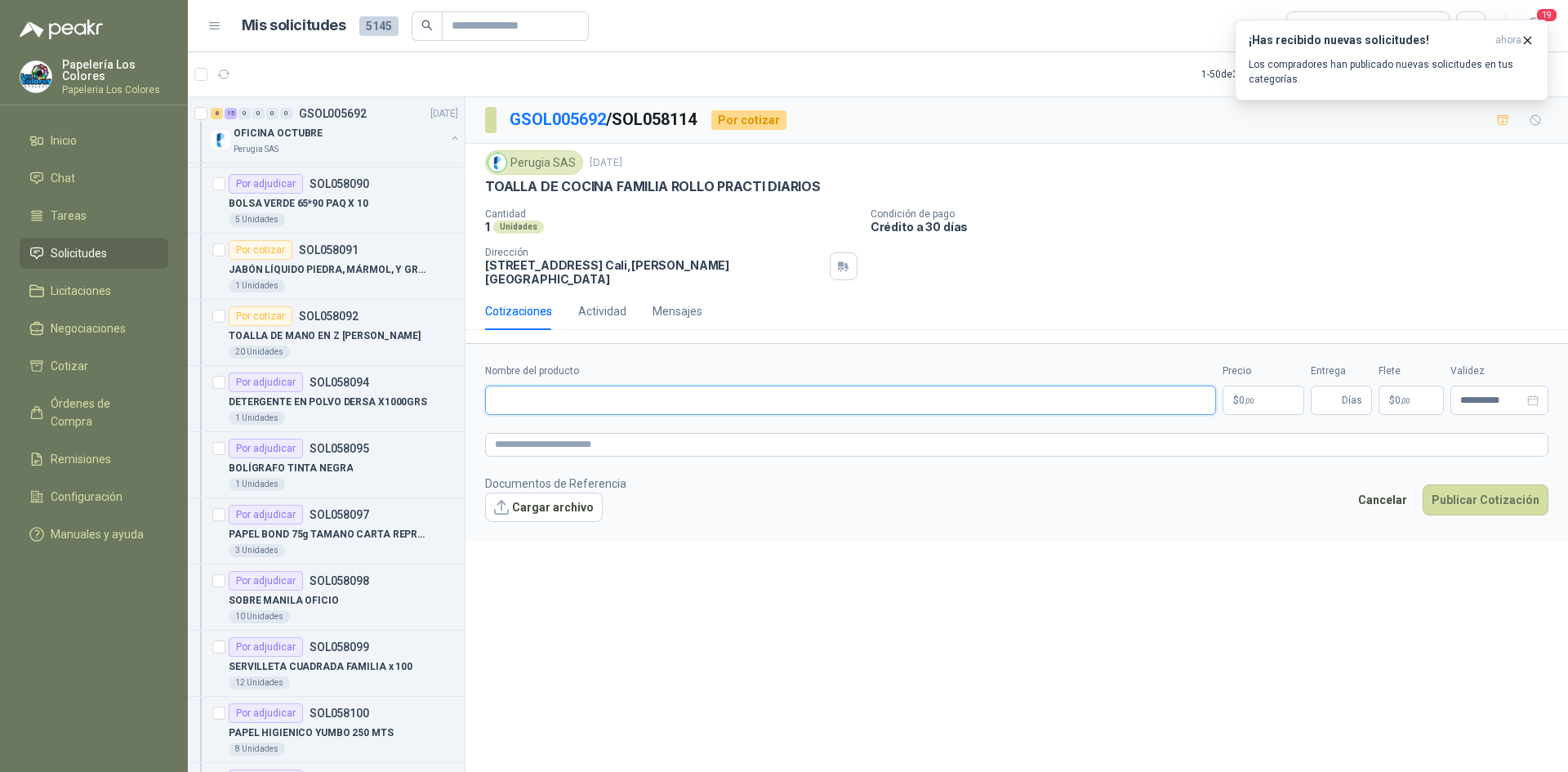
paste input "**********"
type input "**********"
click at [1251, 386] on body "Papelería Los Colores Papeleria Los Colores Inicio Chat Tareas Solicitudes Lici…" at bounding box center [784, 386] width 1568 height 772
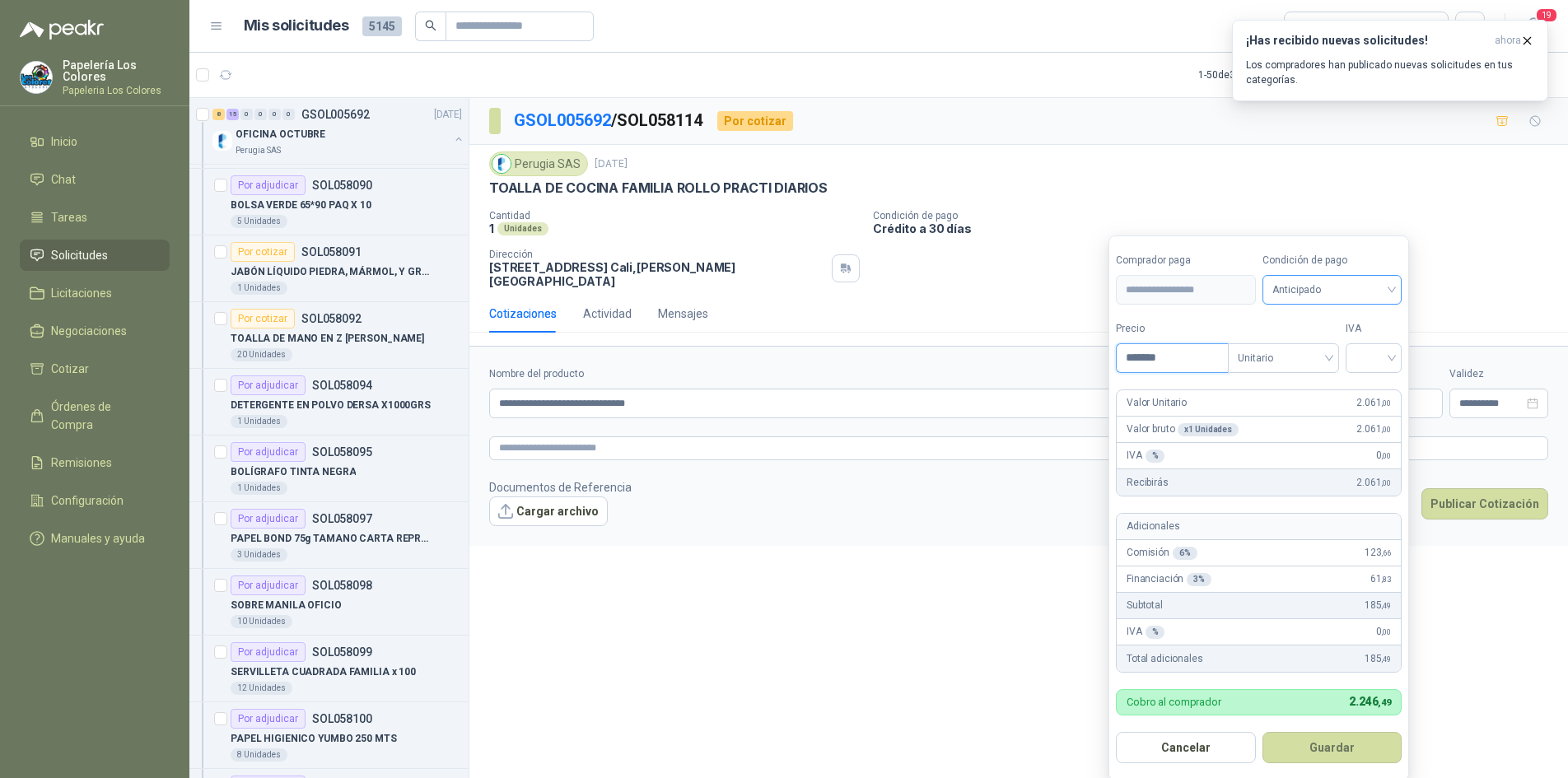
click at [1308, 281] on span "Anticipado" at bounding box center [1333, 289] width 121 height 25
type input "*******"
click at [1309, 345] on div "Crédito a 30 días" at bounding box center [1335, 350] width 115 height 18
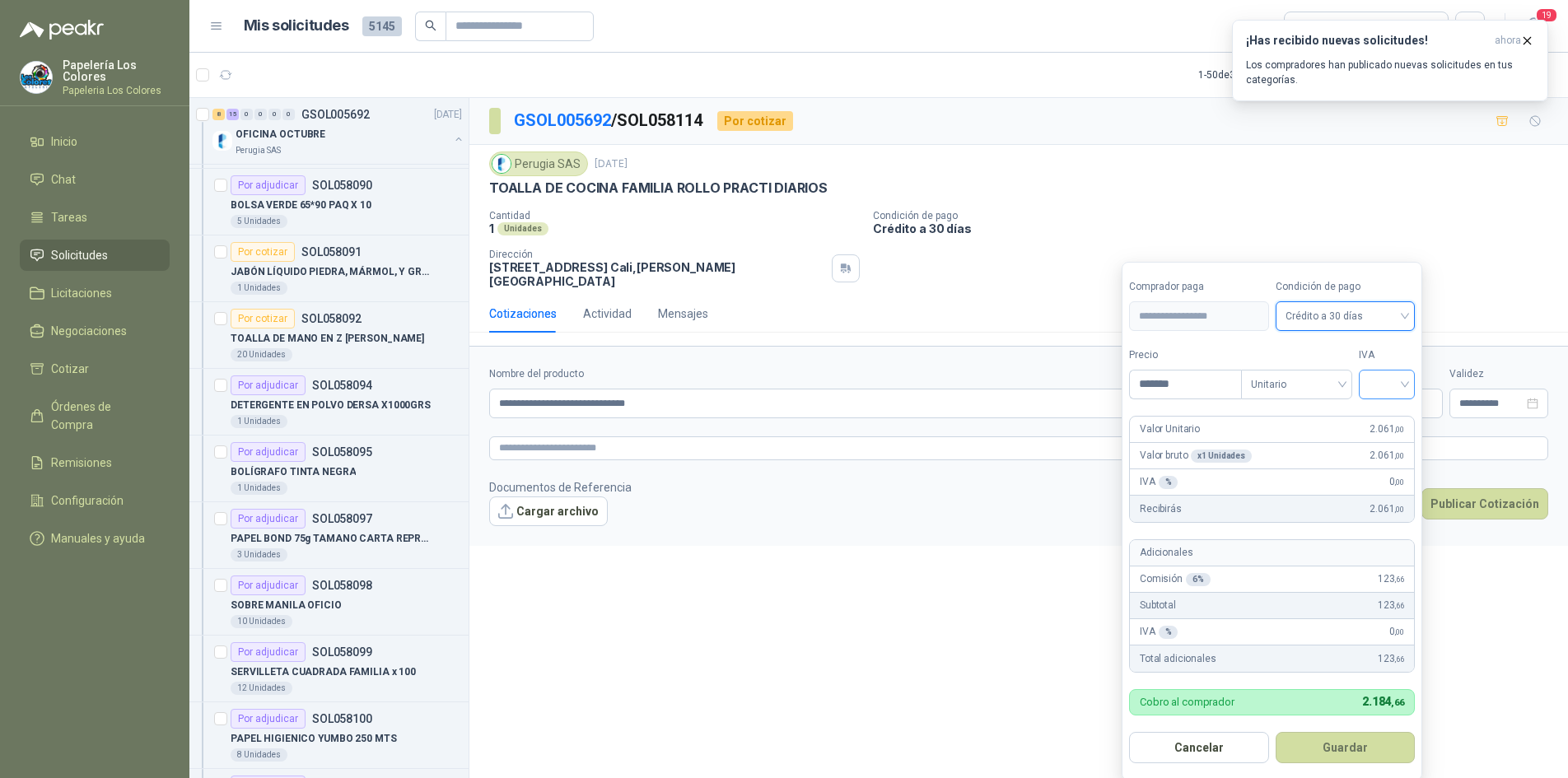
click at [1395, 384] on input "search" at bounding box center [1387, 382] width 36 height 25
click at [1390, 417] on div "19%" at bounding box center [1390, 418] width 30 height 18
click at [1348, 750] on button "Guardar" at bounding box center [1348, 747] width 142 height 31
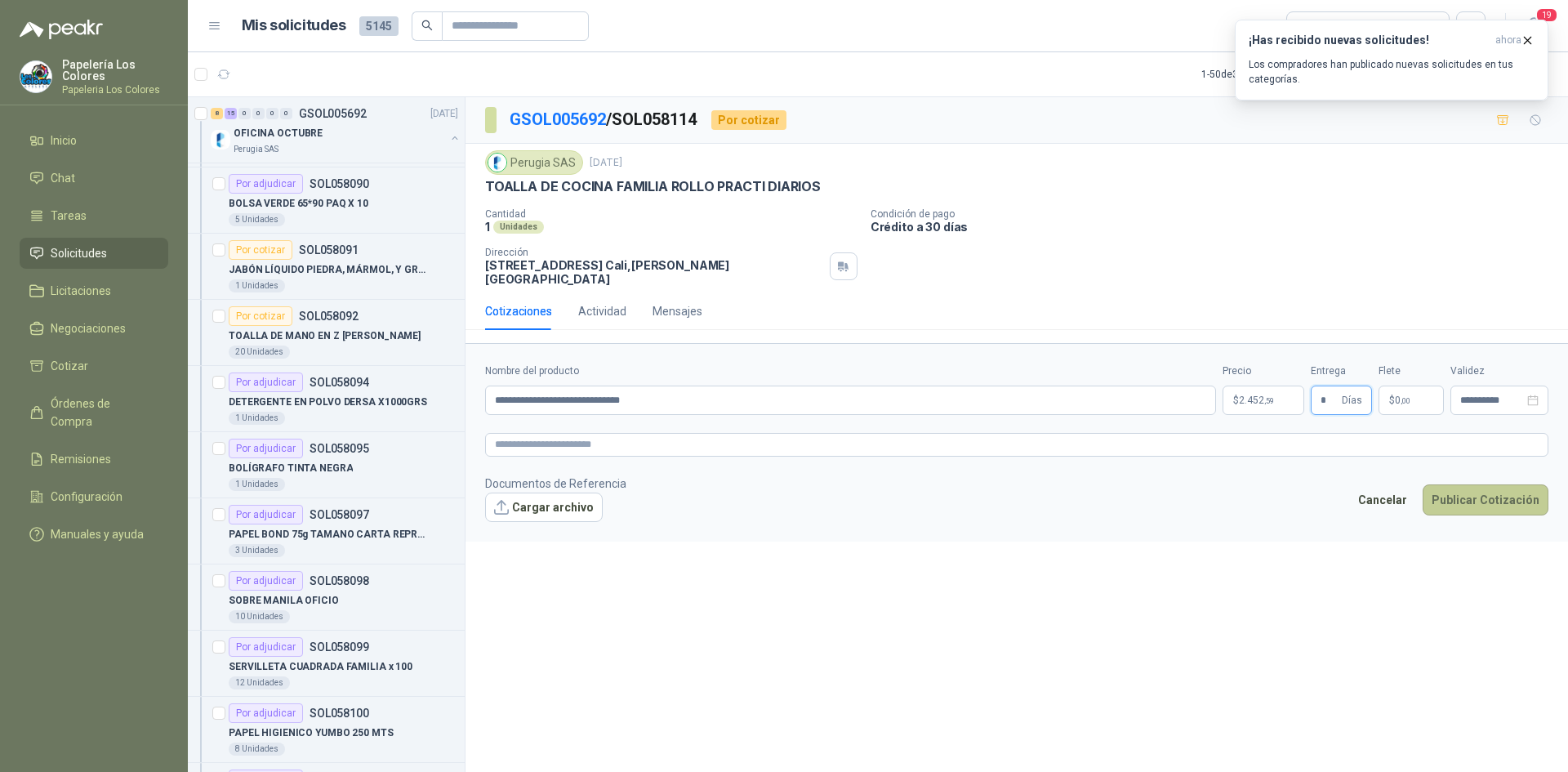
type input "*"
click at [1499, 484] on button "Publicar Cotización" at bounding box center [1485, 500] width 126 height 31
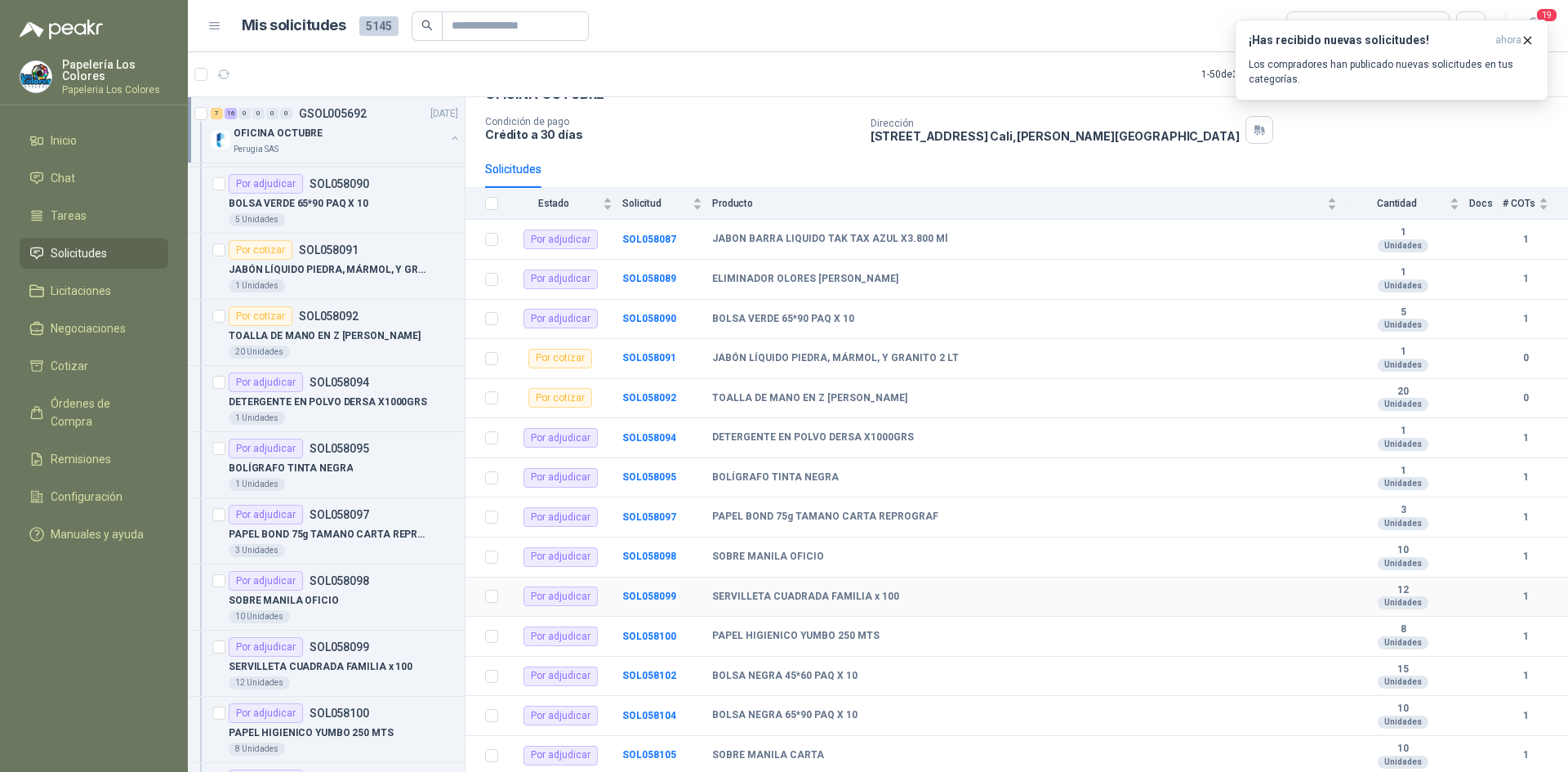
scroll to position [451, 0]
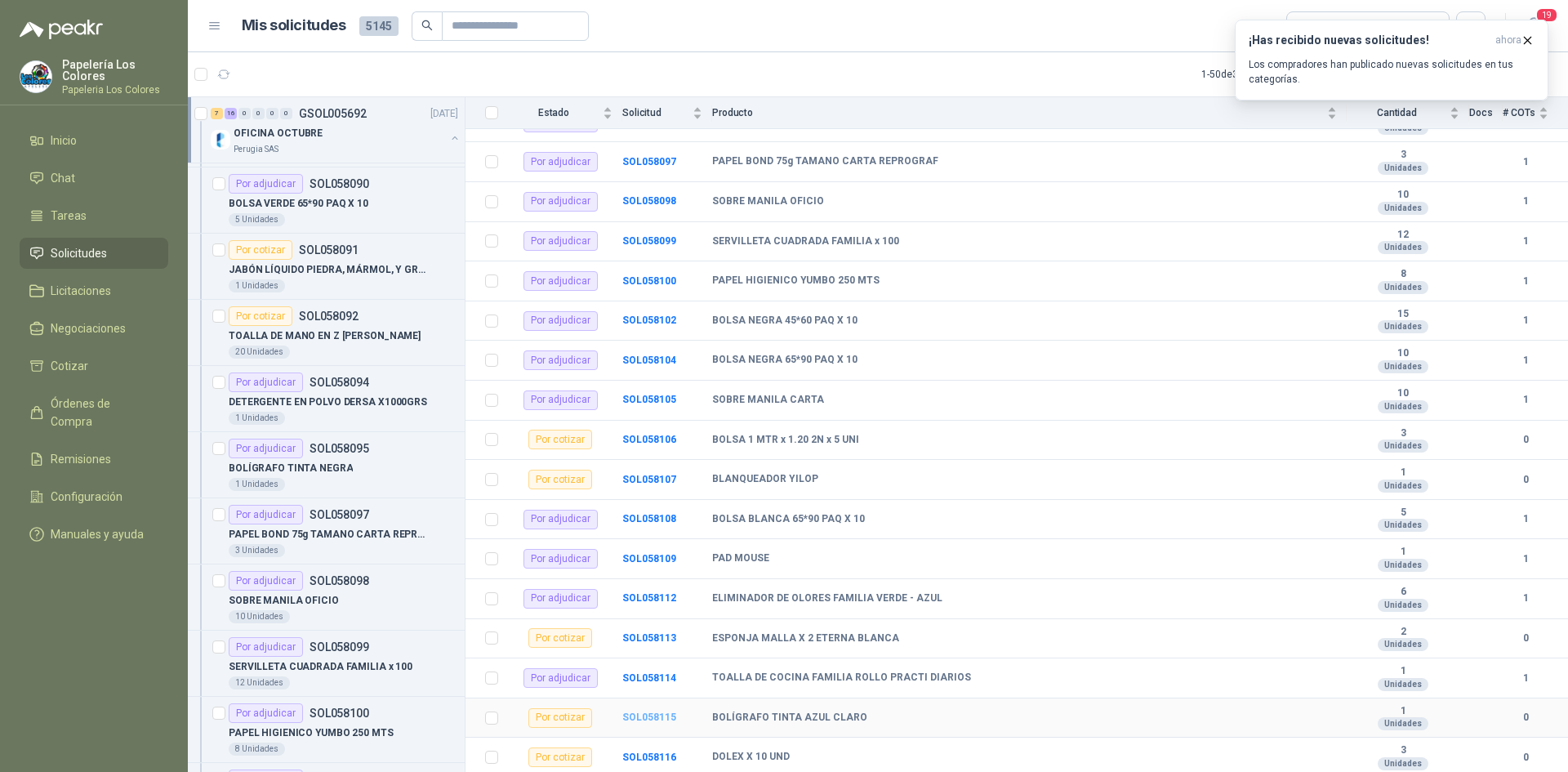
click at [647, 716] on b "SOL058115" at bounding box center [649, 716] width 54 height 11
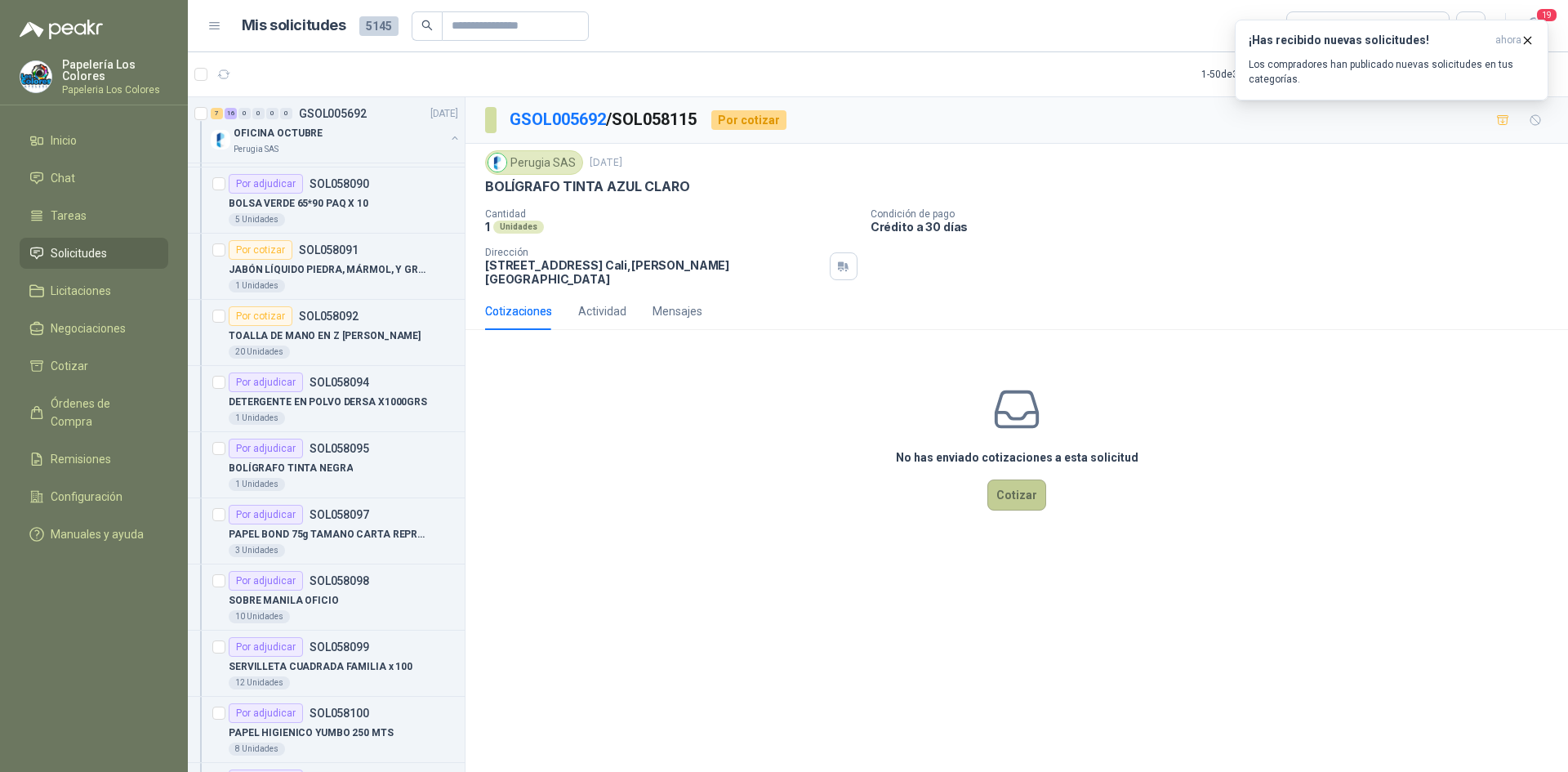
click at [1006, 497] on button "Cotizar" at bounding box center [1016, 494] width 59 height 31
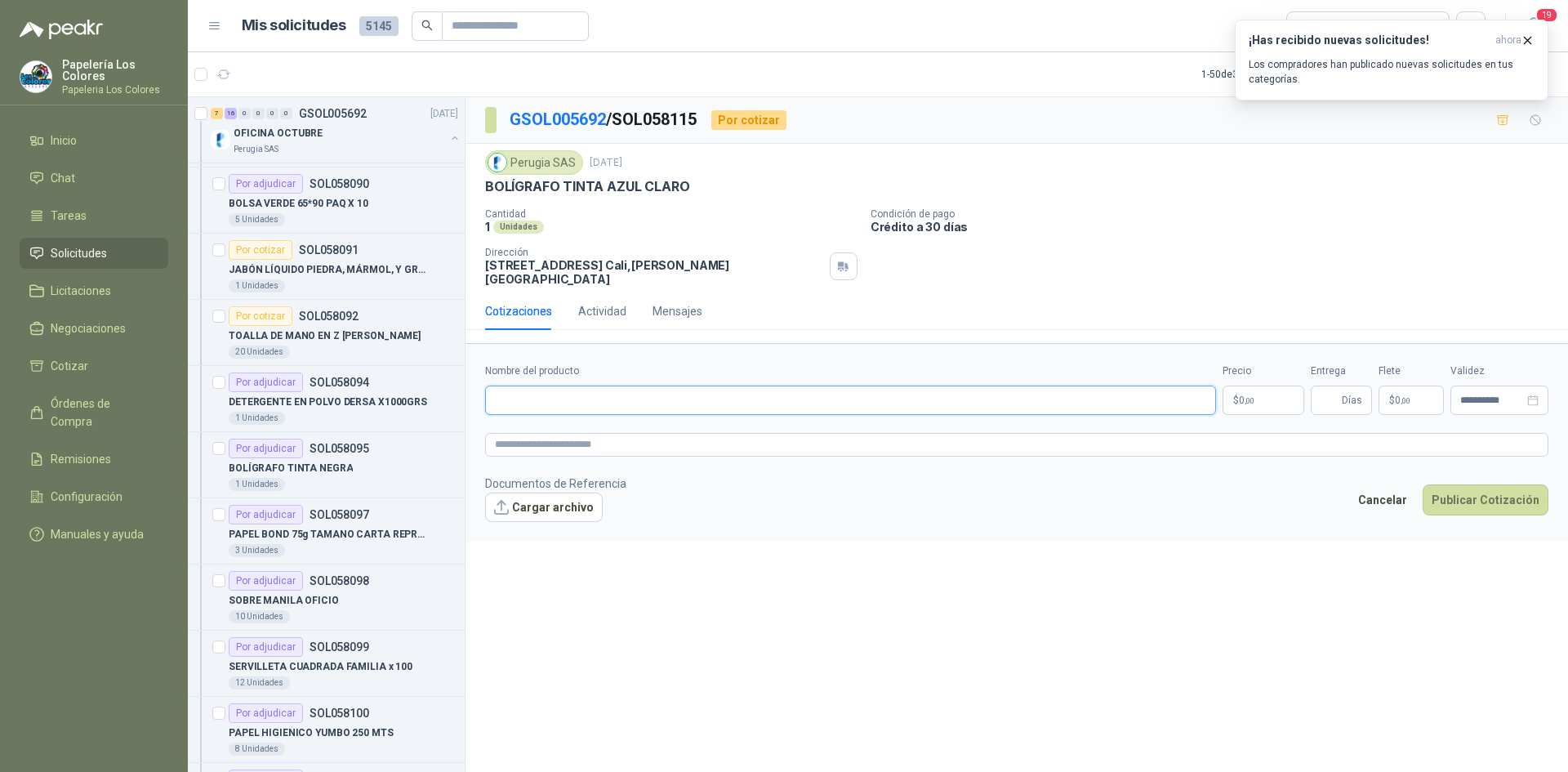
click at [641, 390] on input "Nombre del producto" at bounding box center [851, 400] width 731 height 29
click at [647, 400] on input "Nombre del producto" at bounding box center [851, 400] width 731 height 29
paste input "**********"
type input "**********"
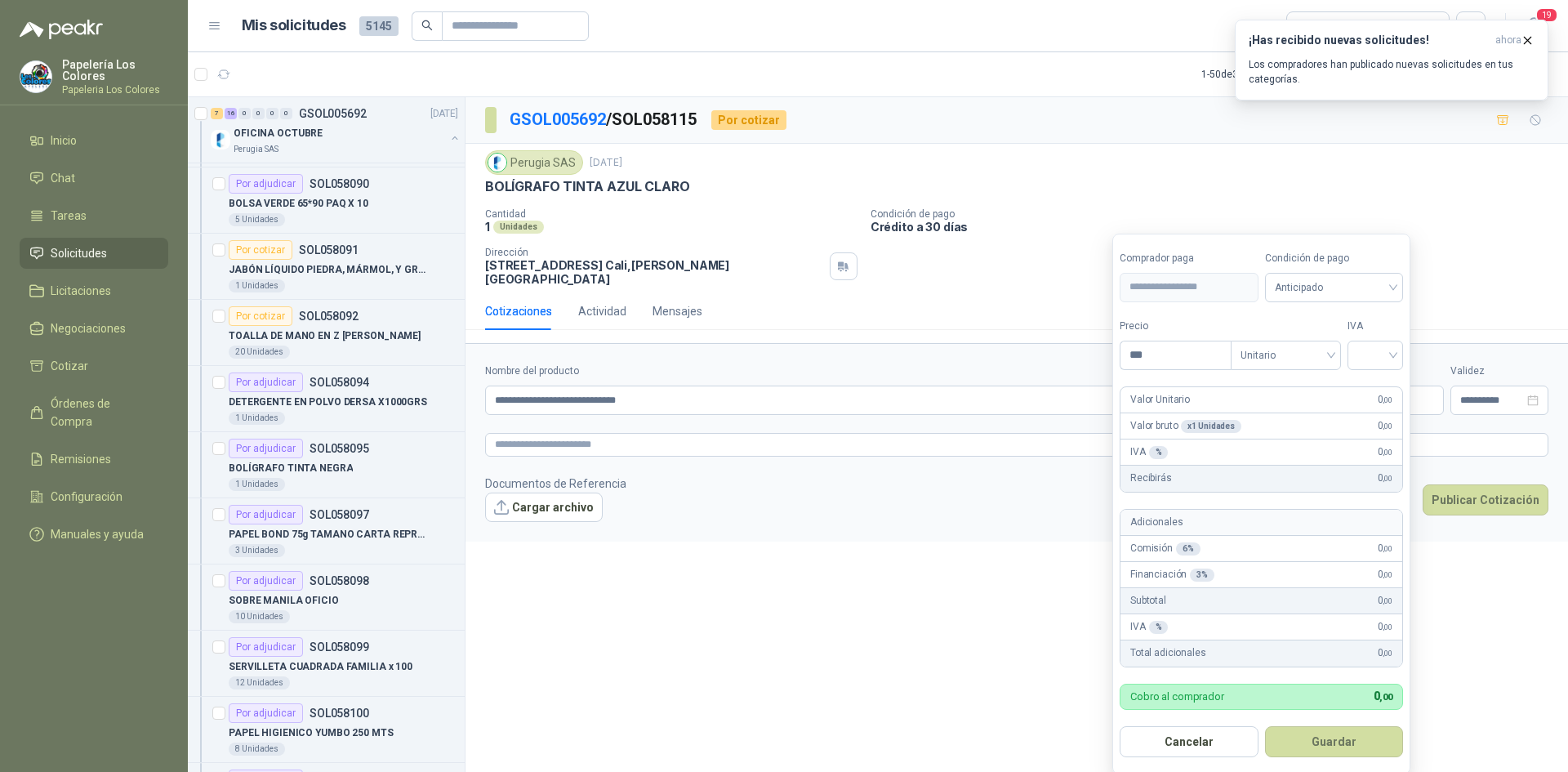
click at [1261, 393] on body "Papelería Los Colores Papeleria Los Colores Inicio Chat Tareas Solicitudes Lici…" at bounding box center [784, 386] width 1568 height 772
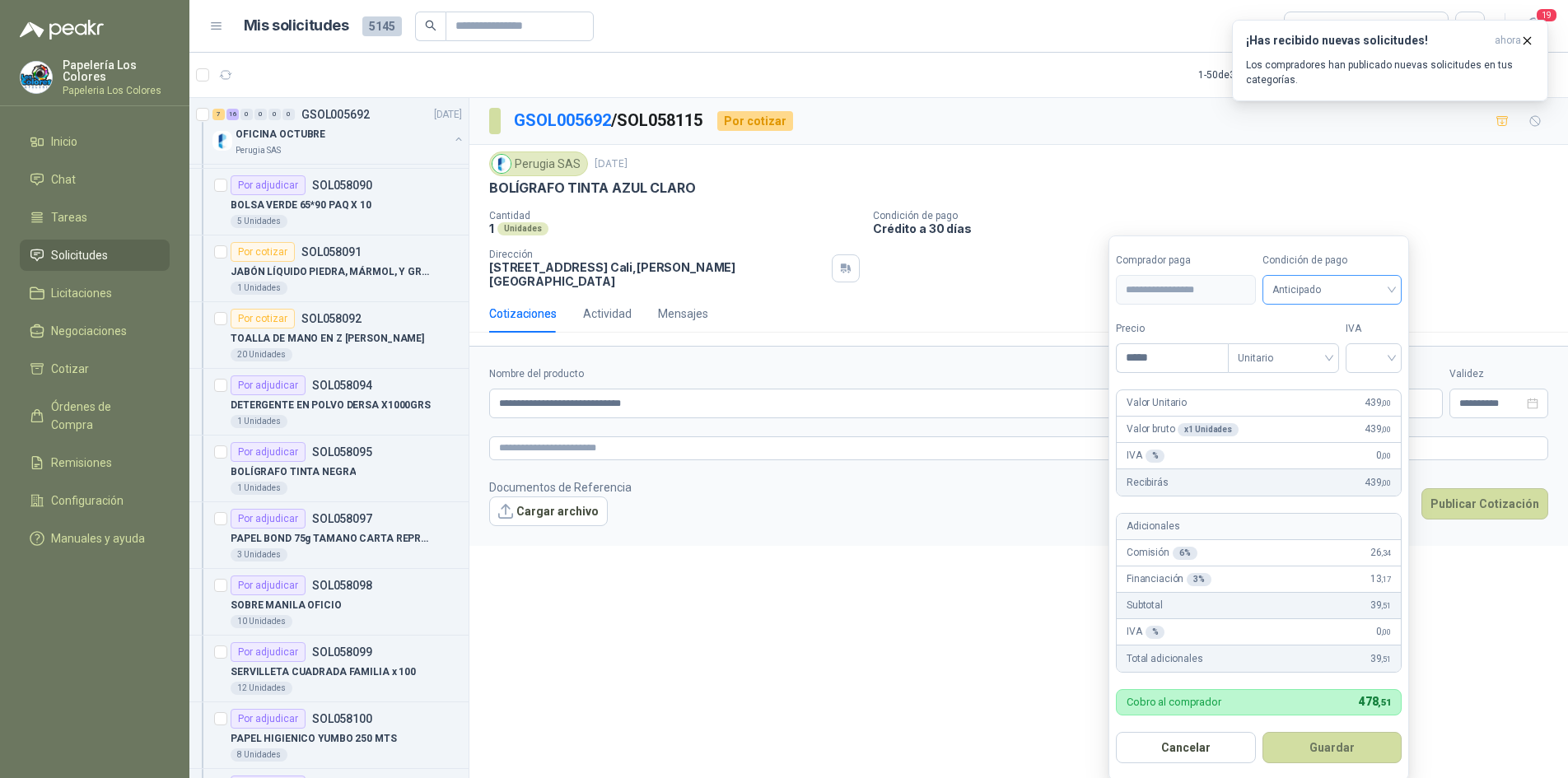
click at [1329, 282] on span "Anticipado" at bounding box center [1333, 289] width 121 height 25
type input "*****"
click at [1314, 349] on div "Crédito a 30 días" at bounding box center [1335, 350] width 115 height 18
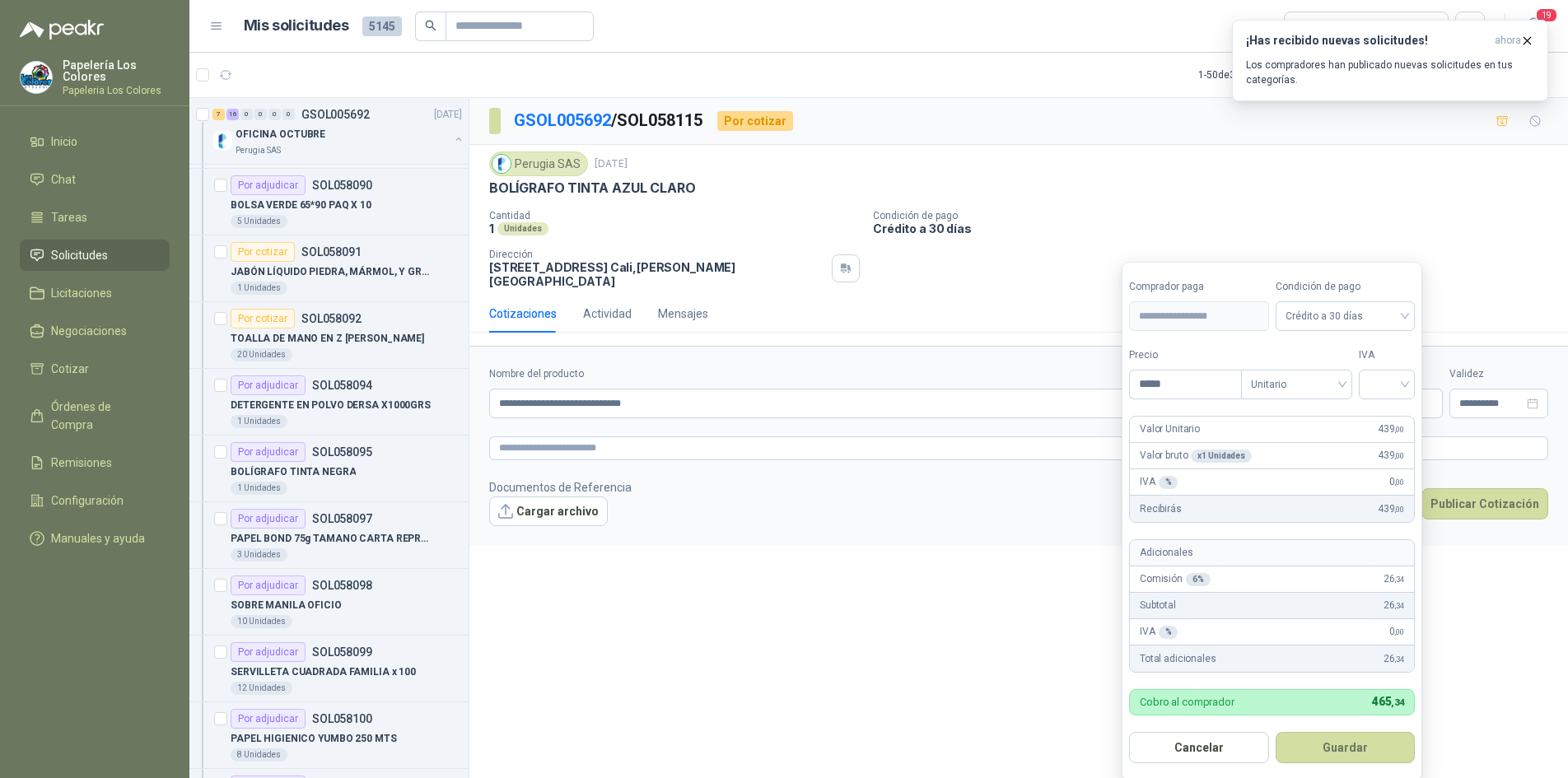
click at [1401, 368] on div "IVA" at bounding box center [1386, 374] width 56 height 52
click at [1391, 379] on input "search" at bounding box center [1387, 382] width 36 height 25
click at [1392, 423] on div "19%" at bounding box center [1390, 418] width 30 height 18
click at [1331, 742] on button "Guardar" at bounding box center [1348, 747] width 142 height 31
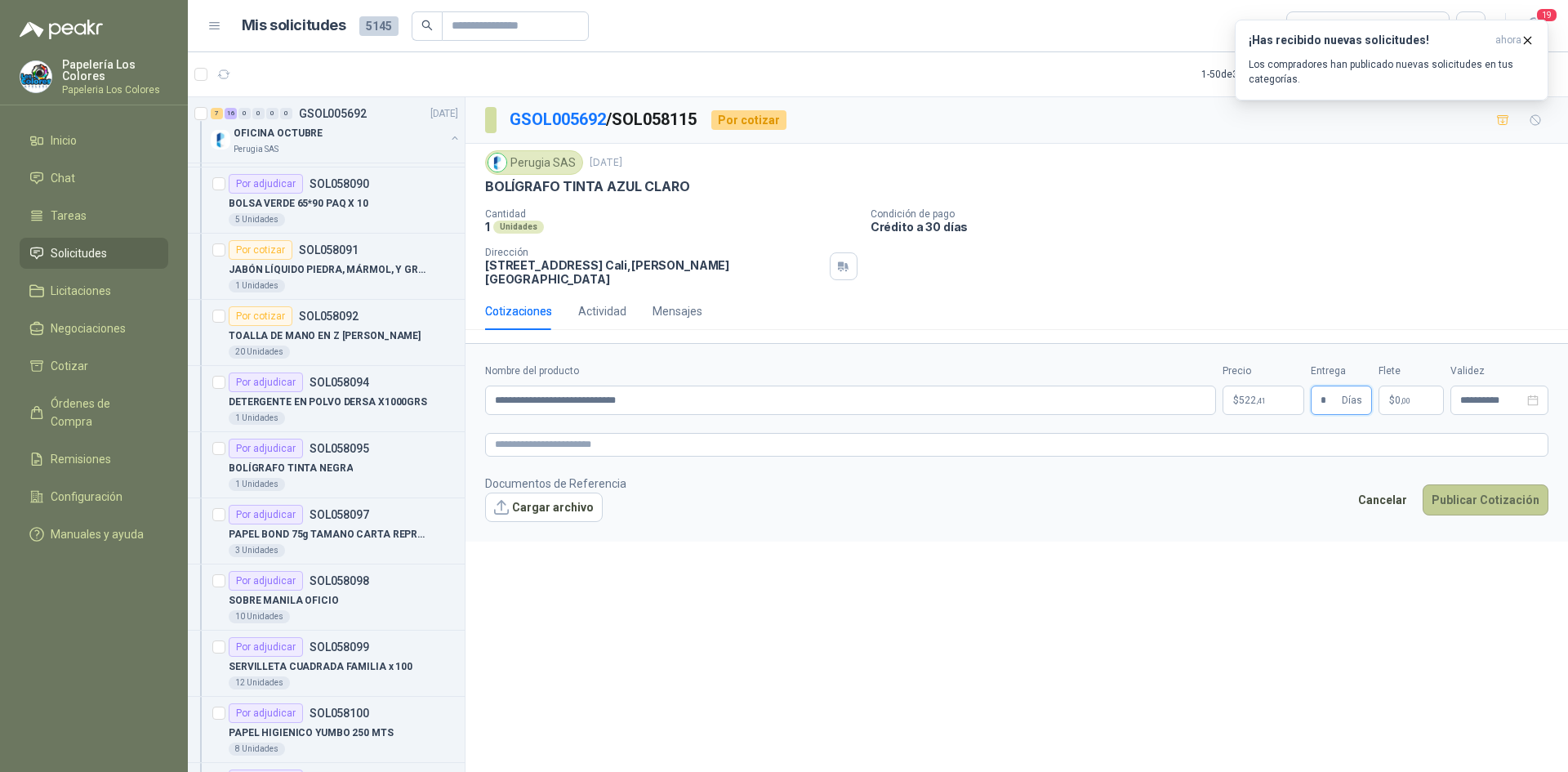
type input "*"
click at [1478, 487] on button "Publicar Cotización" at bounding box center [1485, 500] width 126 height 31
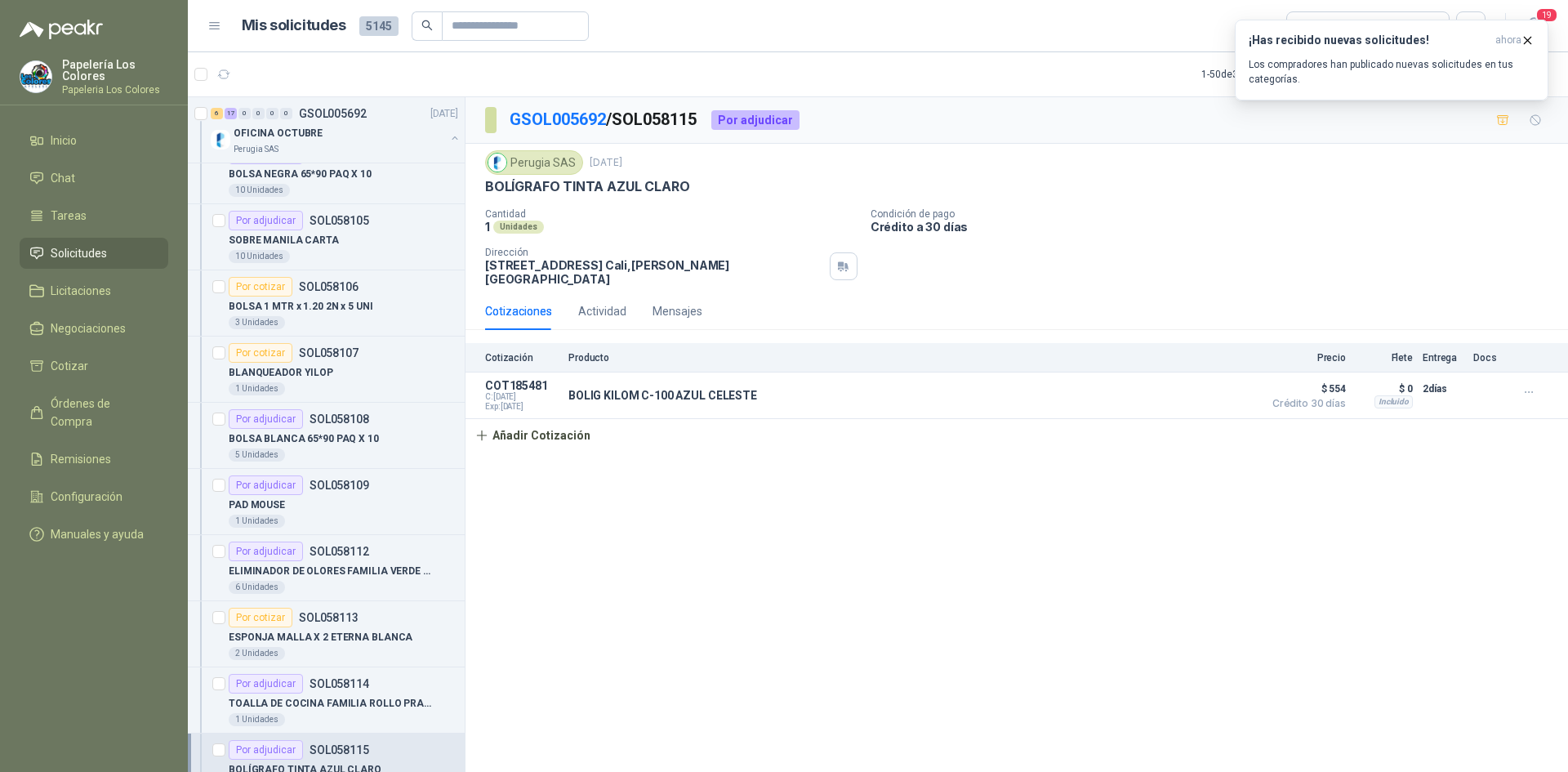
scroll to position [1389, 0]
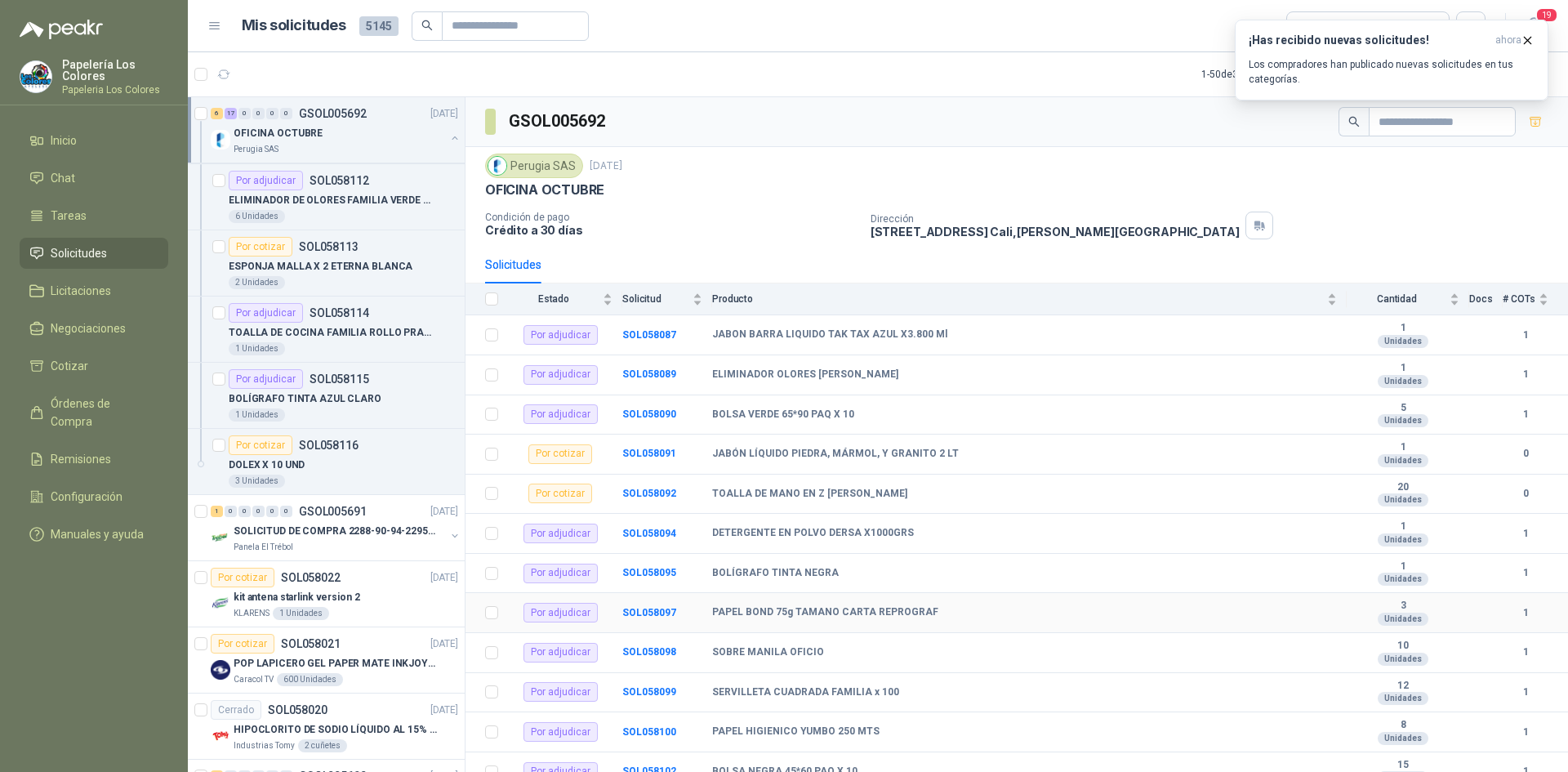
scroll to position [451, 0]
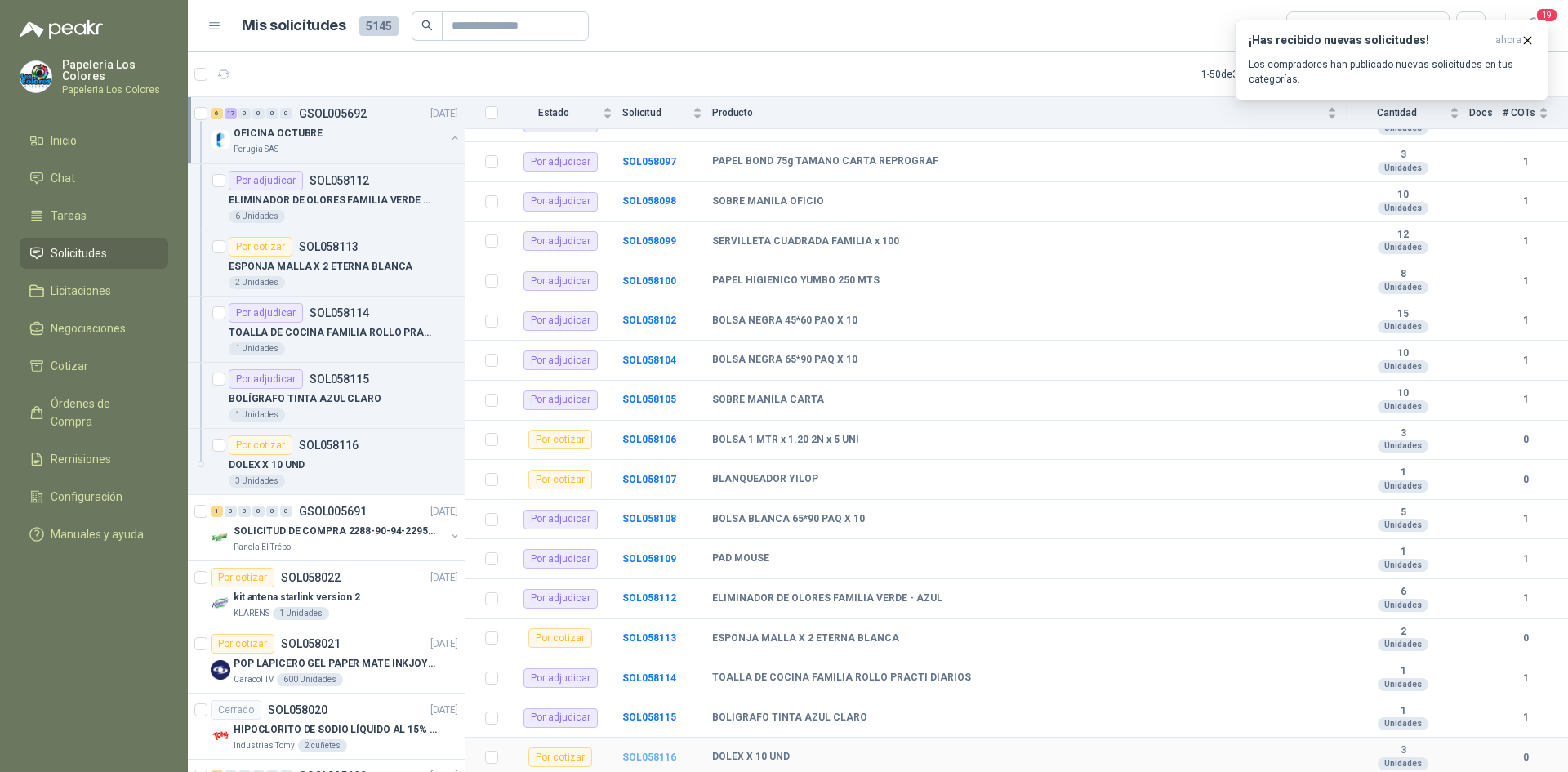
click at [653, 757] on b "SOL058116" at bounding box center [649, 757] width 54 height 11
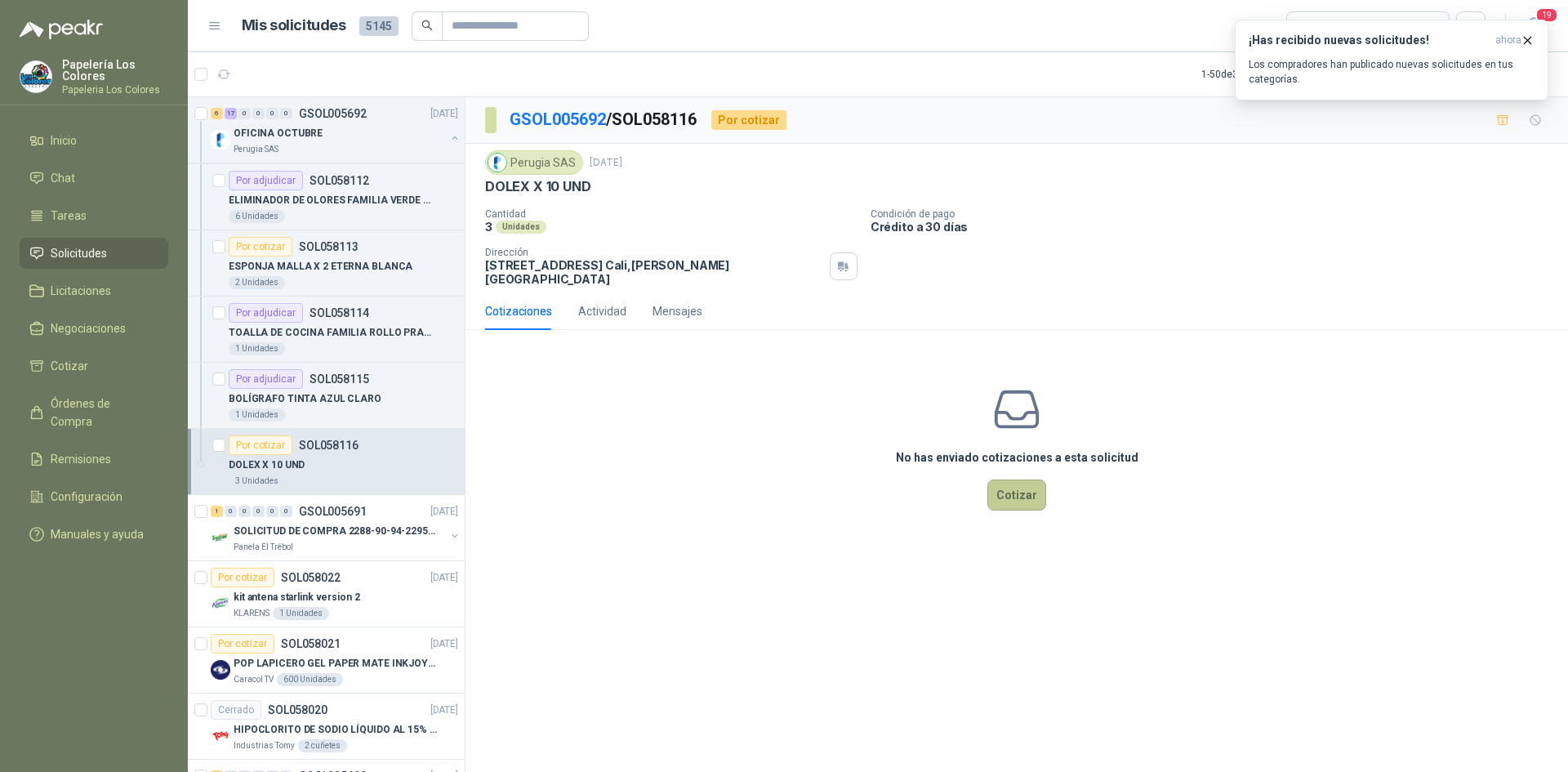
click at [1025, 479] on button "Cotizar" at bounding box center [1016, 494] width 59 height 31
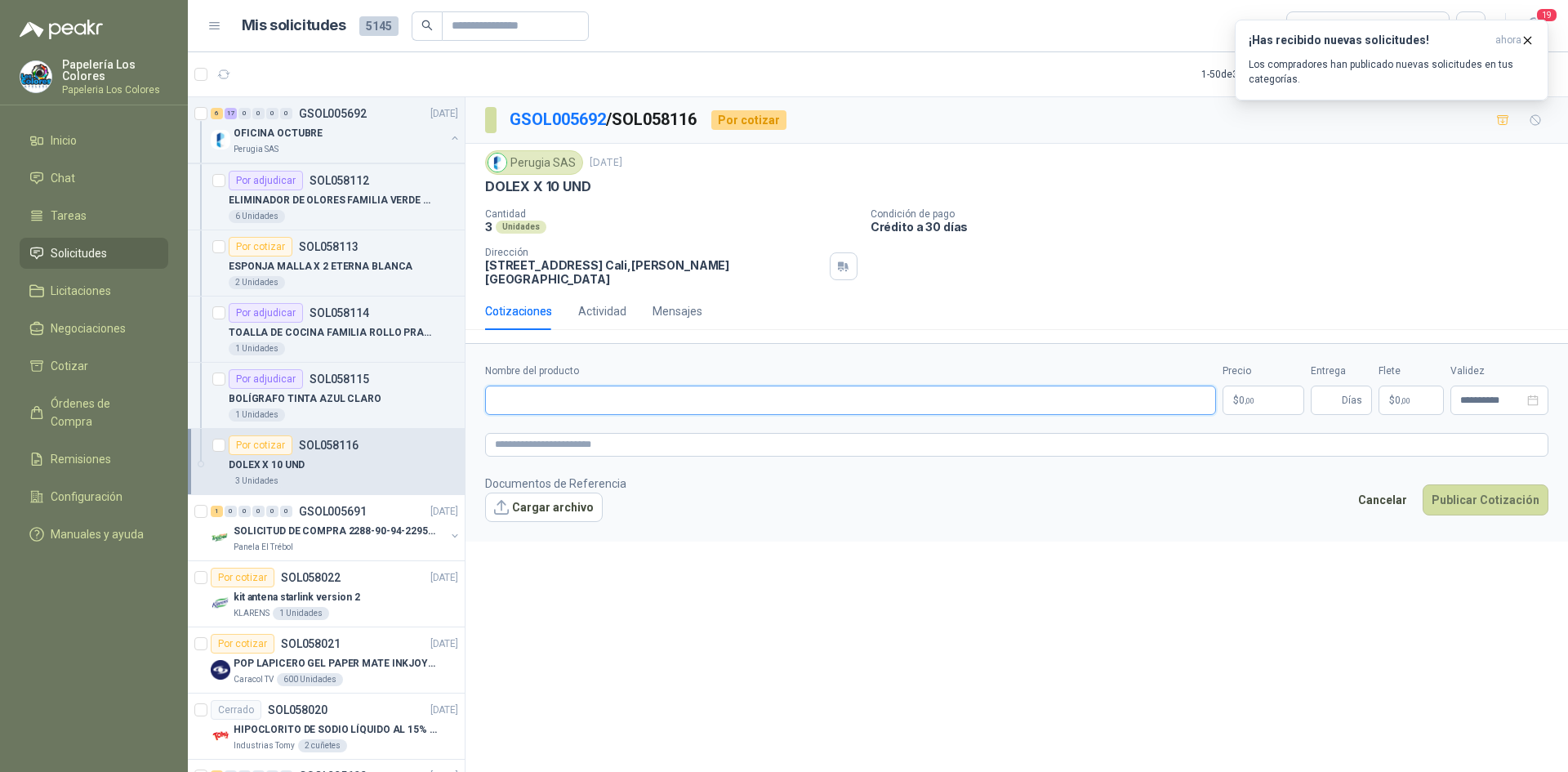
click at [518, 388] on input "Nombre del producto" at bounding box center [851, 400] width 731 height 29
drag, startPoint x: 488, startPoint y: 187, endPoint x: 588, endPoint y: 186, distance: 100.0
click at [588, 186] on p "DOLEX X 10 UND" at bounding box center [537, 187] width 105 height 17
copy p "DOLEX X 10 UND"
click at [575, 385] on input "Nombre del producto" at bounding box center [851, 400] width 731 height 29
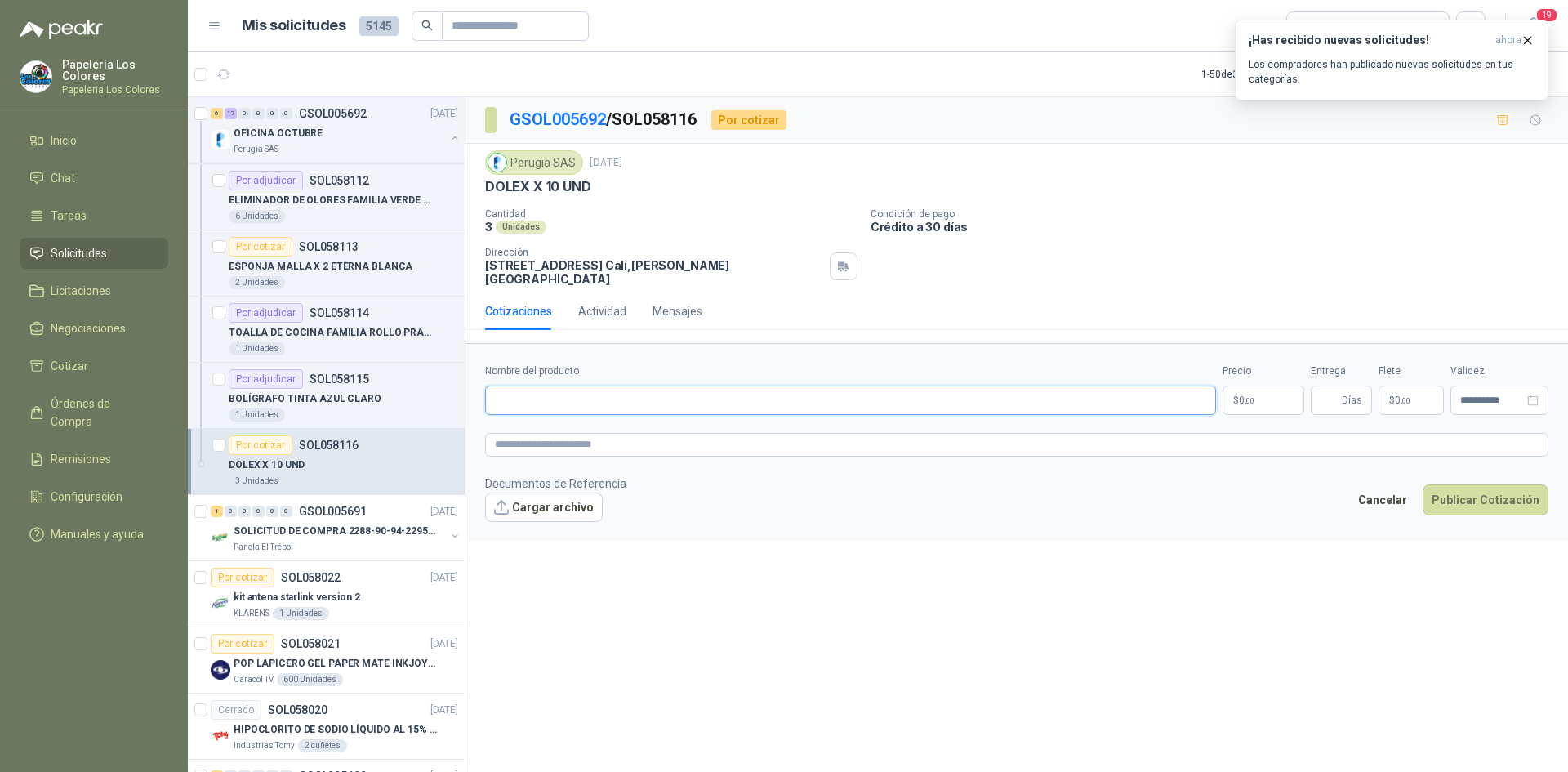
click at [588, 389] on input "Nombre del producto" at bounding box center [851, 400] width 731 height 29
paste input "*********"
type input "*********"
click at [1256, 395] on body "Papelería Los Colores Papeleria Los Colores Inicio Chat Tareas Solicitudes Lici…" at bounding box center [784, 386] width 1568 height 772
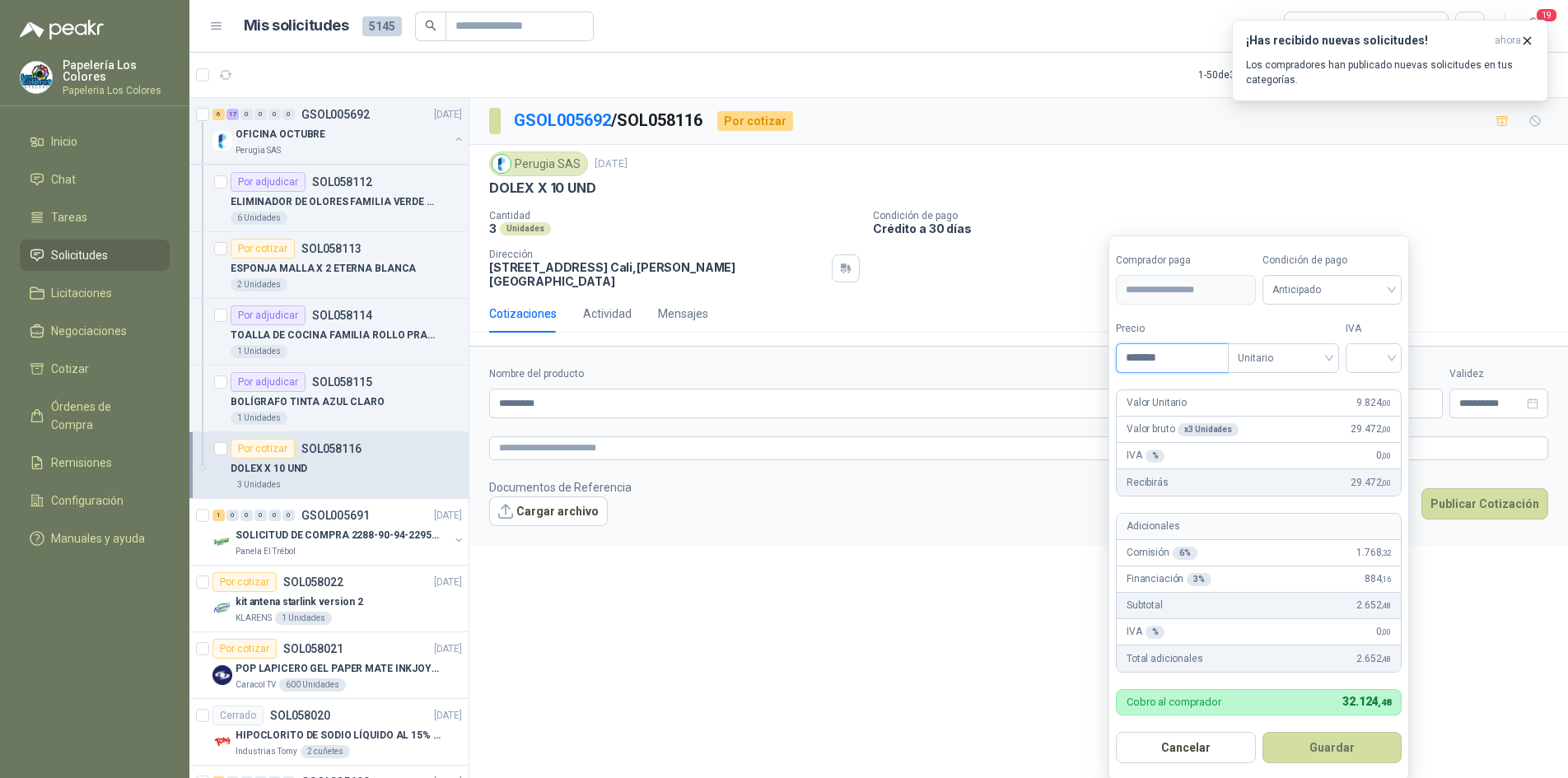
type input "*******"
click at [1317, 284] on span "Anticipado" at bounding box center [1333, 289] width 121 height 25
click at [1313, 349] on div "Crédito a 30 días" at bounding box center [1335, 350] width 115 height 18
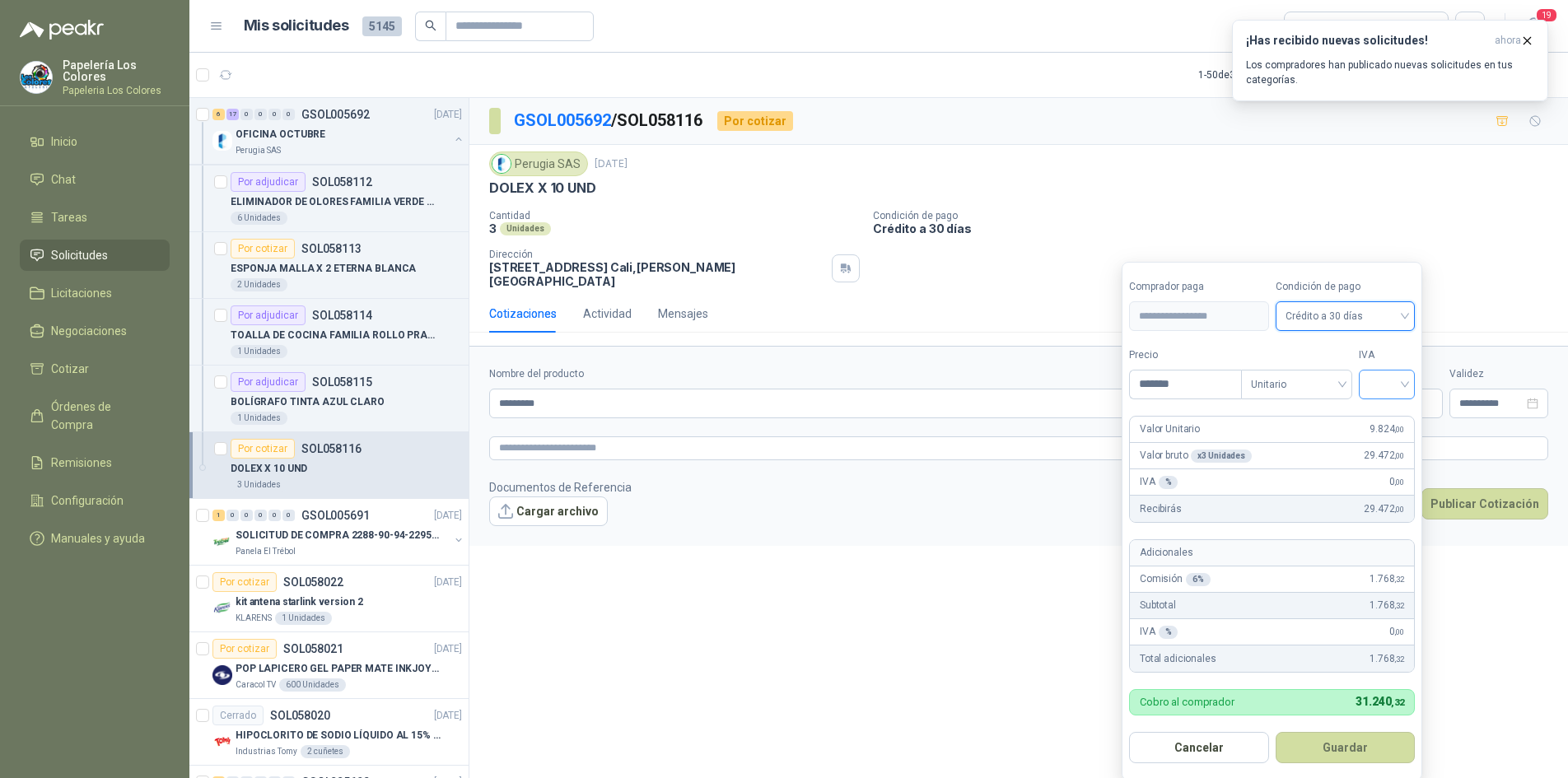
click at [1410, 382] on div at bounding box center [1386, 384] width 56 height 29
click at [1385, 420] on div "19%" at bounding box center [1390, 418] width 30 height 18
click at [1344, 743] on button "Guardar" at bounding box center [1348, 747] width 142 height 31
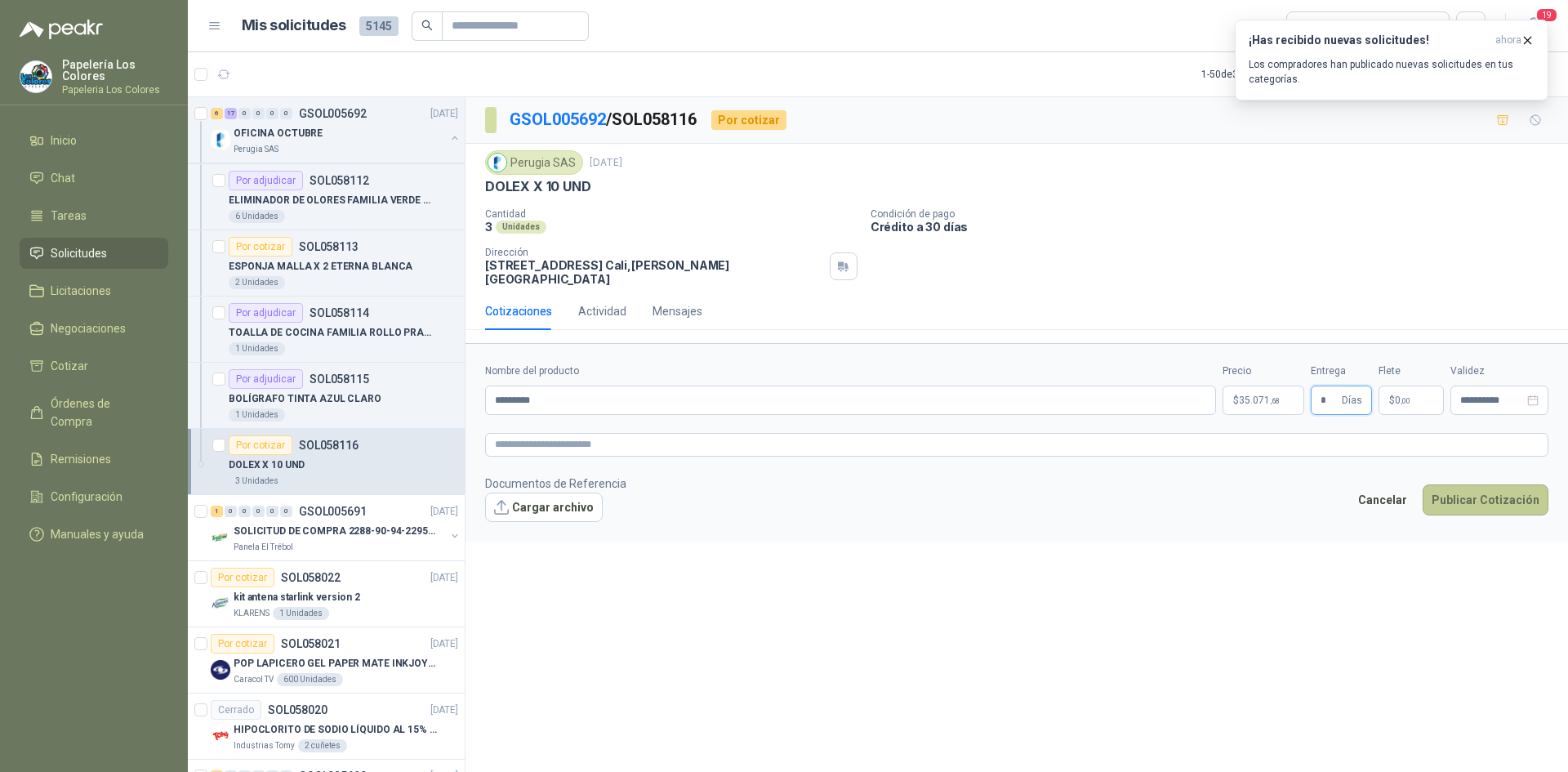
type input "*"
click at [1493, 484] on button "Publicar Cotización" at bounding box center [1485, 500] width 126 height 31
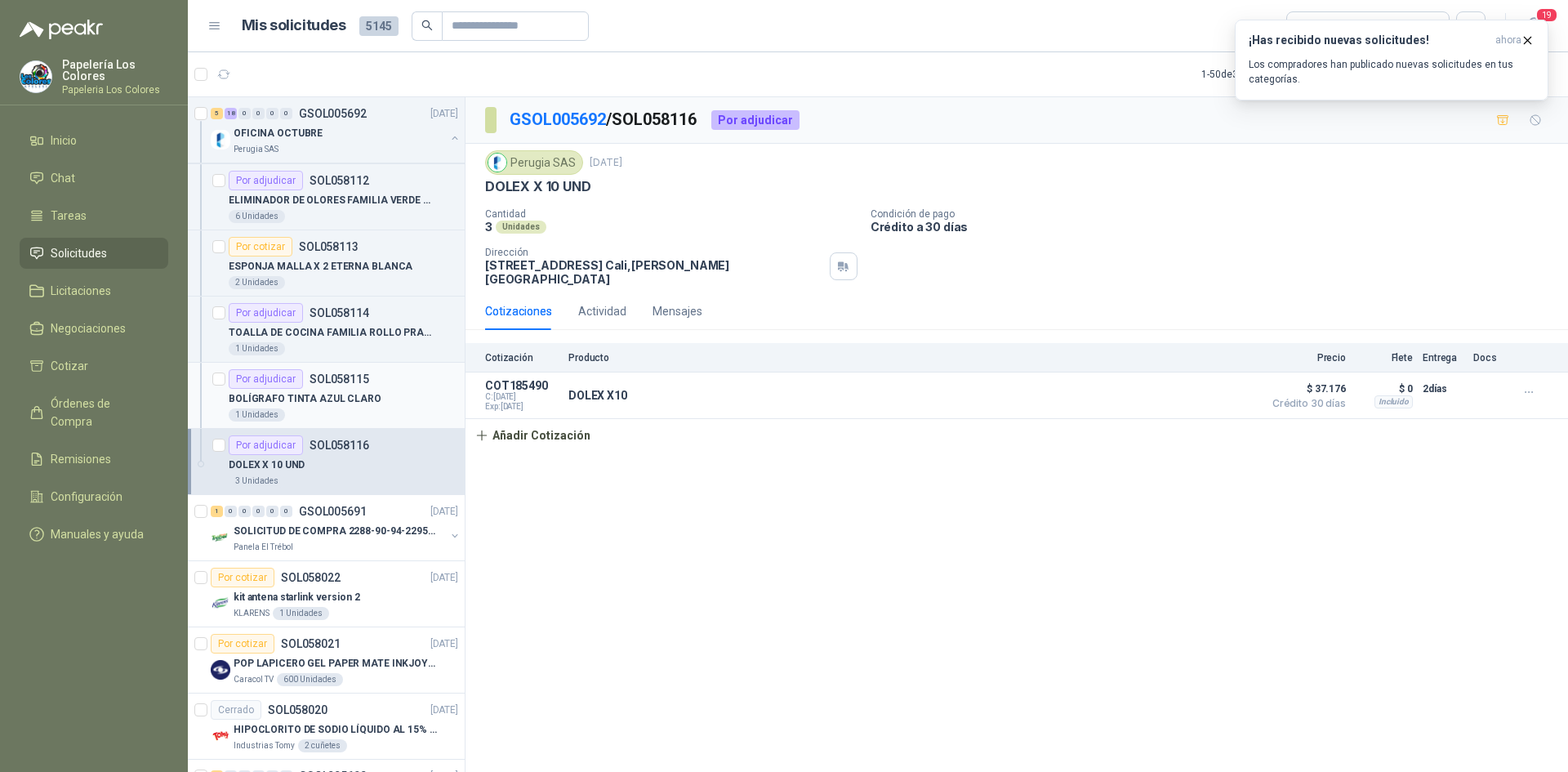
scroll to position [1471, 0]
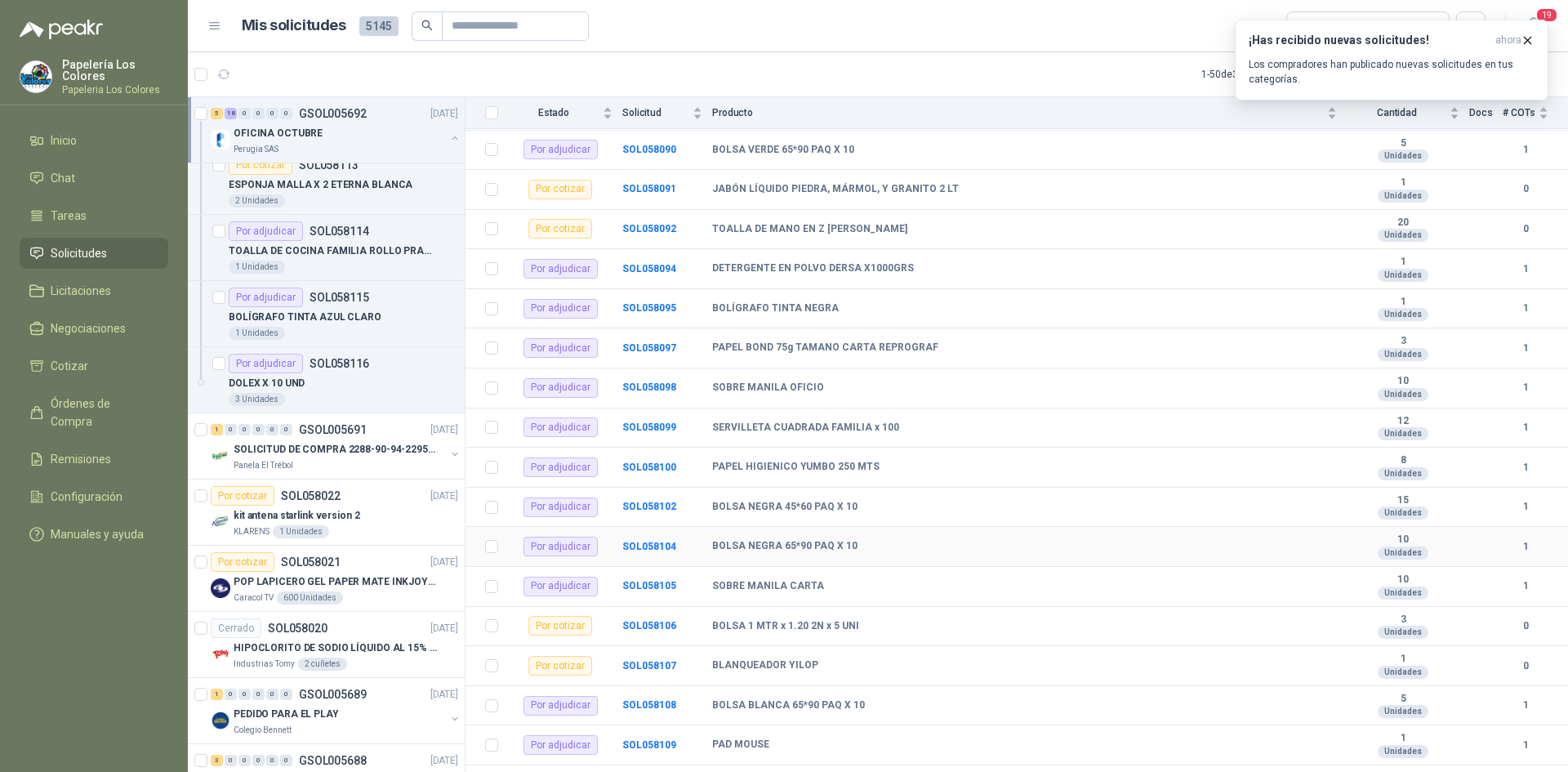
scroll to position [124, 0]
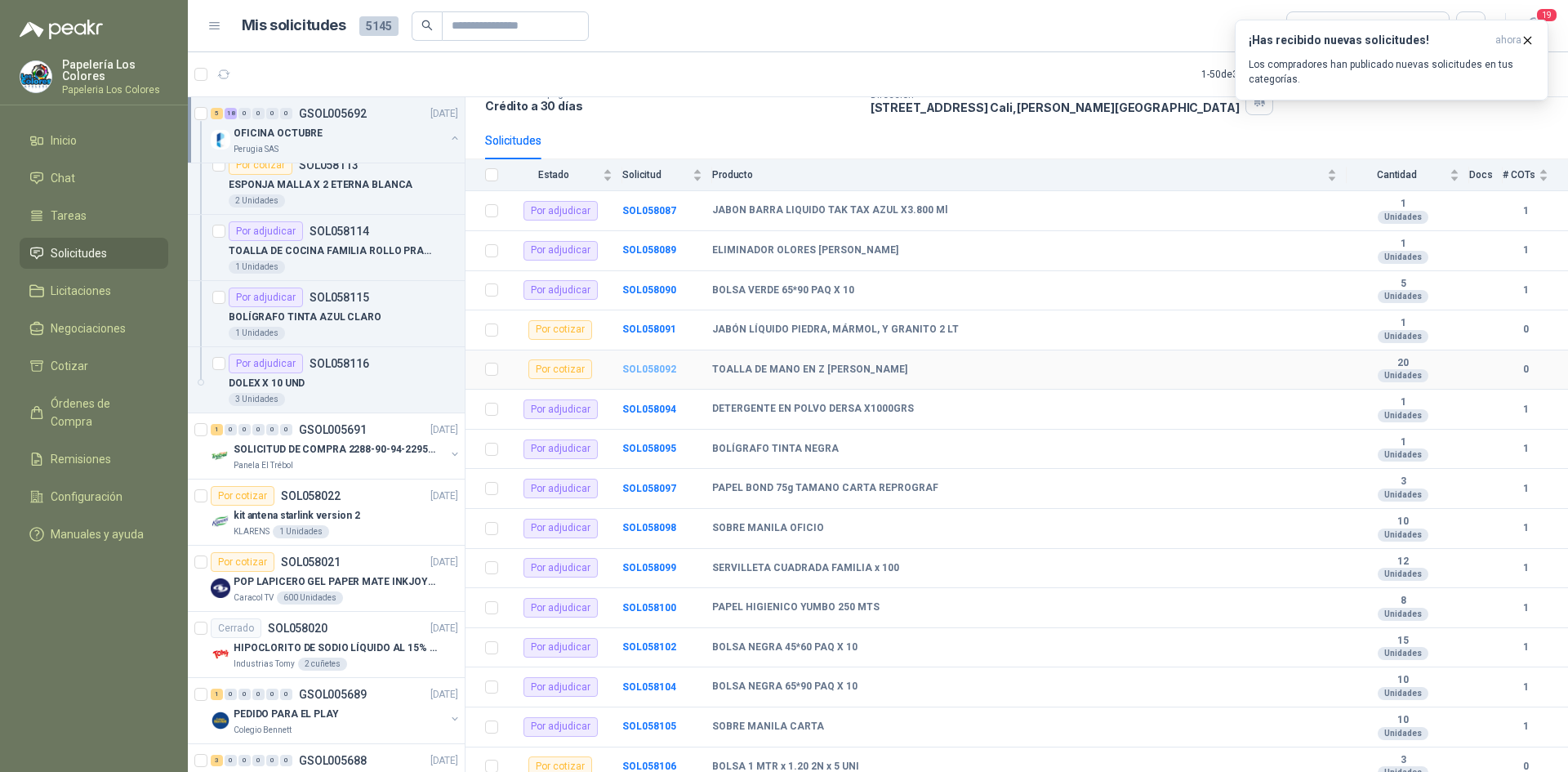
click at [656, 366] on b "SOL058092" at bounding box center [649, 369] width 54 height 11
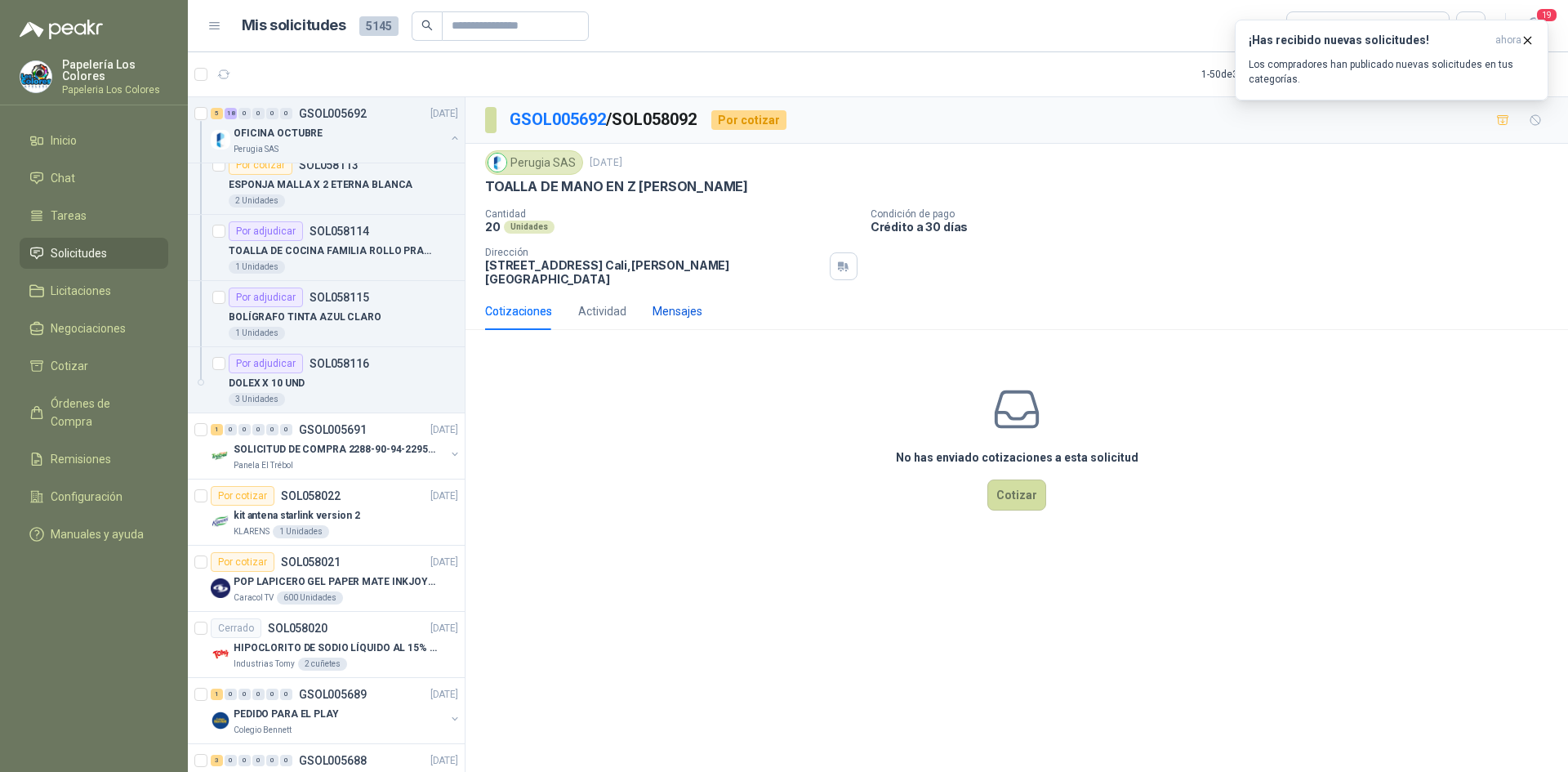
click at [658, 302] on div "Mensajes" at bounding box center [677, 311] width 50 height 18
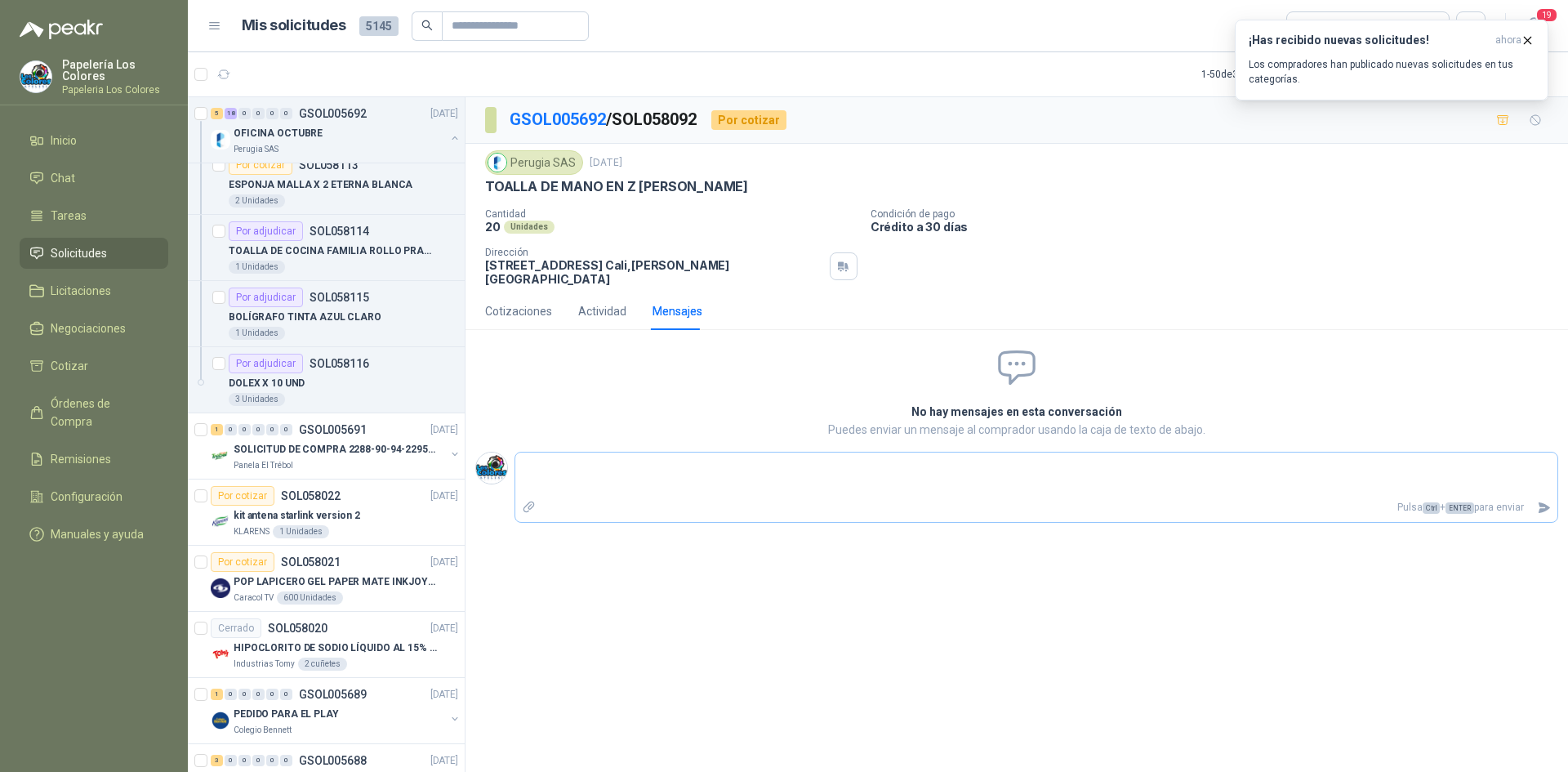
click at [714, 494] on p "Pulsa Ctrl + ENTER para enviar" at bounding box center [1037, 507] width 988 height 28
click at [632, 466] on textarea at bounding box center [1037, 475] width 1042 height 38
type textarea "*"
type textarea "**"
type textarea "***"
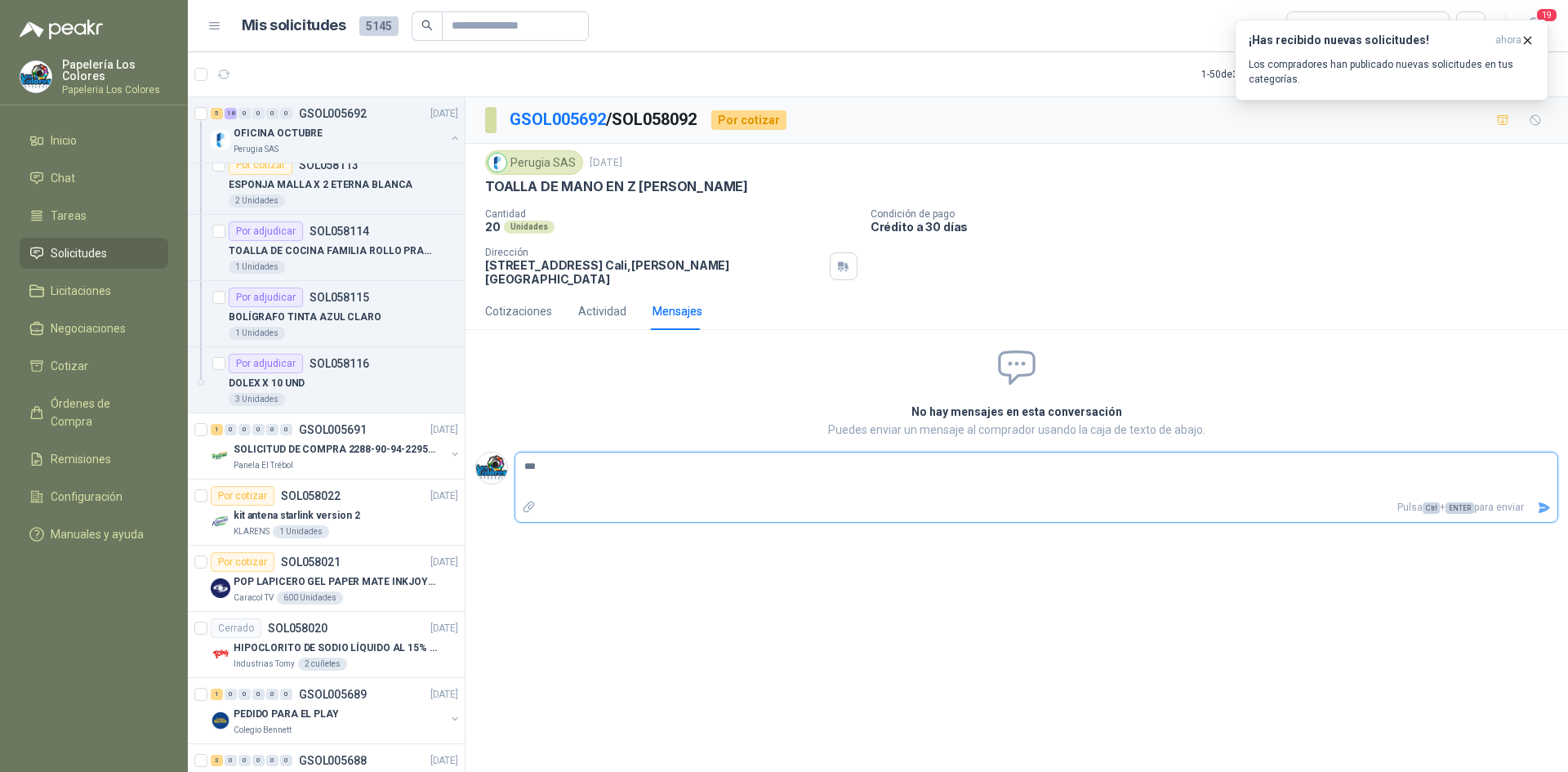
type textarea "****"
type textarea "*****"
type textarea "******"
type textarea "********"
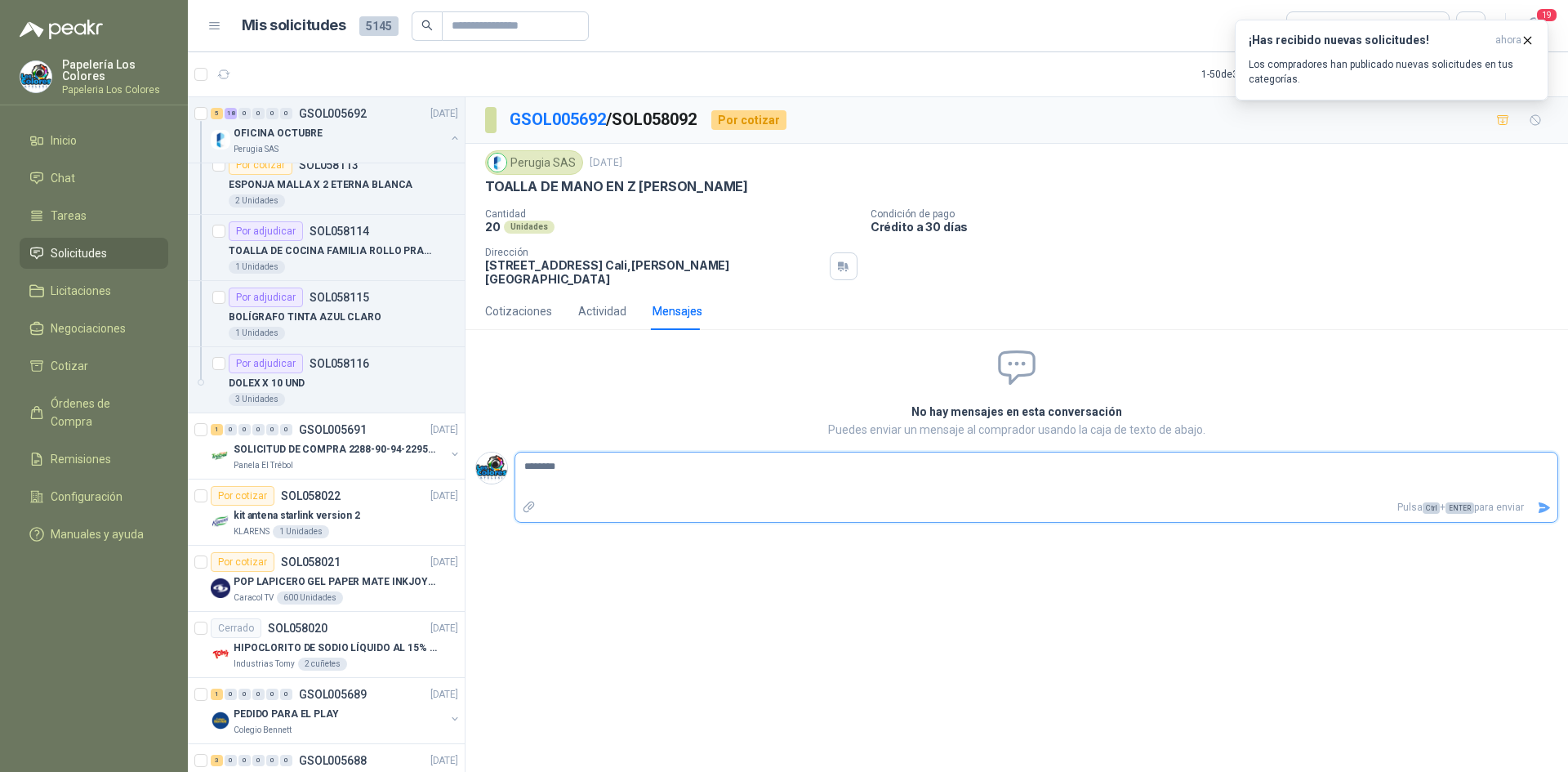
type textarea "*********"
type textarea "**********"
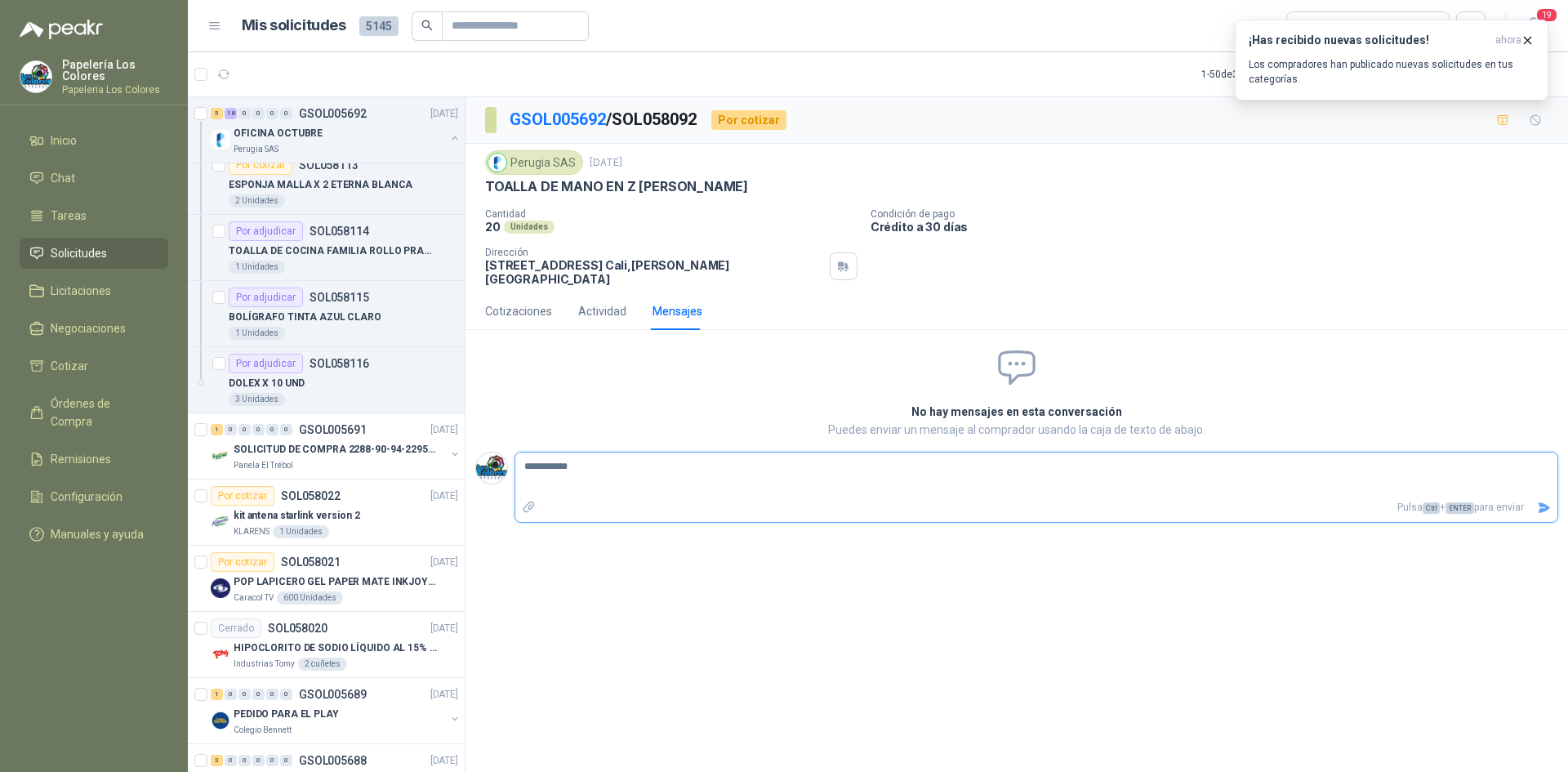
type textarea "**********"
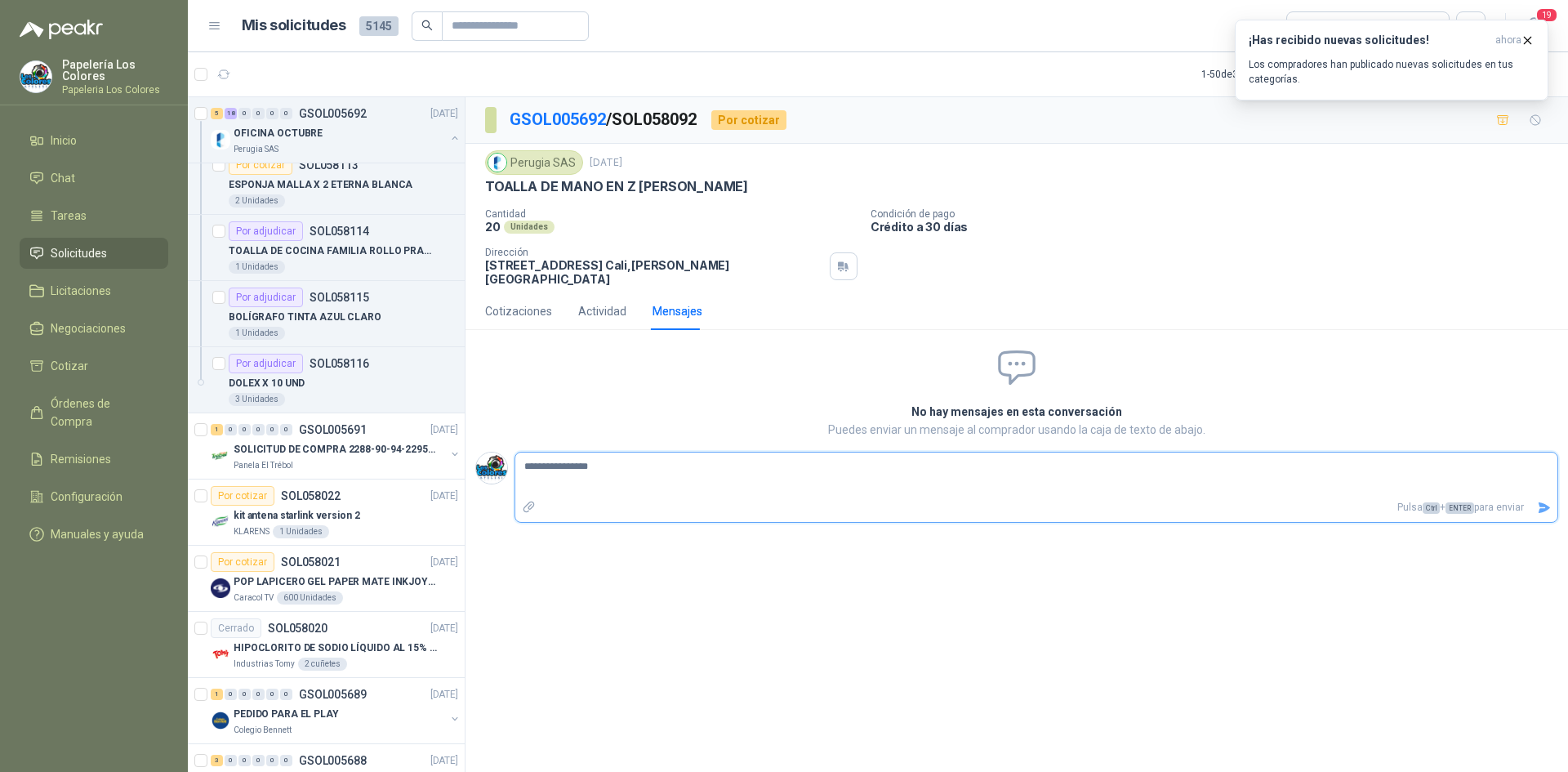
type textarea "**********"
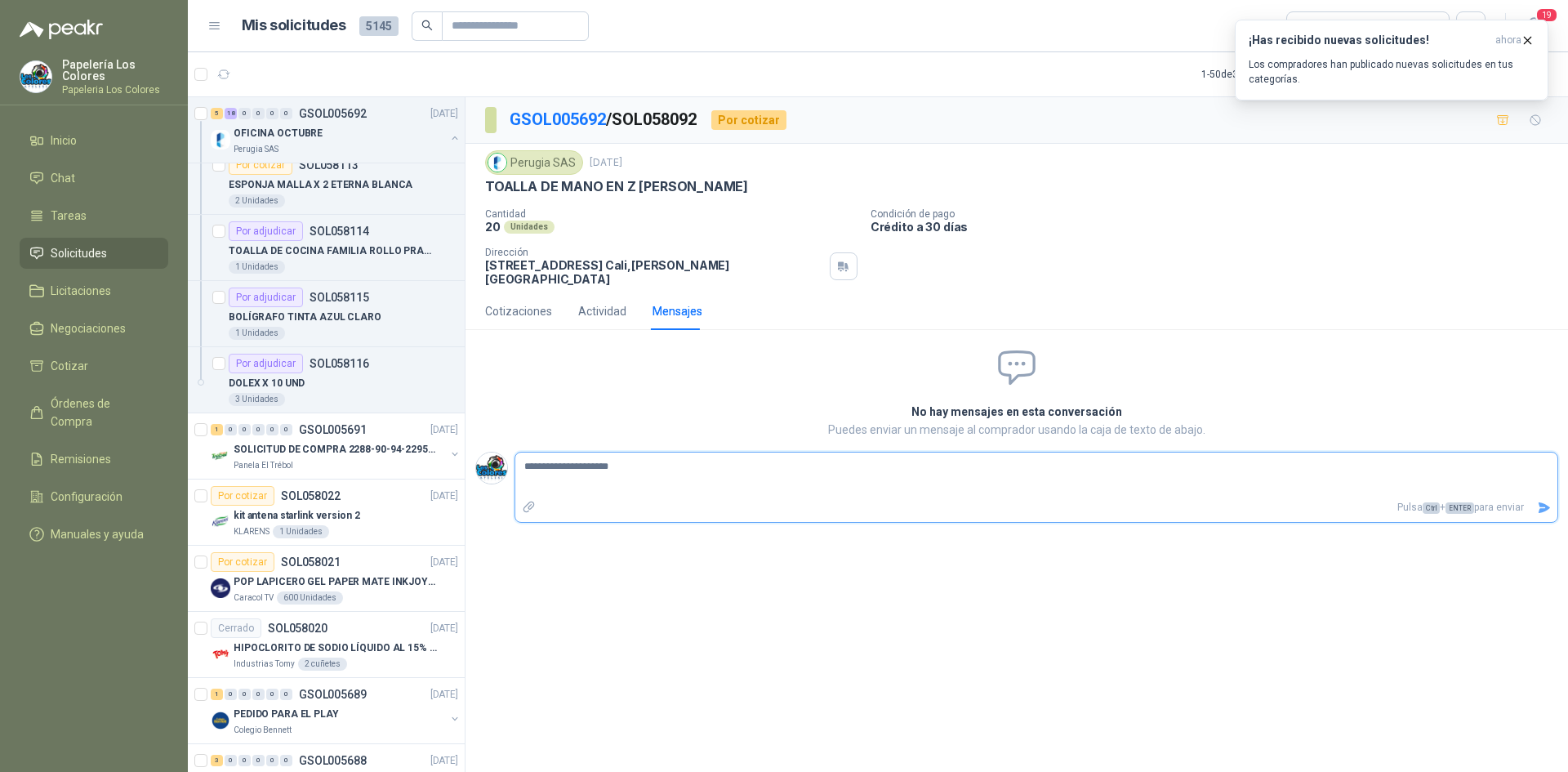
type textarea "**********"
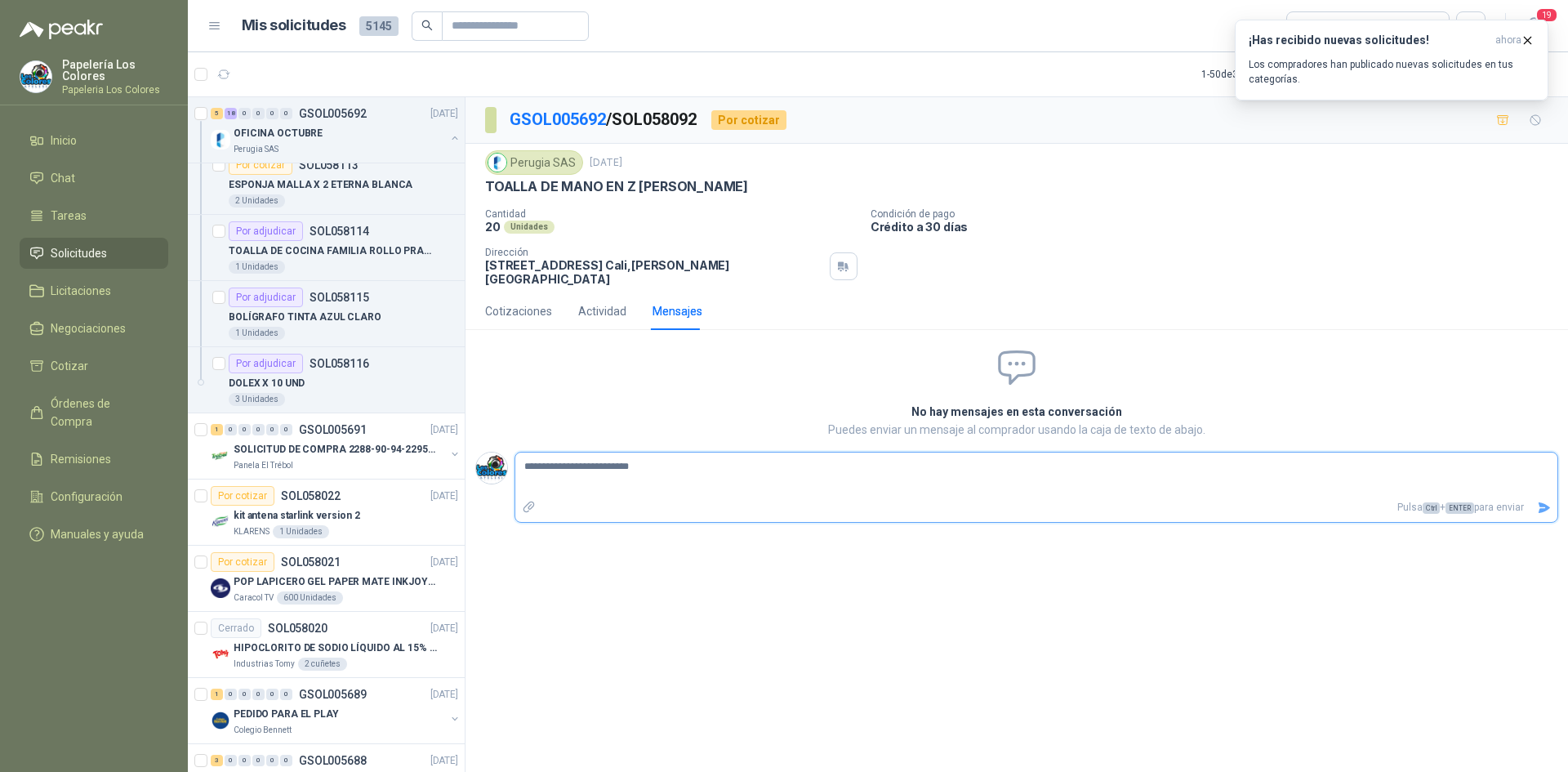
type textarea "**********"
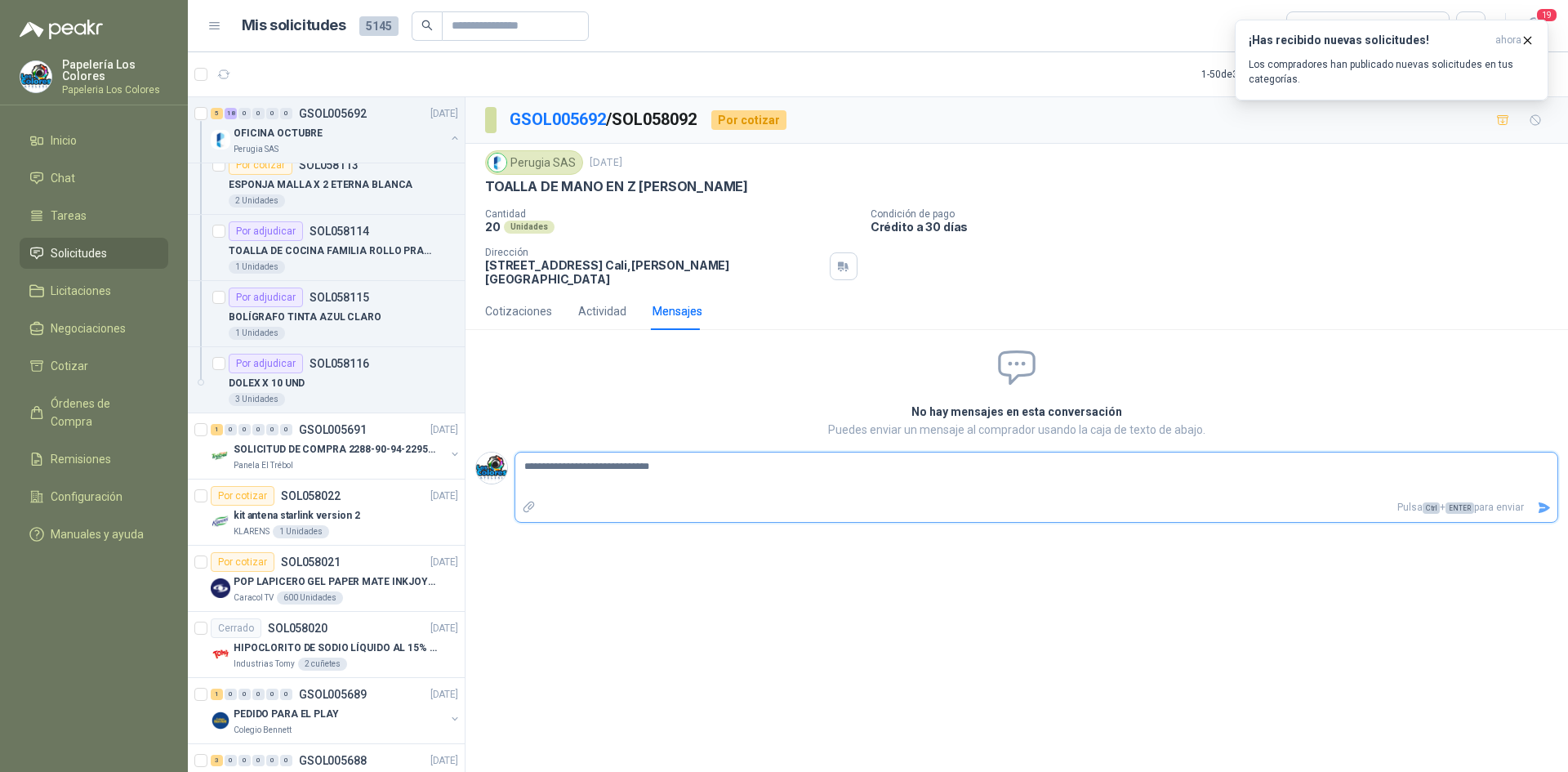
type textarea "**********"
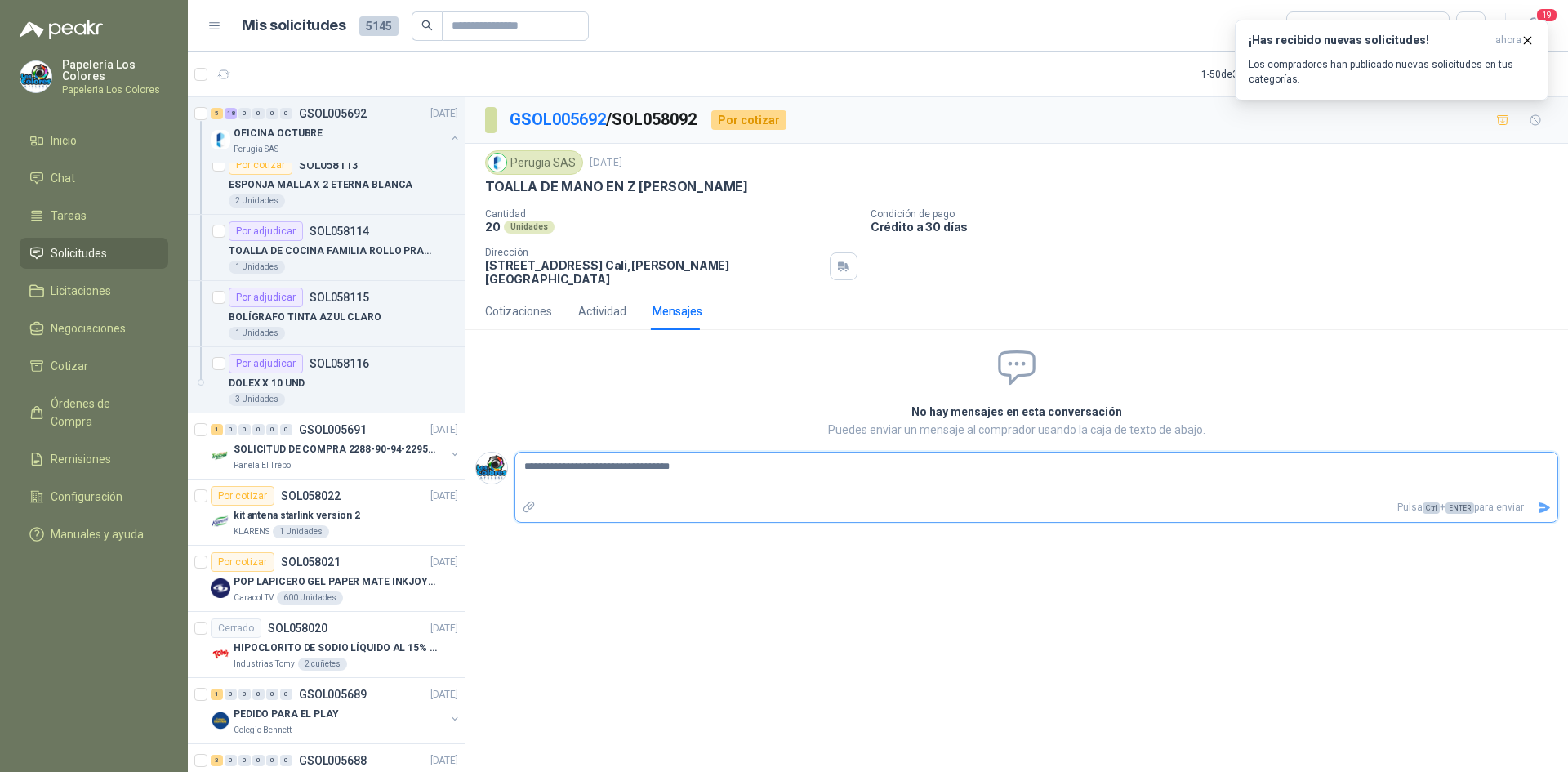
type textarea "**********"
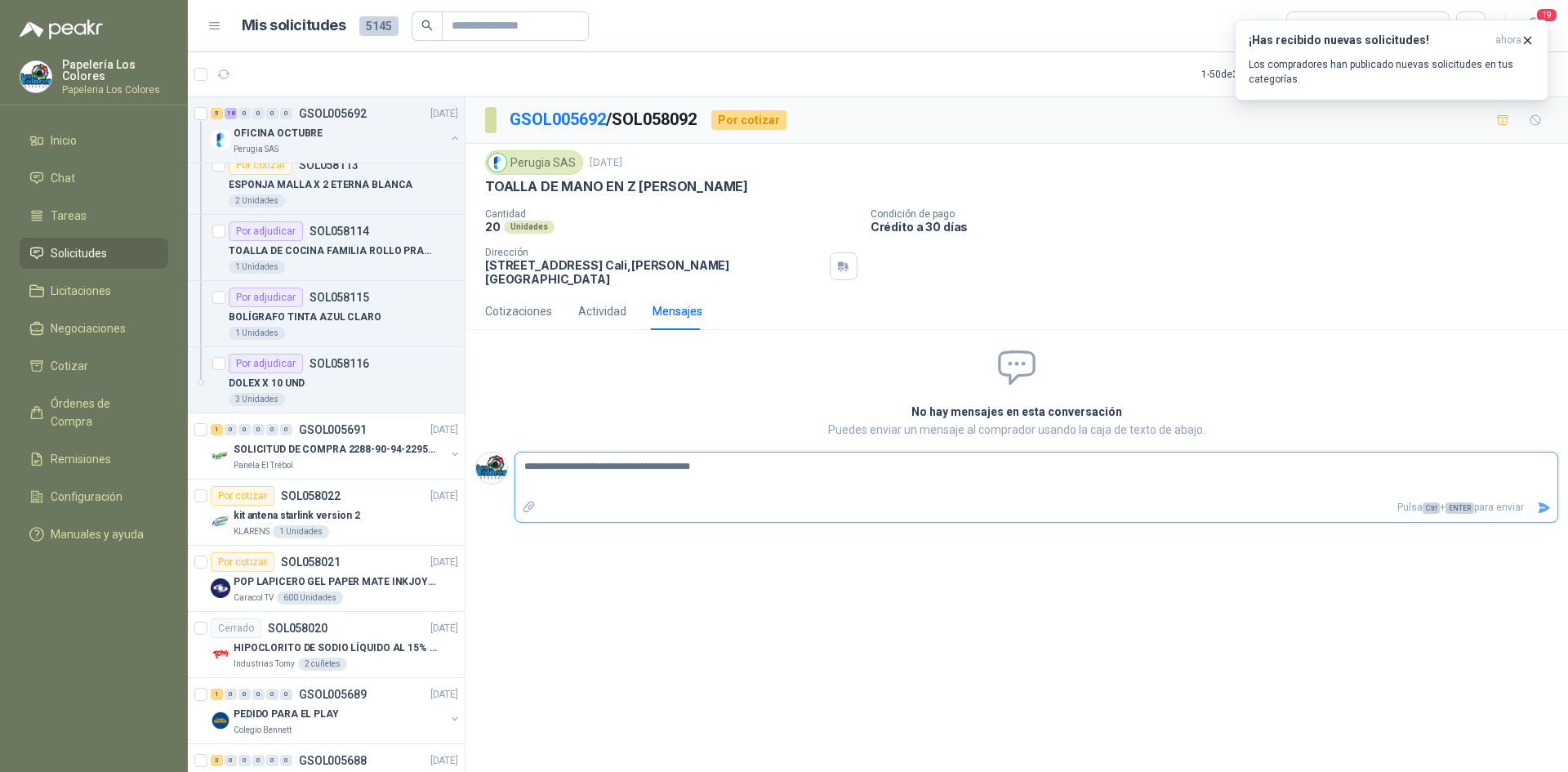
type textarea "**********"
click at [1542, 494] on button "Enviar" at bounding box center [1544, 507] width 27 height 28
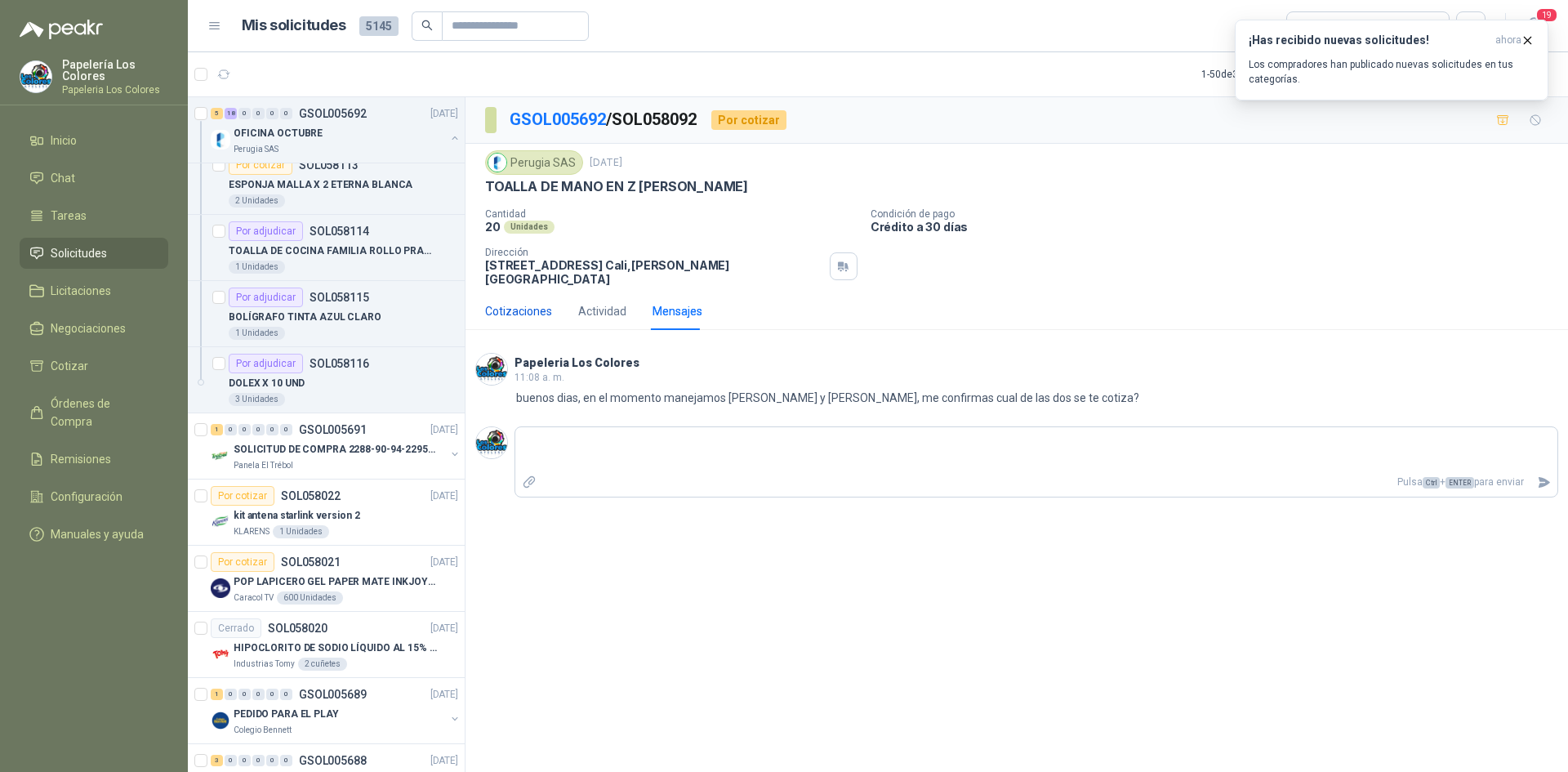
click at [512, 302] on div "Cotizaciones" at bounding box center [518, 311] width 67 height 18
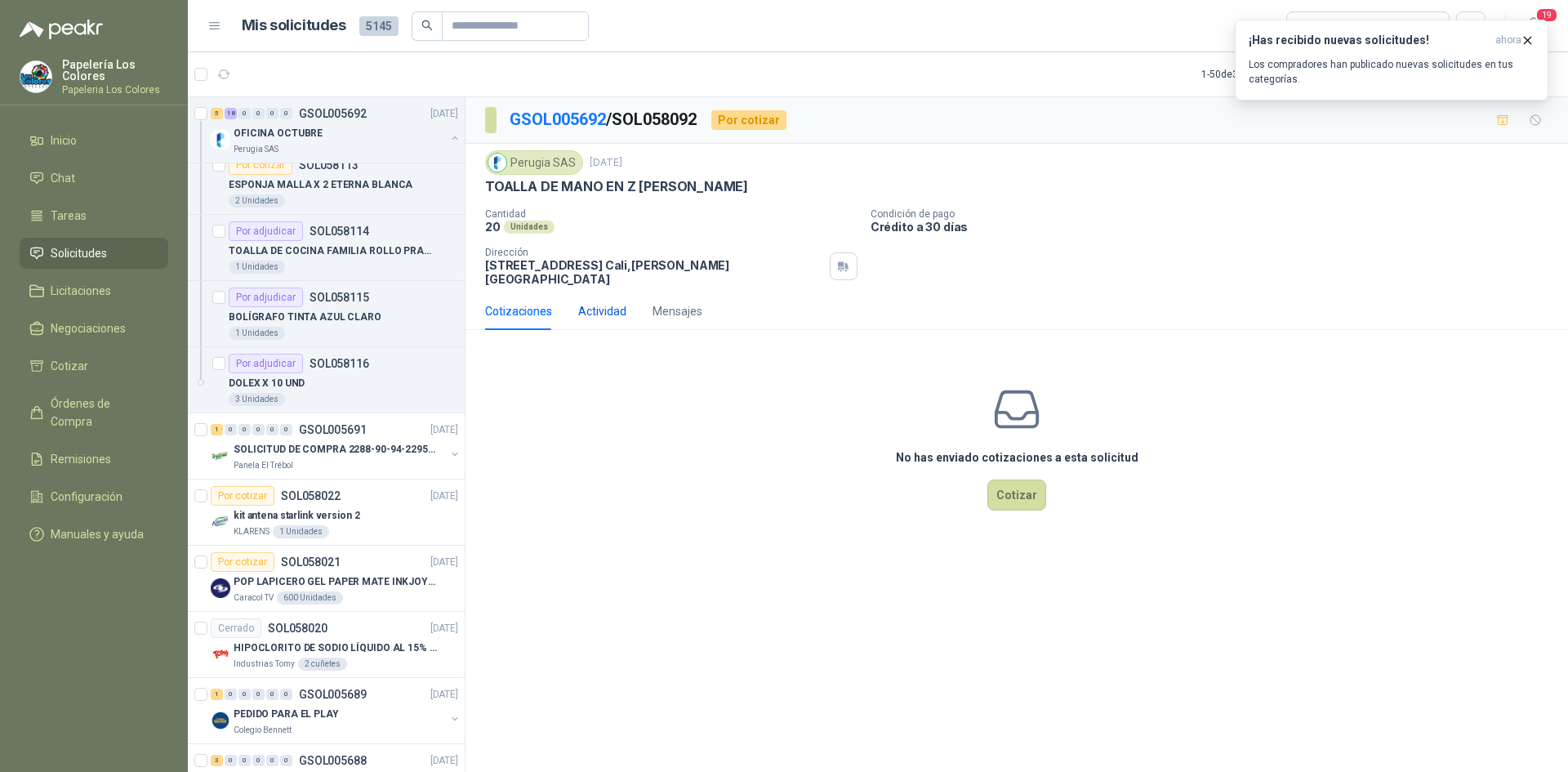
click at [607, 302] on div "Actividad" at bounding box center [602, 311] width 48 height 18
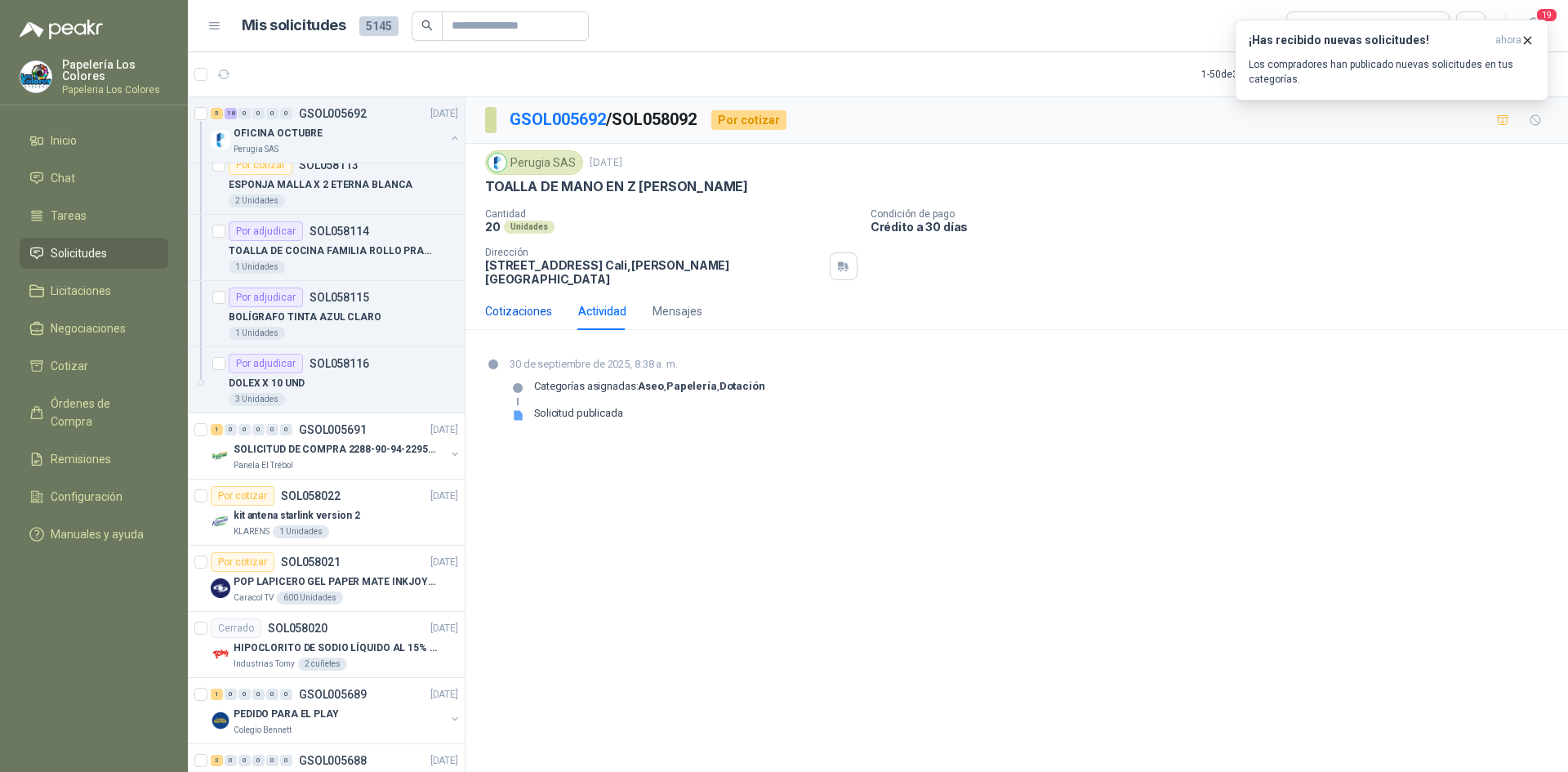
click at [527, 302] on div "Cotizaciones" at bounding box center [518, 311] width 67 height 18
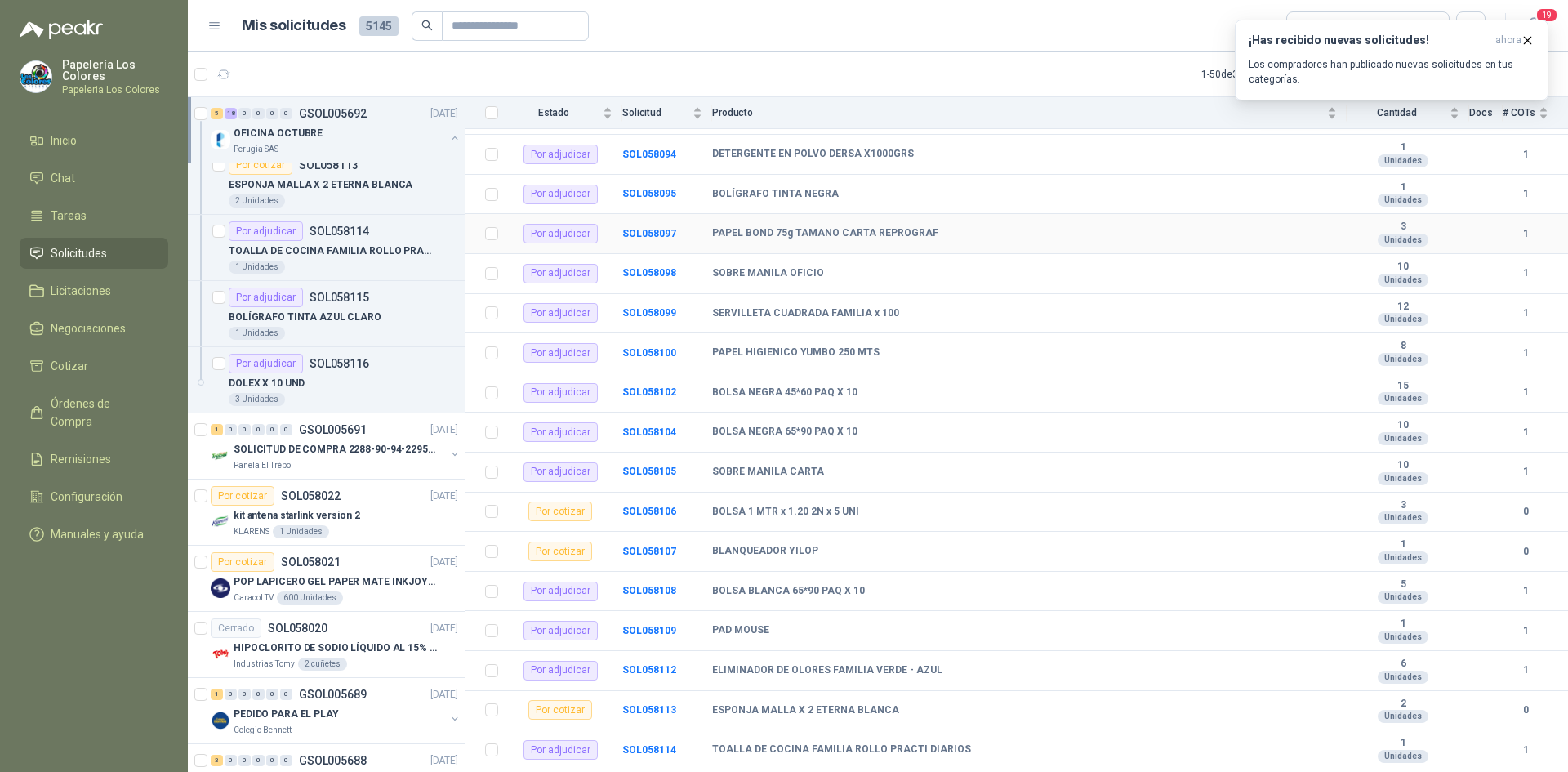
scroll to position [451, 0]
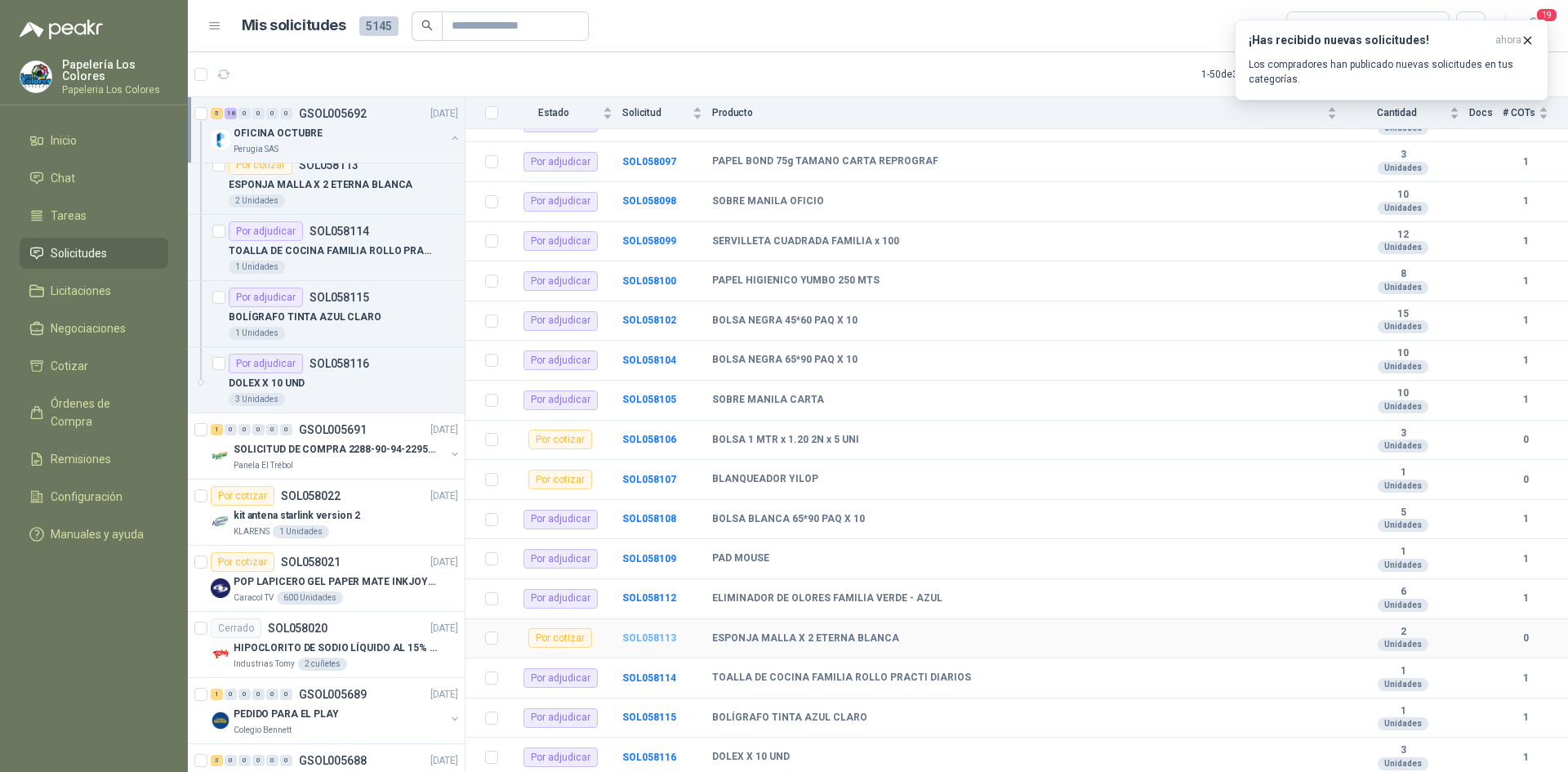
click at [656, 637] on b "SOL058113" at bounding box center [649, 637] width 54 height 11
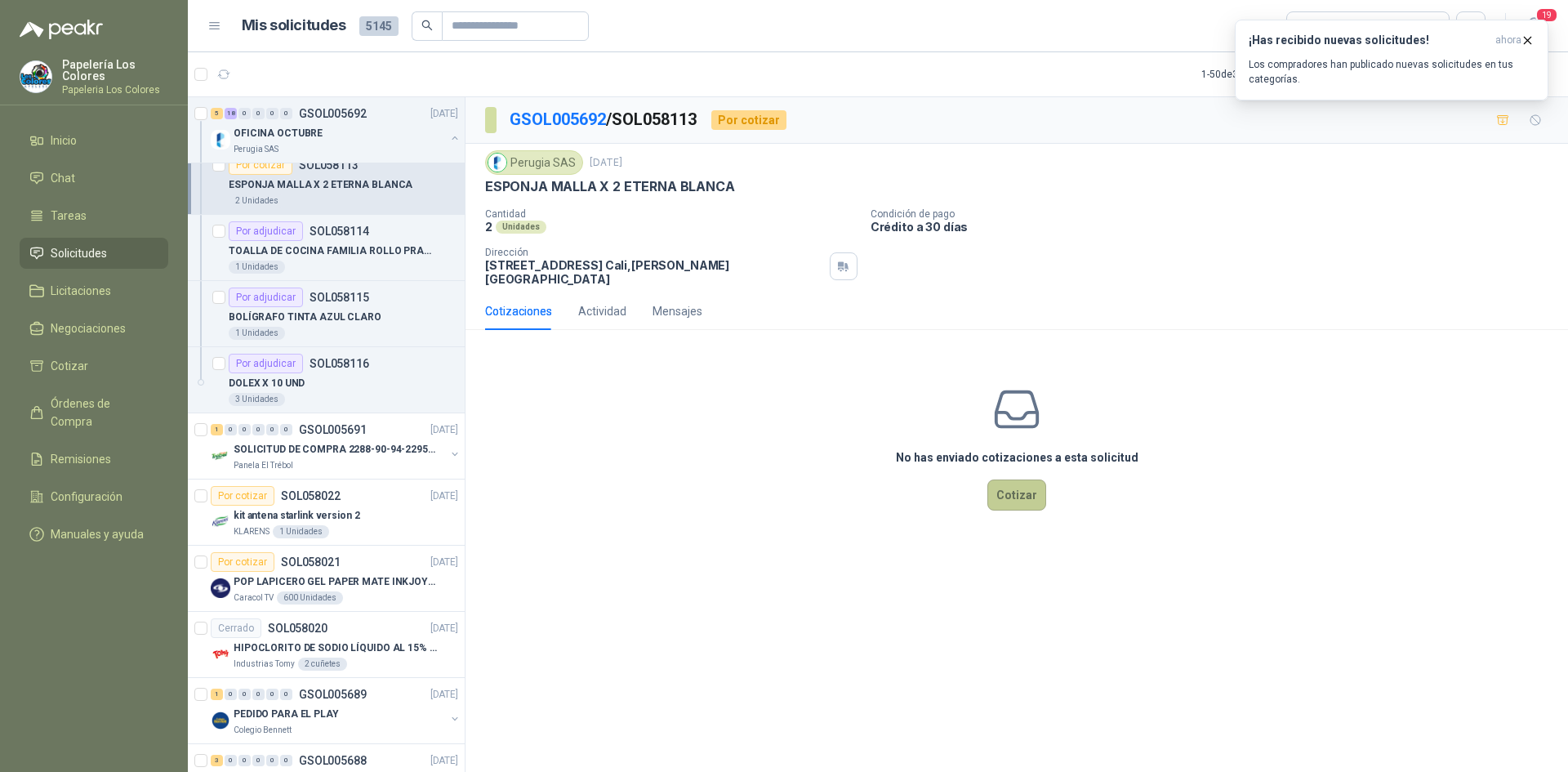
click at [1021, 482] on button "Cotizar" at bounding box center [1016, 494] width 59 height 31
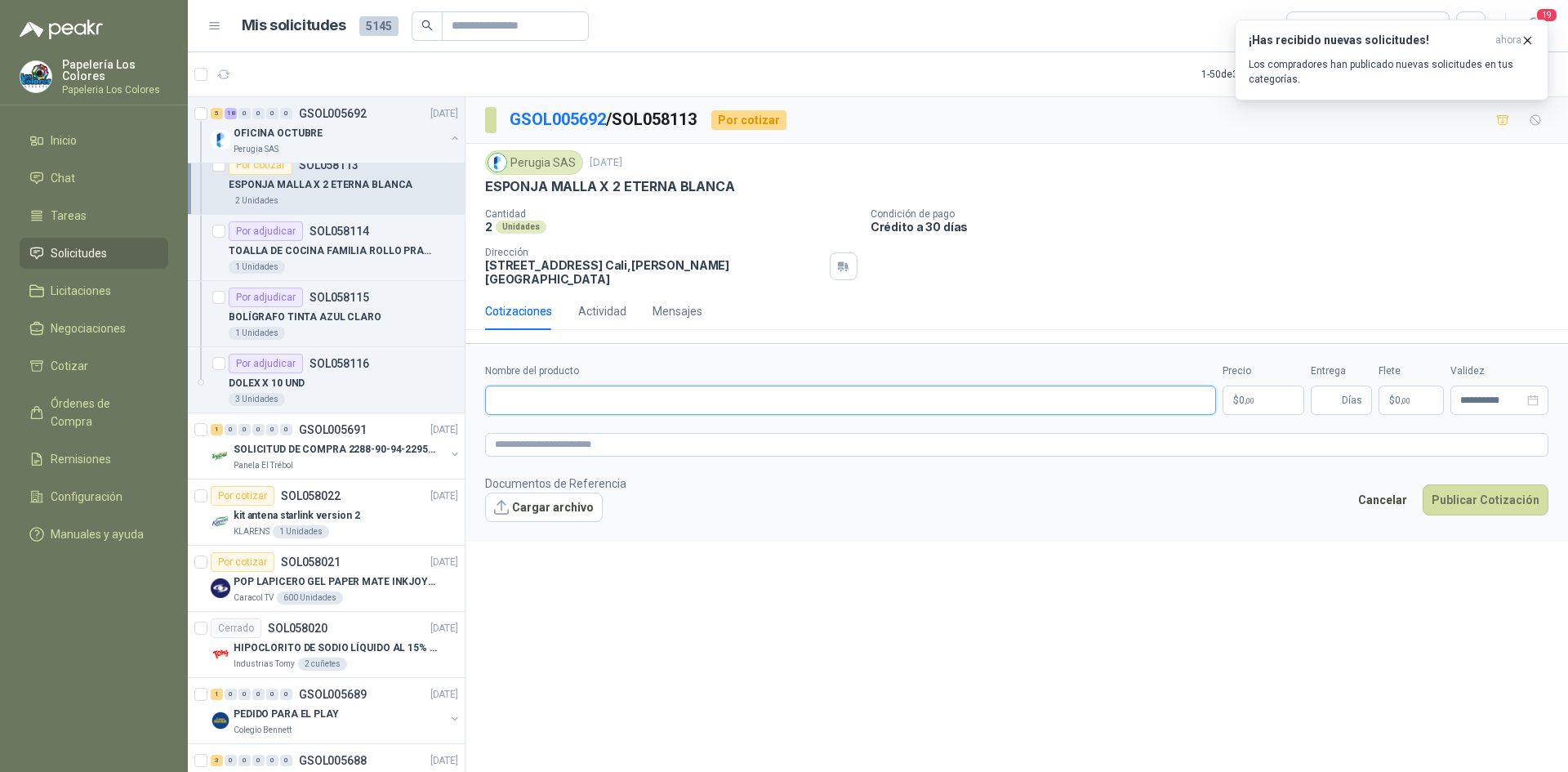
click at [591, 385] on input "Nombre del producto" at bounding box center [851, 400] width 731 height 29
click at [598, 385] on input "Nombre del producto" at bounding box center [851, 400] width 731 height 29
paste input "**********"
click at [1260, 382] on body "Papelería Los Colores Papeleria Los Colores Inicio Chat Tareas Solicitudes Lici…" at bounding box center [784, 386] width 1568 height 772
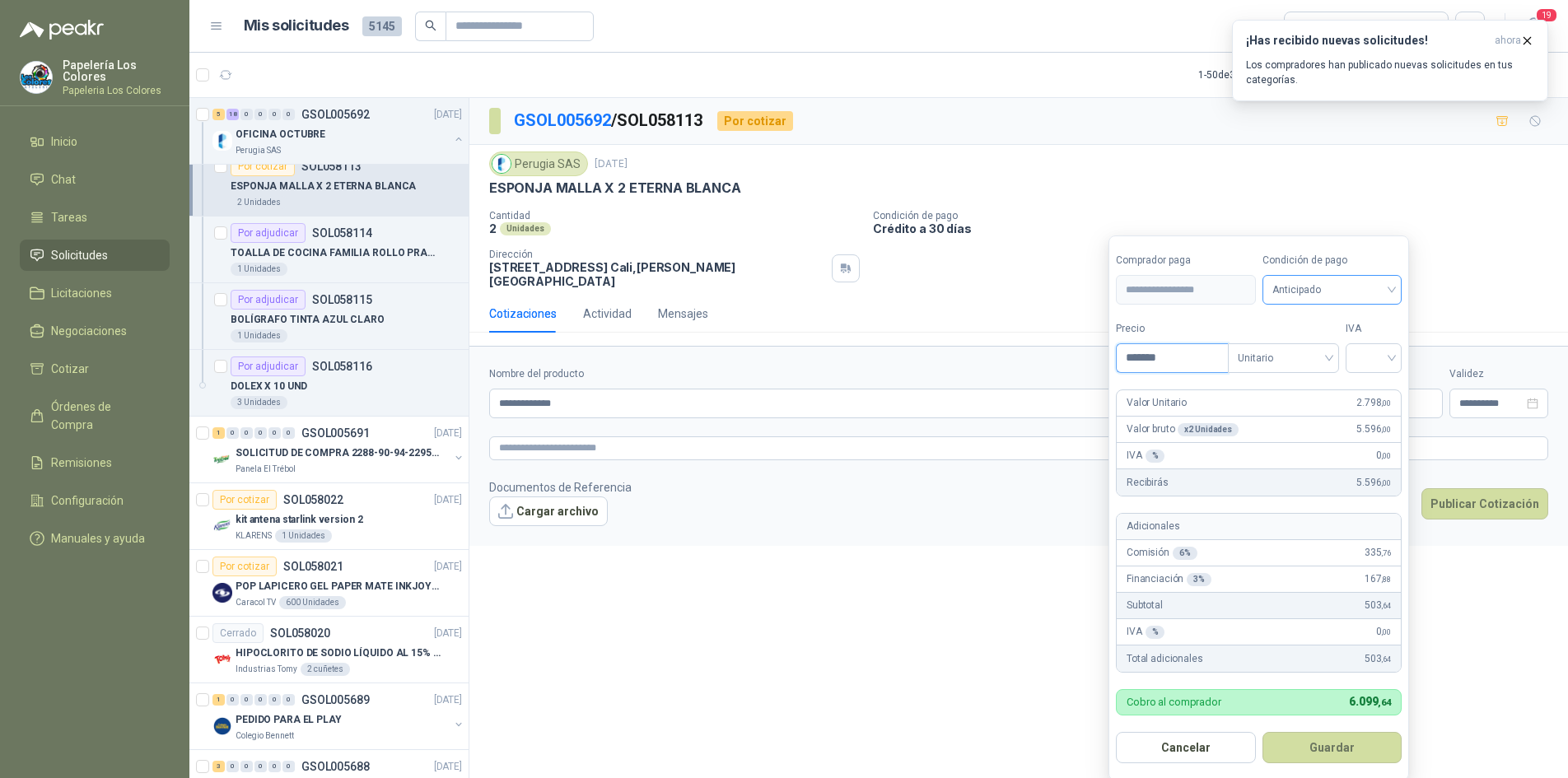
click at [1354, 298] on span "Anticipado" at bounding box center [1333, 289] width 121 height 25
click at [1342, 344] on div "Crédito a 30 días" at bounding box center [1335, 350] width 115 height 18
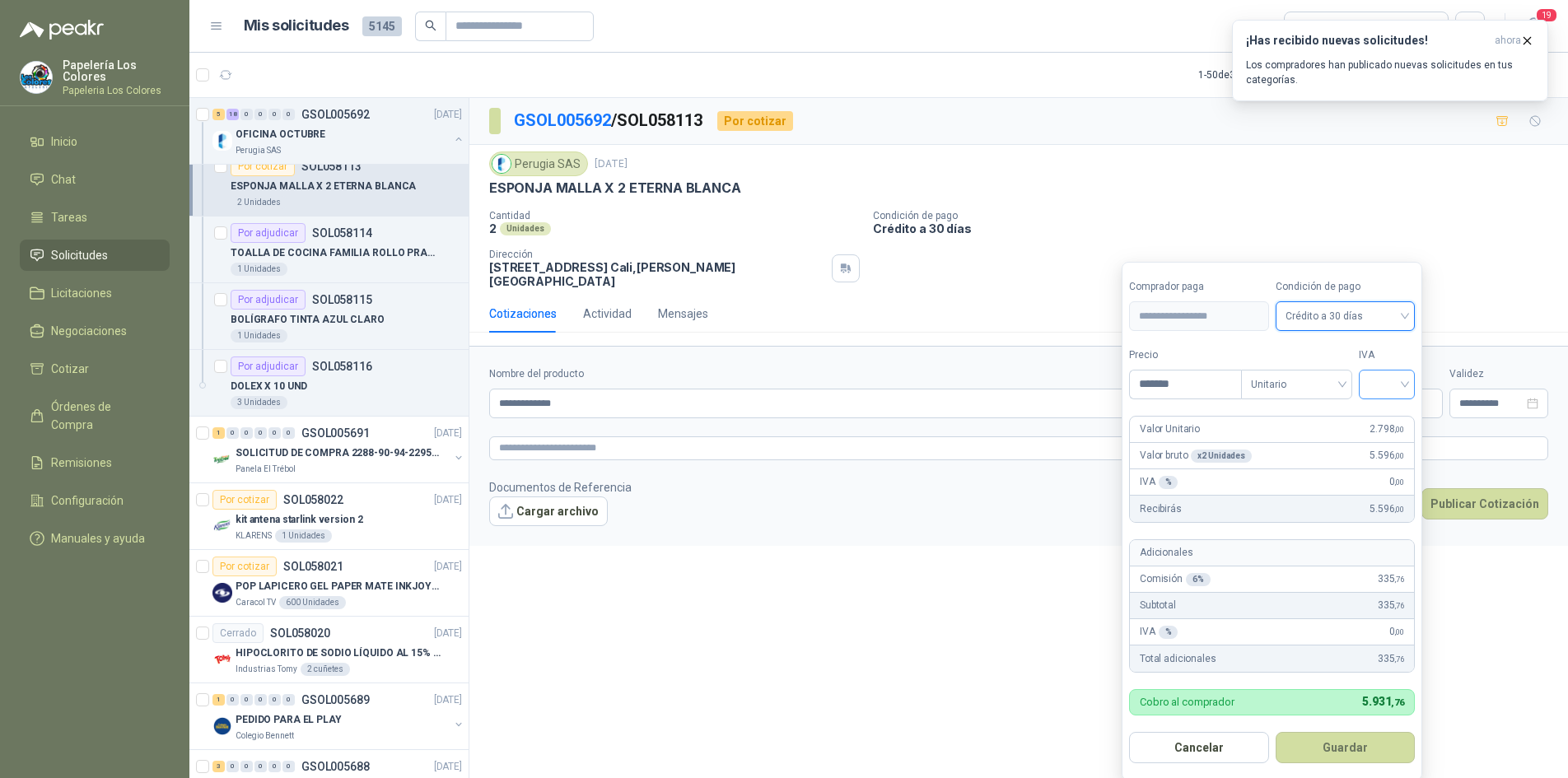
click at [1383, 379] on input "search" at bounding box center [1387, 382] width 36 height 25
click at [1393, 416] on div "19%" at bounding box center [1390, 418] width 30 height 18
click at [1333, 754] on button "Guardar" at bounding box center [1348, 747] width 142 height 31
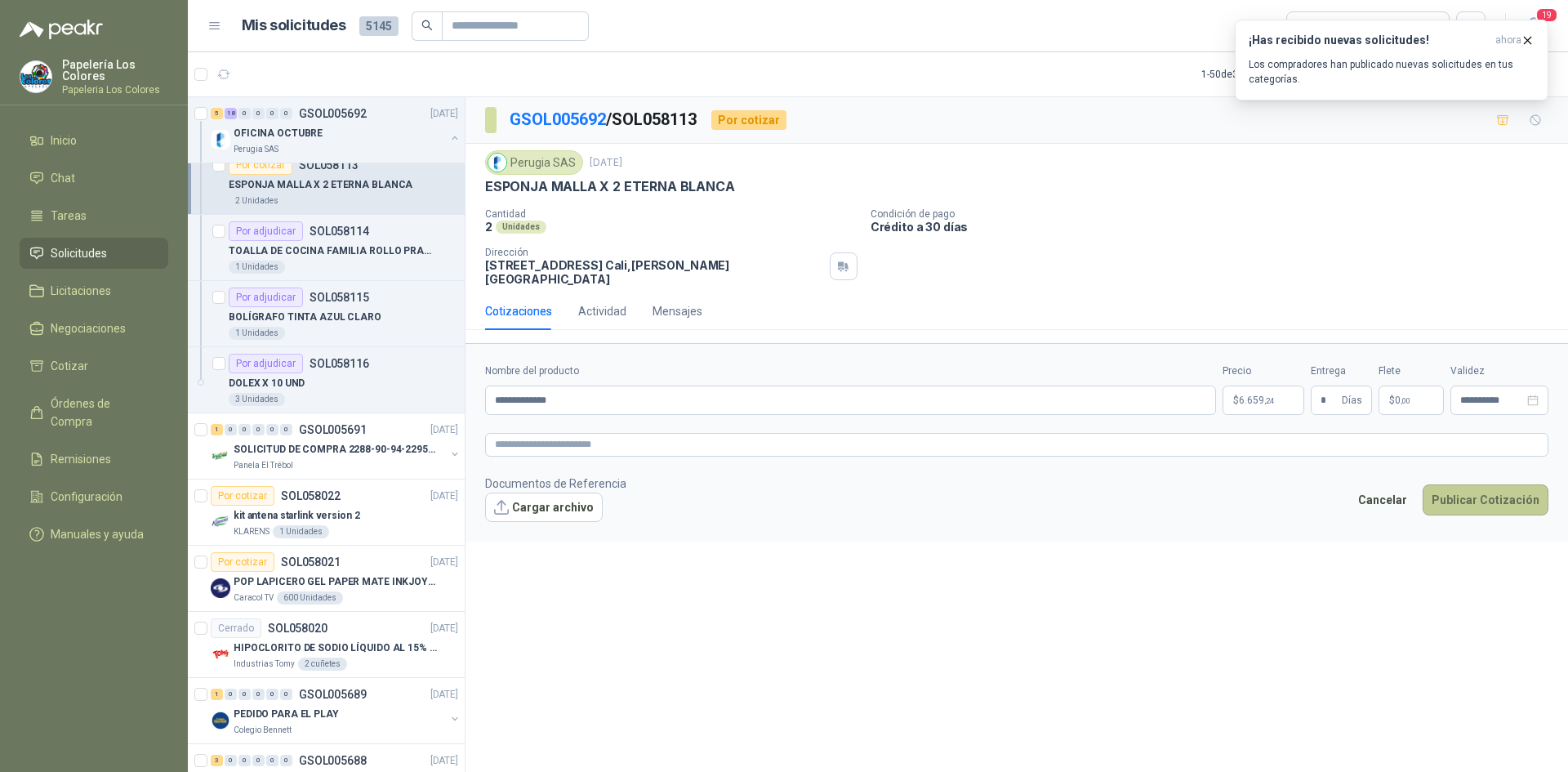
click at [1487, 491] on button "Publicar Cotización" at bounding box center [1485, 500] width 126 height 31
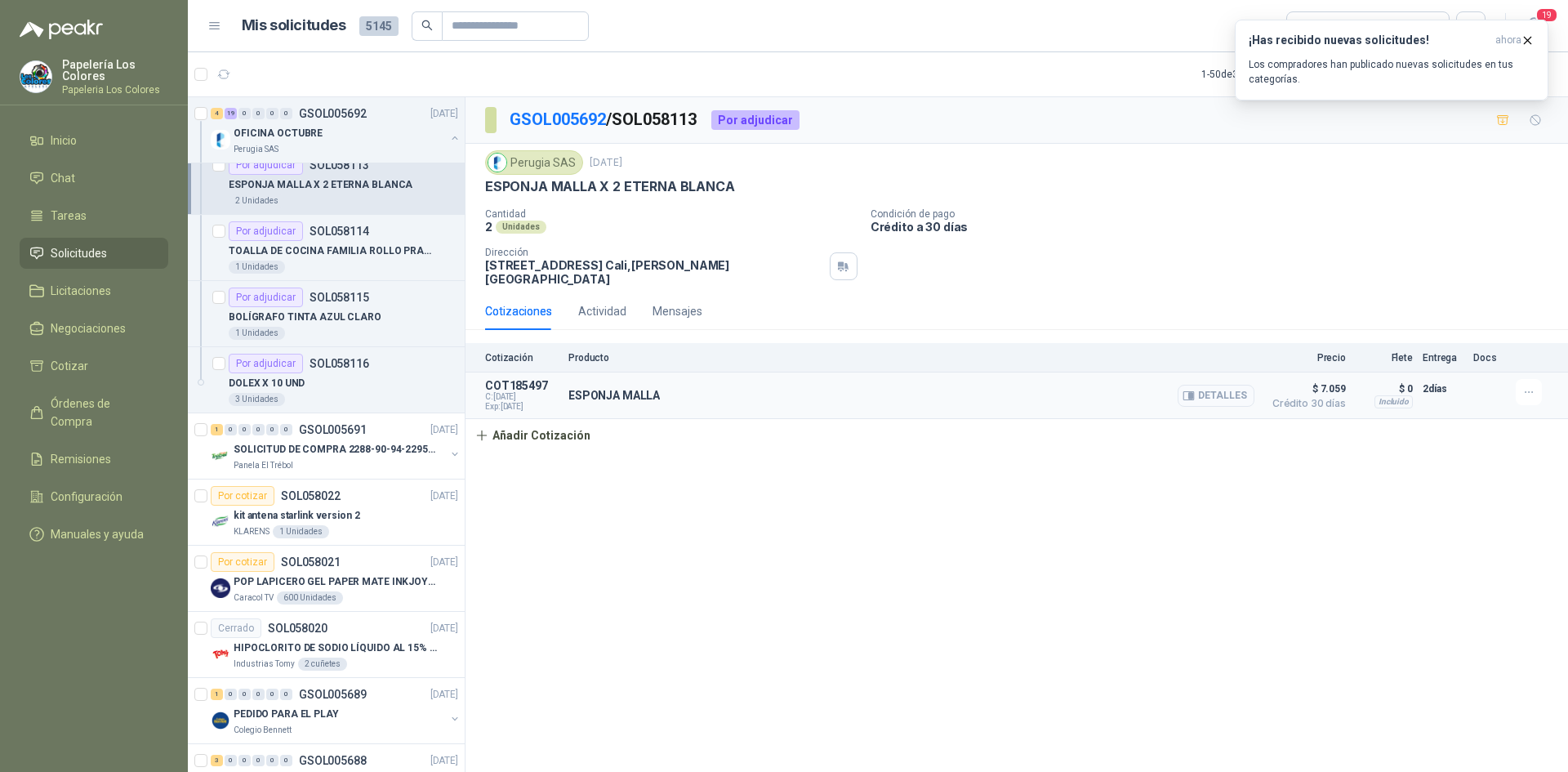
click at [1224, 384] on button "Detalles" at bounding box center [1216, 395] width 77 height 22
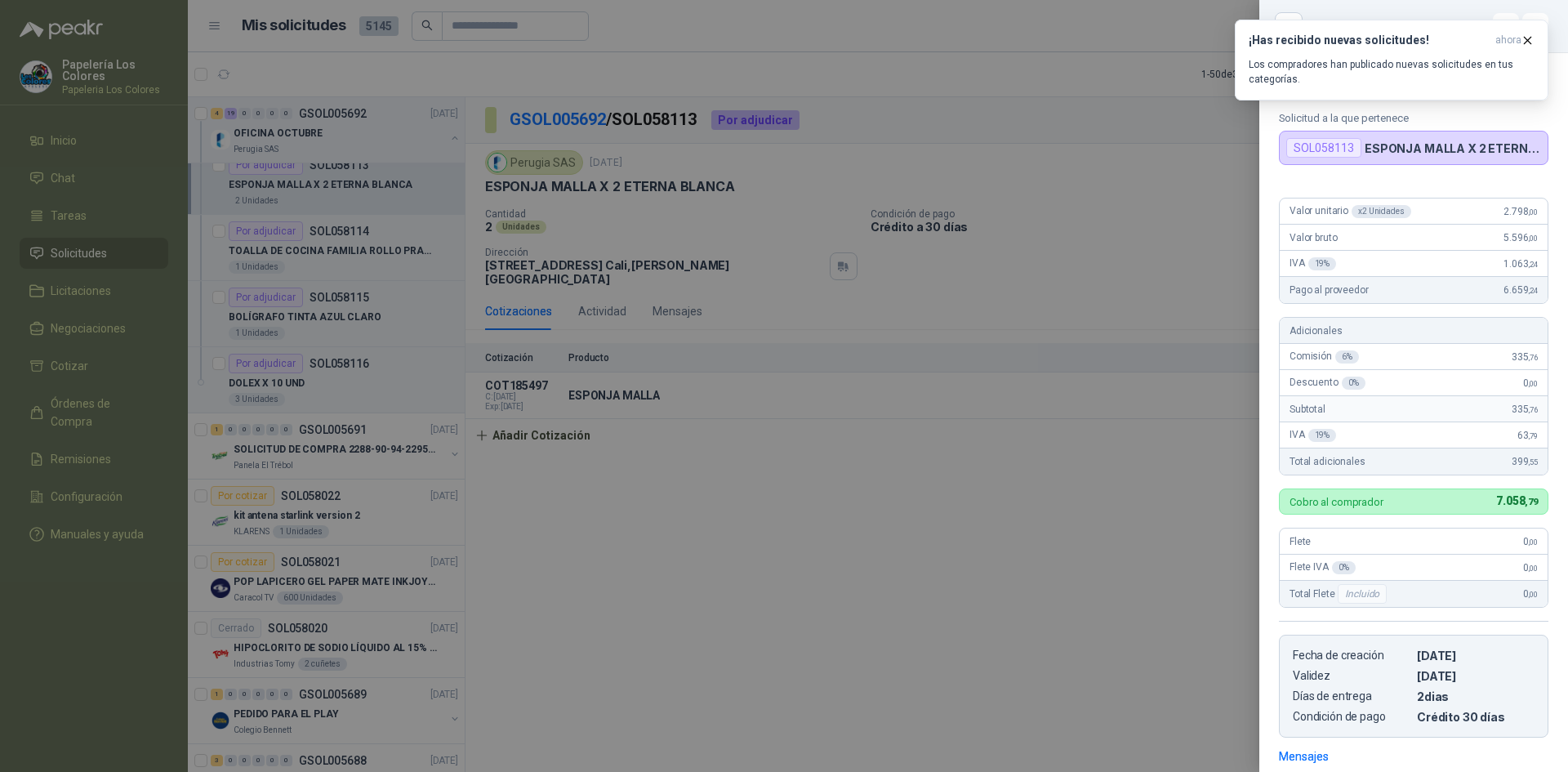
click at [1126, 502] on div at bounding box center [784, 386] width 1568 height 772
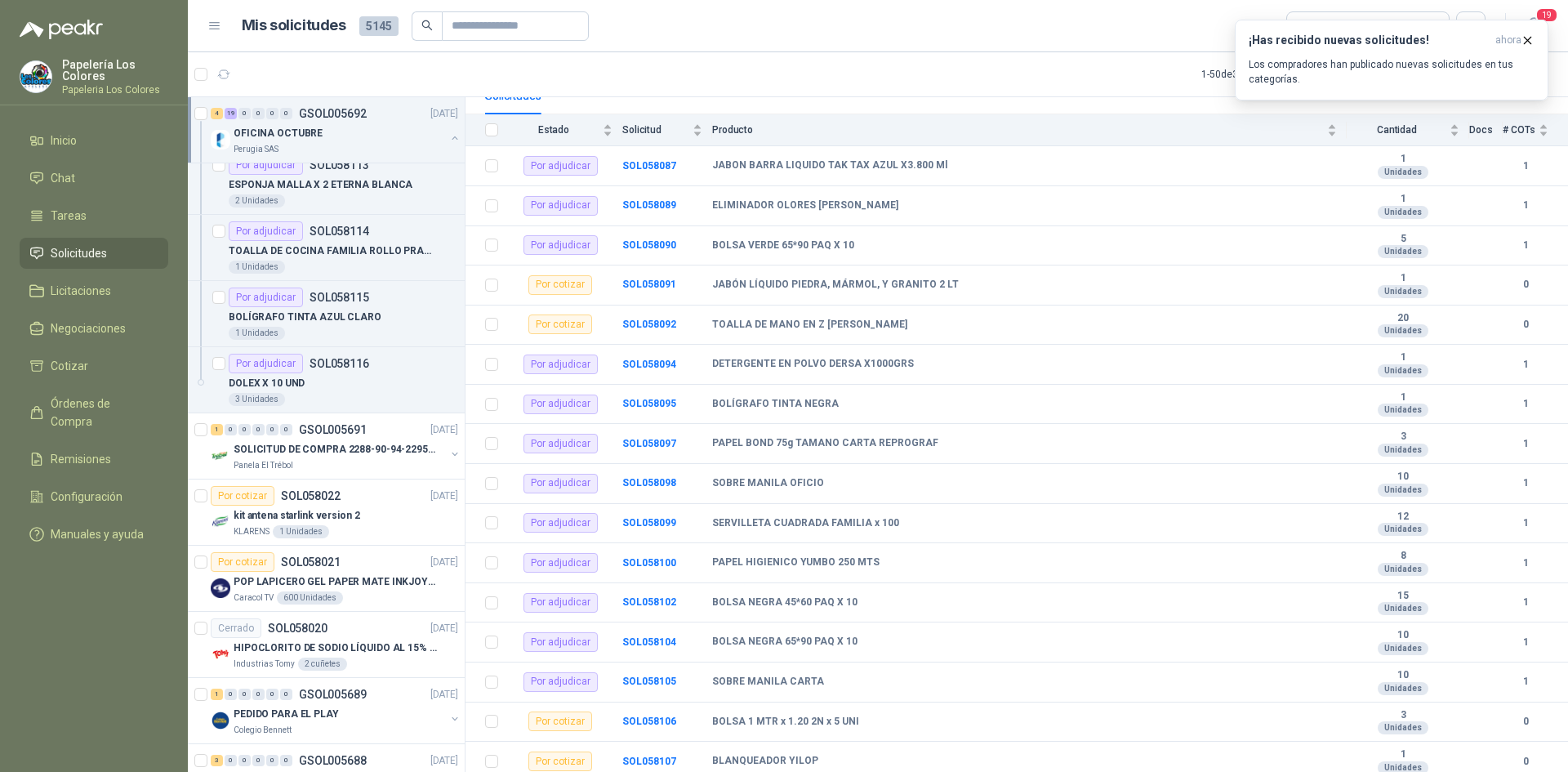
scroll to position [451, 0]
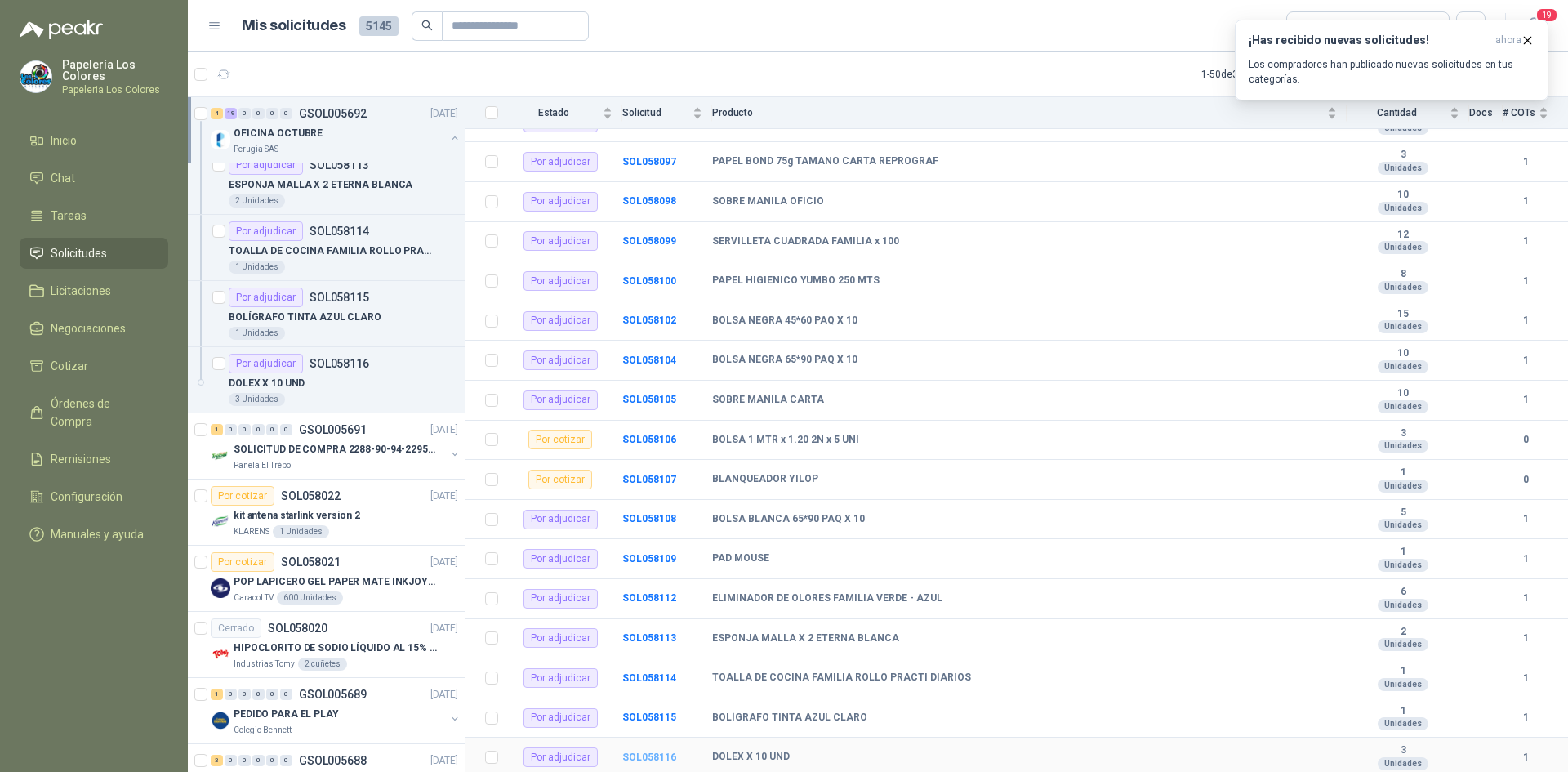
click at [658, 757] on b "SOL058116" at bounding box center [649, 757] width 54 height 11
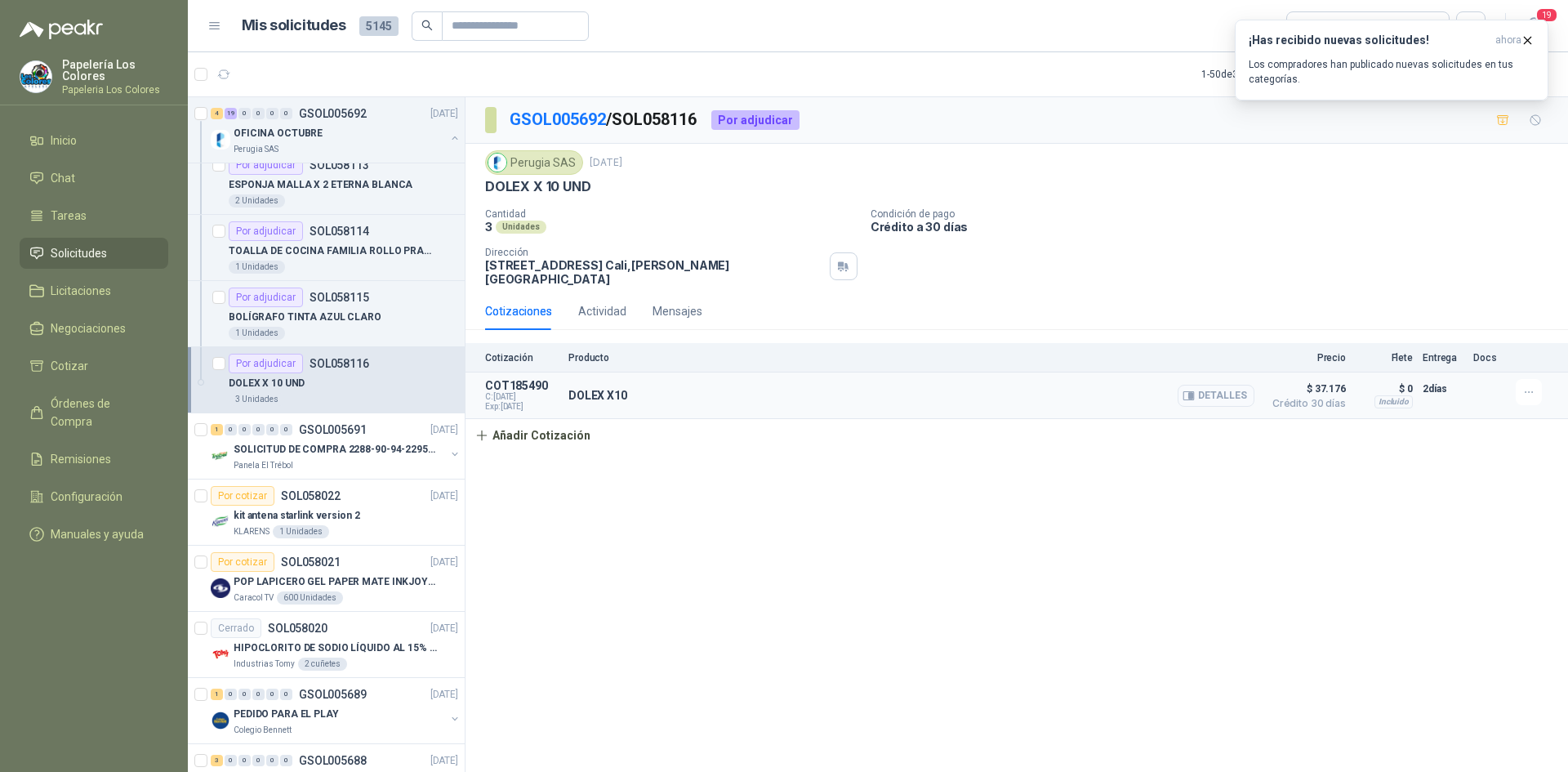
click at [1229, 385] on button "Detalles" at bounding box center [1216, 395] width 77 height 22
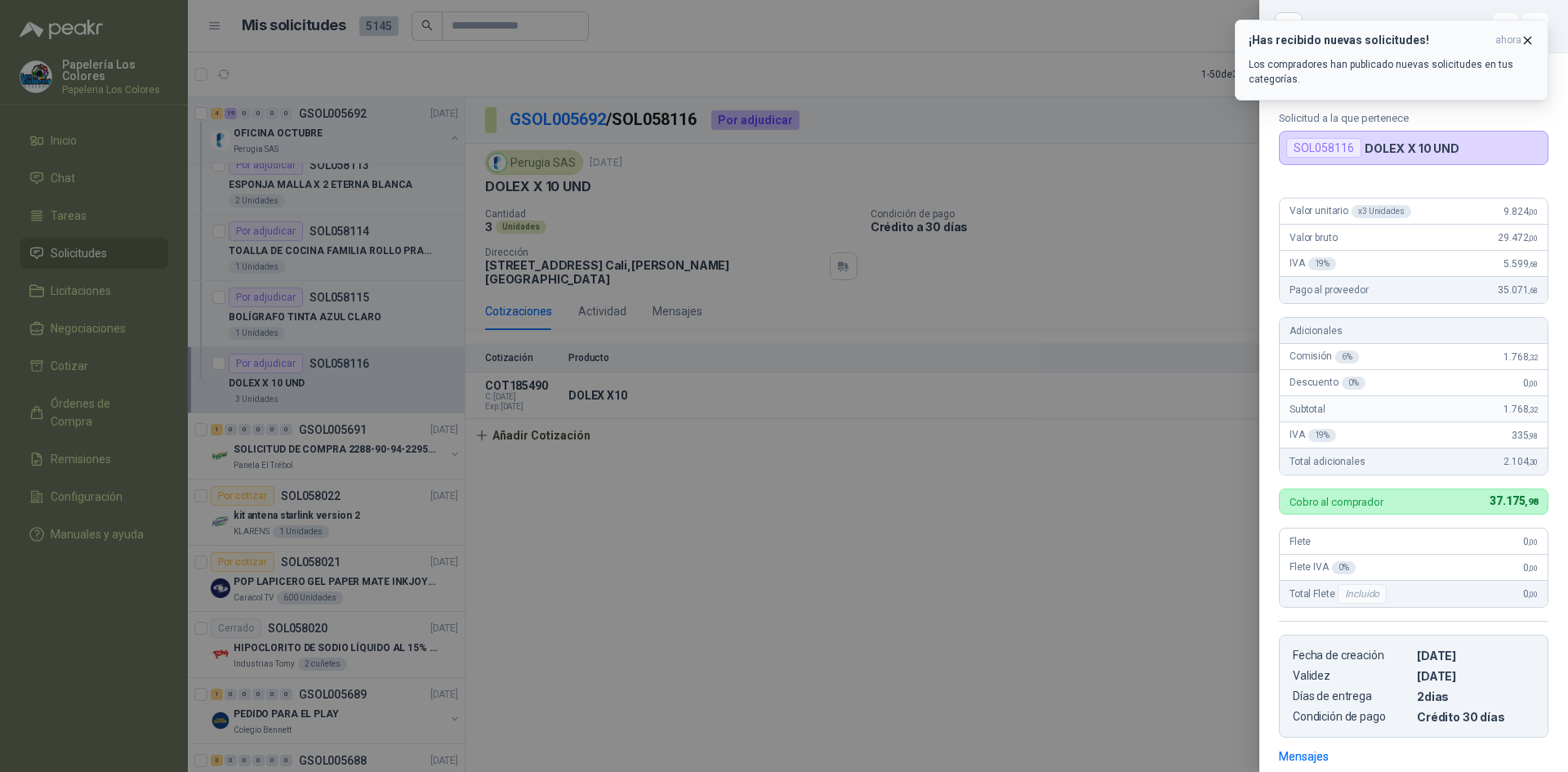
click at [1526, 34] on icon "button" at bounding box center [1528, 40] width 14 height 14
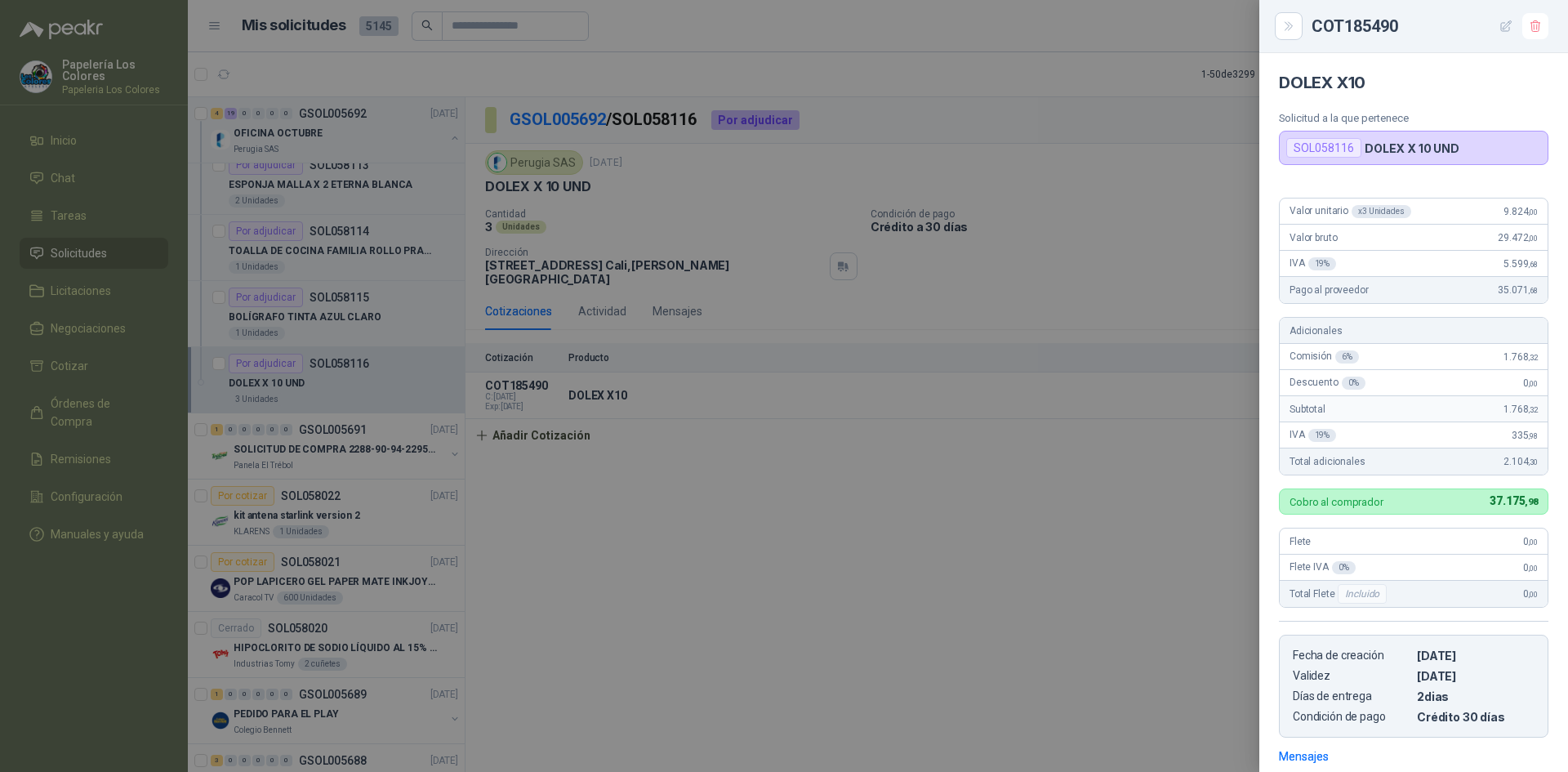
click at [1506, 26] on icon "button" at bounding box center [1507, 26] width 10 height 10
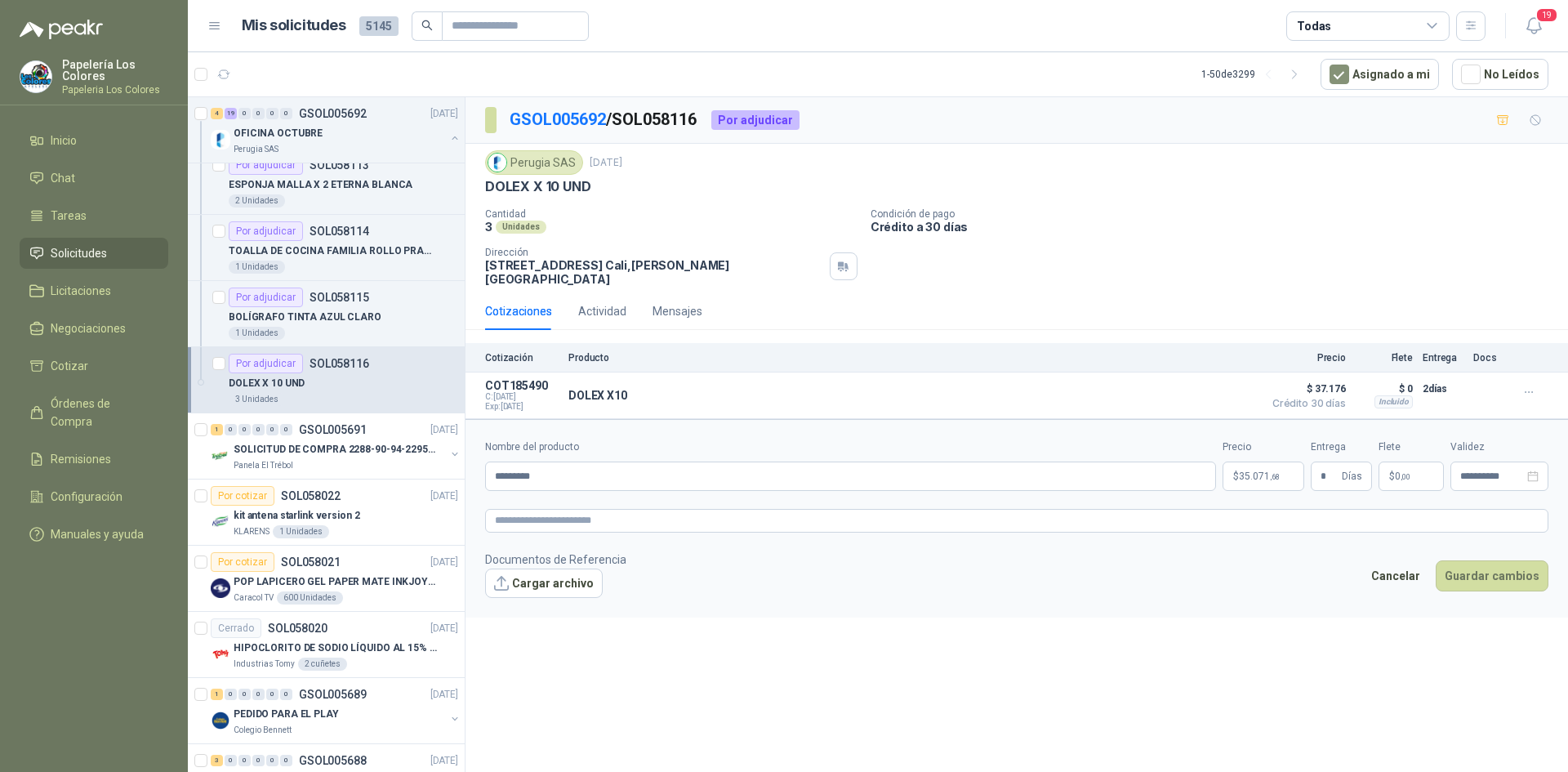
click at [1267, 463] on body "Papelería Los Colores Papeleria Los Colores Inicio Chat Tareas Solicitudes Lici…" at bounding box center [784, 386] width 1568 height 772
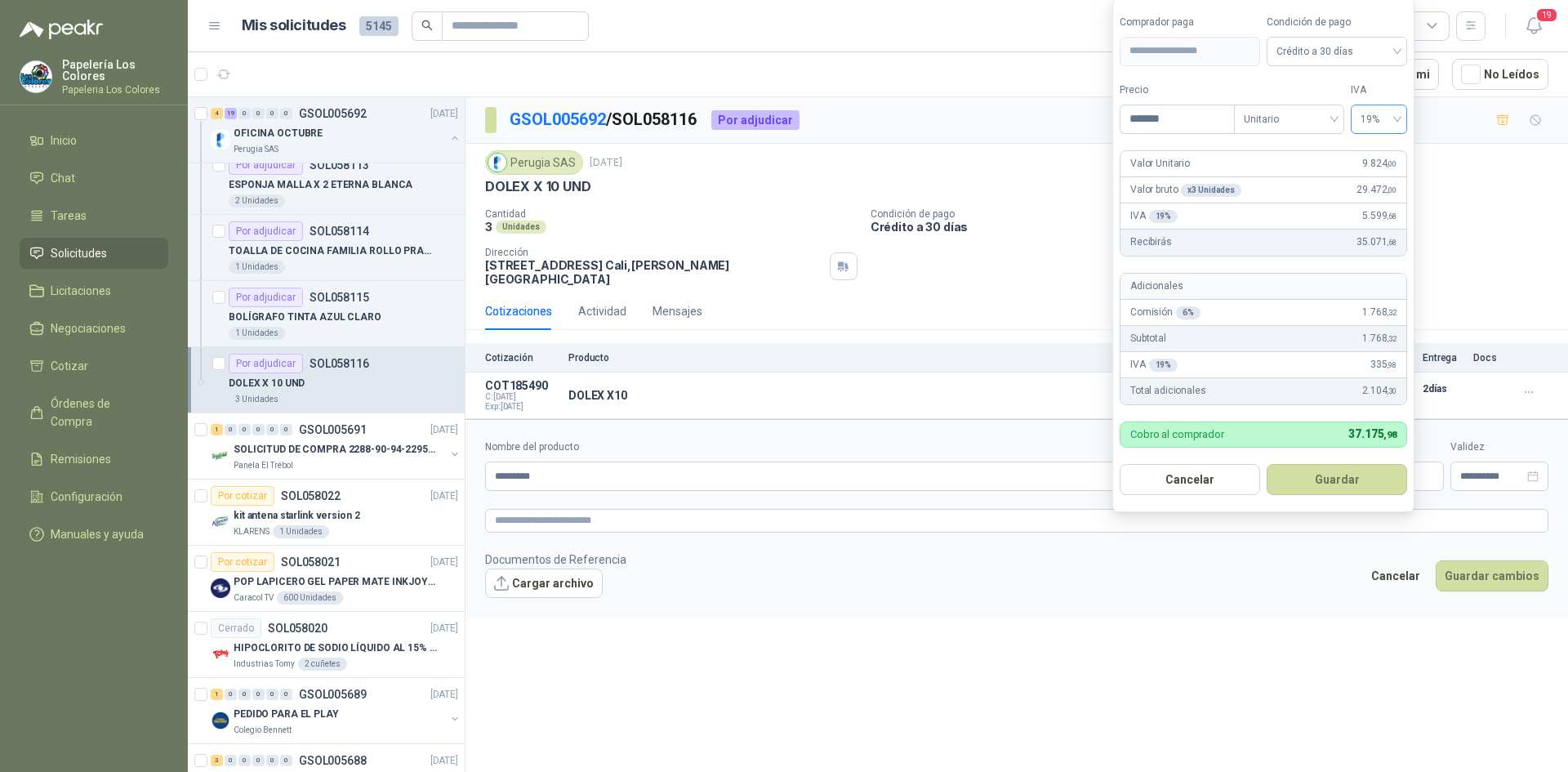
click at [1386, 111] on span "19%" at bounding box center [1378, 119] width 37 height 25
click at [1372, 202] on div "0%" at bounding box center [1378, 205] width 30 height 18
click at [1326, 477] on button "Guardar" at bounding box center [1337, 479] width 141 height 31
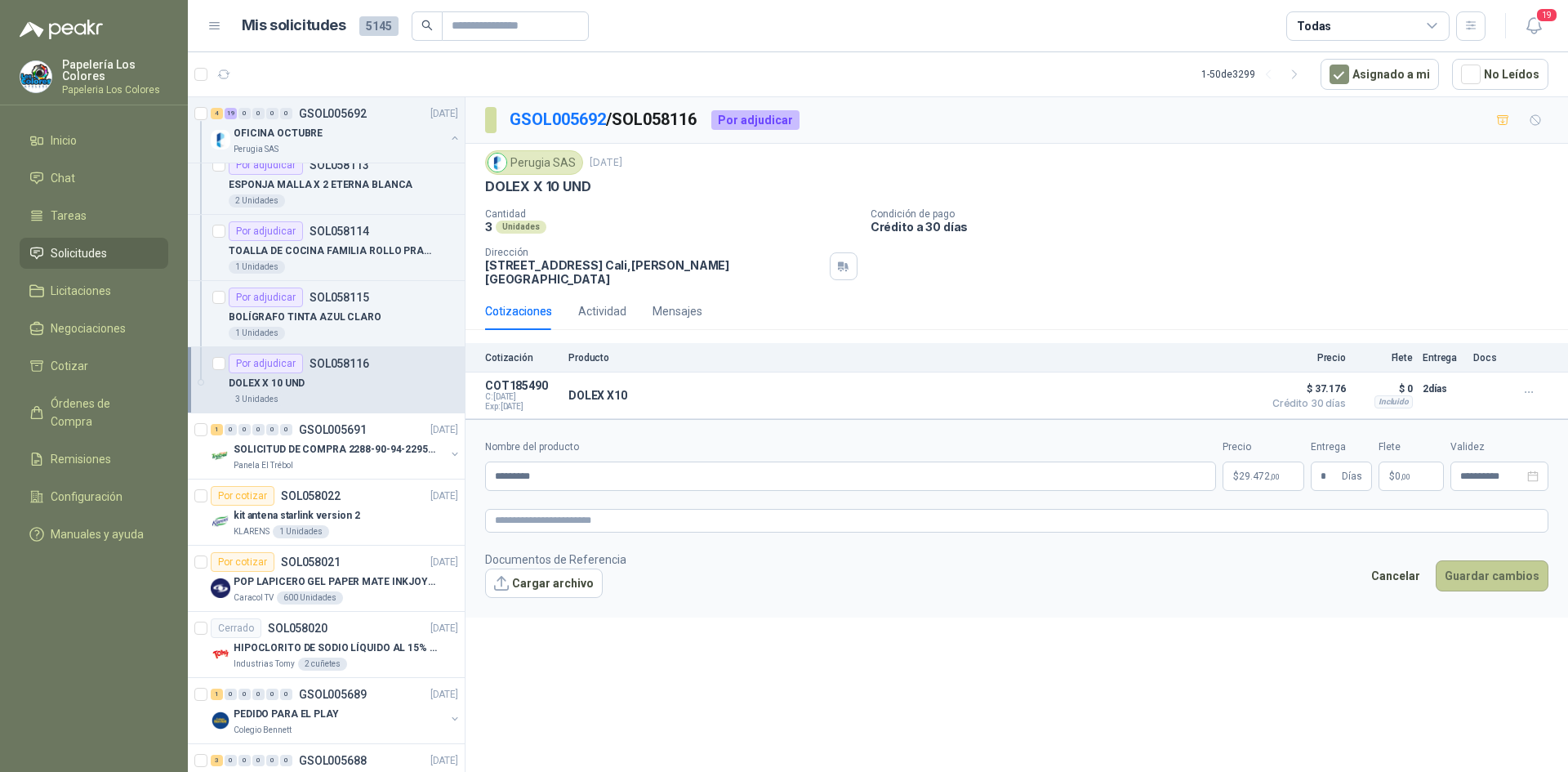
click at [1487, 562] on button "Guardar cambios" at bounding box center [1492, 576] width 113 height 31
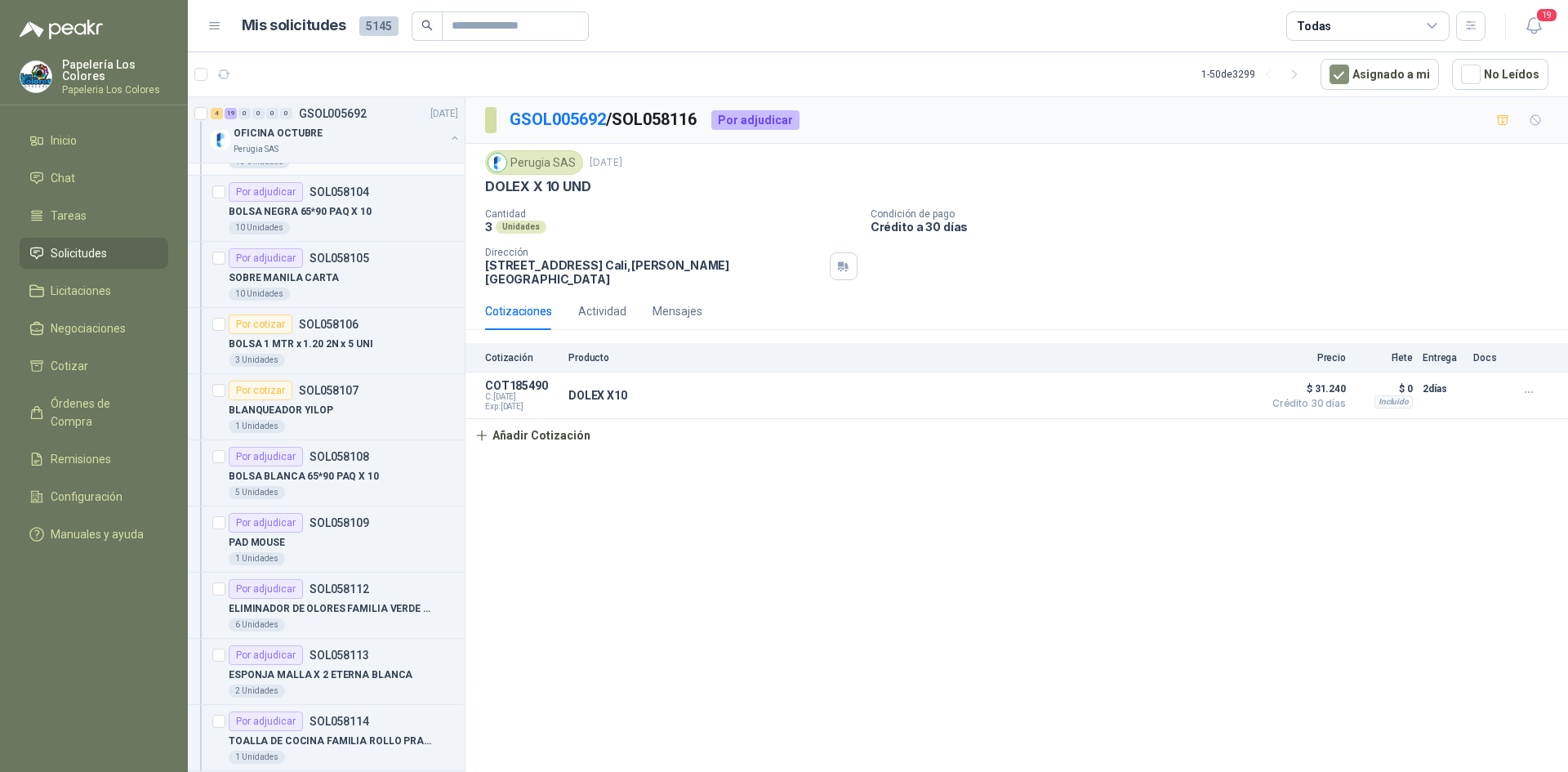
scroll to position [816, 0]
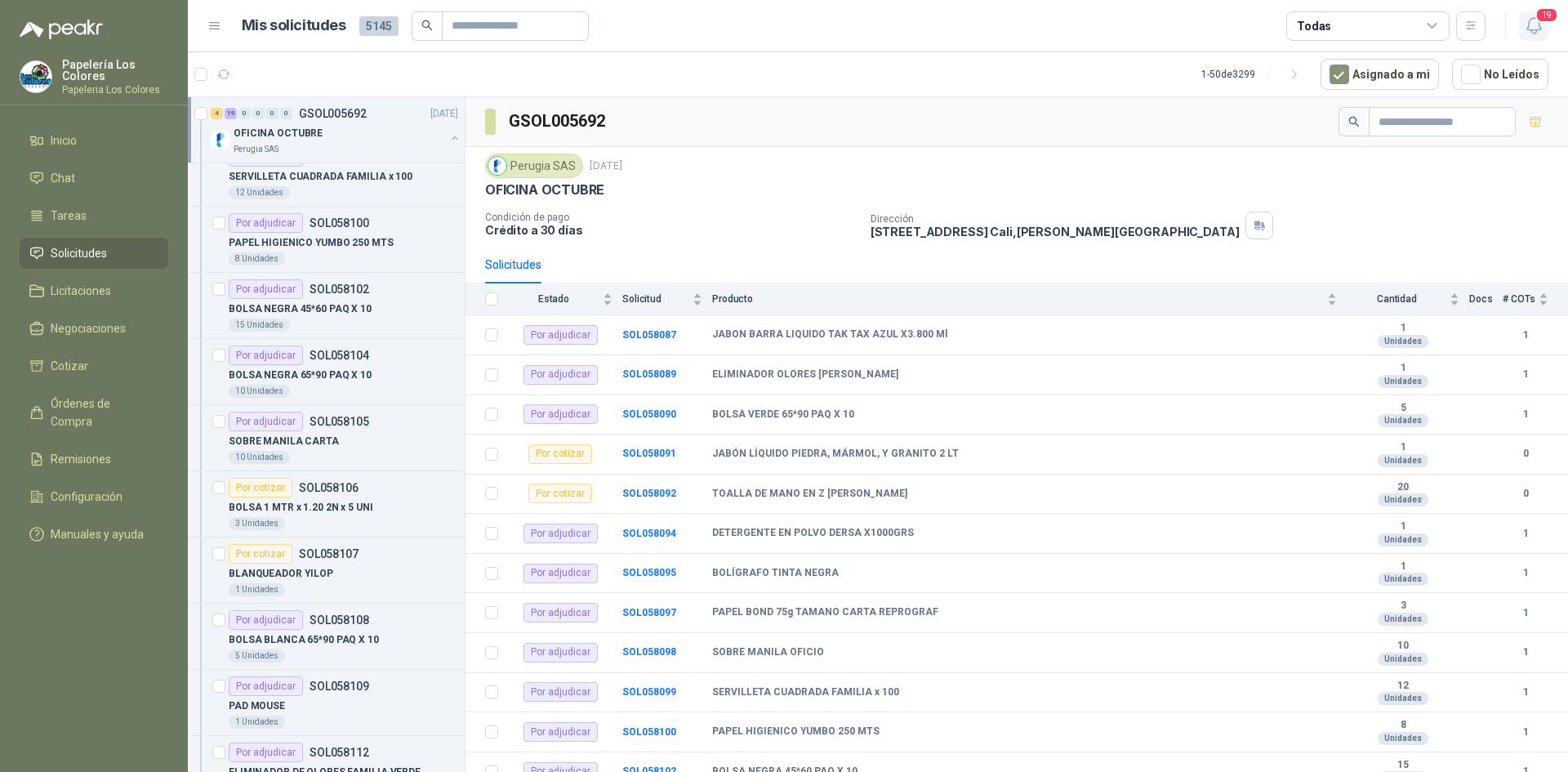
click at [1530, 20] on icon "button" at bounding box center [1534, 26] width 14 height 15
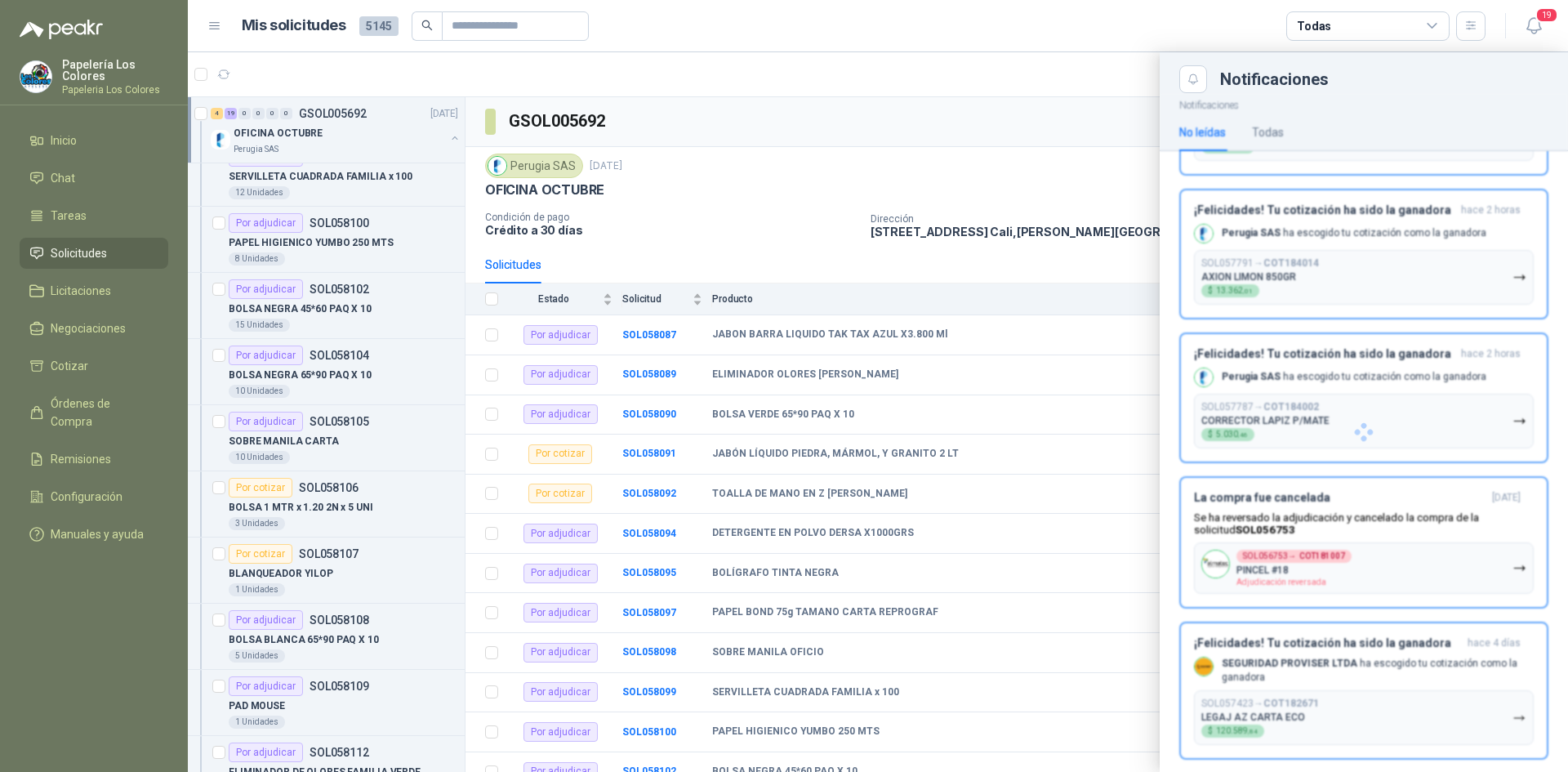
scroll to position [2147, 0]
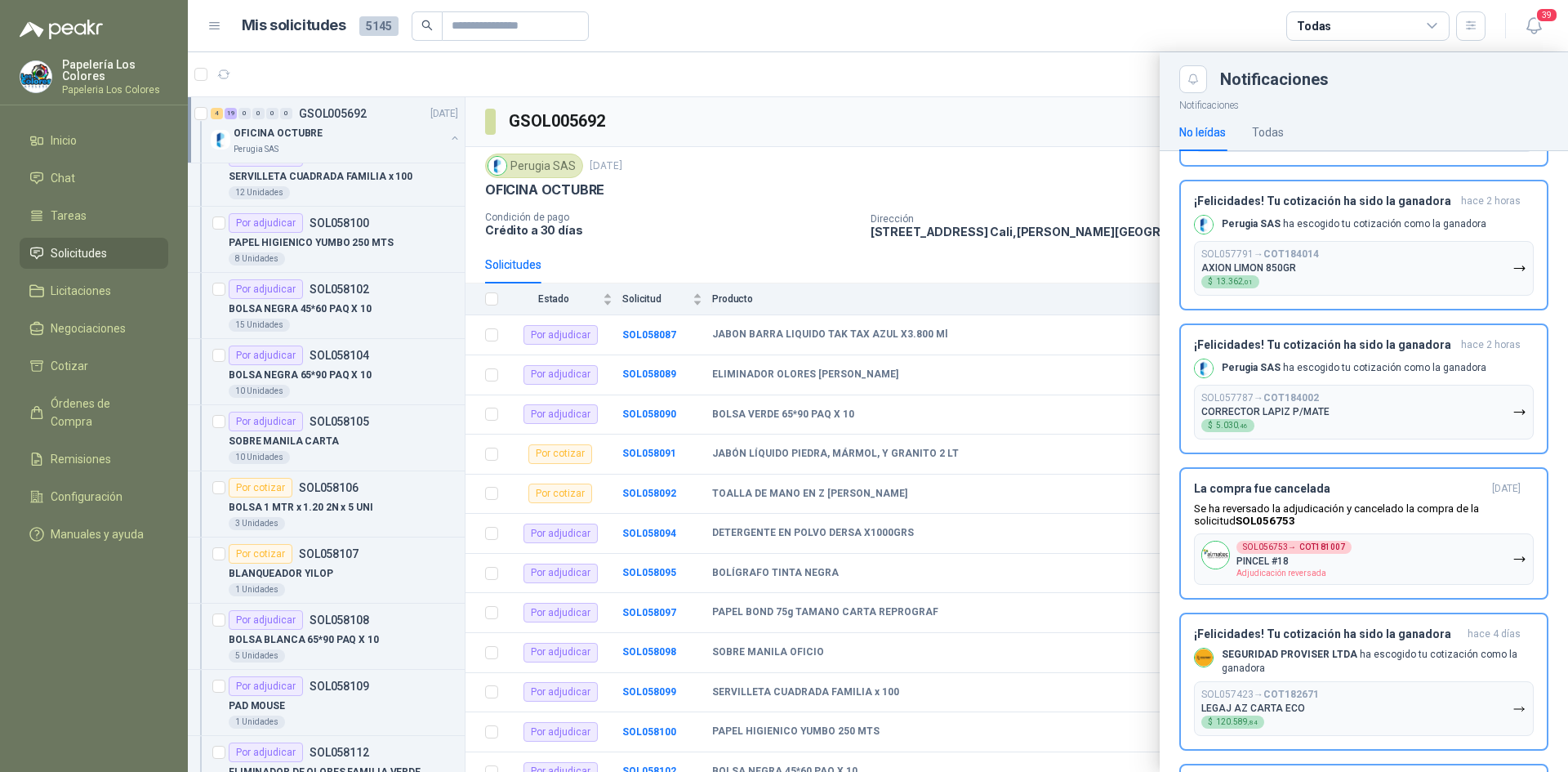
click at [989, 184] on div at bounding box center [878, 412] width 1380 height 720
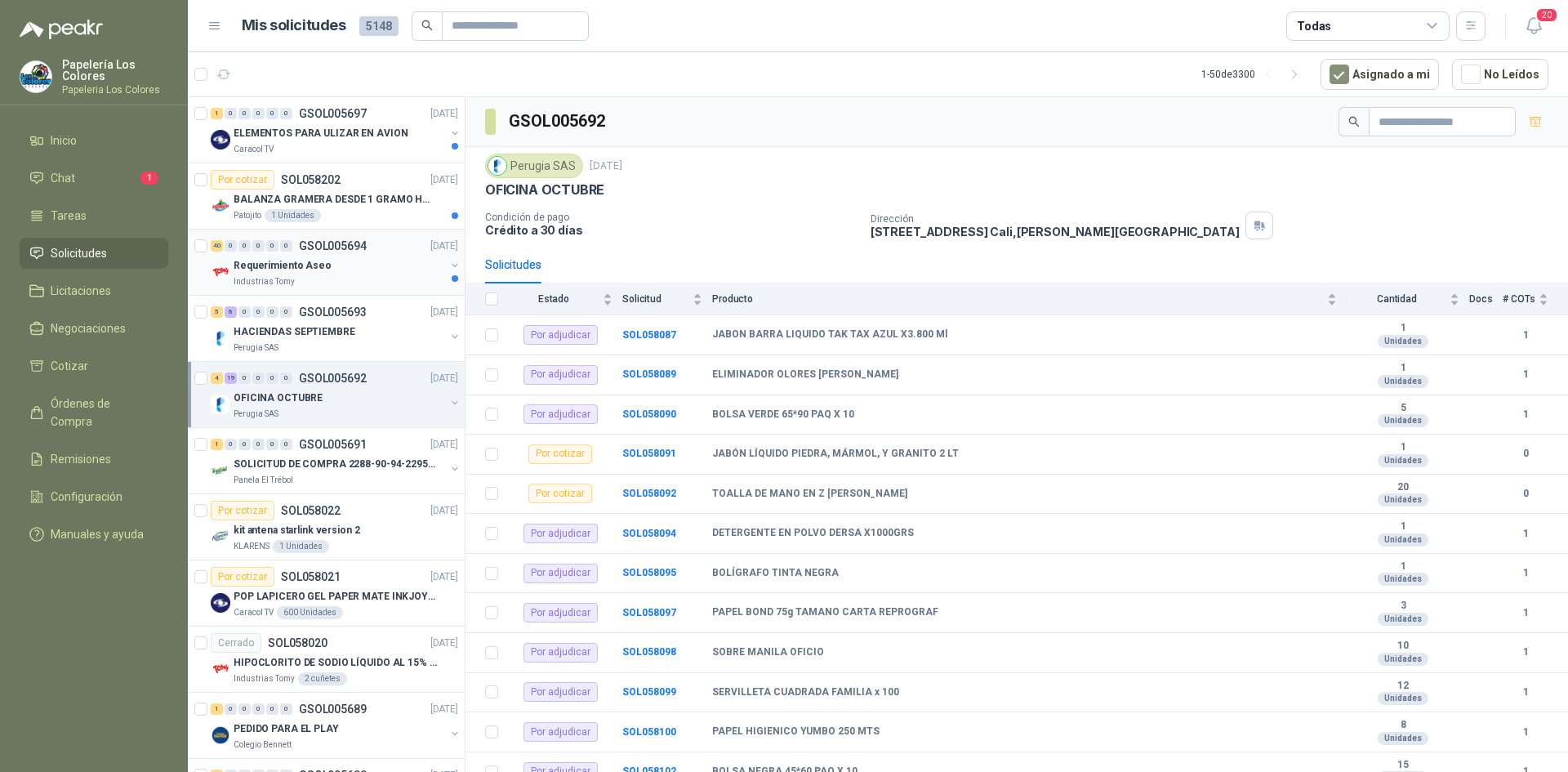
click at [360, 260] on div "Requerimiento Aseo" at bounding box center [340, 265] width 212 height 20
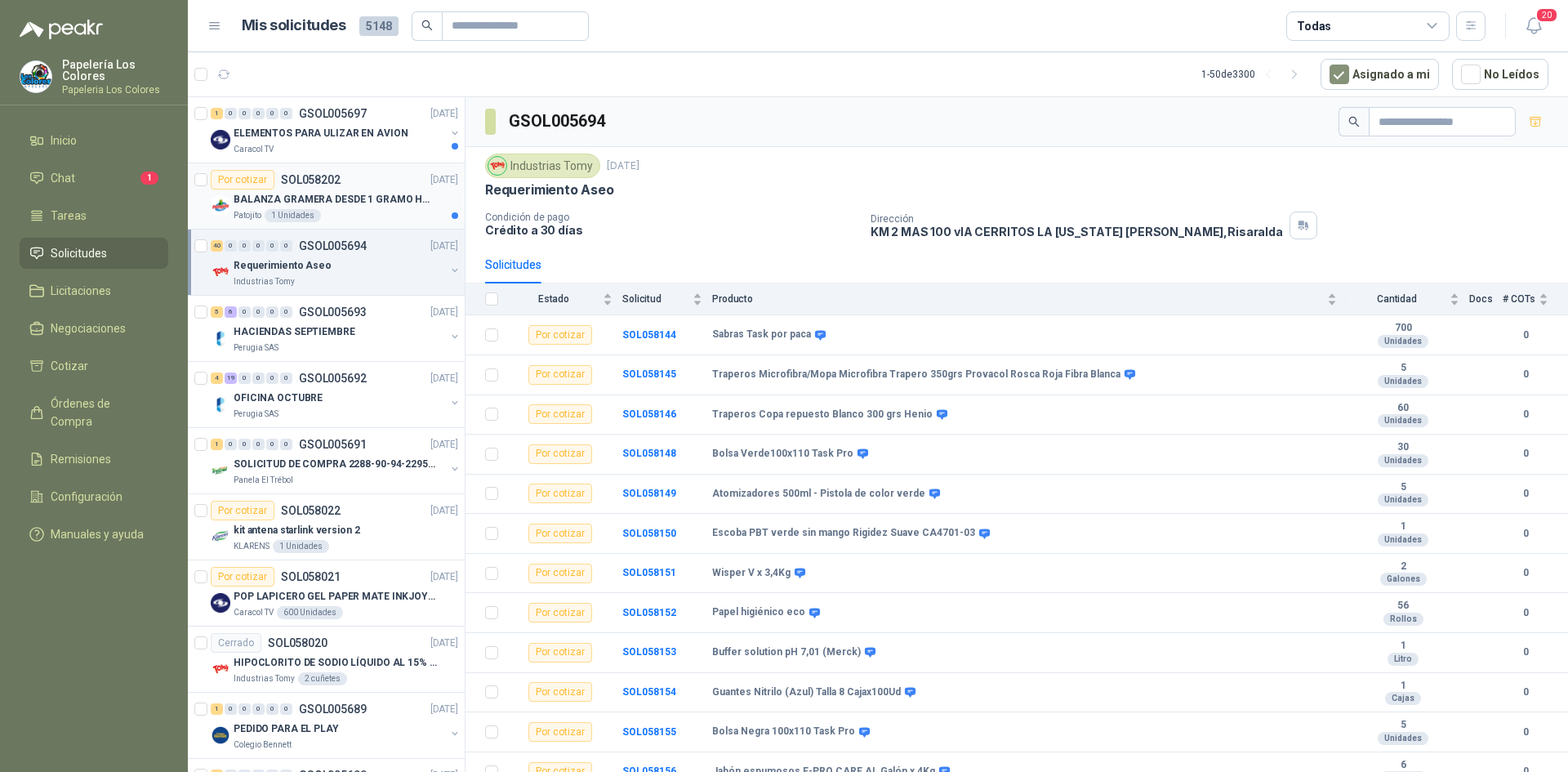
click at [366, 173] on div "Por cotizar SOL058202 30/09/25" at bounding box center [335, 179] width 248 height 20
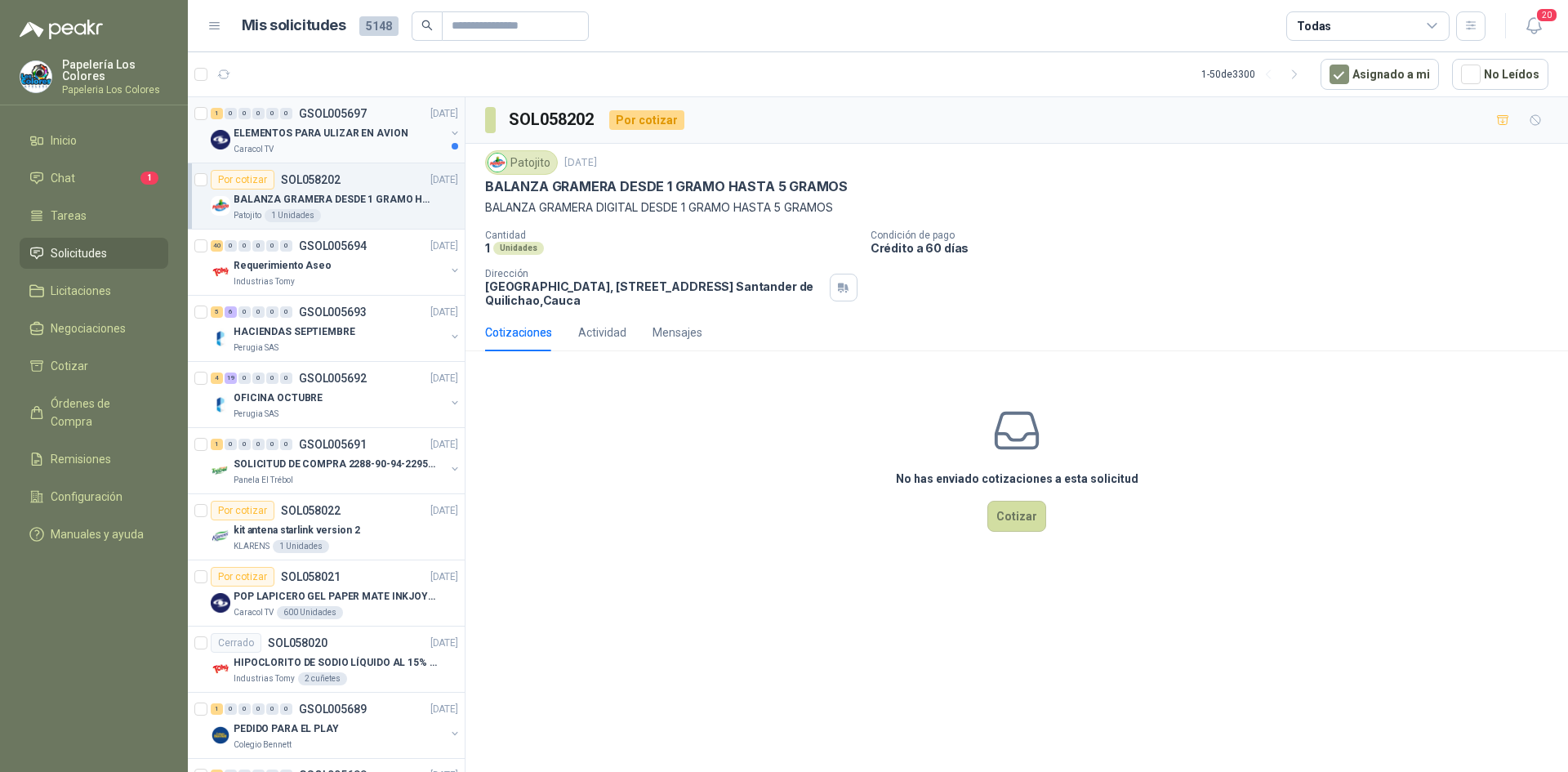
click at [416, 130] on div "ELEMENTOS PARA ULIZAR EN AVION" at bounding box center [340, 132] width 212 height 20
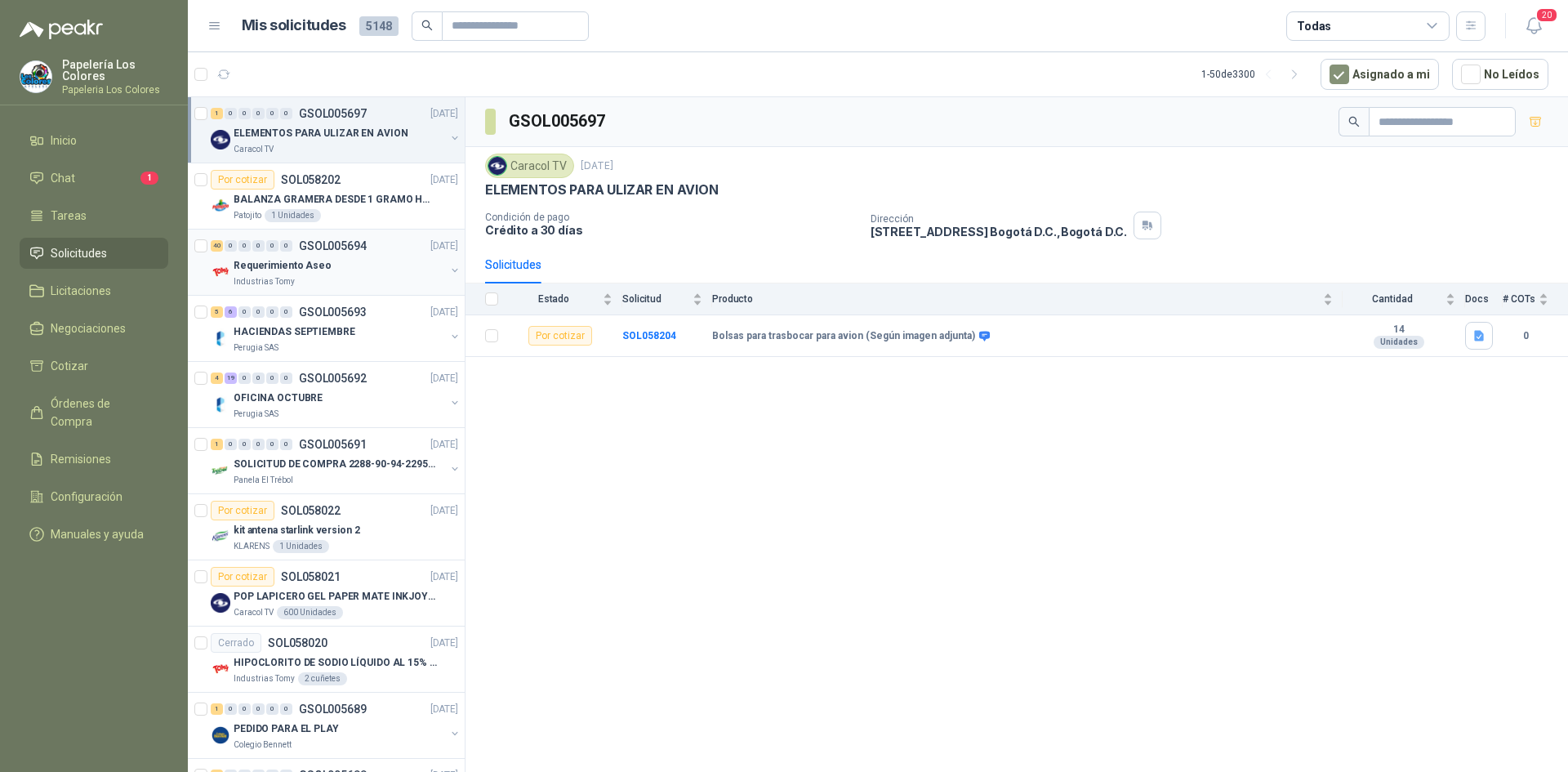
click at [373, 256] on div "Requerimiento Aseo" at bounding box center [340, 265] width 212 height 20
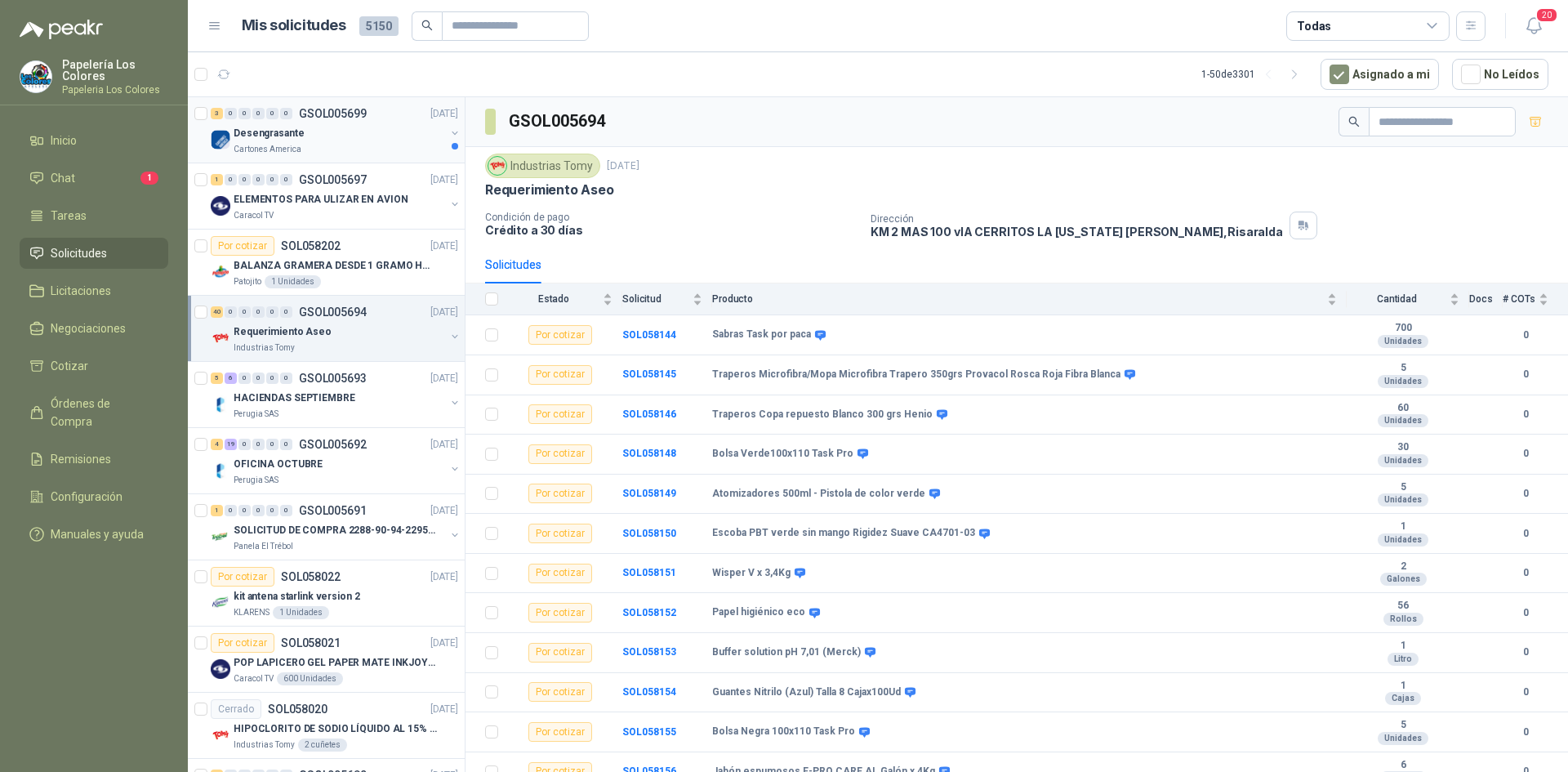
click at [354, 131] on div "Desengrasante" at bounding box center [340, 132] width 212 height 20
